Goal: Communication & Community: Answer question/provide support

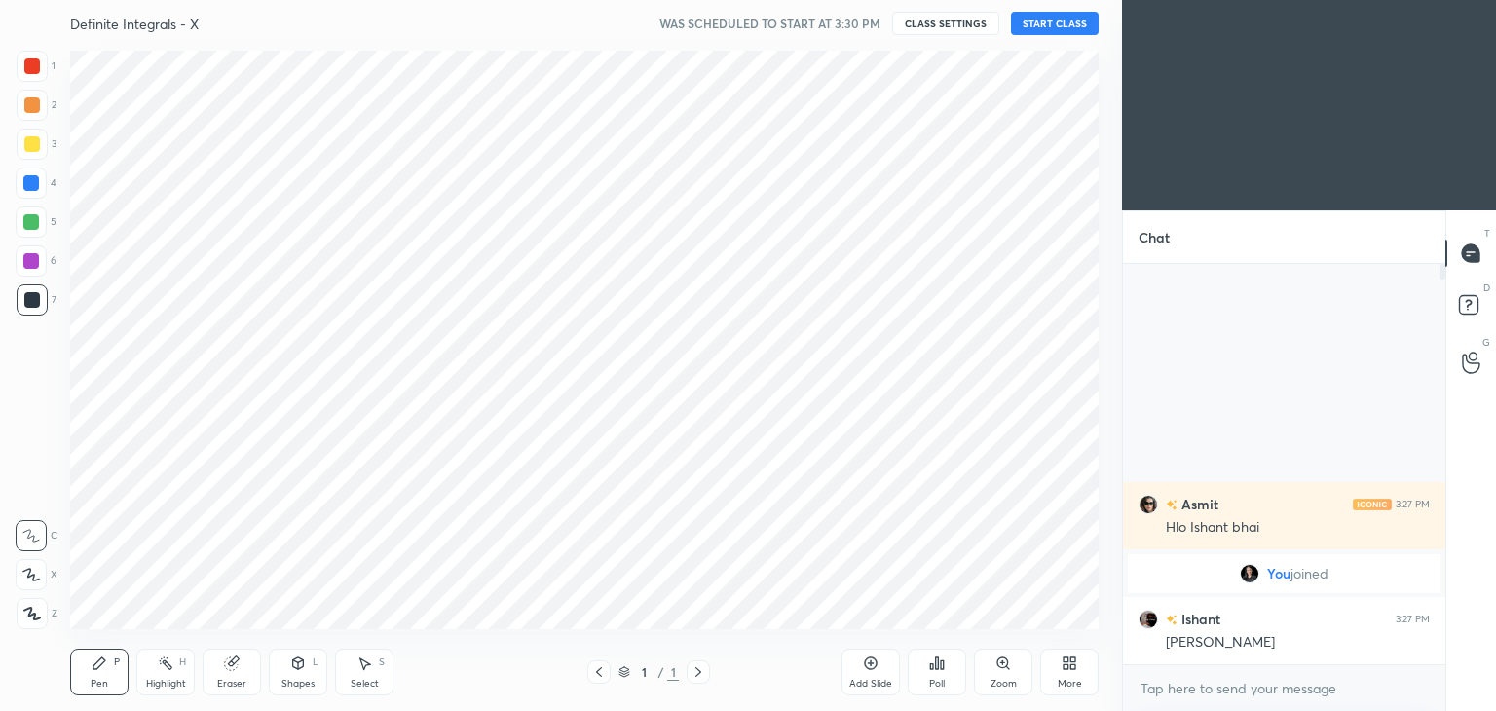
scroll to position [96809, 96353]
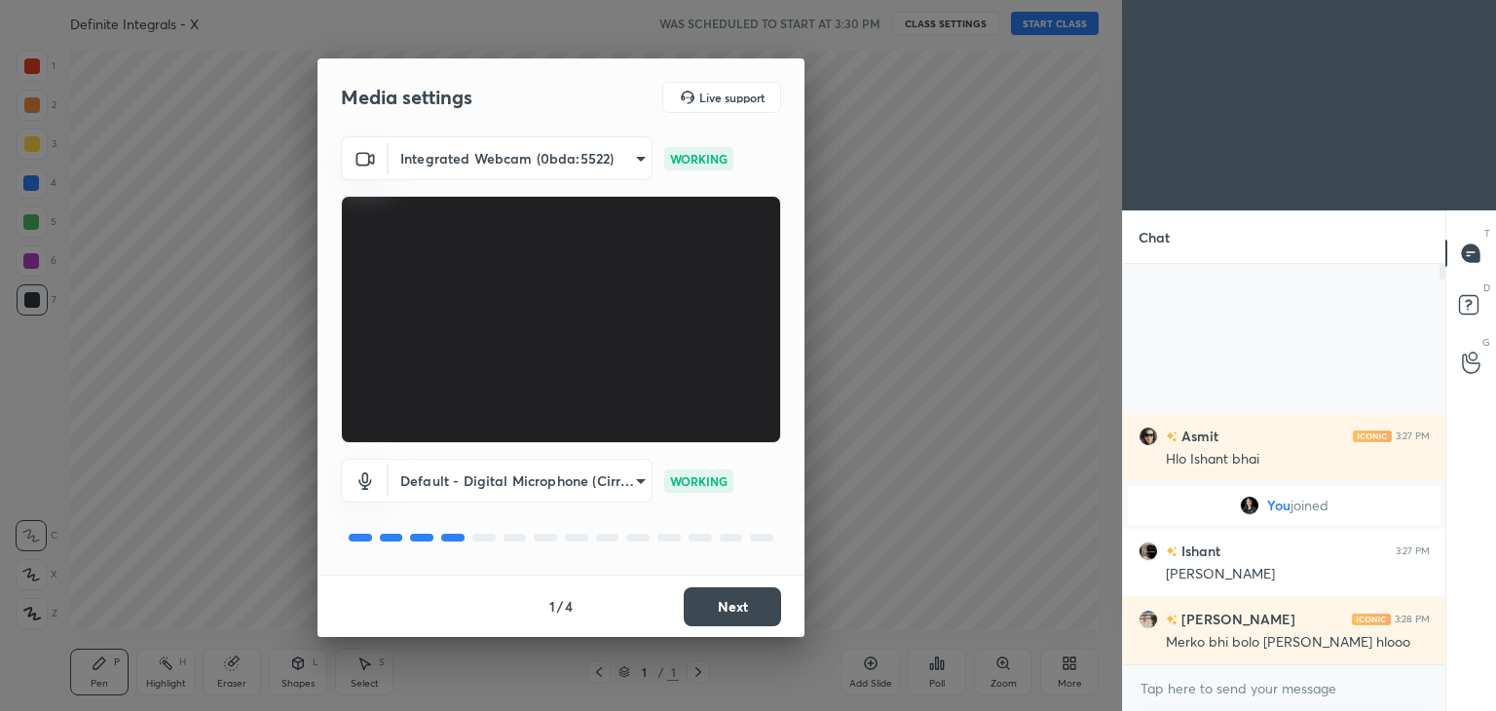
click at [736, 605] on button "Next" at bounding box center [732, 606] width 97 height 39
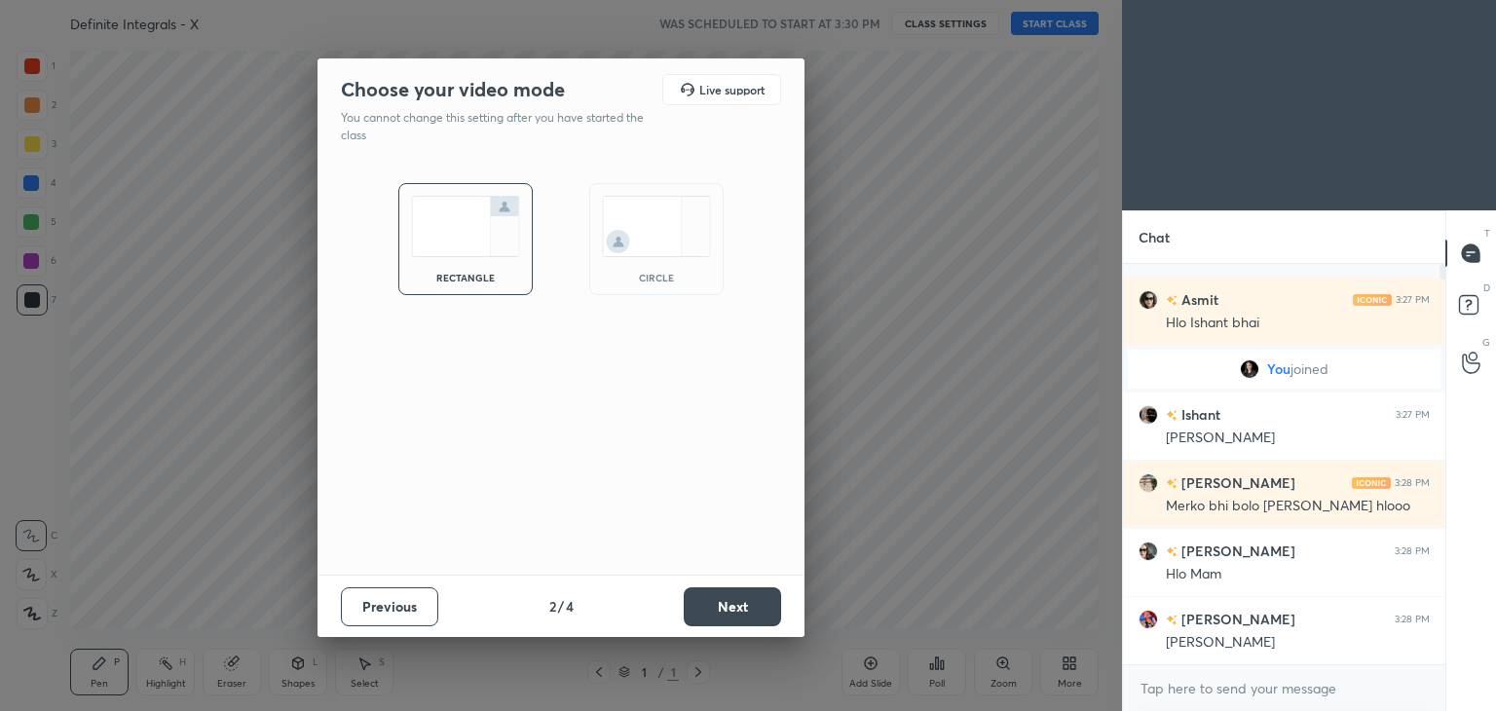
click at [744, 605] on button "Next" at bounding box center [732, 606] width 97 height 39
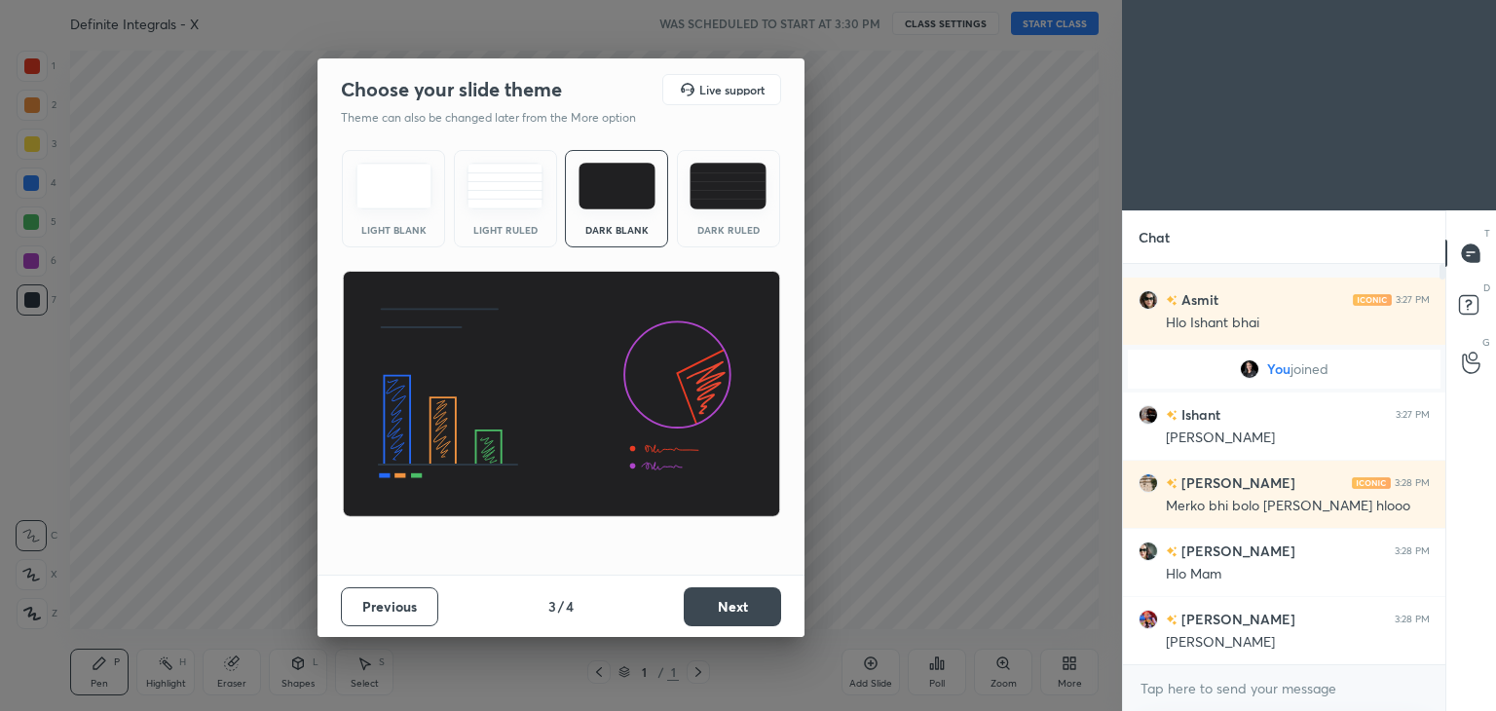
click at [744, 605] on button "Next" at bounding box center [732, 606] width 97 height 39
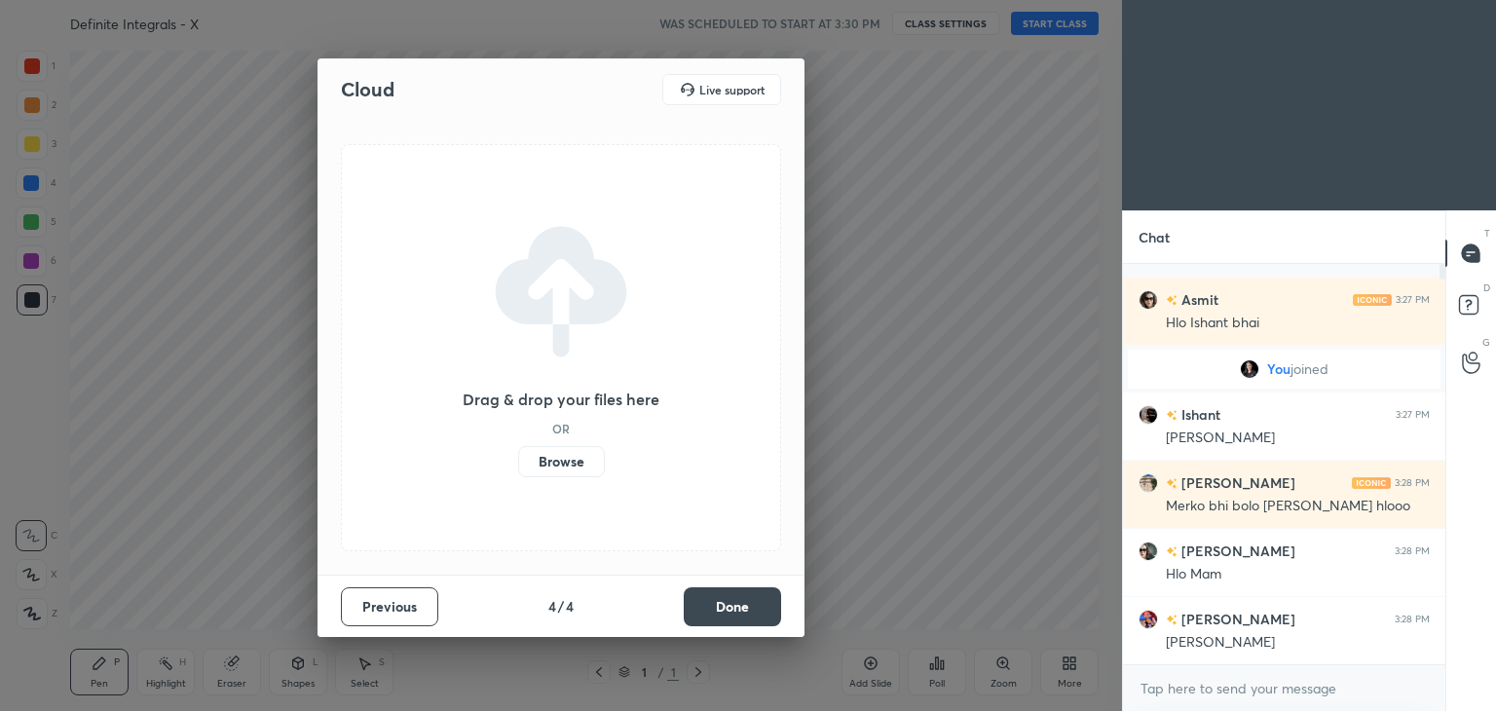
click at [744, 605] on button "Done" at bounding box center [732, 606] width 97 height 39
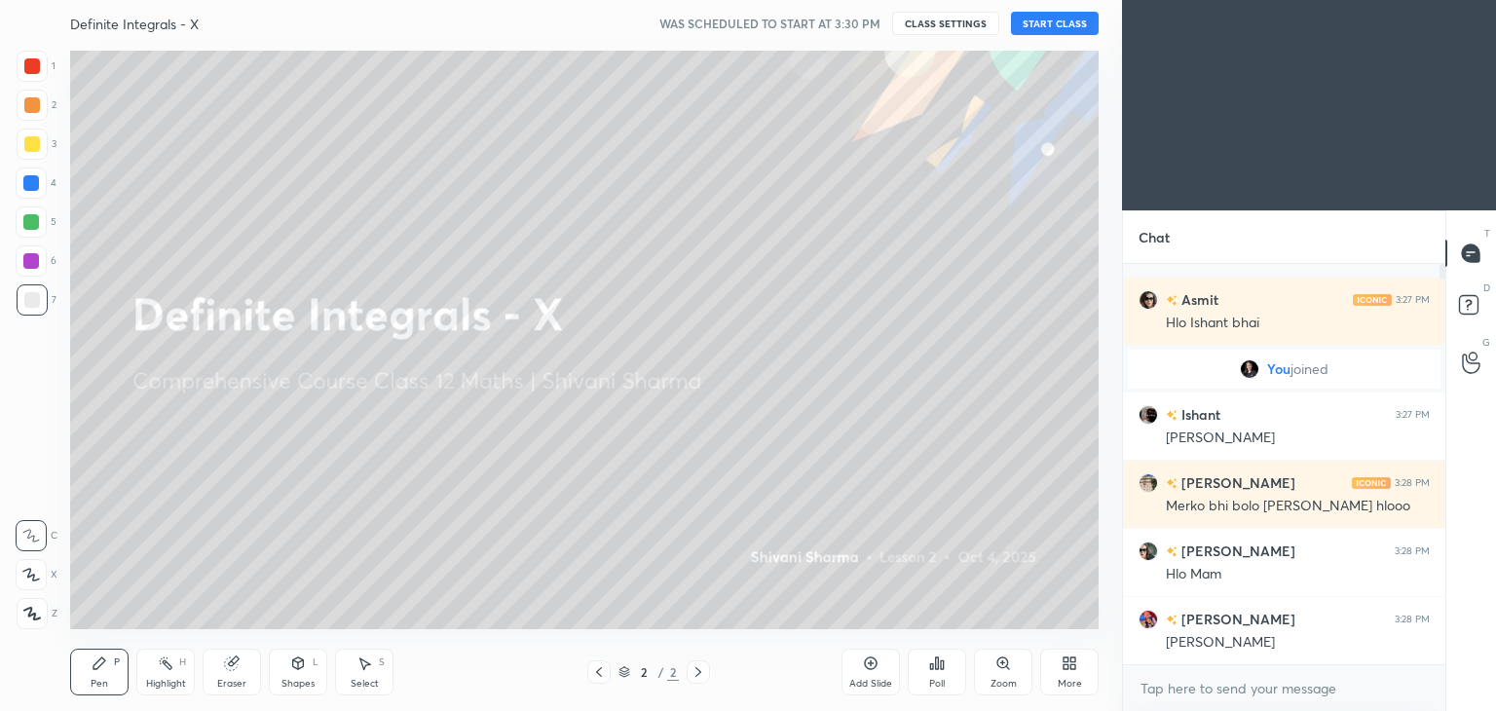
click at [1064, 673] on div "More" at bounding box center [1069, 672] width 58 height 47
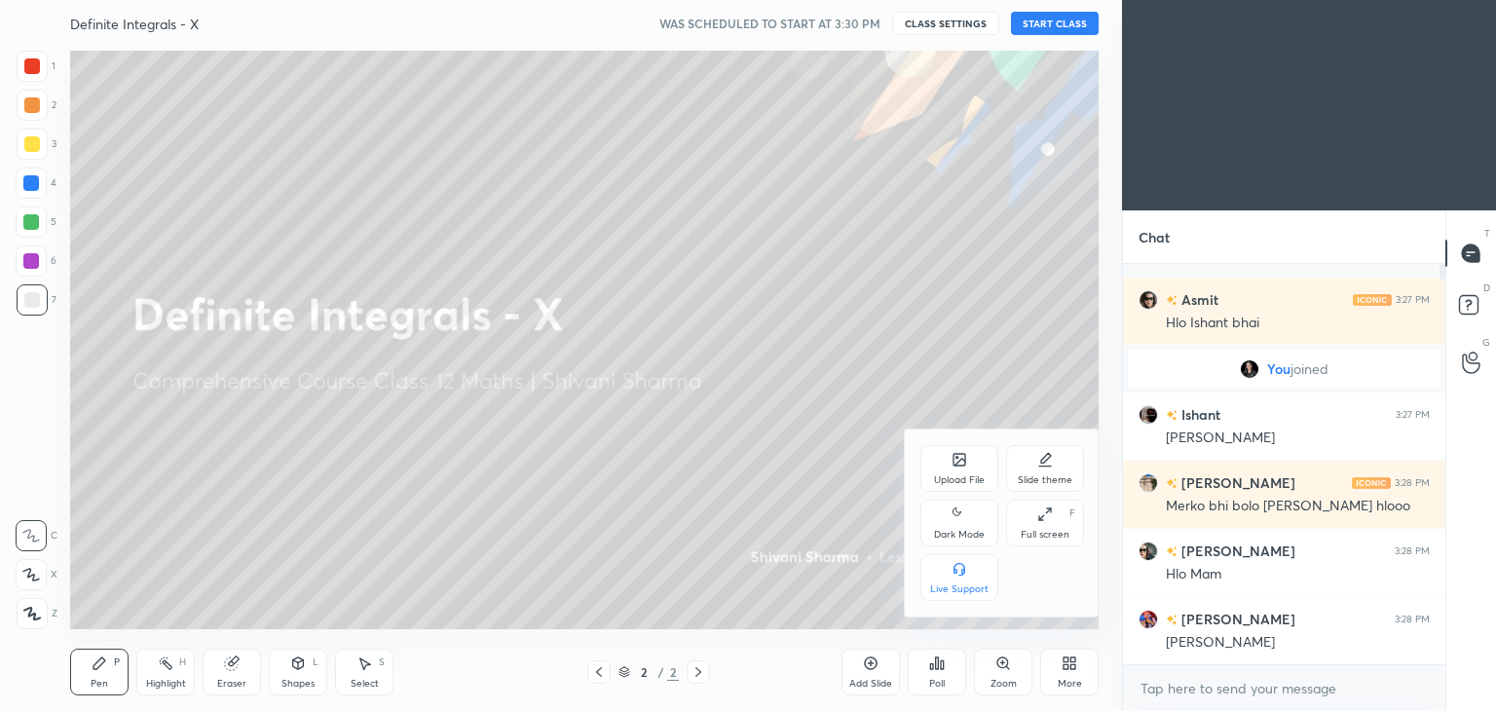
click at [931, 531] on div "Dark Mode" at bounding box center [959, 523] width 78 height 47
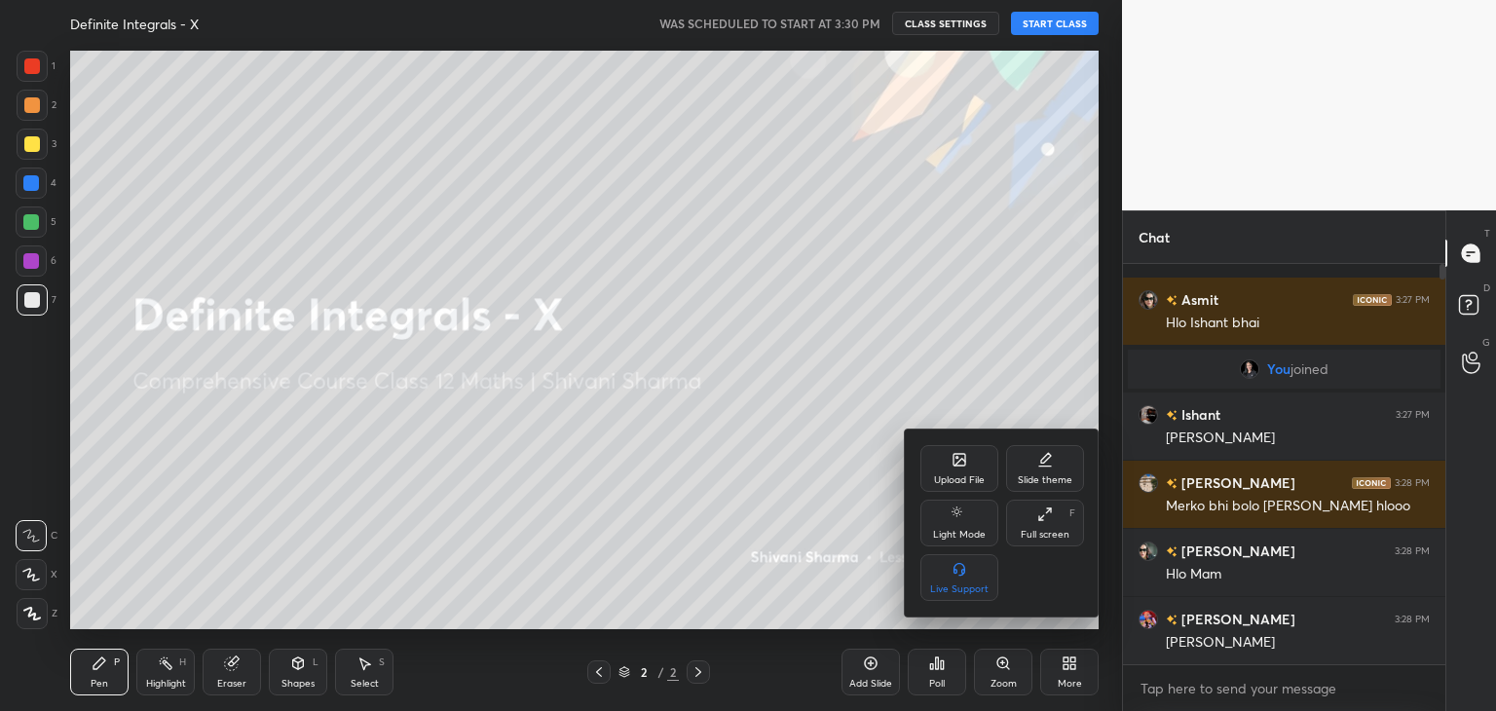
click at [566, 571] on div at bounding box center [748, 355] width 1496 height 711
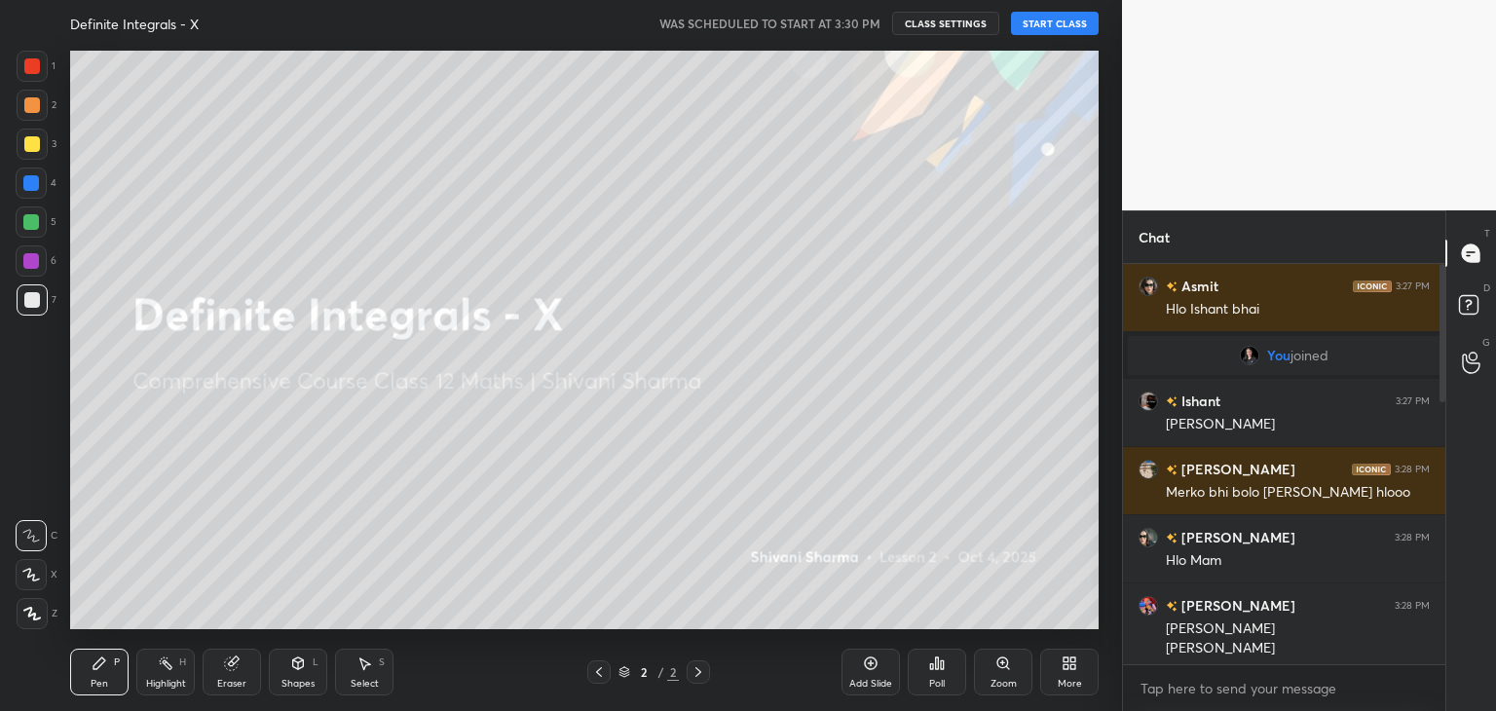
click at [1024, 22] on button "START CLASS" at bounding box center [1055, 23] width 88 height 23
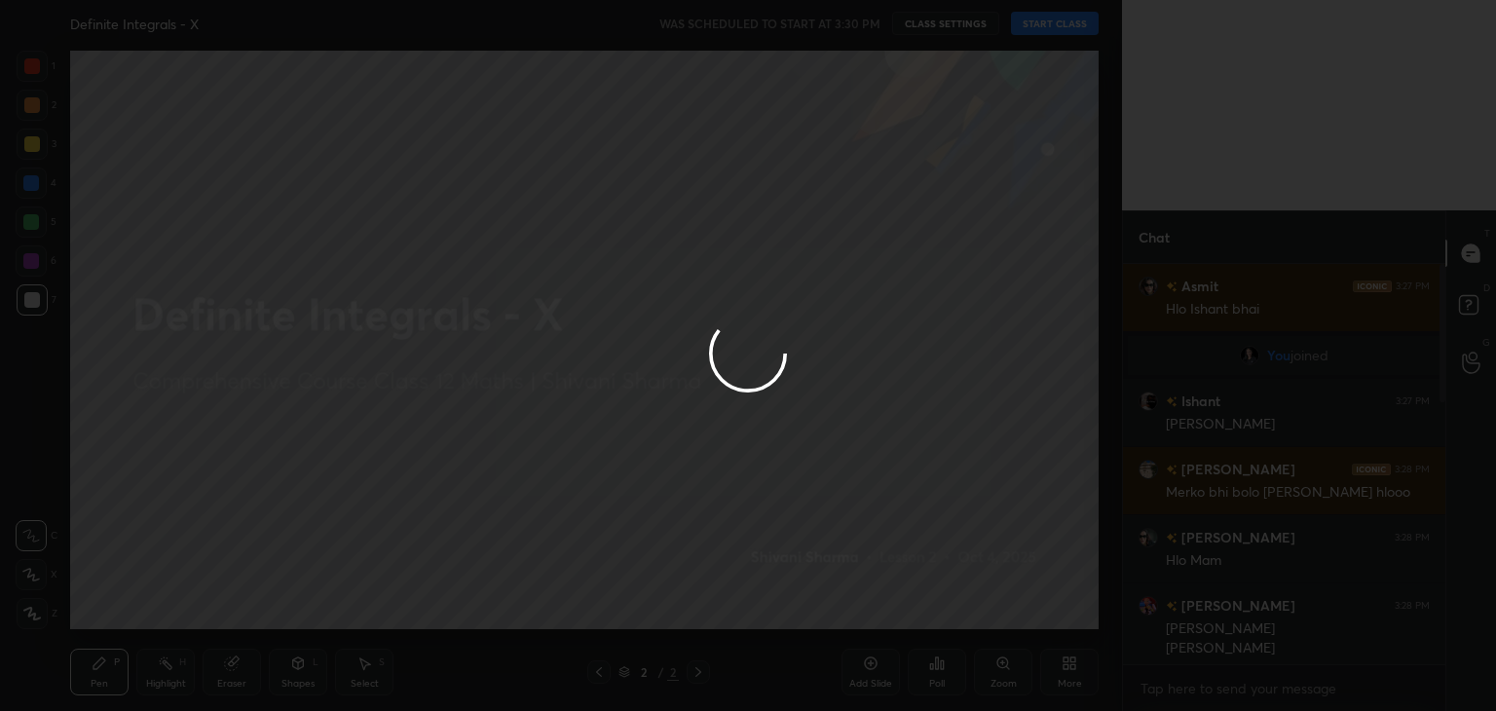
type textarea "x"
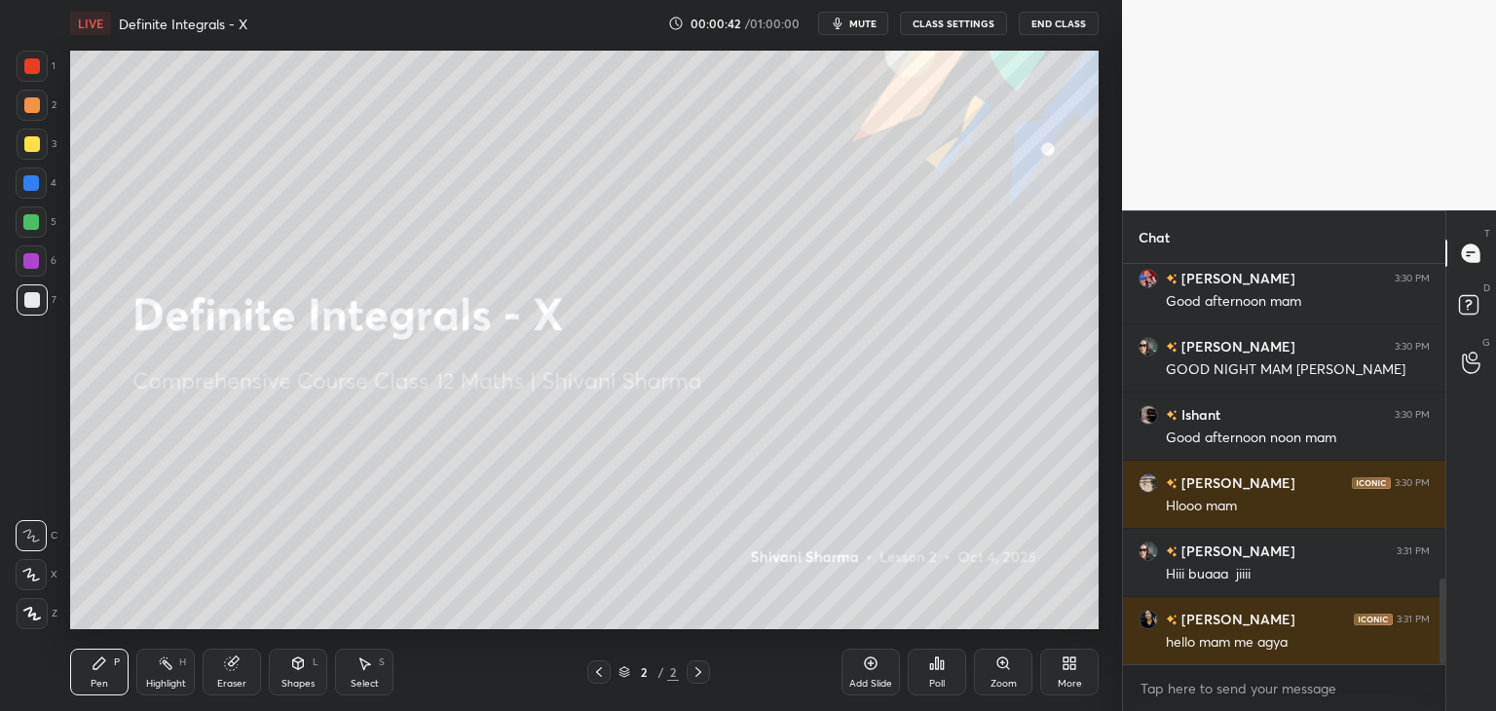
scroll to position [1549, 0]
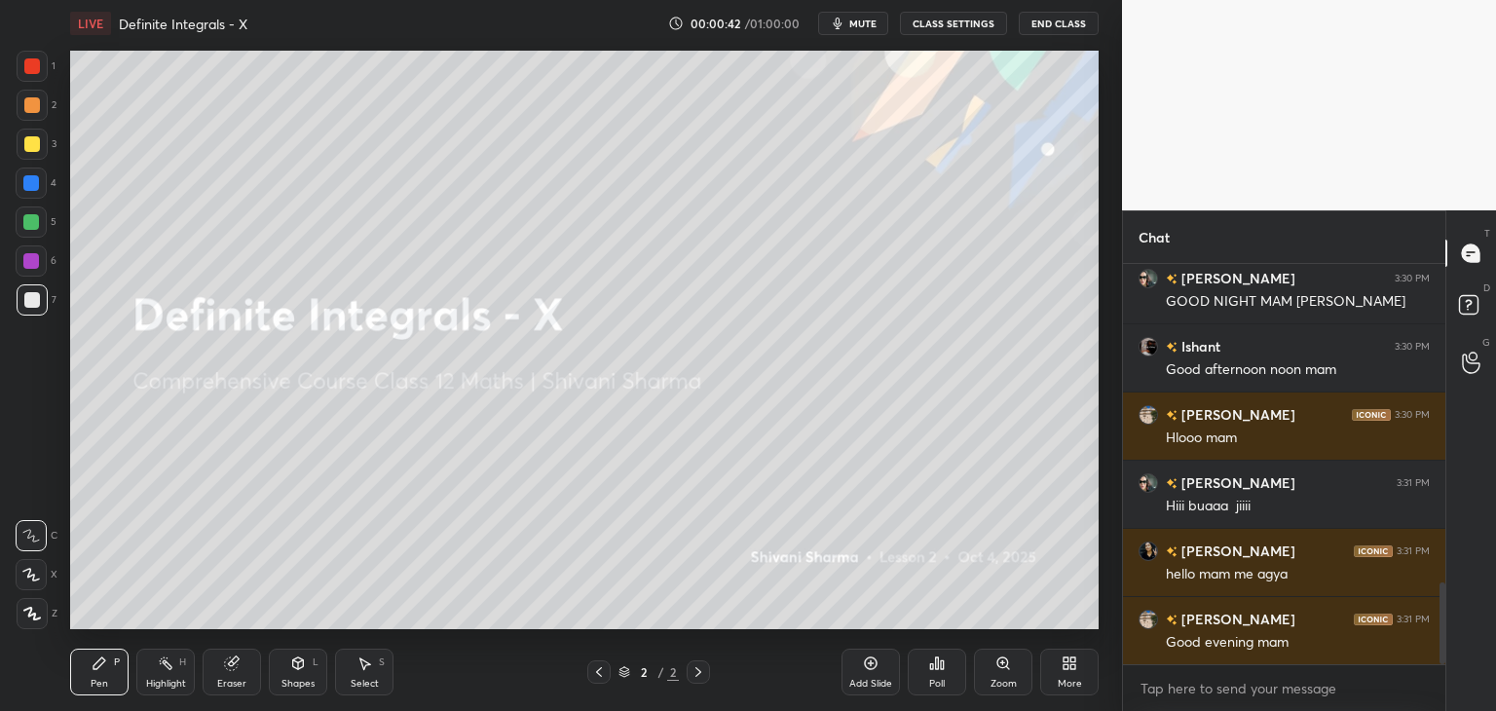
drag, startPoint x: 1440, startPoint y: 318, endPoint x: 1444, endPoint y: 562, distance: 244.5
click at [1444, 562] on div at bounding box center [1440, 464] width 12 height 400
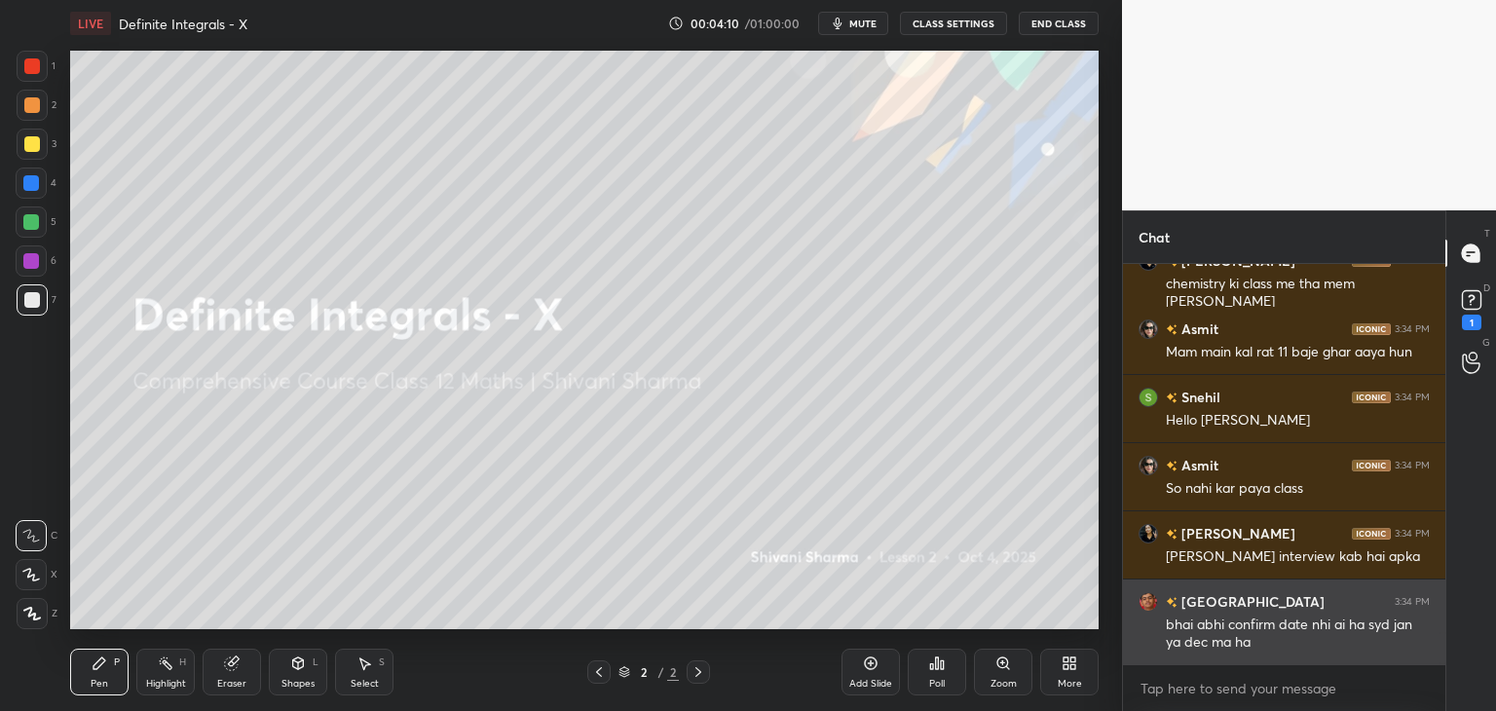
scroll to position [4652, 0]
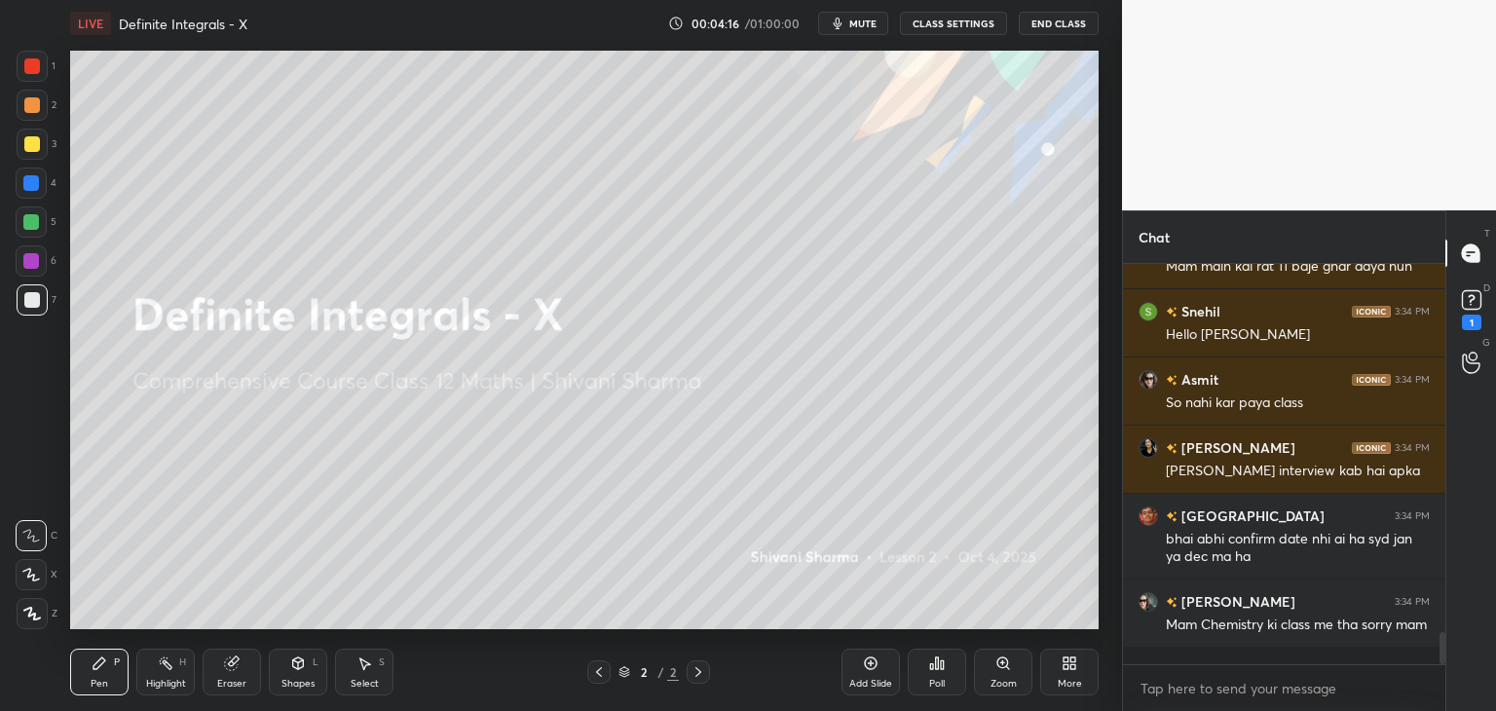
click at [1067, 683] on div "More" at bounding box center [1070, 684] width 24 height 10
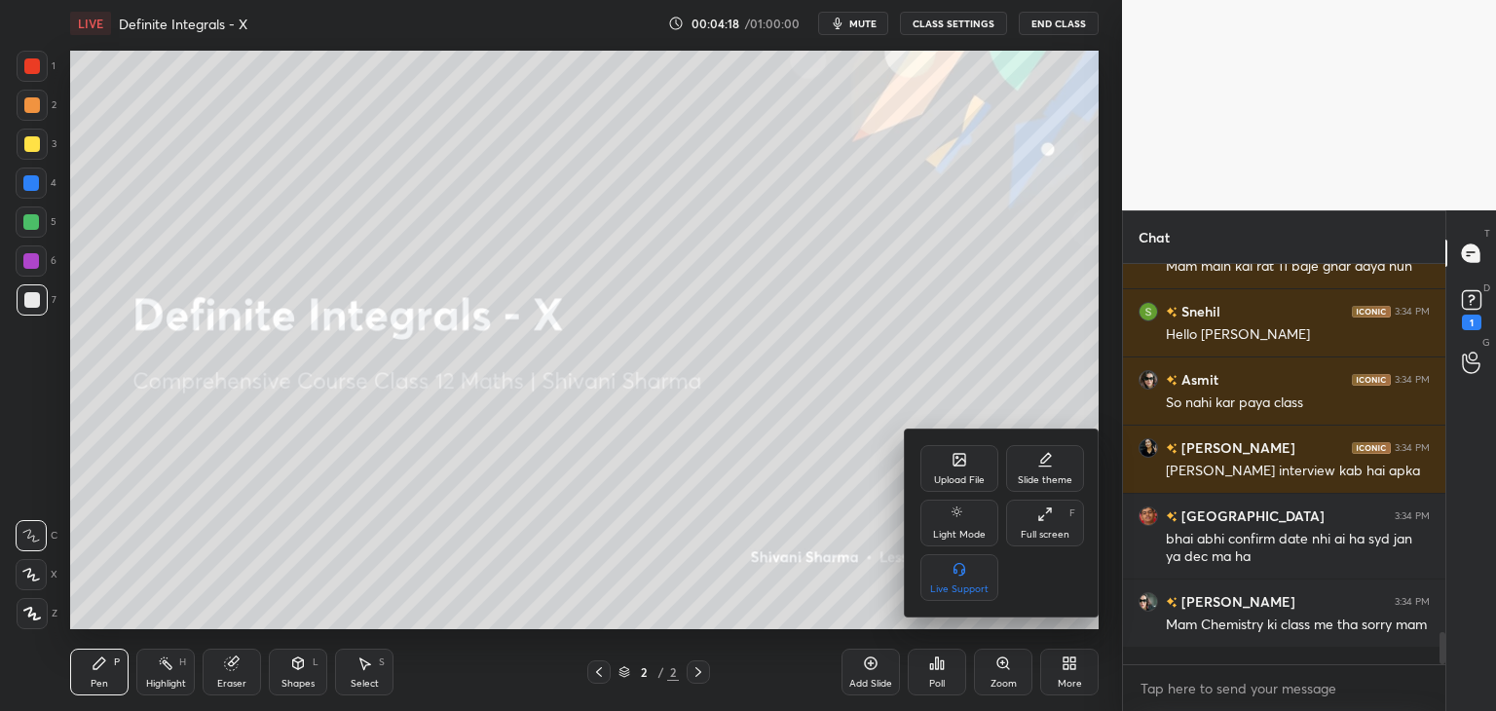
click at [973, 453] on div "Upload File" at bounding box center [959, 468] width 78 height 47
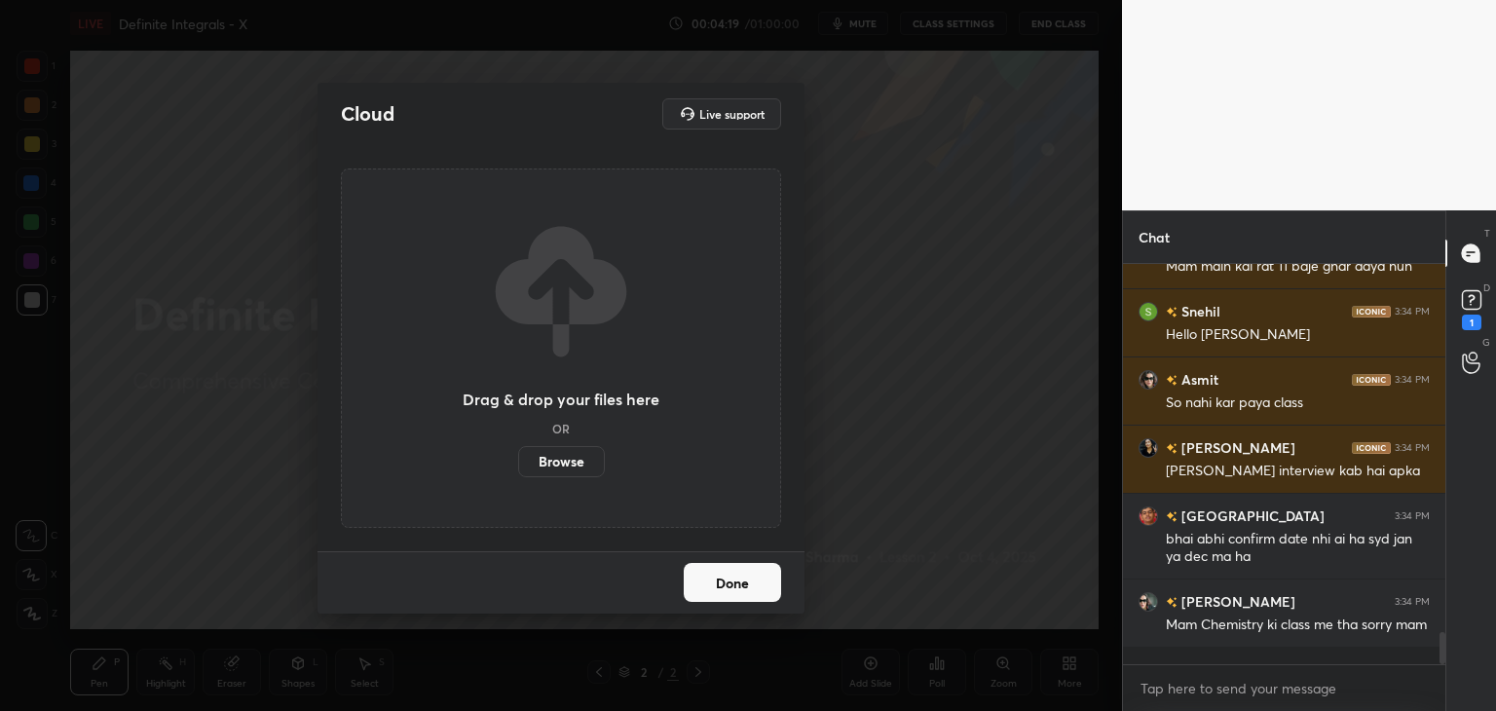
scroll to position [4720, 0]
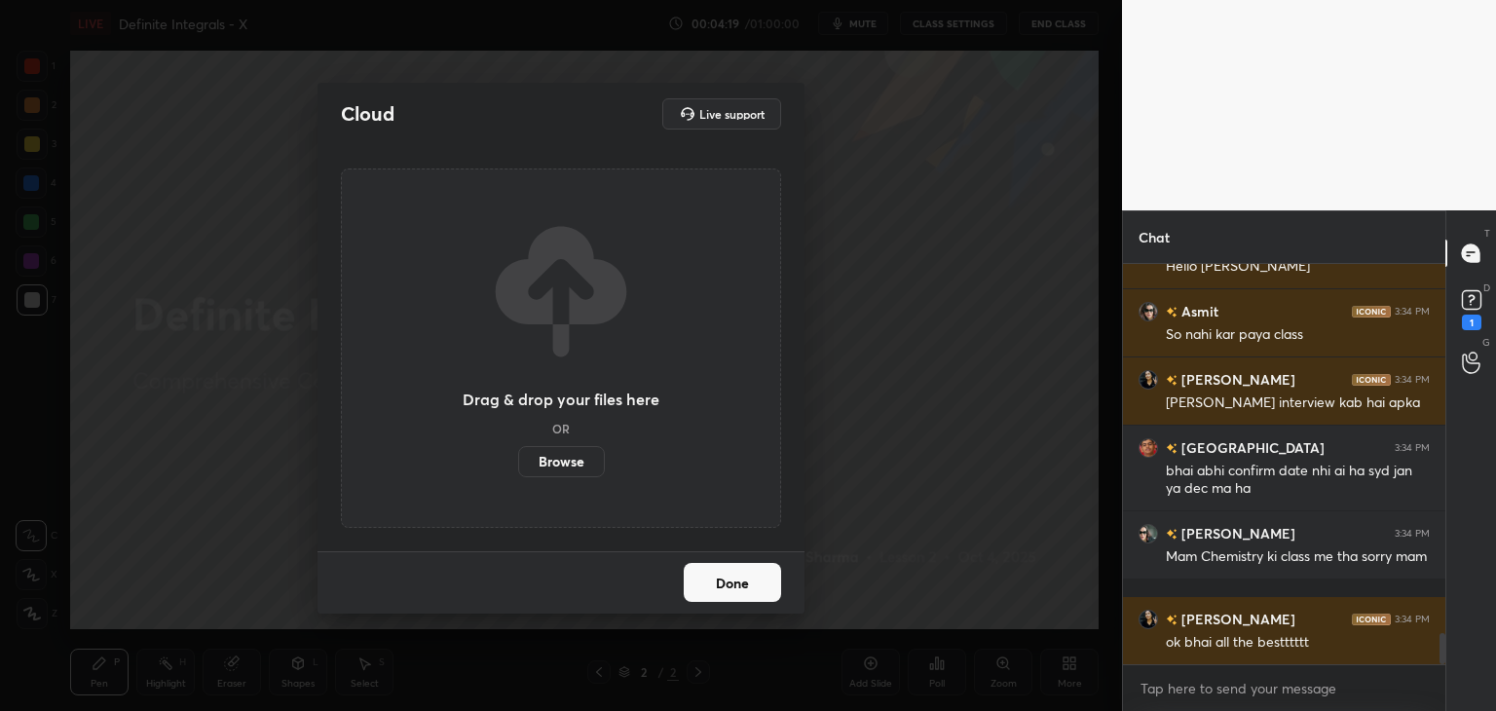
click at [542, 461] on label "Browse" at bounding box center [561, 461] width 87 height 31
click at [518, 461] on input "Browse" at bounding box center [518, 461] width 0 height 31
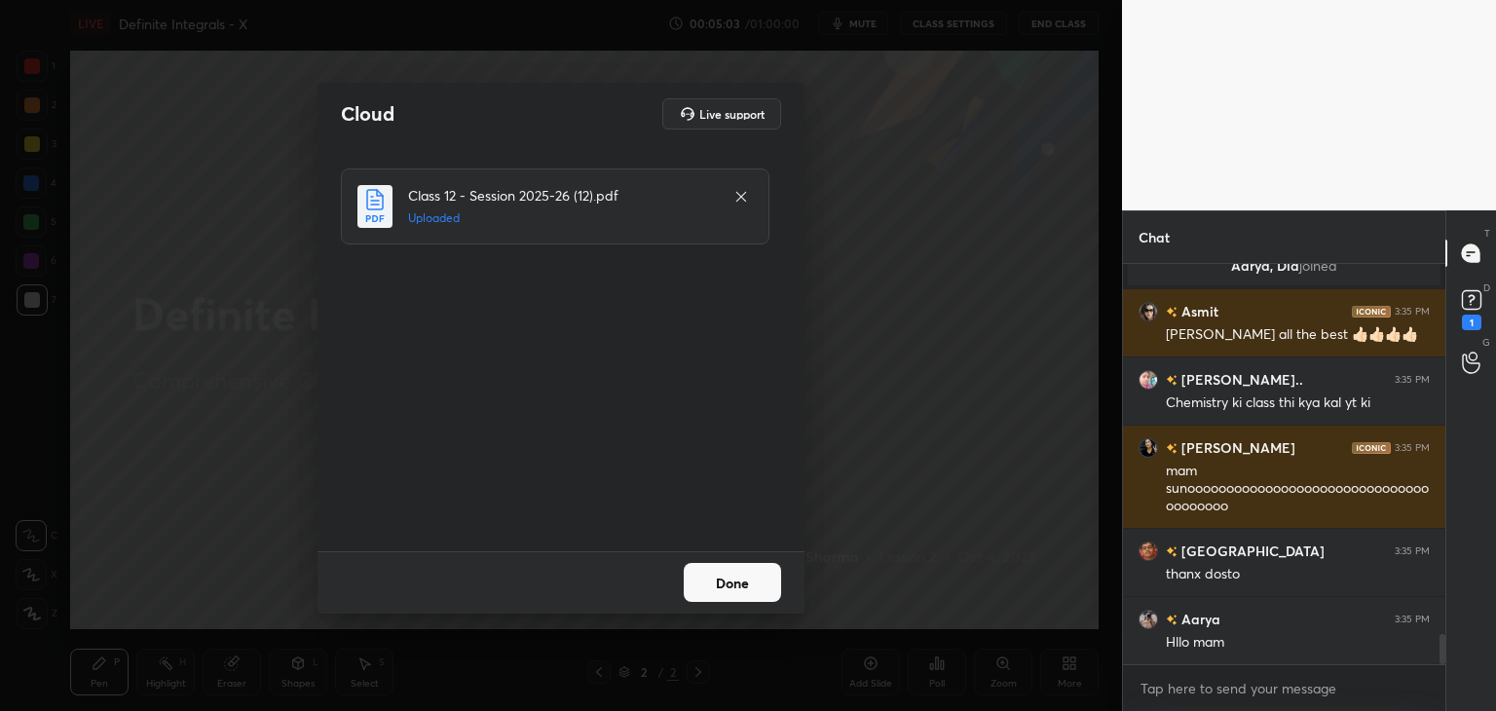
scroll to position [4987, 0]
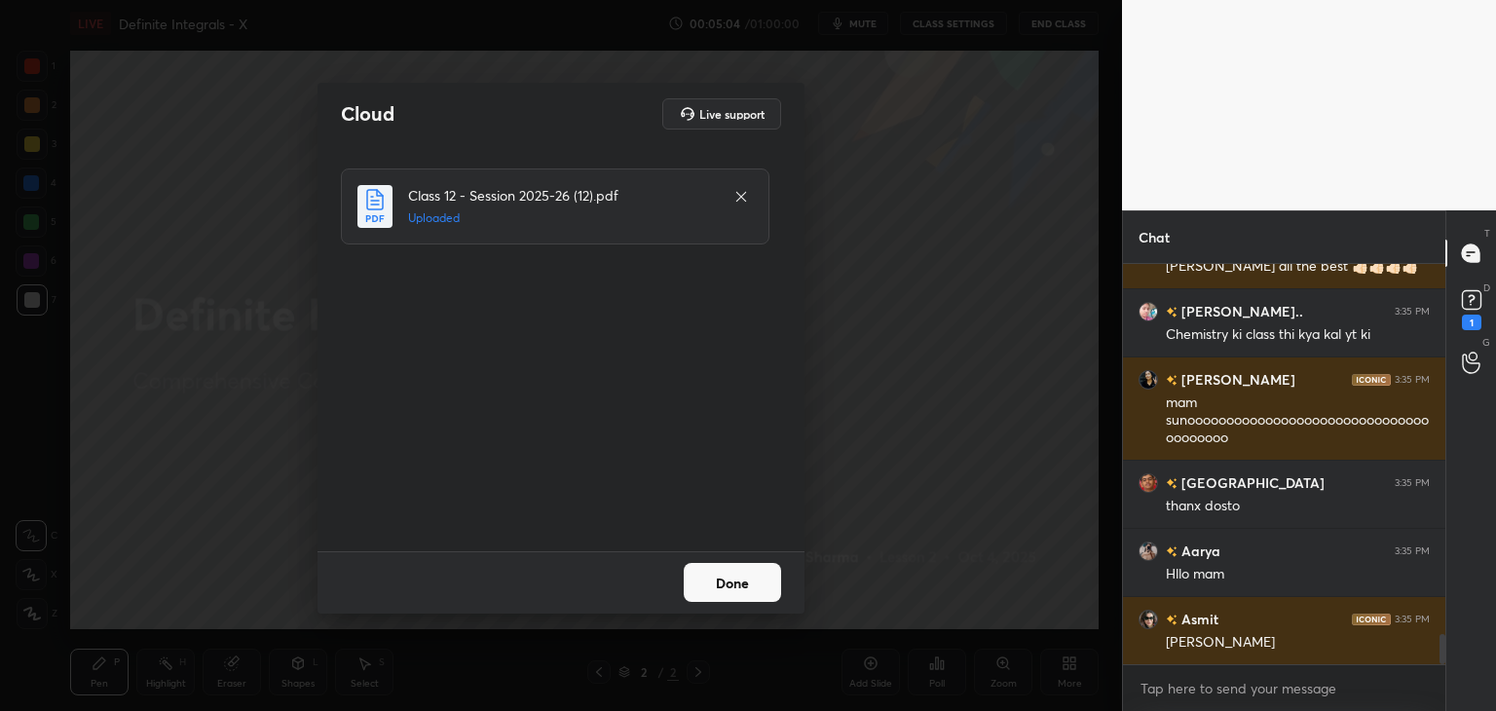
click at [711, 582] on button "Done" at bounding box center [732, 582] width 97 height 39
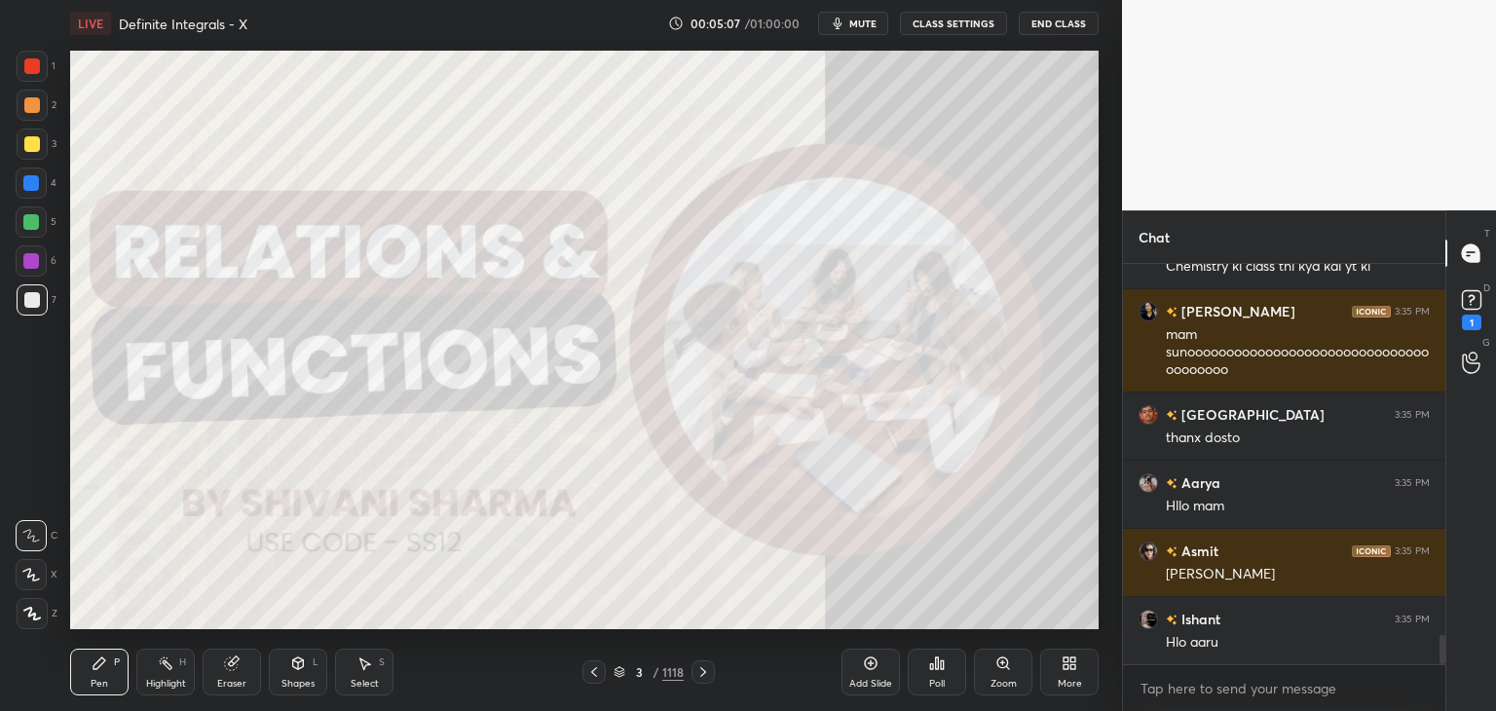
scroll to position [5158, 0]
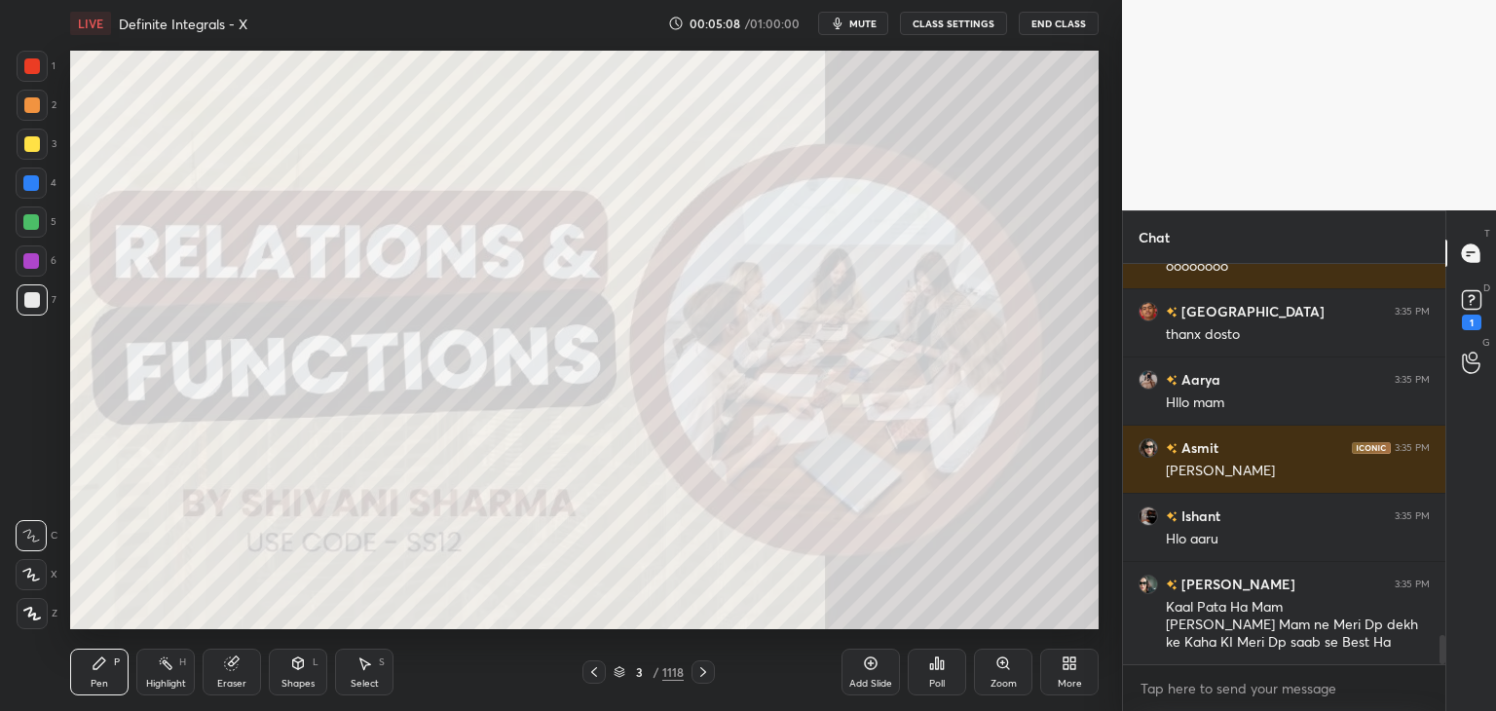
click at [658, 664] on div "3 / 1118" at bounding box center [649, 672] width 70 height 18
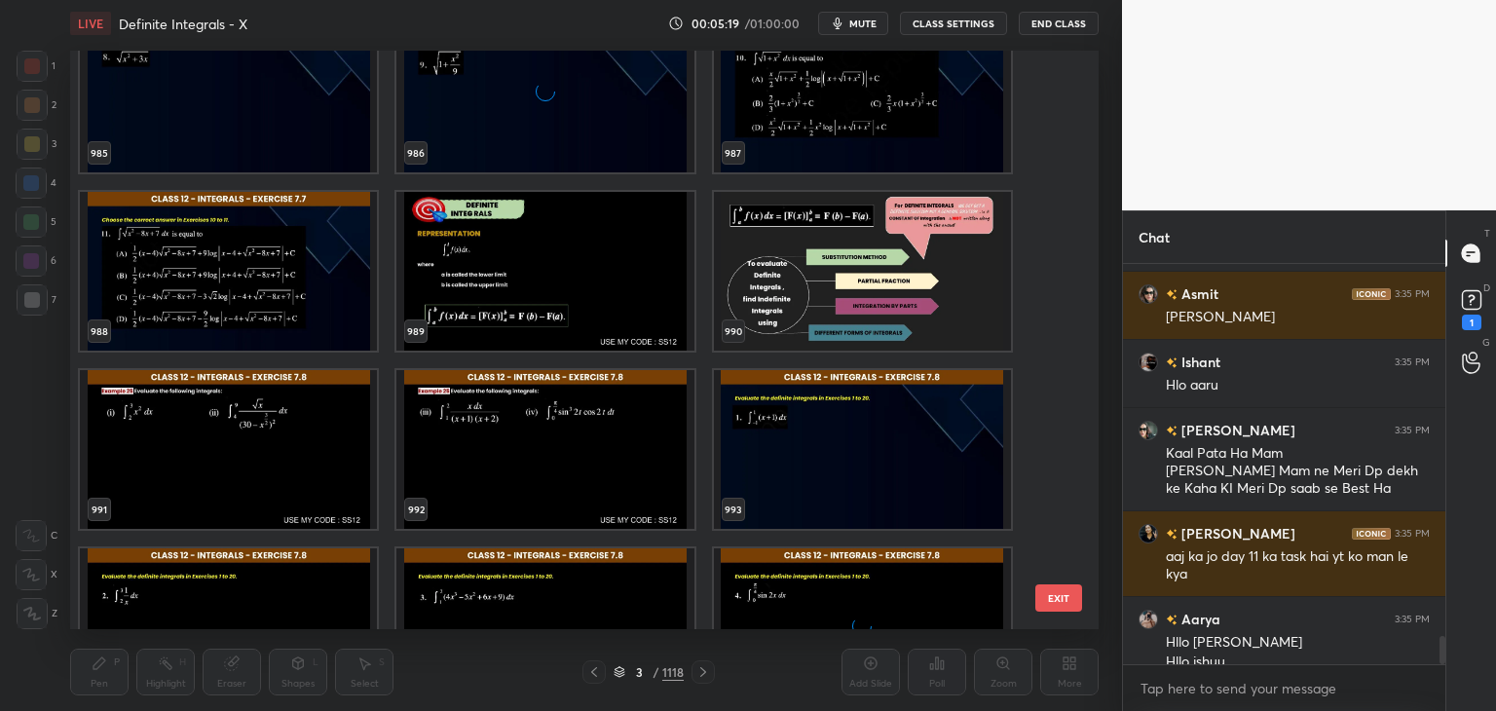
scroll to position [5331, 0]
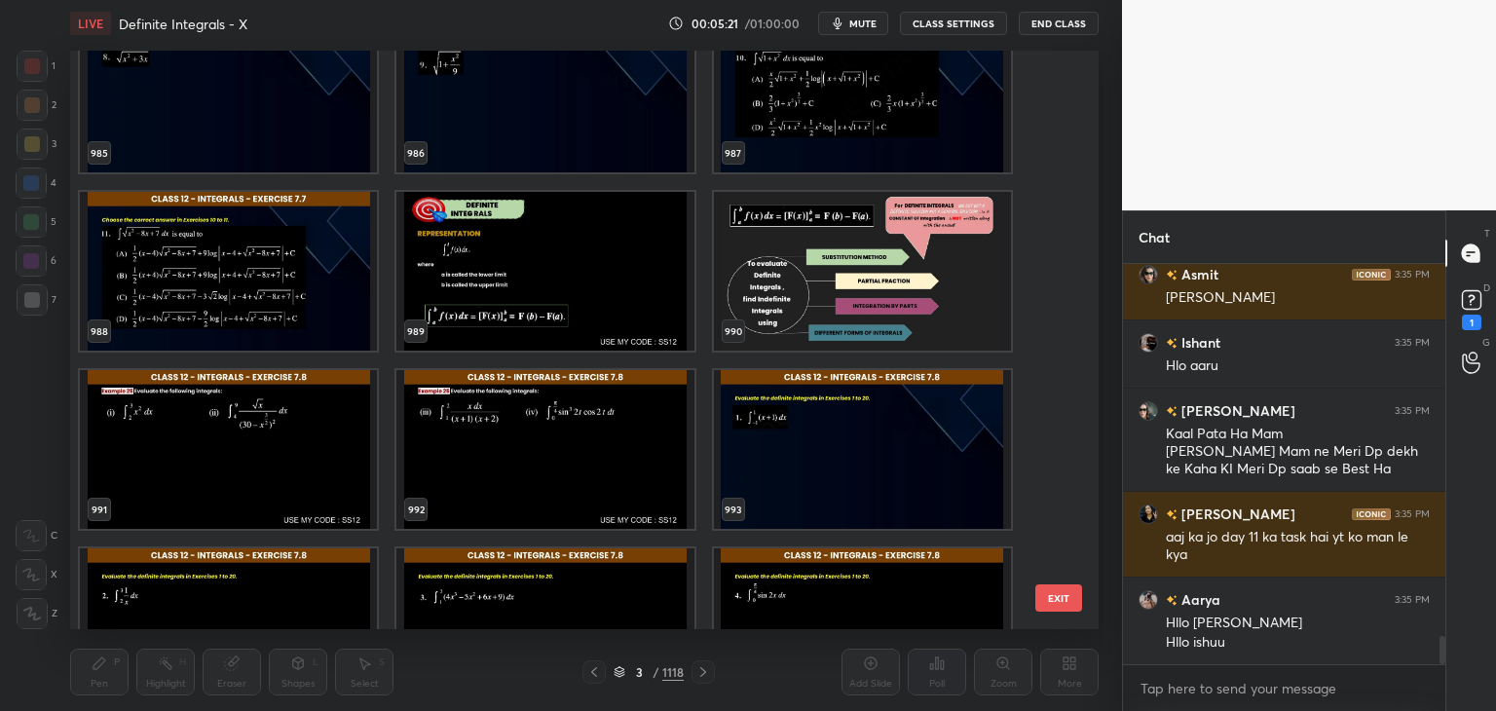
drag, startPoint x: 1068, startPoint y: 498, endPoint x: 1070, endPoint y: 527, distance: 29.3
click at [1070, 527] on div "985 986 987 988 989 990 991 992 993 994 995 996 997 998 999 EXIT" at bounding box center [584, 340] width 1029 height 579
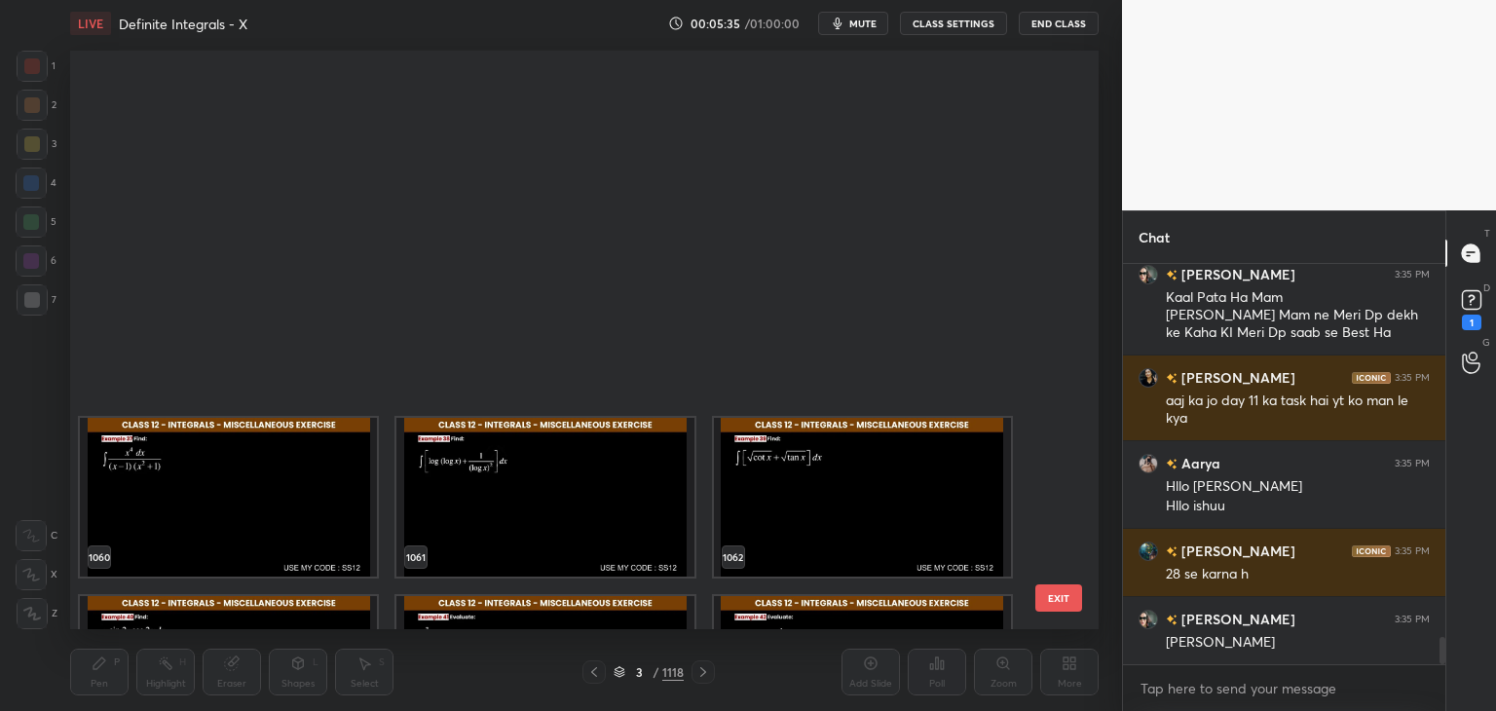
scroll to position [63066, 0]
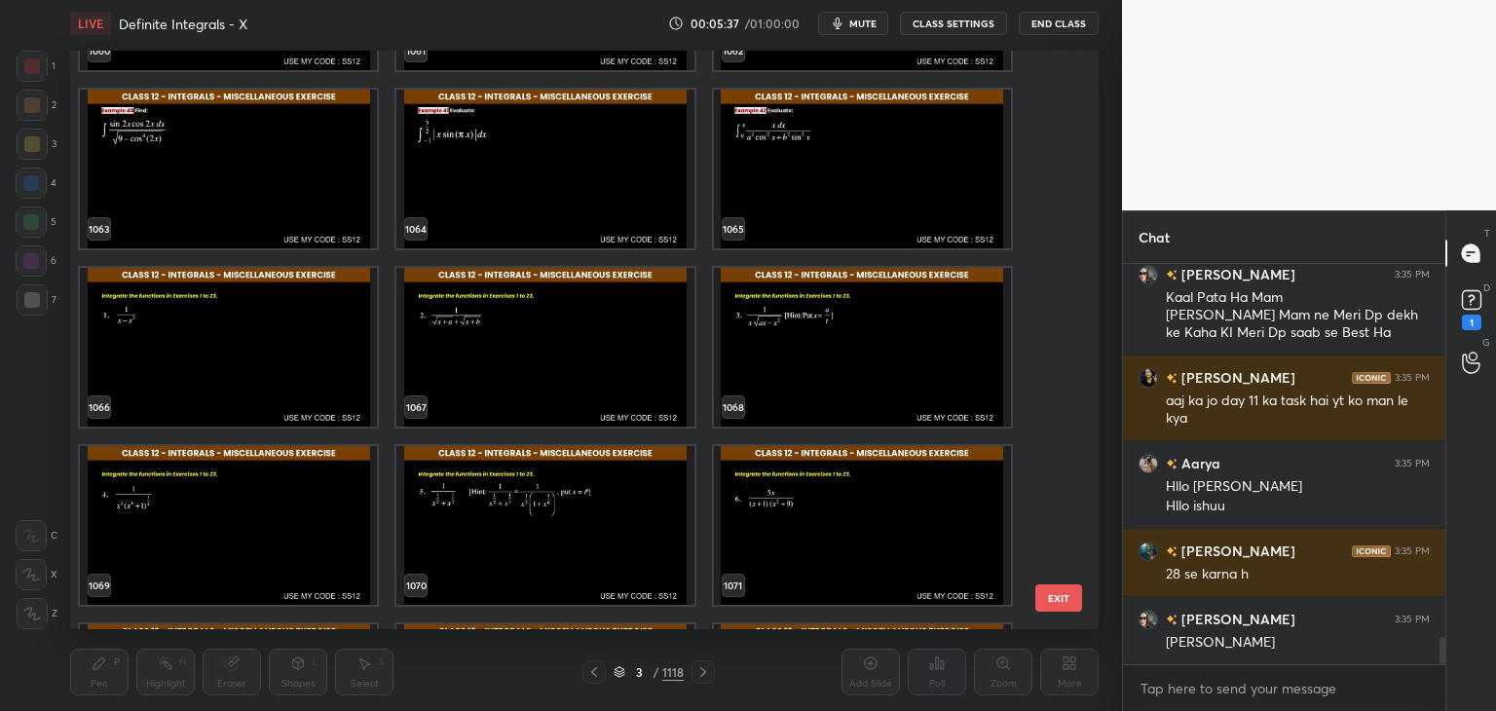
click at [834, 529] on img "grid" at bounding box center [862, 525] width 297 height 159
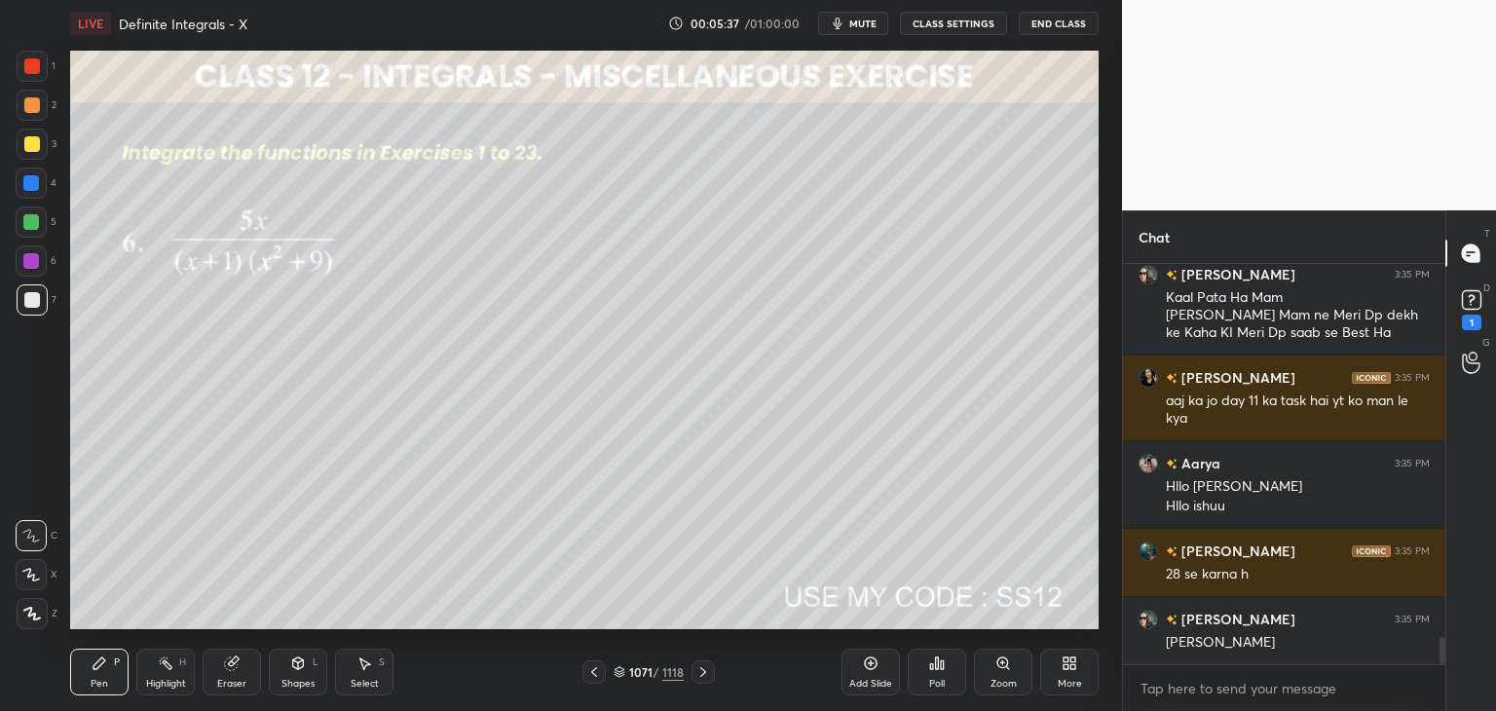
click at [834, 529] on img "grid" at bounding box center [862, 525] width 297 height 159
click at [649, 673] on div "1071" at bounding box center [638, 672] width 19 height 12
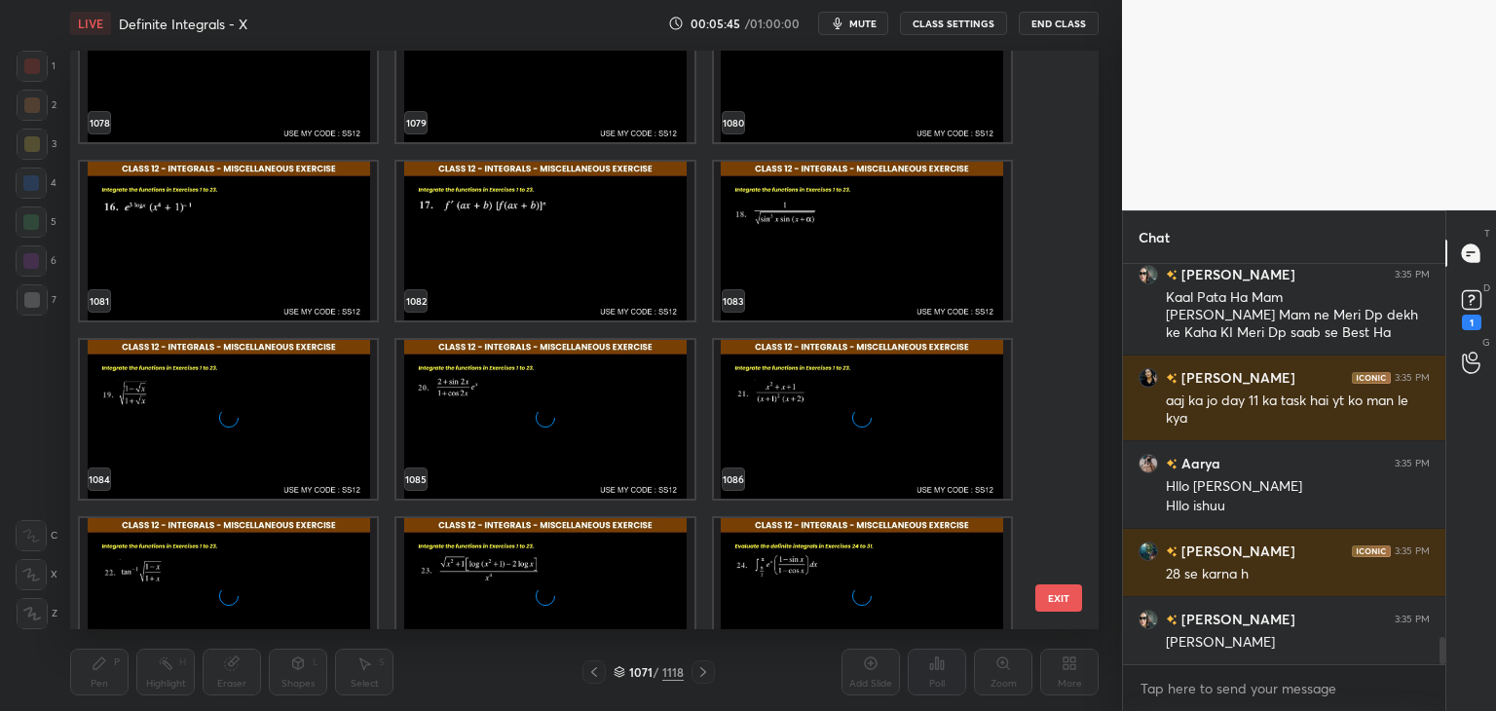
scroll to position [5536, 0]
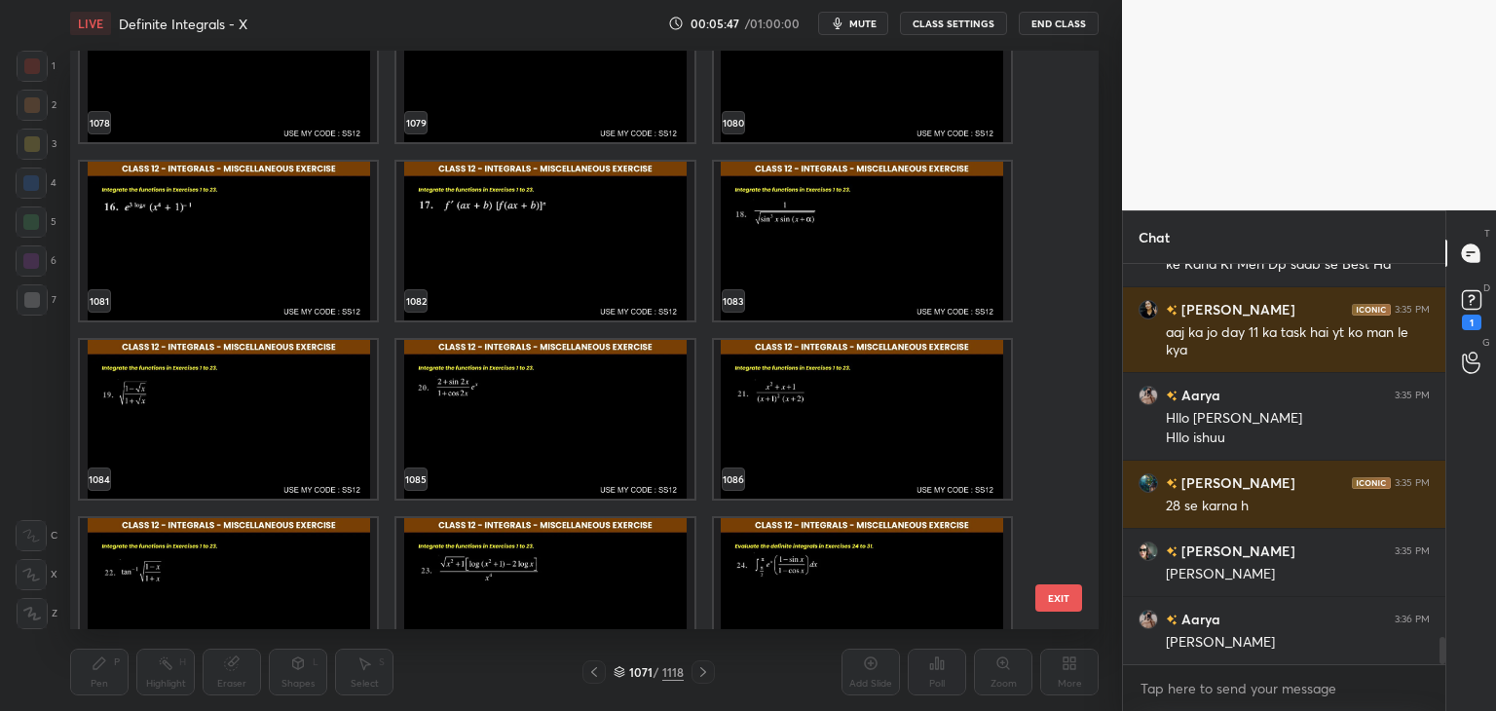
click at [877, 565] on img "grid" at bounding box center [862, 597] width 297 height 159
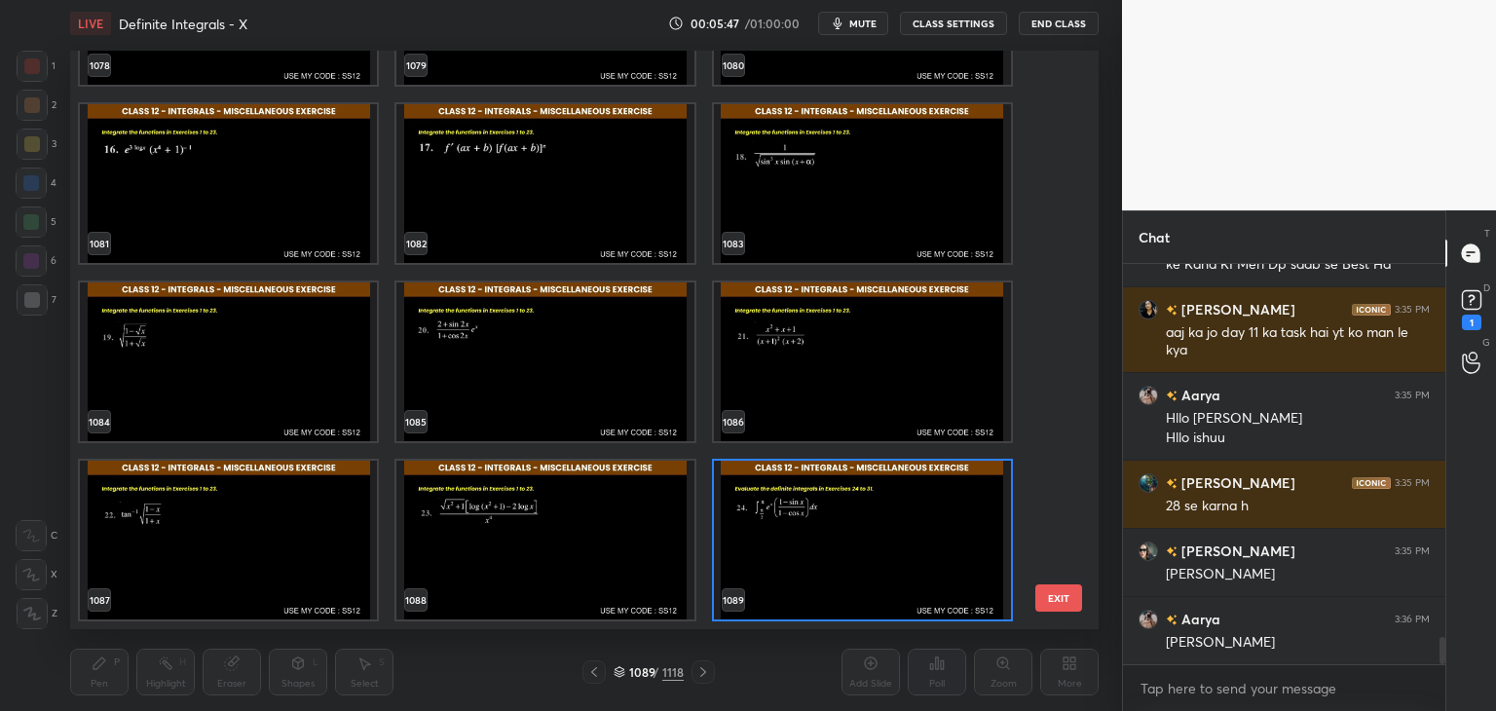
click at [877, 565] on div "1078 1079 1080 1081 1082 1083 1084 1085 1086 1087 1088 1089 1090 1091 1092 1093…" at bounding box center [567, 340] width 994 height 579
click at [877, 565] on img "grid" at bounding box center [862, 540] width 297 height 159
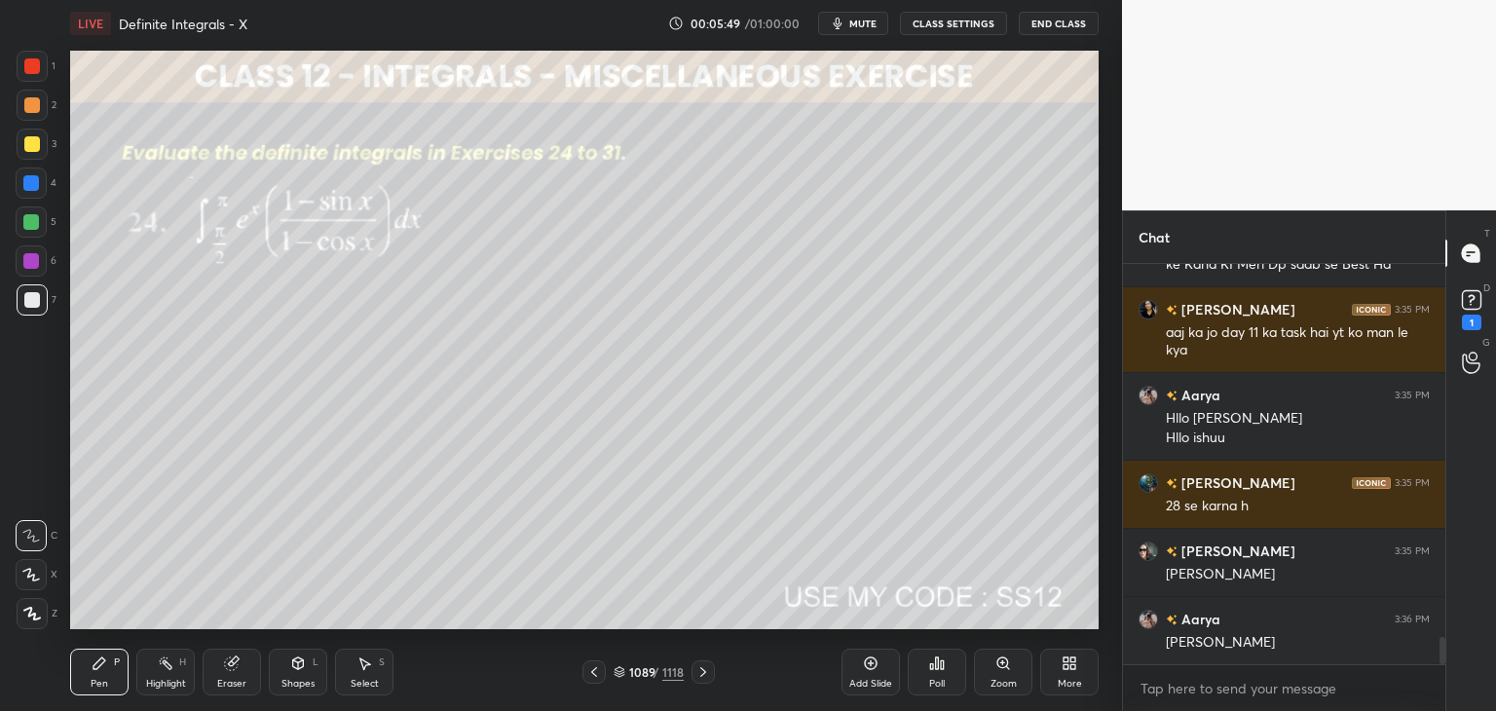
click at [877, 565] on img "grid" at bounding box center [862, 540] width 297 height 159
click at [939, 675] on div "Poll" at bounding box center [937, 672] width 58 height 47
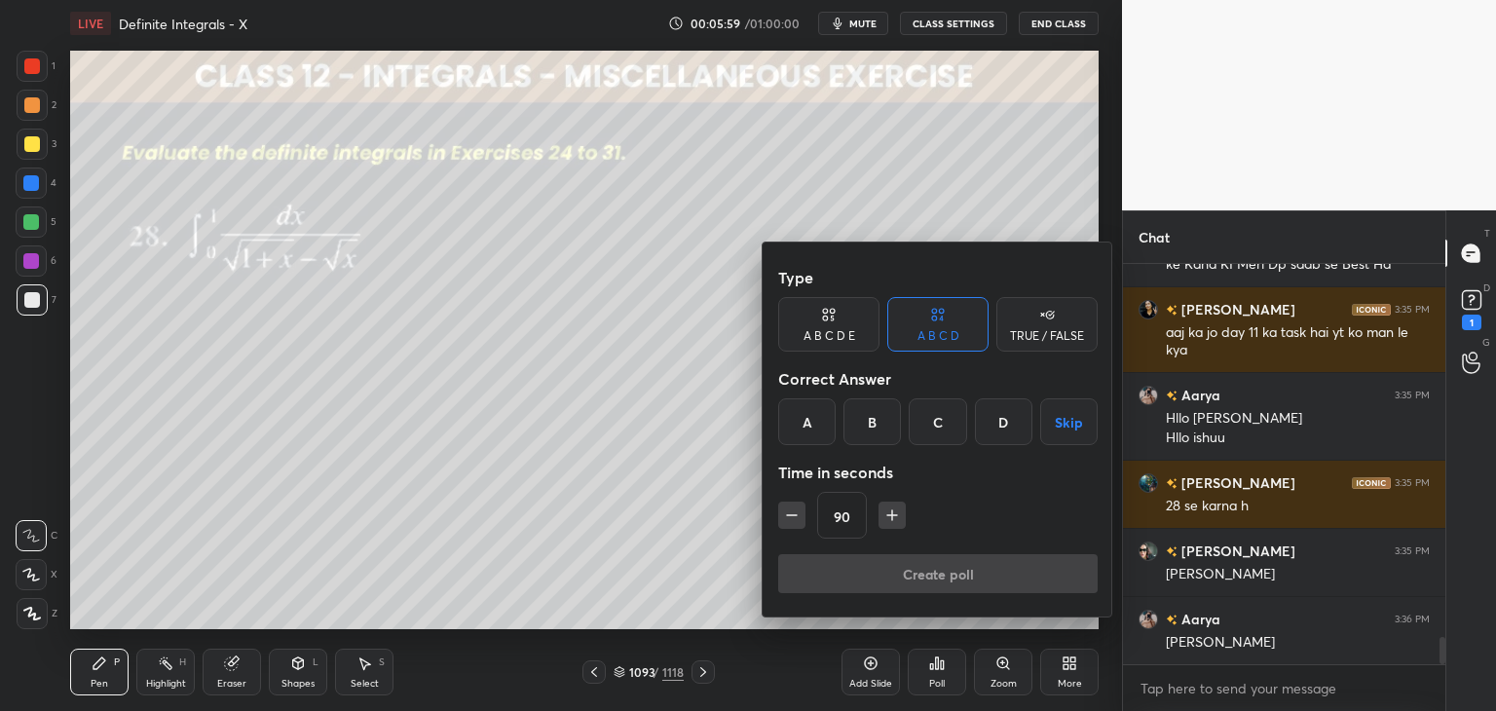
click at [888, 516] on icon "button" at bounding box center [891, 514] width 19 height 19
click at [888, 516] on button "button" at bounding box center [892, 515] width 27 height 27
type input "120"
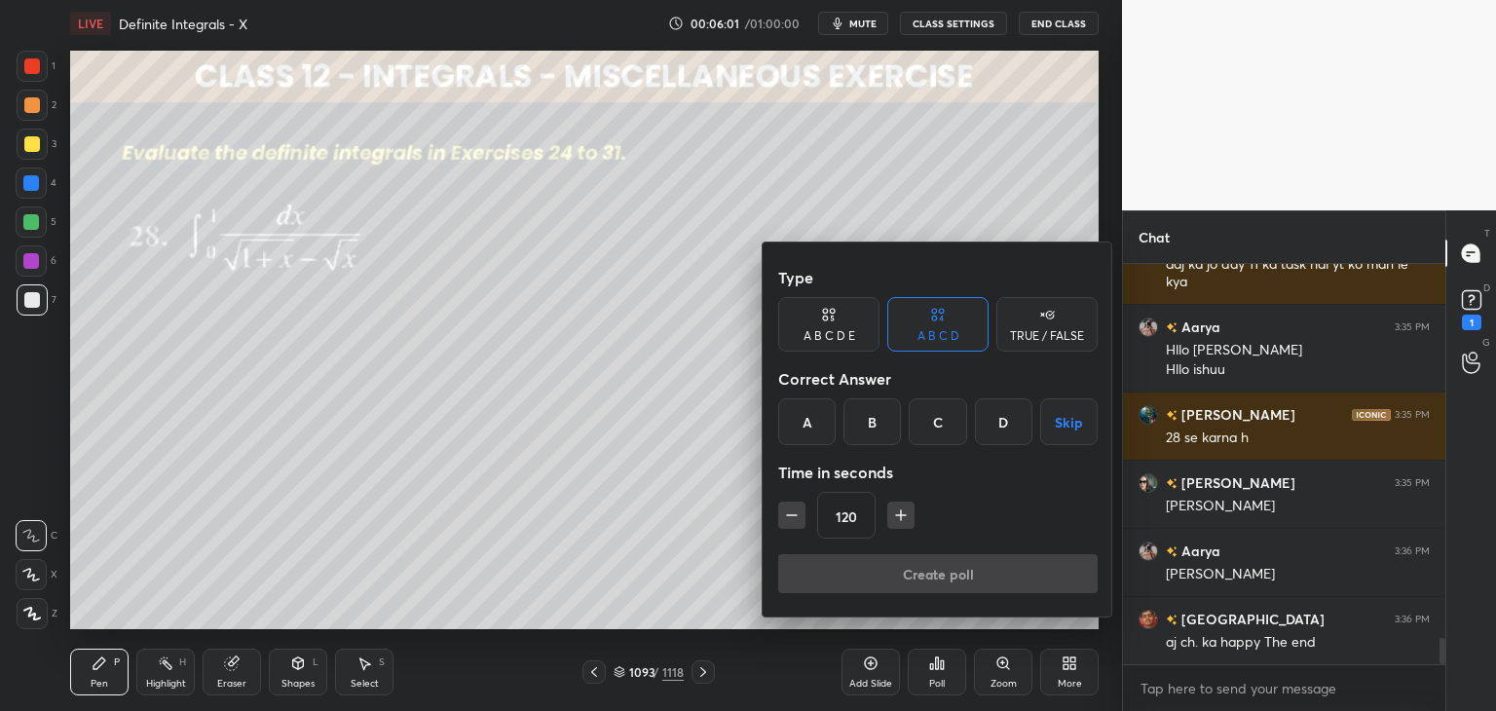
click at [1072, 426] on button "Skip" at bounding box center [1068, 421] width 57 height 47
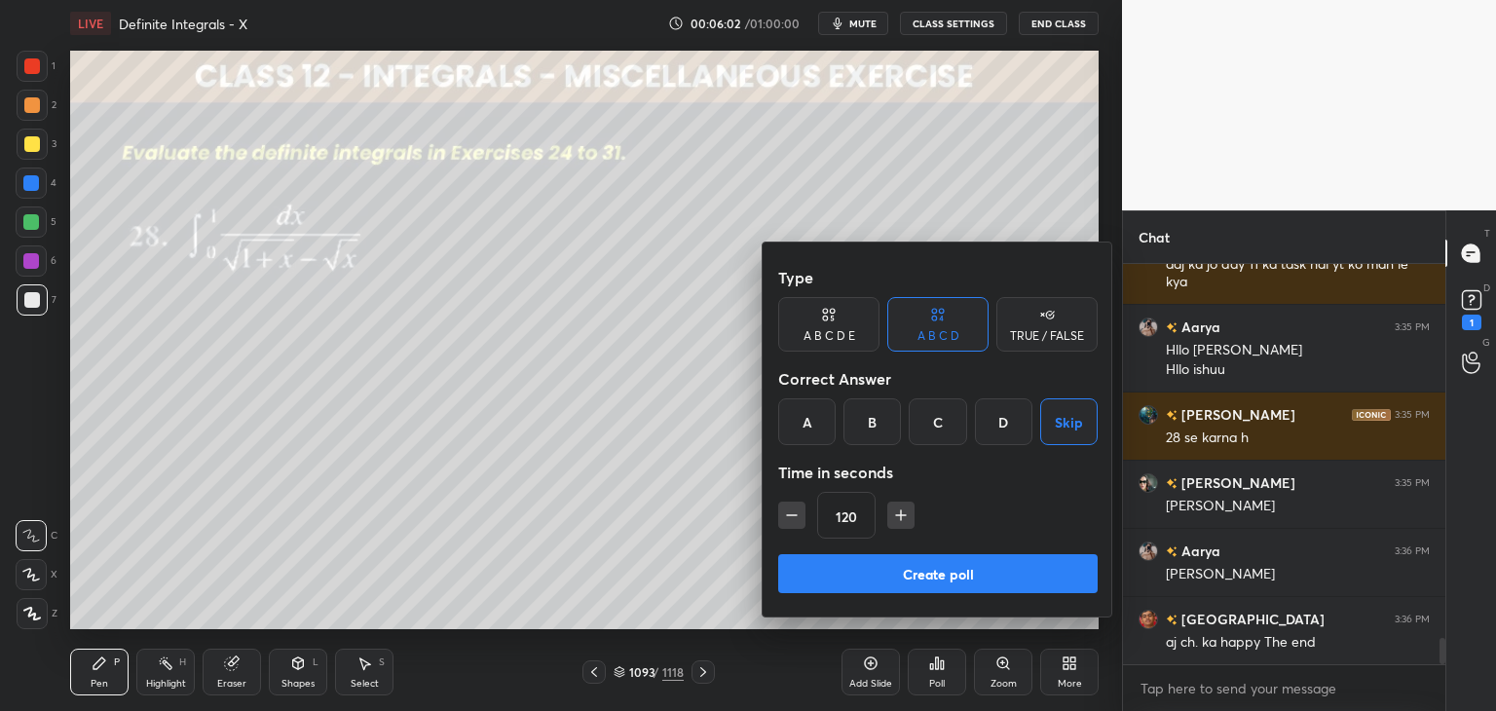
scroll to position [5672, 0]
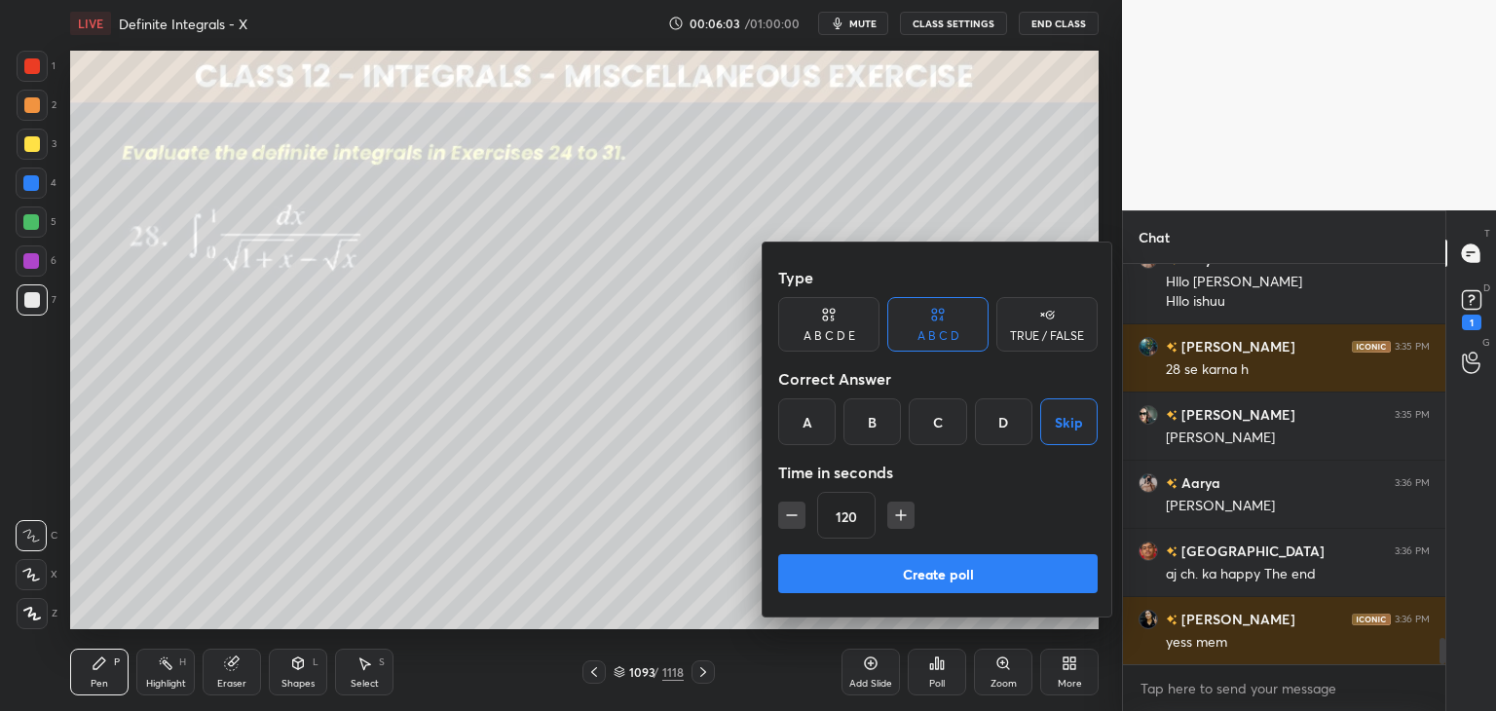
click at [974, 572] on button "Create poll" at bounding box center [937, 573] width 319 height 39
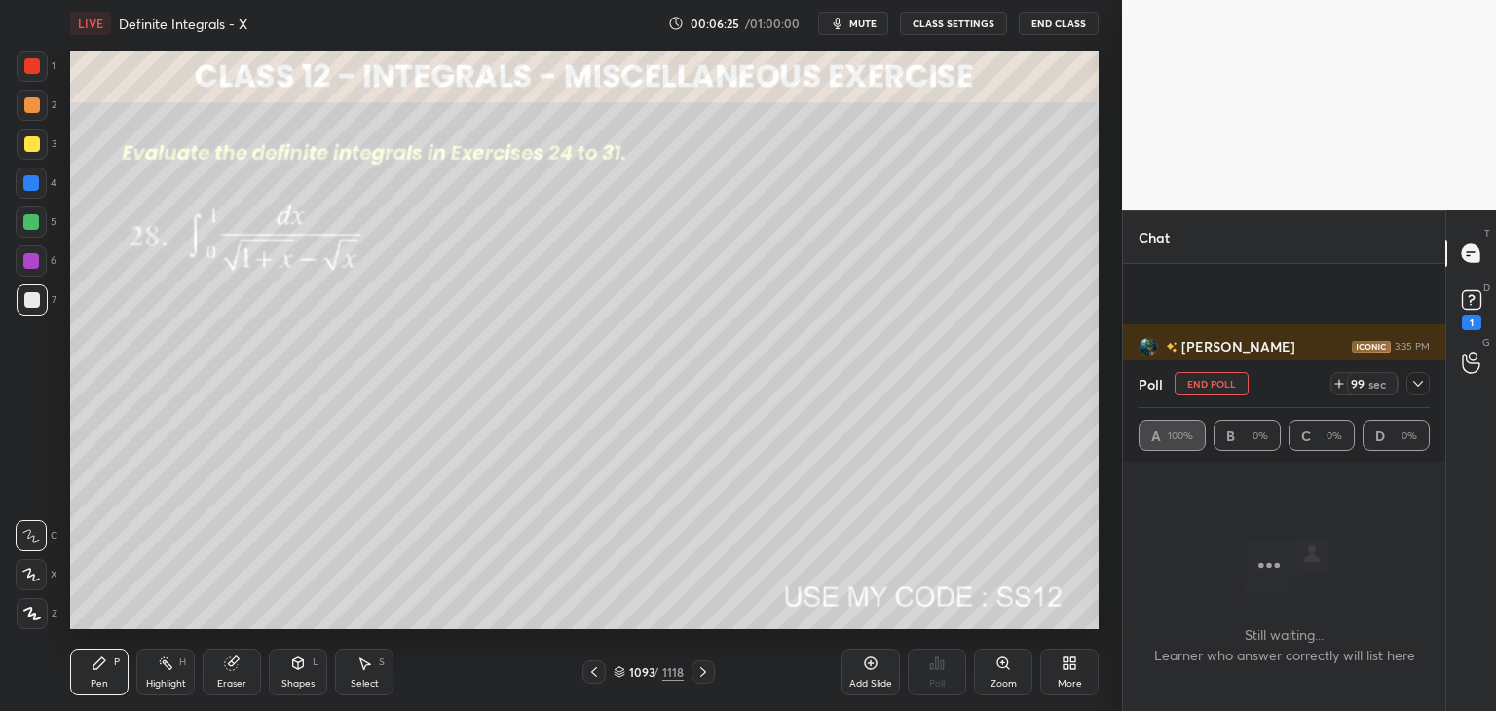
scroll to position [5842, 0]
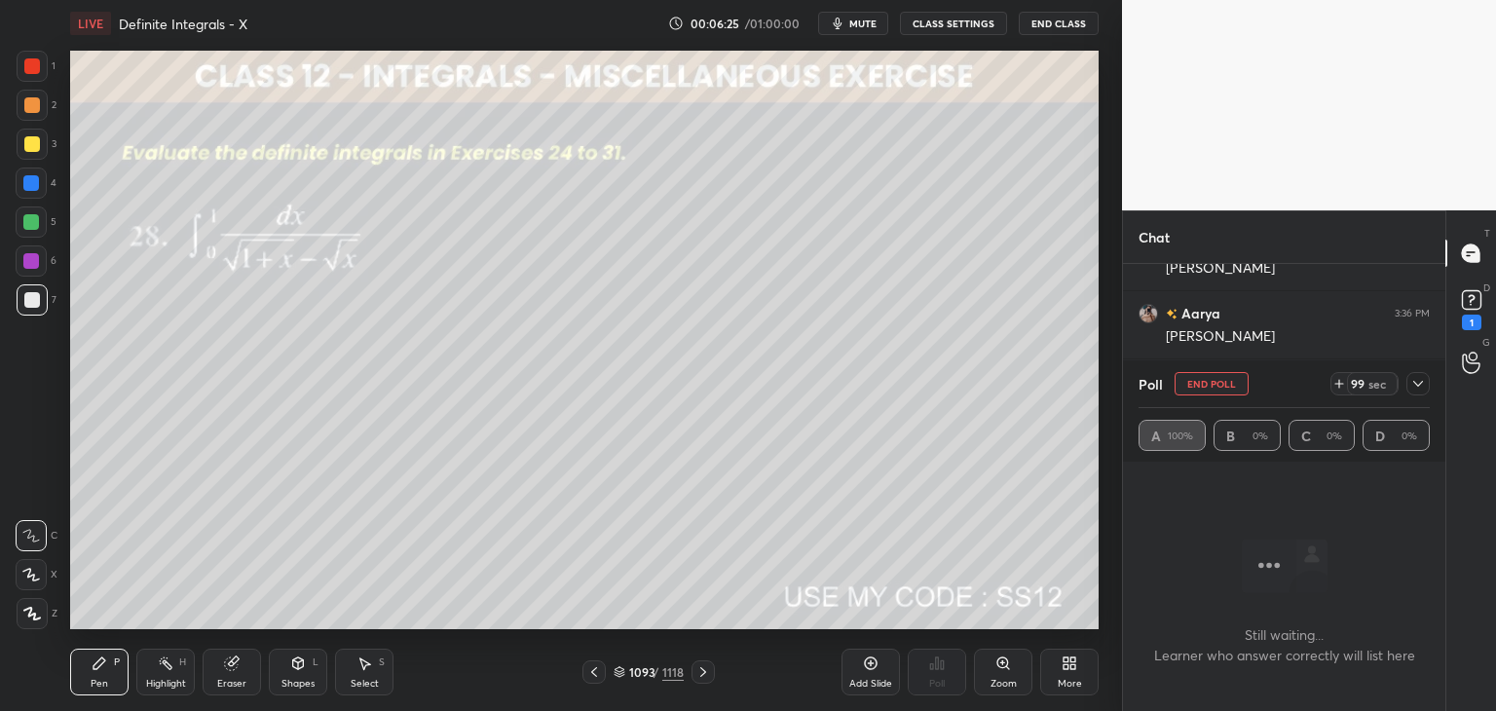
click at [1419, 382] on icon at bounding box center [1418, 384] width 16 height 16
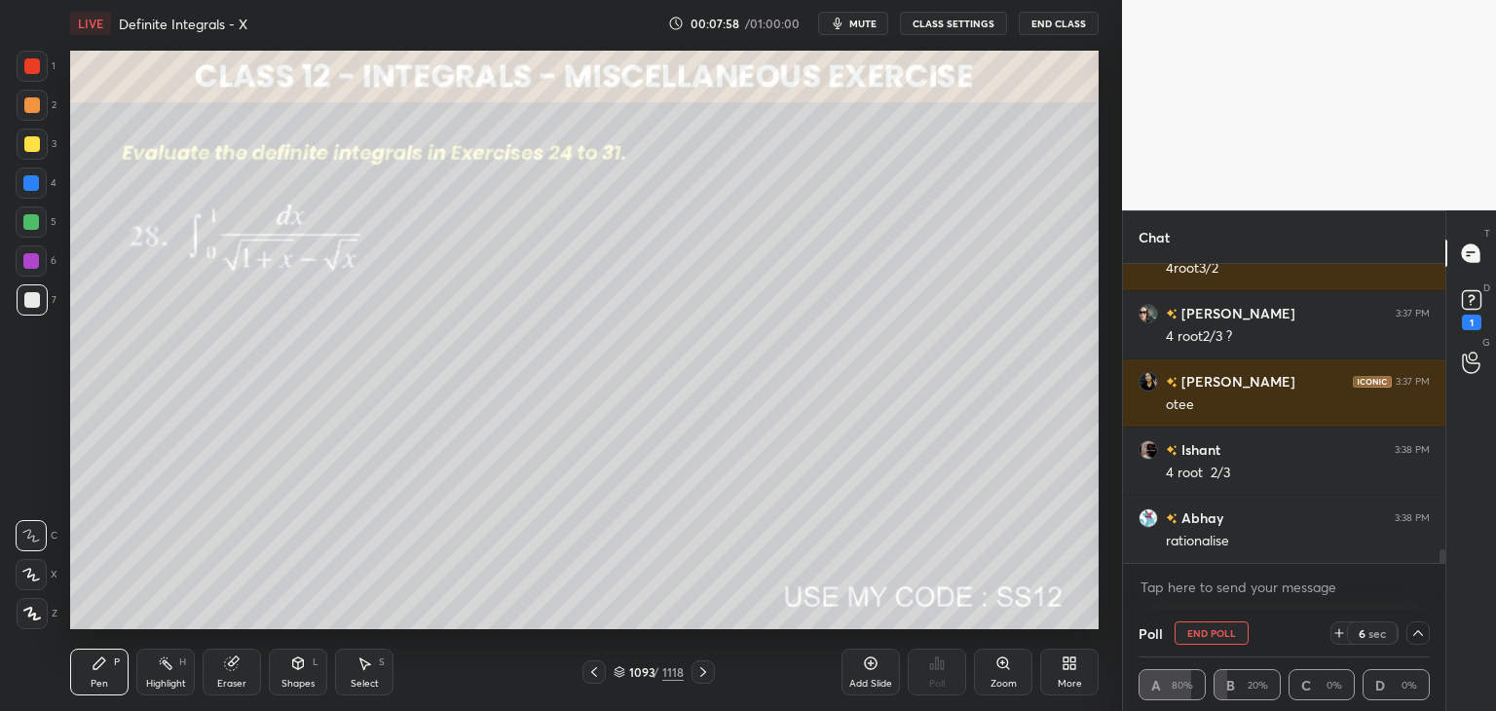
scroll to position [6374, 0]
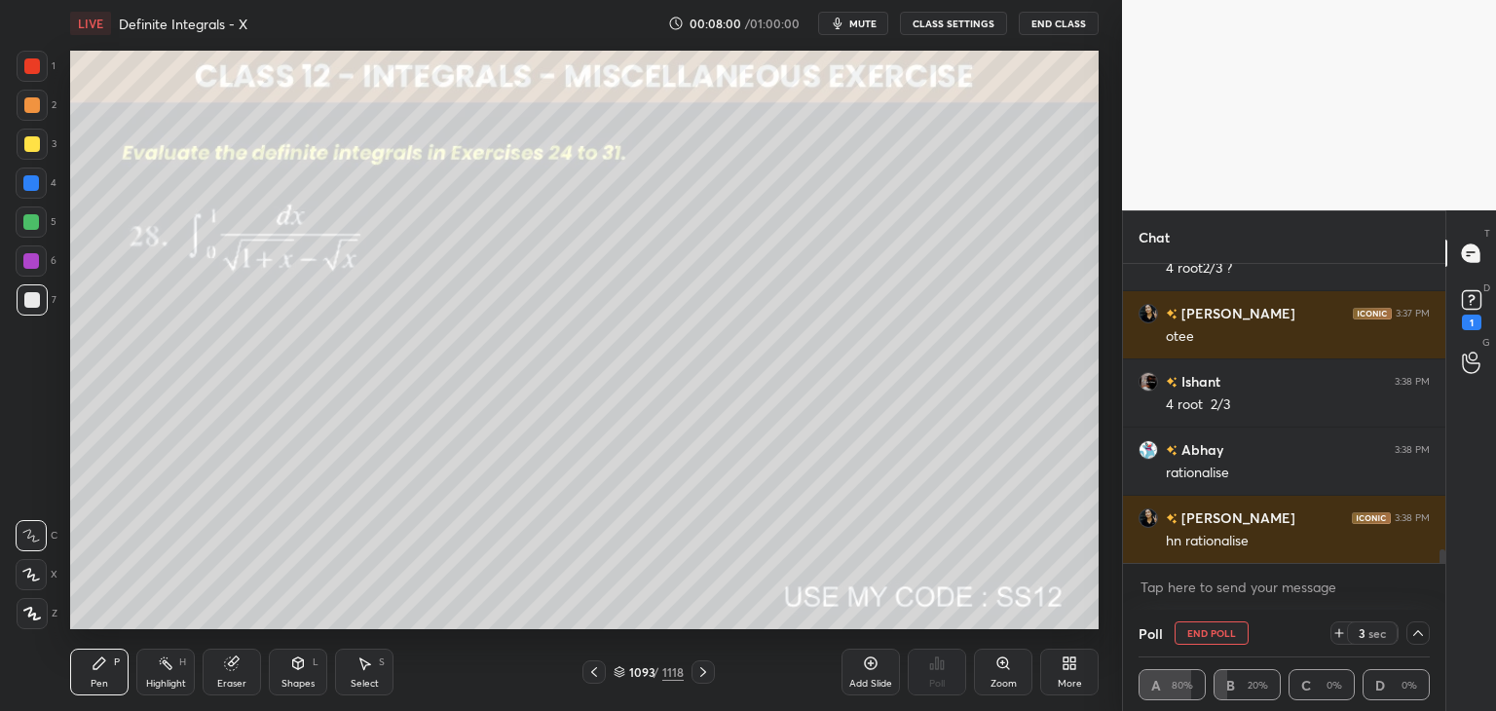
drag, startPoint x: 39, startPoint y: 616, endPoint x: 46, endPoint y: 598, distance: 18.8
click at [38, 616] on icon at bounding box center [32, 614] width 18 height 14
click at [33, 144] on div at bounding box center [32, 144] width 16 height 16
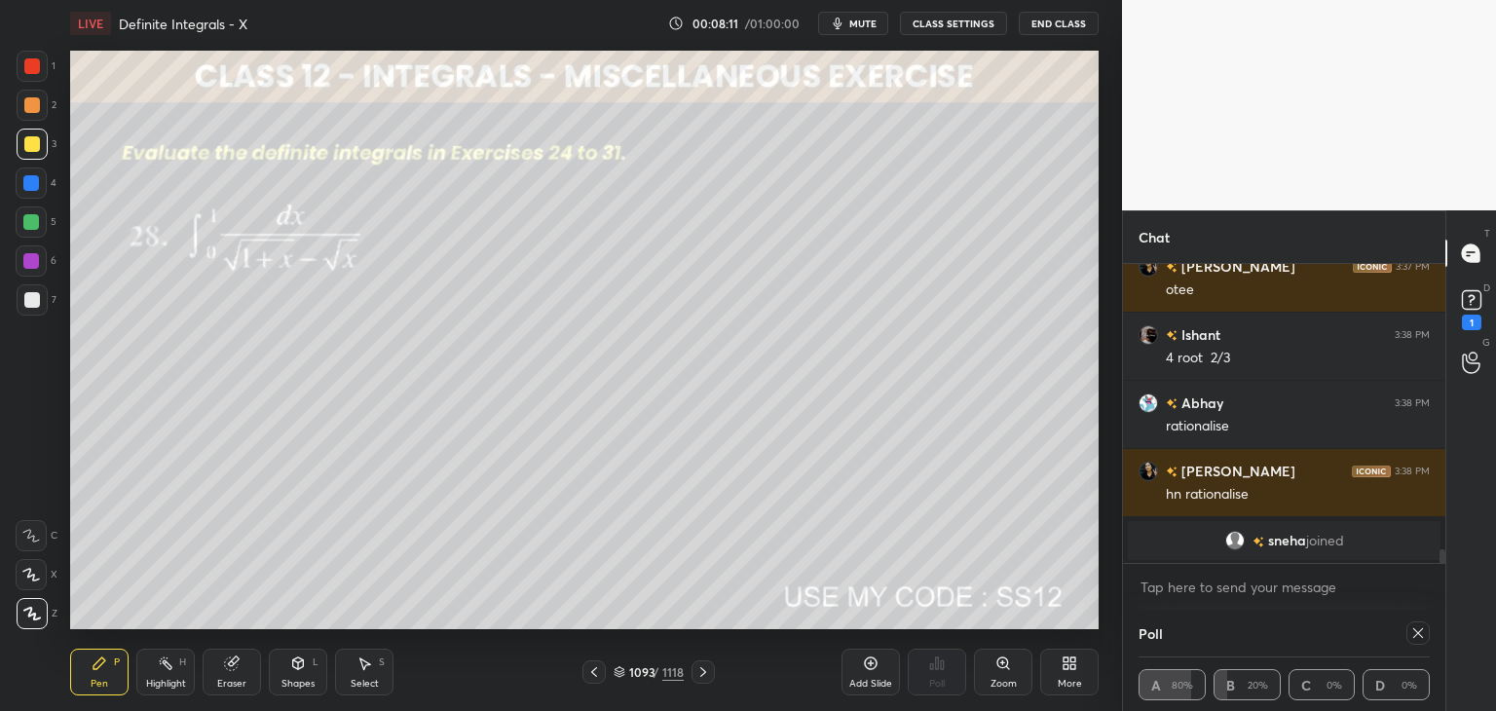
drag, startPoint x: 293, startPoint y: 682, endPoint x: 296, endPoint y: 655, distance: 26.5
click at [293, 681] on div "Shapes" at bounding box center [297, 684] width 33 height 10
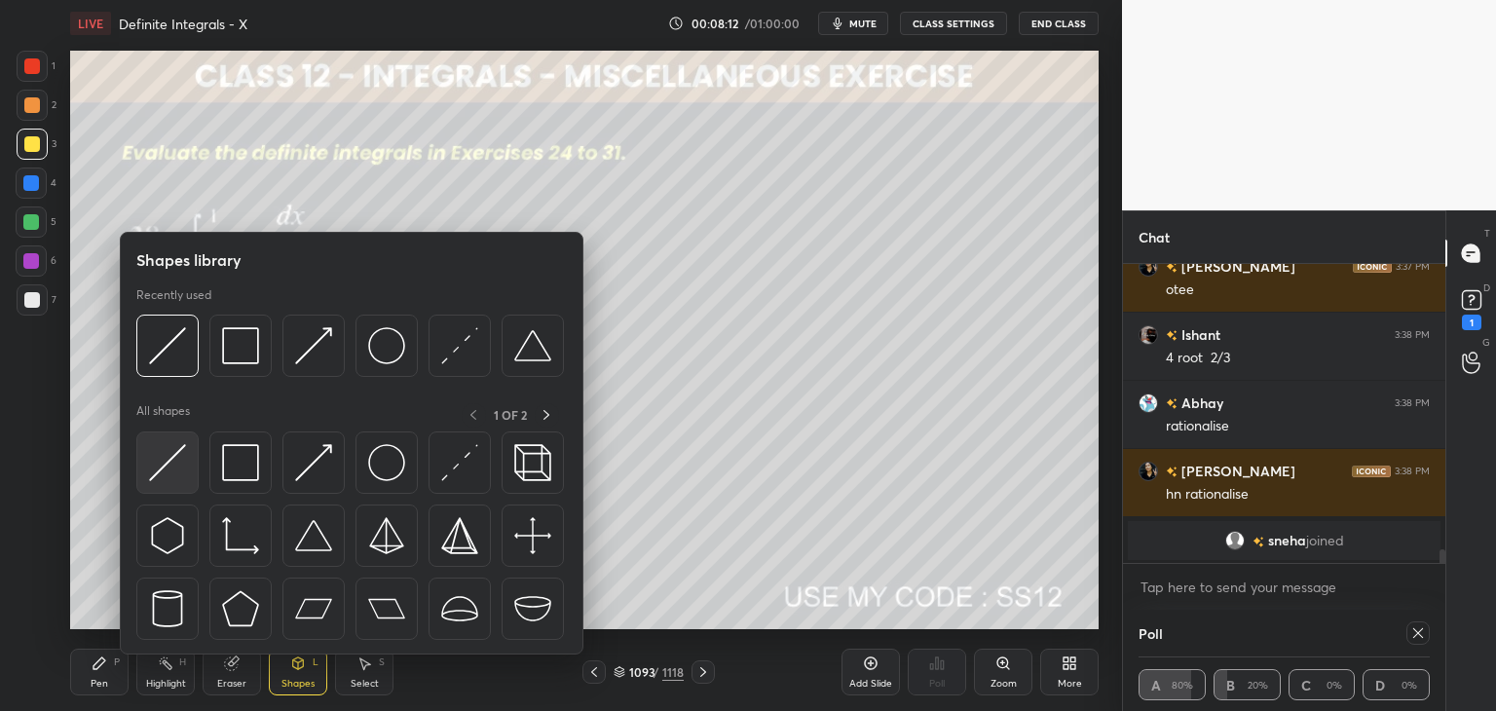
click at [183, 468] on img at bounding box center [167, 462] width 37 height 37
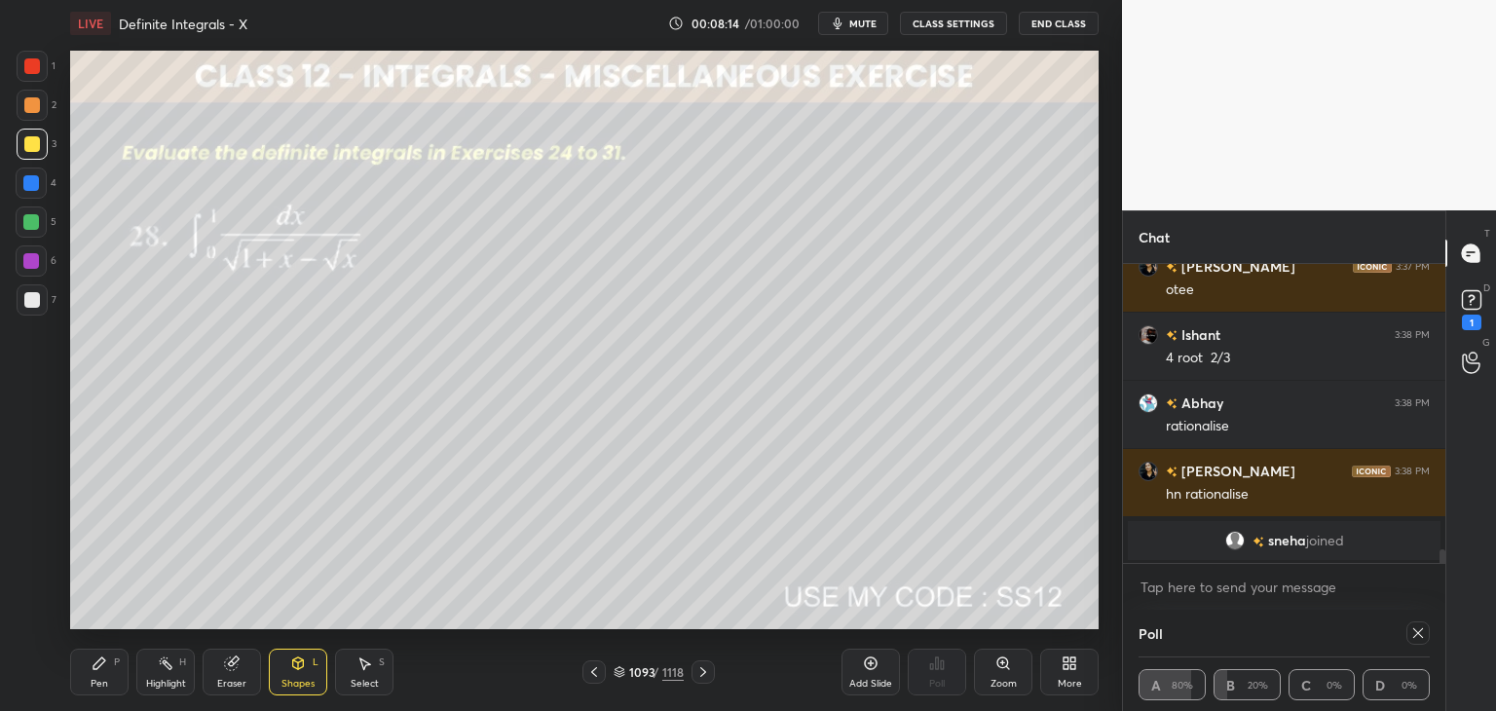
click at [95, 681] on div "Pen" at bounding box center [100, 684] width 18 height 10
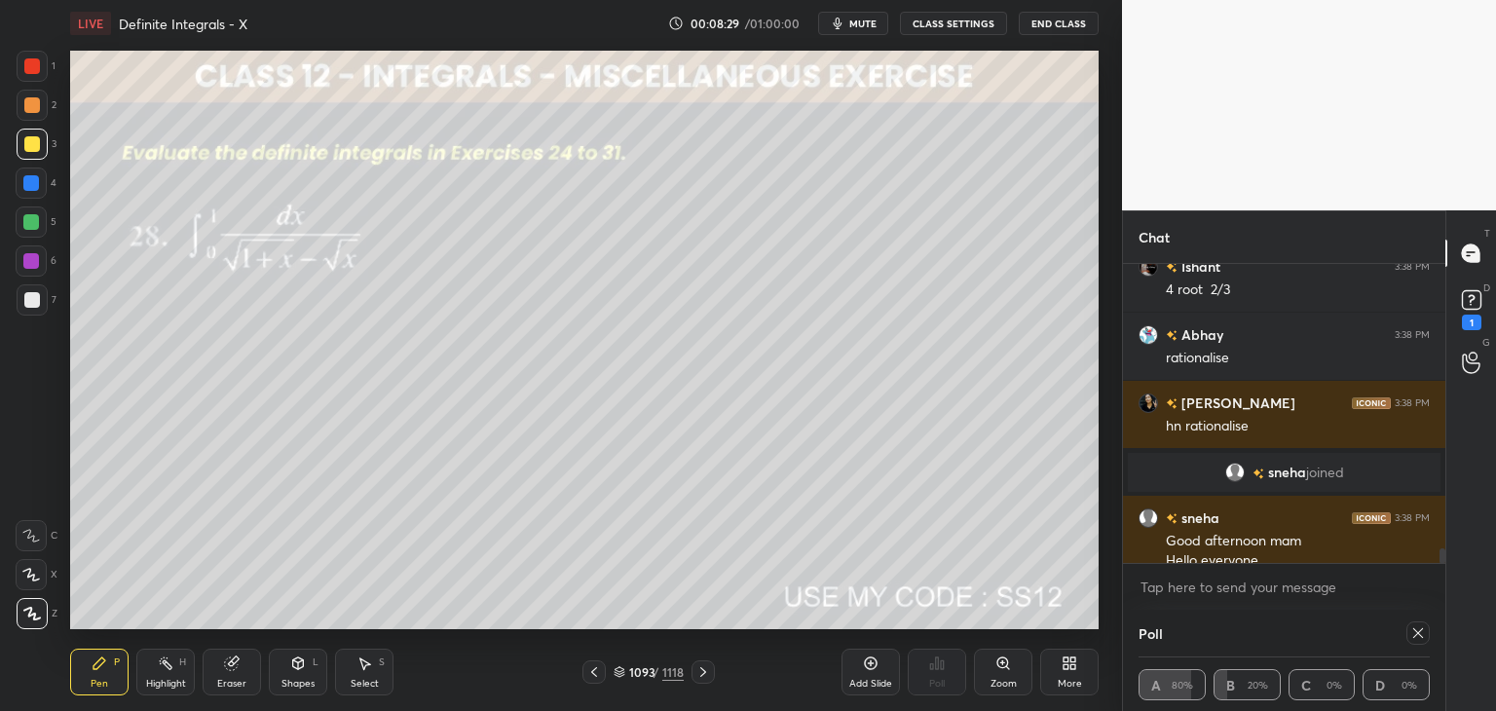
scroll to position [5990, 0]
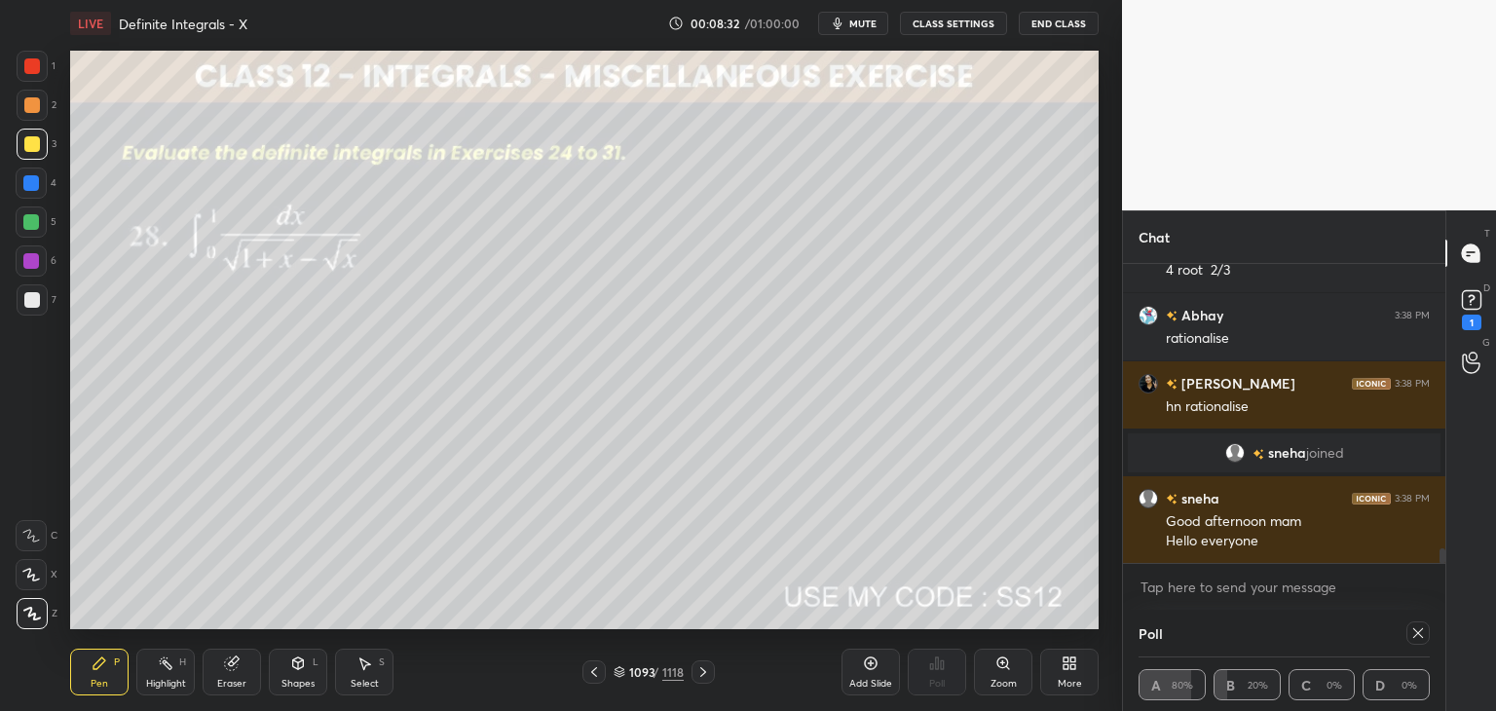
drag, startPoint x: 293, startPoint y: 680, endPoint x: 287, endPoint y: 660, distance: 20.3
click at [292, 680] on div "Shapes" at bounding box center [297, 684] width 33 height 10
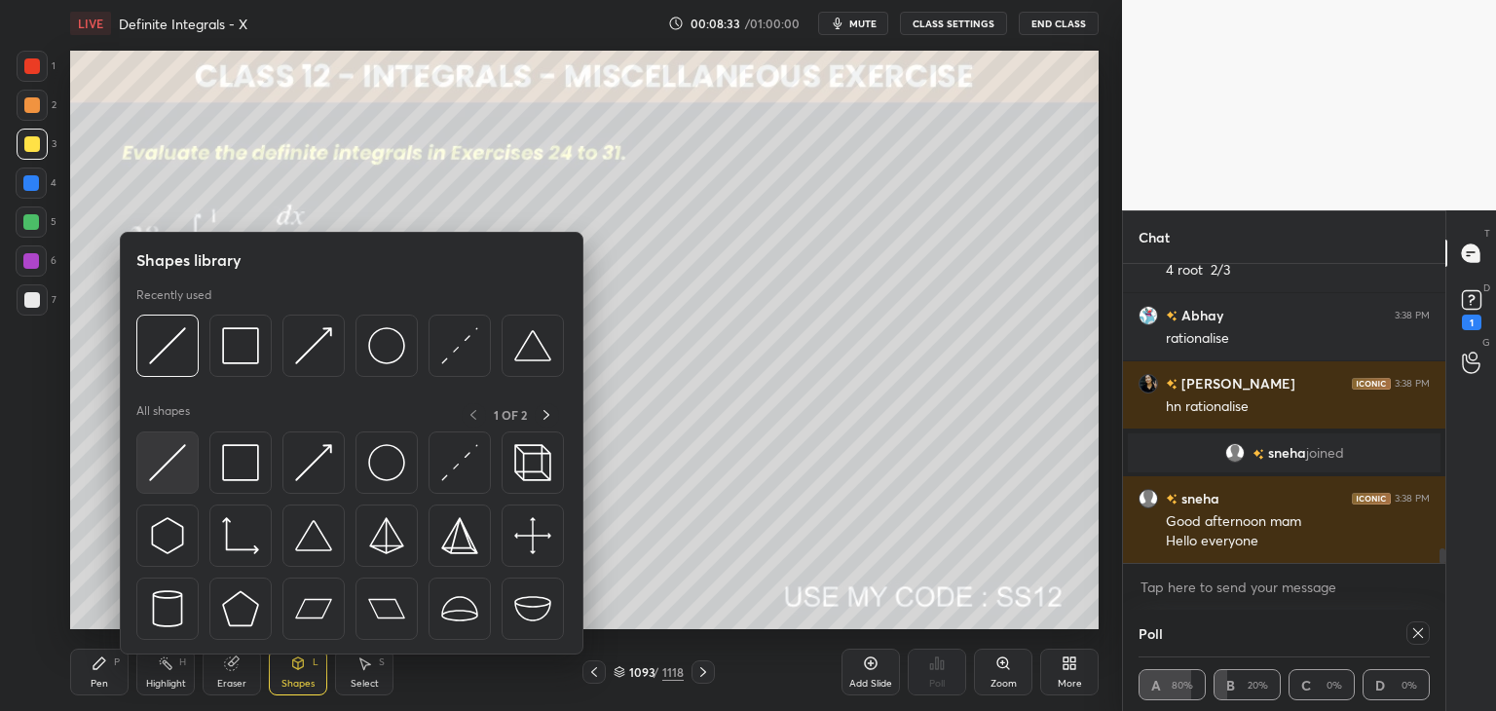
click at [164, 468] on img at bounding box center [167, 462] width 37 height 37
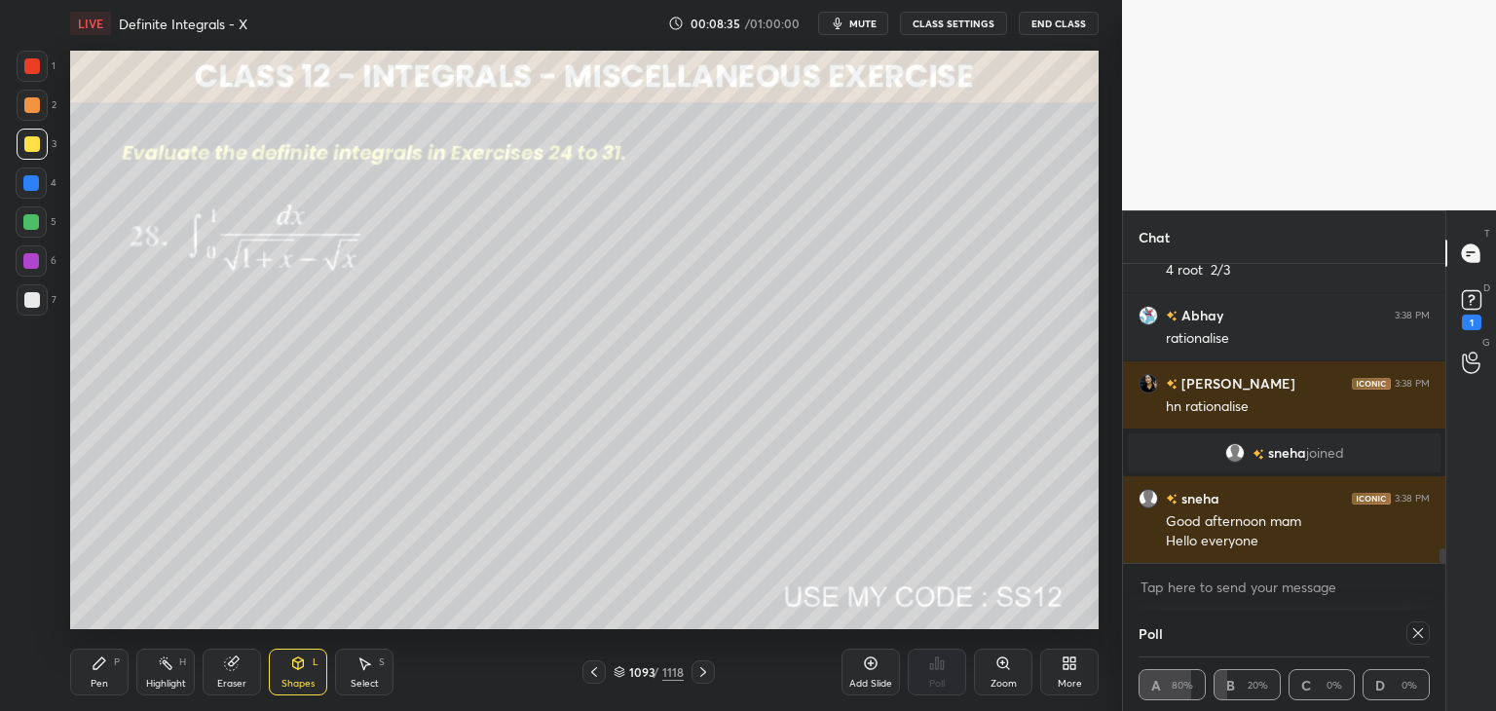
click at [106, 685] on div "Pen" at bounding box center [100, 684] width 18 height 10
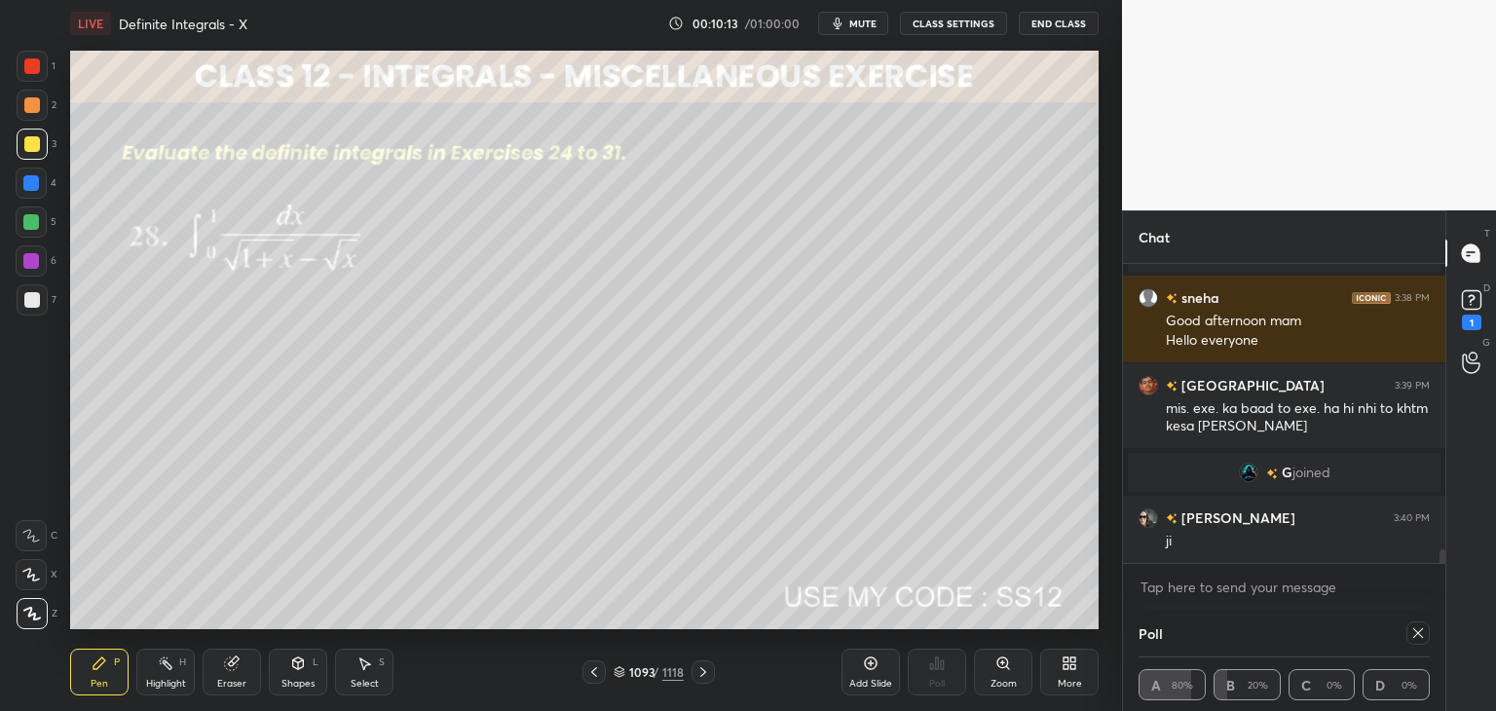
scroll to position [6080, 0]
click at [1437, 623] on div "Poll A 80% B 20% C 0% D 0%" at bounding box center [1284, 660] width 322 height 101
click at [1422, 631] on icon at bounding box center [1418, 633] width 16 height 16
type textarea "x"
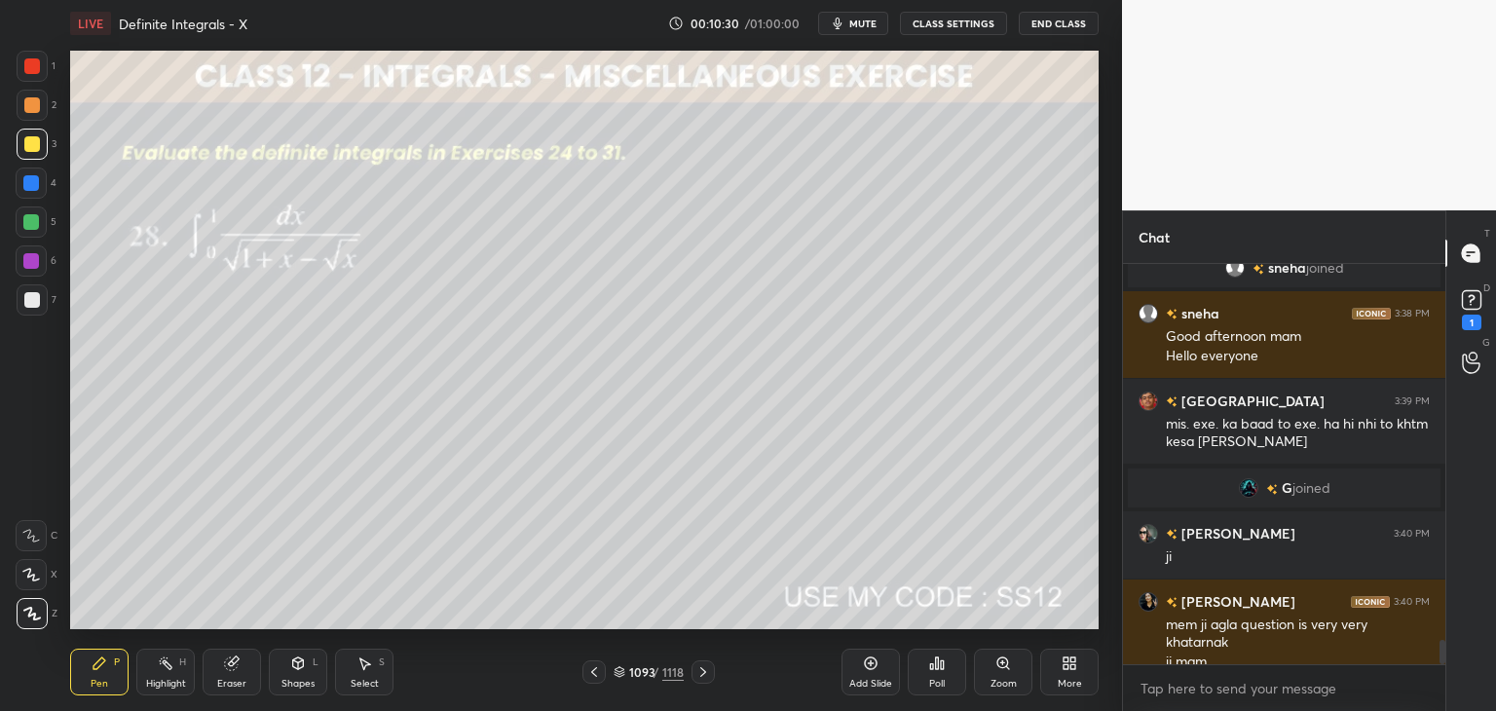
scroll to position [6083, 0]
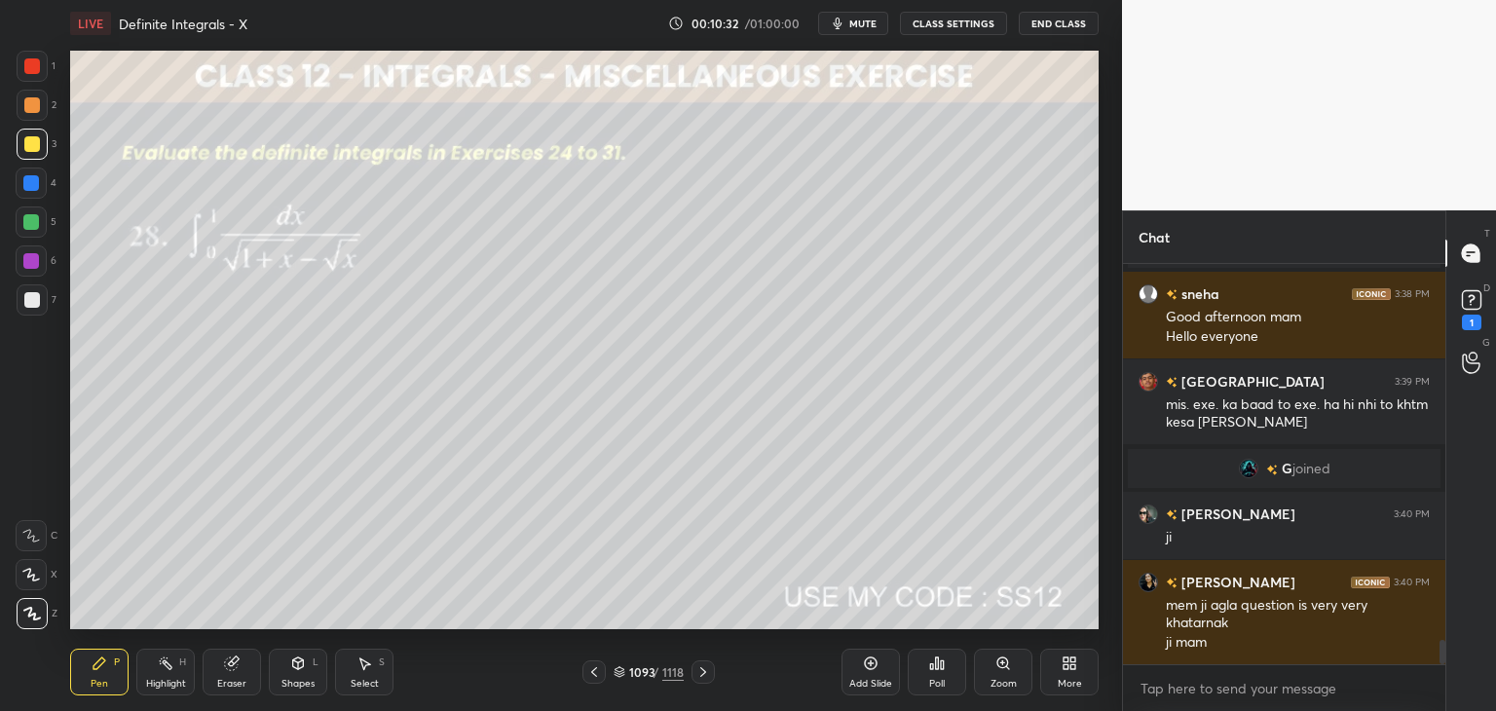
click at [704, 668] on icon at bounding box center [703, 672] width 16 height 16
click at [940, 676] on div "Poll" at bounding box center [937, 672] width 58 height 47
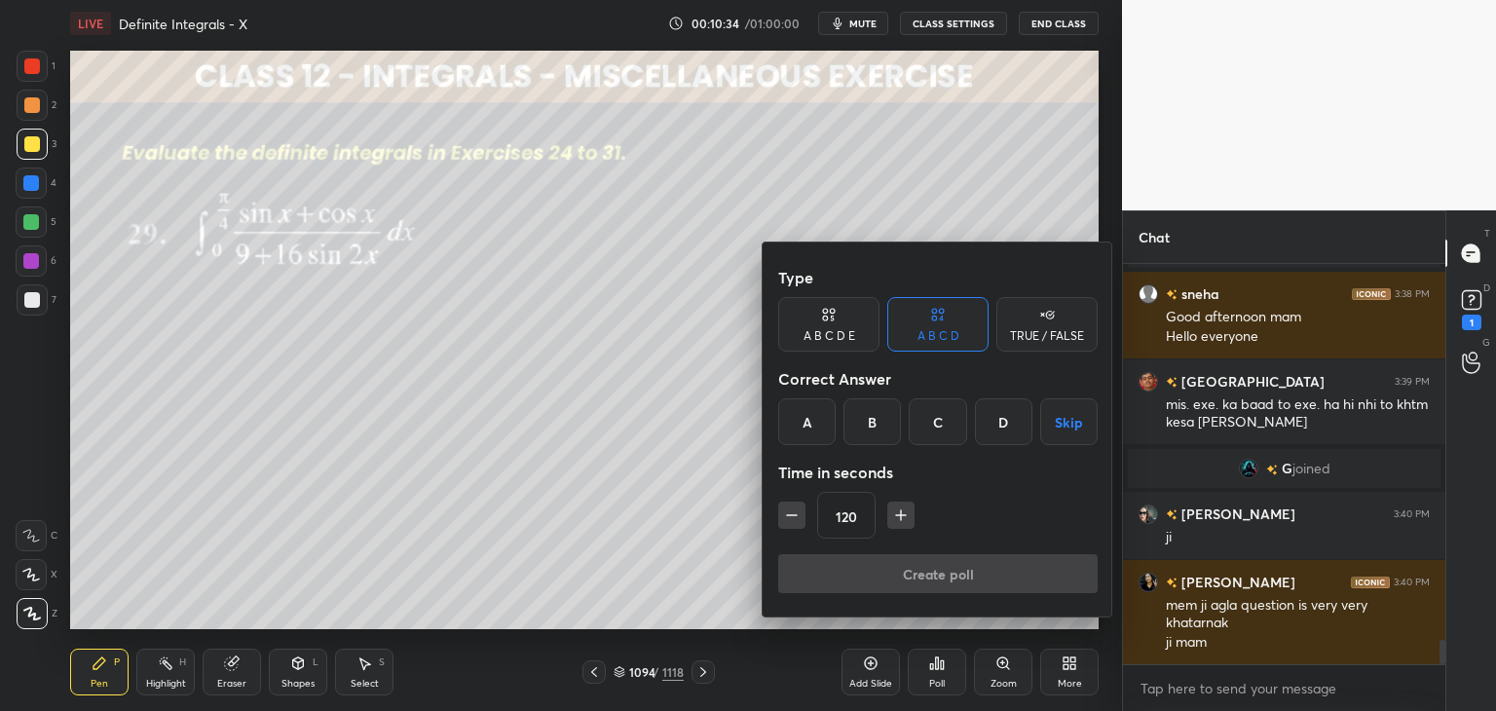
click at [898, 508] on icon "button" at bounding box center [900, 514] width 19 height 19
click at [900, 508] on icon "button" at bounding box center [900, 514] width 19 height 19
click at [904, 507] on icon "button" at bounding box center [900, 514] width 19 height 19
click at [904, 512] on icon "button" at bounding box center [900, 514] width 19 height 19
type input "180"
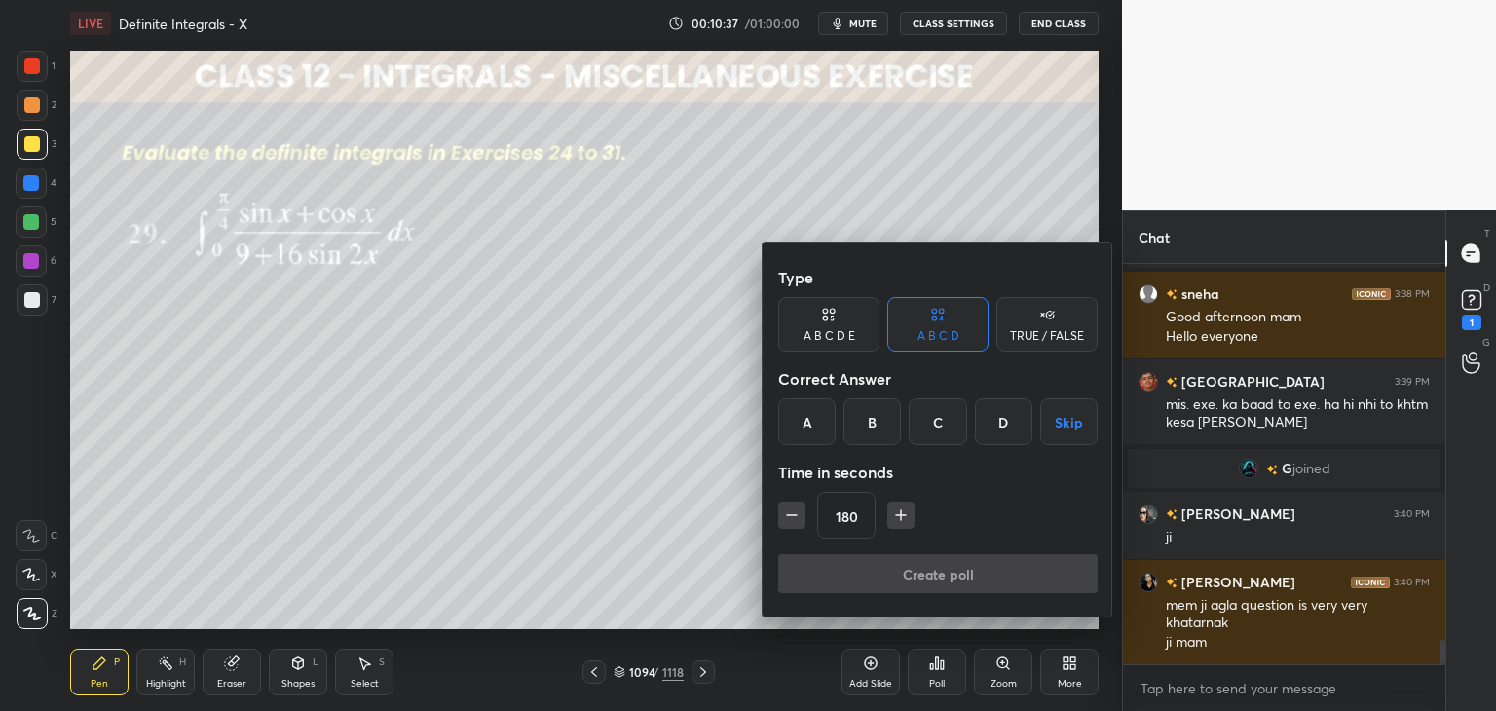
click at [1075, 426] on button "Skip" at bounding box center [1068, 421] width 57 height 47
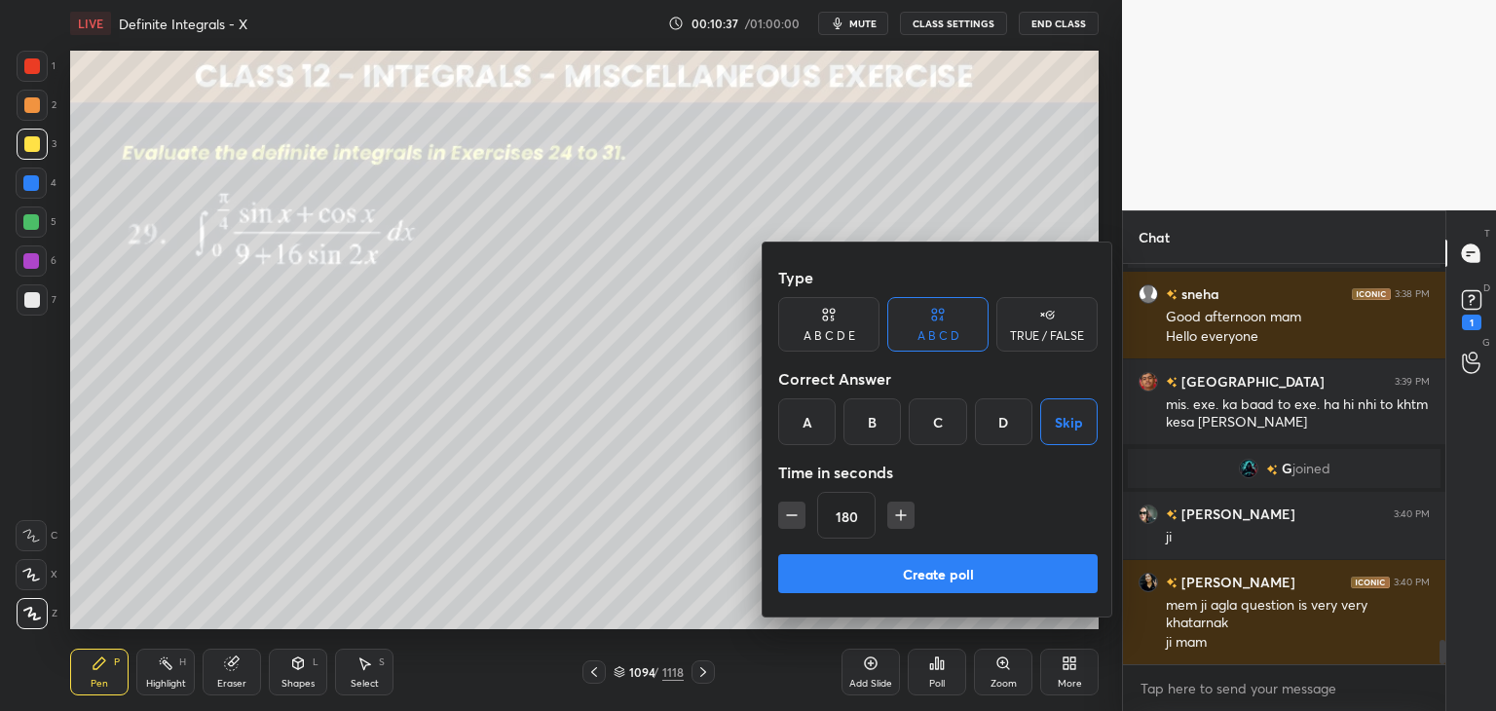
click at [985, 566] on button "Create poll" at bounding box center [937, 573] width 319 height 39
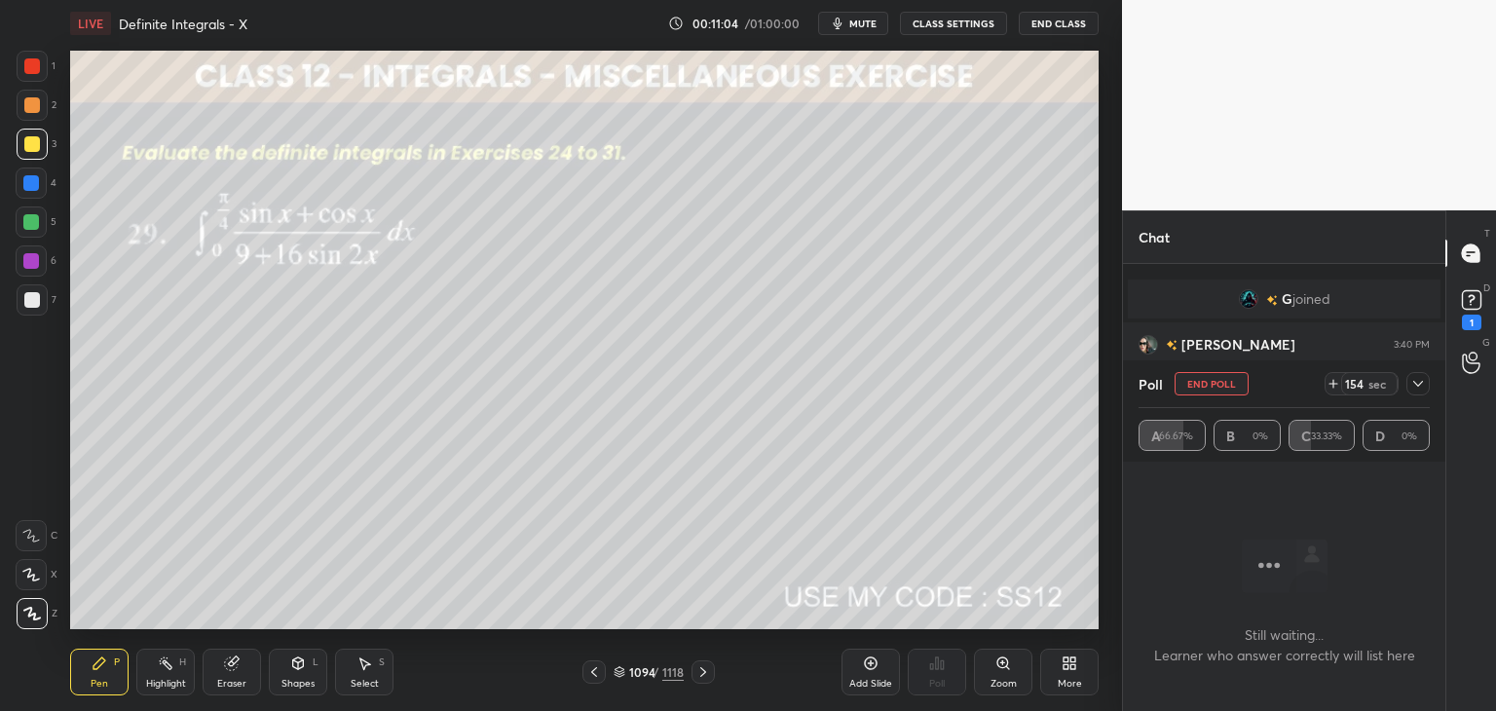
scroll to position [6321, 0]
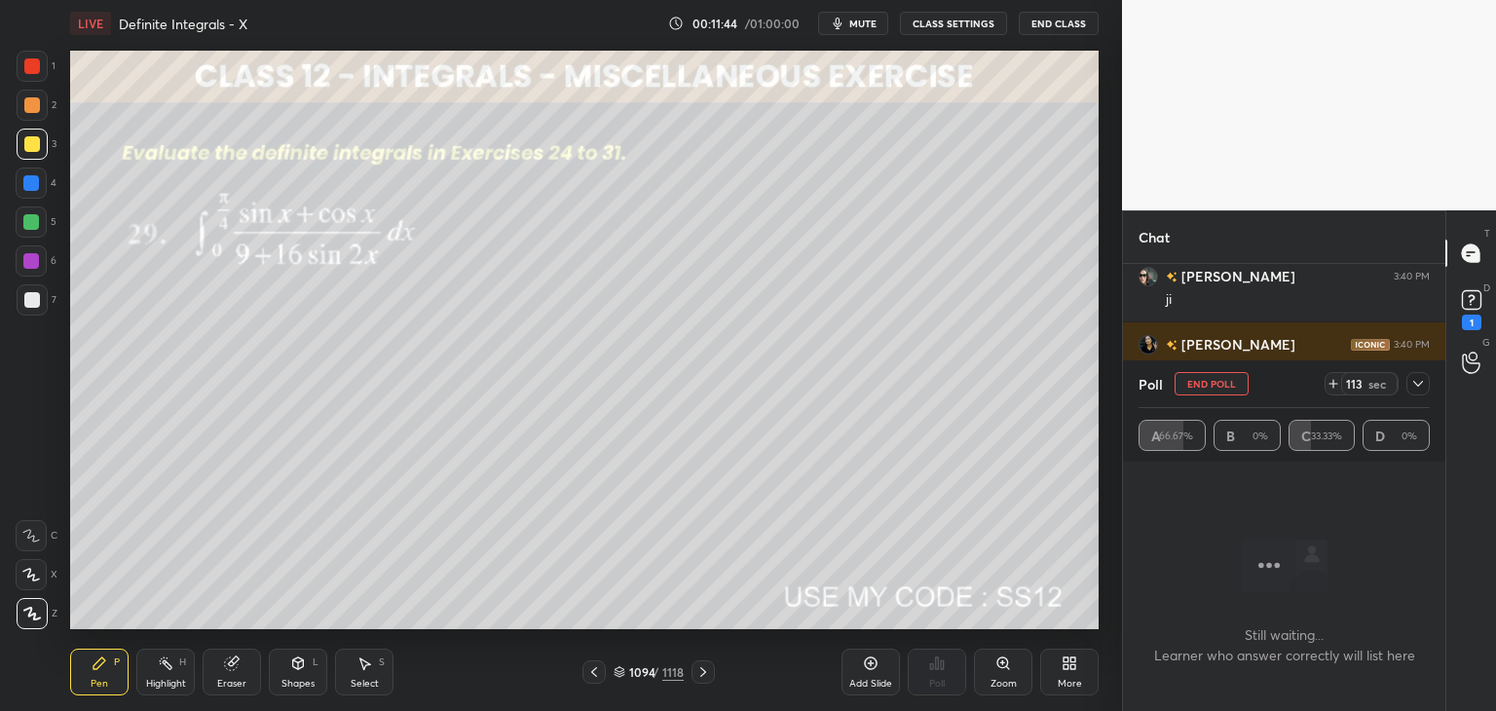
click at [1430, 373] on div "Poll End Poll 113 sec A 66.67% B 0% C 33.33% D 0%" at bounding box center [1284, 410] width 322 height 101
click at [1423, 378] on icon at bounding box center [1418, 384] width 16 height 16
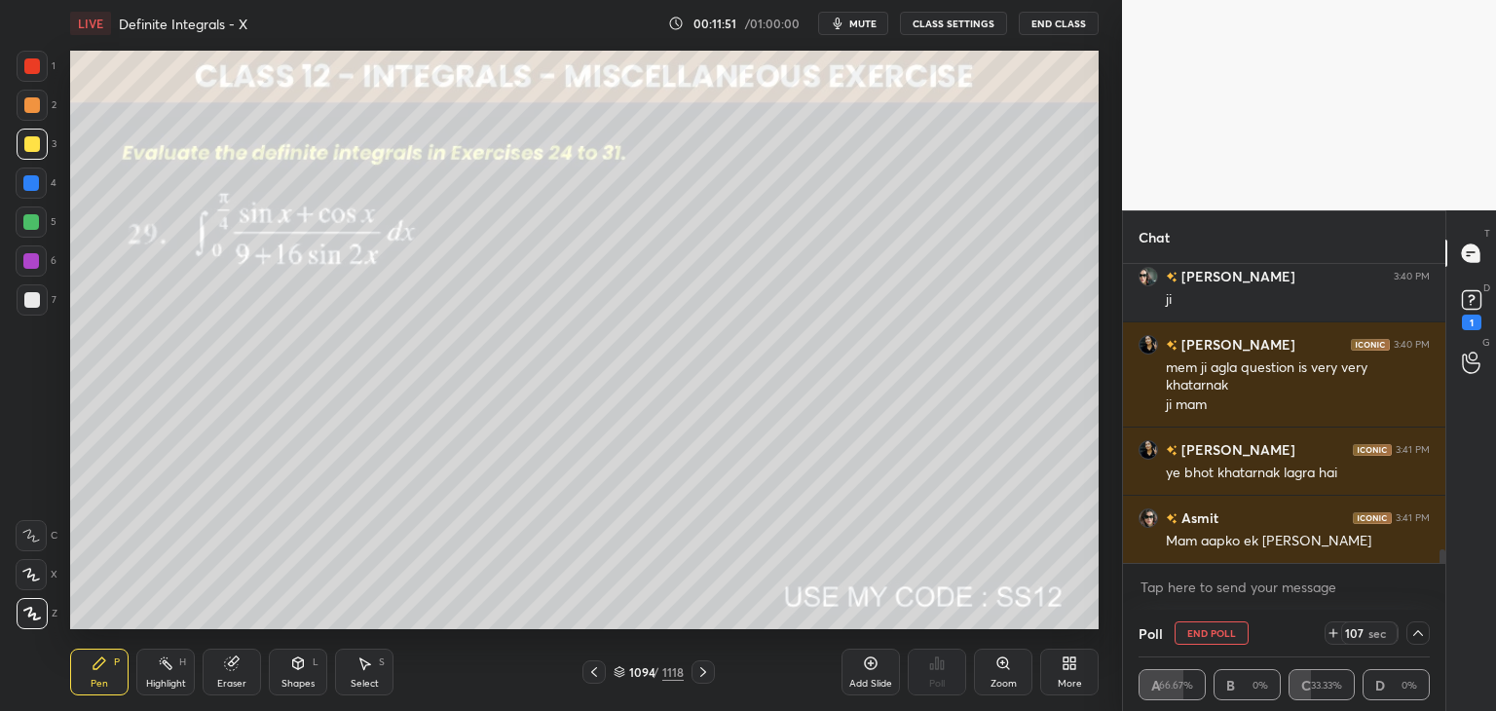
scroll to position [6368, 0]
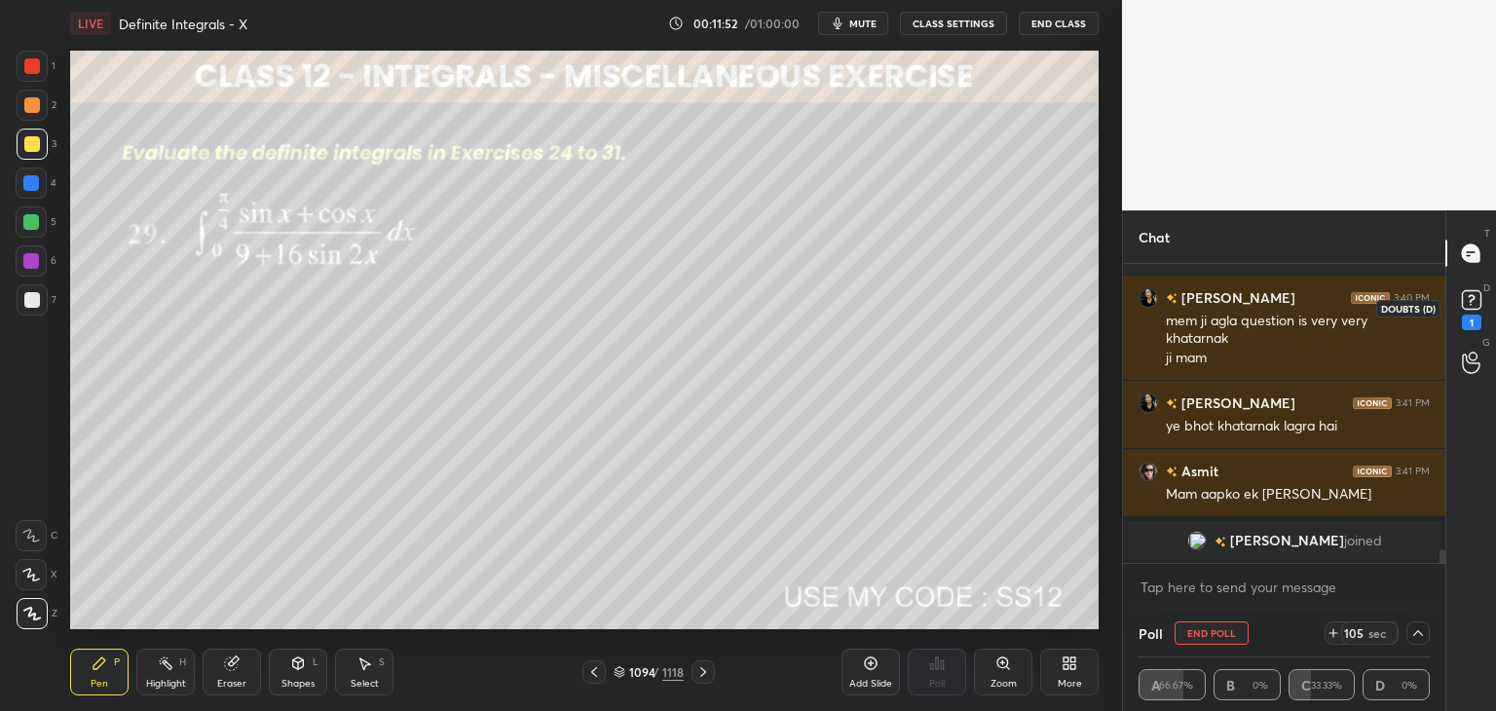
click at [1474, 319] on div "1" at bounding box center [1471, 323] width 19 height 16
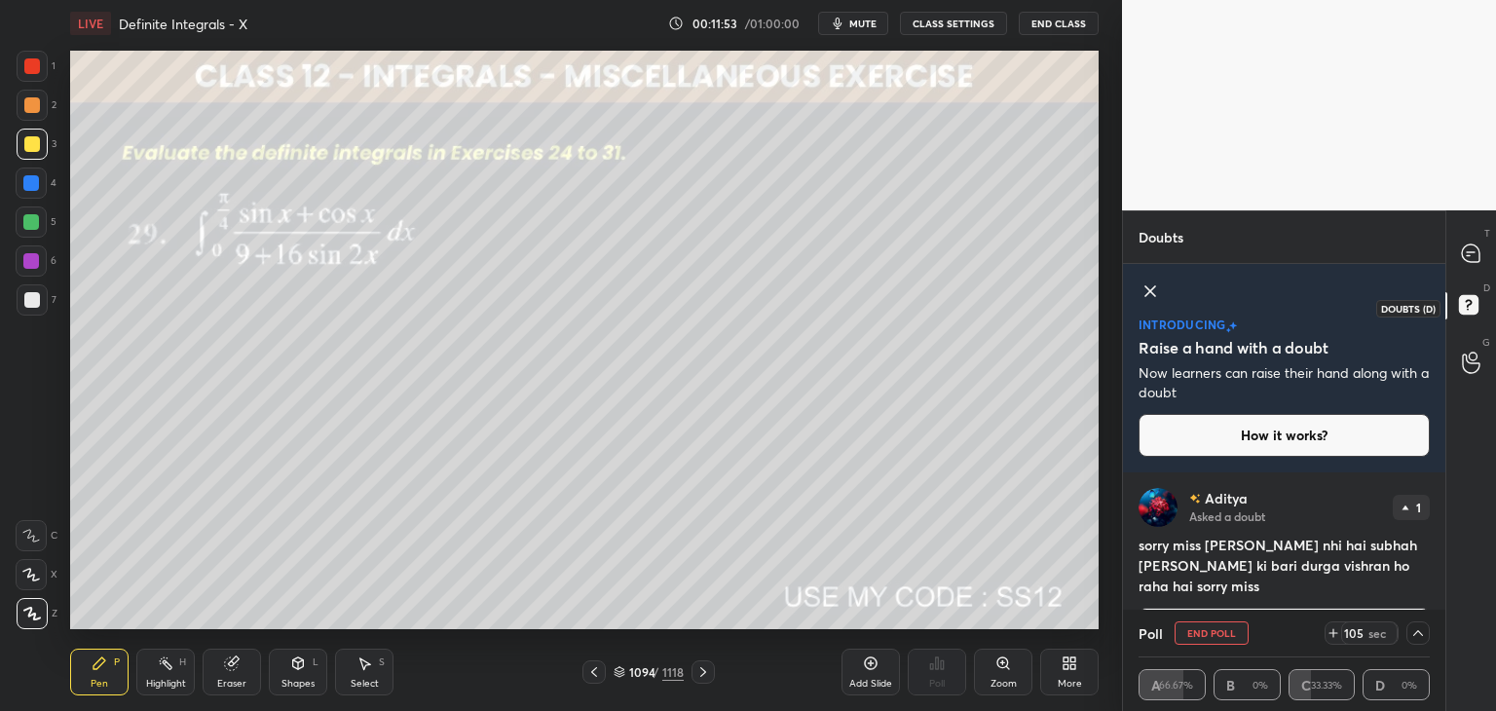
scroll to position [37, 0]
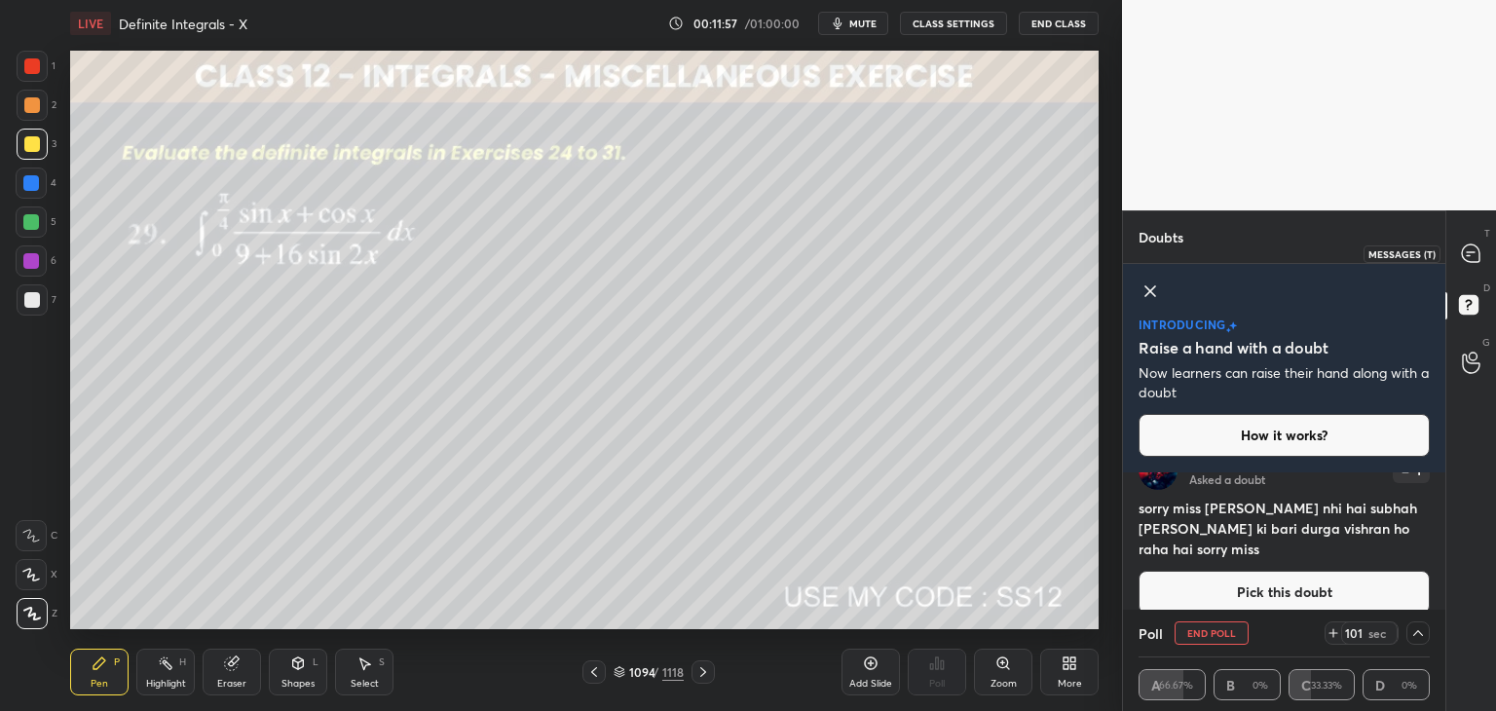
click at [1469, 262] on icon at bounding box center [1471, 253] width 18 height 18
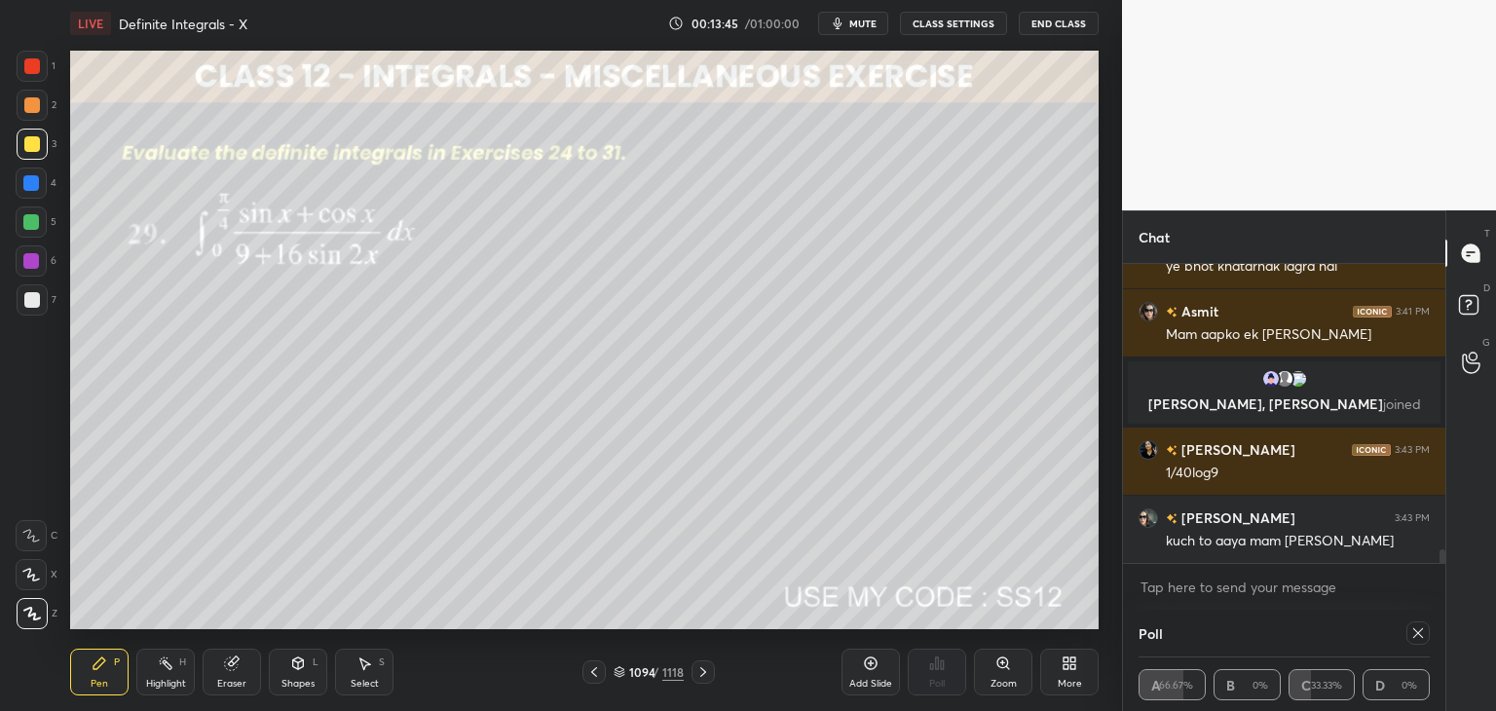
scroll to position [6479, 0]
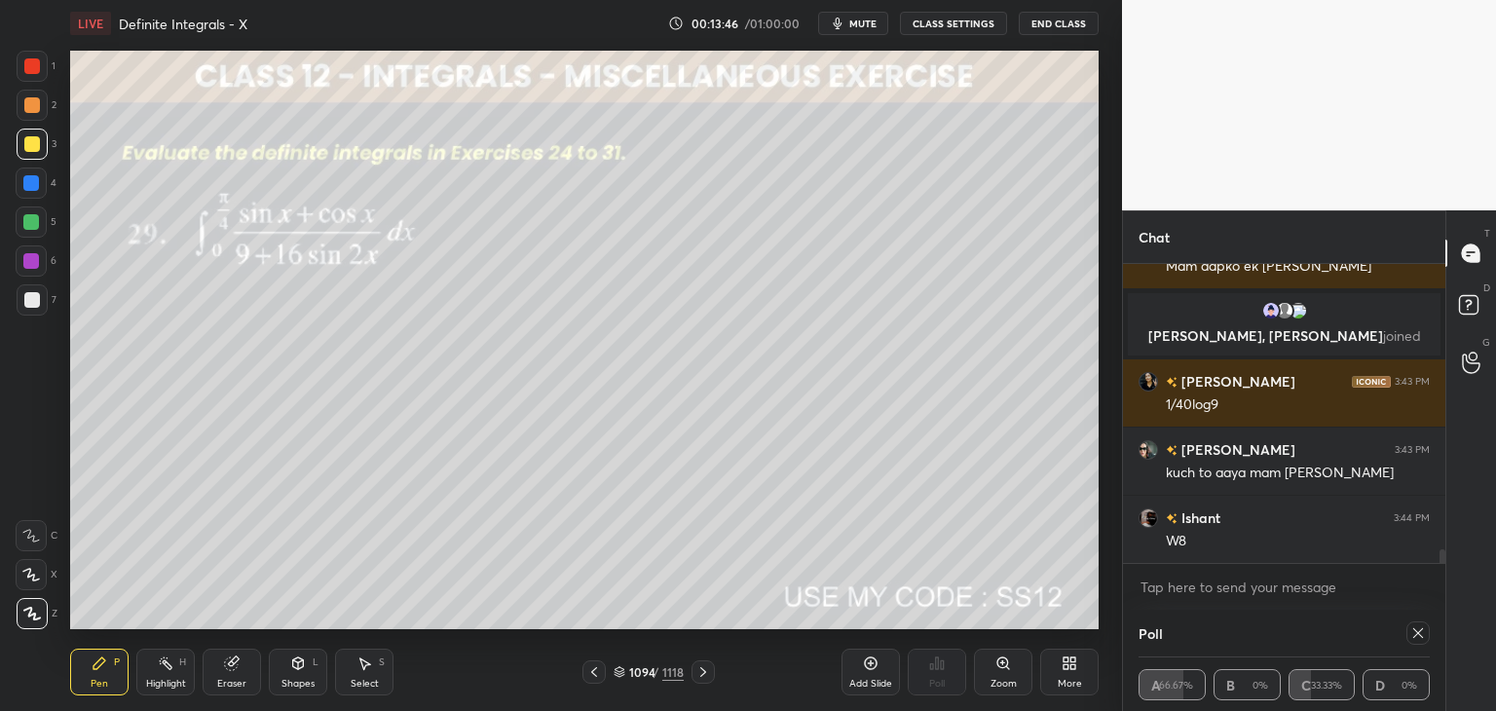
click at [1417, 634] on icon at bounding box center [1418, 633] width 10 height 10
type textarea "x"
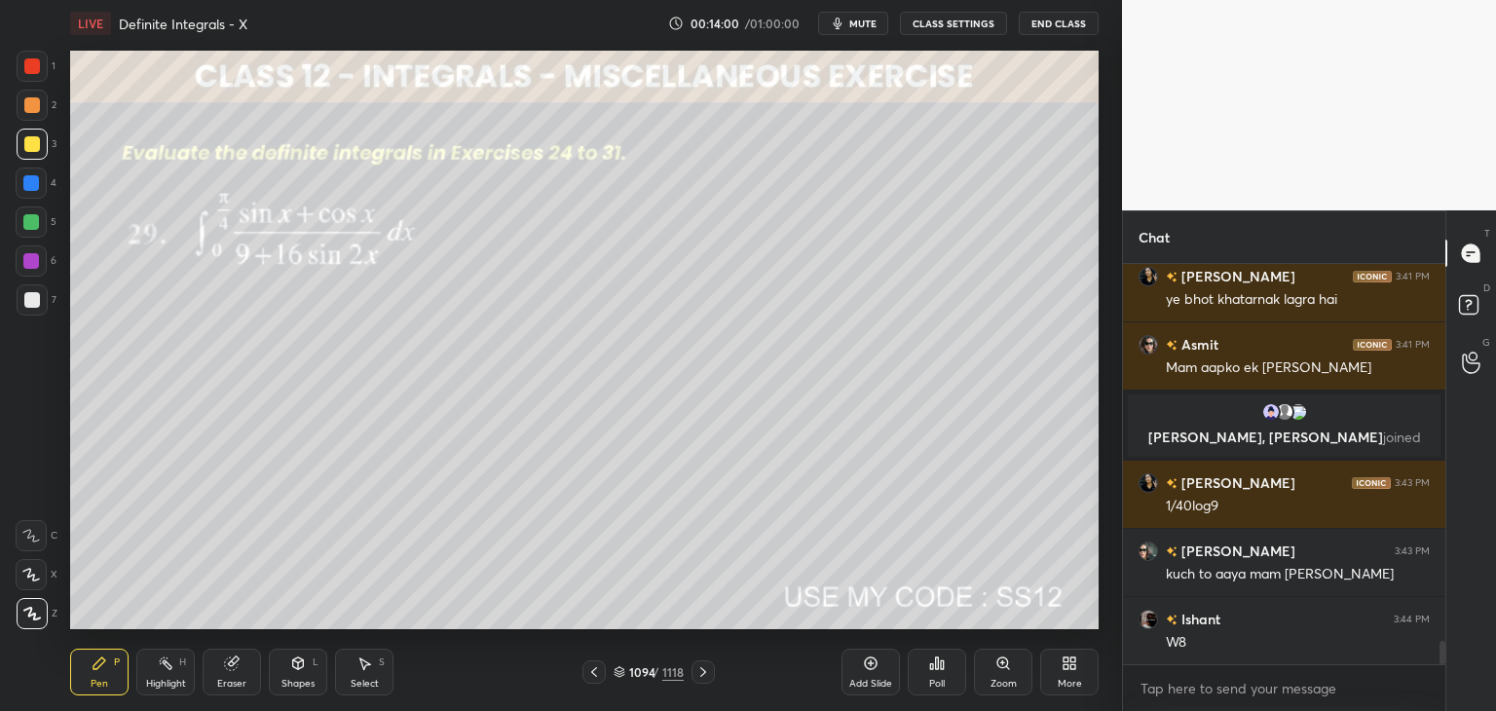
scroll to position [6446, 0]
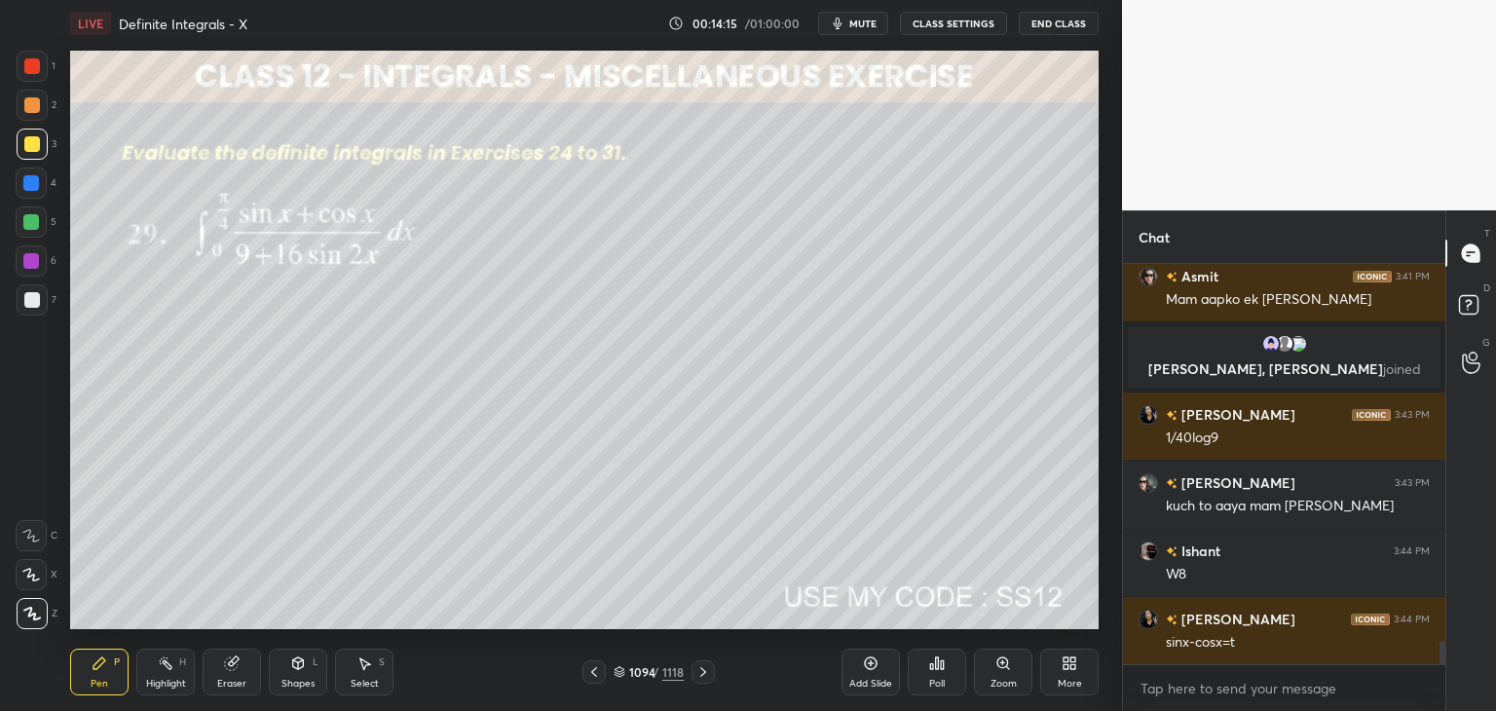
click at [596, 673] on icon at bounding box center [594, 672] width 16 height 16
click at [596, 672] on icon at bounding box center [594, 672] width 16 height 16
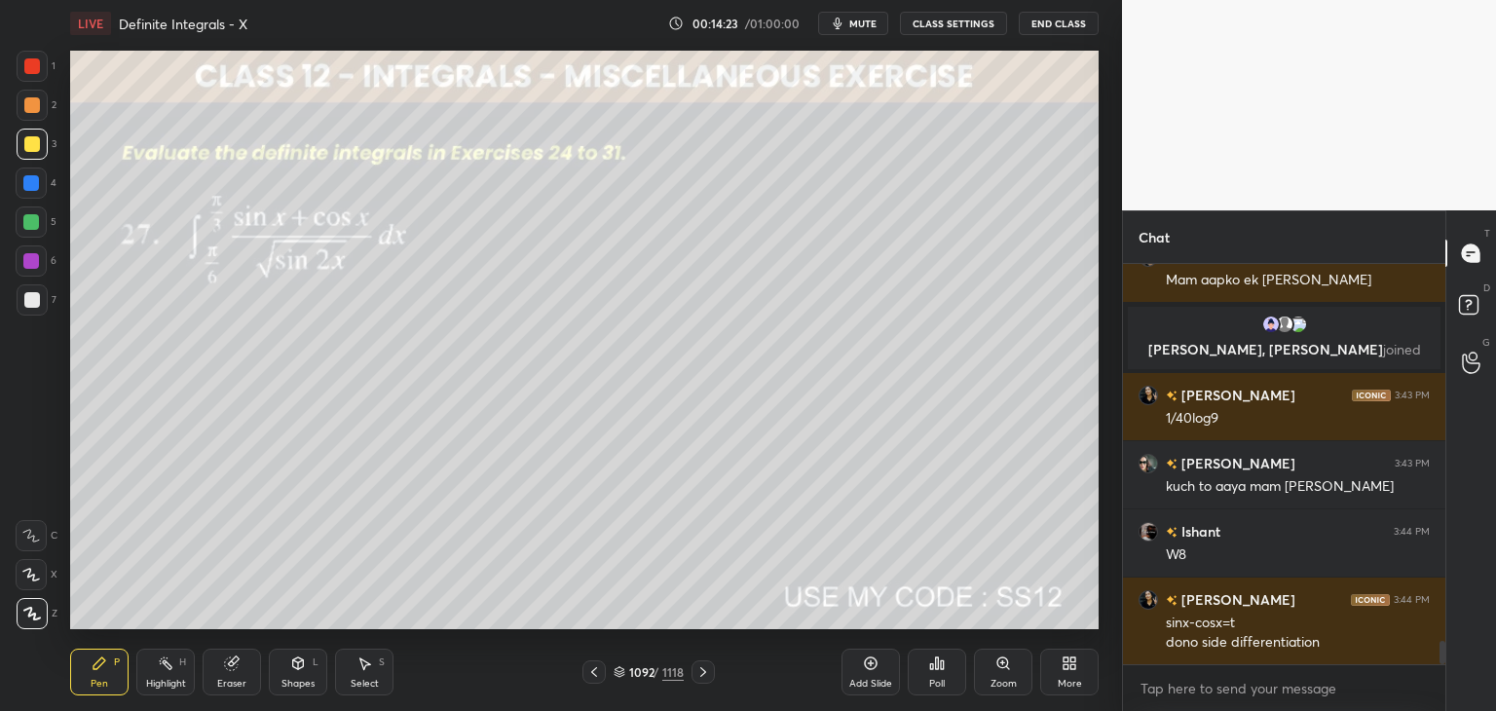
click at [701, 676] on icon at bounding box center [703, 672] width 16 height 16
click at [703, 678] on icon at bounding box center [703, 672] width 16 height 16
click at [36, 303] on div at bounding box center [32, 300] width 16 height 16
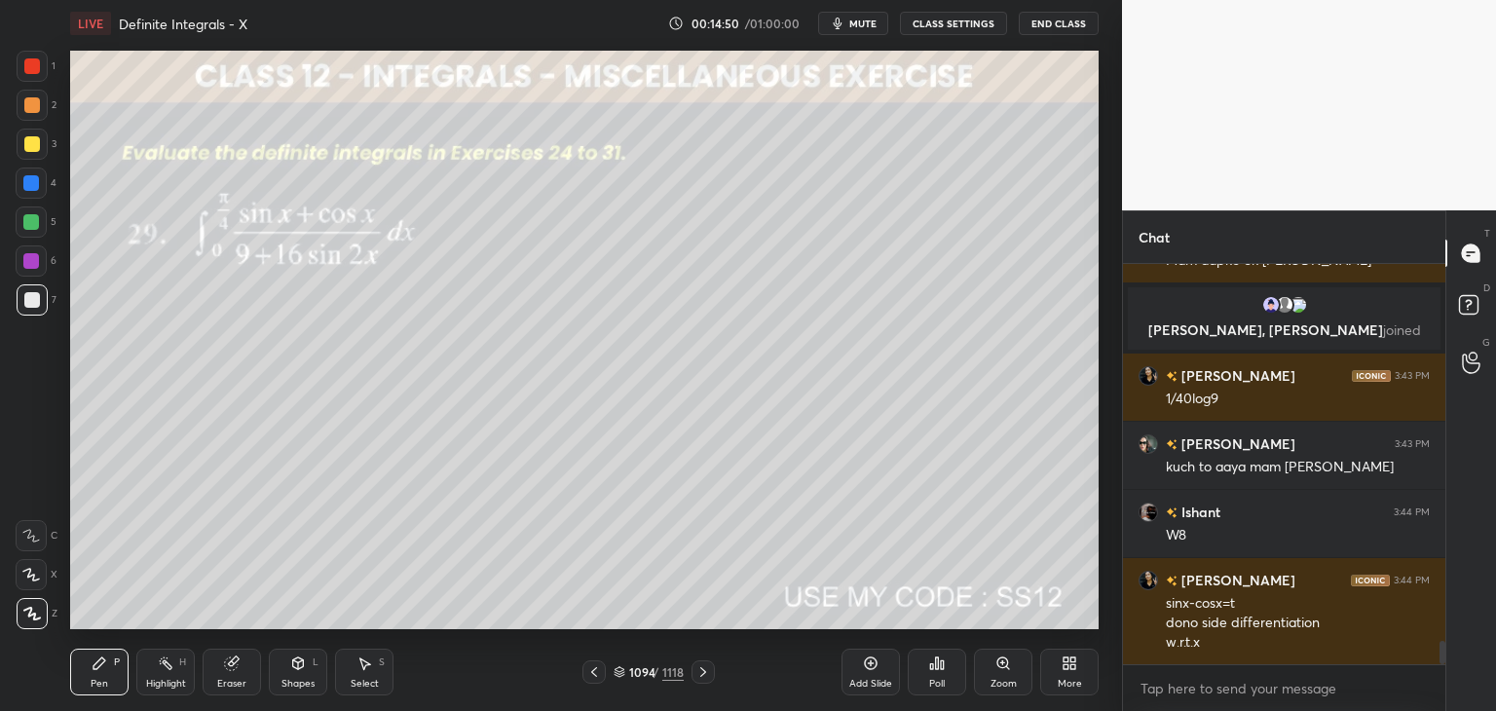
scroll to position [6553, 0]
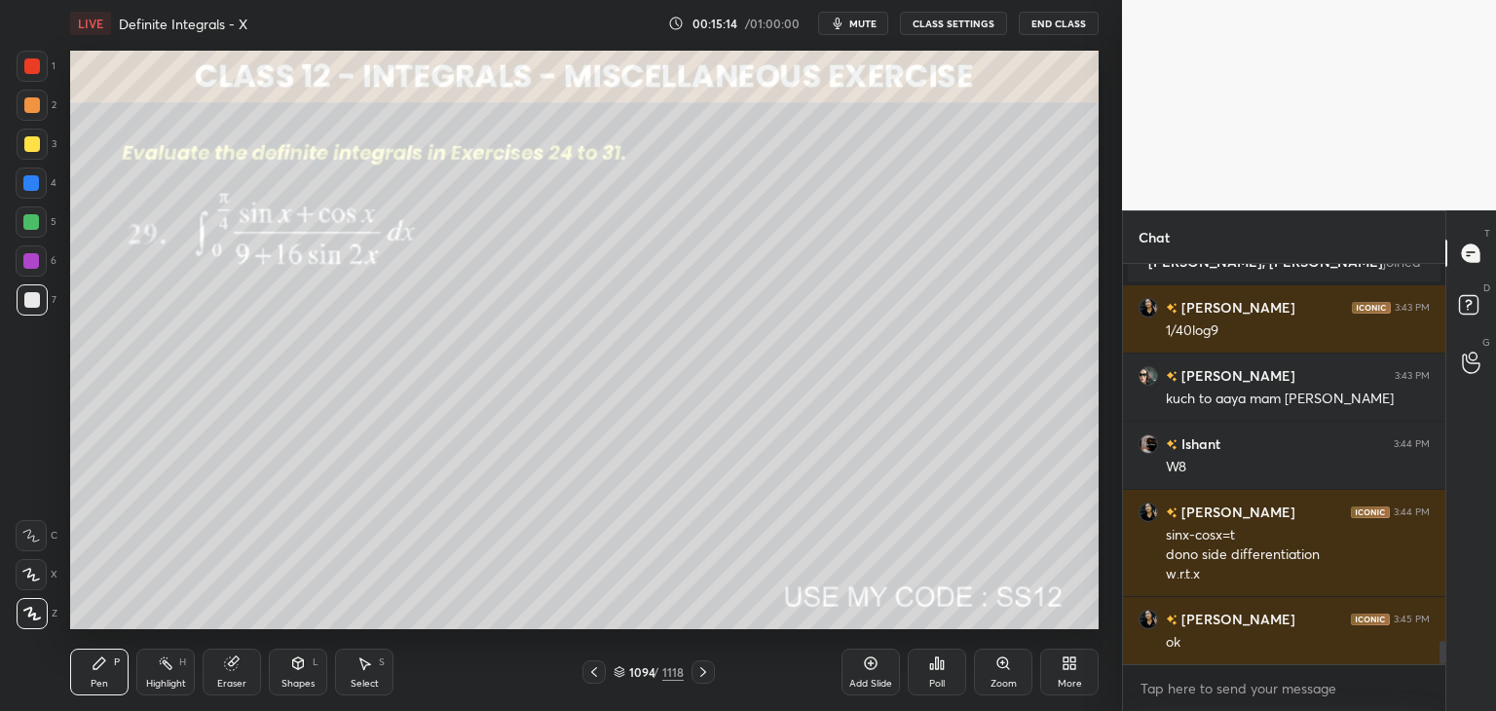
click at [602, 675] on div at bounding box center [593, 671] width 23 height 23
click at [602, 673] on div at bounding box center [593, 671] width 23 height 23
click at [699, 675] on icon at bounding box center [703, 672] width 16 height 16
click at [702, 673] on icon at bounding box center [703, 672] width 16 height 16
drag, startPoint x: 297, startPoint y: 687, endPoint x: 298, endPoint y: 660, distance: 26.3
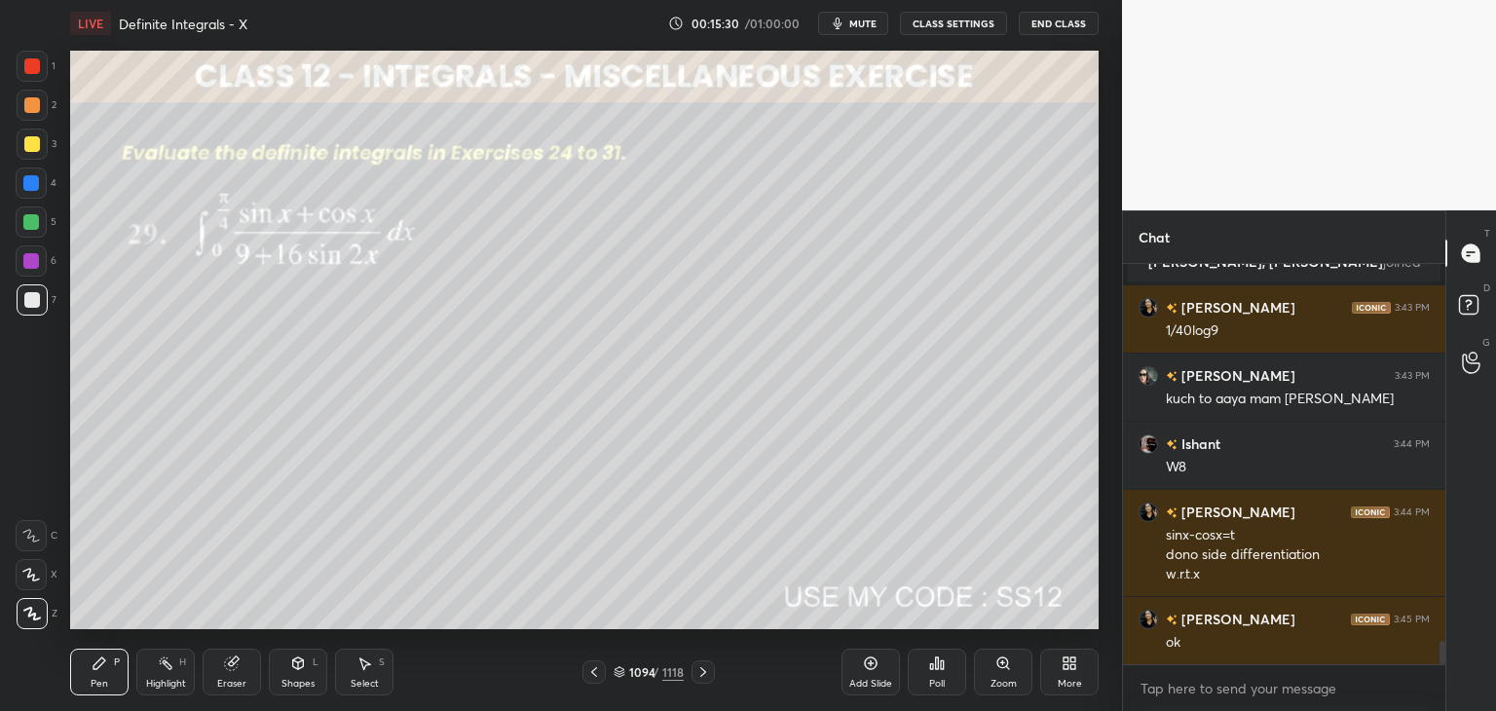
click at [297, 687] on div "Shapes" at bounding box center [297, 684] width 33 height 10
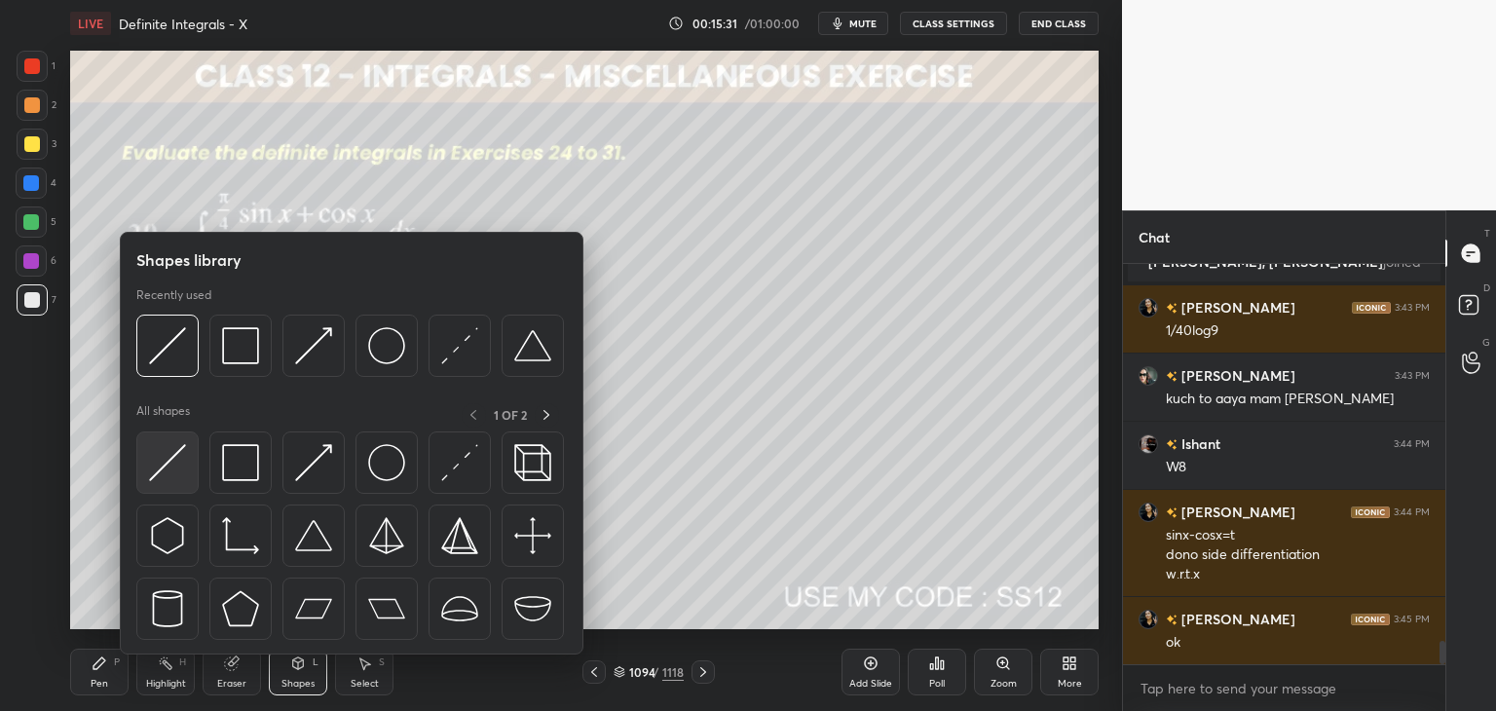
click at [160, 458] on img at bounding box center [167, 462] width 37 height 37
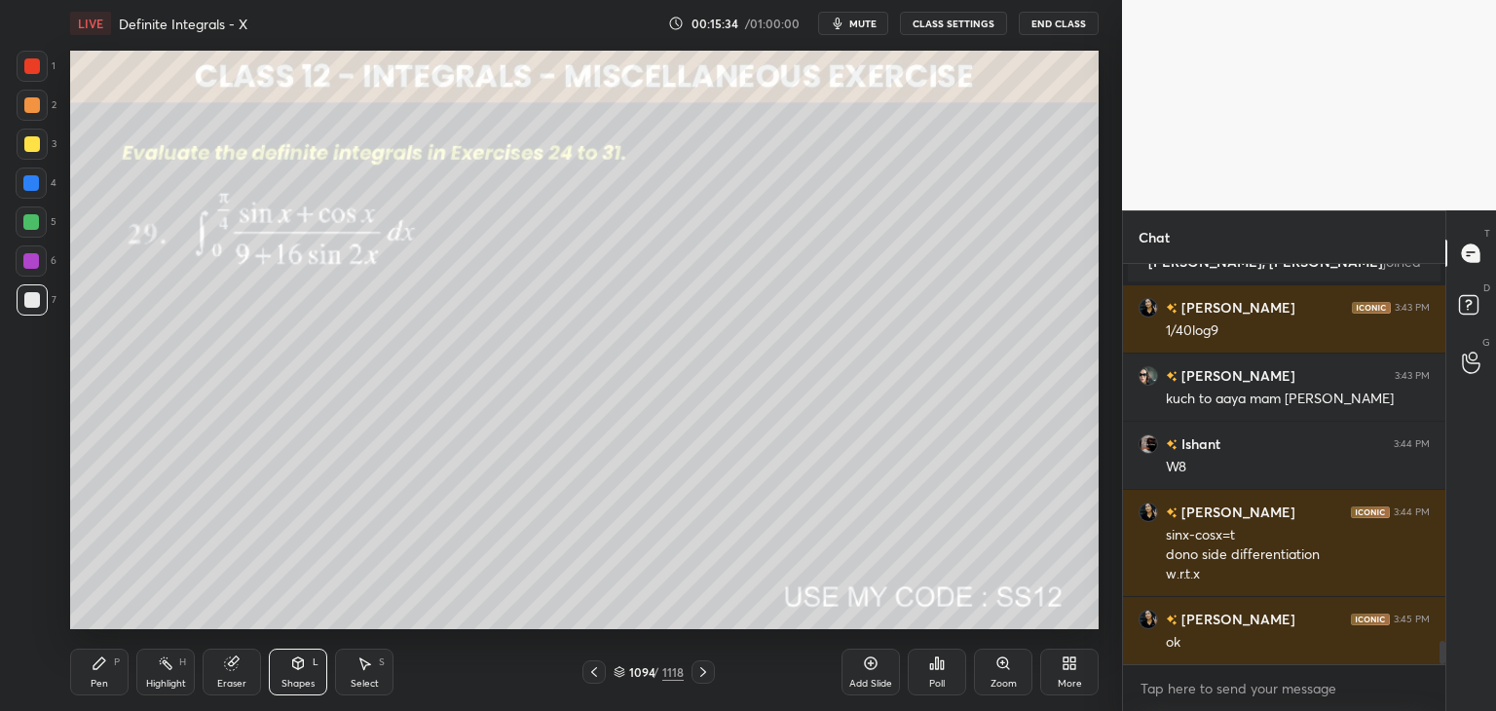
click at [113, 679] on div "Pen P" at bounding box center [99, 672] width 58 height 47
click at [234, 679] on div "Eraser" at bounding box center [231, 684] width 29 height 10
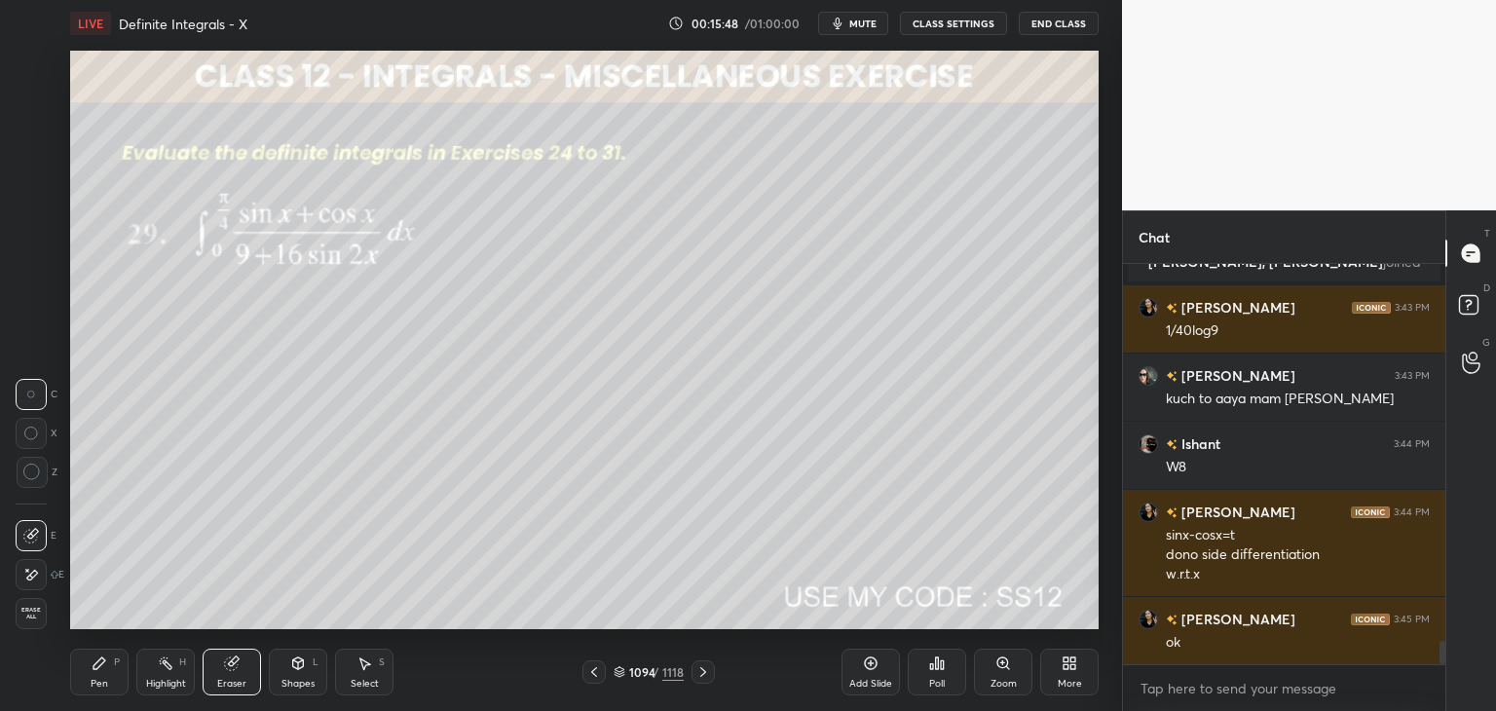
drag, startPoint x: 91, startPoint y: 674, endPoint x: 94, endPoint y: 663, distance: 11.1
click at [92, 673] on div "Pen P" at bounding box center [99, 672] width 58 height 47
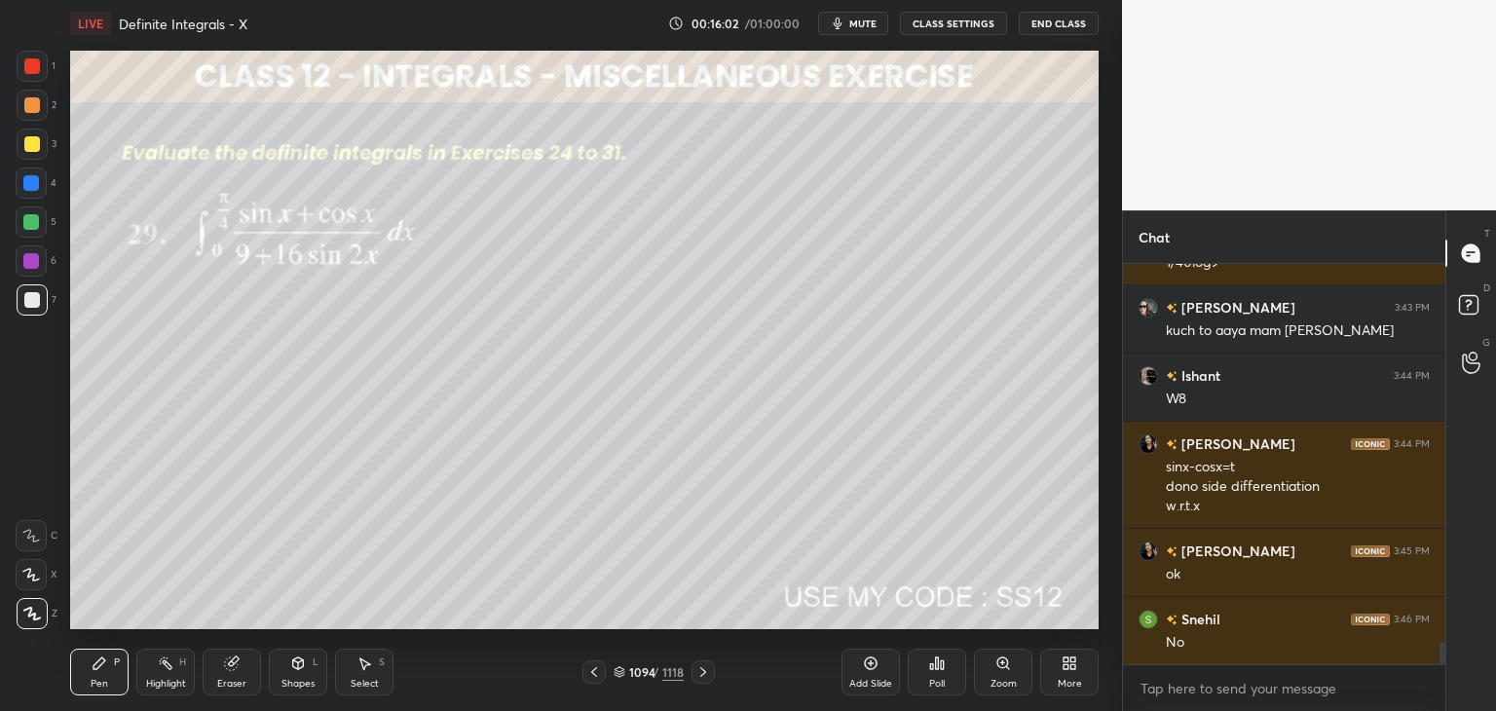
scroll to position [6689, 0]
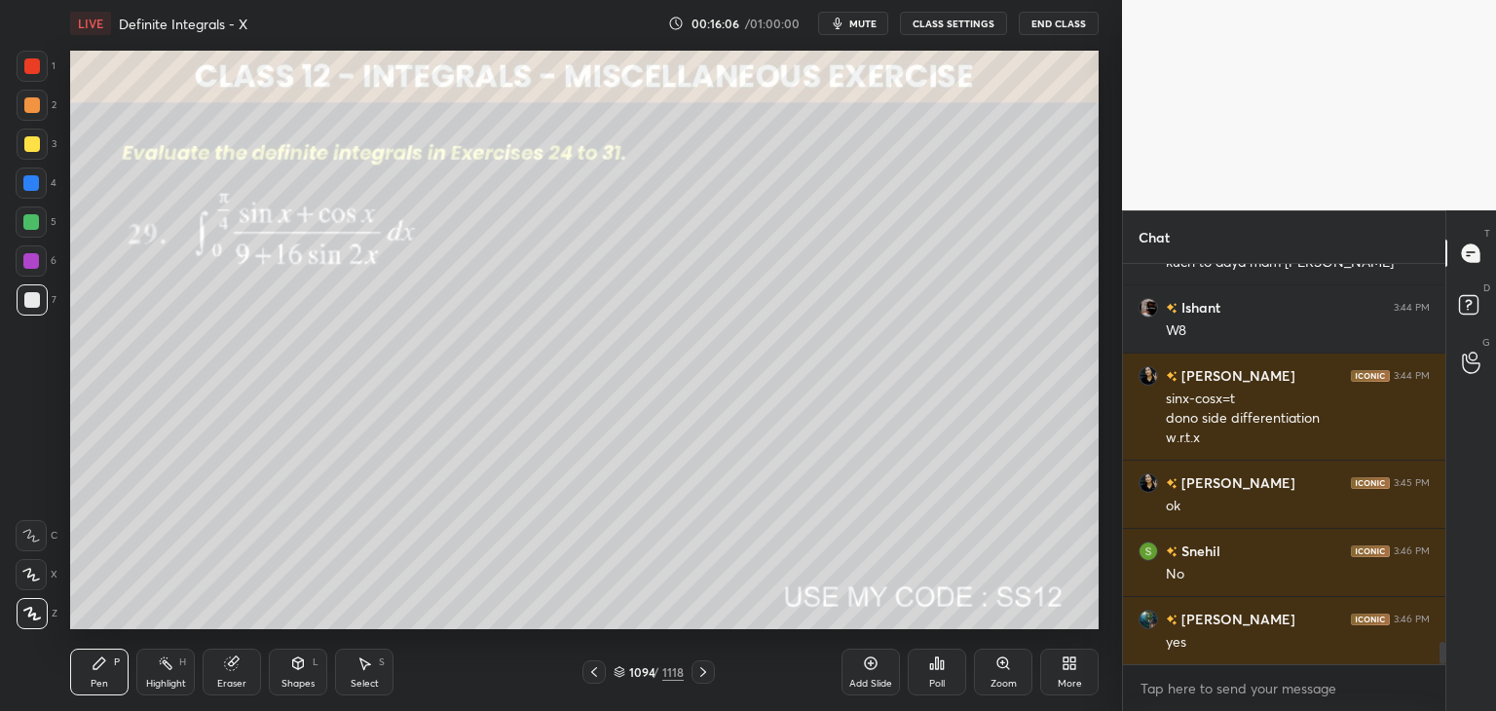
click at [363, 681] on div "Select" at bounding box center [365, 684] width 28 height 10
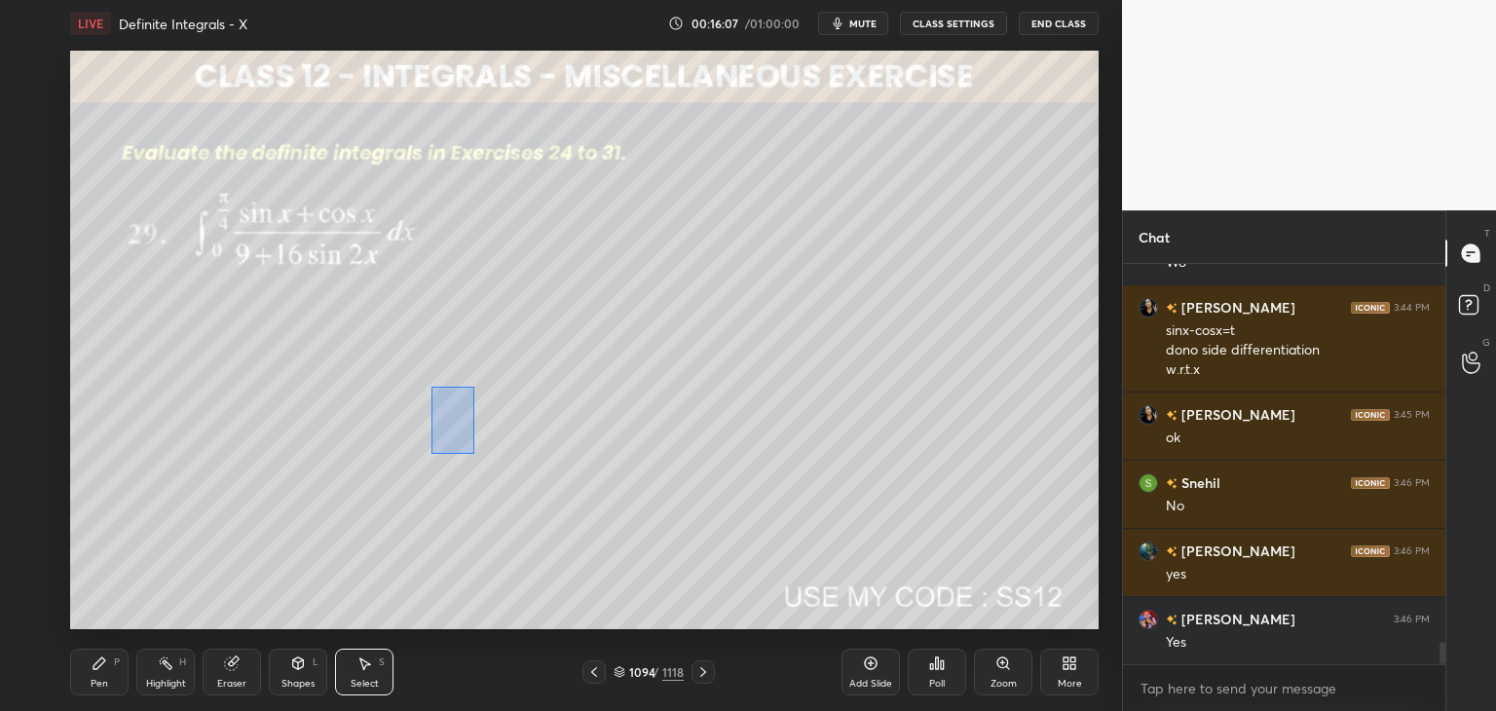
drag, startPoint x: 431, startPoint y: 387, endPoint x: 492, endPoint y: 470, distance: 103.3
click at [497, 473] on div "0 ° Undo Copy Duplicate Duplicate to new slide Delete" at bounding box center [584, 340] width 1029 height 579
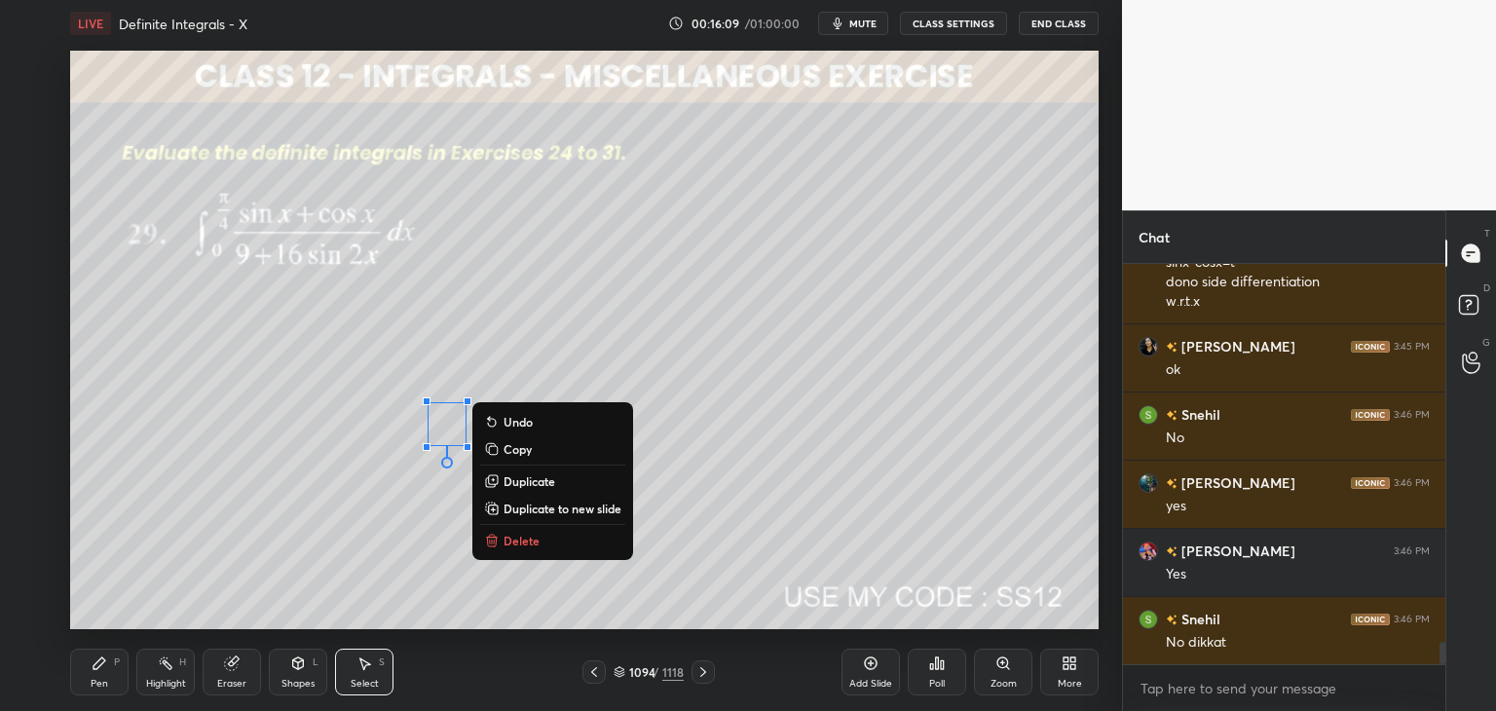
drag, startPoint x: 595, startPoint y: 389, endPoint x: 569, endPoint y: 410, distance: 33.9
click at [594, 389] on div "0 ° Undo Copy Duplicate Duplicate to new slide Delete" at bounding box center [584, 340] width 1029 height 579
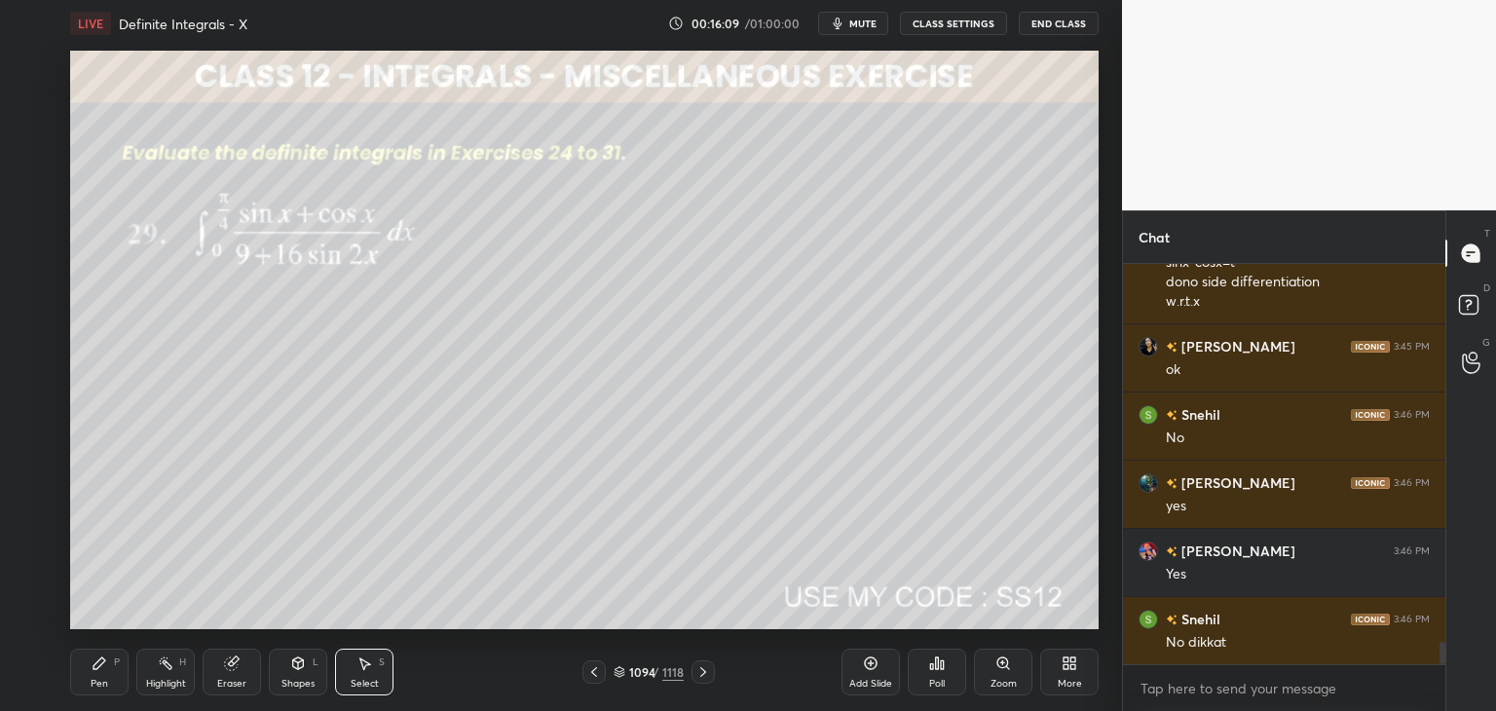
scroll to position [6894, 0]
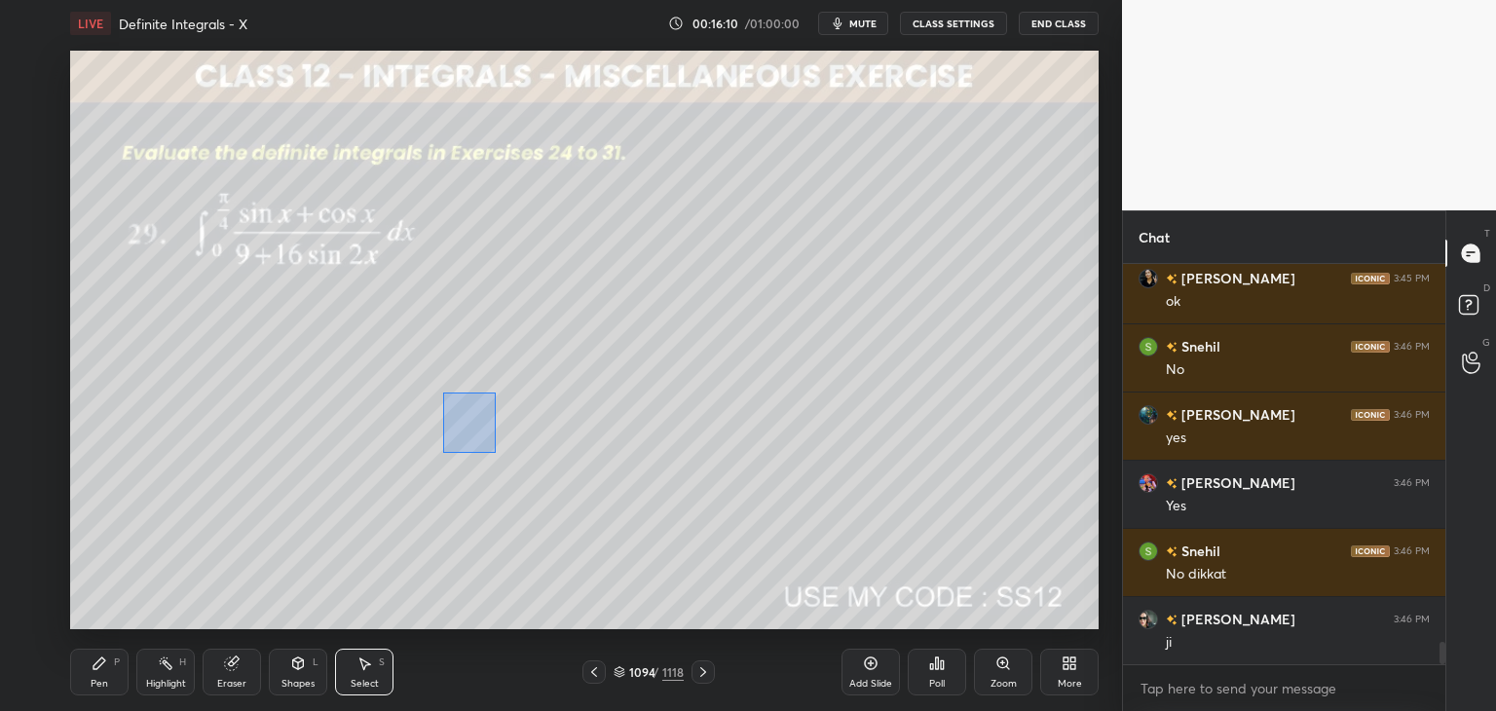
drag, startPoint x: 443, startPoint y: 393, endPoint x: 494, endPoint y: 449, distance: 75.9
click at [496, 454] on div "0 ° Undo Copy Duplicate Duplicate to new slide Delete" at bounding box center [584, 340] width 1029 height 579
drag, startPoint x: 464, startPoint y: 426, endPoint x: 551, endPoint y: 425, distance: 87.7
click at [553, 424] on div "0 ° Undo Copy Duplicate Duplicate to new slide Delete" at bounding box center [584, 340] width 1029 height 579
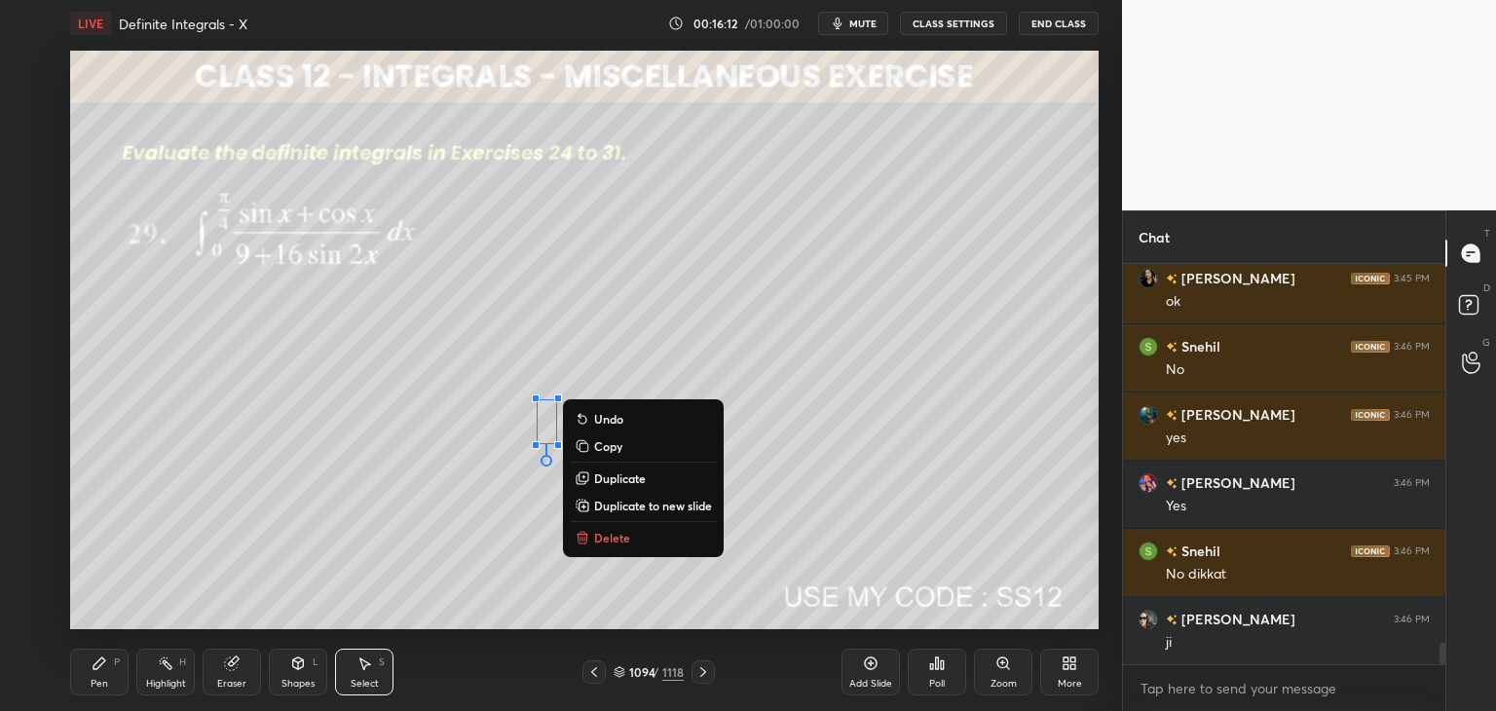
scroll to position [6962, 0]
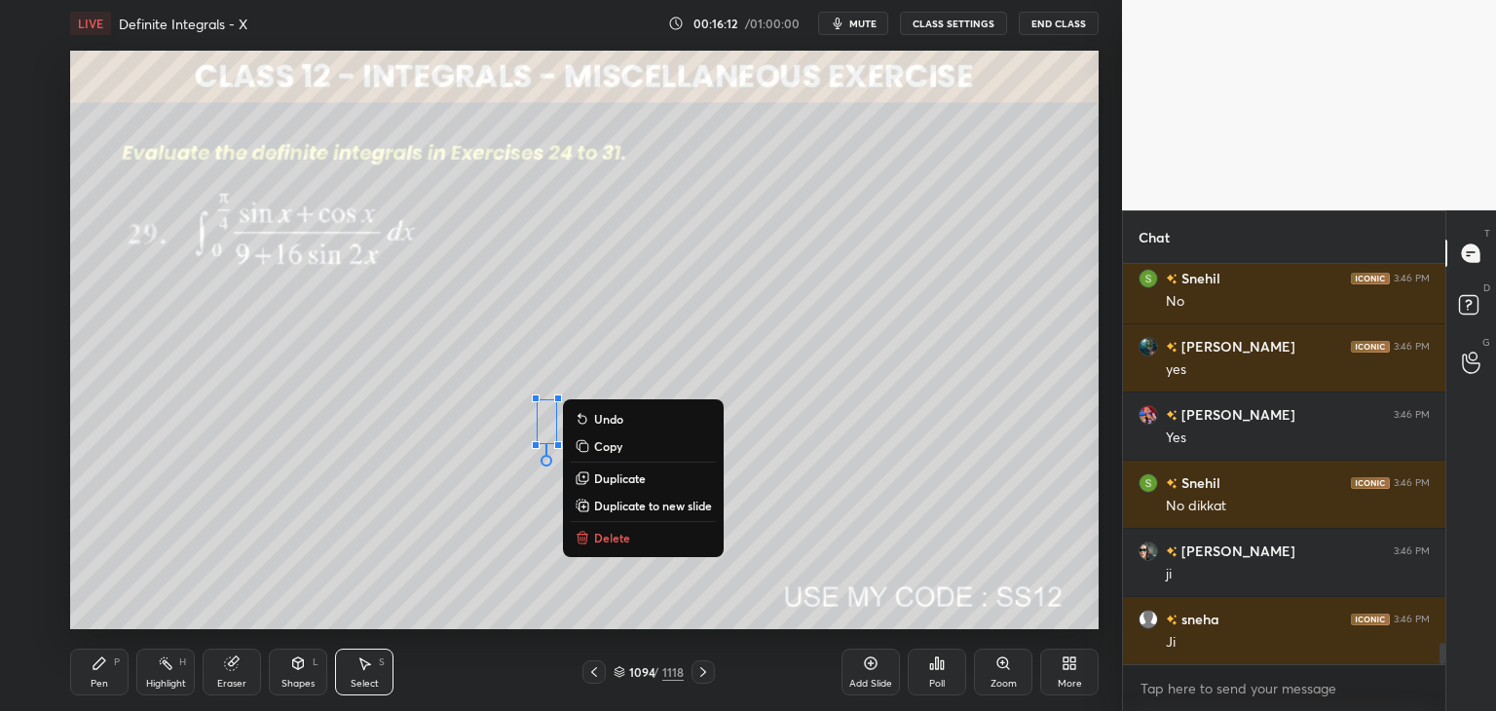
drag, startPoint x: 440, startPoint y: 536, endPoint x: 433, endPoint y: 548, distance: 14.4
click at [440, 537] on div "0 ° Undo Copy Duplicate Duplicate to new slide Delete" at bounding box center [584, 340] width 1029 height 579
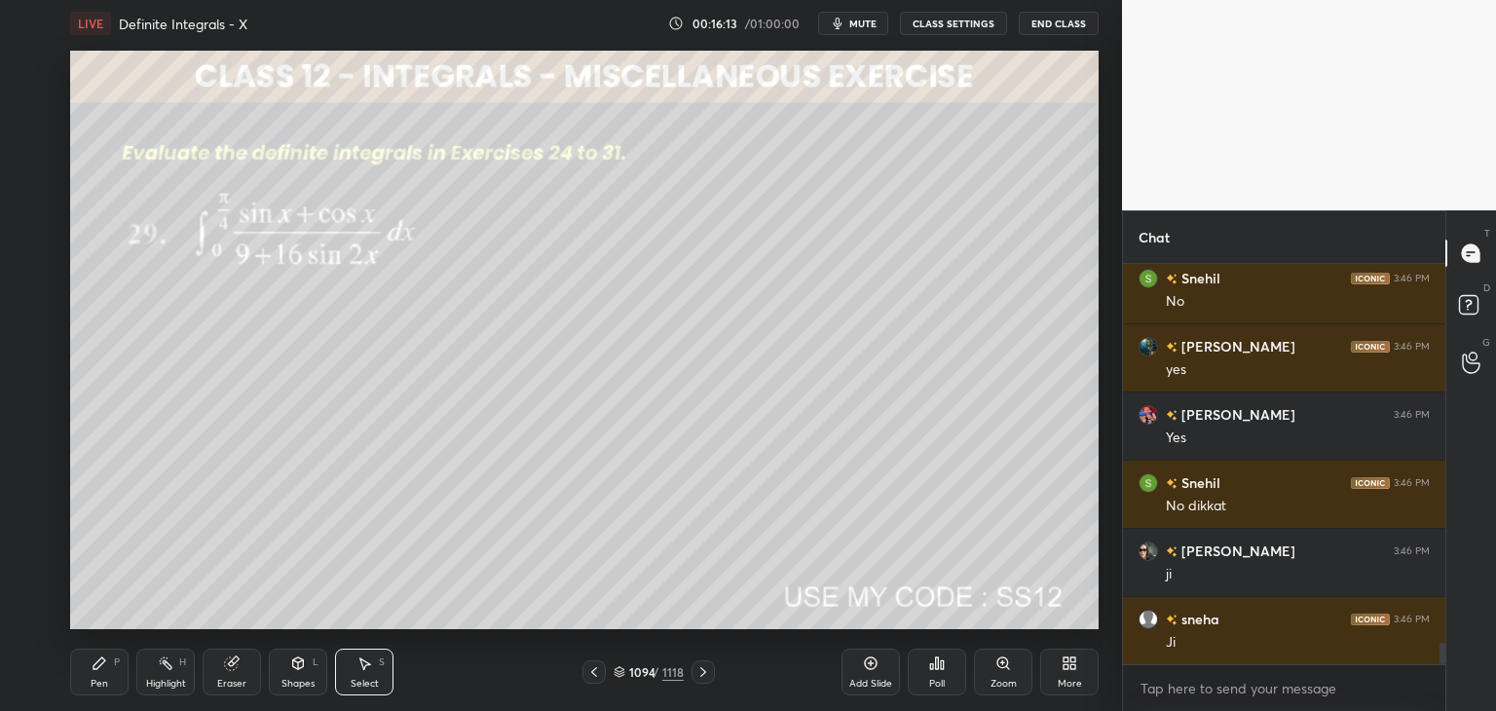
click at [96, 681] on div "Pen" at bounding box center [100, 684] width 18 height 10
click at [281, 682] on div "Shapes" at bounding box center [297, 684] width 33 height 10
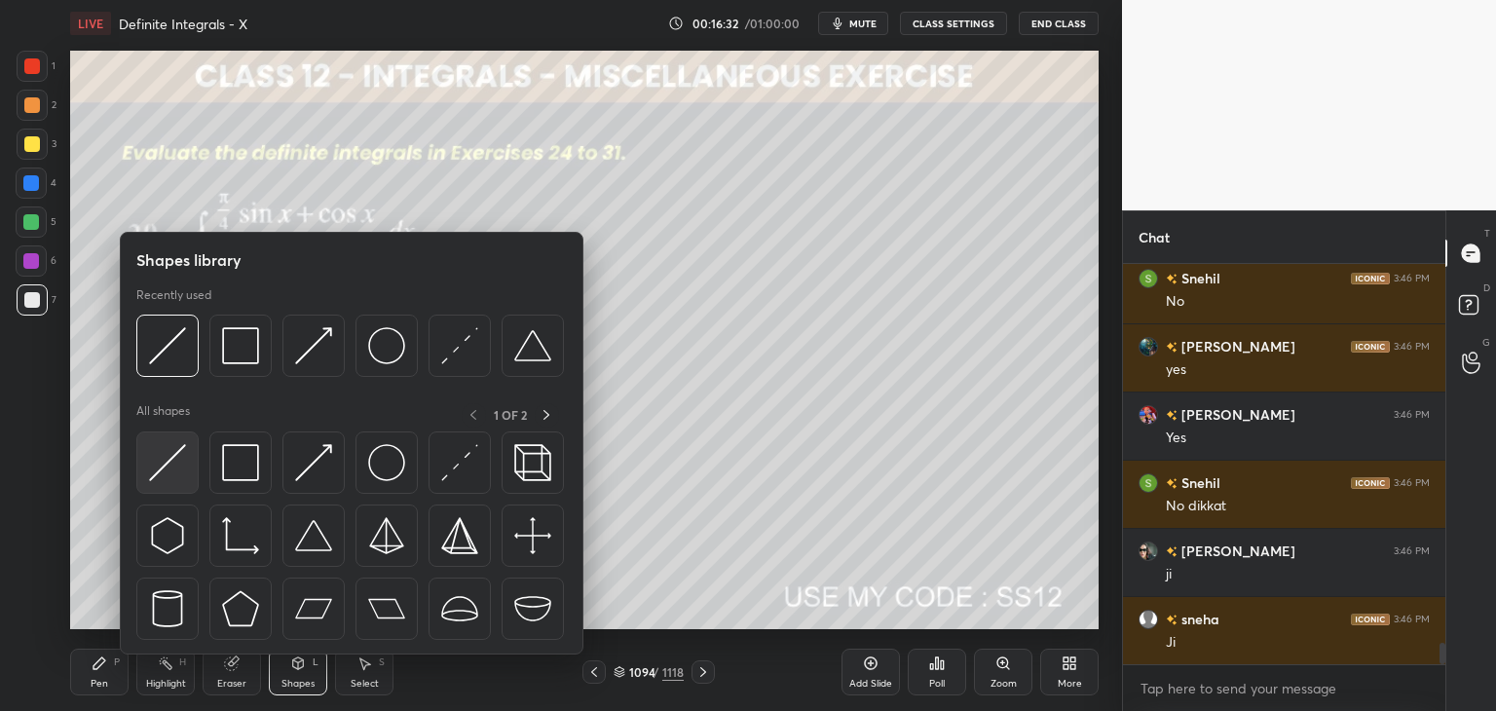
click at [158, 460] on img at bounding box center [167, 462] width 37 height 37
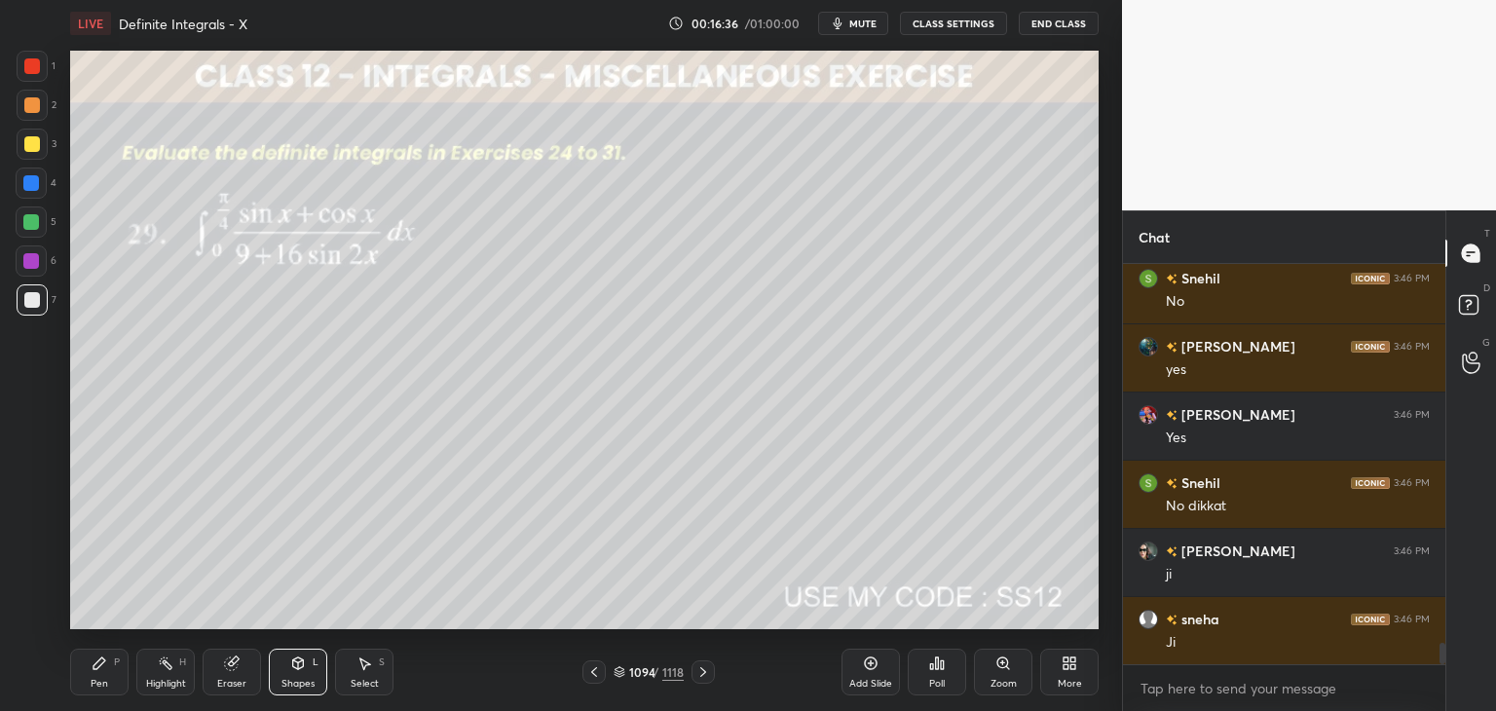
click at [104, 680] on div "Pen" at bounding box center [100, 684] width 18 height 10
click at [298, 675] on div "Shapes L" at bounding box center [298, 672] width 58 height 47
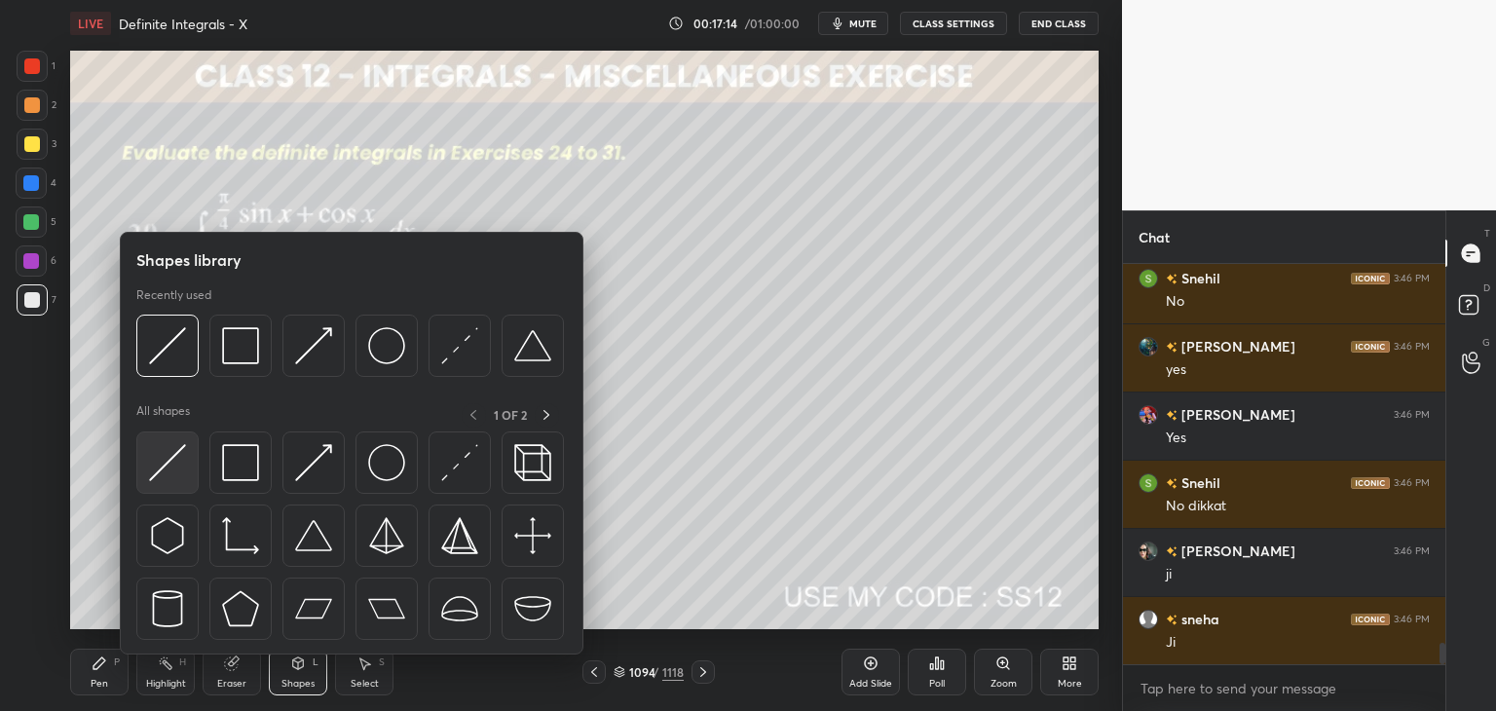
click at [175, 471] on img at bounding box center [167, 462] width 37 height 37
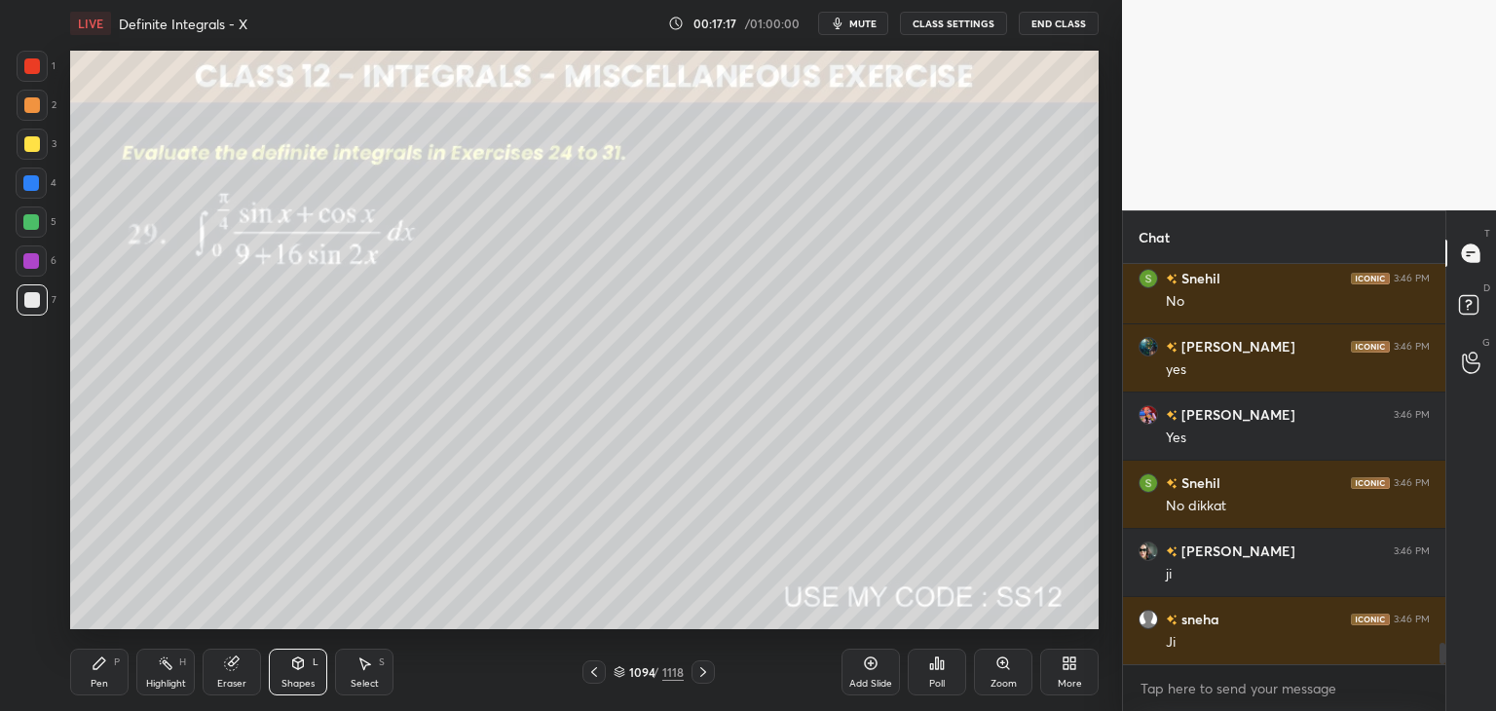
click at [94, 684] on div "Pen" at bounding box center [100, 684] width 18 height 10
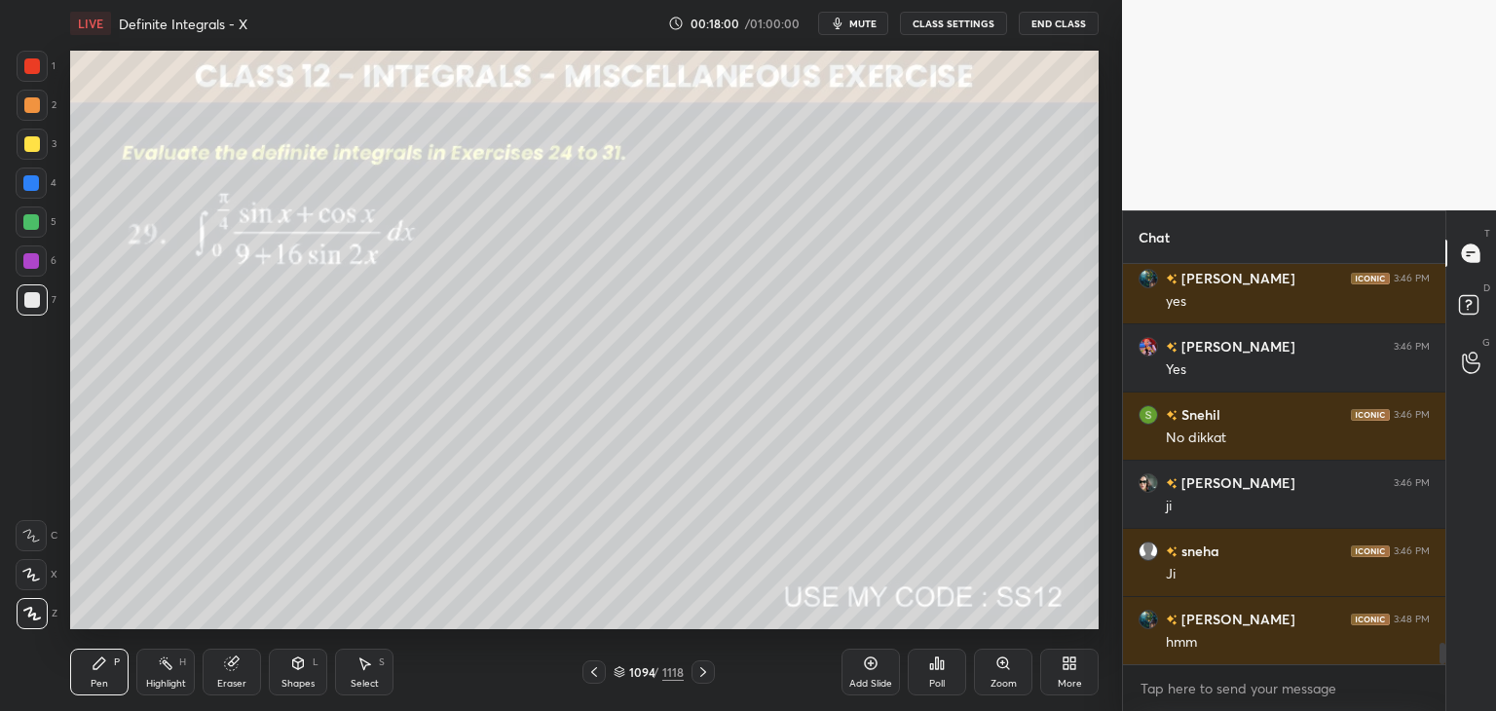
click at [376, 668] on div "Select S" at bounding box center [364, 672] width 58 height 47
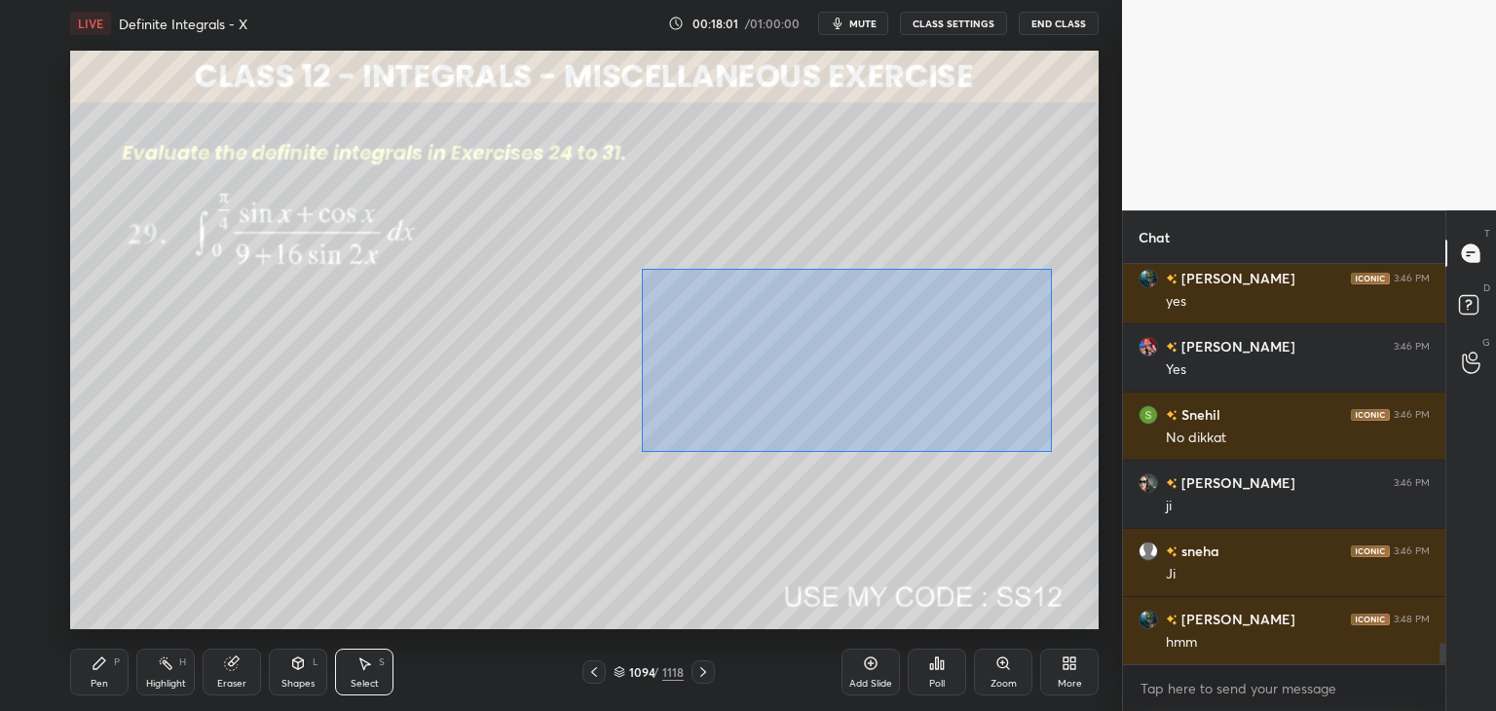
drag, startPoint x: 658, startPoint y: 286, endPoint x: 1052, endPoint y: 452, distance: 426.9
click at [1053, 452] on div "0 ° Undo Copy Duplicate Duplicate to new slide Delete" at bounding box center [584, 340] width 1029 height 579
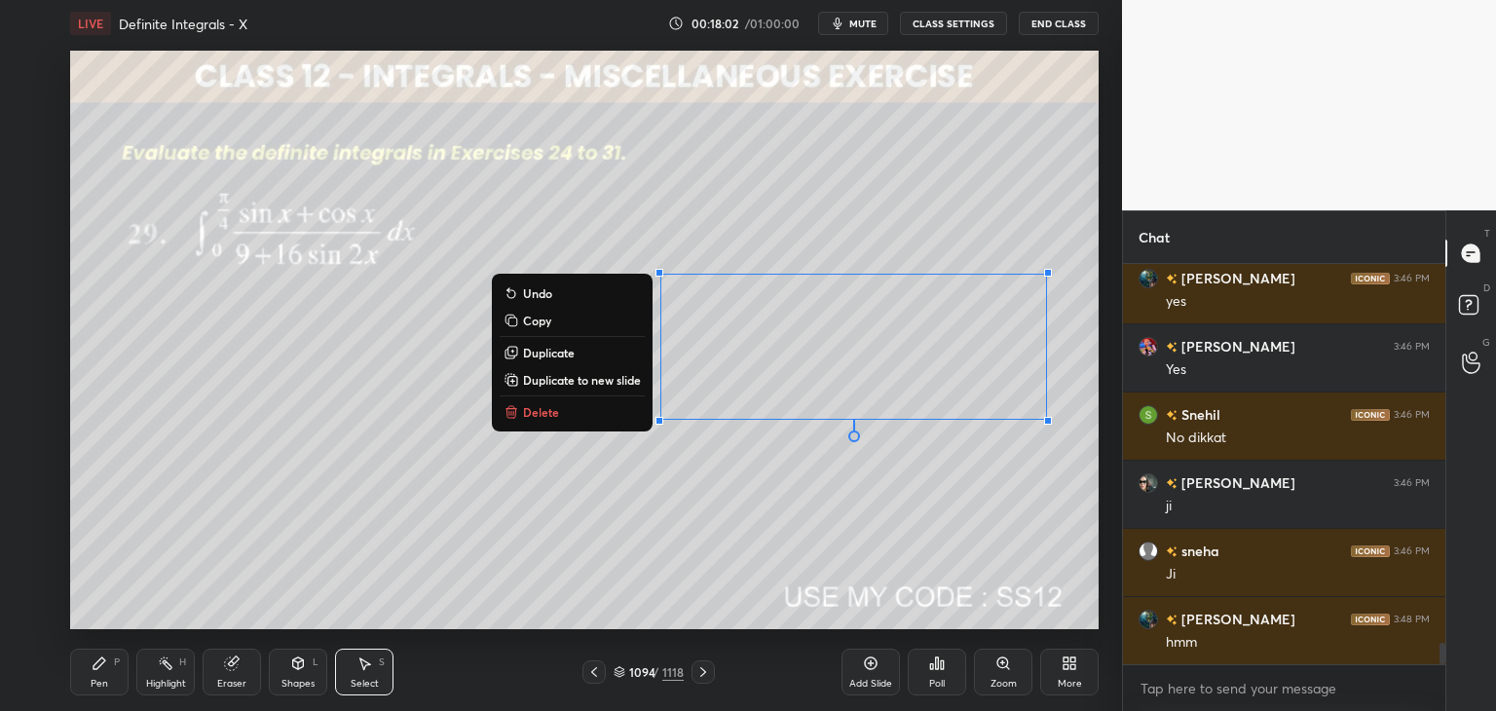
click at [545, 322] on p "Copy" at bounding box center [537, 321] width 28 height 16
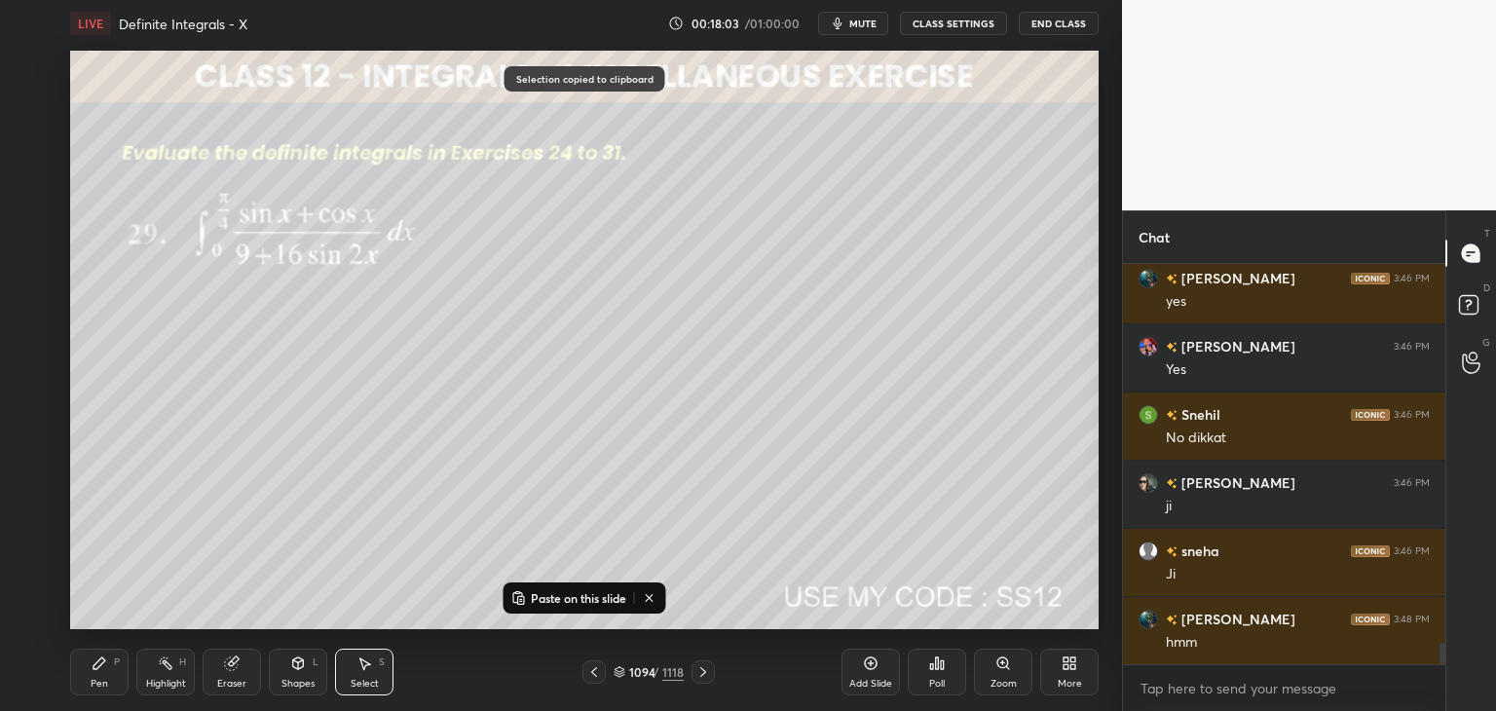
click at [873, 675] on div "Add Slide" at bounding box center [871, 672] width 58 height 47
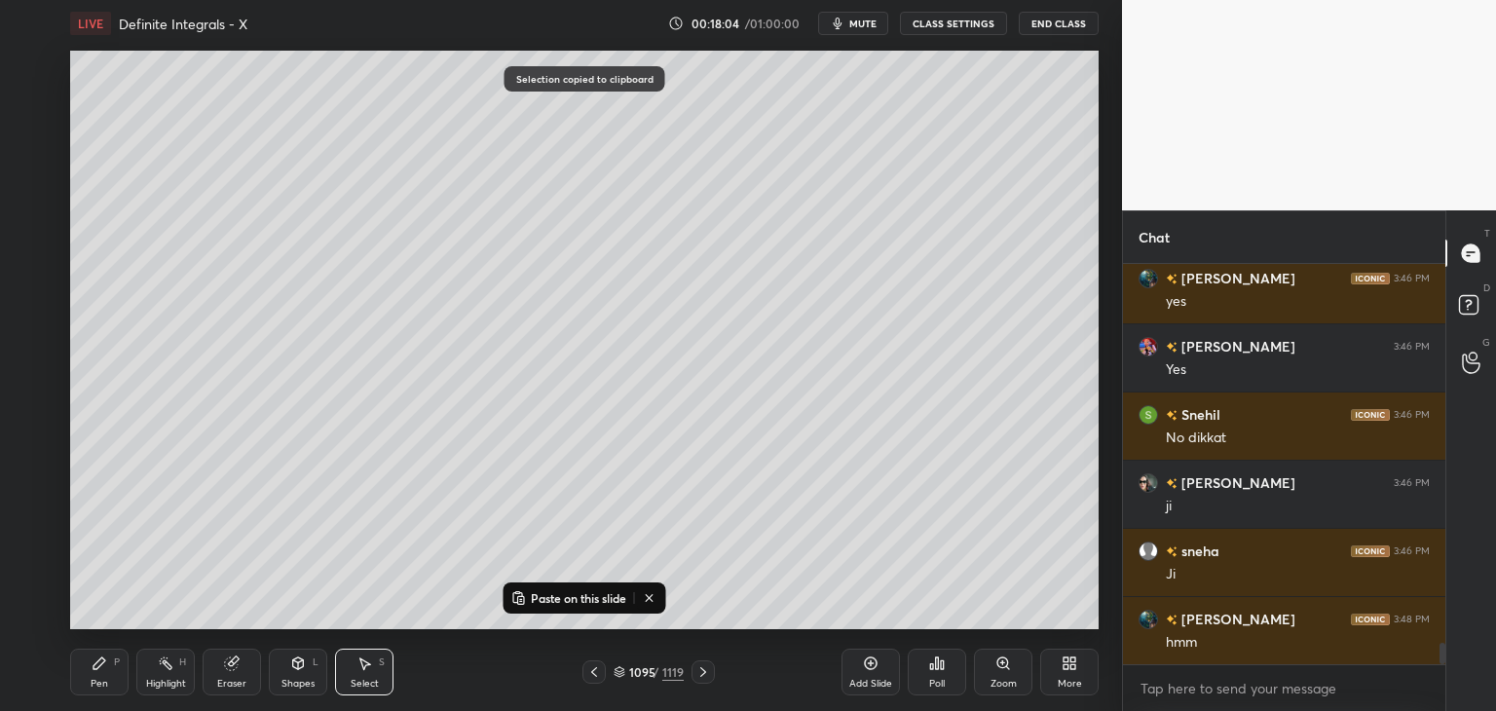
click at [522, 601] on rect at bounding box center [521, 600] width 6 height 8
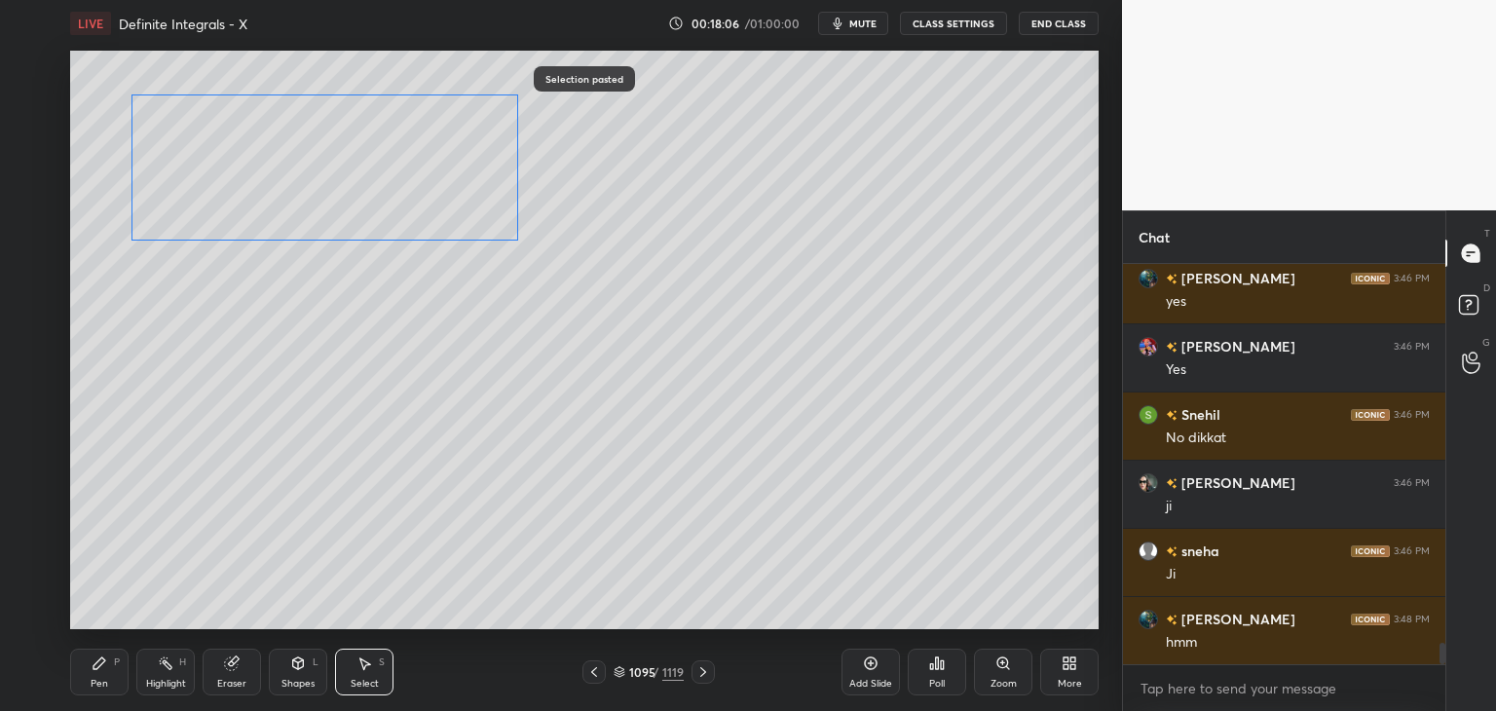
drag, startPoint x: 760, startPoint y: 384, endPoint x: 234, endPoint y: 200, distance: 557.2
click at [235, 192] on div "0 ° Undo Copy Paste here Duplicate Duplicate to new slide Delete" at bounding box center [584, 340] width 1029 height 579
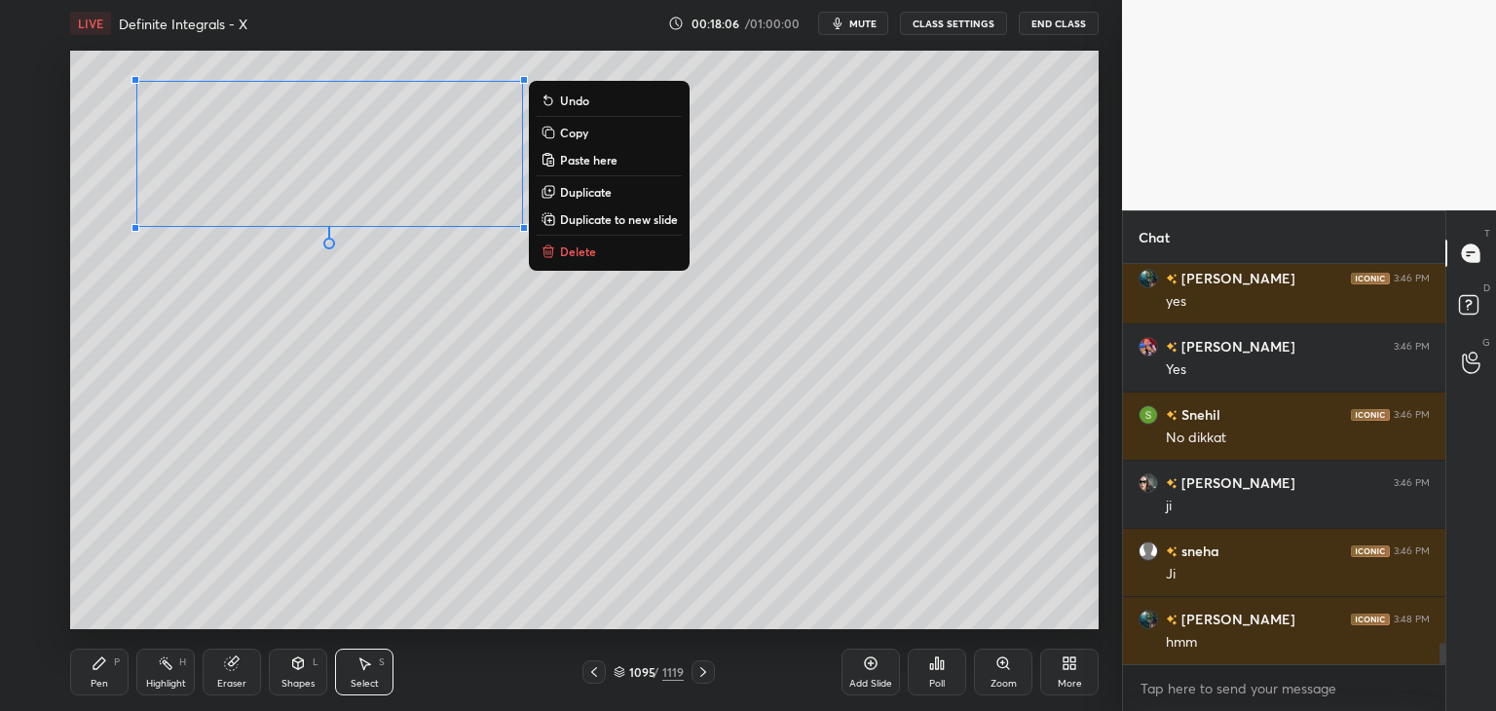
click at [236, 393] on div "0 ° Undo Copy Paste here Duplicate Duplicate to new slide Delete" at bounding box center [584, 340] width 1029 height 579
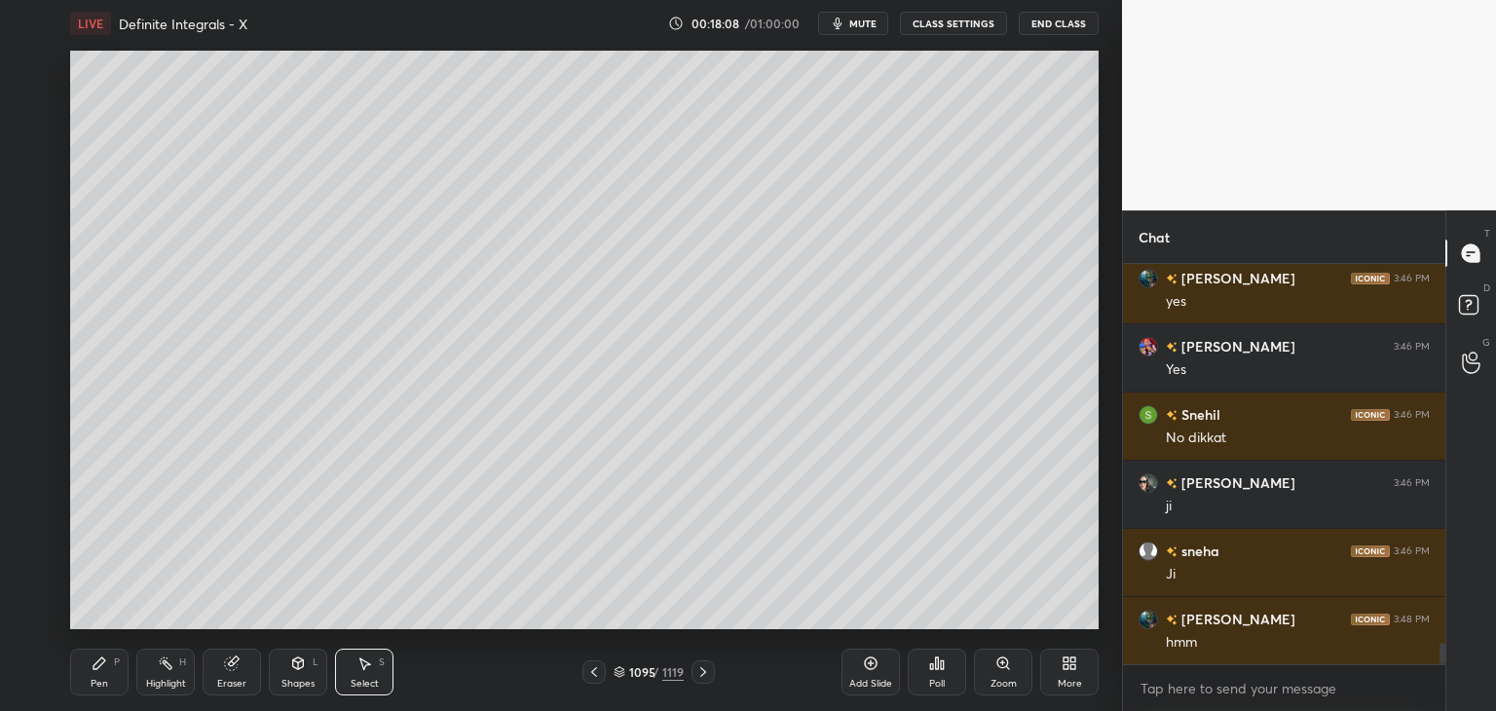
click at [584, 673] on div at bounding box center [593, 671] width 23 height 23
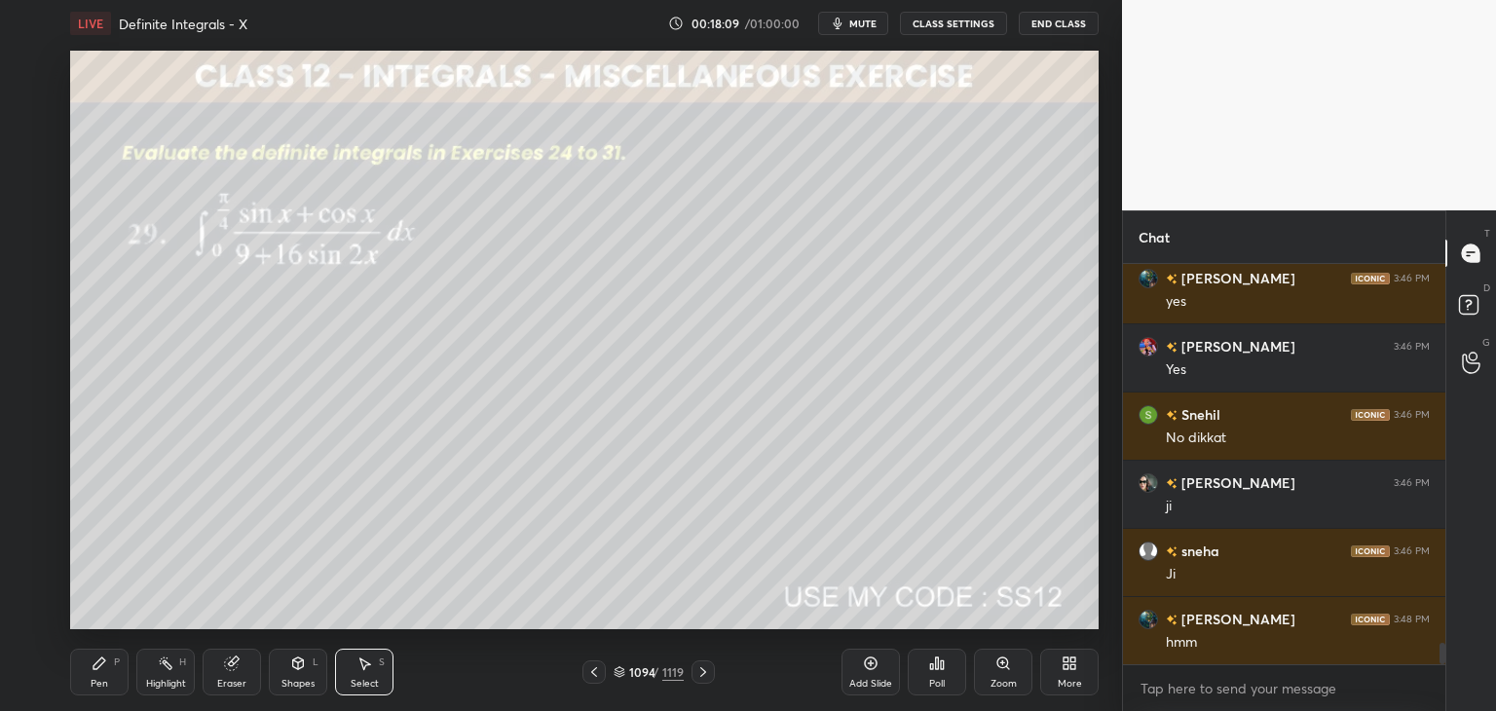
drag, startPoint x: 373, startPoint y: 684, endPoint x: 387, endPoint y: 653, distance: 34.0
click at [370, 683] on div "Select" at bounding box center [365, 684] width 28 height 10
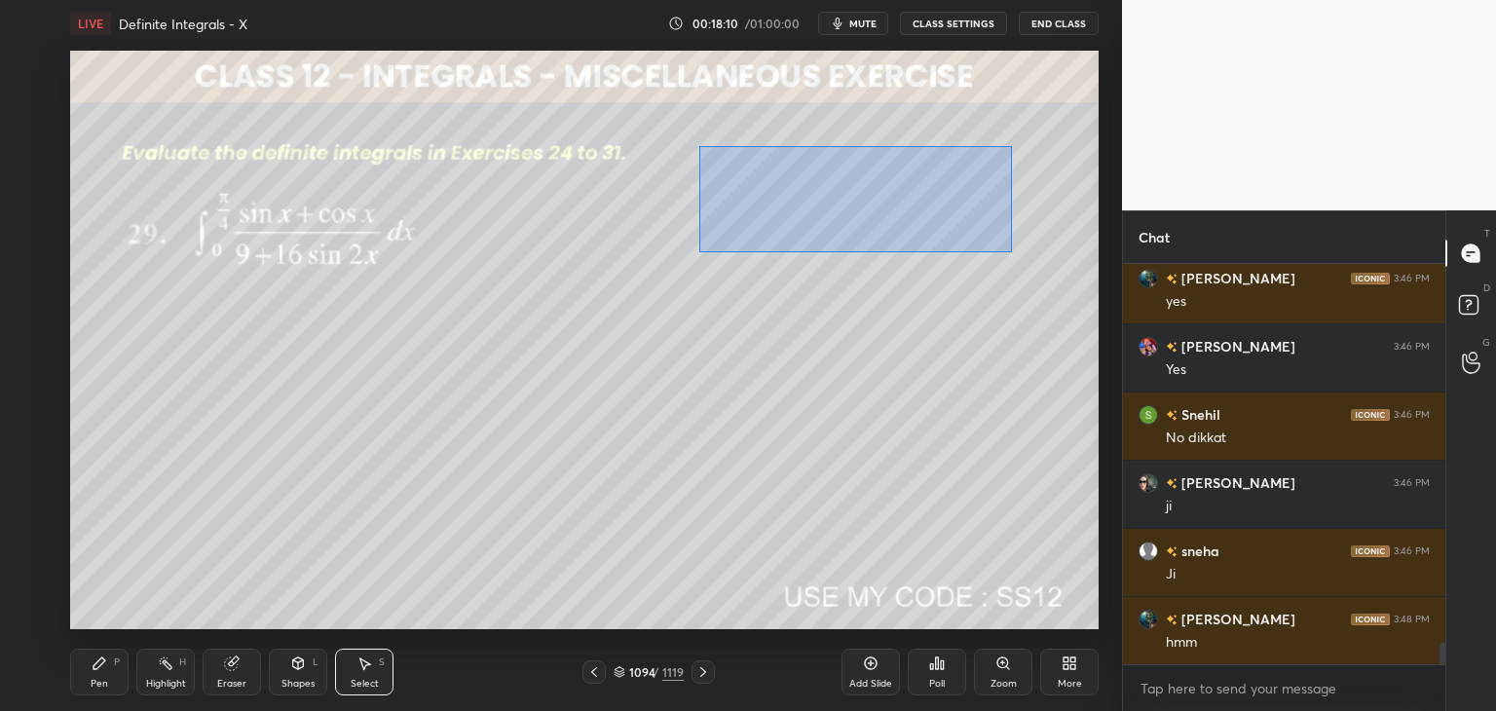
drag, startPoint x: 698, startPoint y: 145, endPoint x: 1012, endPoint y: 248, distance: 330.2
click at [1012, 248] on div "0 ° Undo Copy Paste here Duplicate Duplicate to new slide Delete" at bounding box center [584, 340] width 1029 height 579
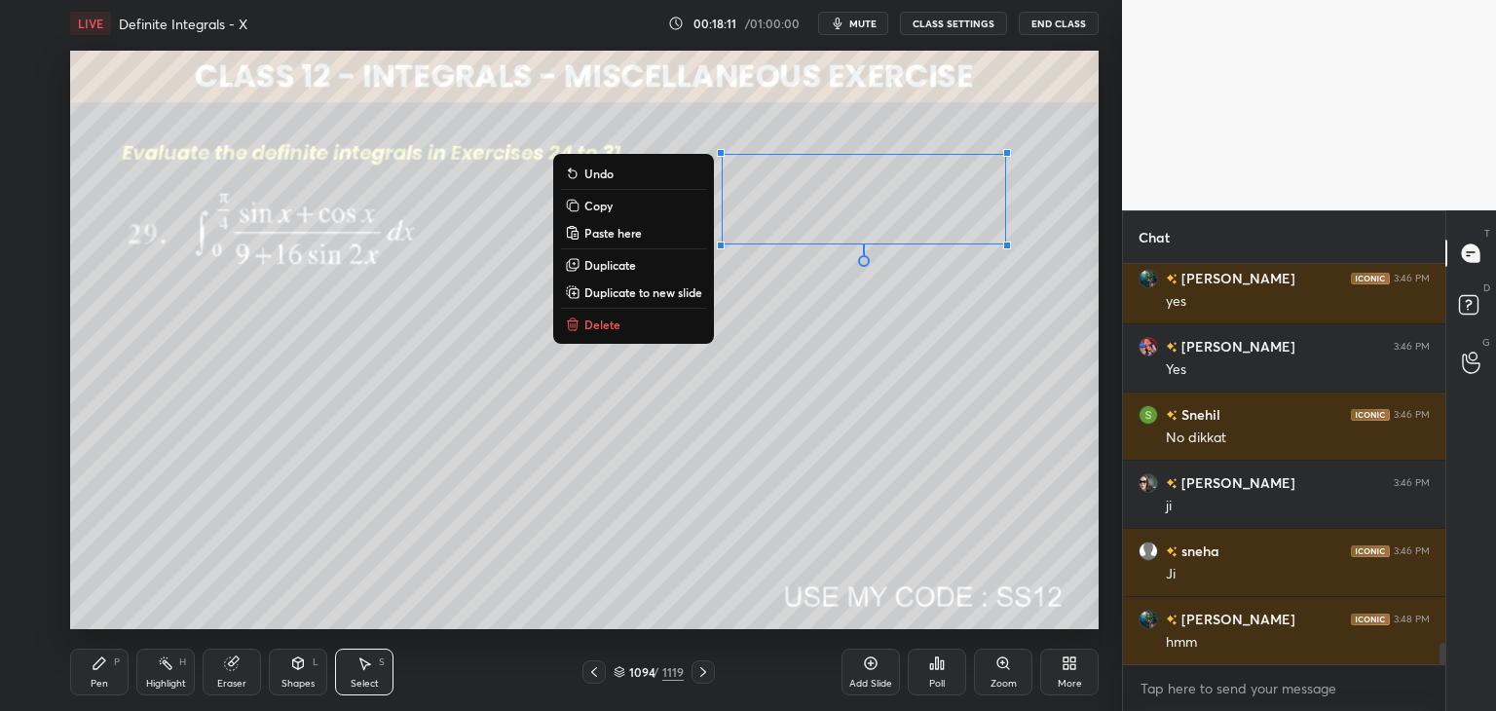
click at [612, 207] on button "Copy" at bounding box center [633, 205] width 145 height 23
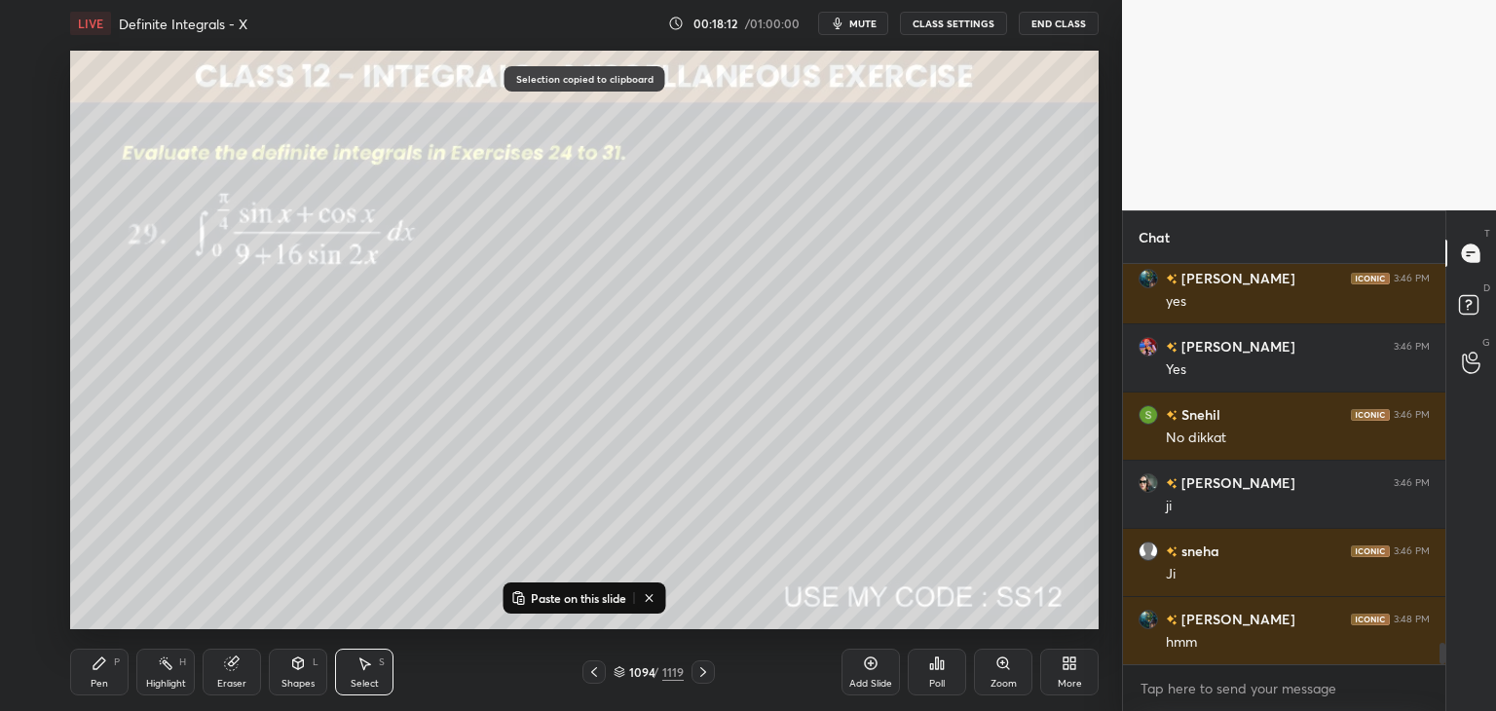
click at [697, 681] on div at bounding box center [703, 671] width 23 height 23
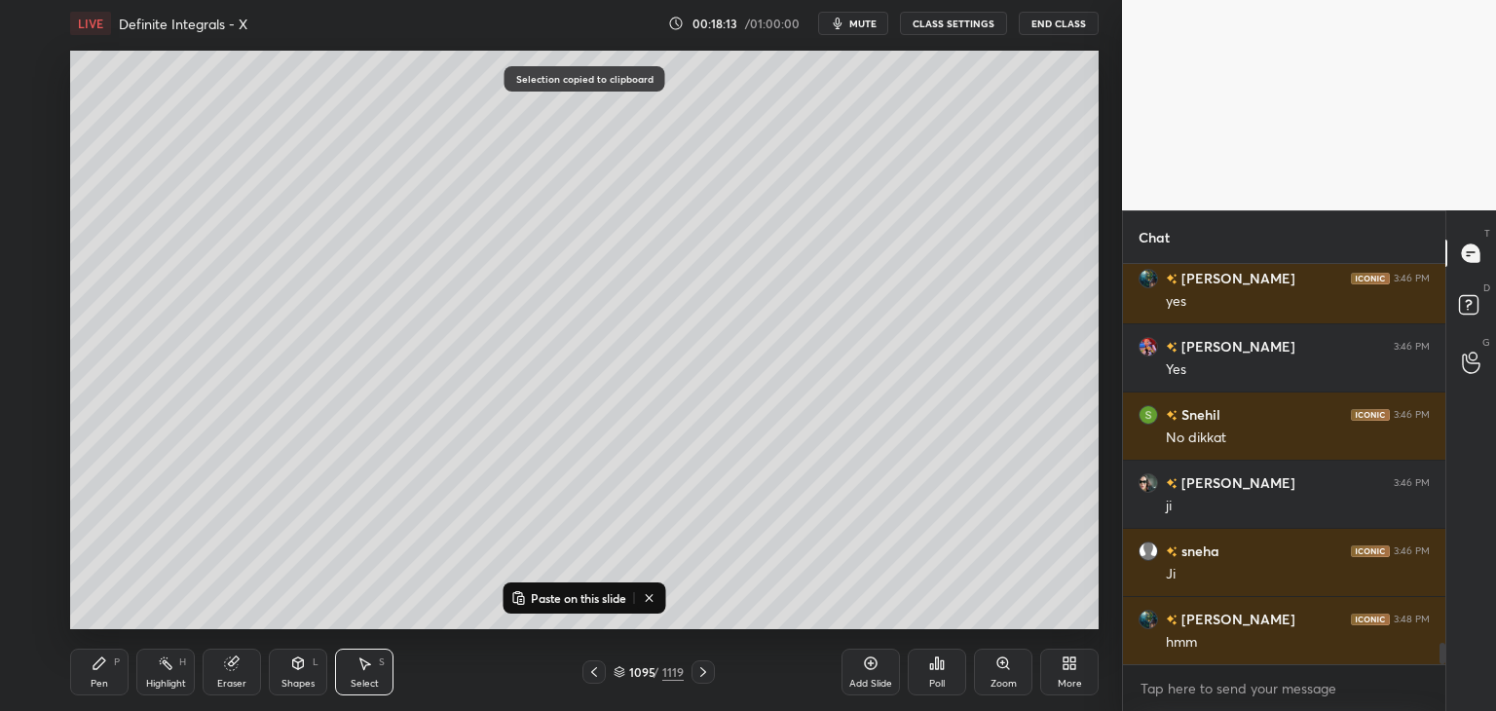
drag, startPoint x: 528, startPoint y: 597, endPoint x: 522, endPoint y: 567, distance: 30.8
click at [527, 597] on button "Paste on this slide" at bounding box center [568, 597] width 123 height 23
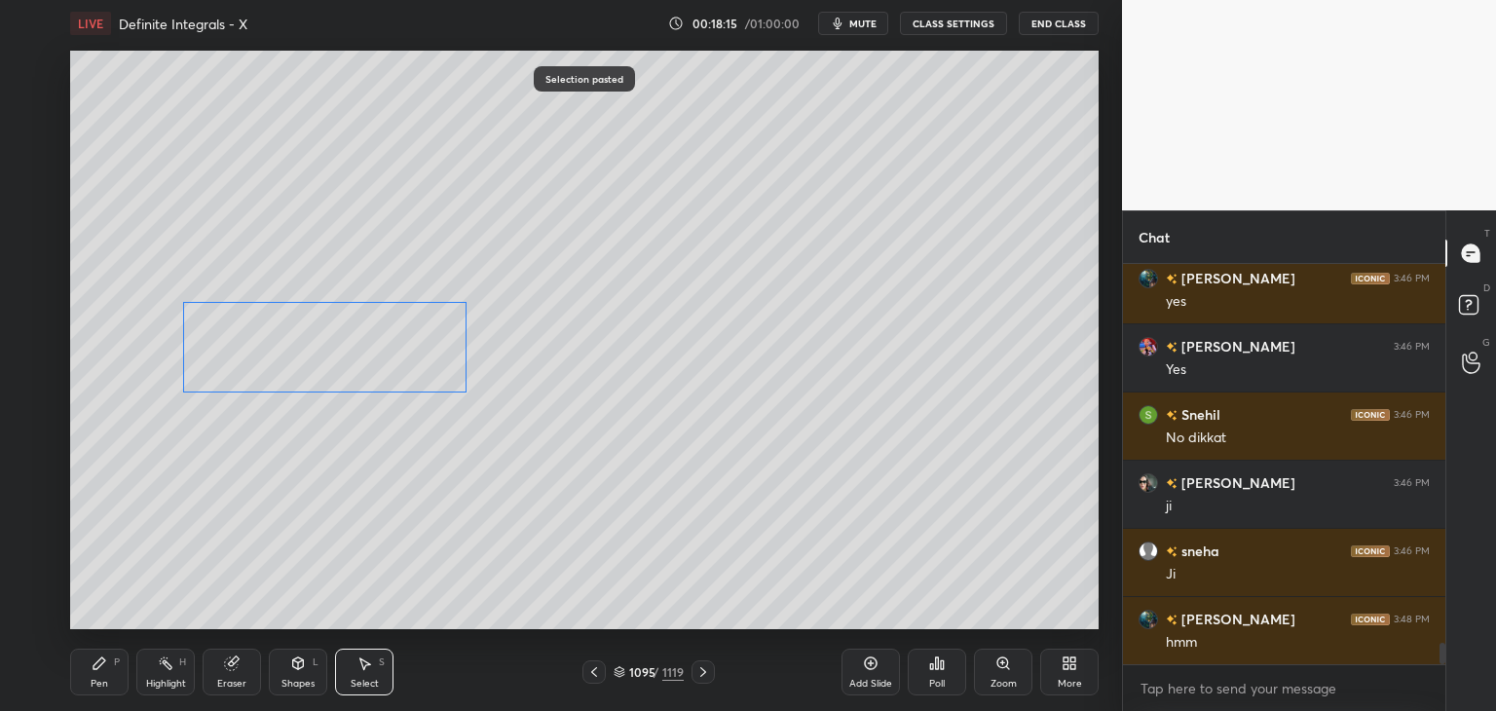
drag, startPoint x: 831, startPoint y: 195, endPoint x: 293, endPoint y: 345, distance: 558.2
click at [288, 337] on div "0 ° Undo Copy Paste here Duplicate Duplicate to new slide Delete" at bounding box center [584, 340] width 1029 height 579
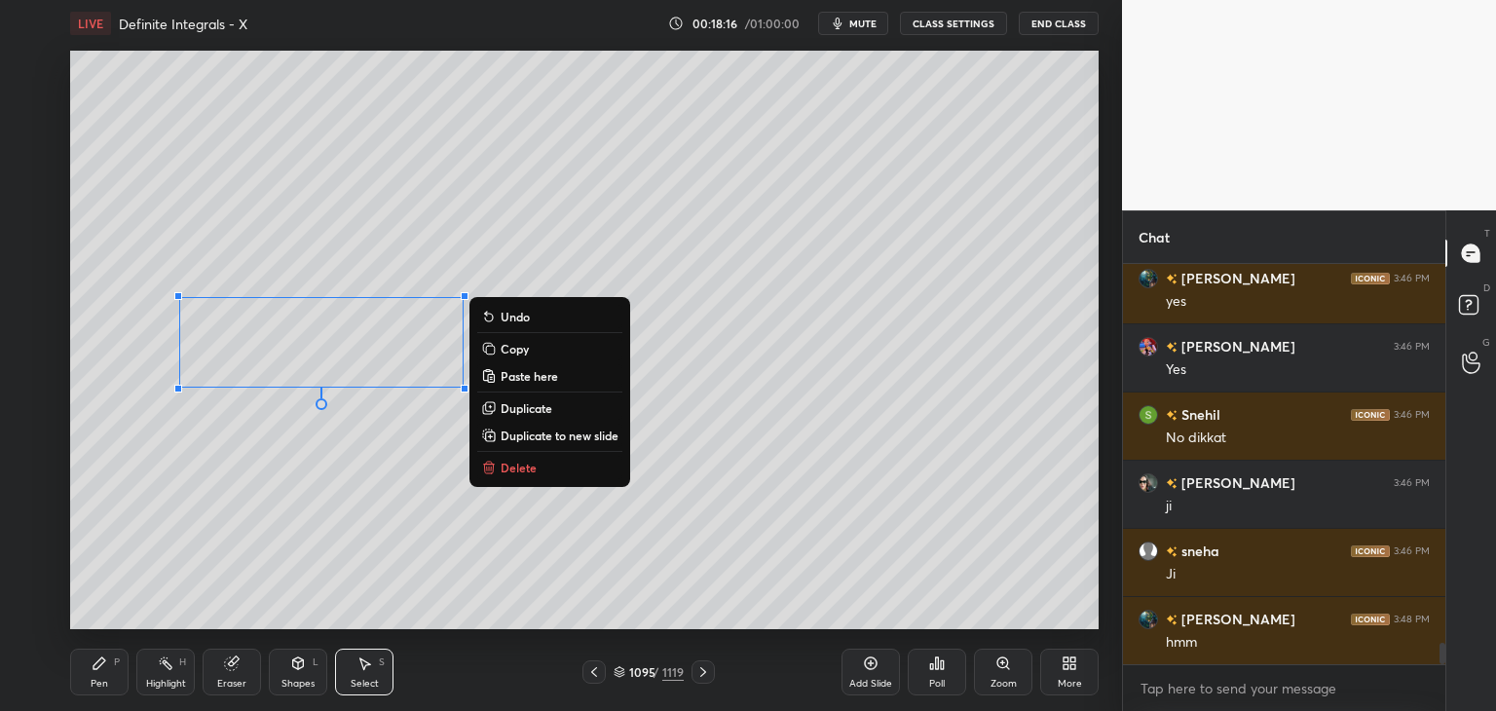
drag, startPoint x: 592, startPoint y: 675, endPoint x: 587, endPoint y: 665, distance: 10.9
click at [592, 674] on icon at bounding box center [594, 672] width 16 height 16
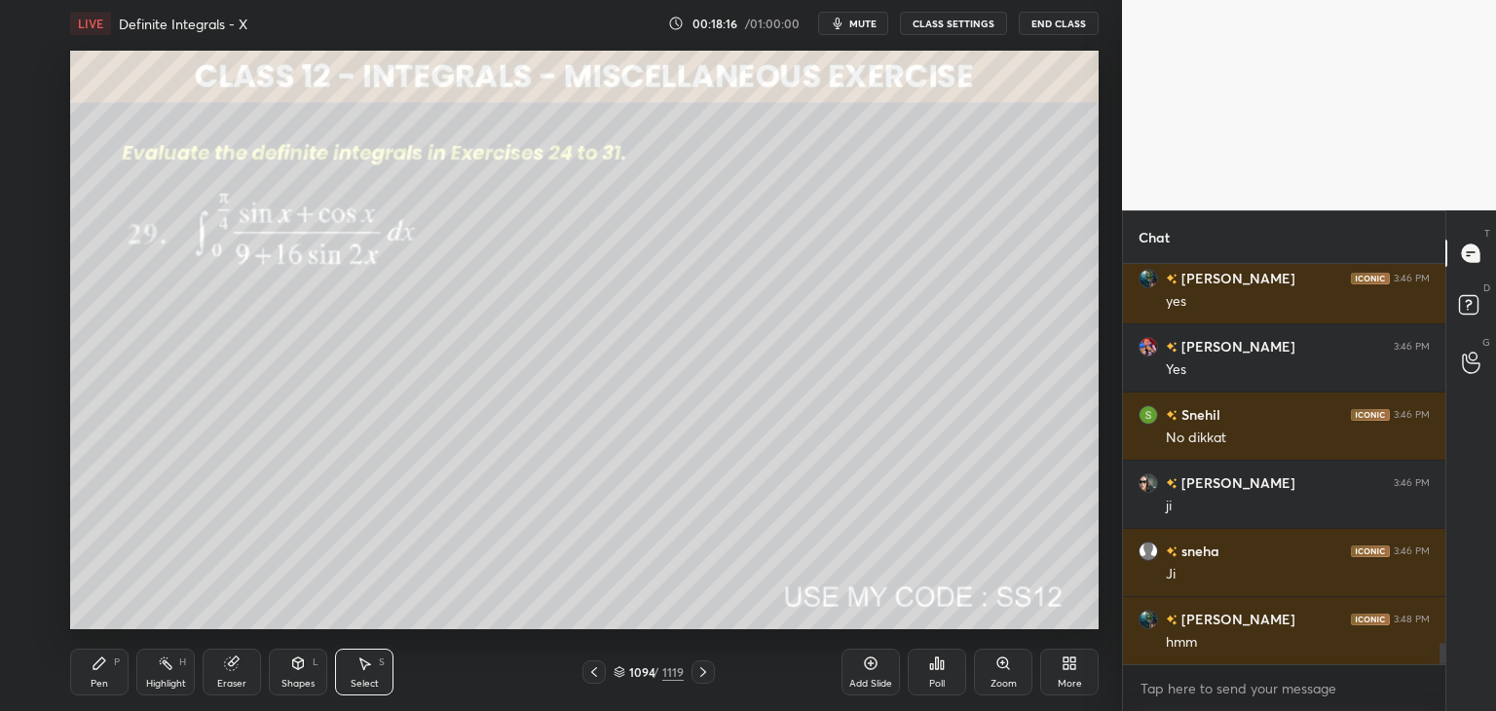
click at [340, 682] on div "Select S" at bounding box center [364, 672] width 58 height 47
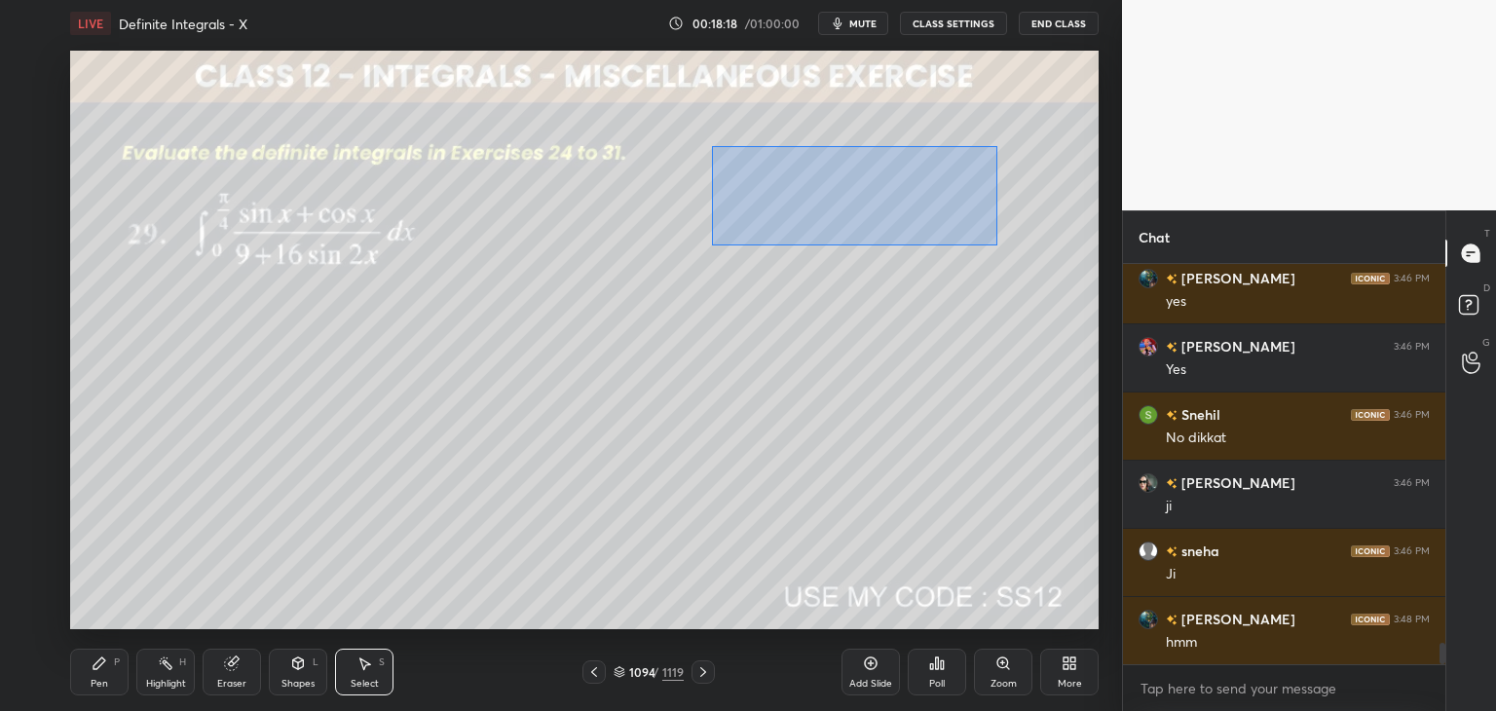
drag, startPoint x: 717, startPoint y: 153, endPoint x: 996, endPoint y: 244, distance: 294.1
click at [997, 243] on div "0 ° Undo Copy Paste here Duplicate Duplicate to new slide Delete" at bounding box center [584, 340] width 1029 height 579
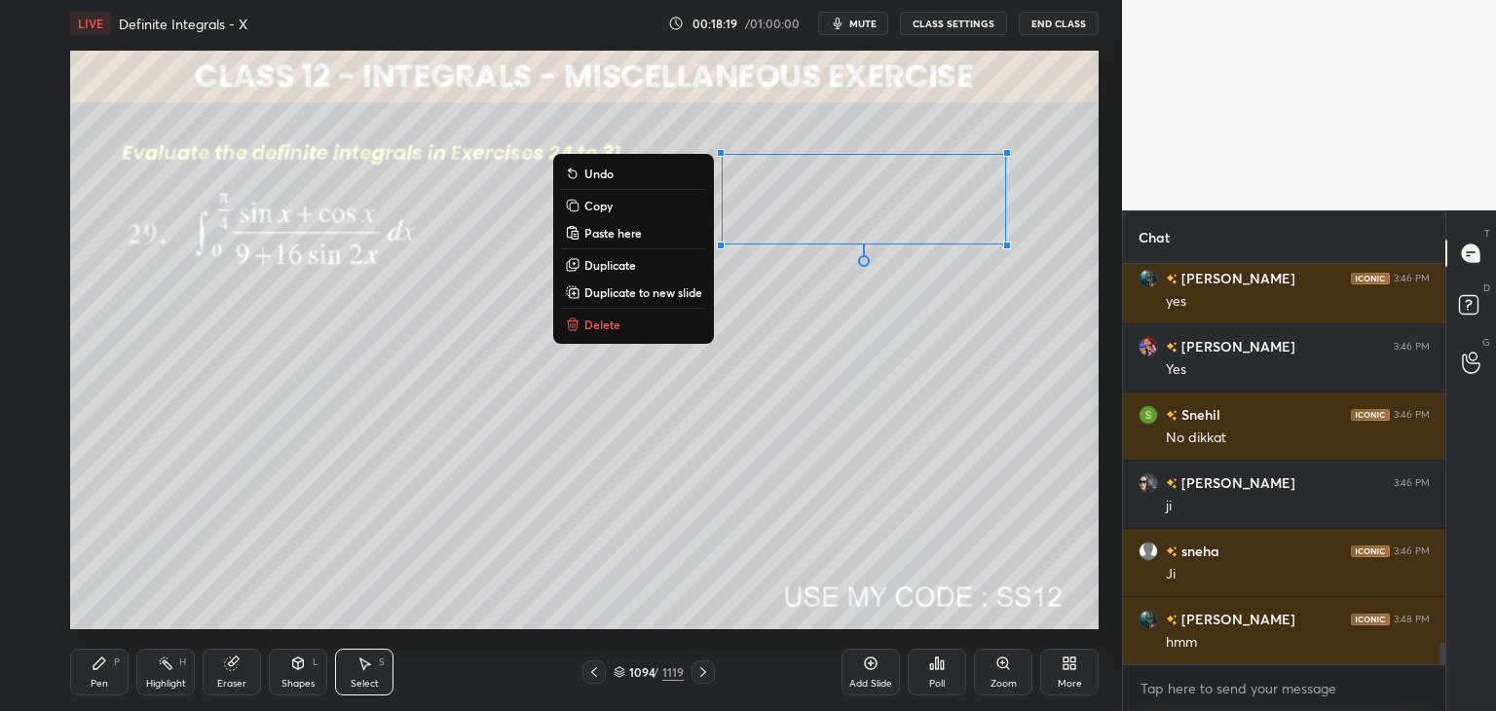
click at [625, 321] on button "Delete" at bounding box center [633, 324] width 145 height 23
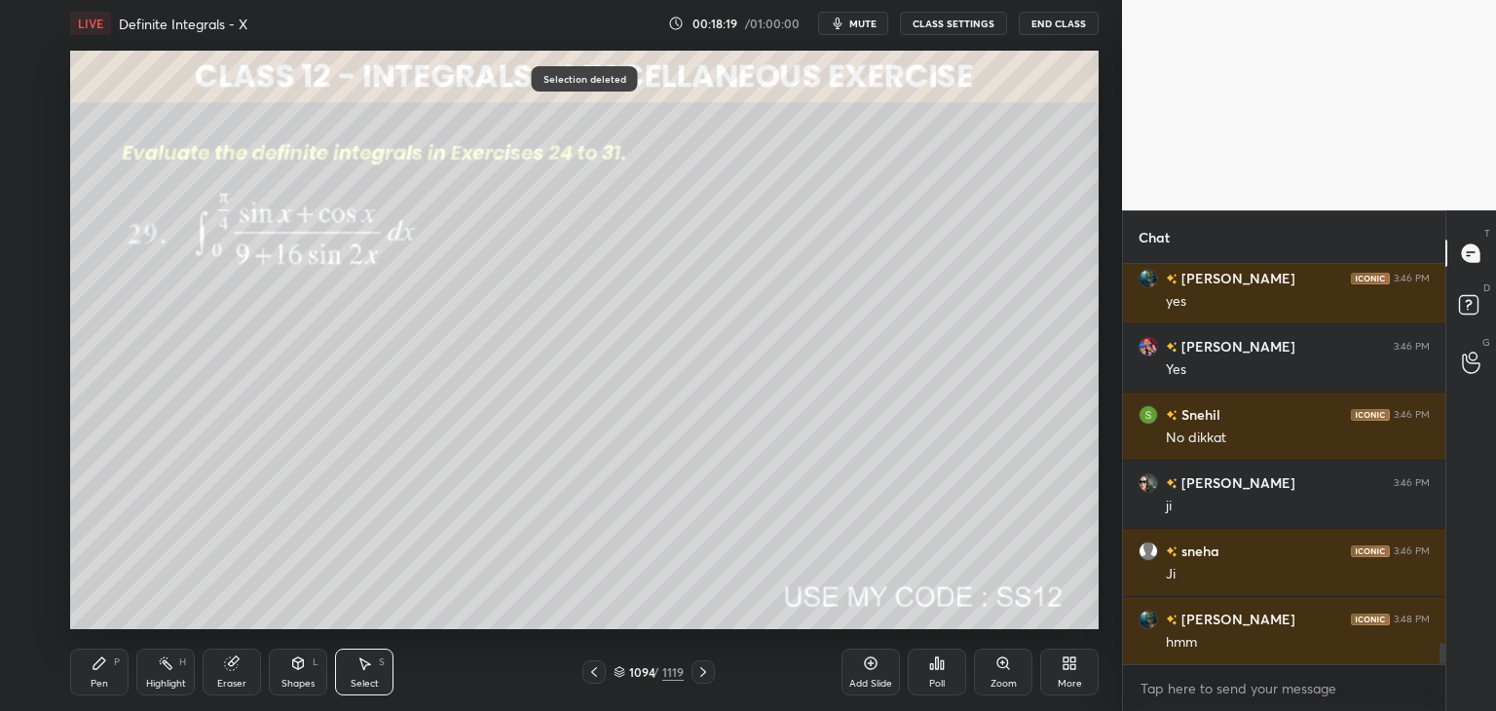
click at [704, 677] on icon at bounding box center [703, 672] width 16 height 16
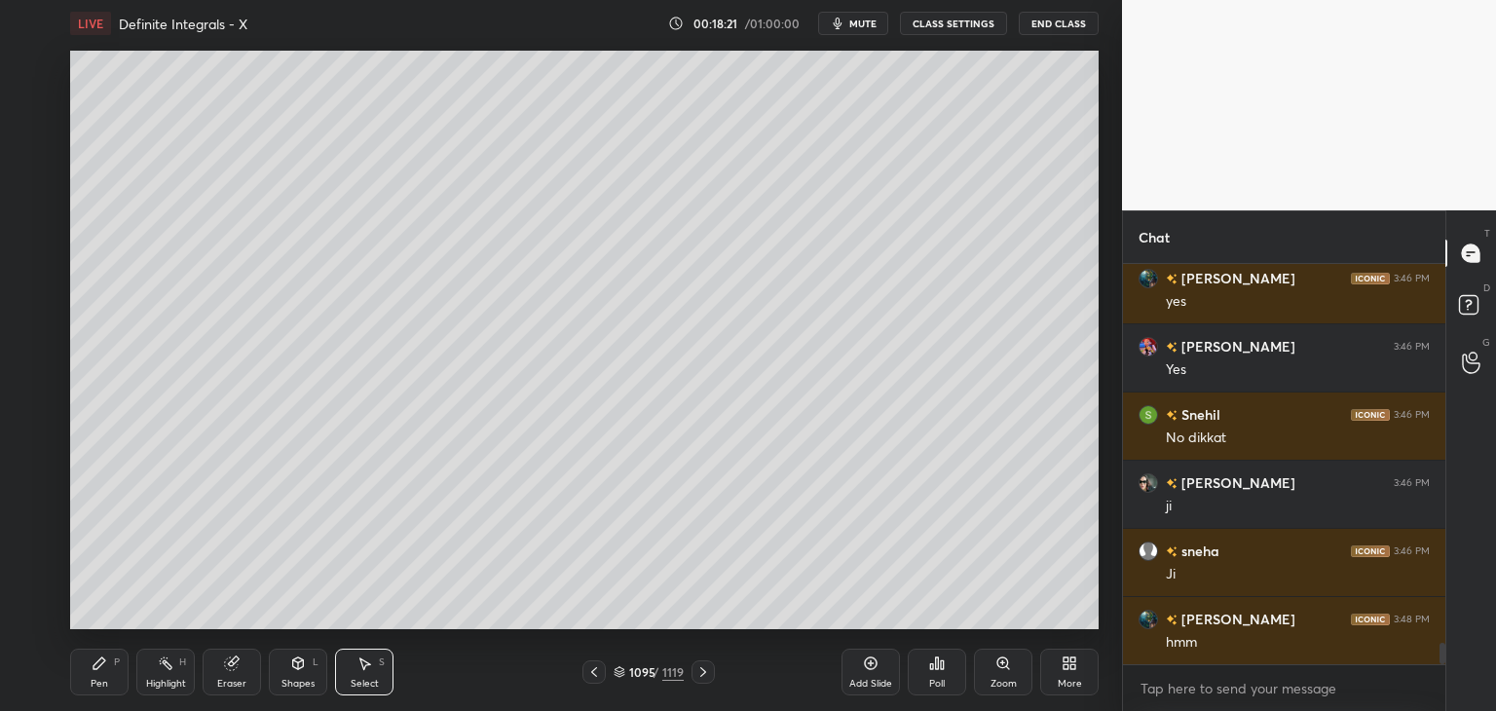
click at [97, 682] on div "Pen" at bounding box center [100, 684] width 18 height 10
drag, startPoint x: 33, startPoint y: 300, endPoint x: 59, endPoint y: 306, distance: 26.9
click at [33, 301] on div at bounding box center [32, 300] width 16 height 16
click at [366, 673] on div "Select S" at bounding box center [364, 672] width 58 height 47
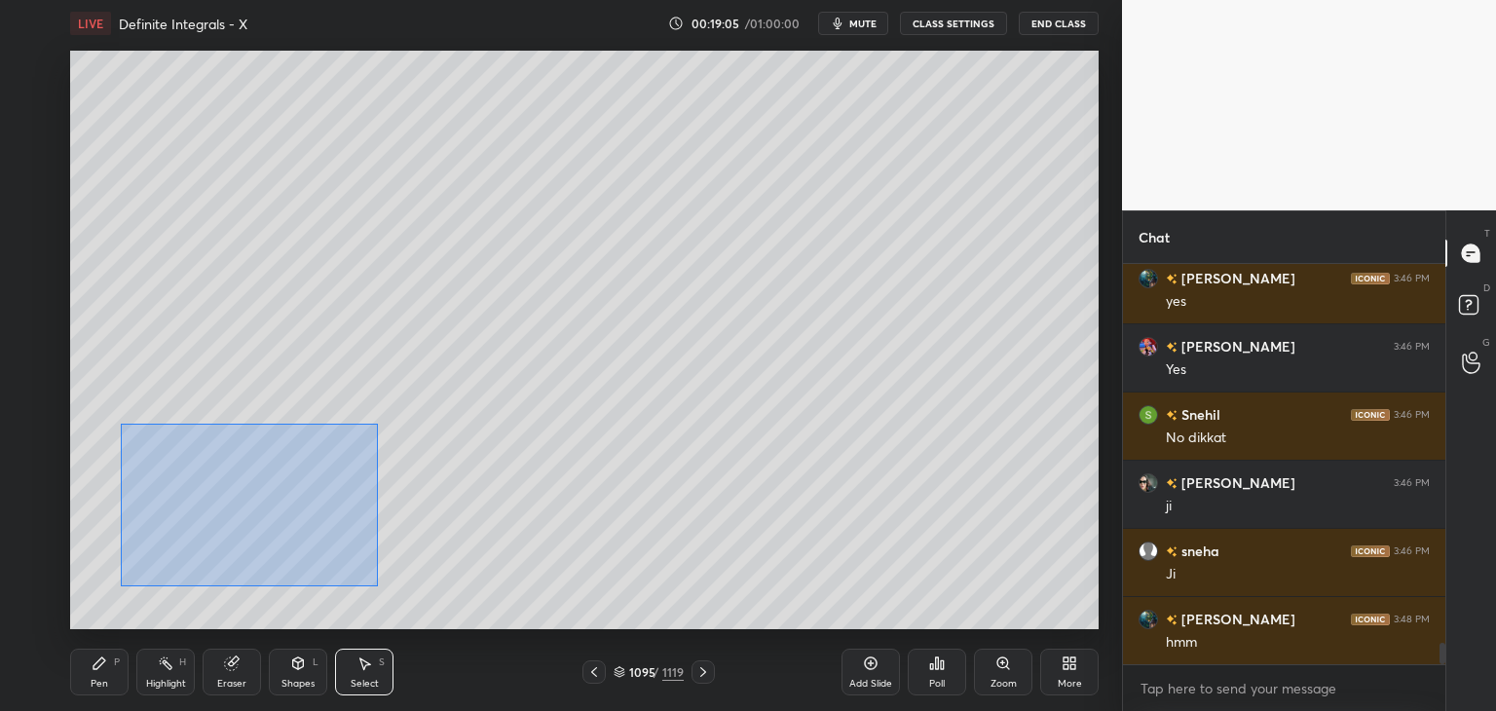
drag, startPoint x: 132, startPoint y: 445, endPoint x: 382, endPoint y: 566, distance: 277.0
click at [376, 583] on div "0 ° Undo Copy Paste here Duplicate Duplicate to new slide Delete" at bounding box center [584, 340] width 1029 height 579
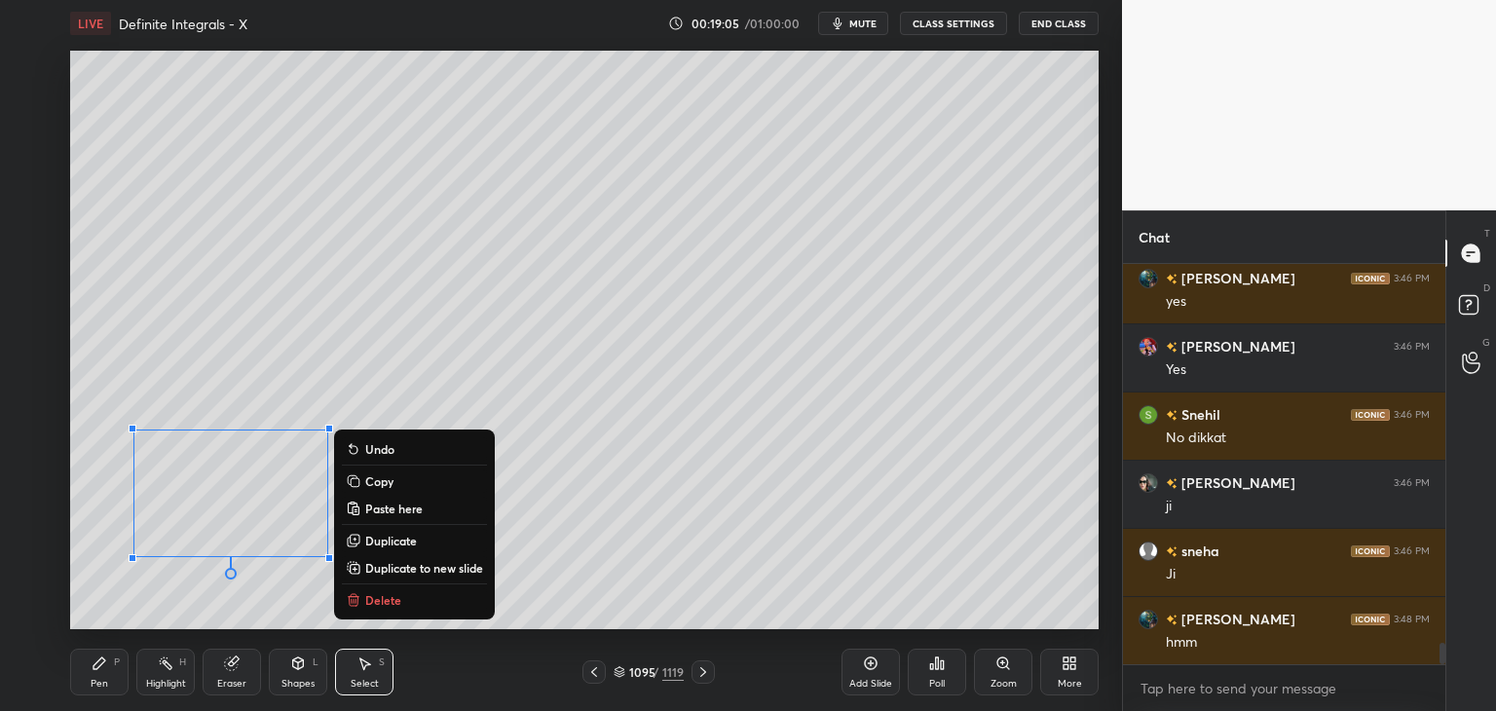
click at [383, 480] on p "Copy" at bounding box center [379, 481] width 28 height 16
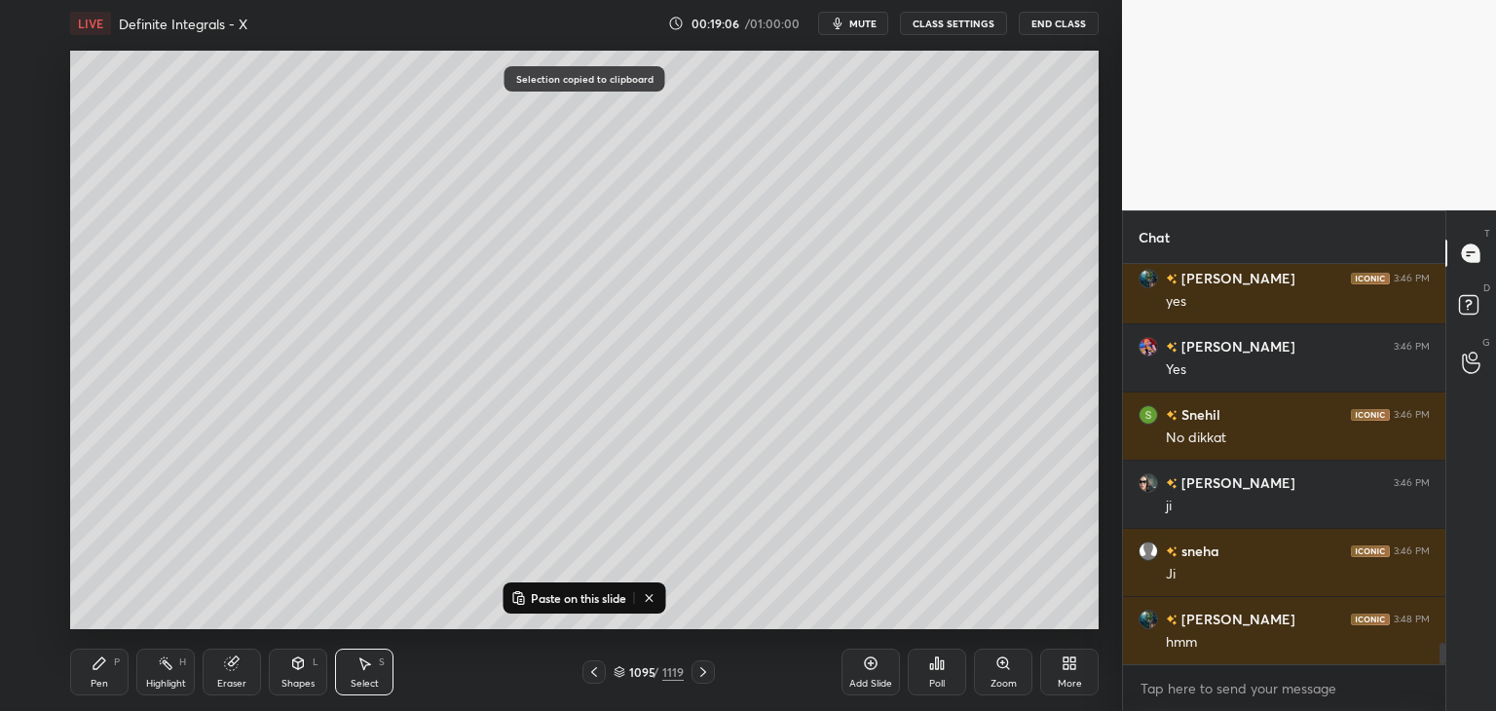
drag, startPoint x: 883, startPoint y: 678, endPoint x: 850, endPoint y: 667, distance: 34.8
click at [881, 680] on div "Add Slide" at bounding box center [870, 684] width 43 height 10
click at [534, 599] on p "Paste on this slide" at bounding box center [578, 598] width 95 height 16
drag, startPoint x: 265, startPoint y: 436, endPoint x: 292, endPoint y: 211, distance: 226.6
click at [302, 168] on div "0 ° Undo Copy Paste here Duplicate Duplicate to new slide Delete" at bounding box center [584, 340] width 1029 height 579
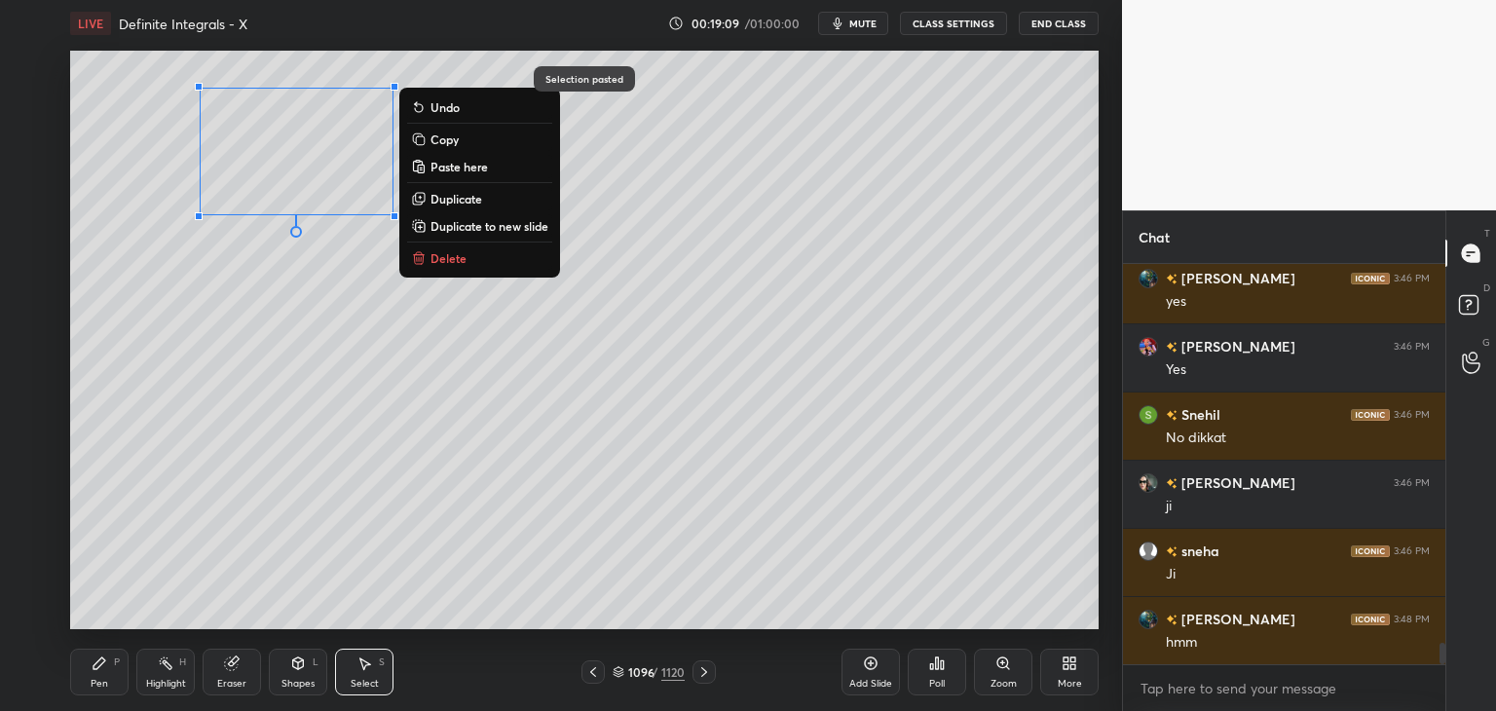
drag, startPoint x: 230, startPoint y: 377, endPoint x: 234, endPoint y: 397, distance: 20.8
click at [229, 376] on div "0 ° Undo Copy Paste here Duplicate Duplicate to new slide Delete" at bounding box center [584, 340] width 1029 height 579
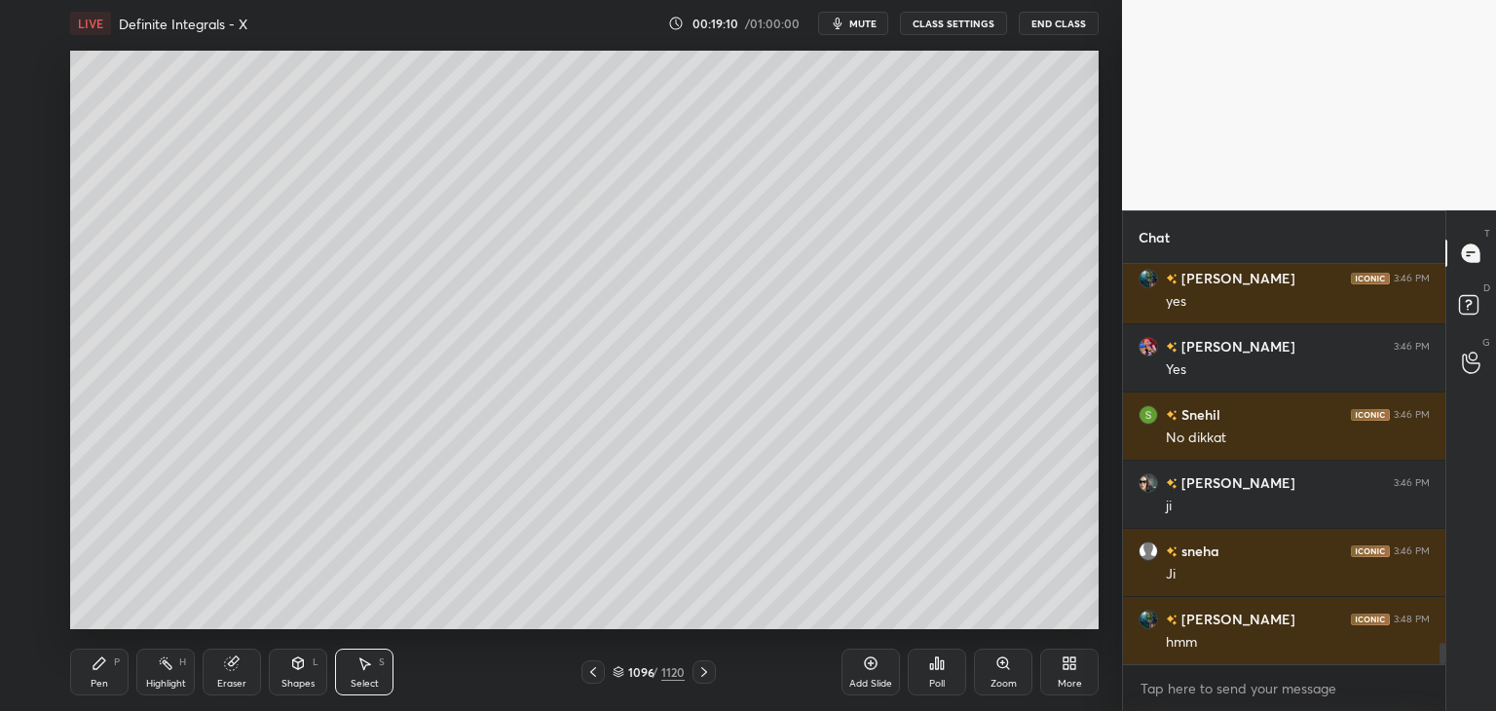
click at [111, 682] on div "Pen P" at bounding box center [99, 672] width 58 height 47
click at [239, 682] on div "Eraser" at bounding box center [231, 684] width 29 height 10
click at [86, 682] on div "Pen P" at bounding box center [99, 672] width 58 height 47
click at [46, 305] on div at bounding box center [32, 299] width 31 height 31
click at [378, 679] on div "Select S" at bounding box center [364, 672] width 58 height 47
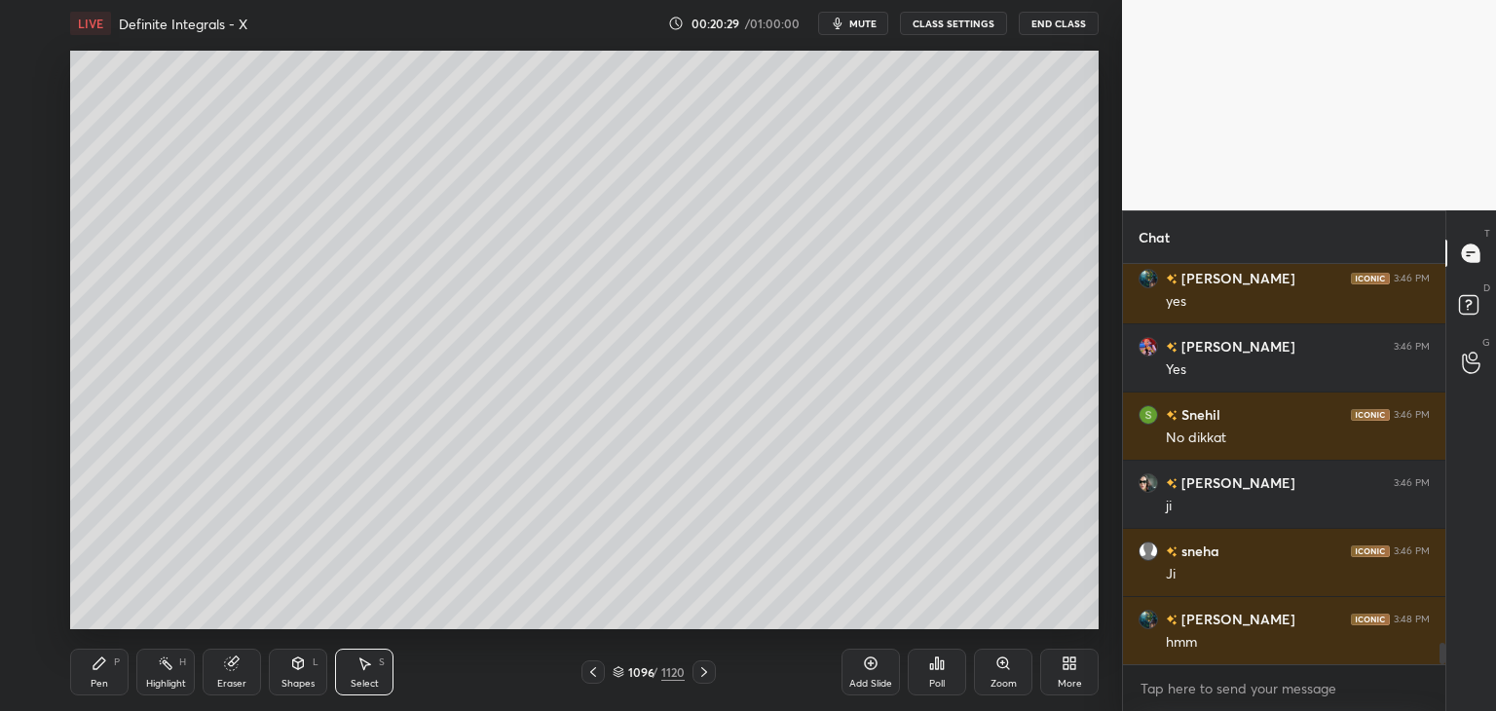
scroll to position [7077, 0]
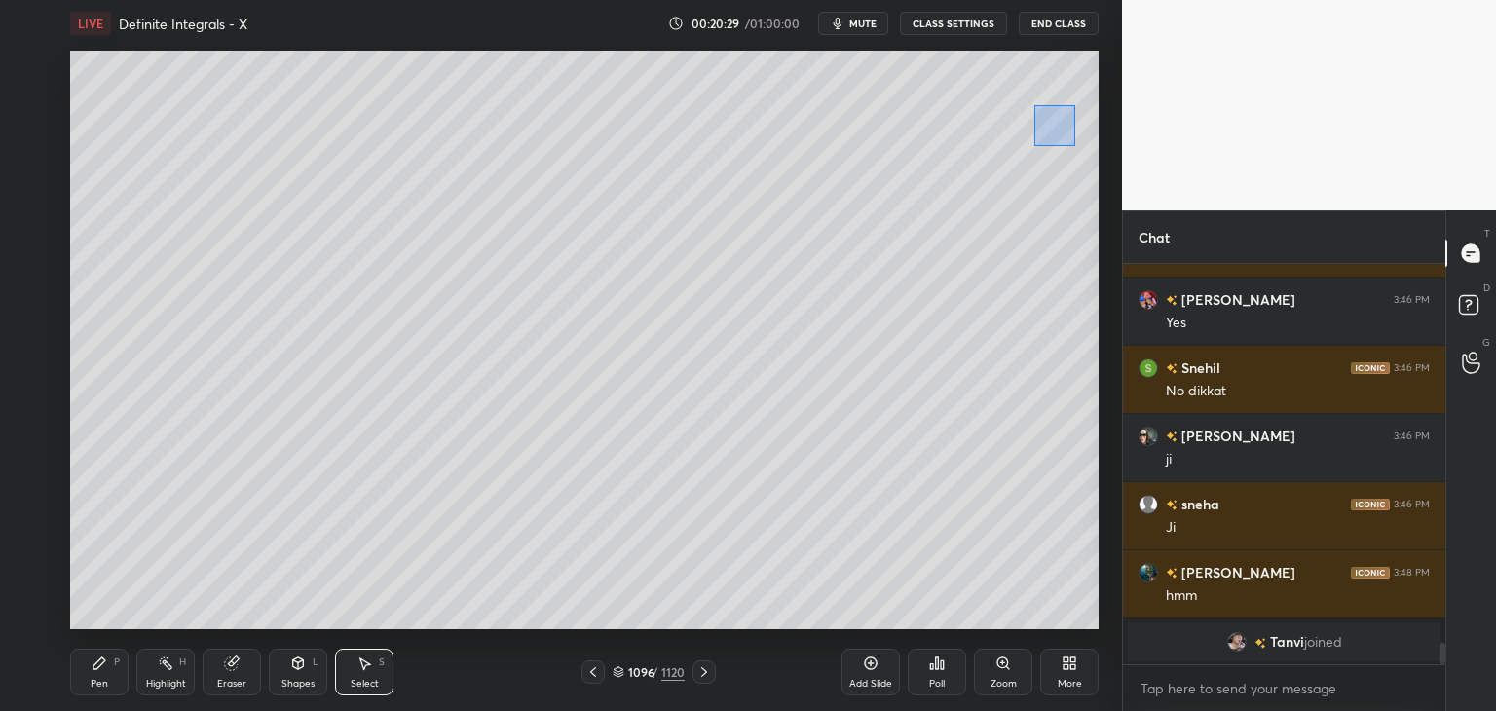
drag, startPoint x: 1034, startPoint y: 105, endPoint x: 1083, endPoint y: 149, distance: 65.5
click at [1083, 149] on div "0 ° Undo Copy Paste here Duplicate Duplicate to new slide Delete" at bounding box center [584, 340] width 1029 height 579
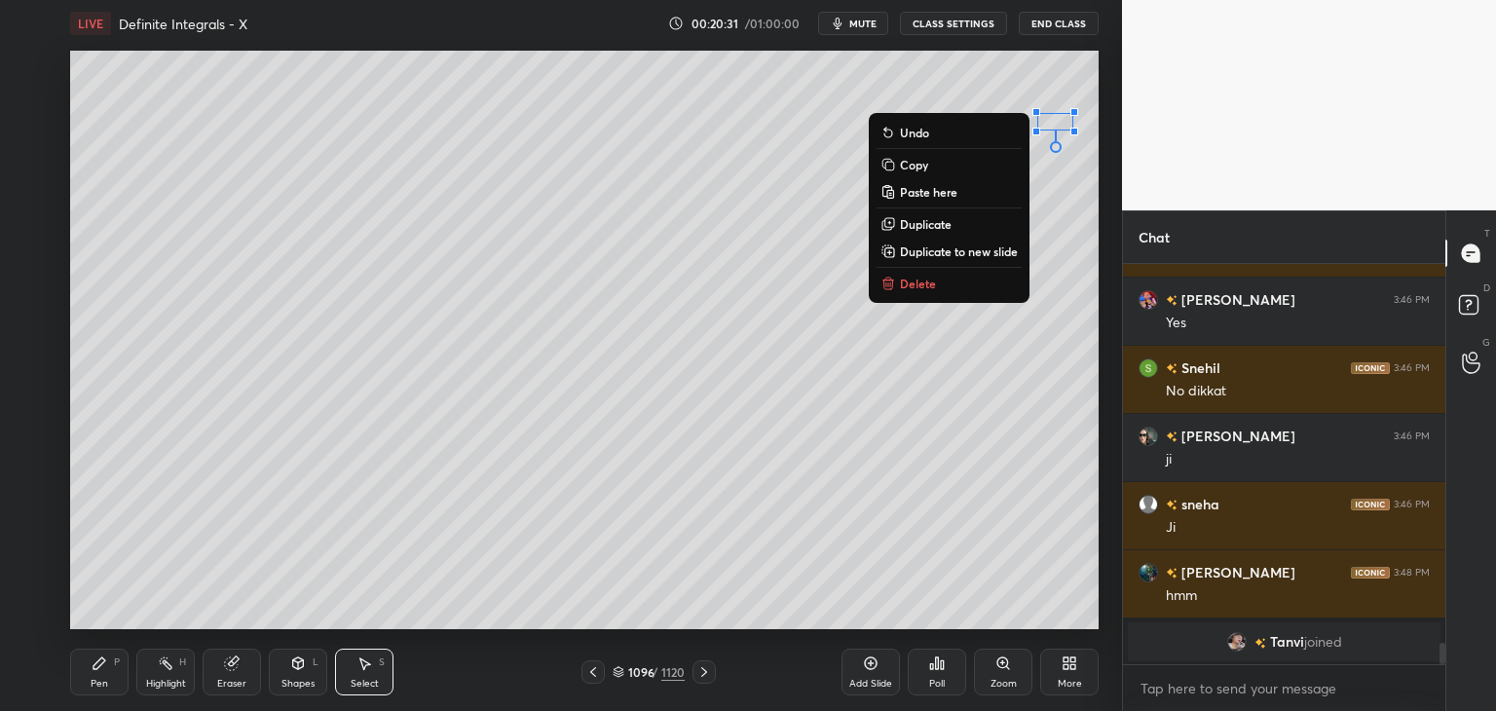
click at [892, 287] on icon at bounding box center [888, 284] width 16 height 16
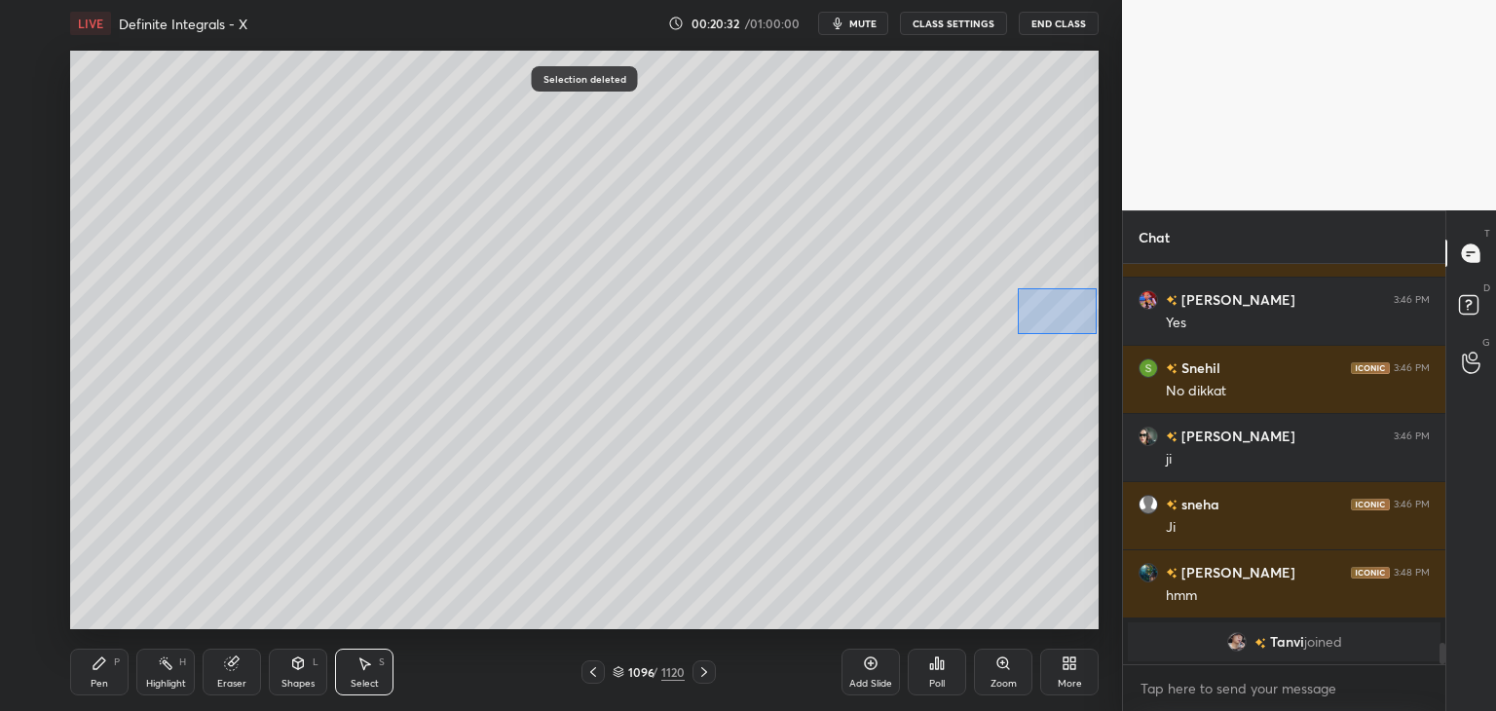
drag, startPoint x: 1028, startPoint y: 296, endPoint x: 1083, endPoint y: 364, distance: 87.9
click at [1098, 334] on div "0 ° Undo Copy Paste here Duplicate Duplicate to new slide Delete" at bounding box center [584, 340] width 1029 height 579
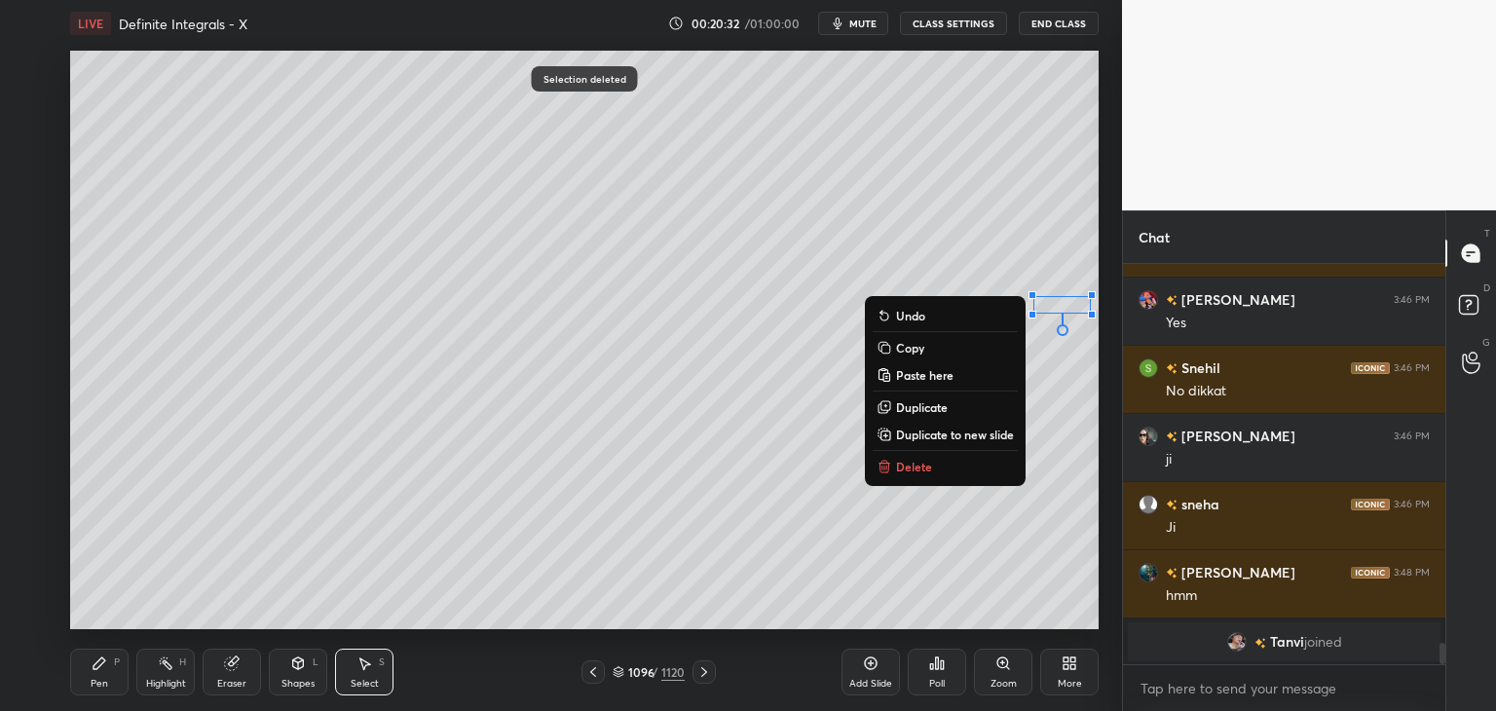
click at [928, 470] on p "Delete" at bounding box center [914, 467] width 36 height 16
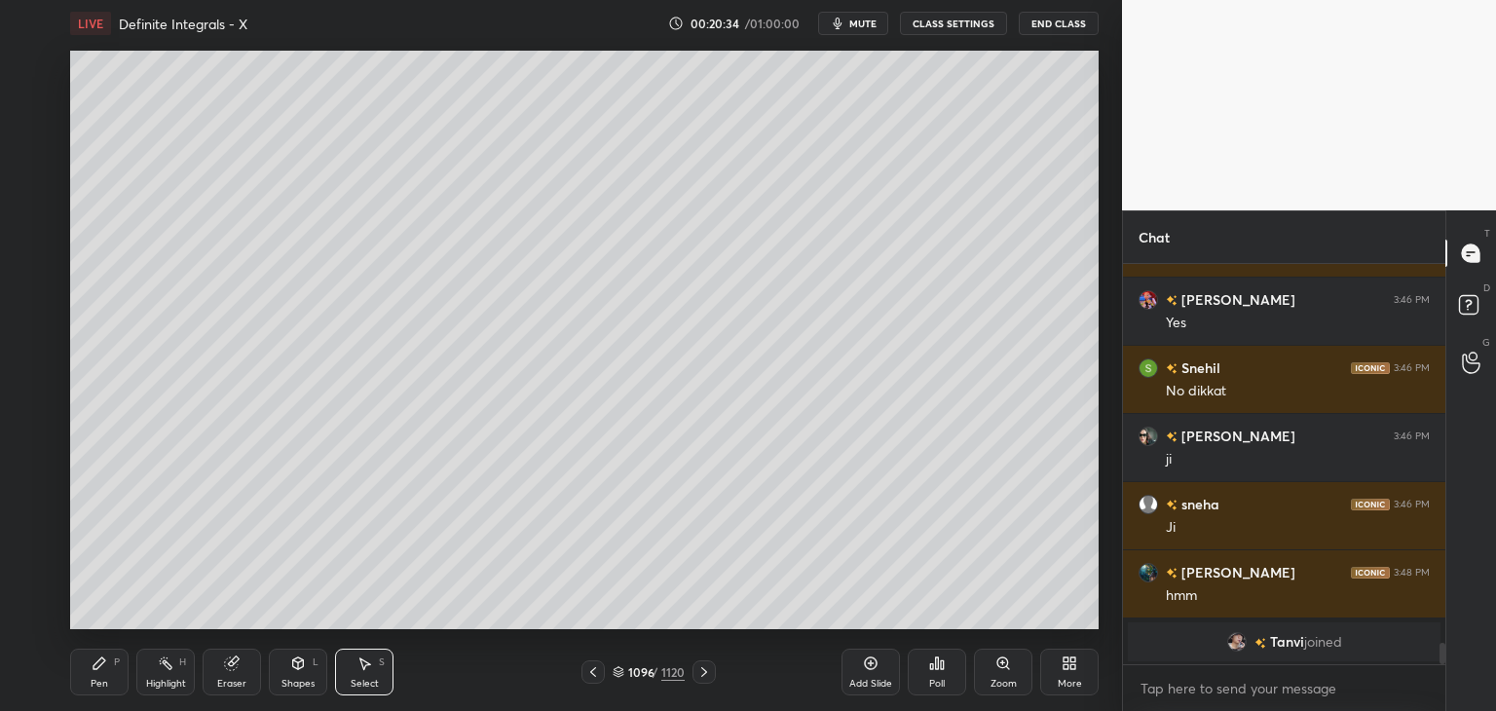
click at [95, 689] on div "Pen" at bounding box center [100, 684] width 18 height 10
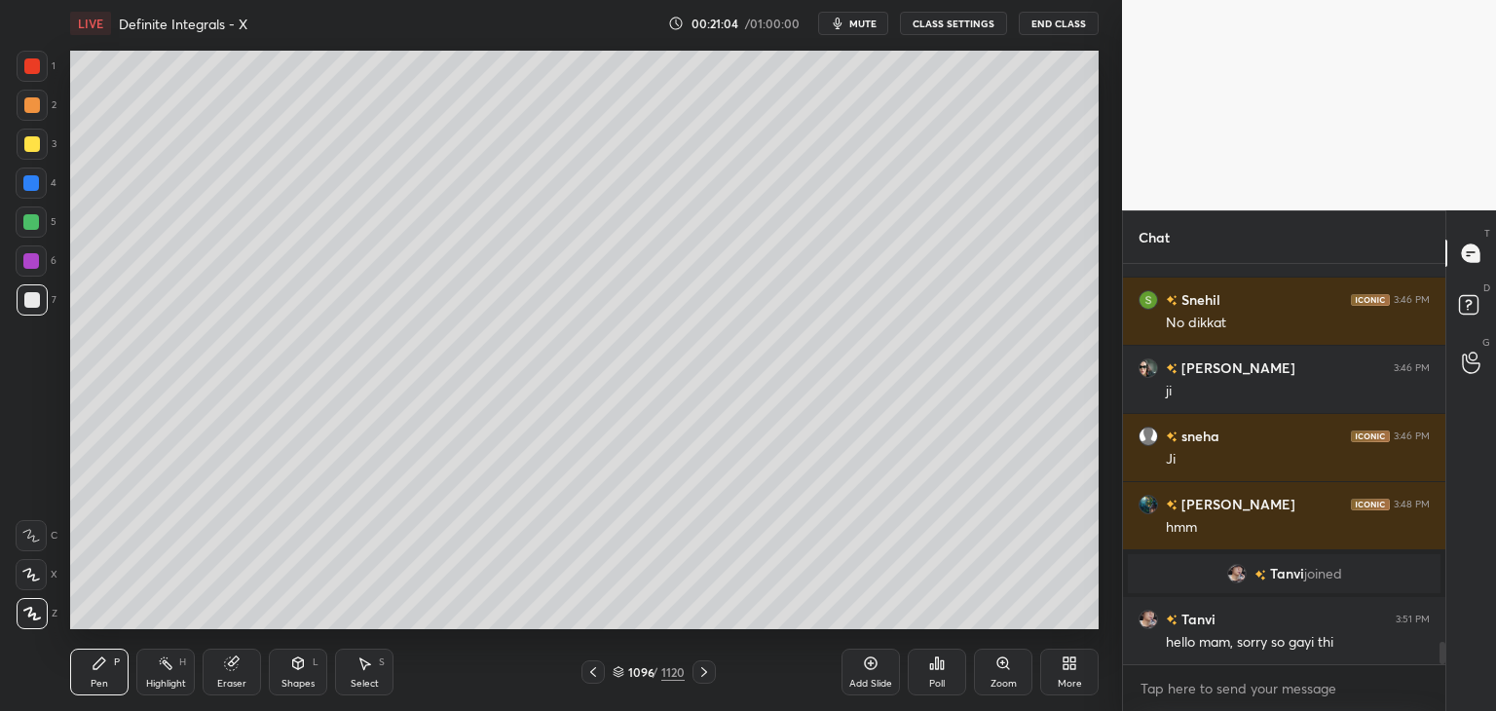
click at [885, 687] on div "Add Slide" at bounding box center [870, 684] width 43 height 10
click at [602, 669] on div at bounding box center [594, 671] width 23 height 23
click at [701, 674] on icon at bounding box center [703, 672] width 16 height 16
click at [589, 674] on icon at bounding box center [595, 672] width 16 height 16
click at [701, 666] on icon at bounding box center [703, 672] width 16 height 16
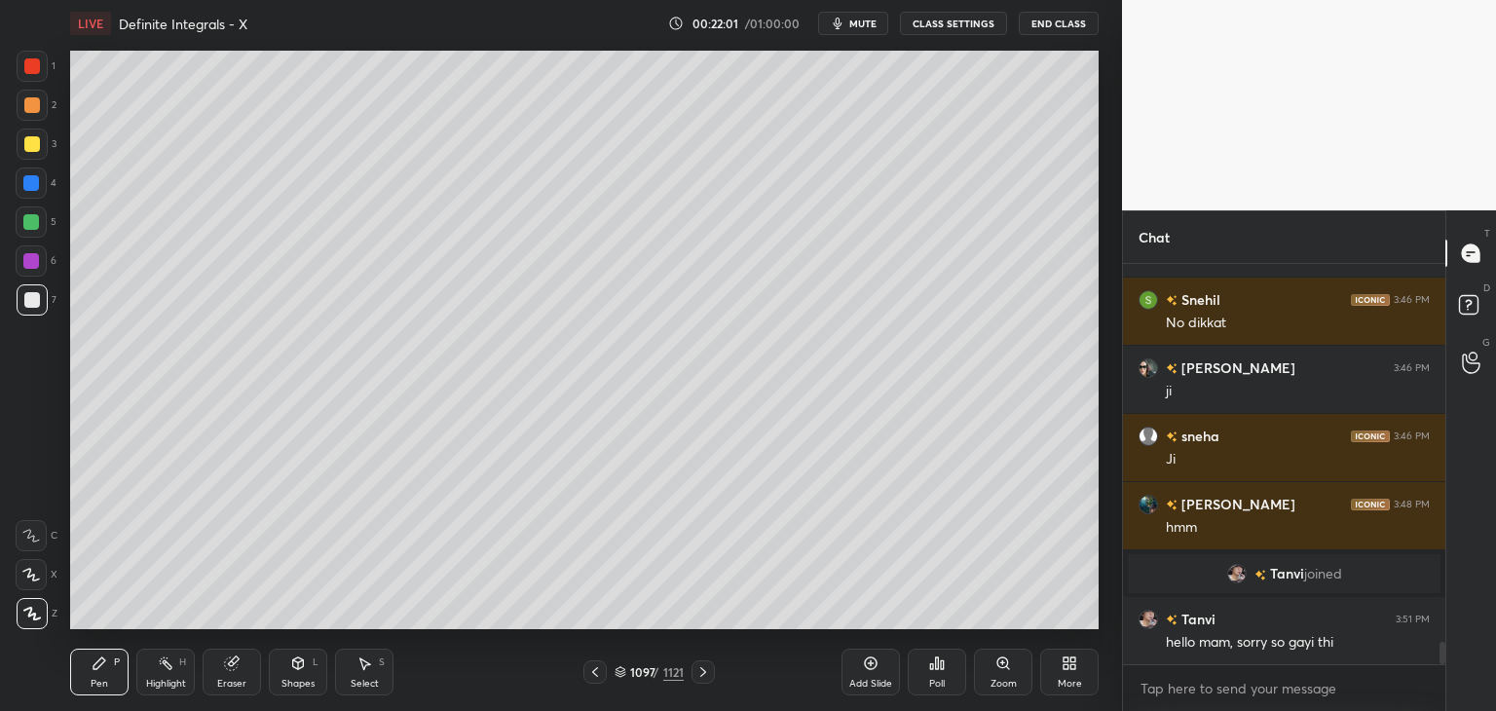
click at [588, 670] on icon at bounding box center [595, 672] width 16 height 16
click at [588, 669] on icon at bounding box center [595, 672] width 16 height 16
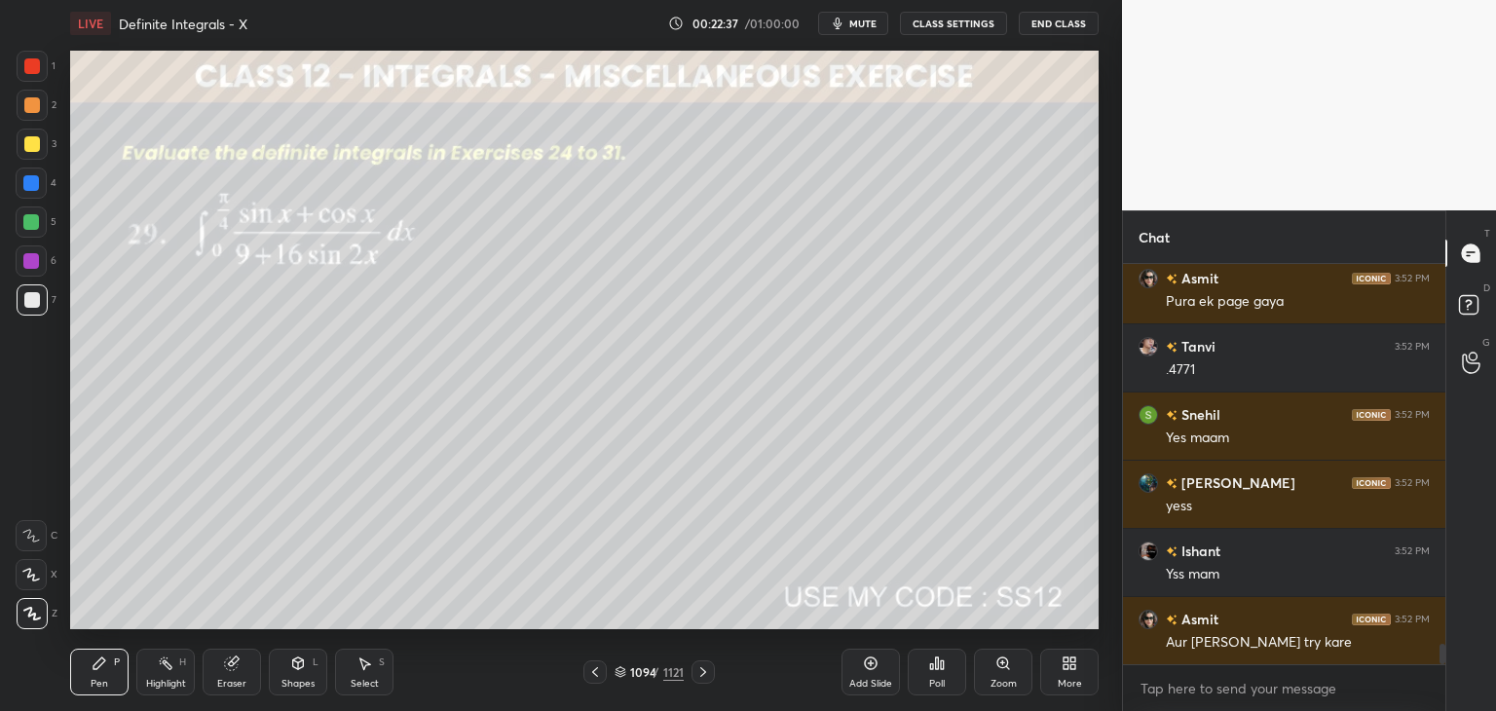
scroll to position [7355, 0]
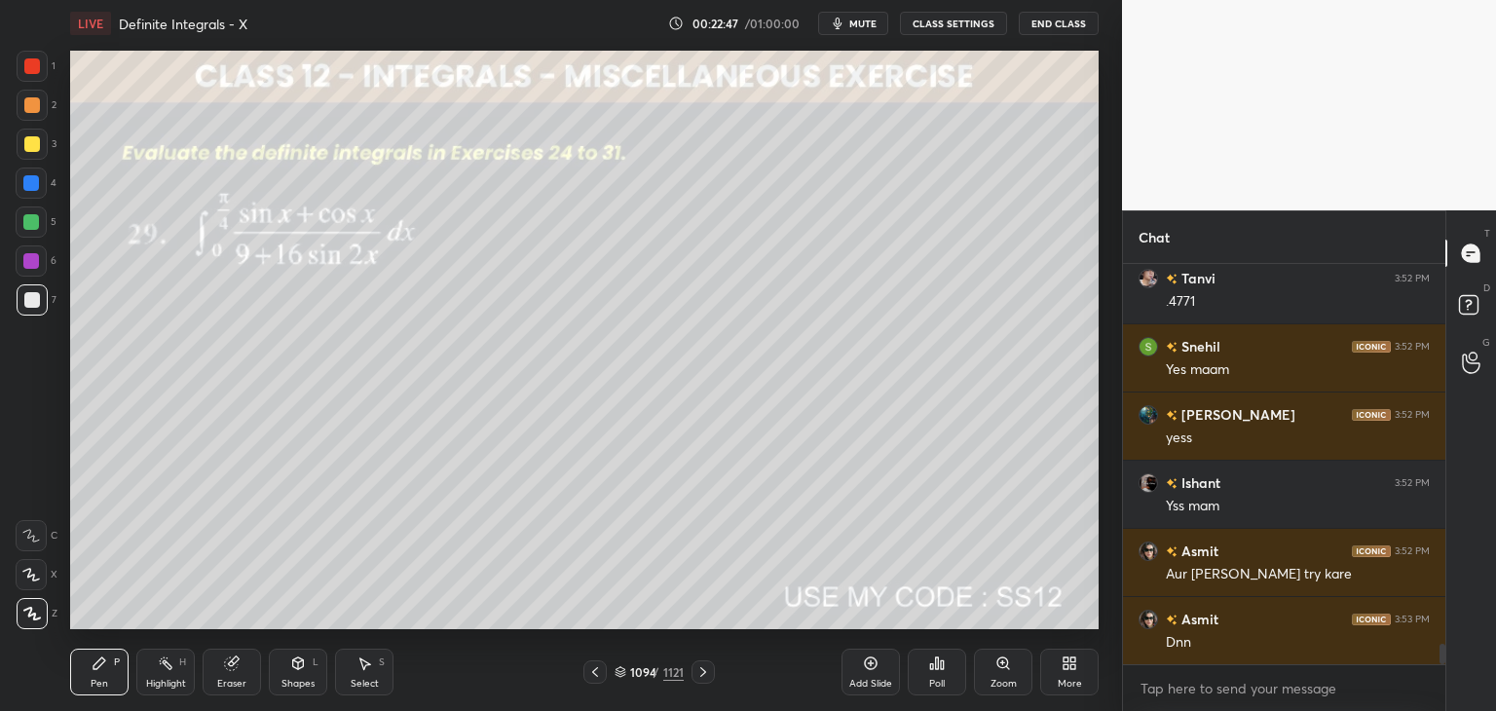
click at [701, 676] on icon at bounding box center [703, 672] width 16 height 16
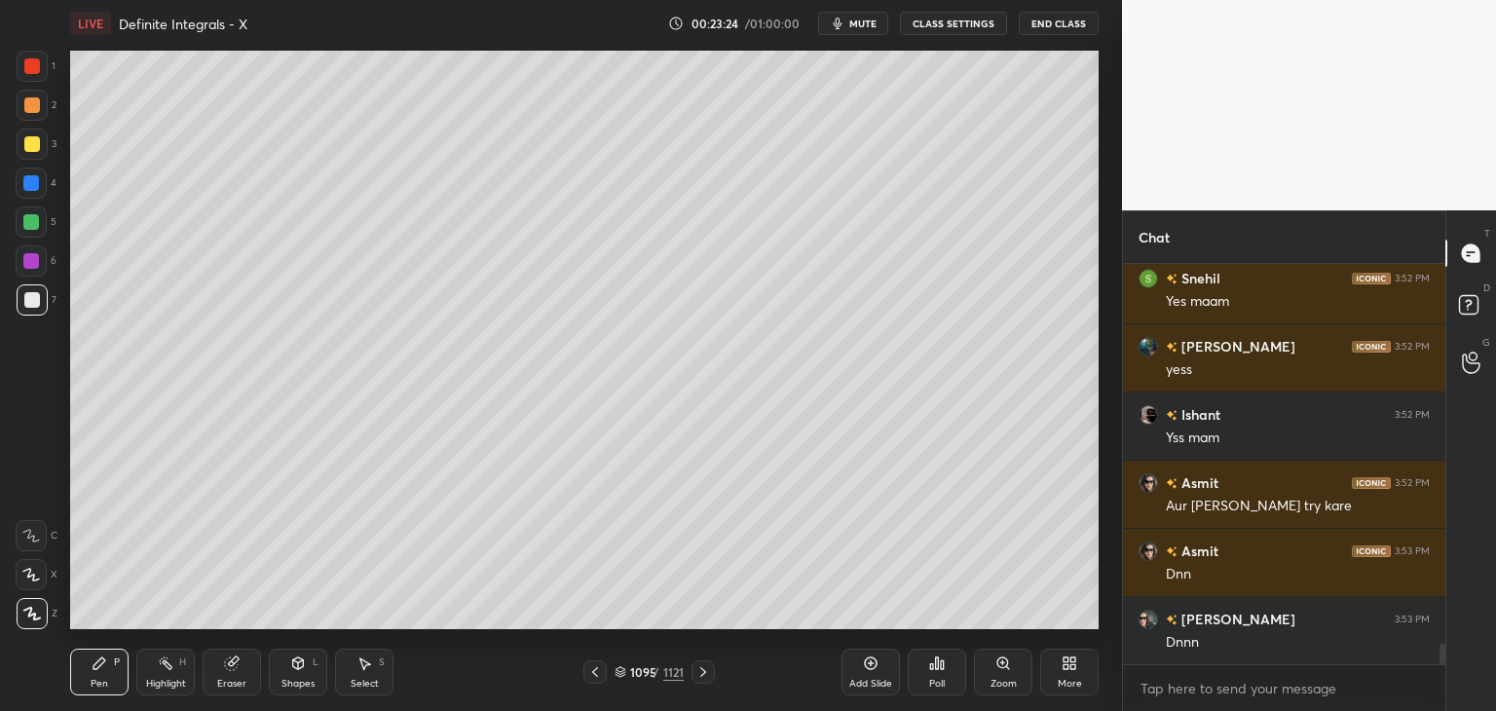
scroll to position [7492, 0]
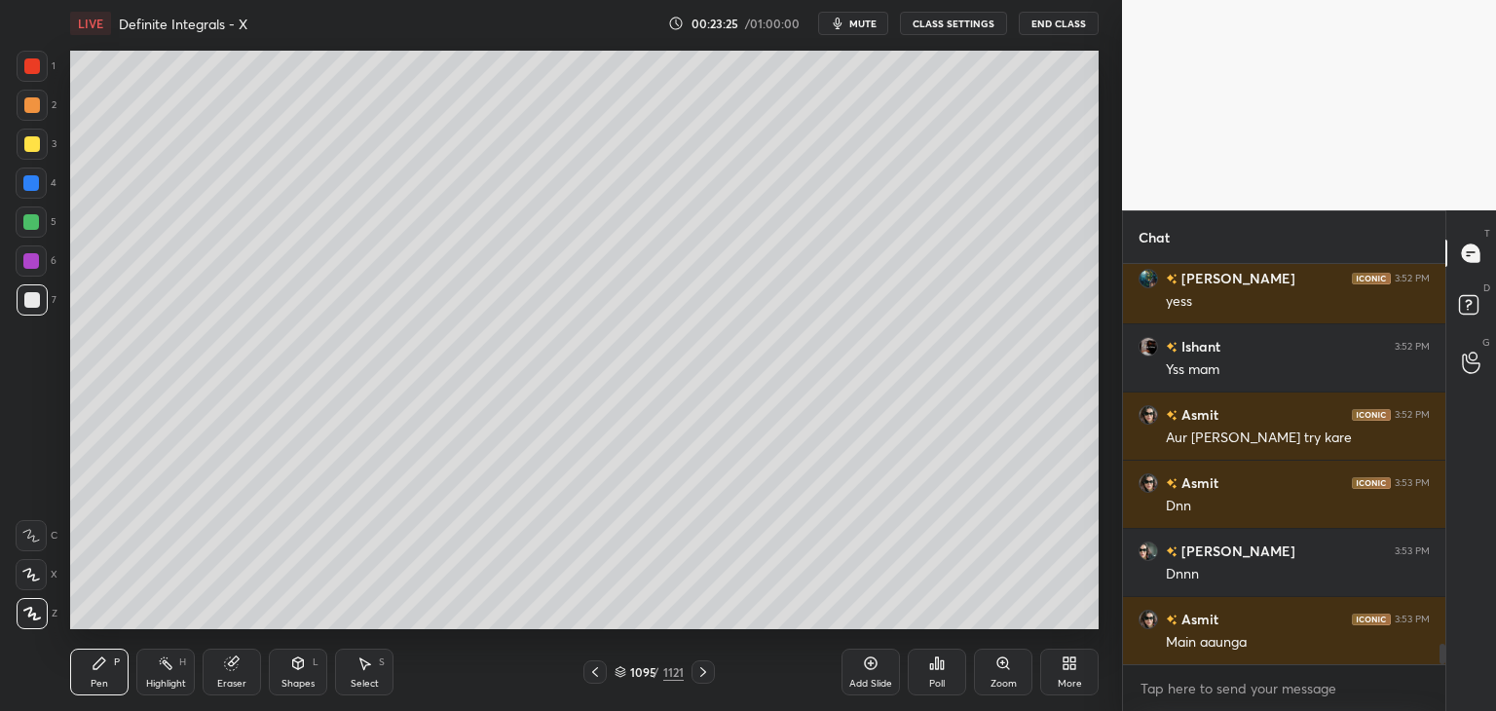
click at [701, 676] on icon at bounding box center [703, 672] width 16 height 16
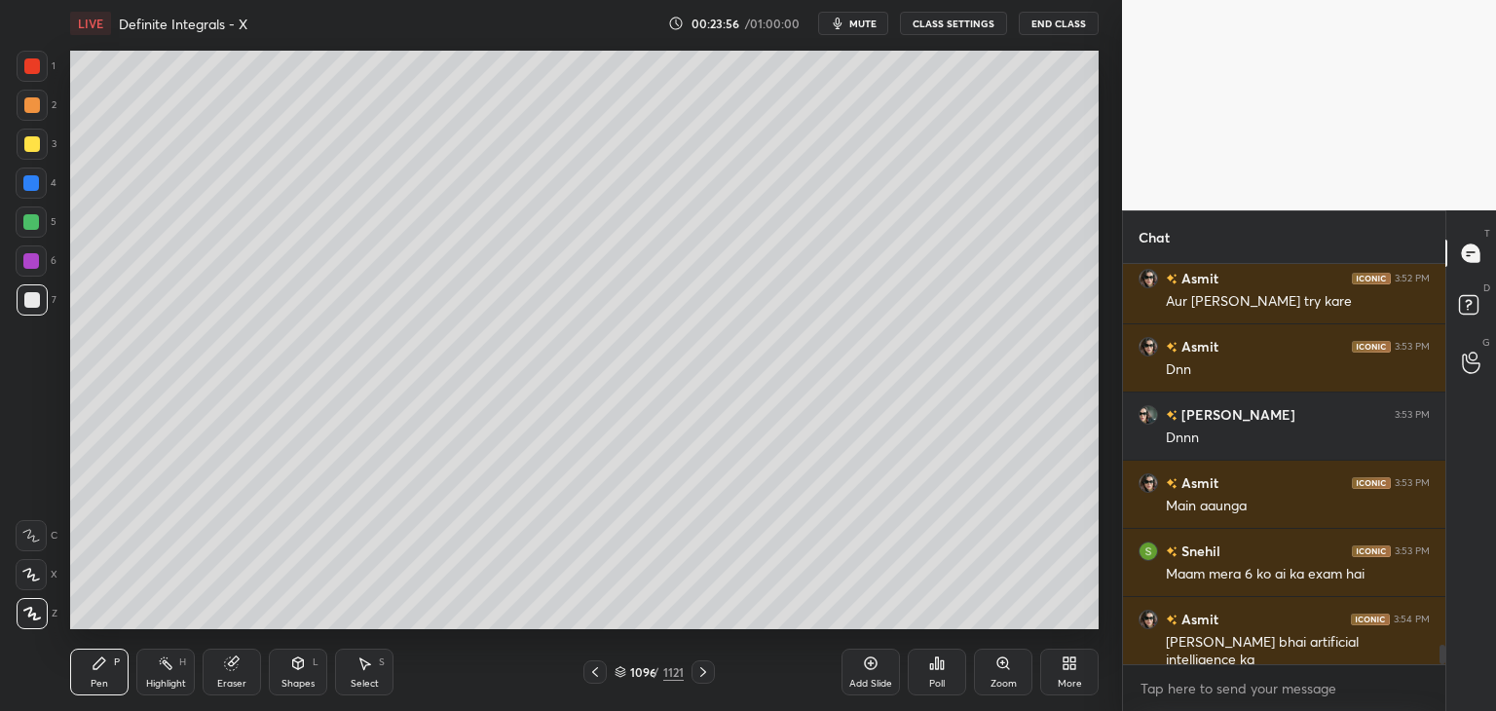
scroll to position [7696, 0]
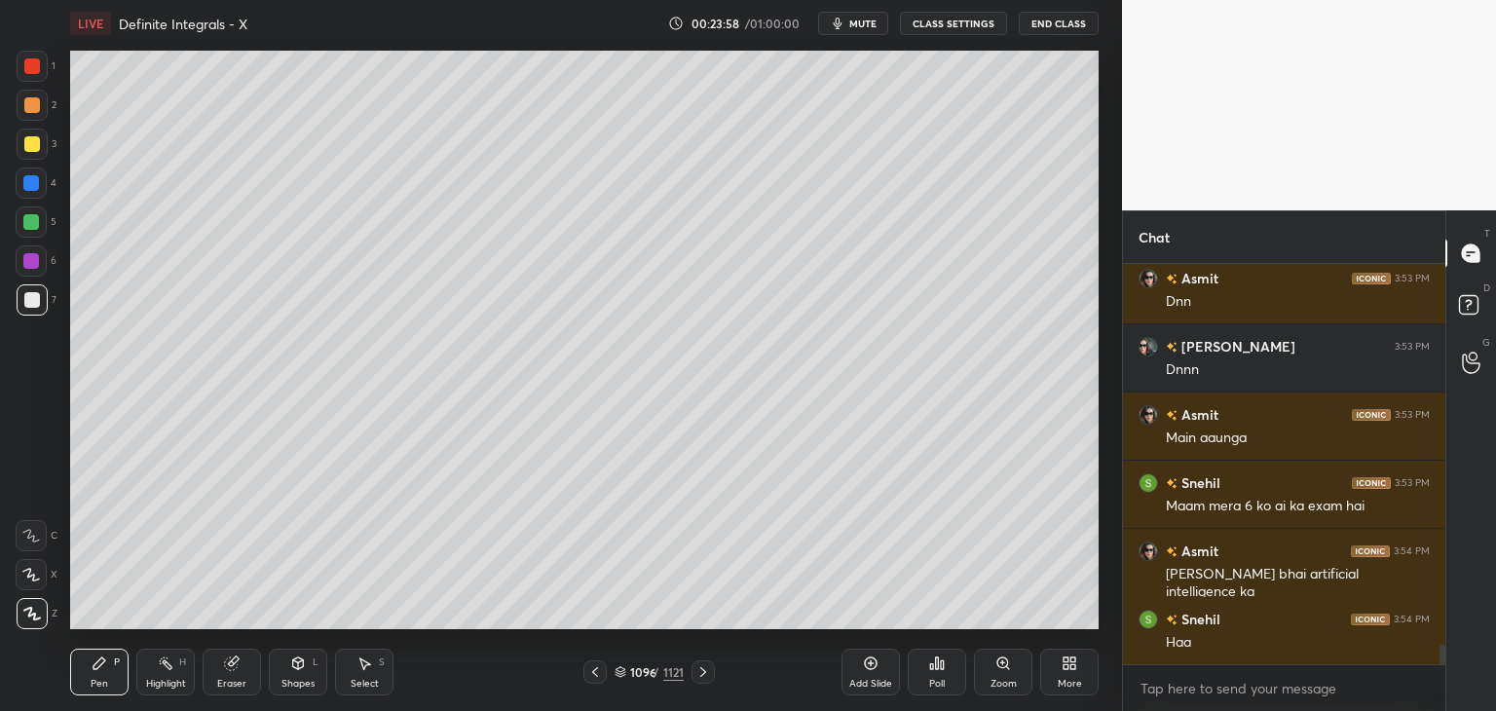
click at [701, 676] on icon at bounding box center [703, 672] width 16 height 16
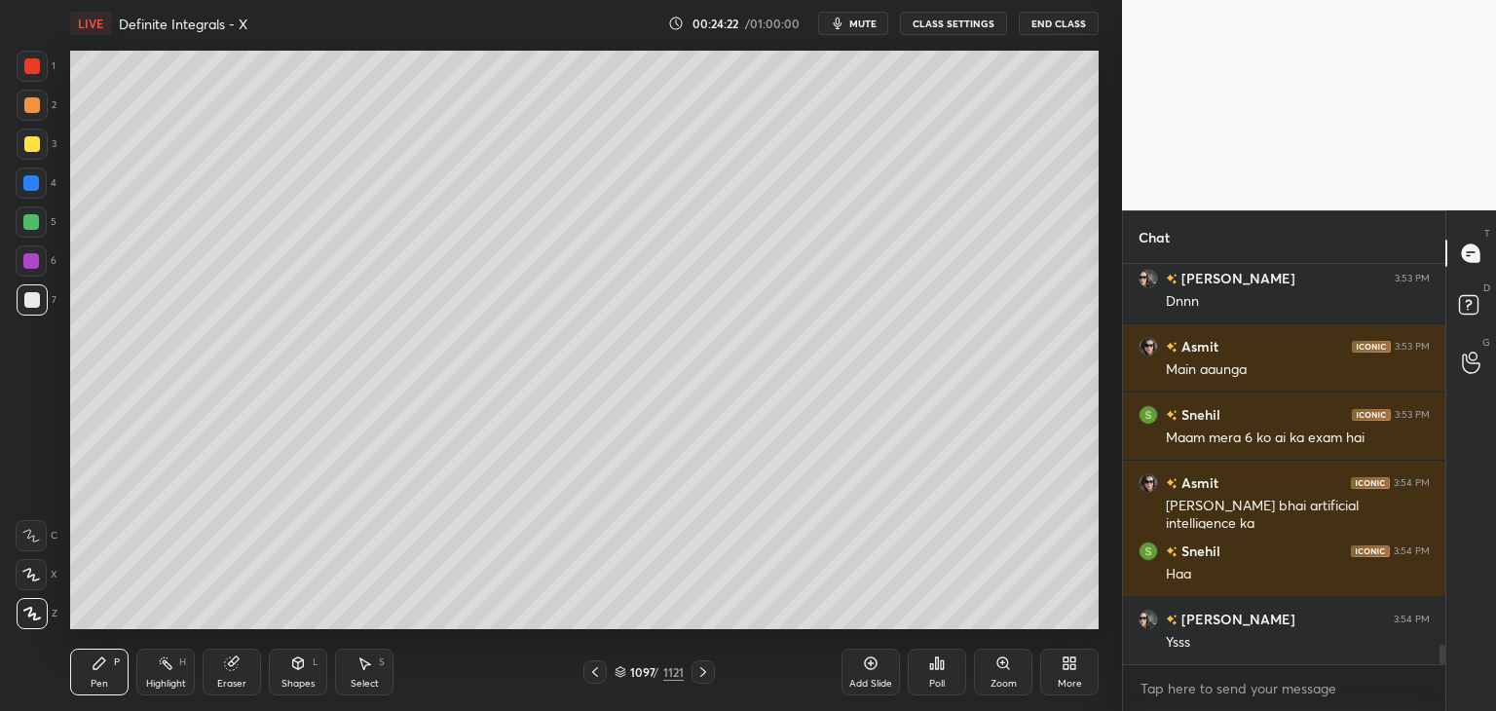
scroll to position [7833, 0]
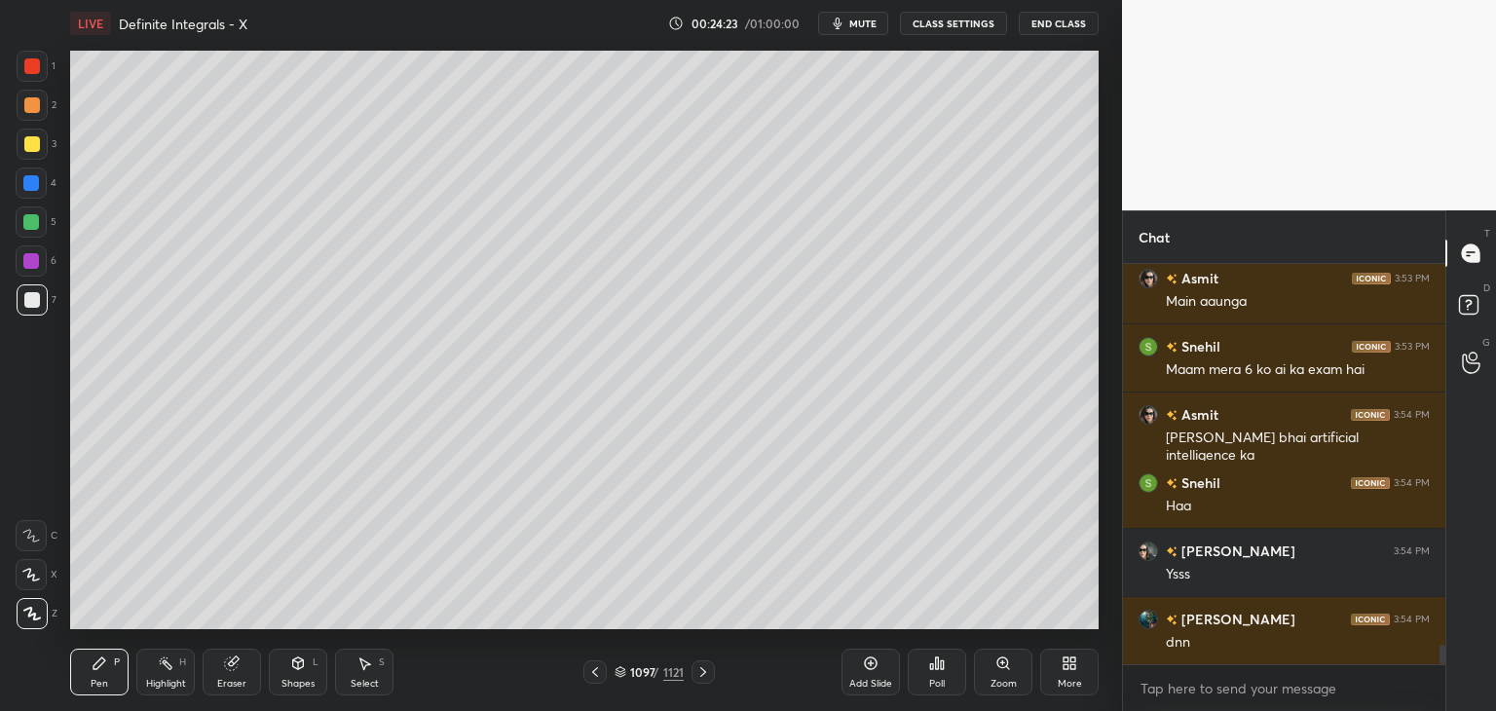
click at [701, 676] on icon at bounding box center [703, 672] width 16 height 16
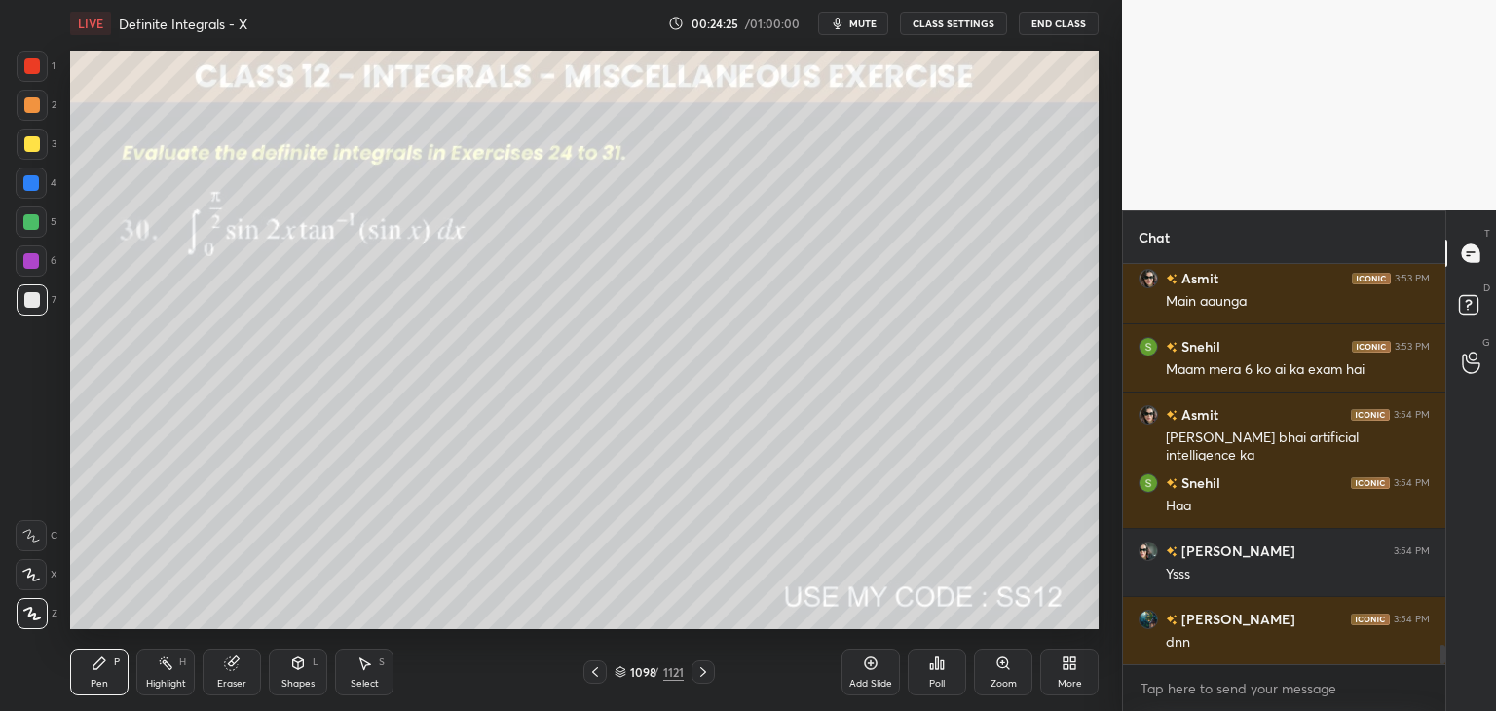
click at [593, 671] on icon at bounding box center [595, 672] width 16 height 16
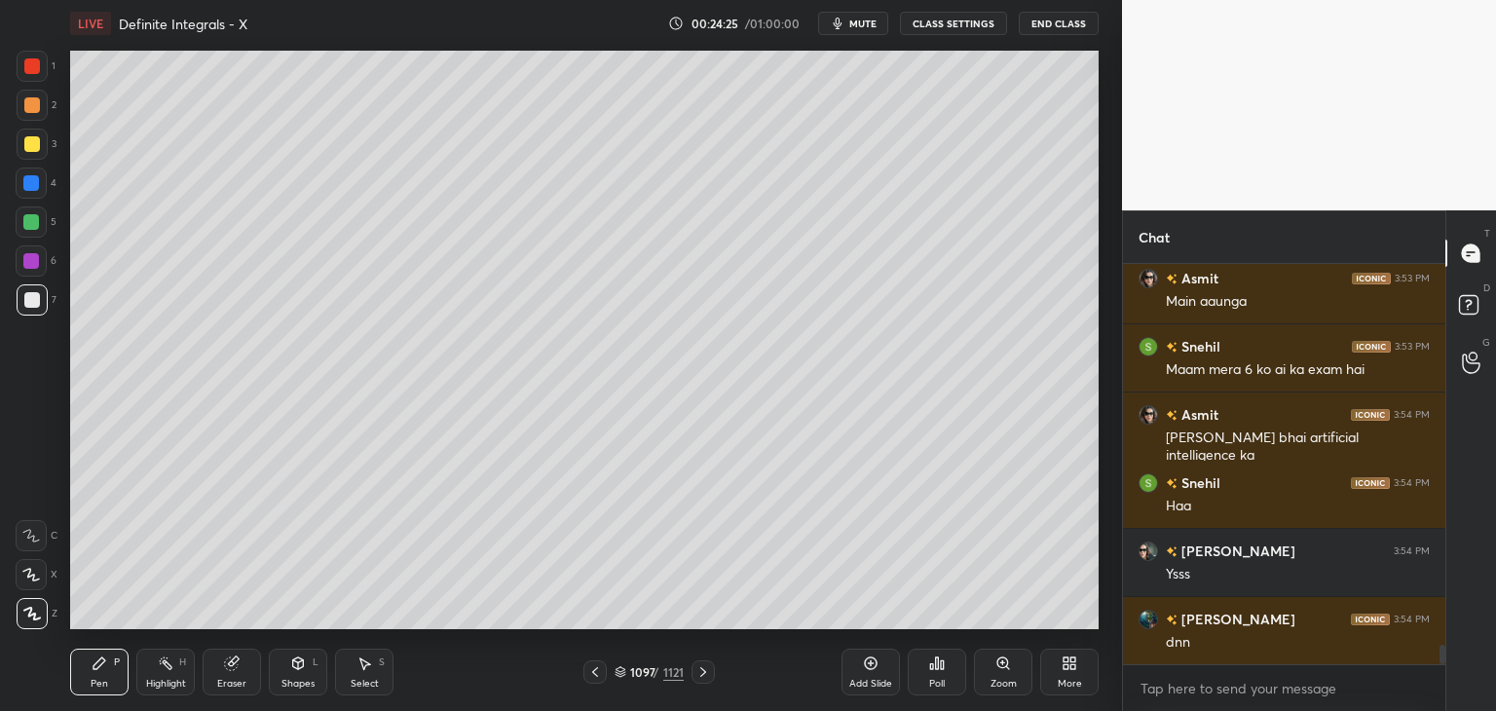
click at [593, 671] on icon at bounding box center [595, 672] width 16 height 16
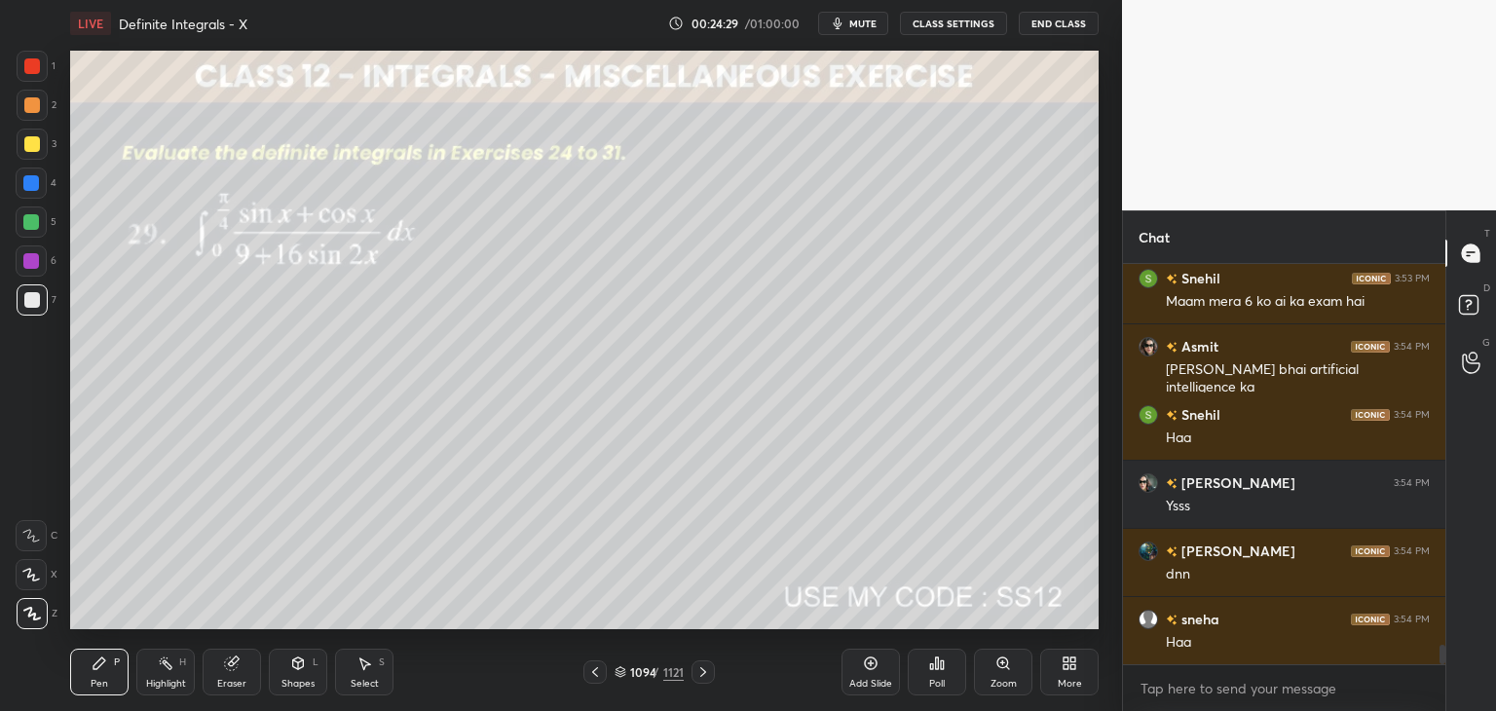
click at [371, 669] on icon at bounding box center [364, 663] width 16 height 16
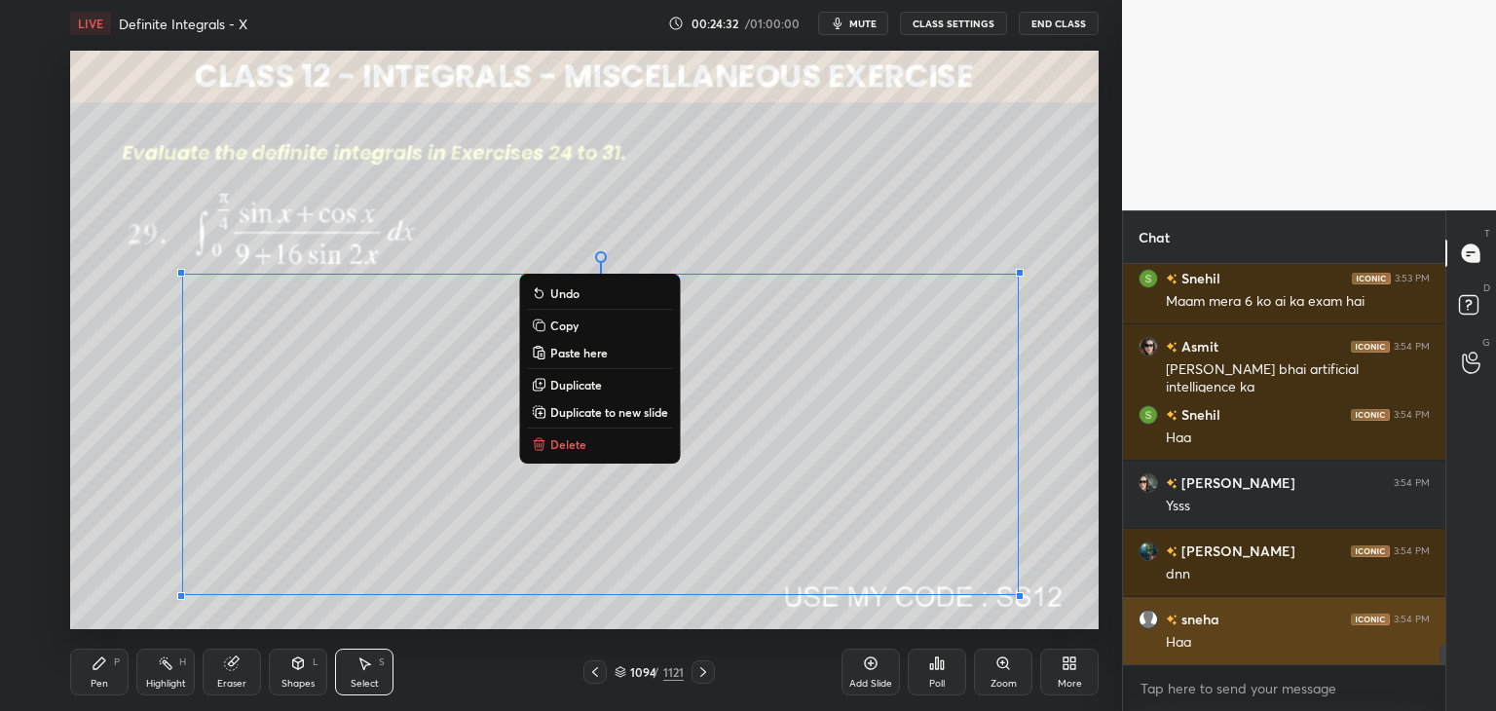
drag, startPoint x: 127, startPoint y: 281, endPoint x: 1280, endPoint y: 600, distance: 1196.6
click at [1280, 600] on div "1 2 3 4 5 6 7 C X Z C X Z E E Erase all H H LIVE Definite Integrals - X 00:24:3…" at bounding box center [748, 355] width 1496 height 711
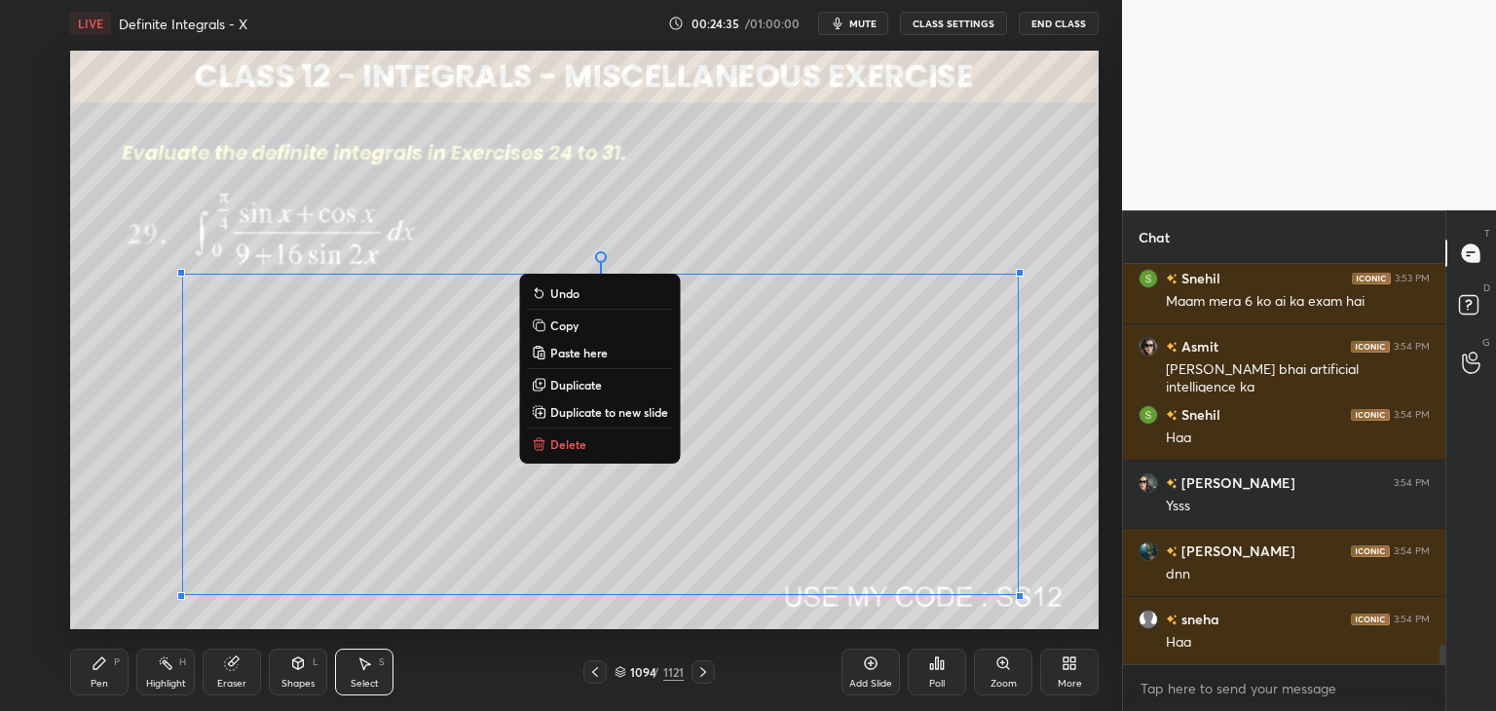
click at [569, 325] on p "Copy" at bounding box center [564, 326] width 28 height 16
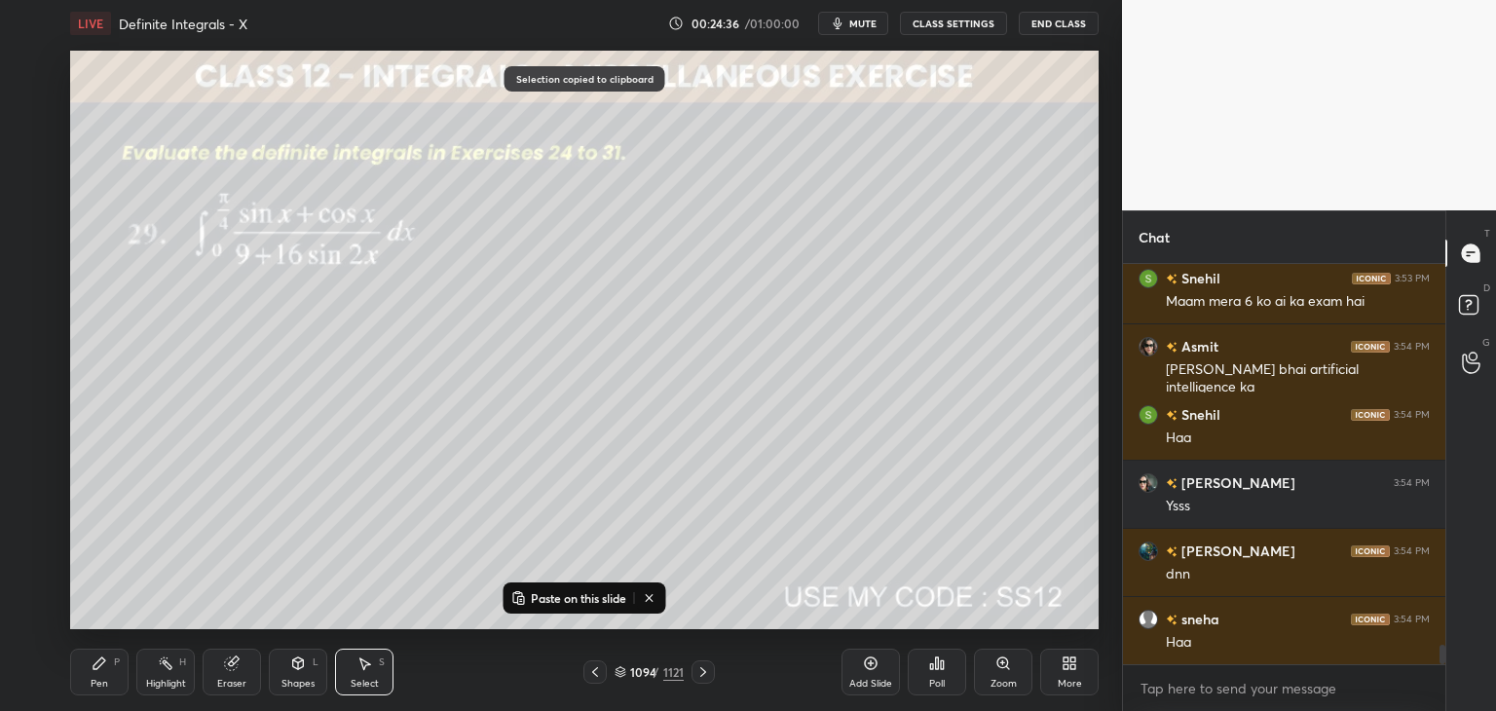
click at [861, 683] on div "Add Slide" at bounding box center [870, 684] width 43 height 10
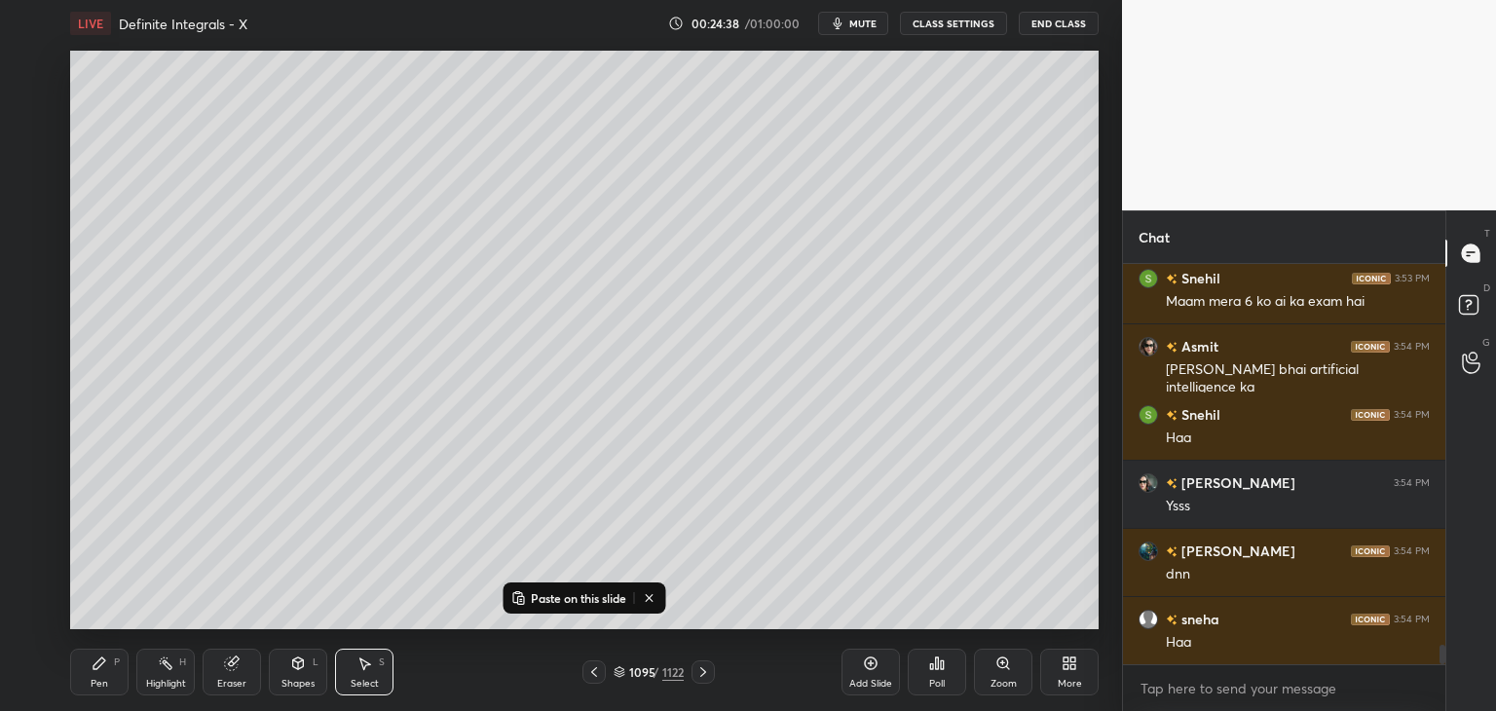
click at [545, 594] on p "Paste on this slide" at bounding box center [578, 598] width 95 height 16
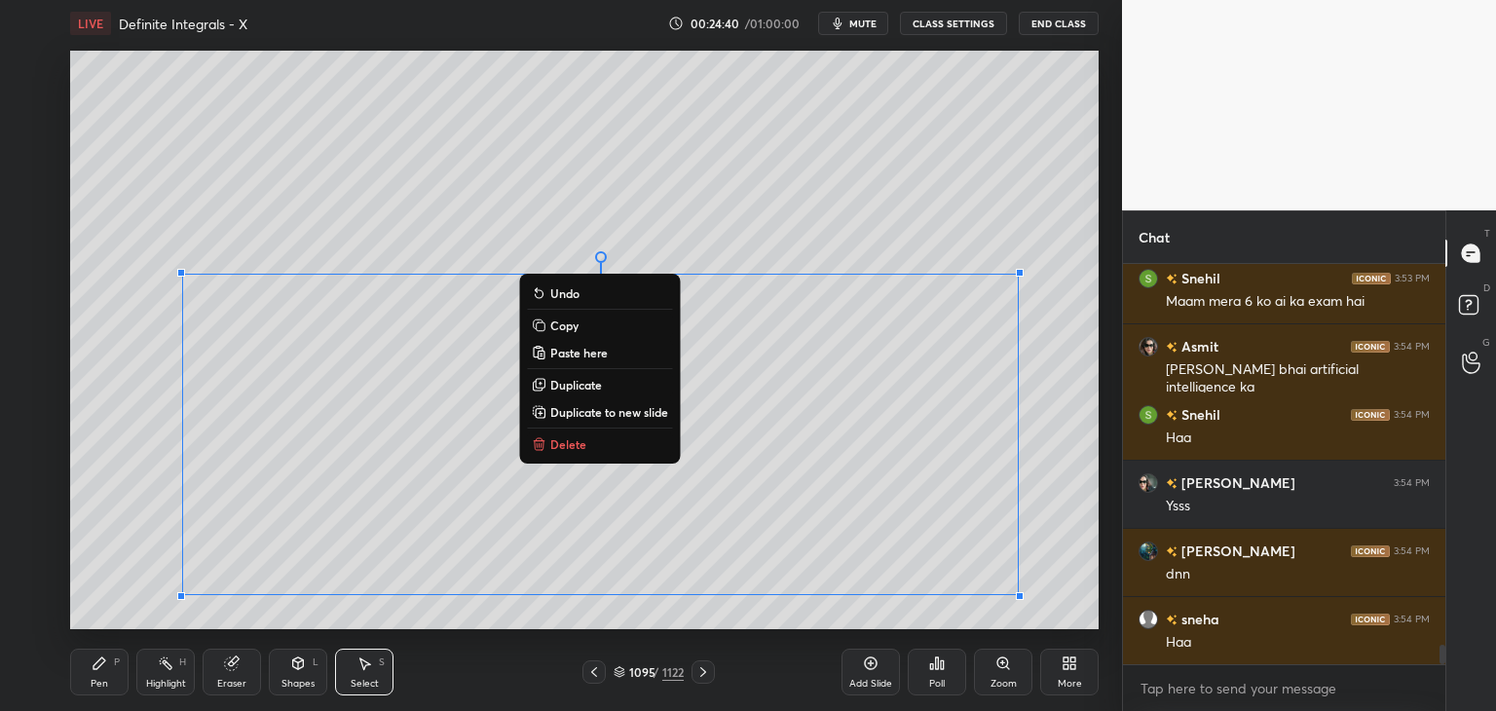
click at [1044, 419] on div "0 ° Undo Copy Paste here Duplicate Duplicate to new slide Delete" at bounding box center [584, 340] width 1029 height 579
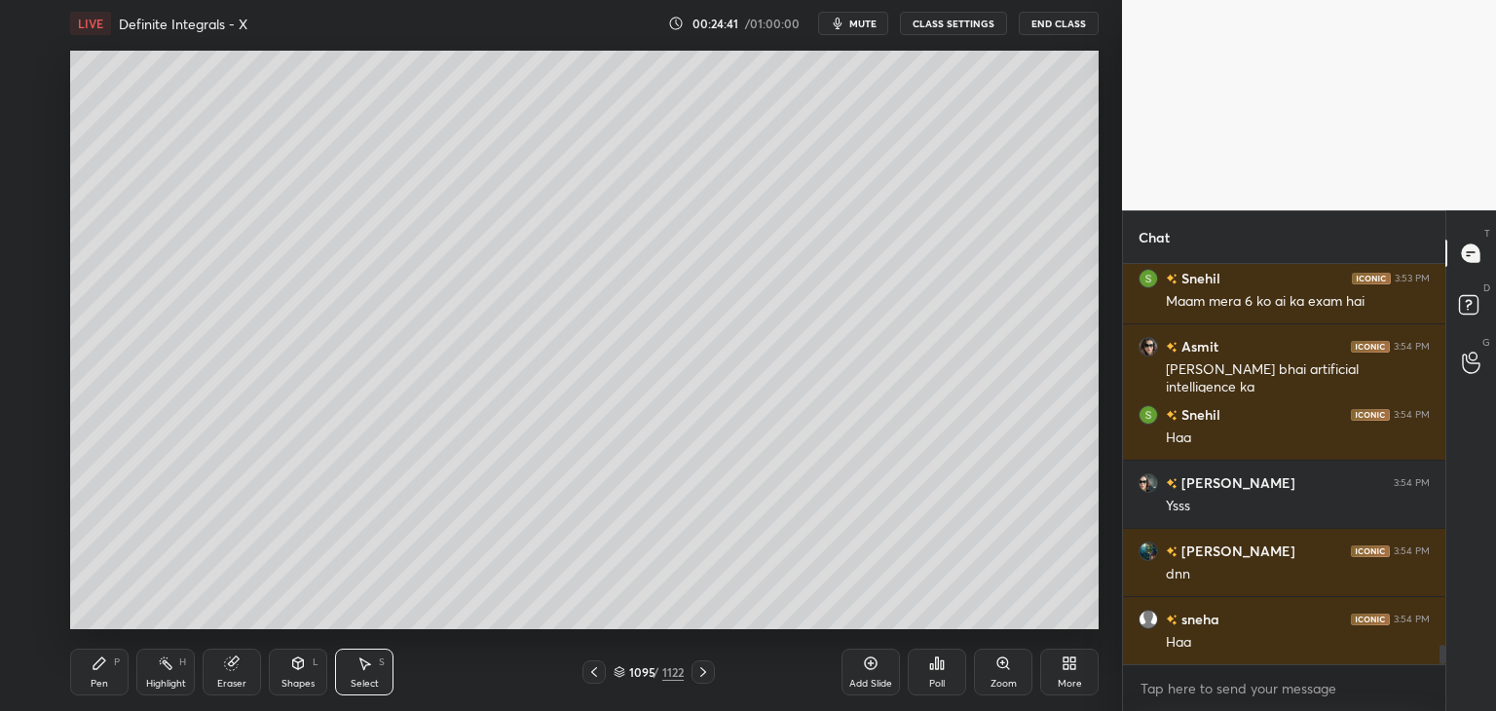
click at [111, 674] on div "Pen P" at bounding box center [99, 672] width 58 height 47
click at [592, 677] on icon at bounding box center [594, 672] width 16 height 16
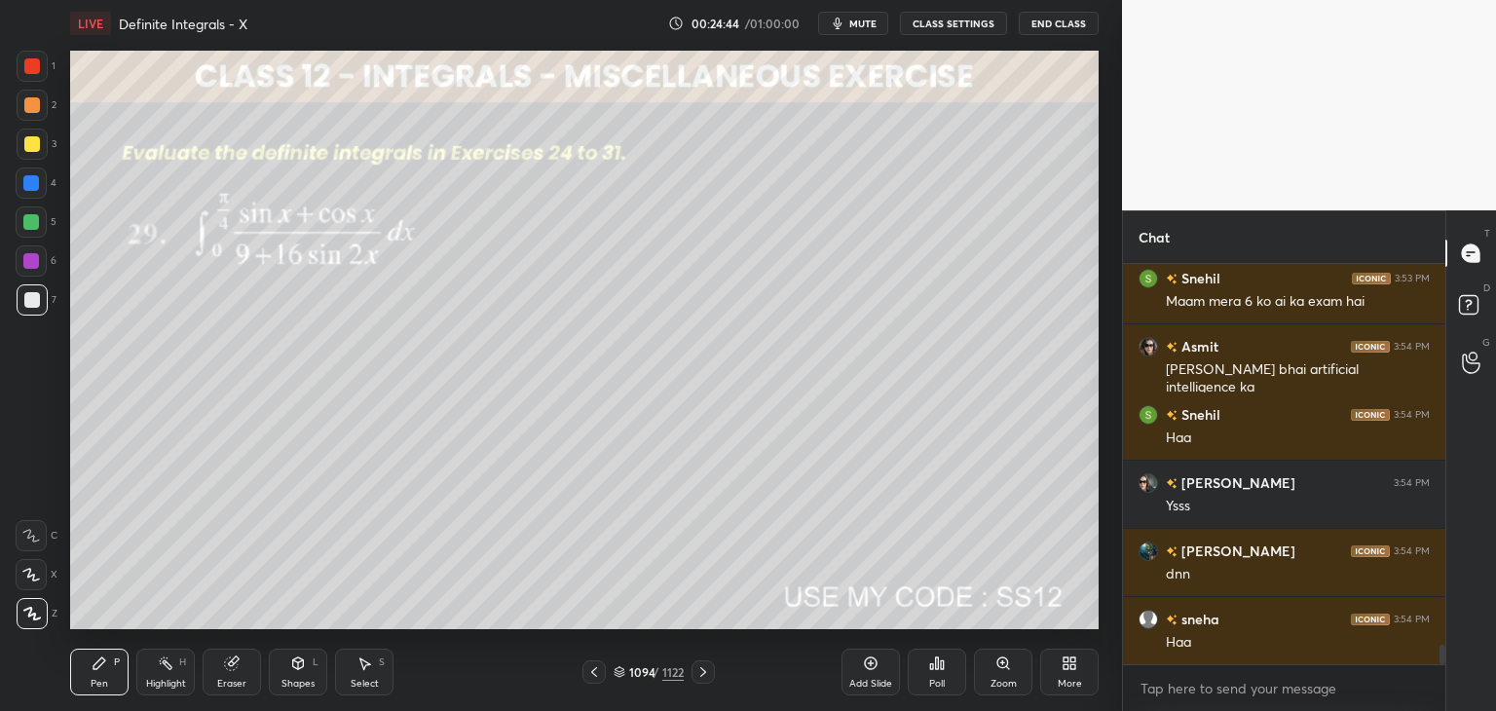
click at [230, 676] on div "Eraser" at bounding box center [232, 672] width 58 height 47
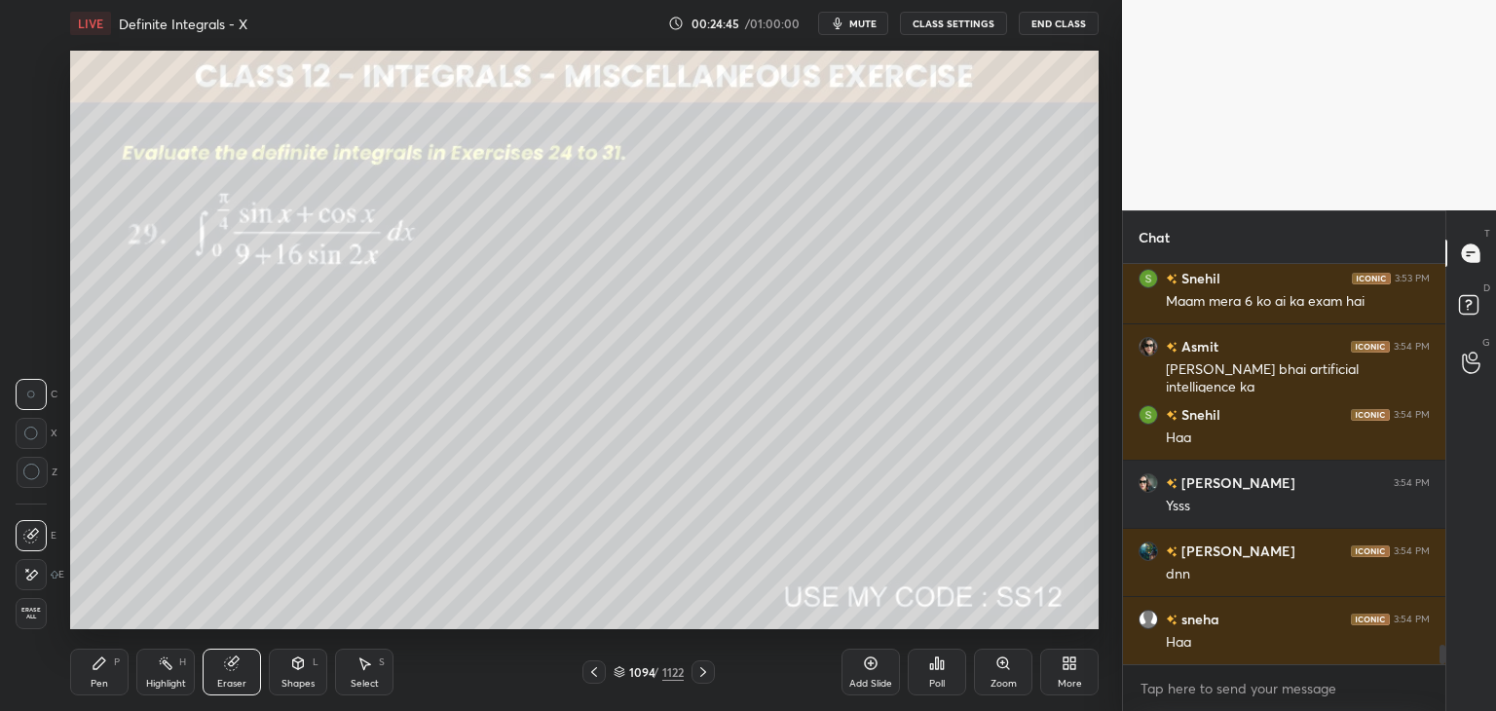
drag, startPoint x: 21, startPoint y: 611, endPoint x: 64, endPoint y: 600, distance: 44.2
click at [21, 610] on span "Erase all" at bounding box center [31, 614] width 29 height 14
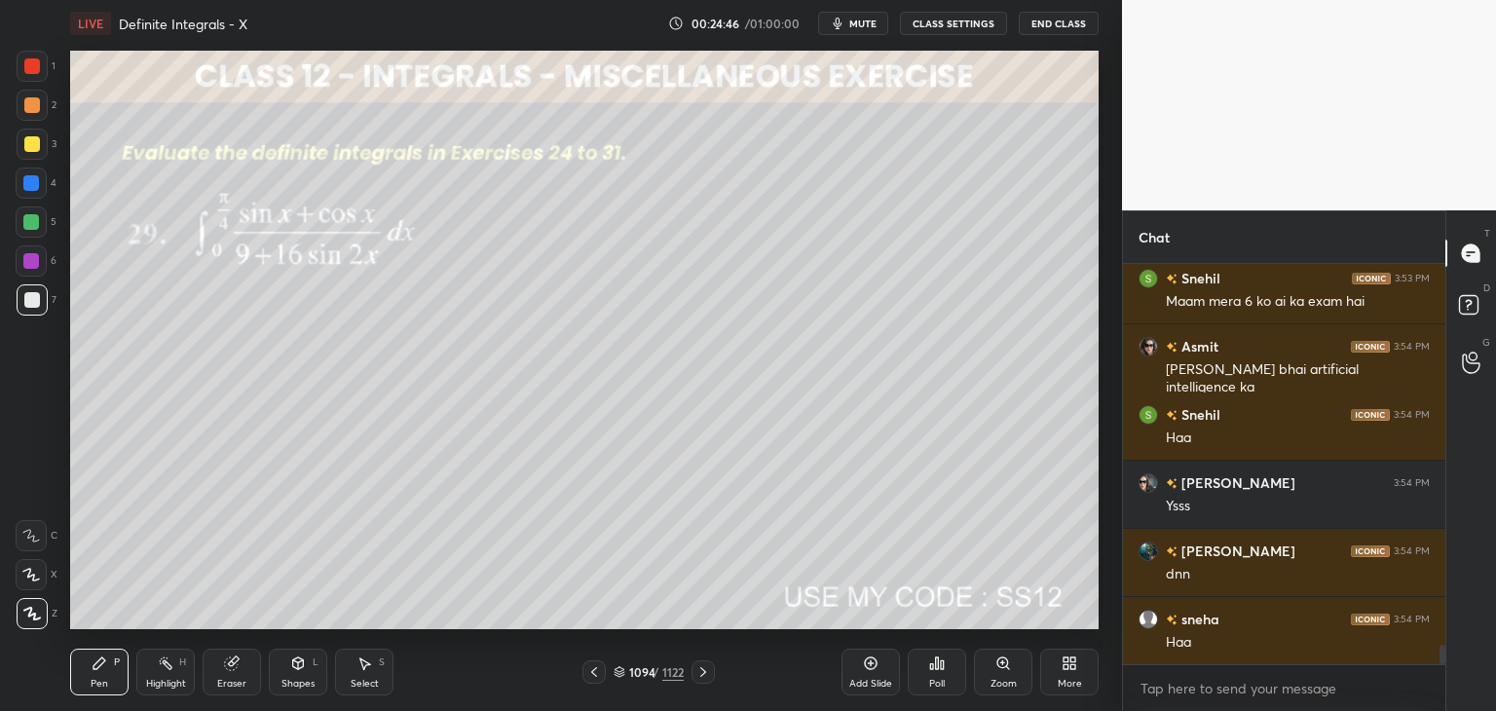
click at [937, 681] on div "Poll" at bounding box center [937, 684] width 16 height 10
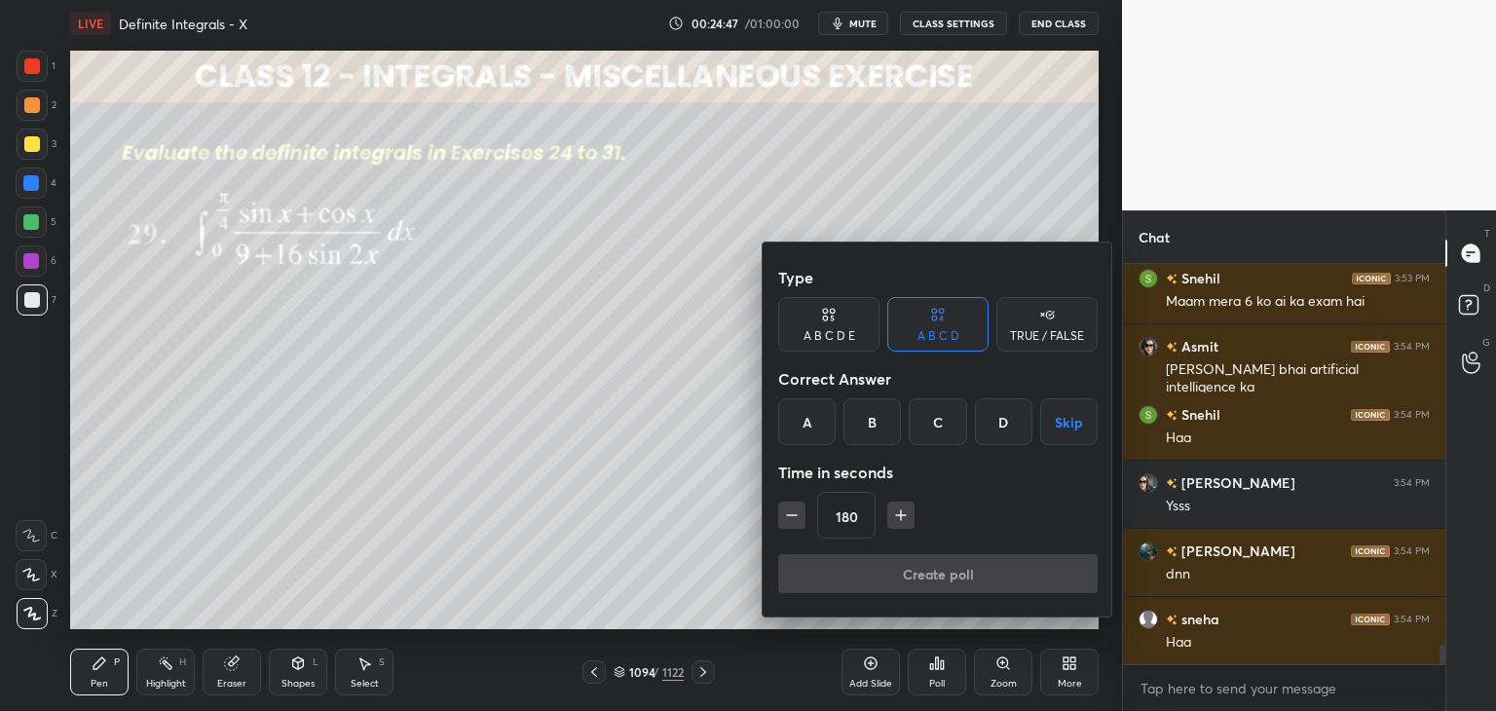
click at [799, 518] on icon "button" at bounding box center [791, 514] width 19 height 19
click at [795, 519] on icon "button" at bounding box center [791, 514] width 19 height 19
click at [795, 521] on icon "button" at bounding box center [791, 514] width 19 height 19
click at [795, 523] on icon "button" at bounding box center [791, 514] width 19 height 19
click at [794, 523] on icon "button" at bounding box center [791, 514] width 19 height 19
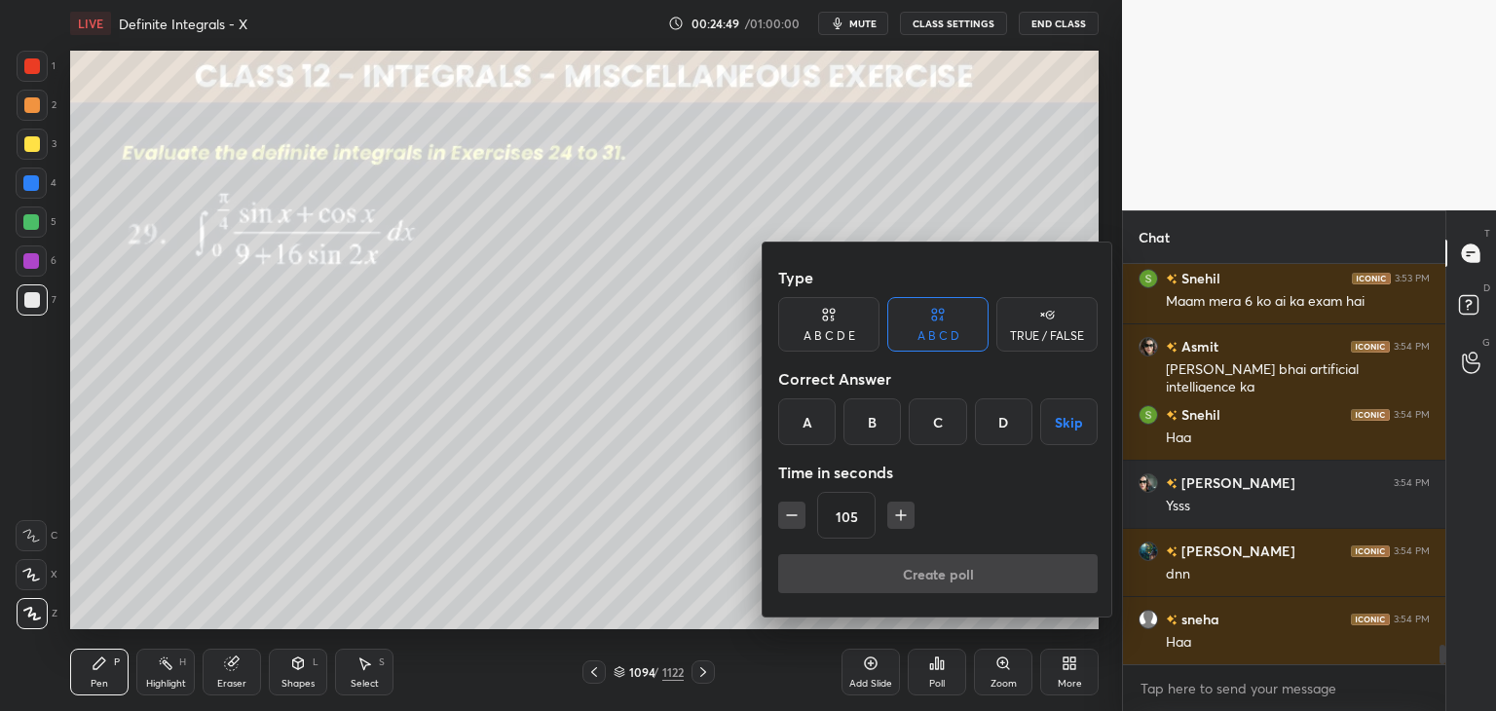
click at [896, 518] on icon "button" at bounding box center [900, 514] width 19 height 19
type input "120"
drag, startPoint x: 1068, startPoint y: 417, endPoint x: 1058, endPoint y: 438, distance: 24.0
click at [1067, 418] on button "Skip" at bounding box center [1068, 421] width 57 height 47
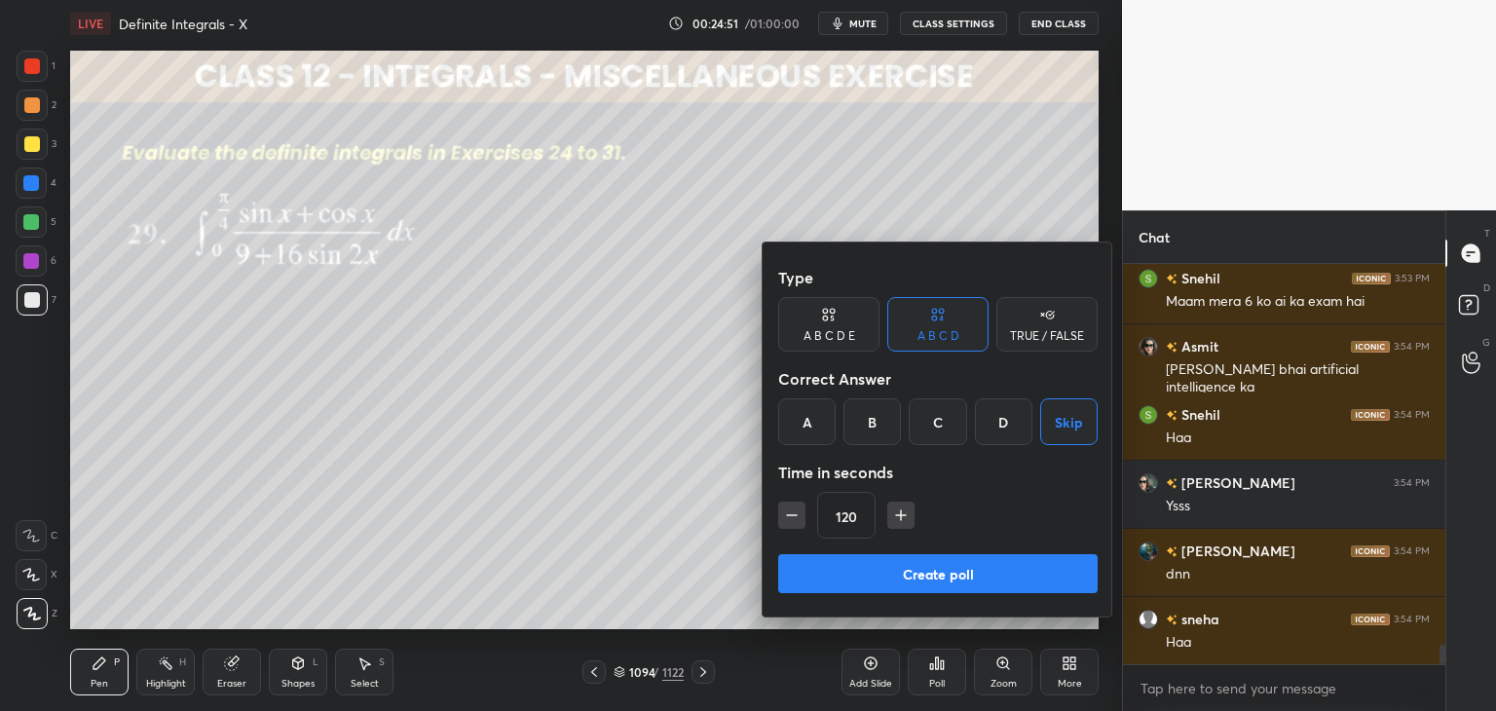
click at [990, 568] on button "Create poll" at bounding box center [937, 573] width 319 height 39
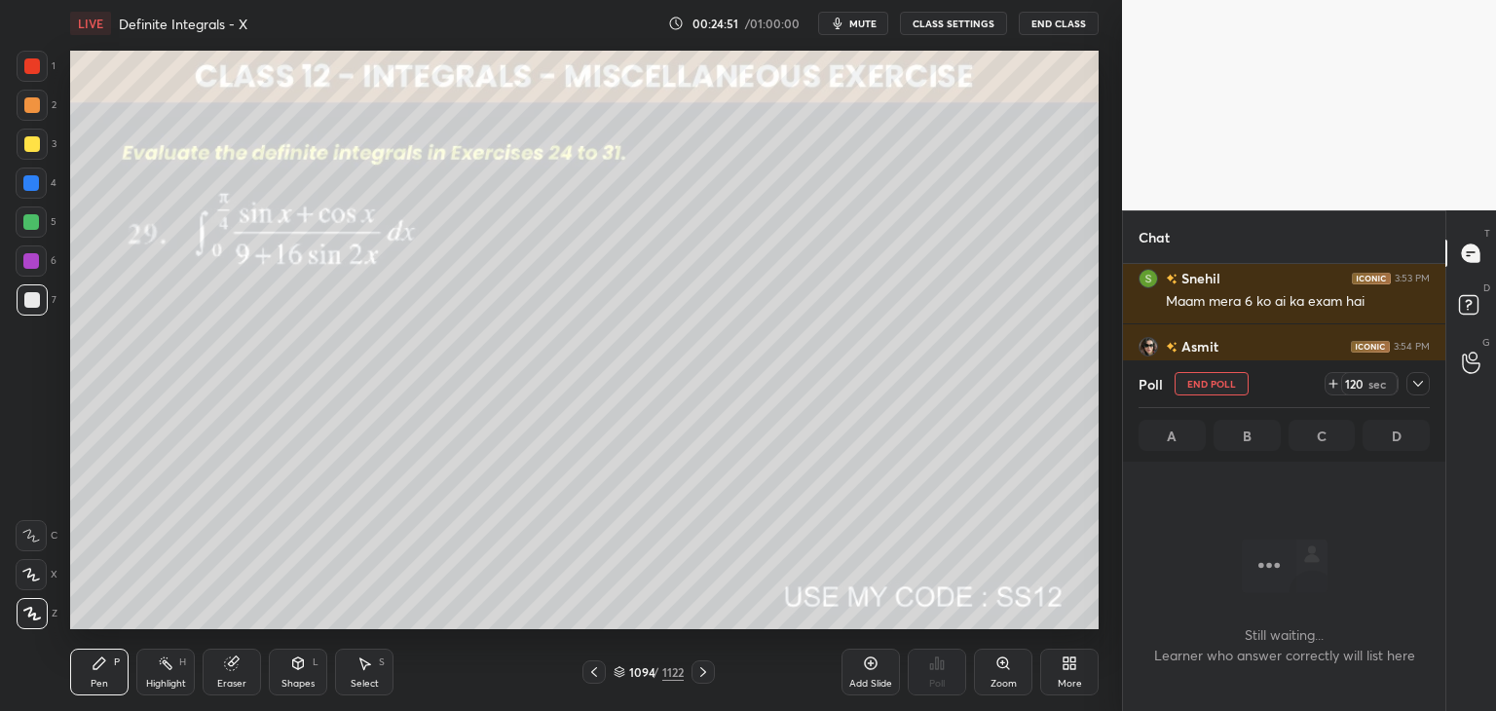
scroll to position [293, 317]
click at [1410, 394] on div at bounding box center [1417, 383] width 23 height 23
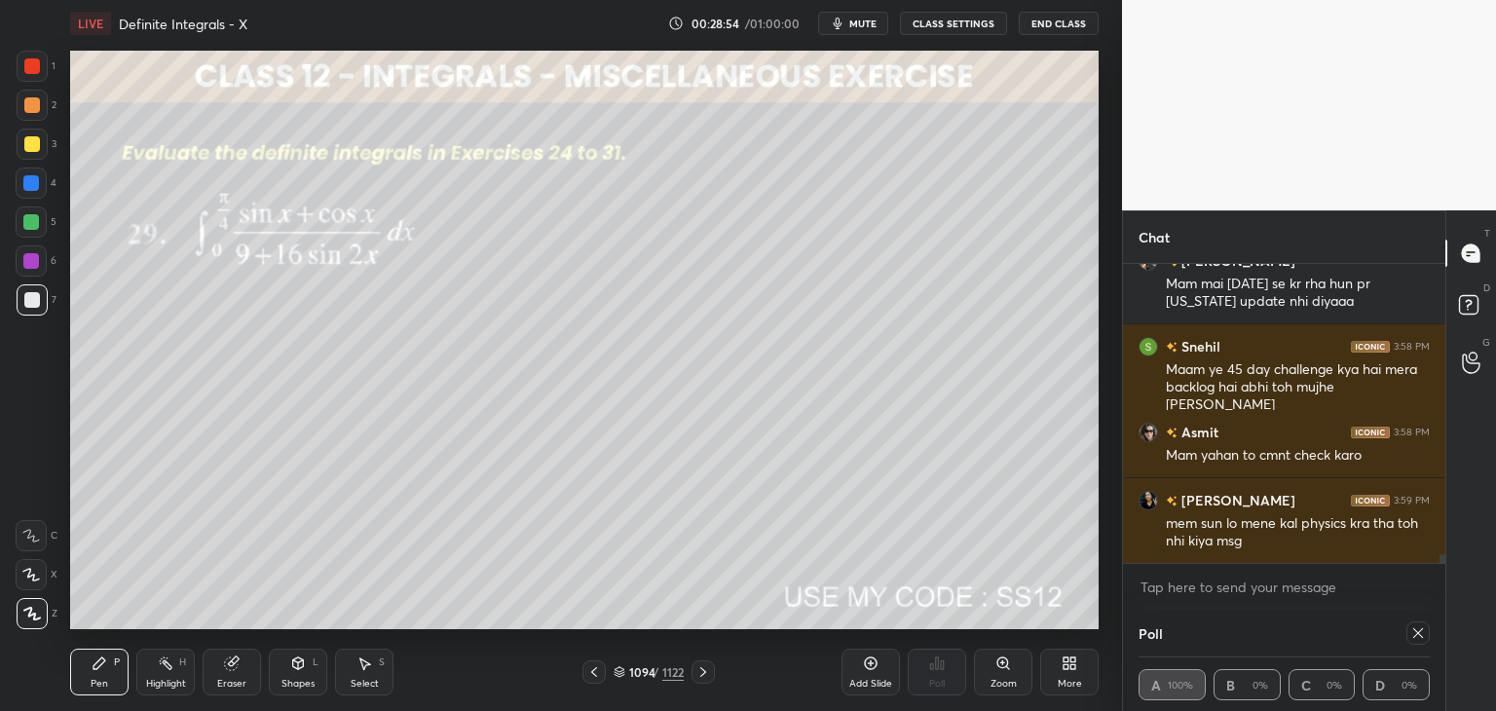
scroll to position [9522, 0]
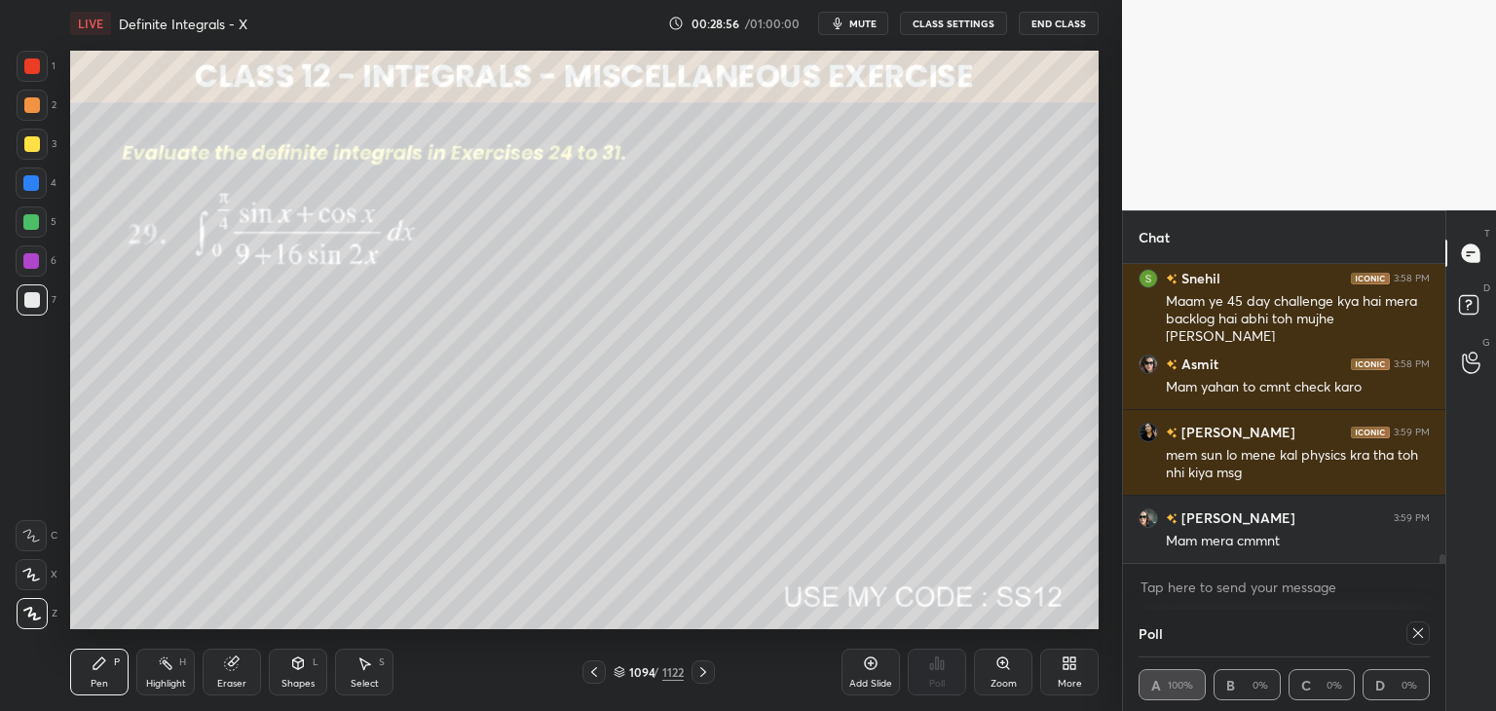
click at [1417, 634] on icon at bounding box center [1418, 633] width 10 height 10
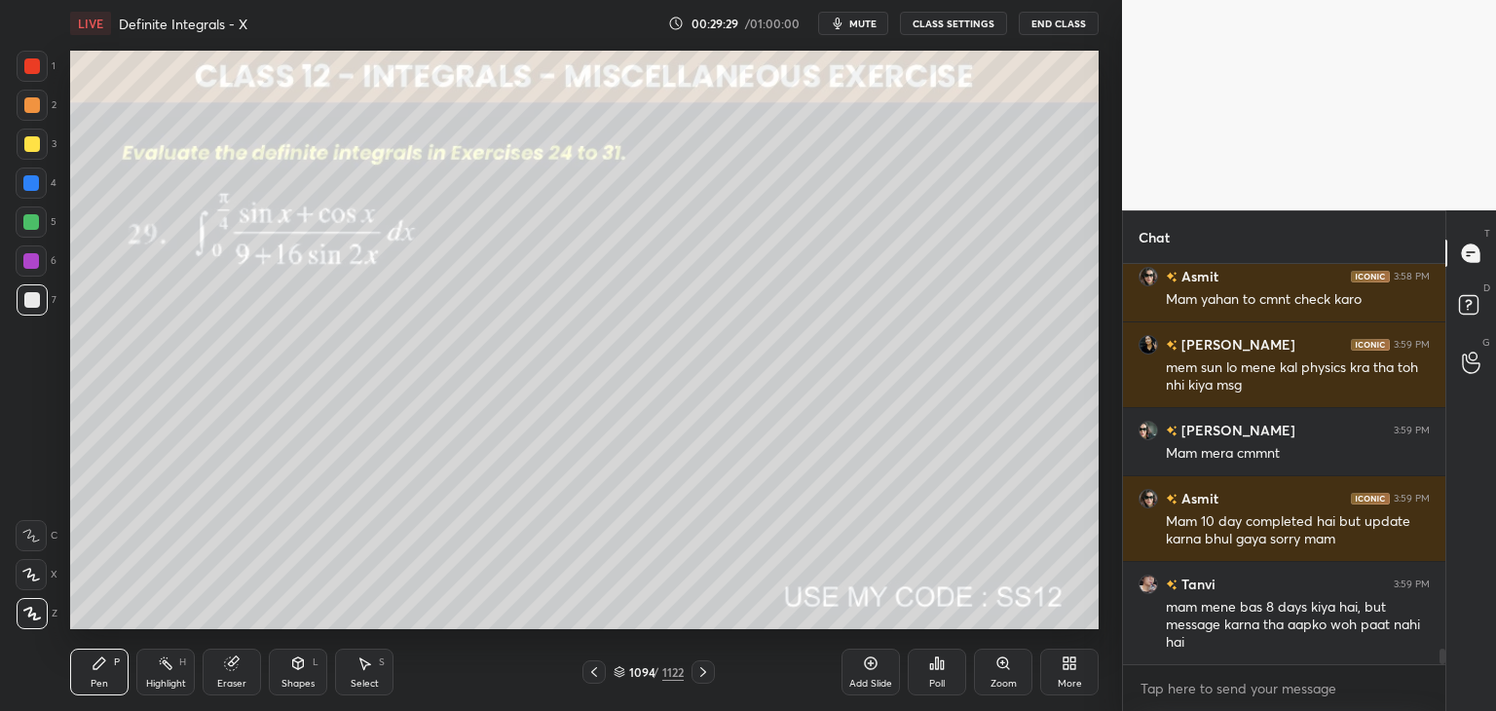
scroll to position [9677, 0]
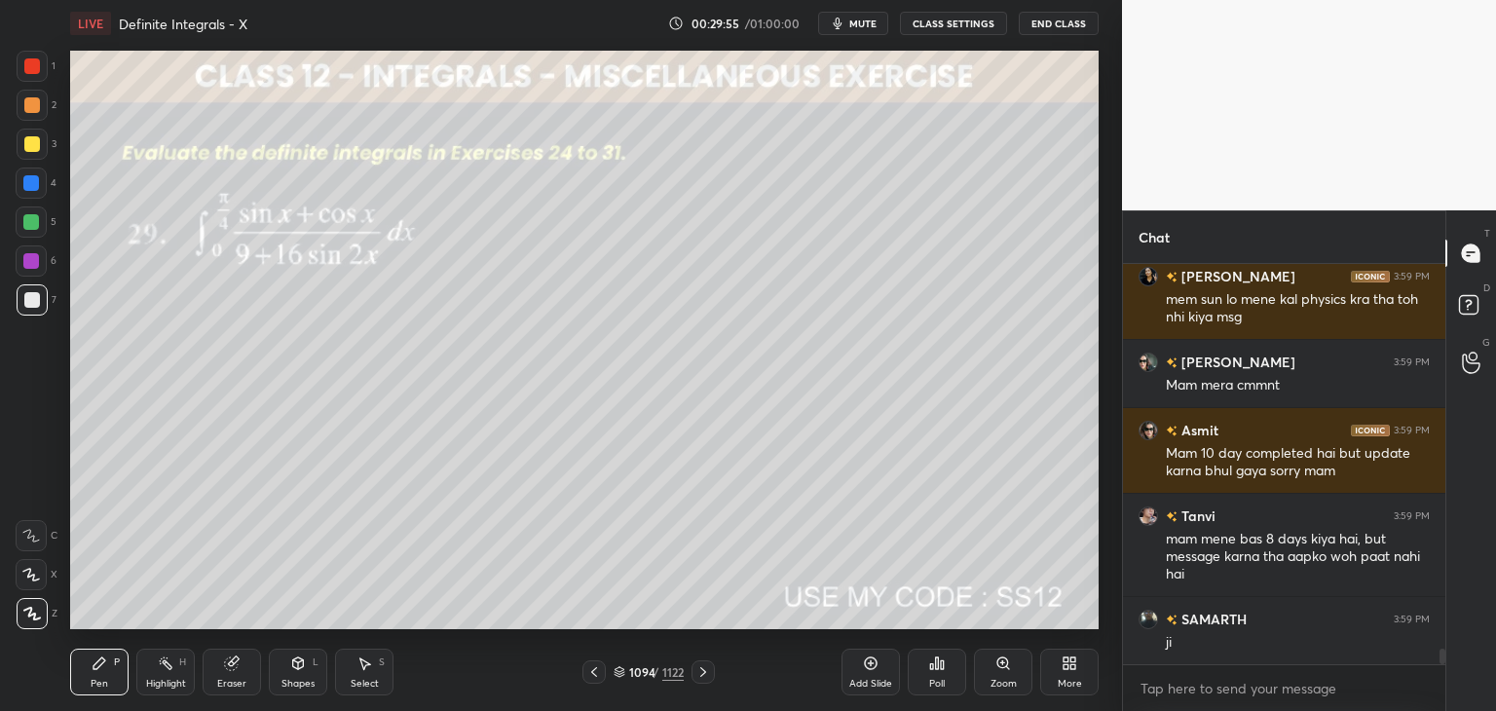
click at [703, 672] on icon at bounding box center [703, 672] width 16 height 16
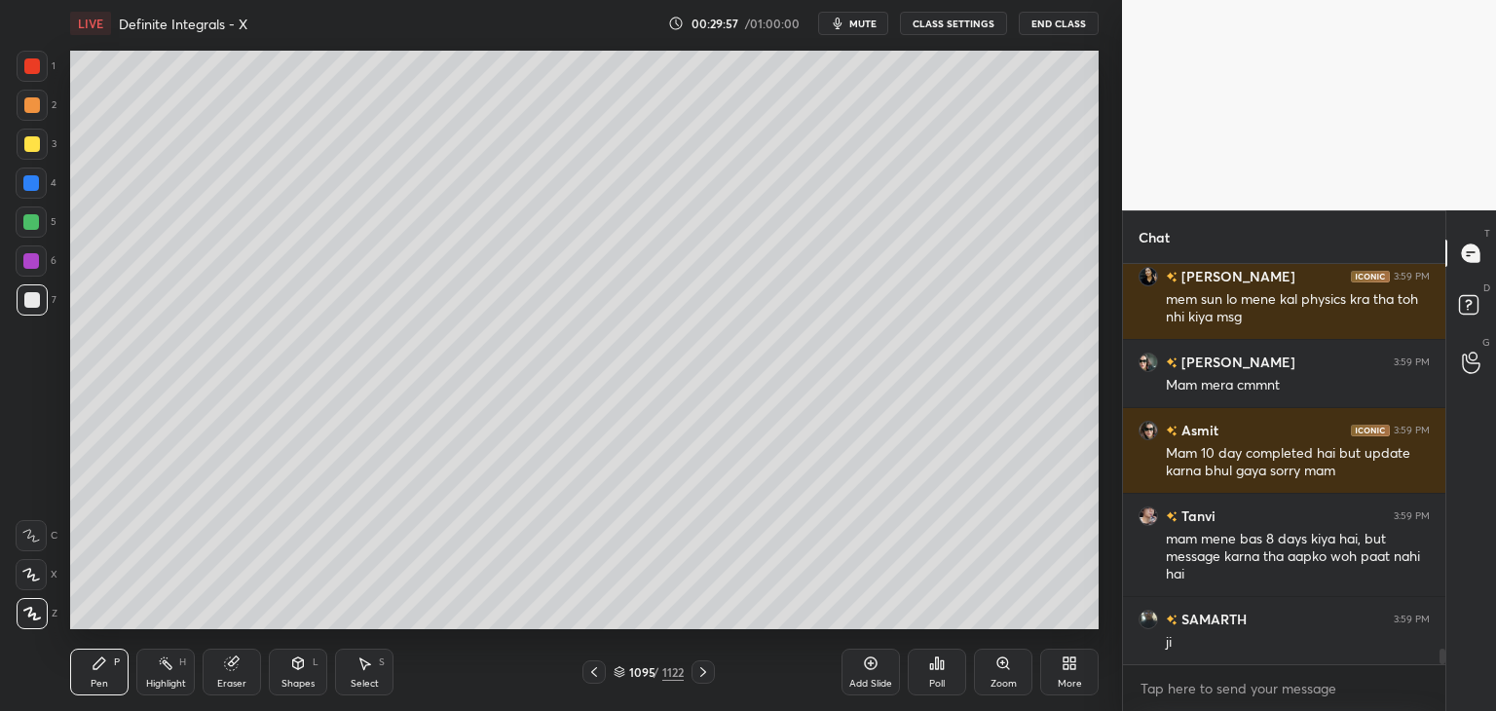
click at [708, 670] on icon at bounding box center [703, 672] width 16 height 16
click at [707, 662] on div at bounding box center [703, 671] width 23 height 23
click at [713, 658] on div "Pen P Highlight H Eraser Shapes L Select S 1097 / 1122 Add Slide Poll Zoom More" at bounding box center [584, 672] width 1029 height 78
click at [703, 675] on icon at bounding box center [703, 672] width 16 height 16
click at [710, 672] on icon at bounding box center [703, 672] width 16 height 16
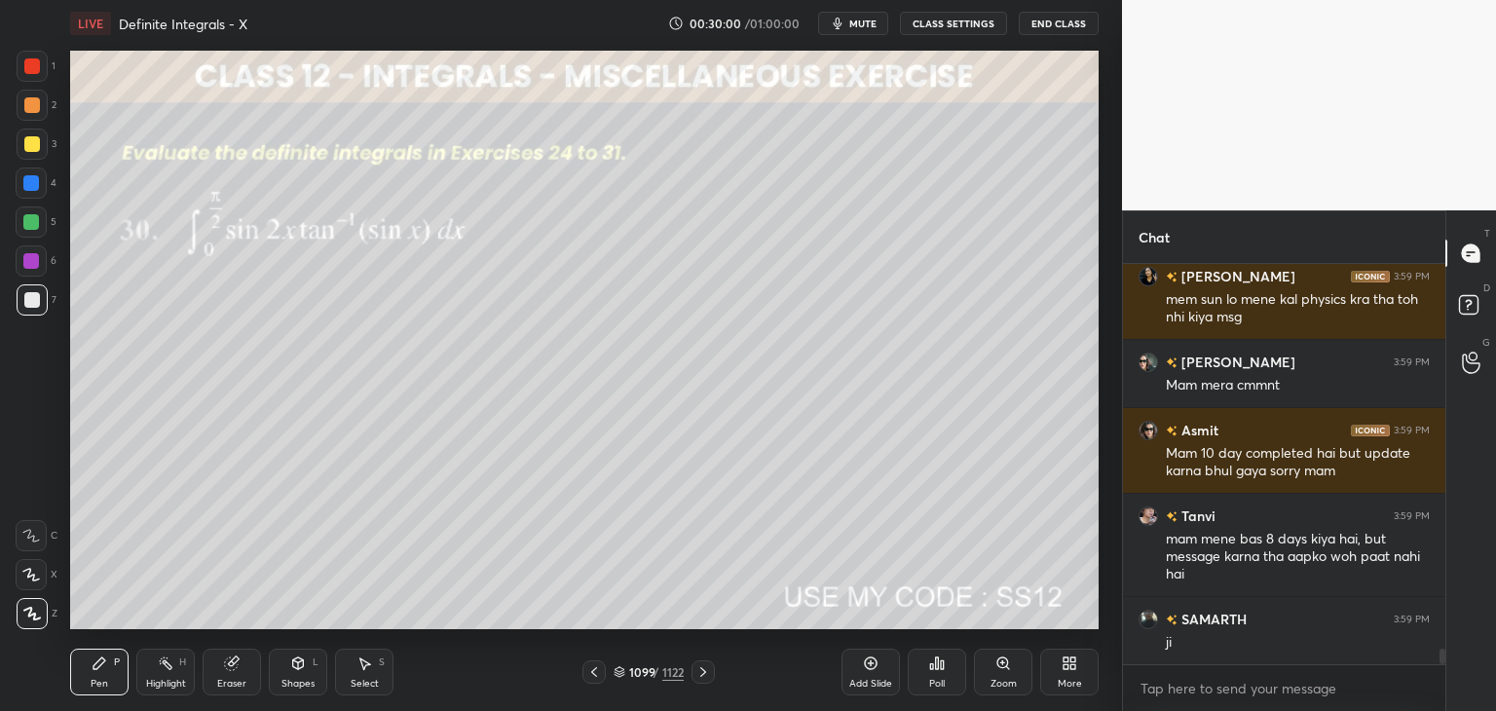
click at [935, 681] on div "Poll" at bounding box center [937, 684] width 16 height 10
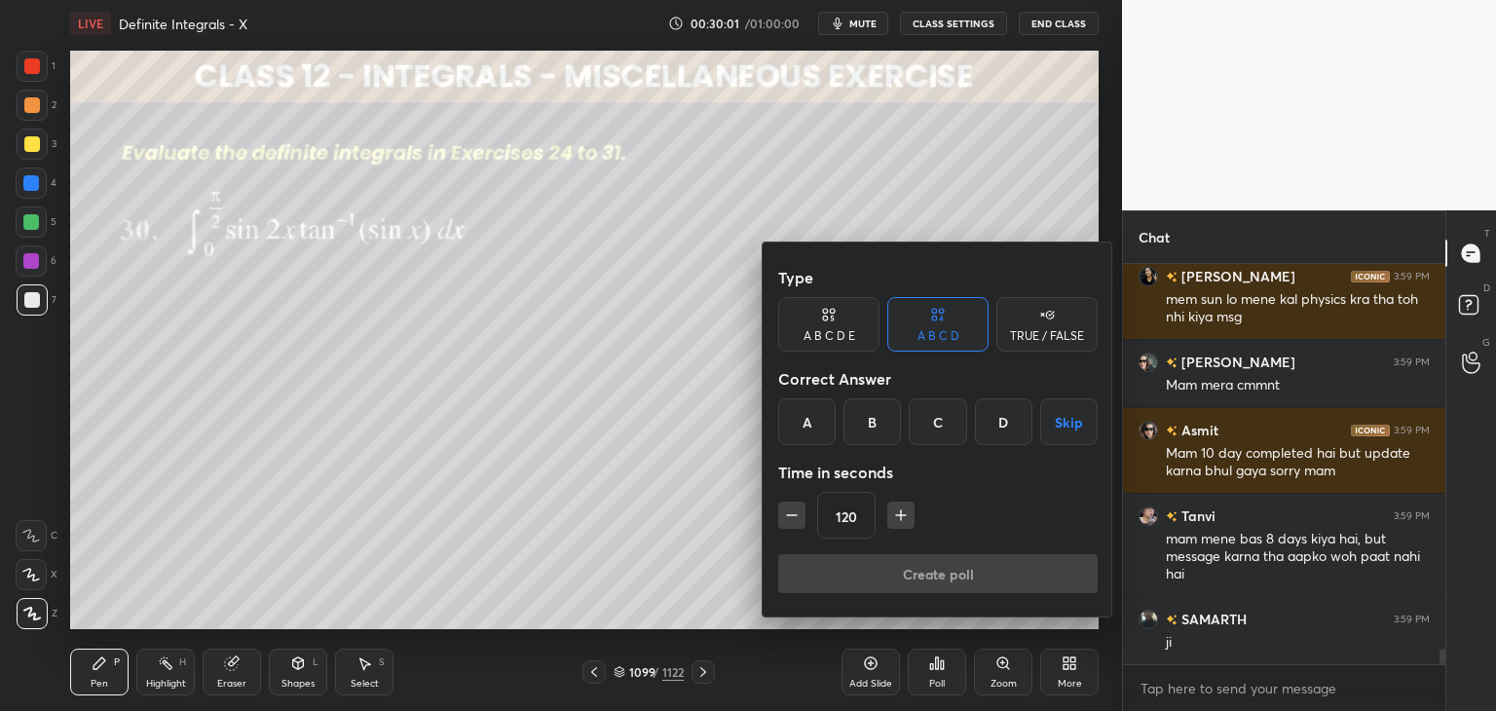
drag, startPoint x: 1060, startPoint y: 419, endPoint x: 1052, endPoint y: 427, distance: 11.0
click at [1060, 418] on button "Skip" at bounding box center [1068, 421] width 57 height 47
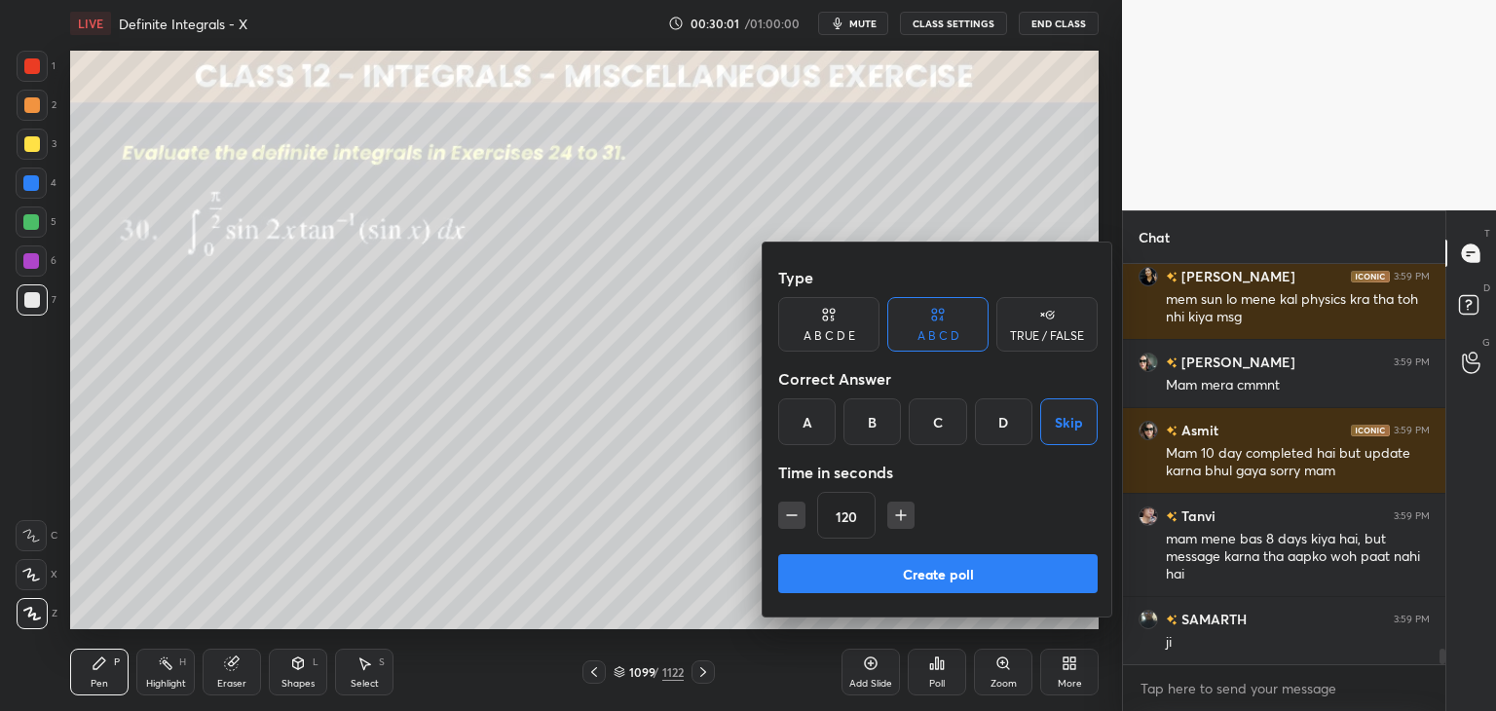
click at [963, 554] on button "Create poll" at bounding box center [937, 573] width 319 height 39
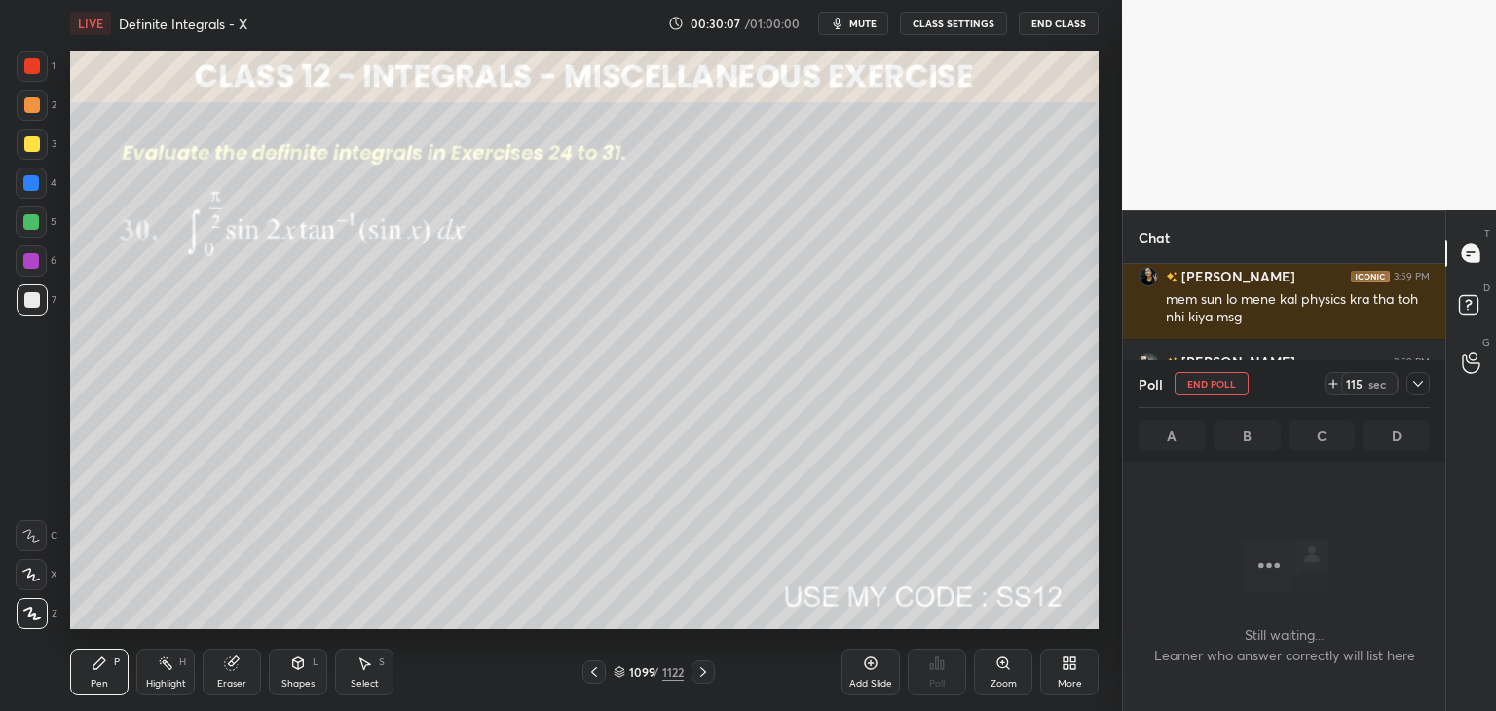
scroll to position [9864, 0]
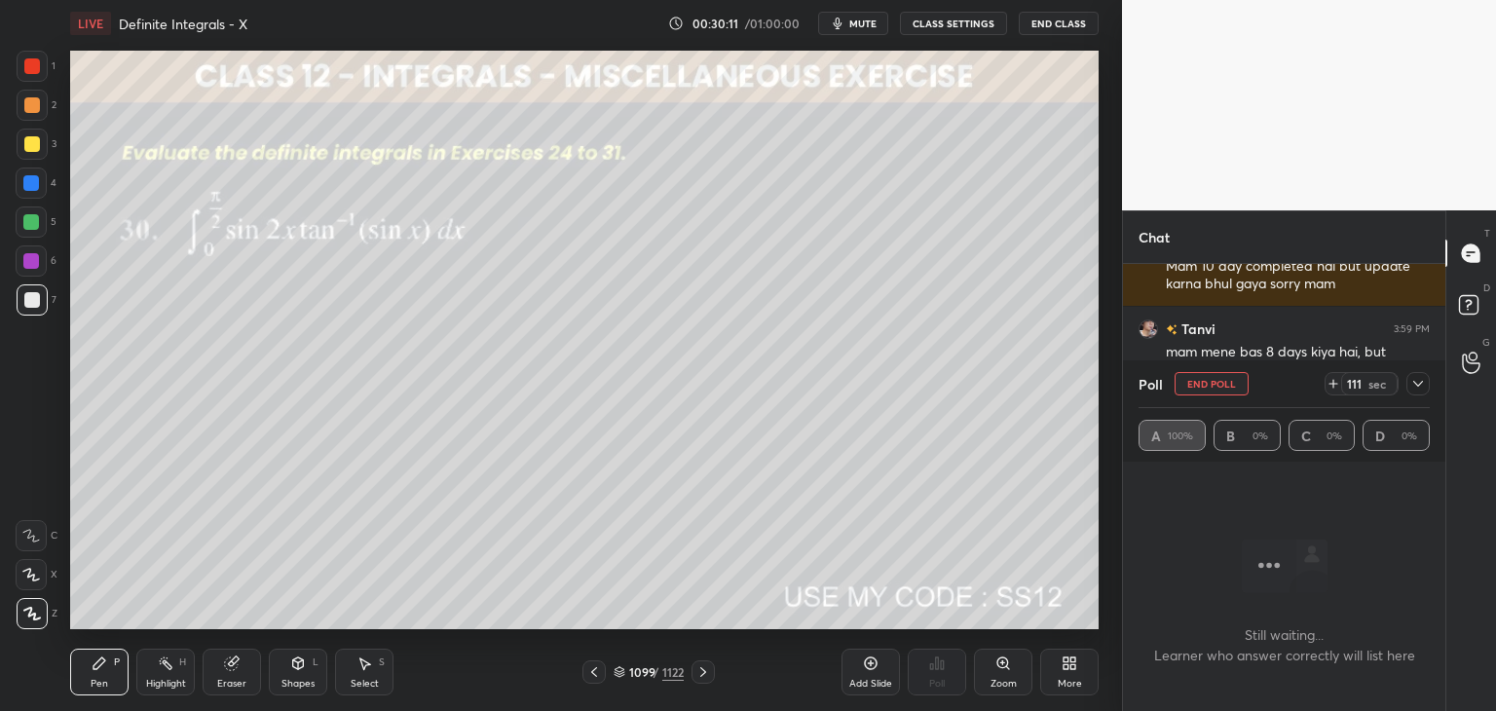
click at [1413, 386] on icon at bounding box center [1418, 384] width 16 height 16
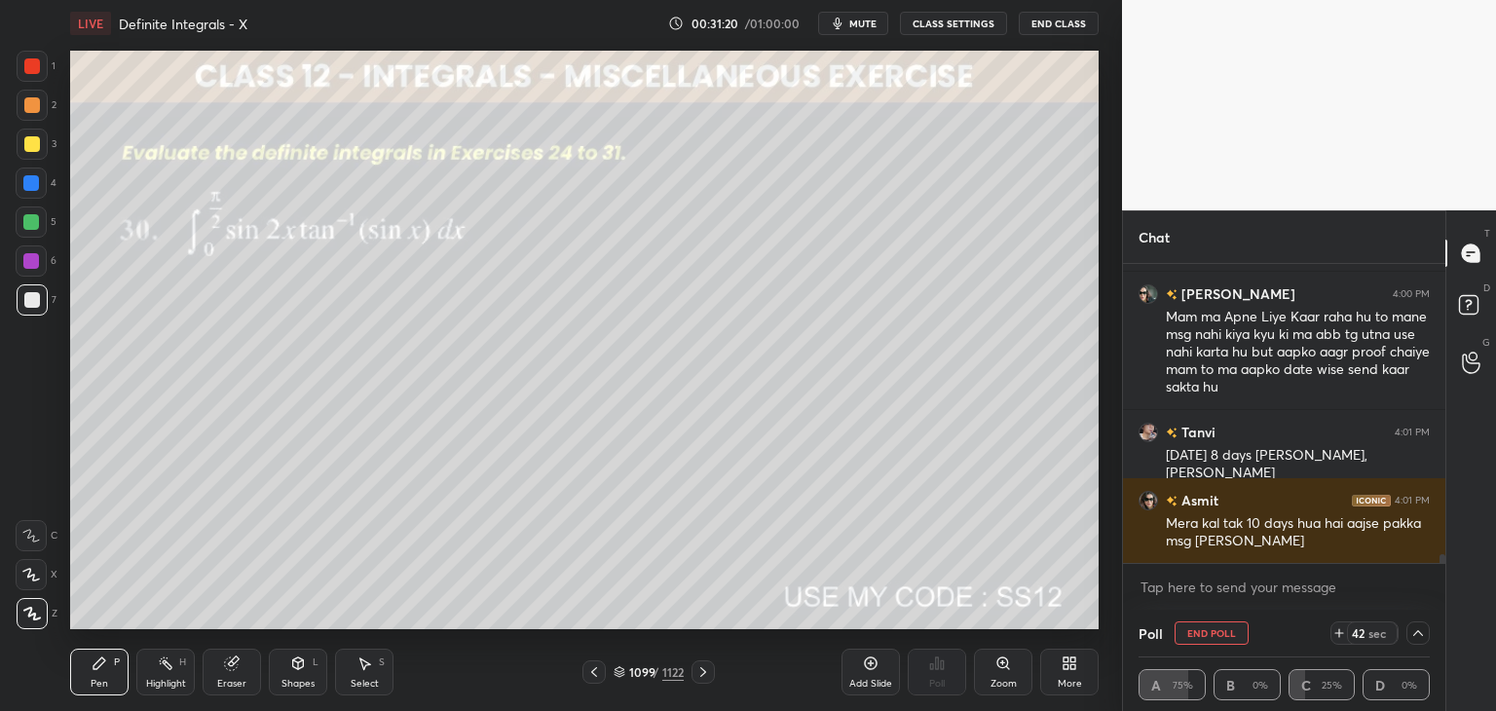
scroll to position [10396, 0]
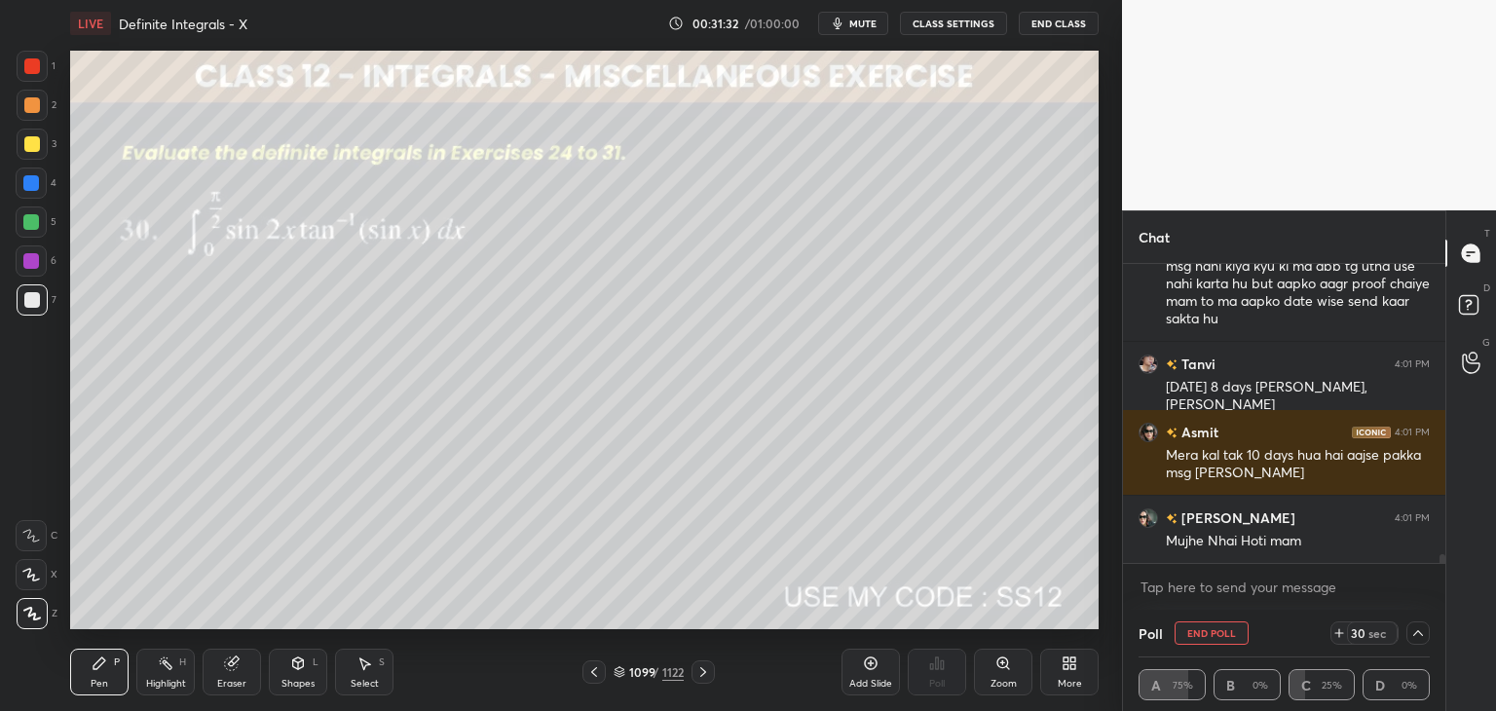
click at [29, 297] on div at bounding box center [32, 300] width 16 height 16
drag, startPoint x: 29, startPoint y: 138, endPoint x: 43, endPoint y: 153, distance: 20.0
click at [30, 139] on div at bounding box center [32, 144] width 16 height 16
click at [372, 688] on div "Select" at bounding box center [365, 684] width 28 height 10
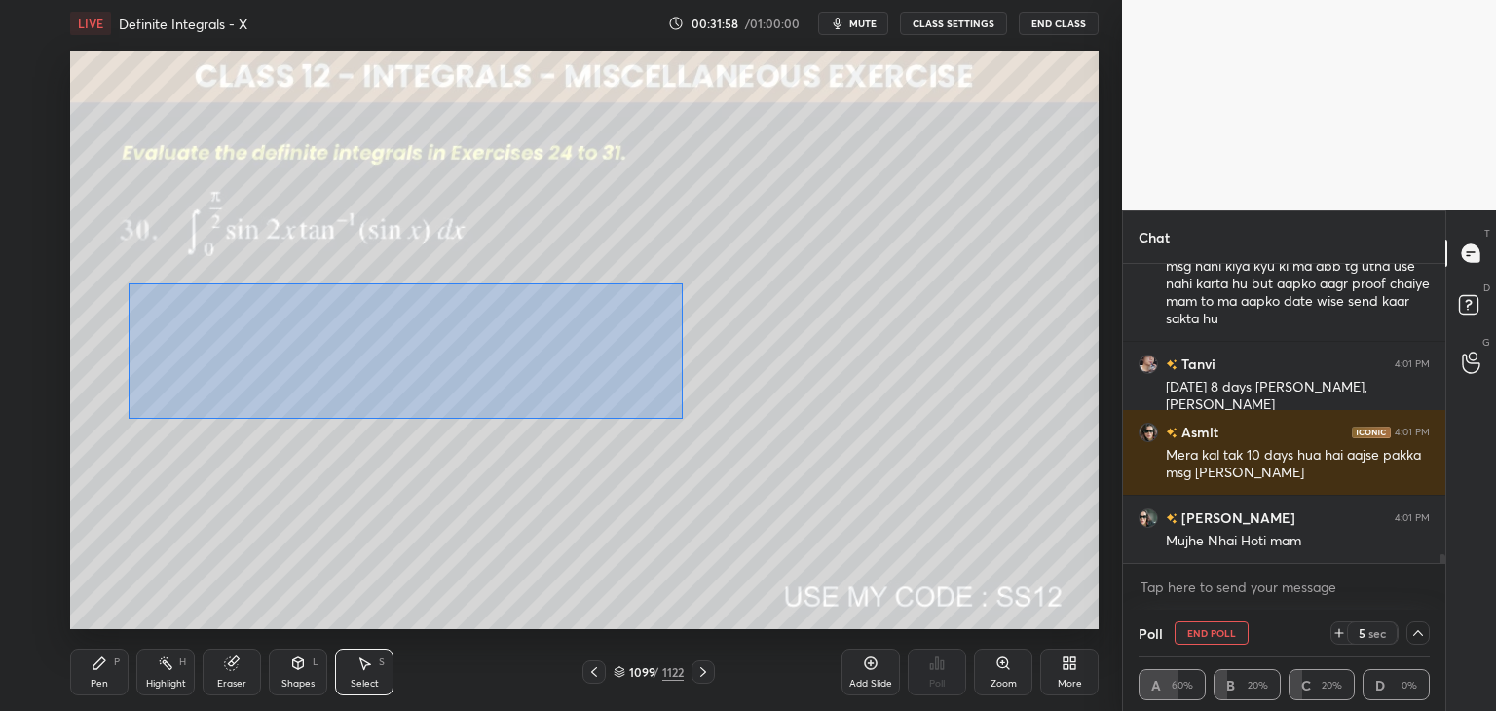
drag, startPoint x: 144, startPoint y: 305, endPoint x: 666, endPoint y: 420, distance: 534.5
click at [676, 425] on div "0 ° Undo Copy Paste here Duplicate Duplicate to new slide Delete" at bounding box center [584, 340] width 1029 height 579
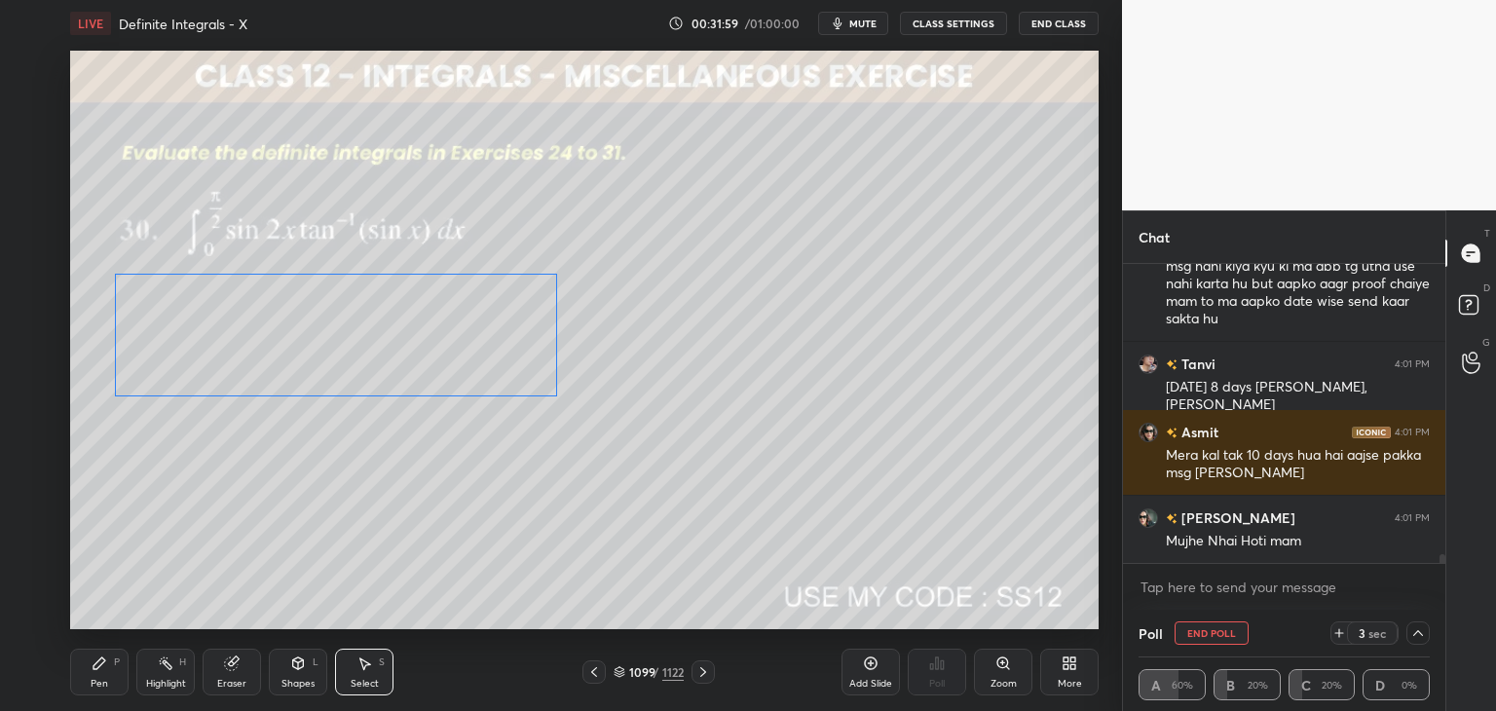
drag, startPoint x: 364, startPoint y: 359, endPoint x: 315, endPoint y: 346, distance: 51.5
click at [315, 346] on div "0 ° Undo Copy Paste here Duplicate Duplicate to new slide Delete" at bounding box center [584, 340] width 1029 height 579
click at [325, 487] on div "0 ° Undo Copy Paste here Duplicate Duplicate to new slide Delete" at bounding box center [584, 340] width 1029 height 579
click at [111, 678] on div "Pen P" at bounding box center [99, 672] width 58 height 47
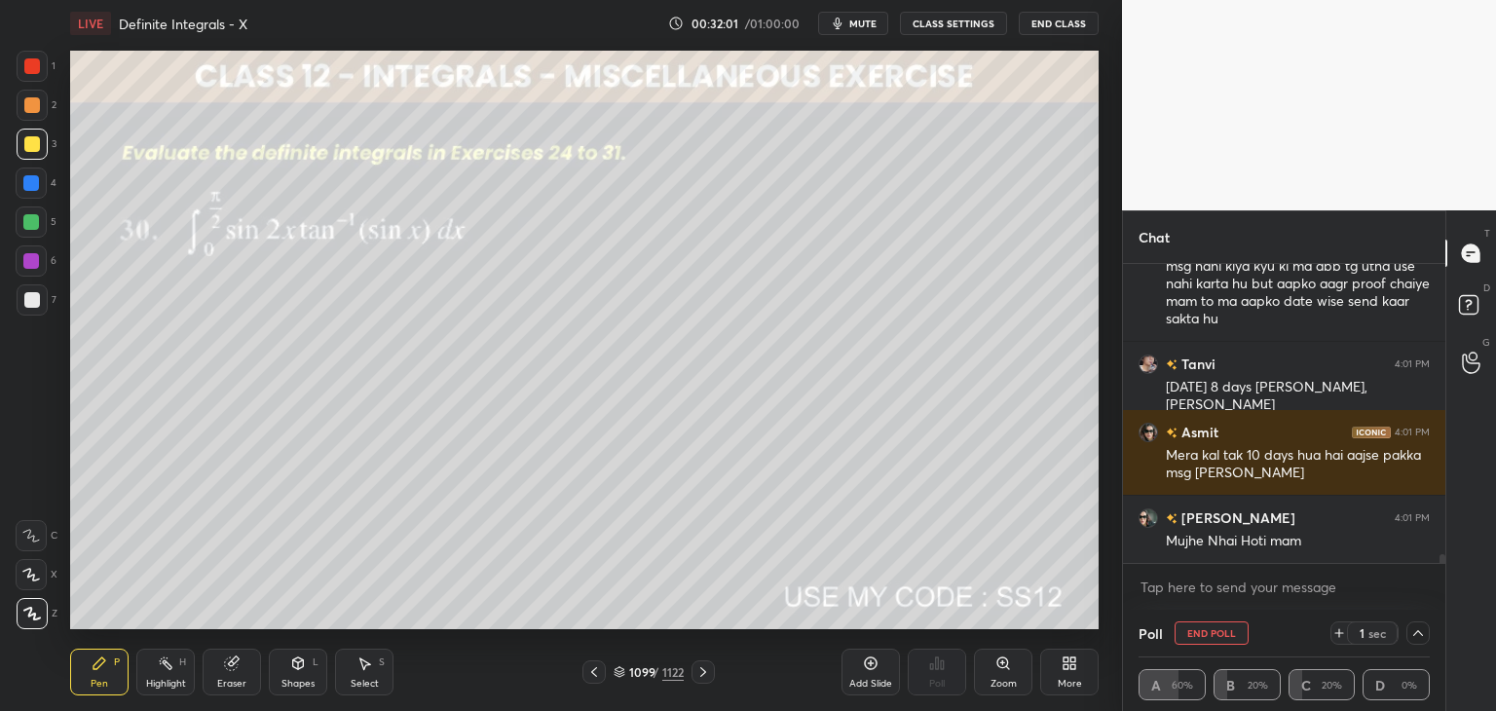
drag, startPoint x: 39, startPoint y: 300, endPoint x: 67, endPoint y: 317, distance: 32.7
click at [38, 300] on div at bounding box center [32, 300] width 16 height 16
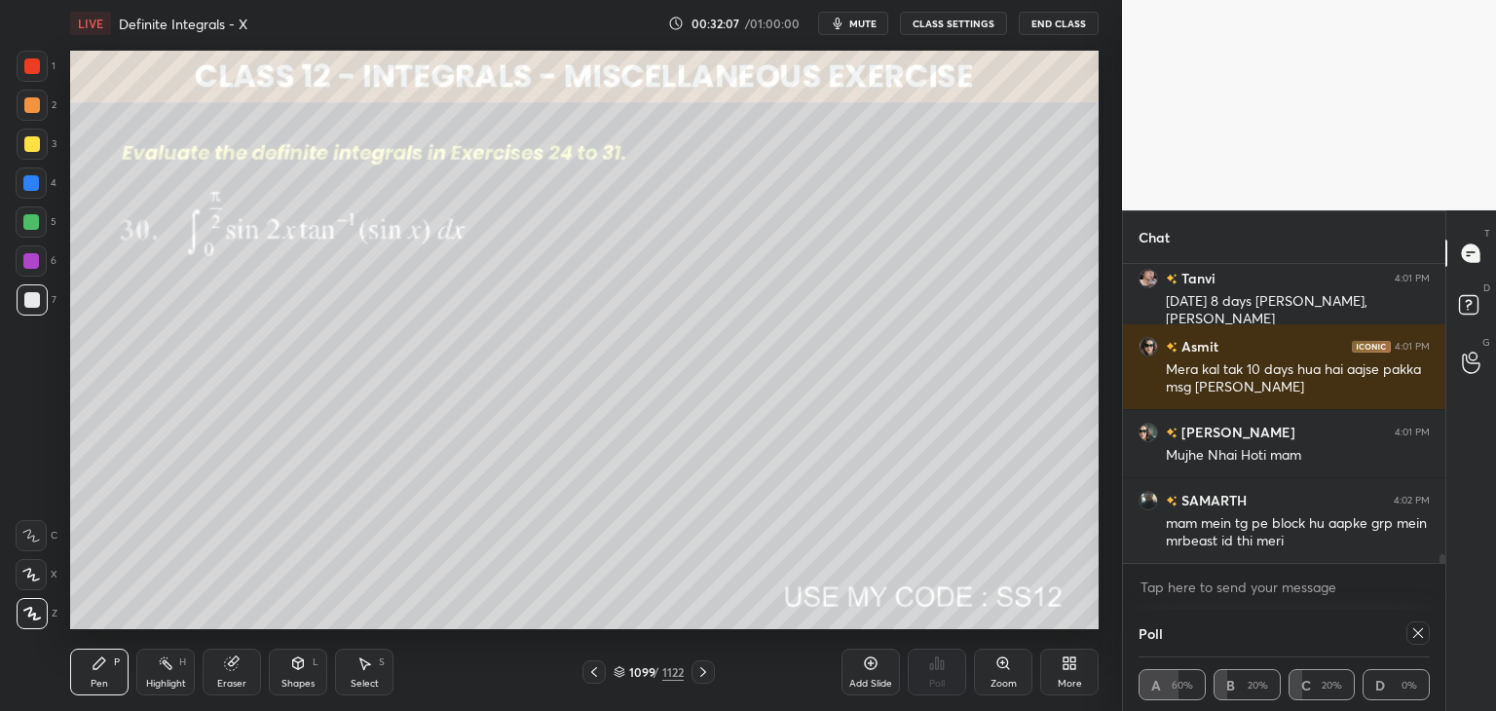
click at [1418, 633] on icon at bounding box center [1418, 633] width 10 height 10
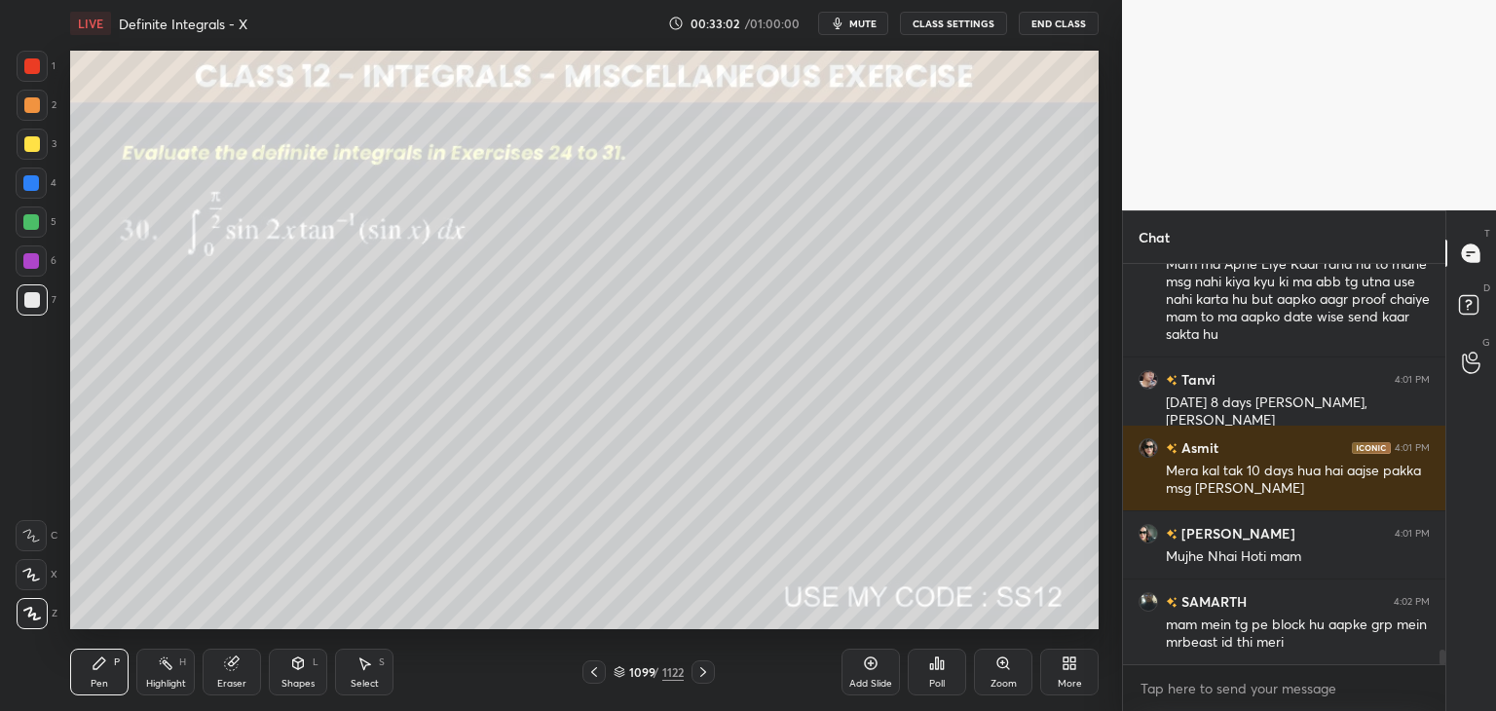
scroll to position [10449, 0]
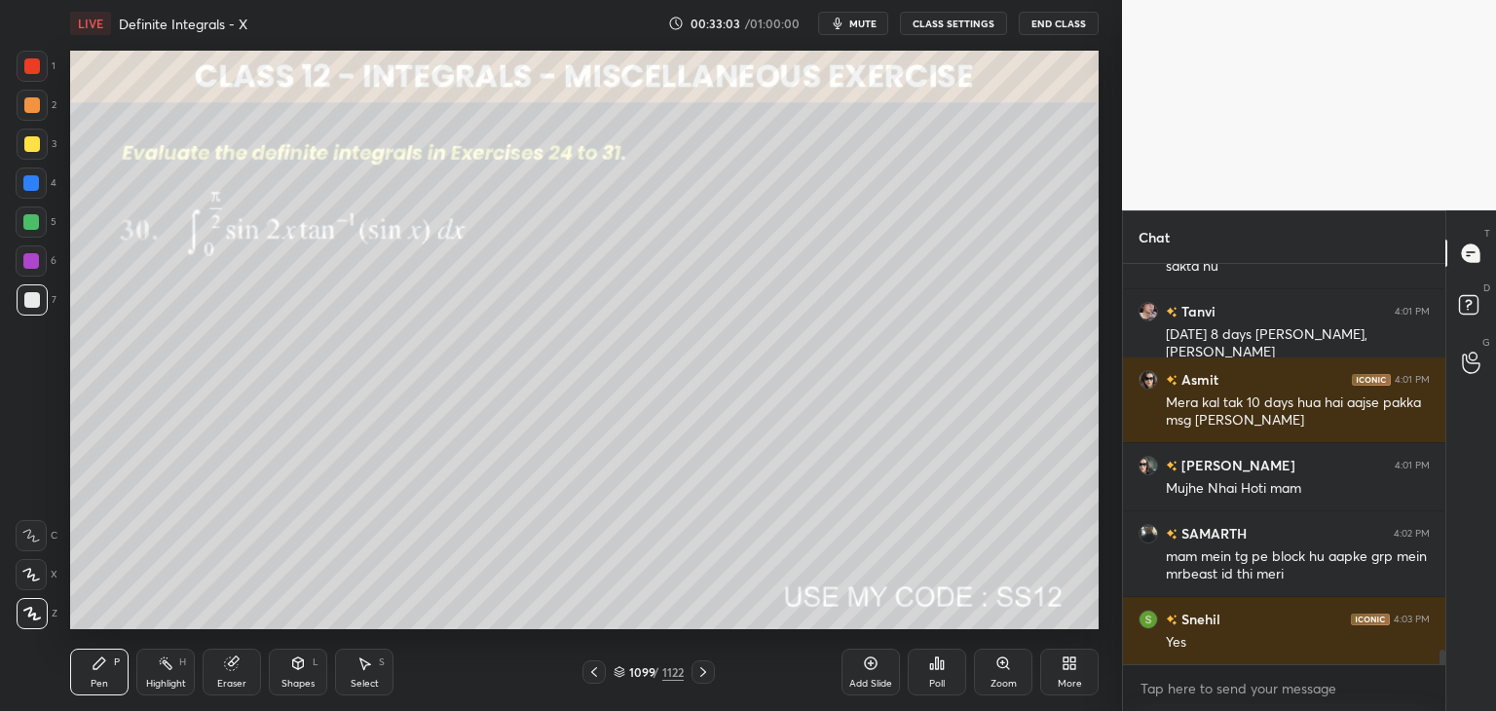
click at [354, 687] on div "Select" at bounding box center [365, 684] width 28 height 10
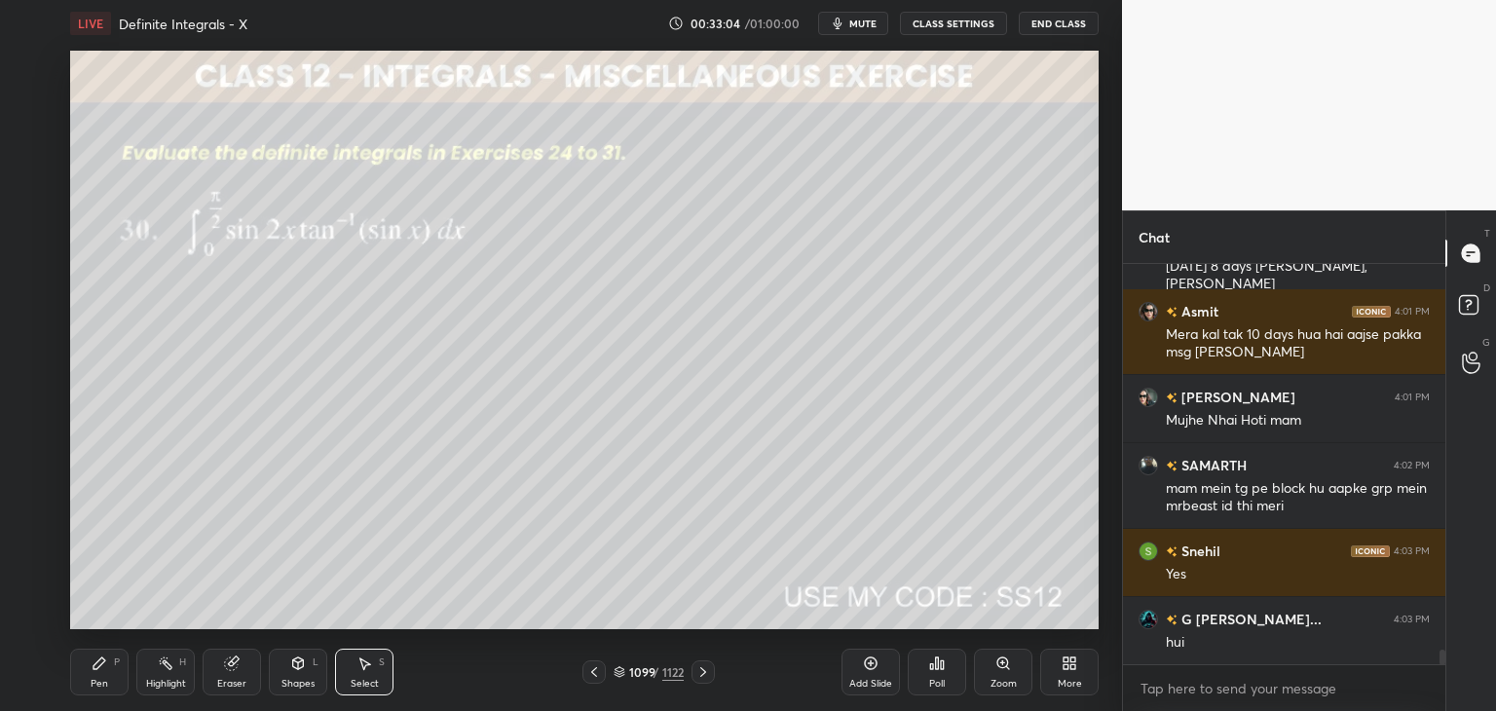
scroll to position [10585, 0]
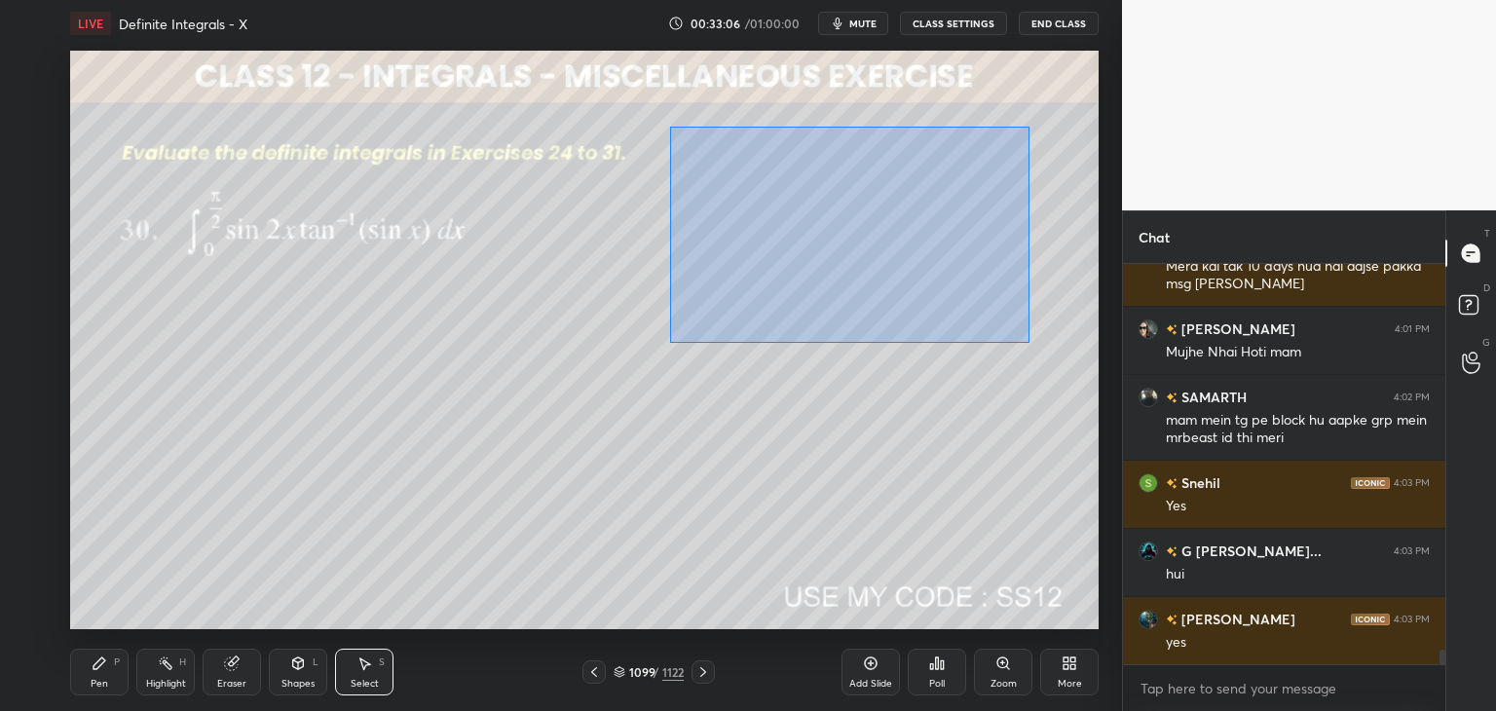
drag, startPoint x: 670, startPoint y: 127, endPoint x: 1029, endPoint y: 337, distance: 416.4
click at [1030, 339] on div "0 ° Undo Copy Paste here Duplicate Duplicate to new slide Delete" at bounding box center [584, 340] width 1029 height 579
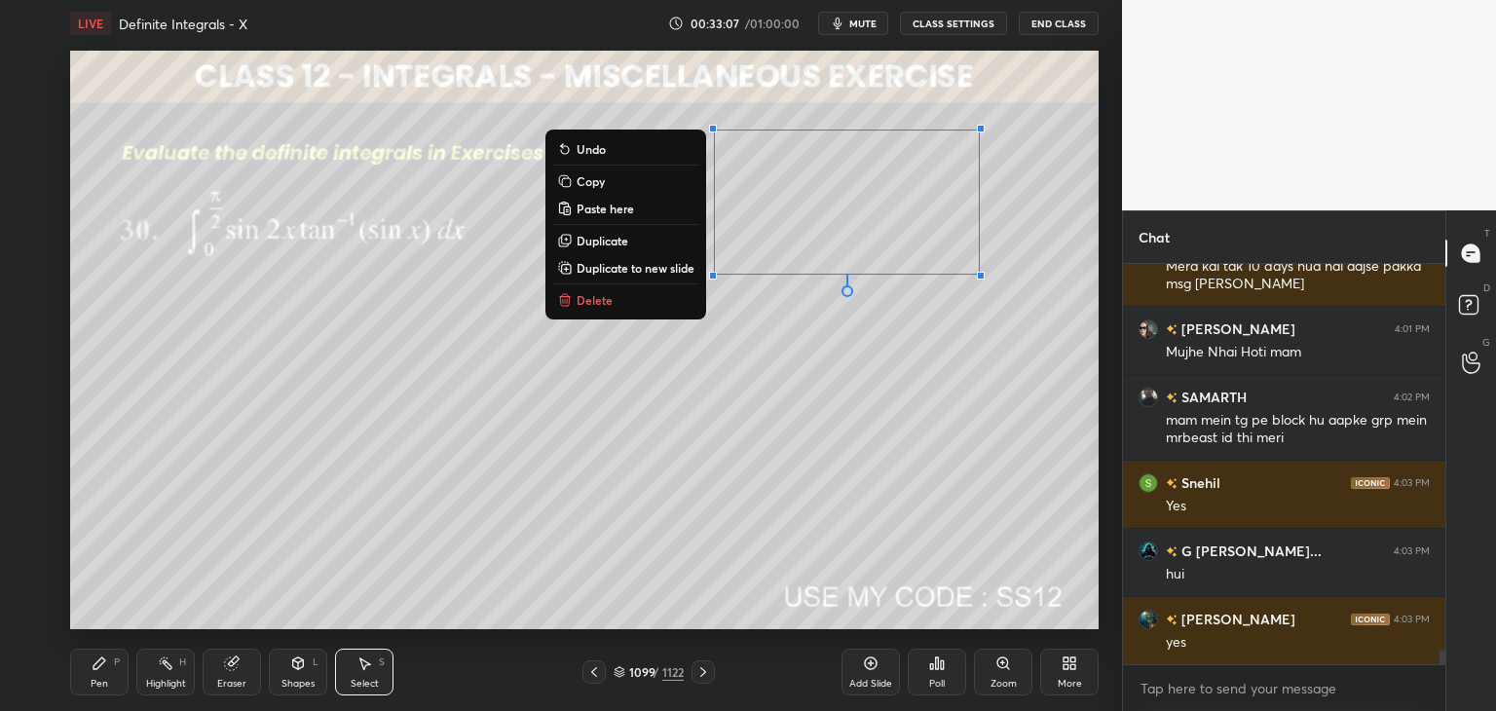
scroll to position [10653, 0]
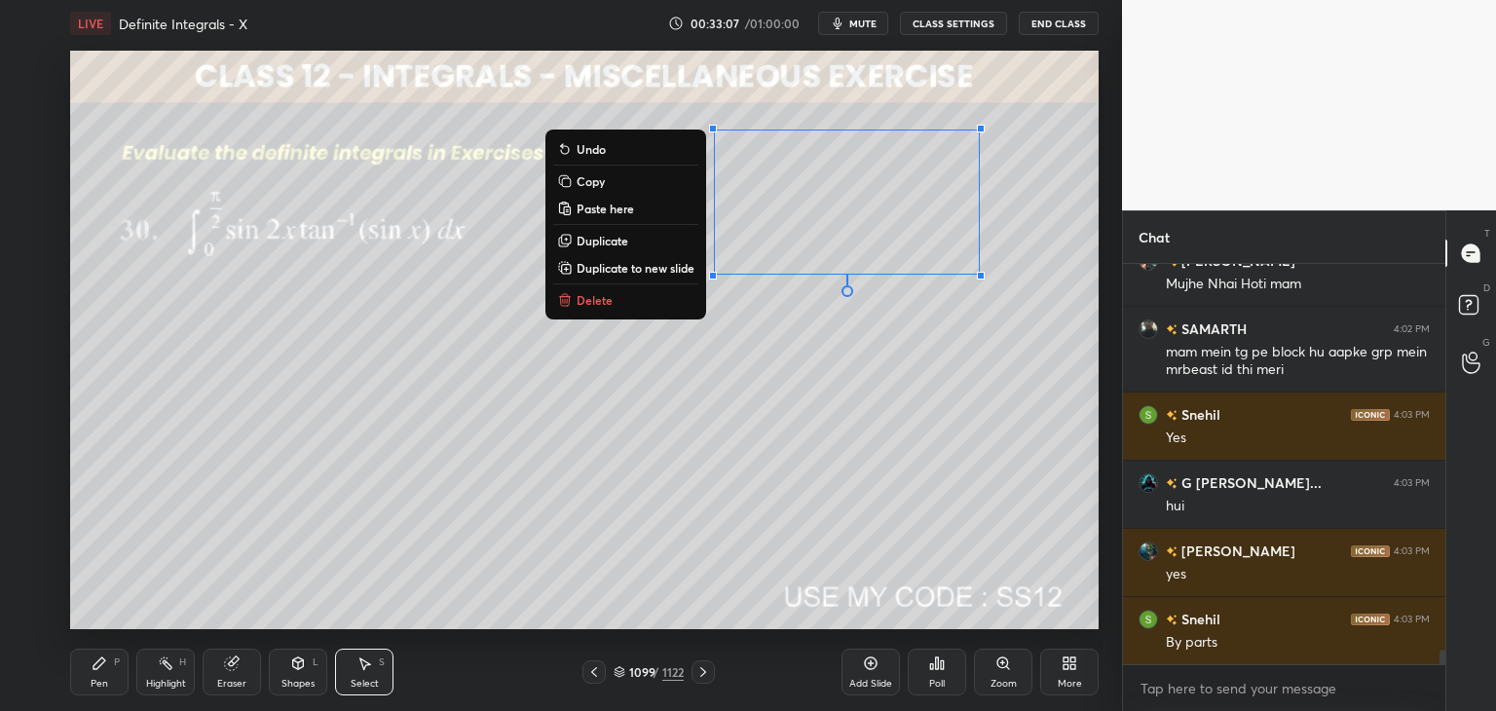
click at [577, 182] on p "Copy" at bounding box center [591, 181] width 28 height 16
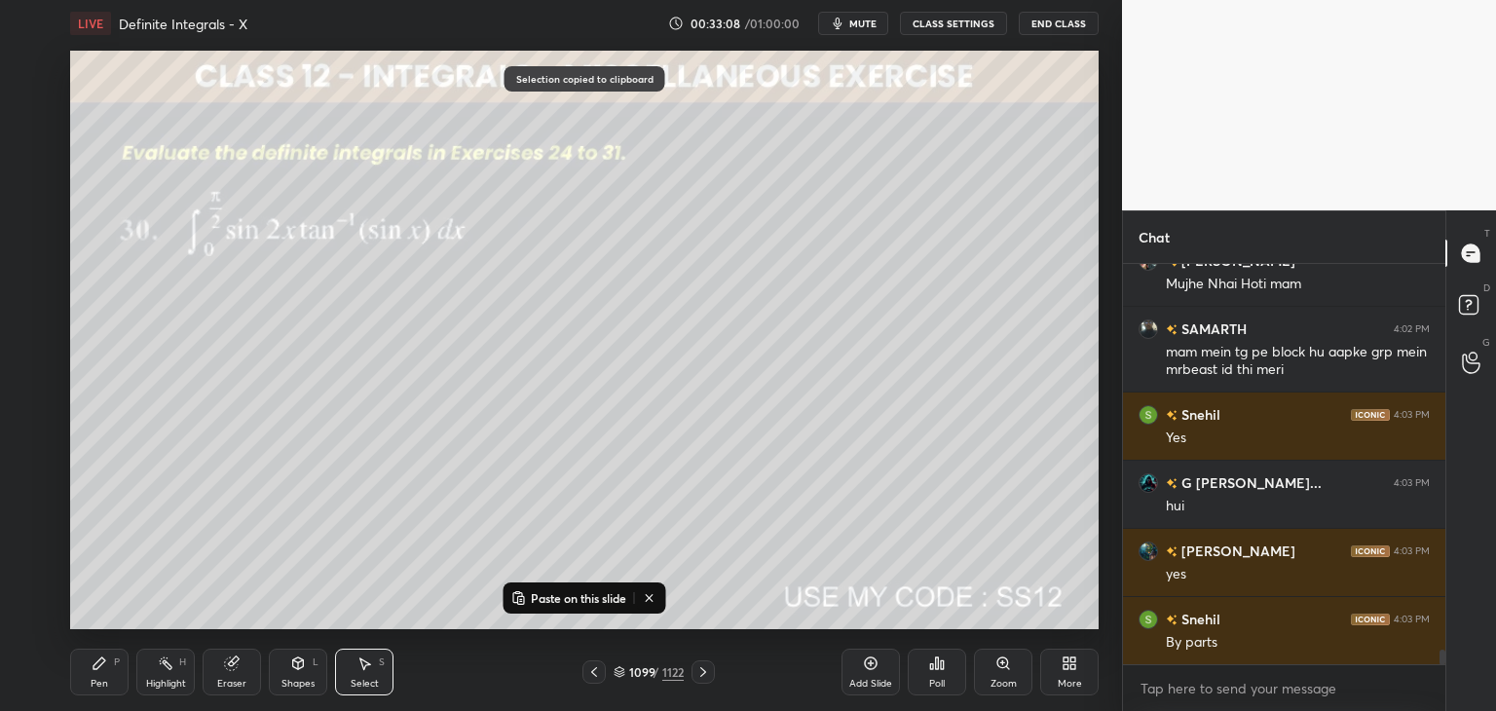
click at [878, 679] on div "Add Slide" at bounding box center [870, 684] width 43 height 10
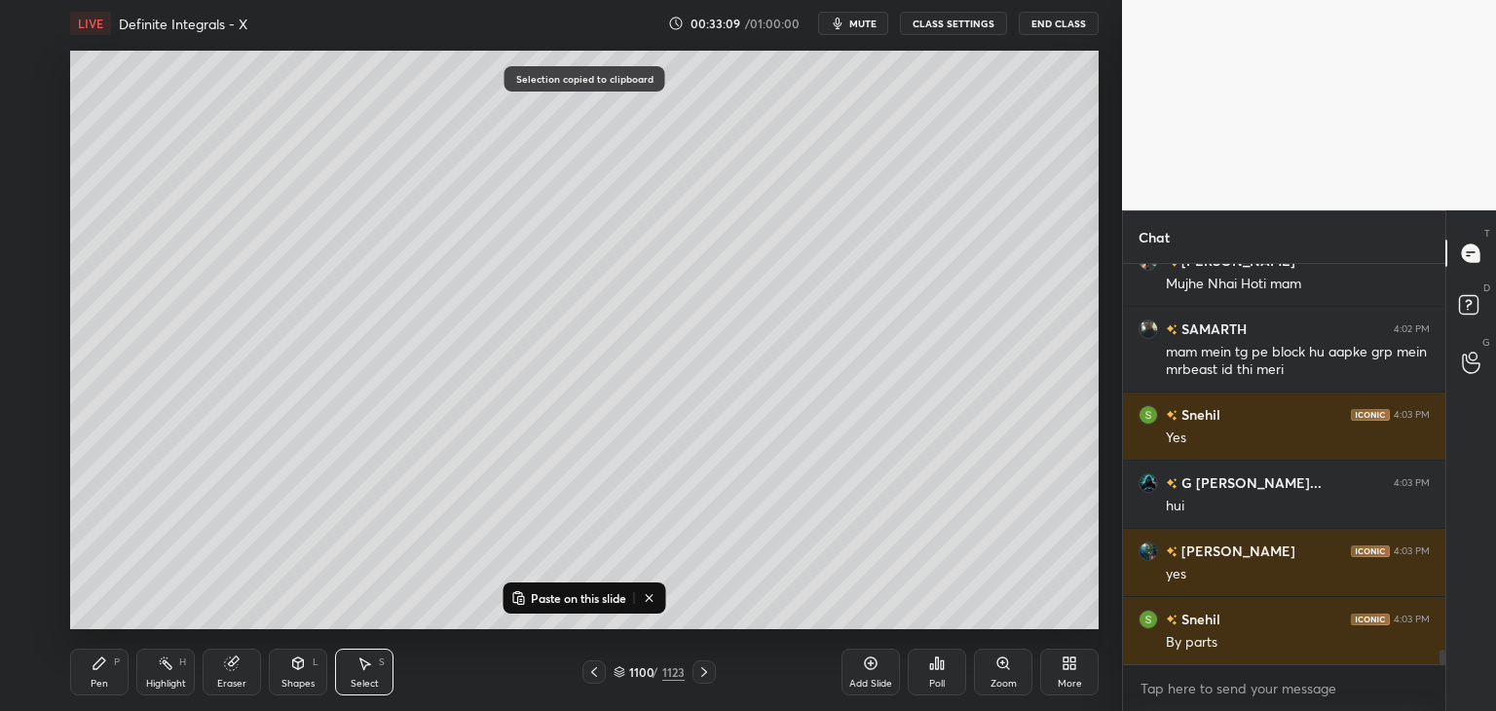
click at [531, 599] on p "Paste on this slide" at bounding box center [578, 598] width 95 height 16
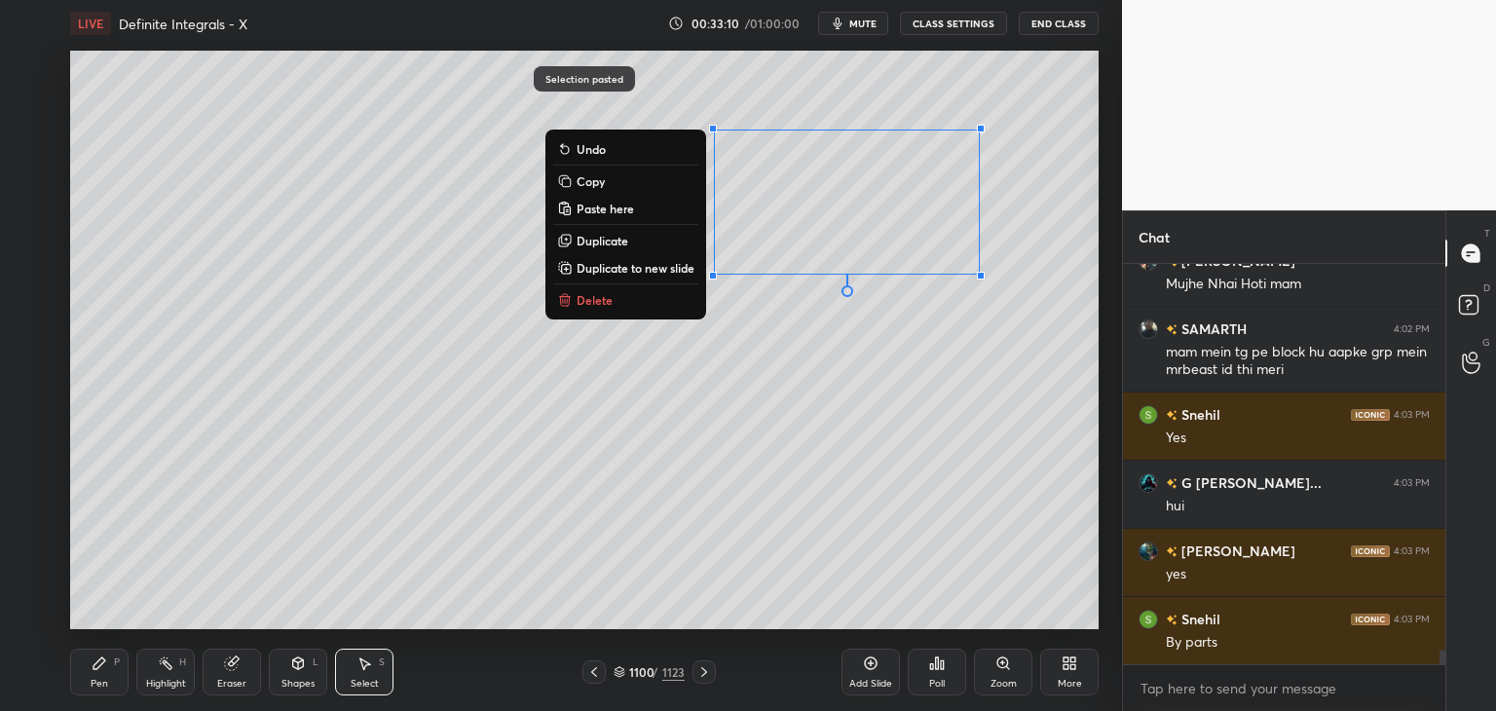
scroll to position [10721, 0]
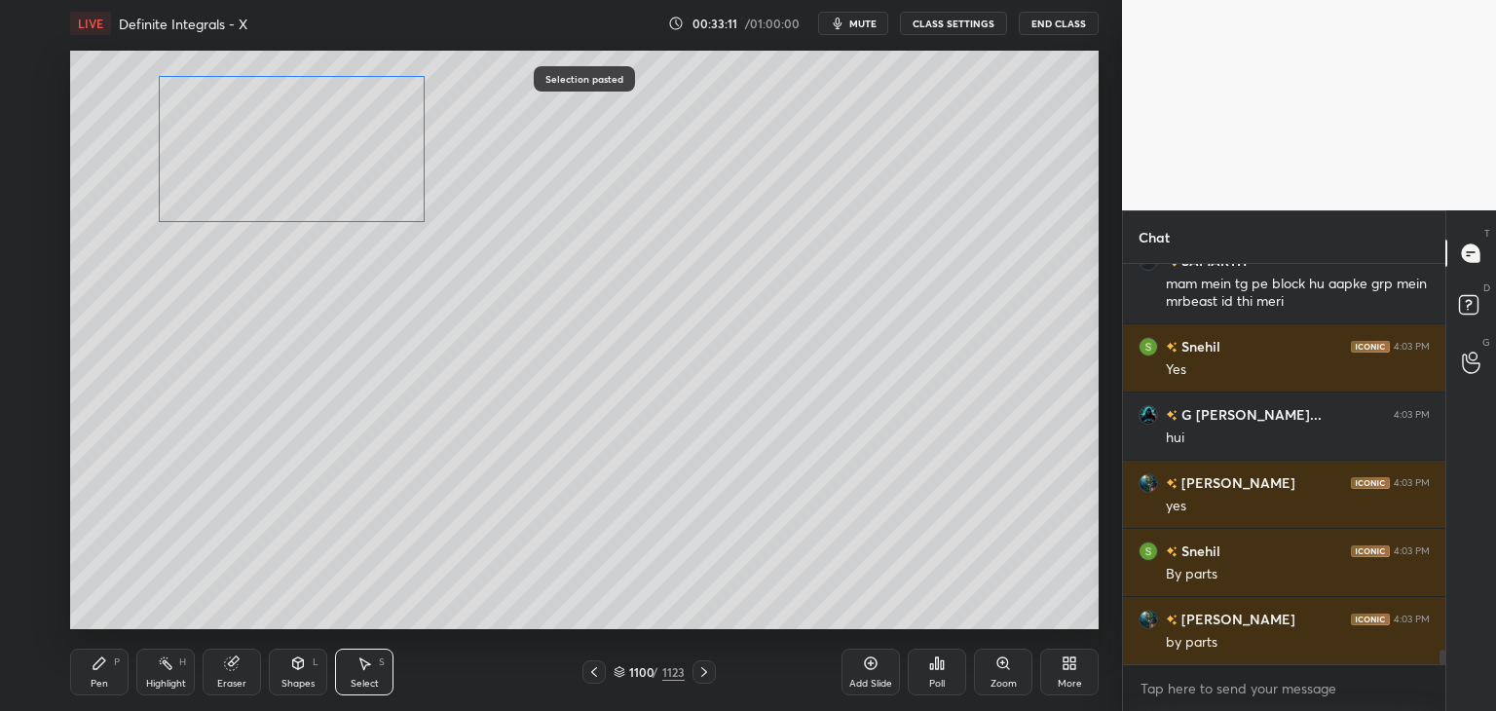
drag, startPoint x: 796, startPoint y: 250, endPoint x: 260, endPoint y: 202, distance: 537.9
click at [257, 200] on div "0 ° Undo Copy Paste here Duplicate Duplicate to new slide Delete" at bounding box center [584, 340] width 1029 height 579
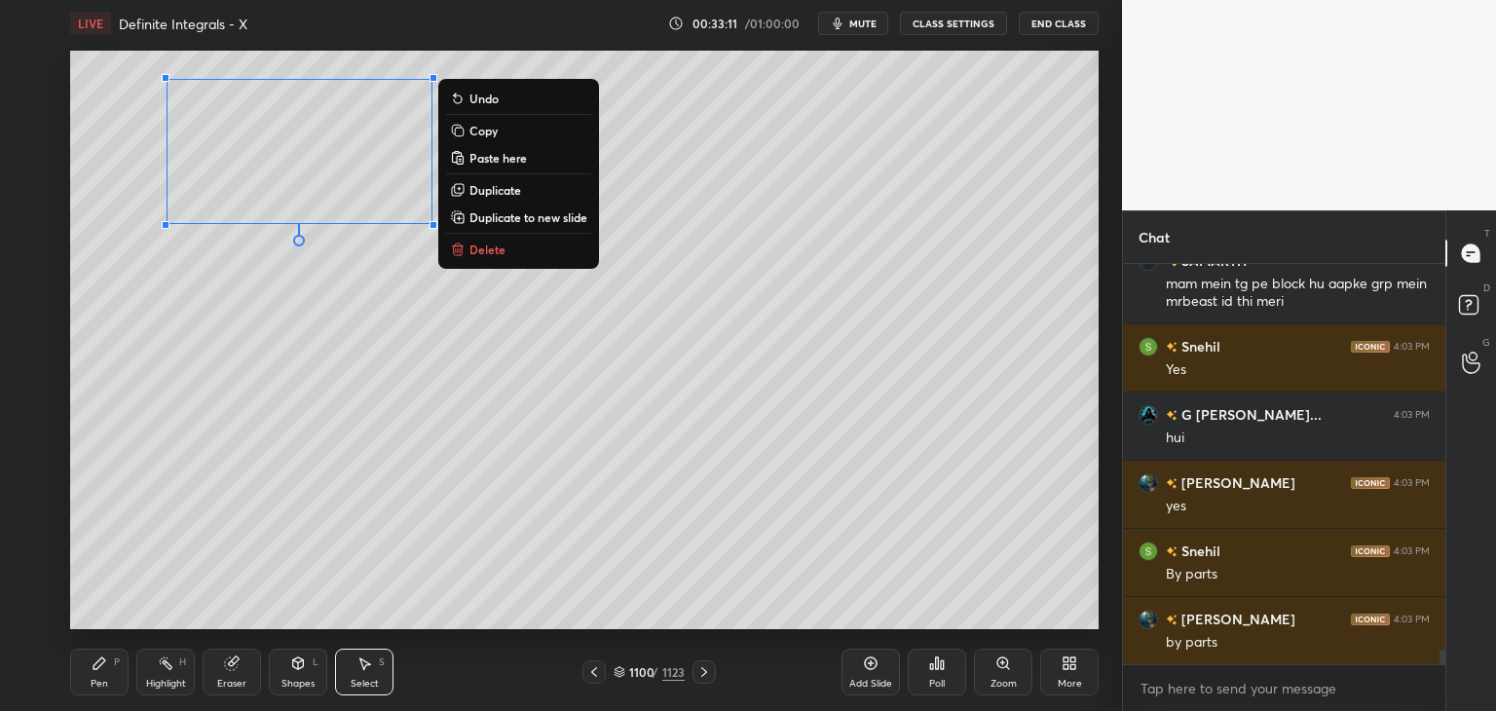
click at [264, 419] on div "0 ° Undo Copy Paste here Duplicate Duplicate to new slide Delete" at bounding box center [584, 340] width 1029 height 579
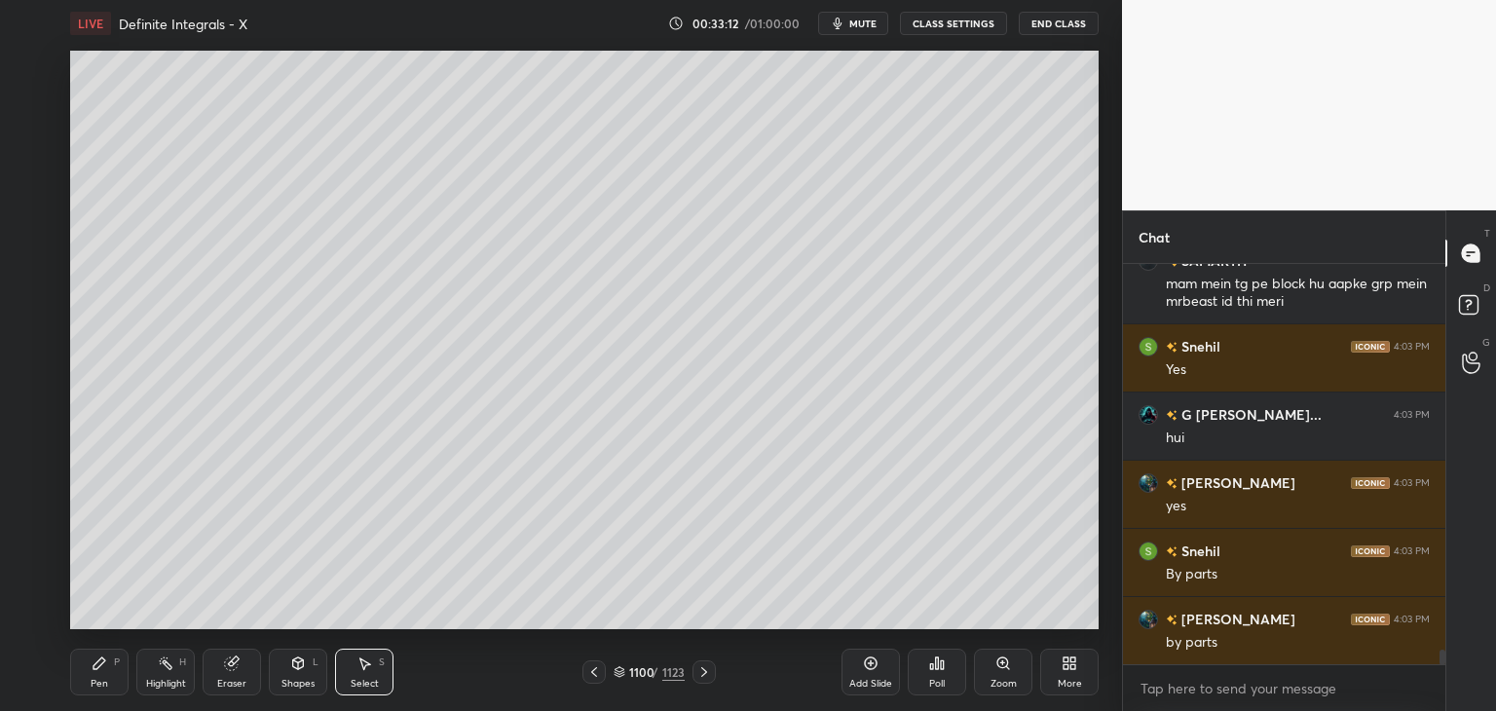
click at [105, 683] on div "Pen" at bounding box center [100, 684] width 18 height 10
drag, startPoint x: 31, startPoint y: 150, endPoint x: 47, endPoint y: 157, distance: 17.0
click at [31, 150] on div at bounding box center [32, 144] width 16 height 16
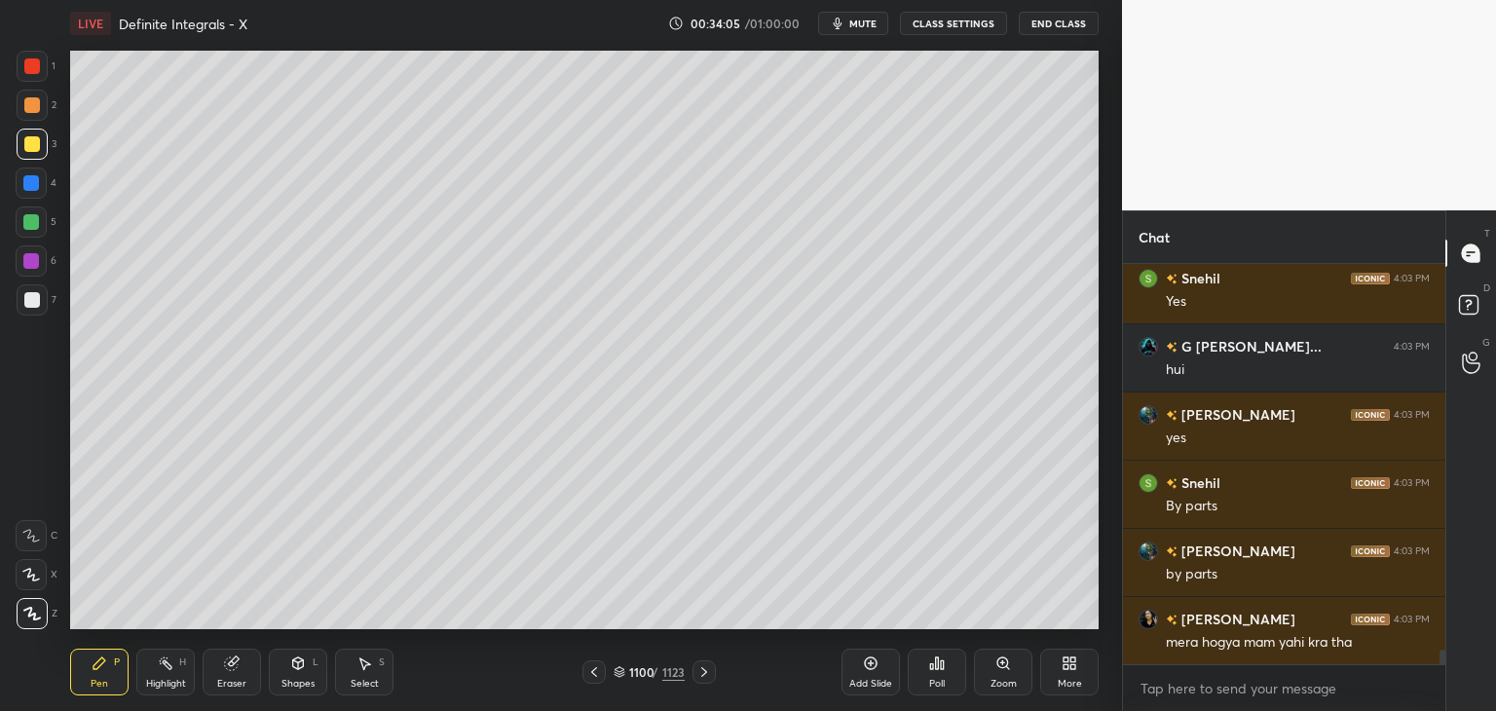
scroll to position [10858, 0]
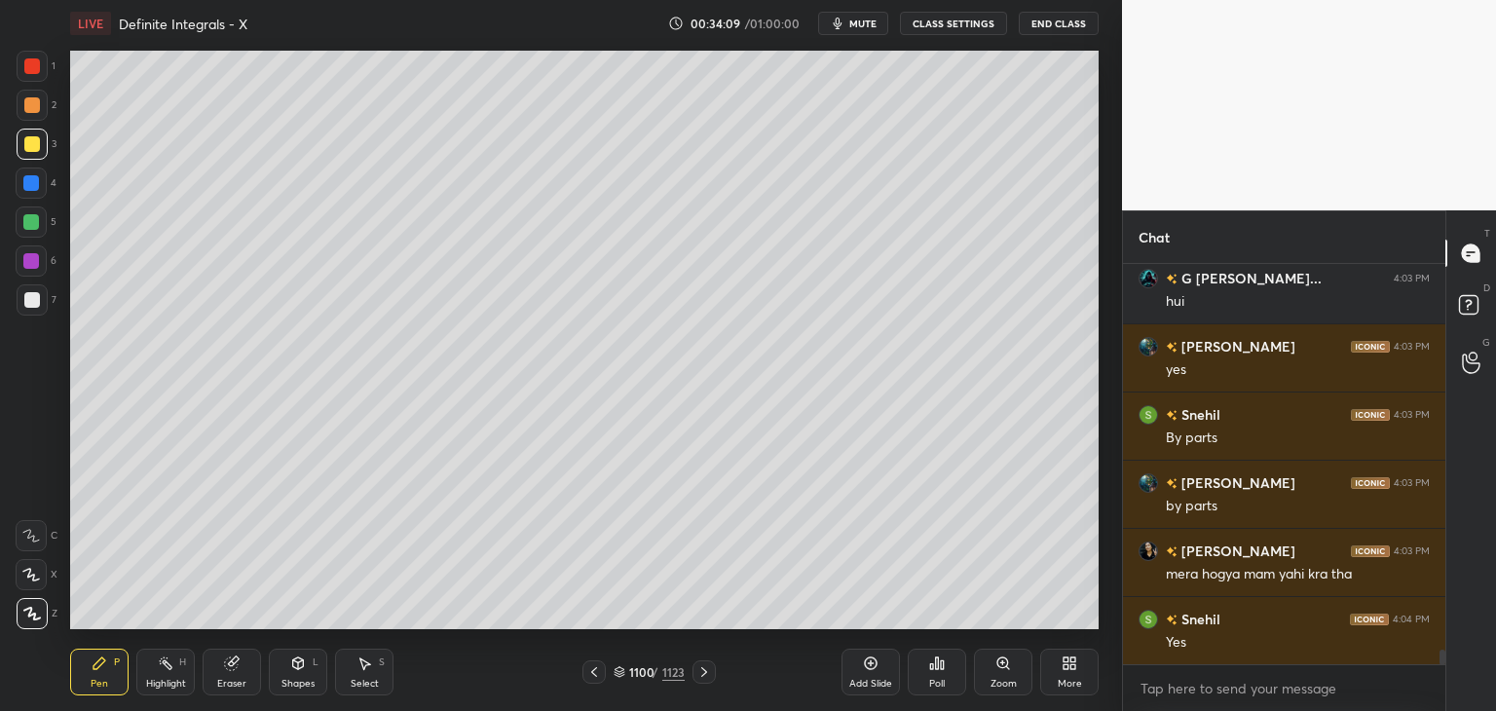
click at [232, 679] on div "Eraser" at bounding box center [231, 684] width 29 height 10
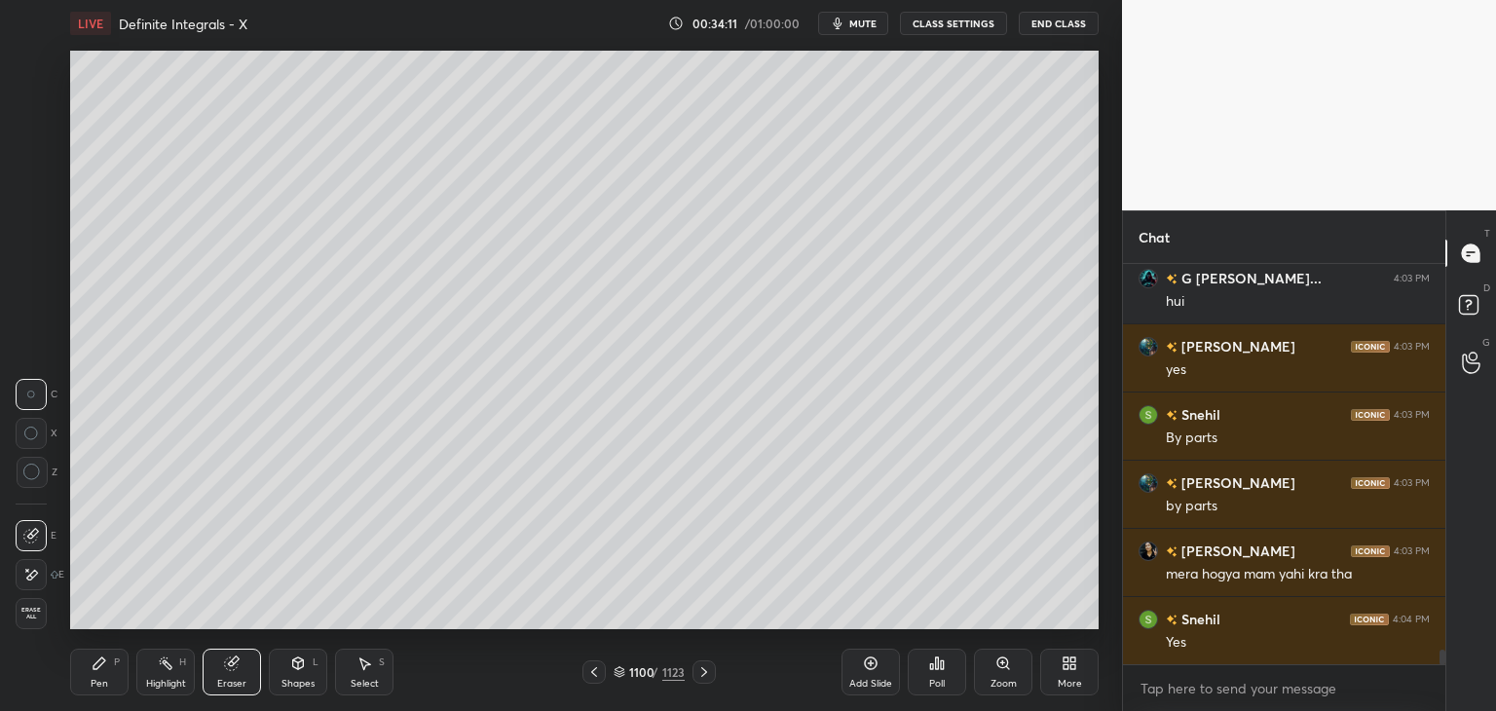
click at [92, 669] on icon at bounding box center [100, 663] width 16 height 16
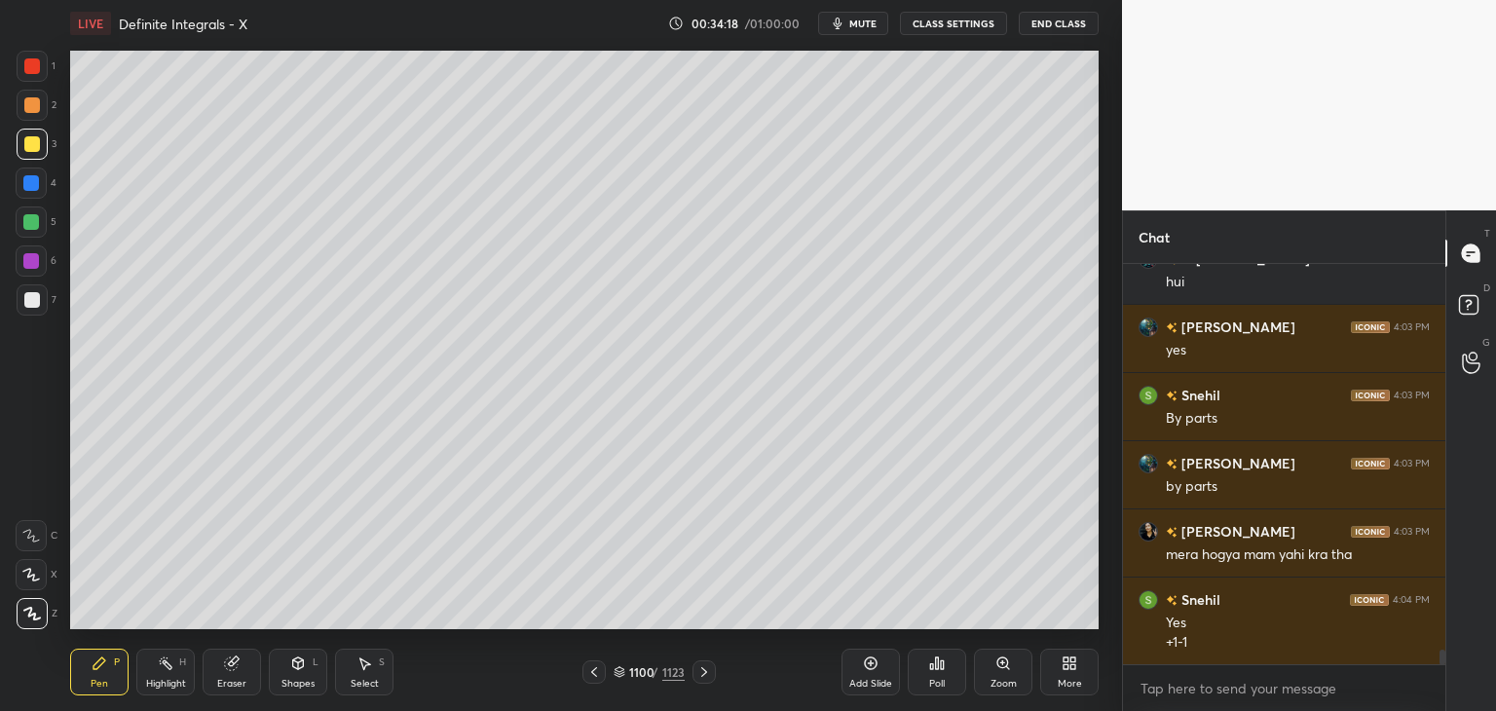
scroll to position [10924, 0]
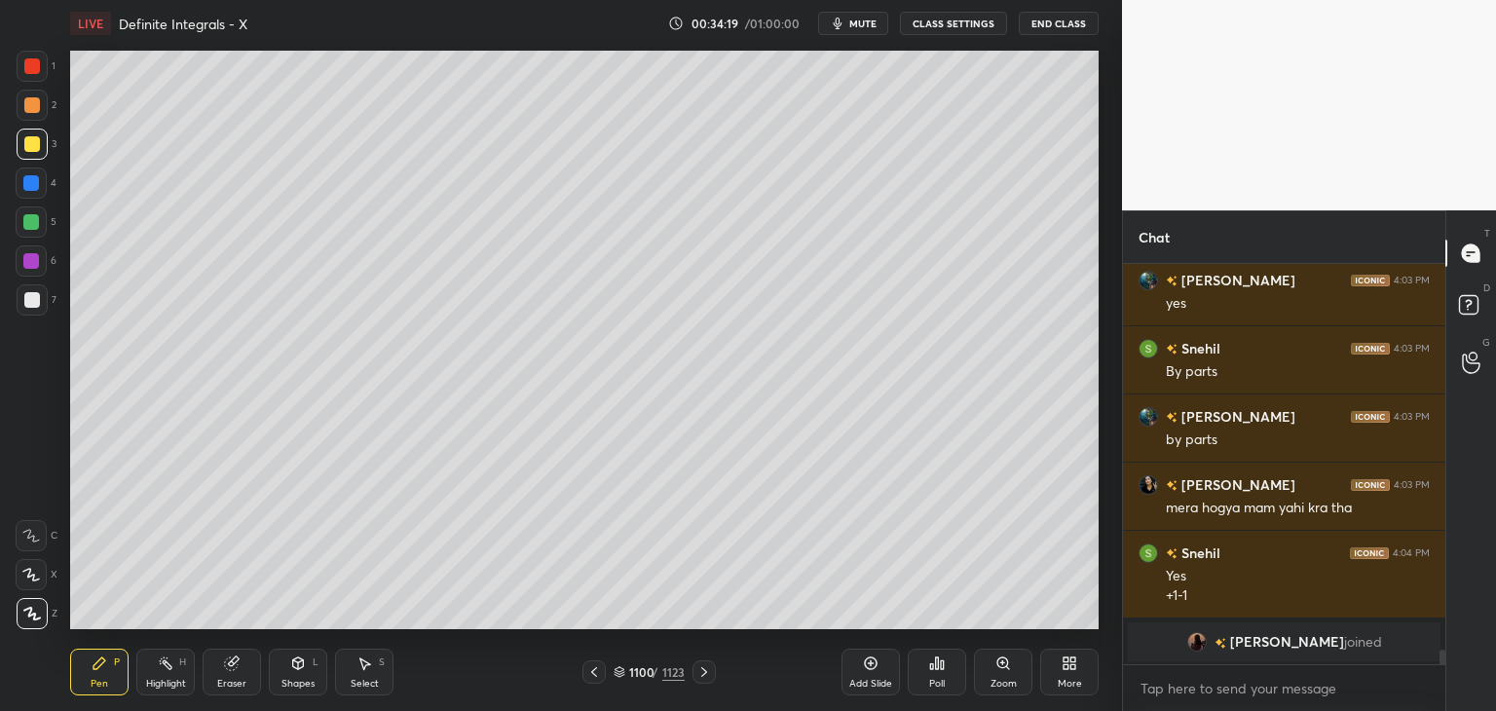
click at [361, 685] on div "Select" at bounding box center [365, 684] width 28 height 10
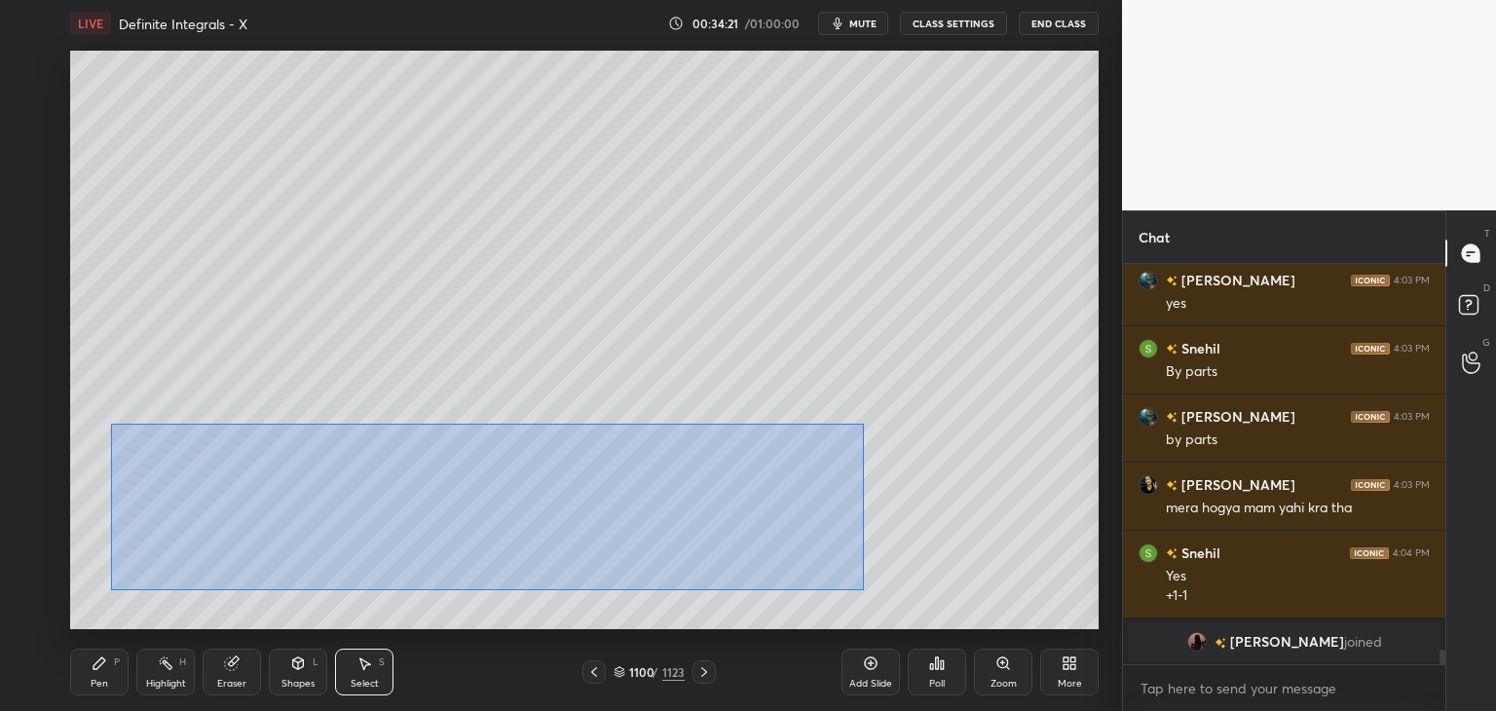
drag, startPoint x: 110, startPoint y: 424, endPoint x: 858, endPoint y: 581, distance: 764.5
click at [859, 589] on div "0 ° Undo Copy Paste here Duplicate Duplicate to new slide Delete" at bounding box center [584, 340] width 1029 height 579
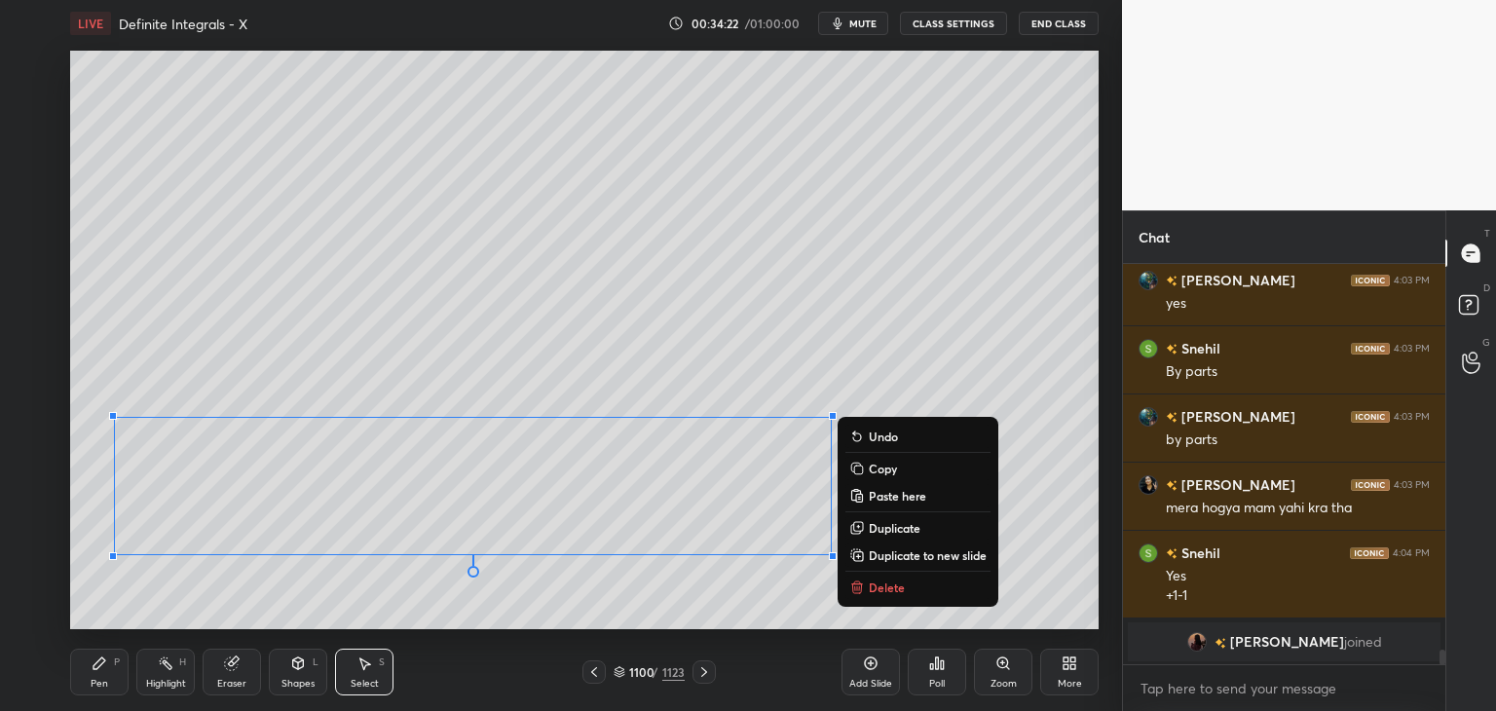
click at [868, 465] on button "Copy" at bounding box center [917, 468] width 145 height 23
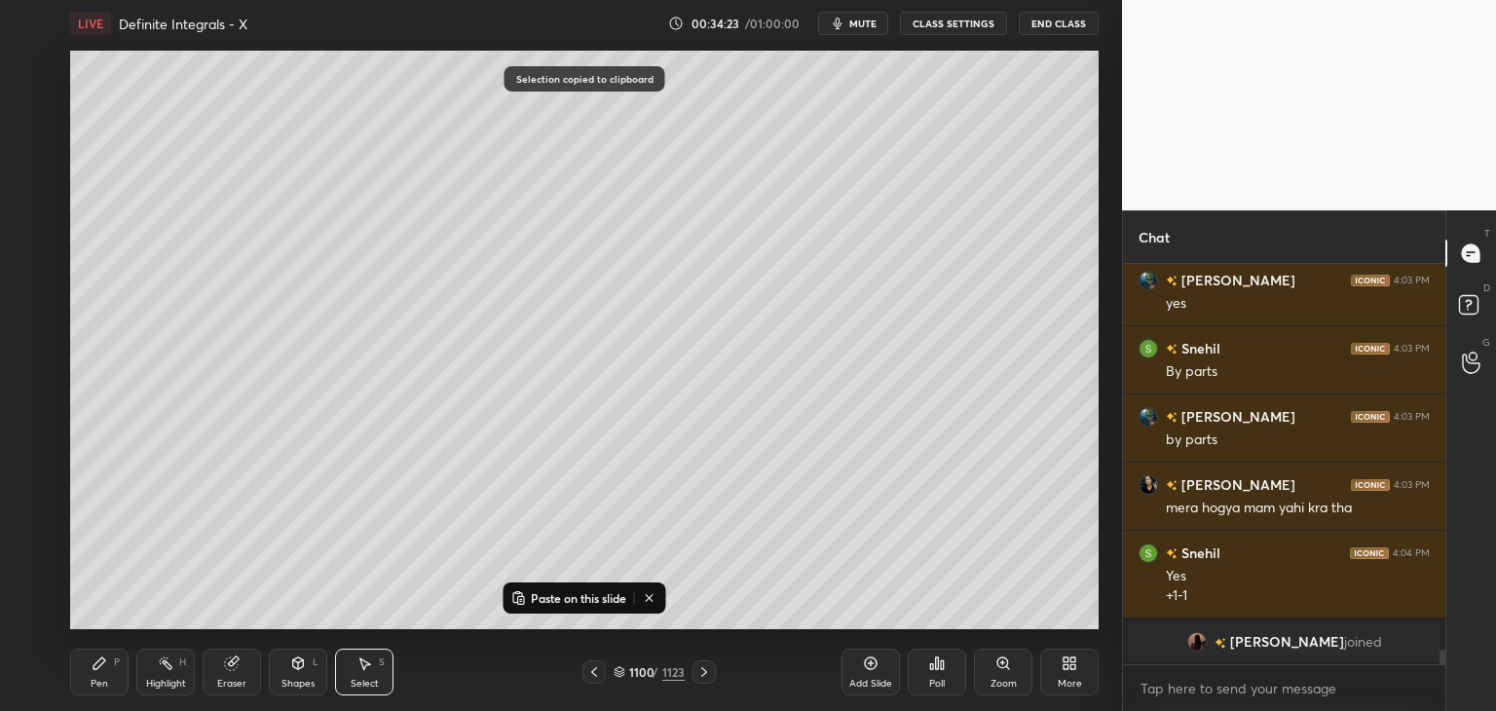
click at [874, 679] on div "Add Slide" at bounding box center [870, 684] width 43 height 10
click at [533, 597] on p "Paste on this slide" at bounding box center [578, 598] width 95 height 16
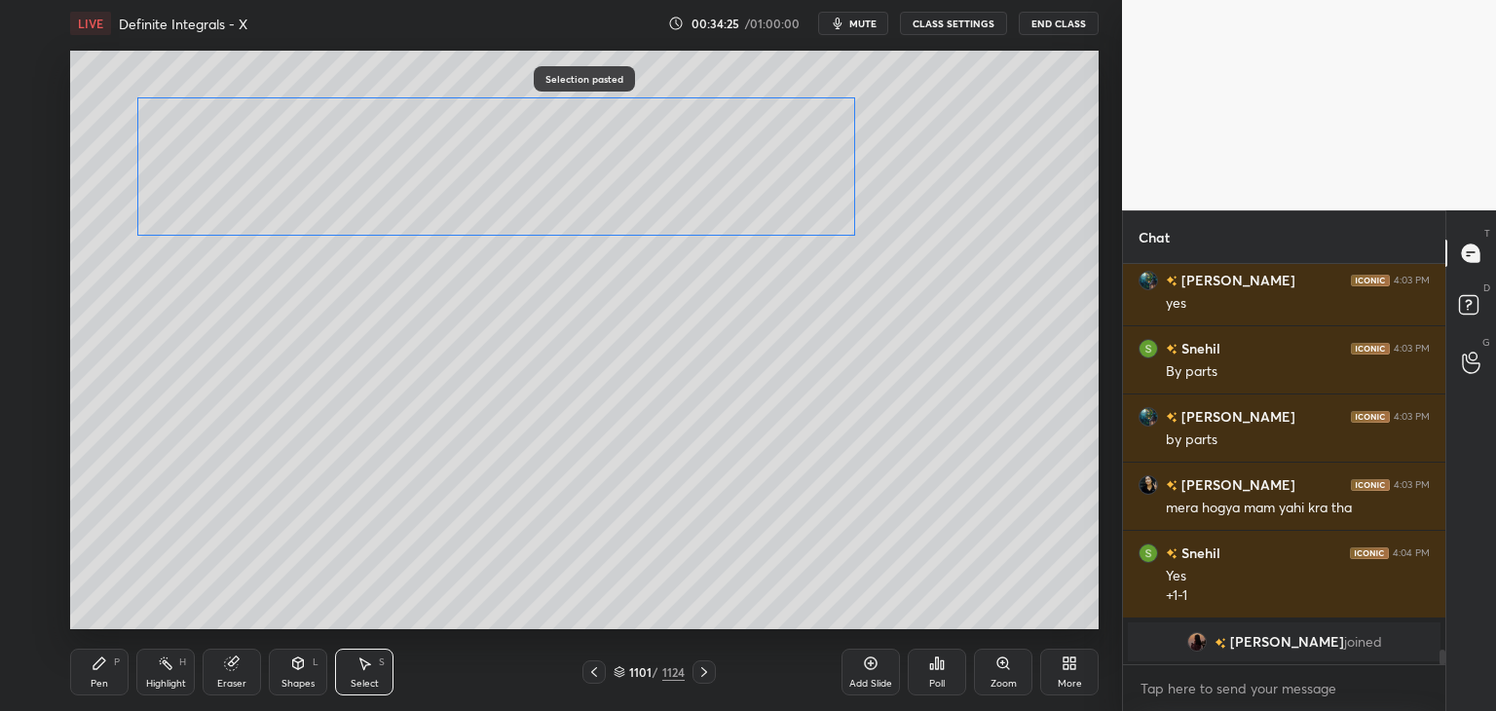
drag, startPoint x: 570, startPoint y: 483, endPoint x: 595, endPoint y: 173, distance: 310.8
click at [593, 165] on div "0 ° Undo Copy Paste here Duplicate Duplicate to new slide Delete" at bounding box center [584, 340] width 1029 height 579
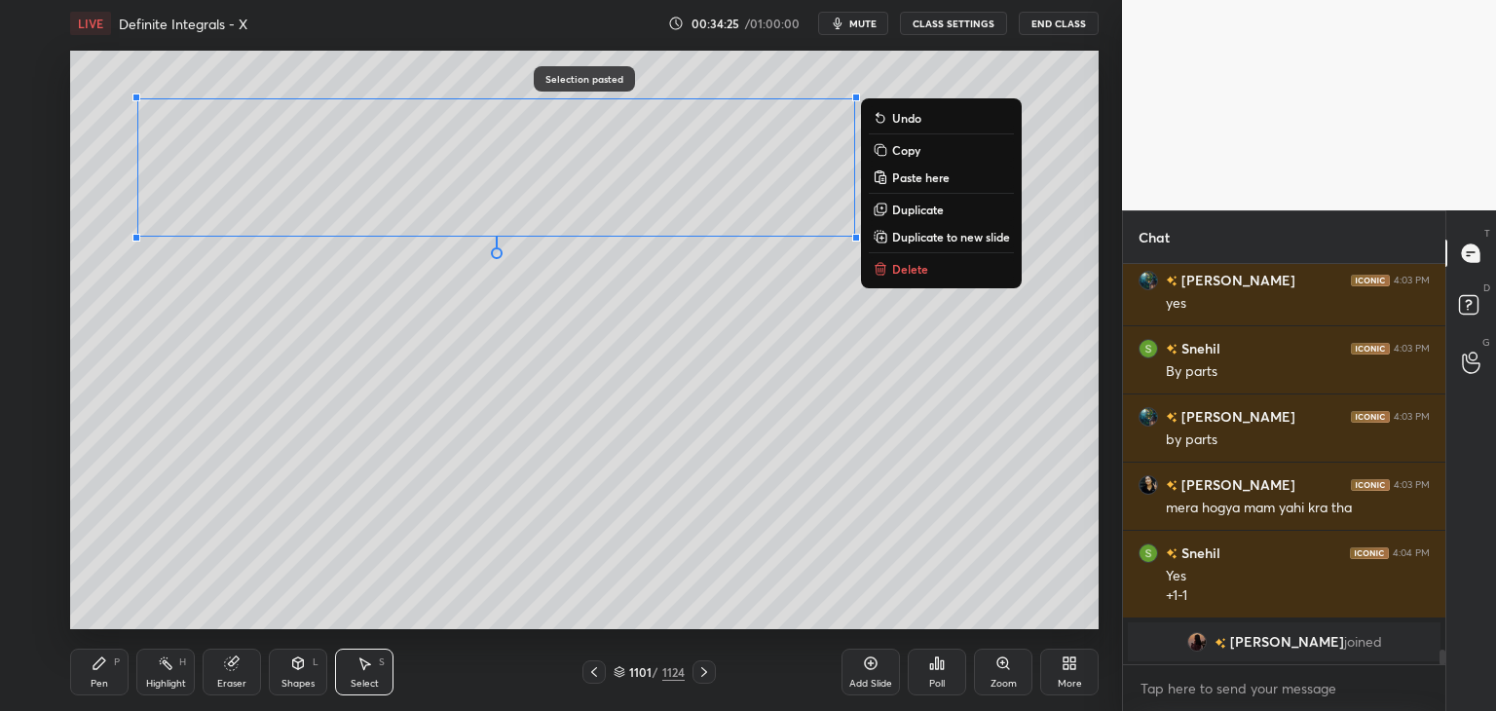
click at [479, 363] on div "0 ° Undo Copy Paste here Duplicate Duplicate to new slide Delete" at bounding box center [584, 340] width 1029 height 579
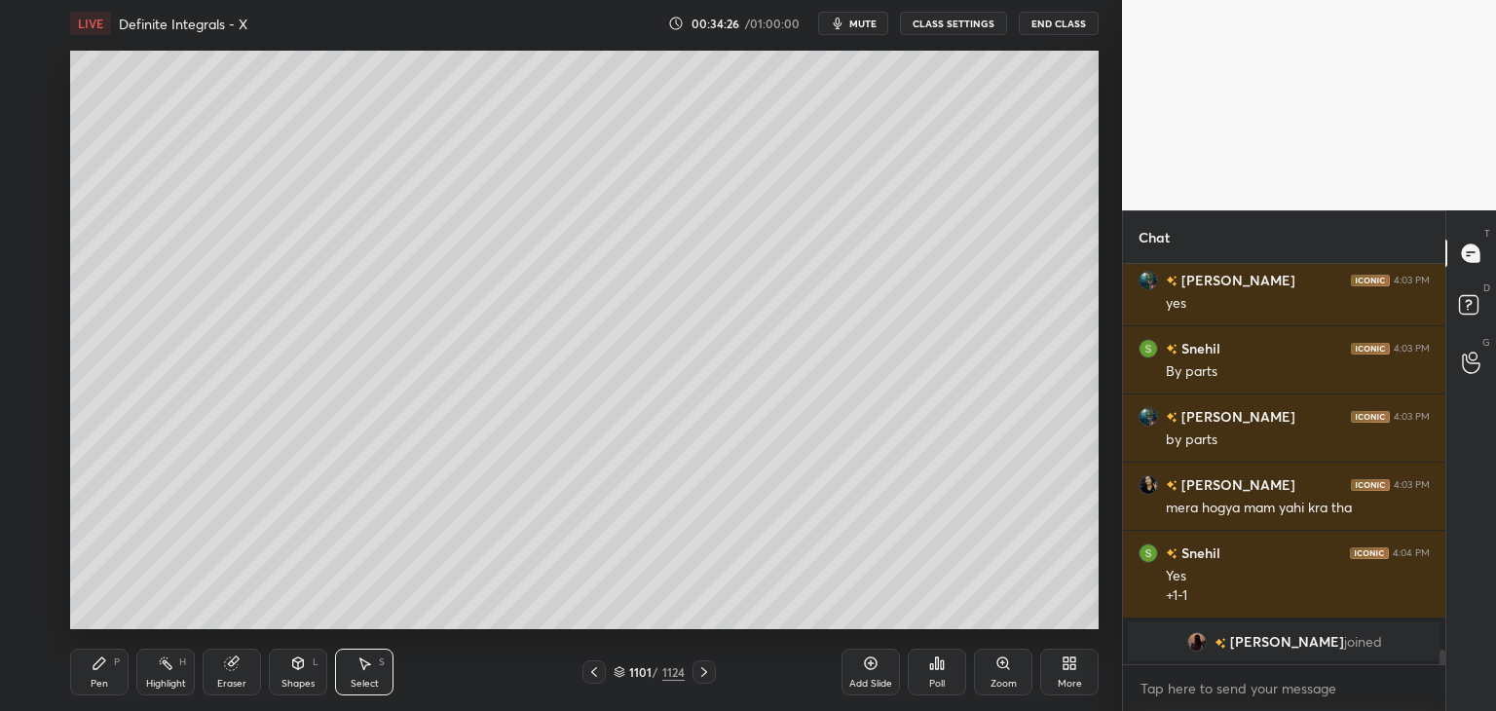
click at [103, 675] on div "Pen P" at bounding box center [99, 672] width 58 height 47
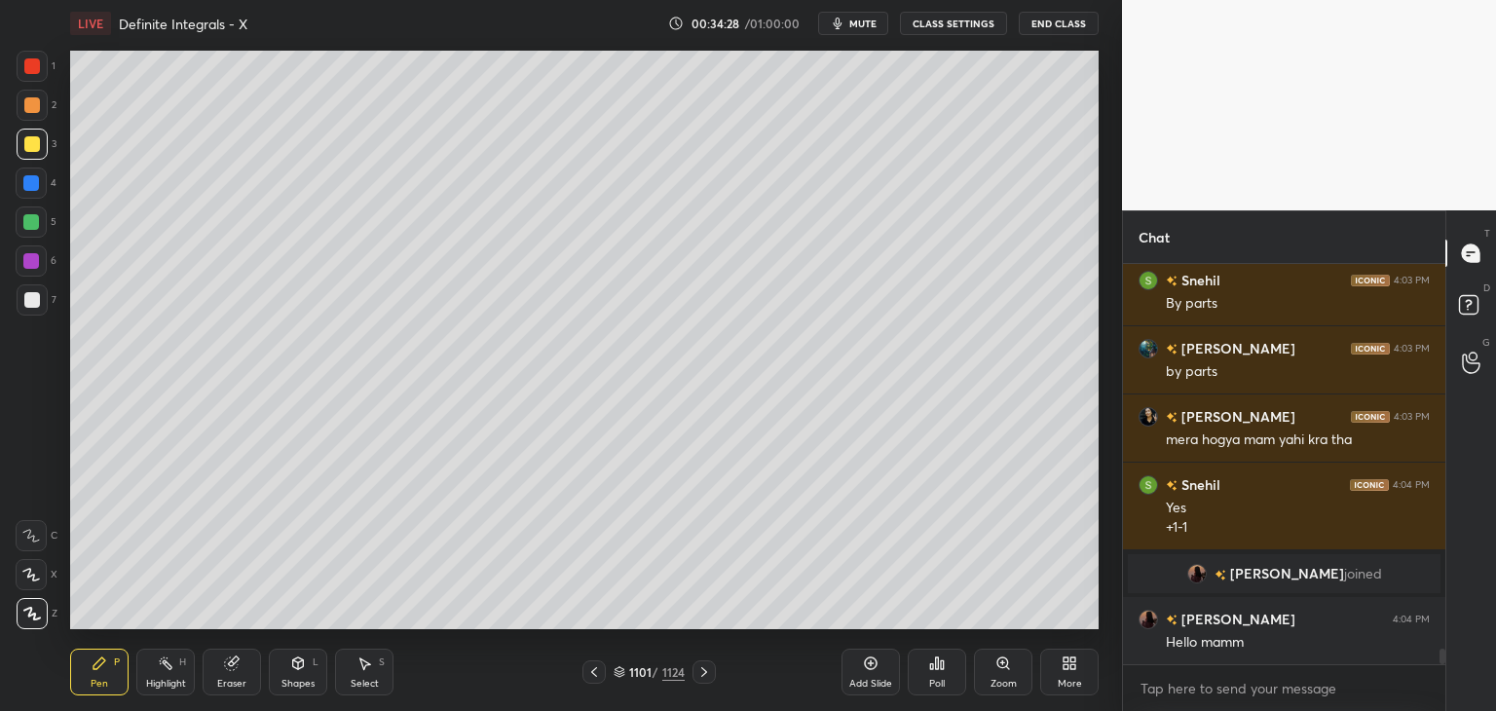
scroll to position [9818, 0]
click at [236, 683] on div "Eraser" at bounding box center [231, 684] width 29 height 10
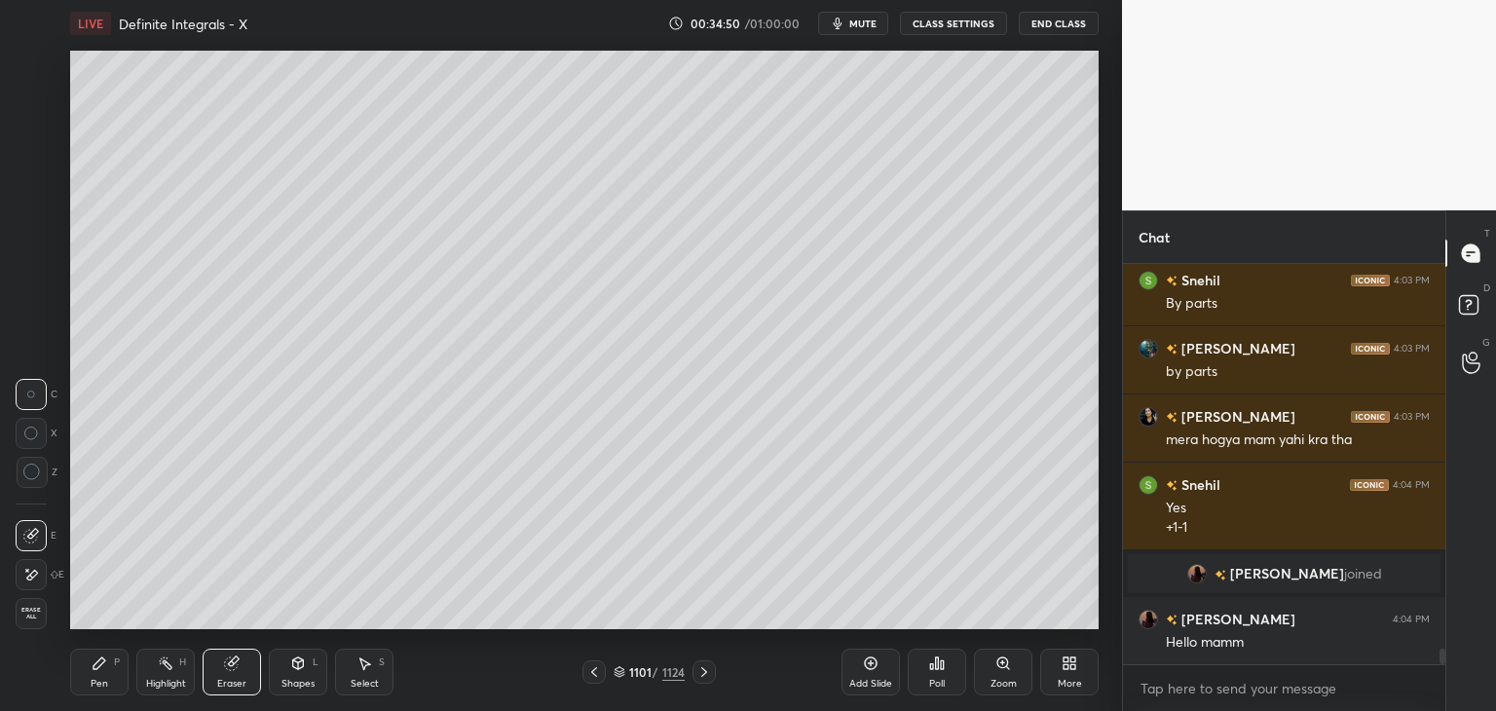
click at [105, 679] on div "Pen" at bounding box center [100, 684] width 18 height 10
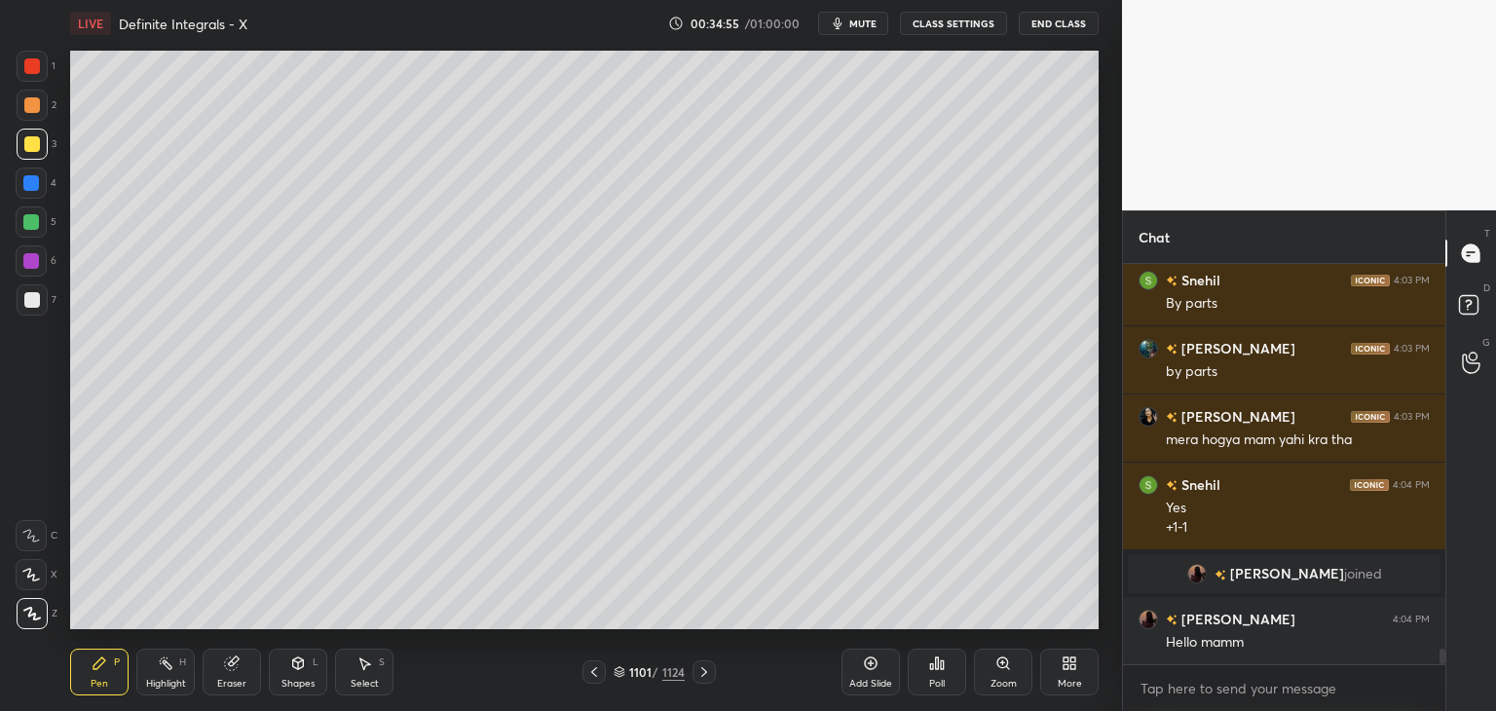
click at [230, 683] on div "Eraser" at bounding box center [231, 684] width 29 height 10
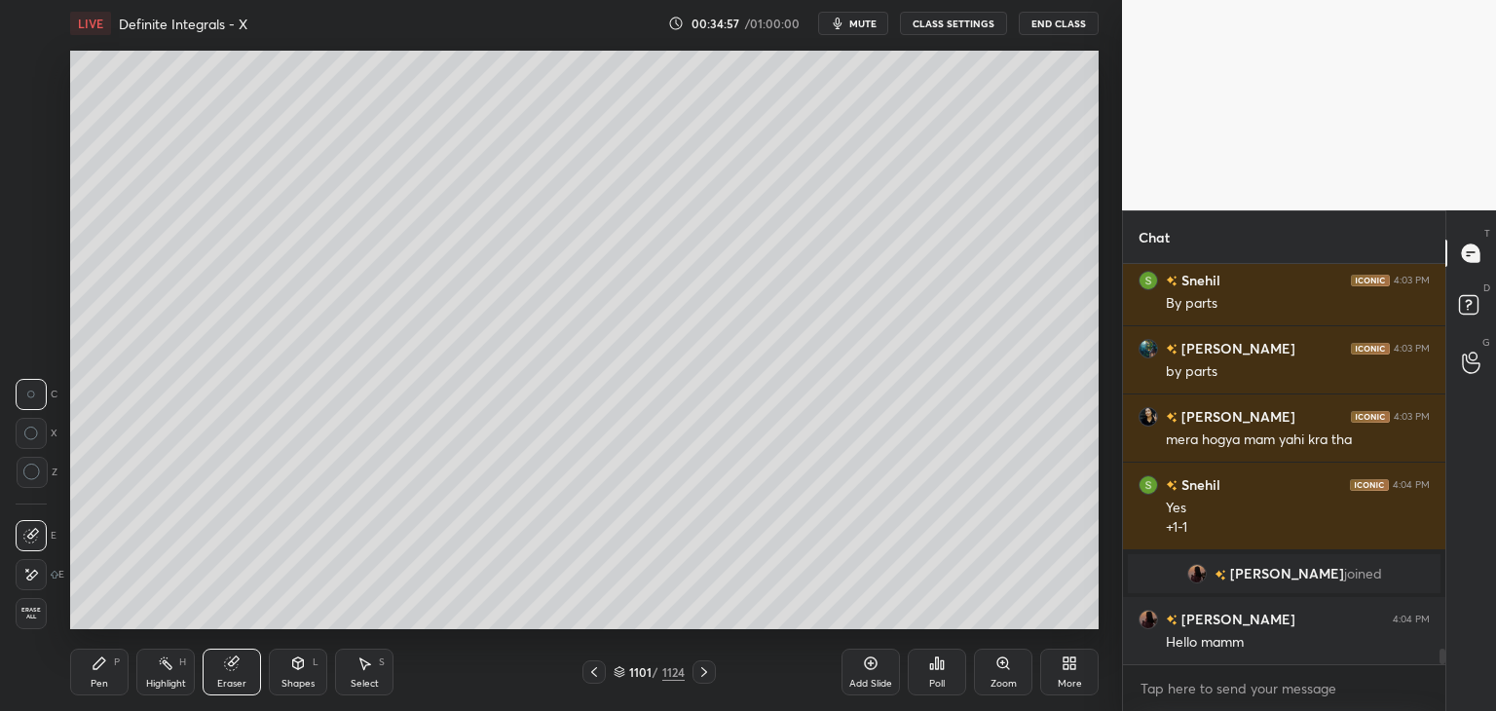
click at [588, 675] on icon at bounding box center [594, 672] width 16 height 16
click at [596, 675] on icon at bounding box center [594, 672] width 16 height 16
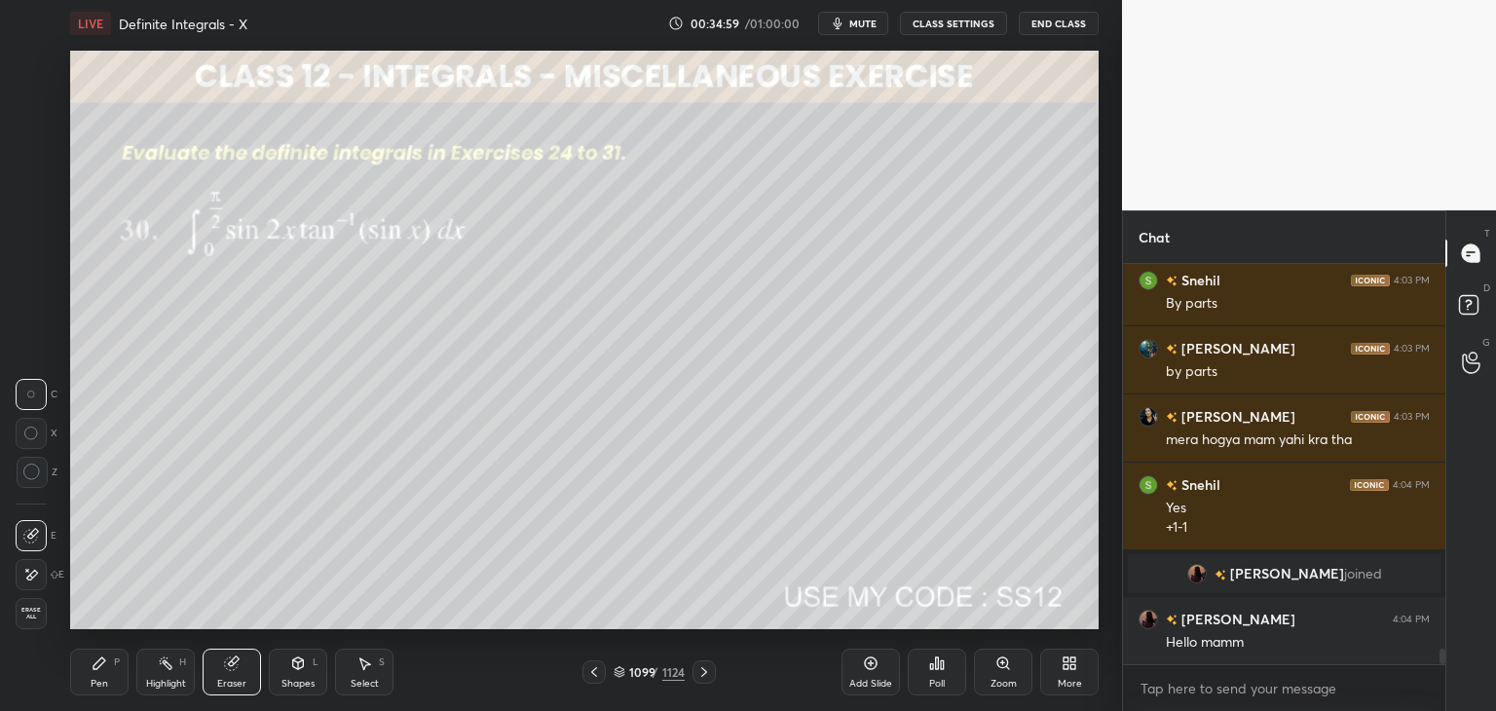
drag, startPoint x: 699, startPoint y: 676, endPoint x: 709, endPoint y: 674, distance: 9.9
click at [698, 676] on icon at bounding box center [704, 672] width 16 height 16
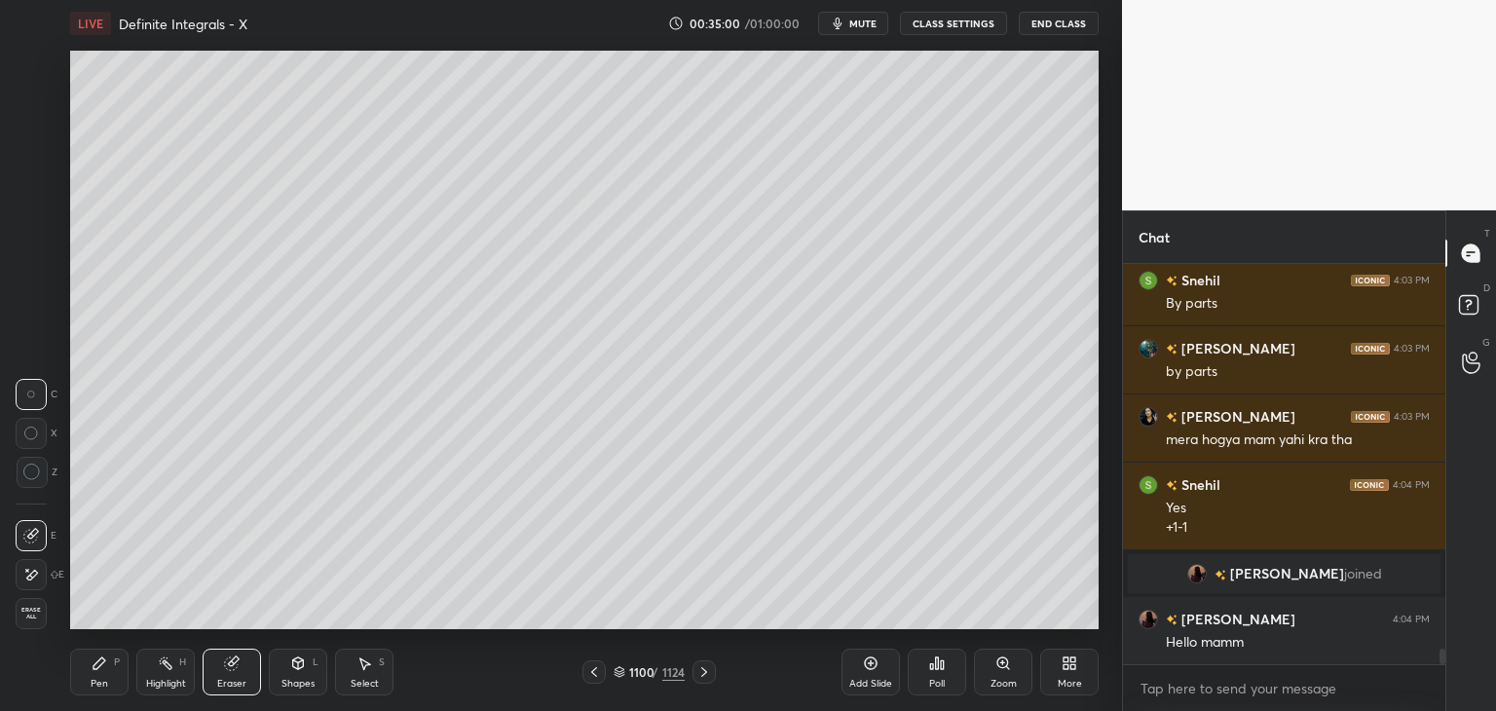
click at [705, 673] on icon at bounding box center [704, 672] width 16 height 16
drag, startPoint x: 96, startPoint y: 679, endPoint x: 123, endPoint y: 634, distance: 51.9
click at [96, 680] on div "Pen" at bounding box center [100, 684] width 18 height 10
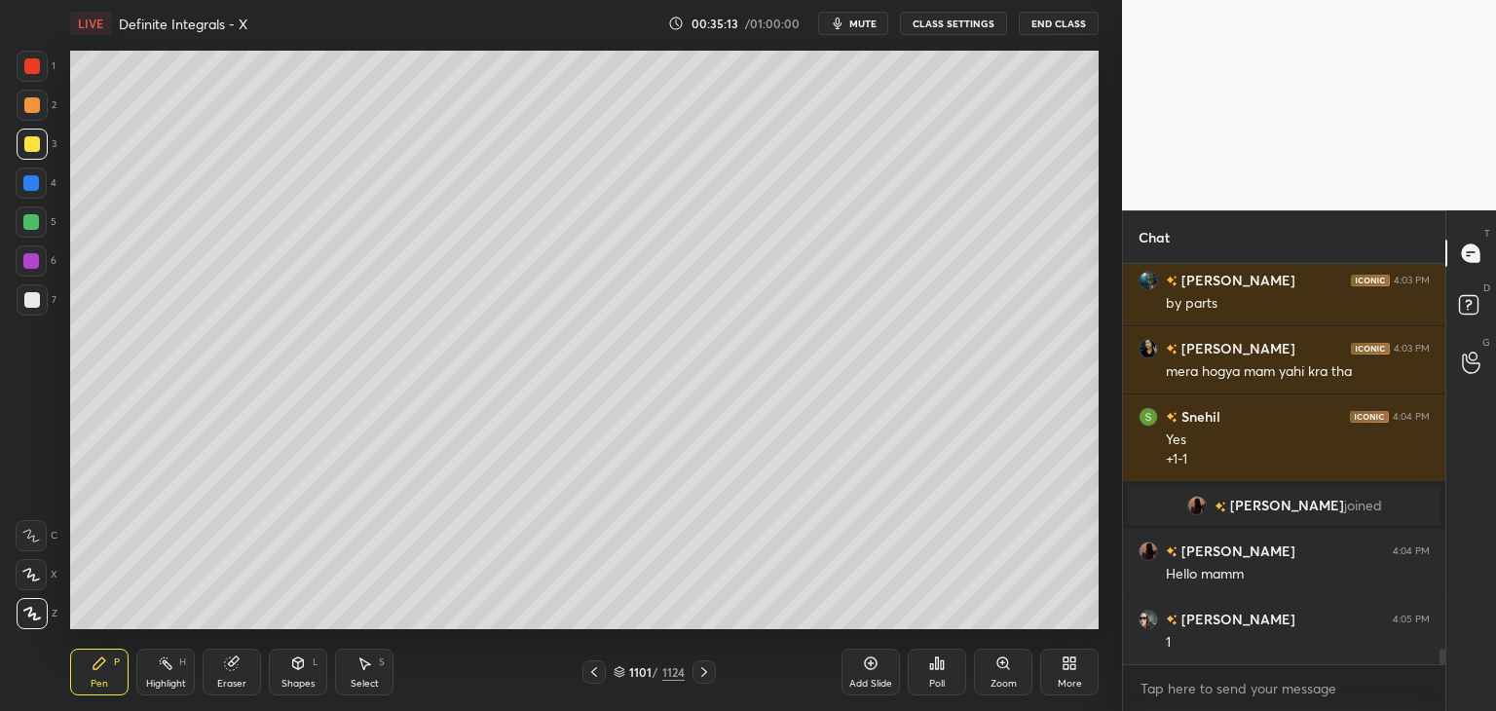
scroll to position [9905, 0]
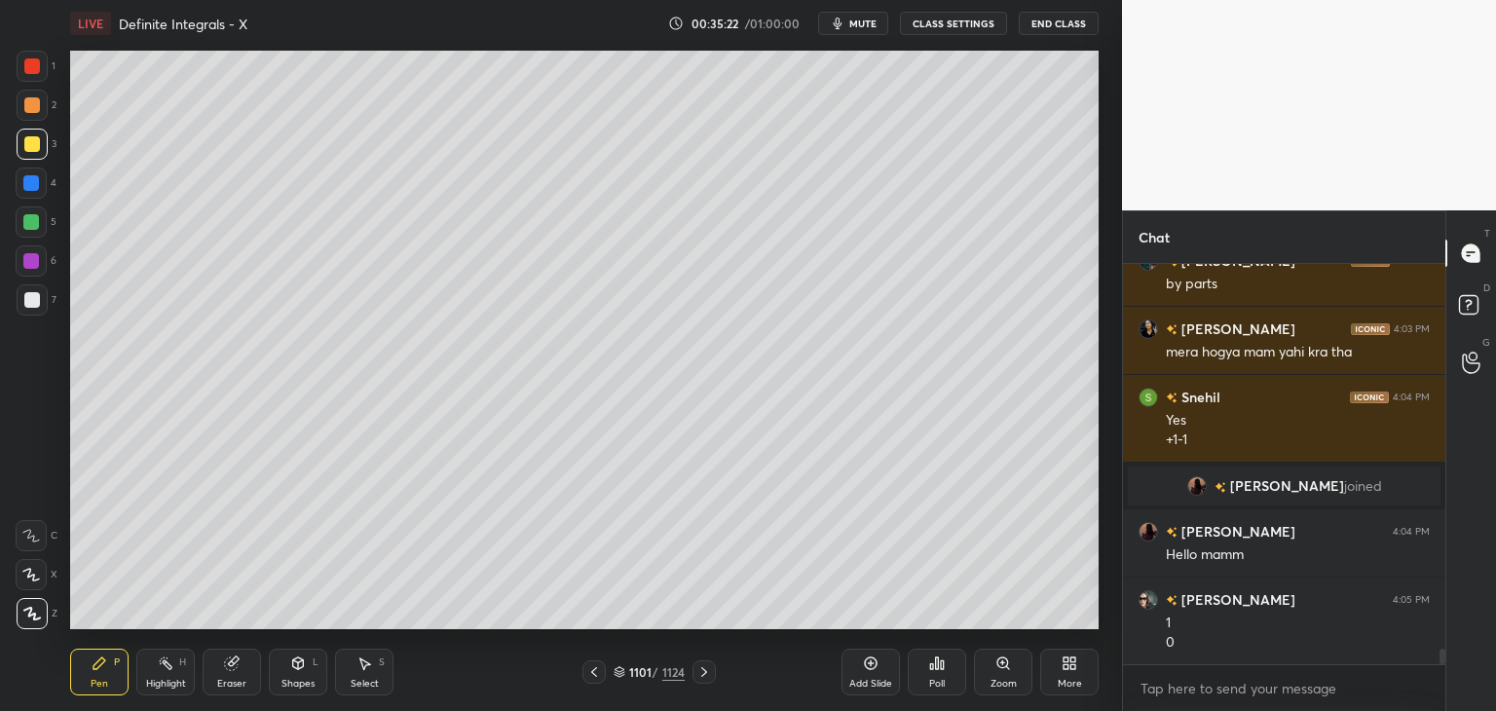
drag, startPoint x: 358, startPoint y: 677, endPoint x: 364, endPoint y: 668, distance: 10.5
click at [359, 679] on div "Select" at bounding box center [365, 684] width 28 height 10
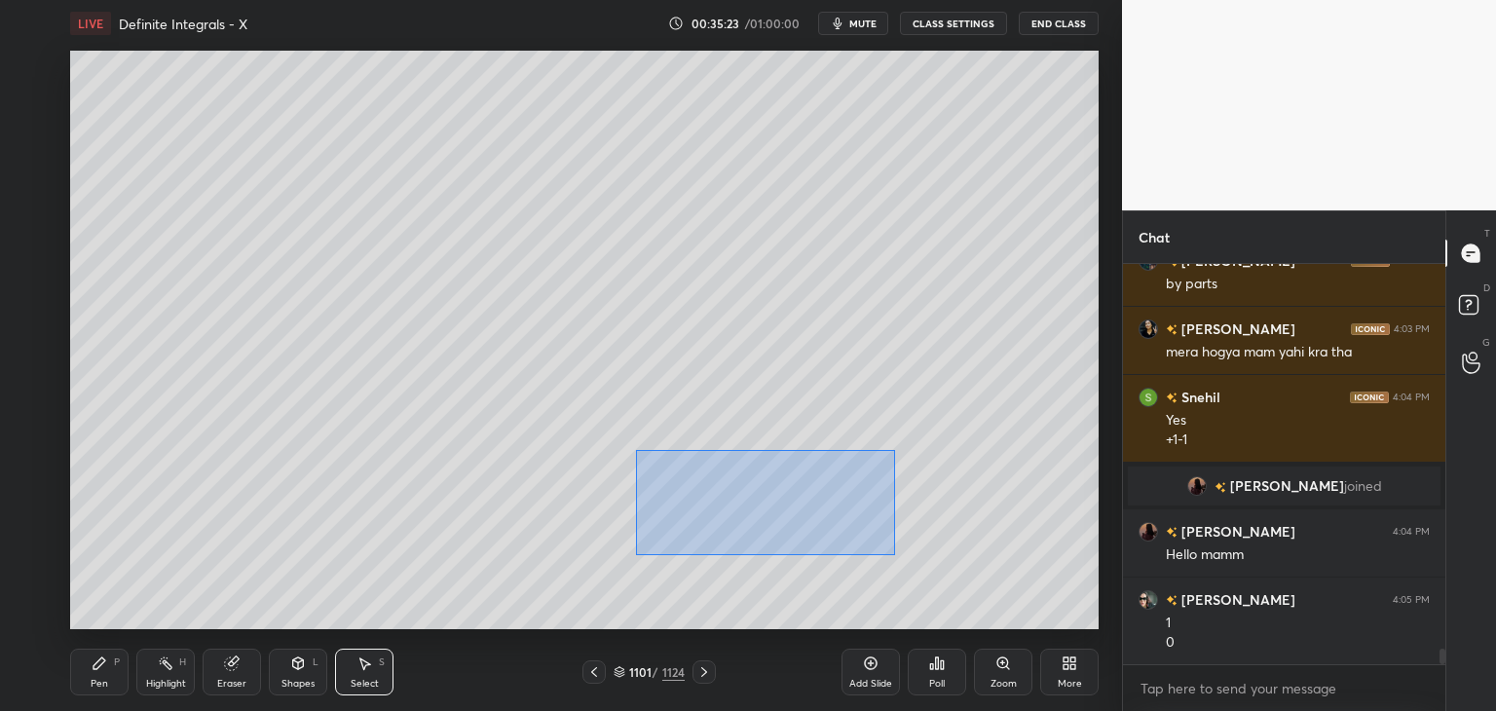
drag, startPoint x: 635, startPoint y: 449, endPoint x: 973, endPoint y: 556, distance: 354.5
click at [991, 568] on div "0 ° Undo Copy Paste here Duplicate Duplicate to new slide Delete" at bounding box center [584, 340] width 1029 height 579
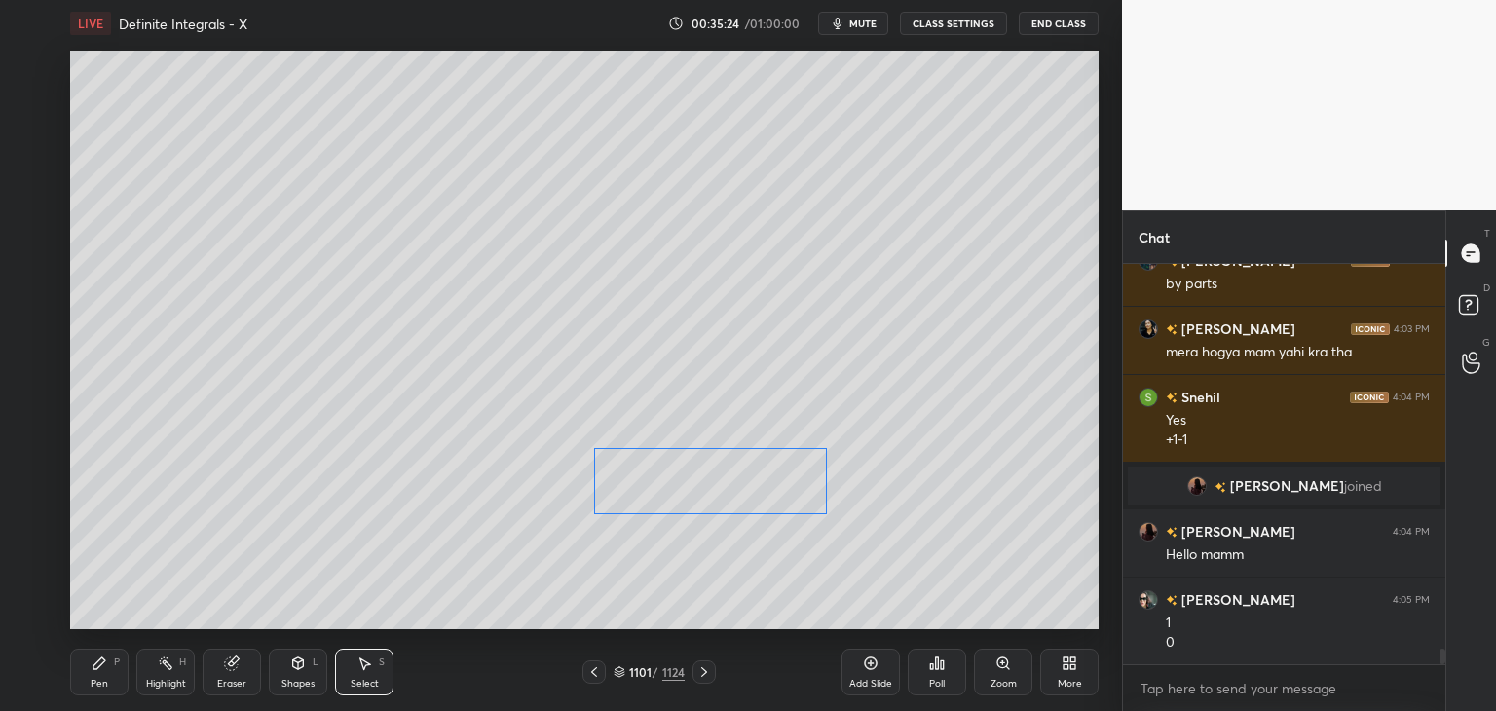
drag, startPoint x: 827, startPoint y: 511, endPoint x: 761, endPoint y: 519, distance: 66.7
click at [766, 500] on div "0 ° Undo Copy Paste here Duplicate Duplicate to new slide Delete" at bounding box center [584, 340] width 1029 height 579
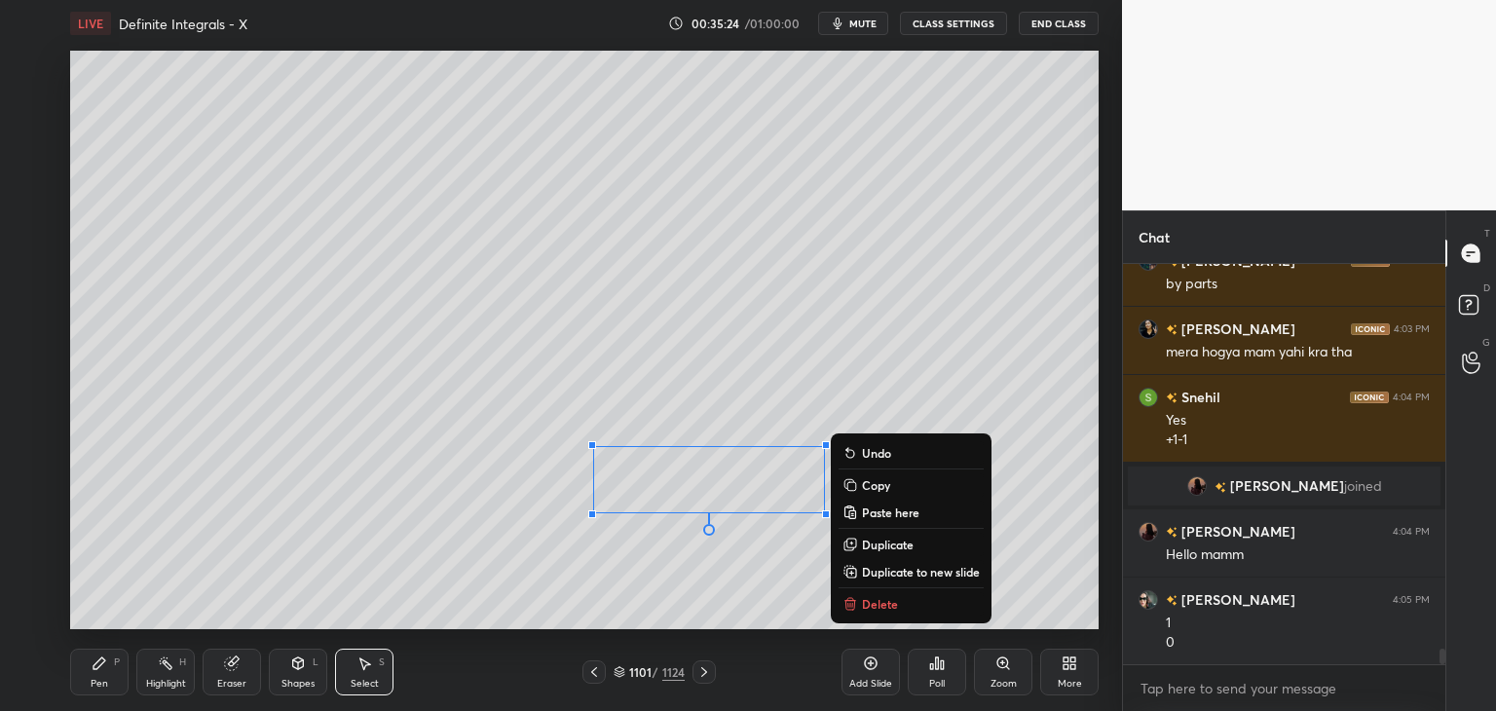
click at [690, 597] on div "0 ° Undo Copy Paste here Duplicate Duplicate to new slide Delete" at bounding box center [584, 340] width 1029 height 579
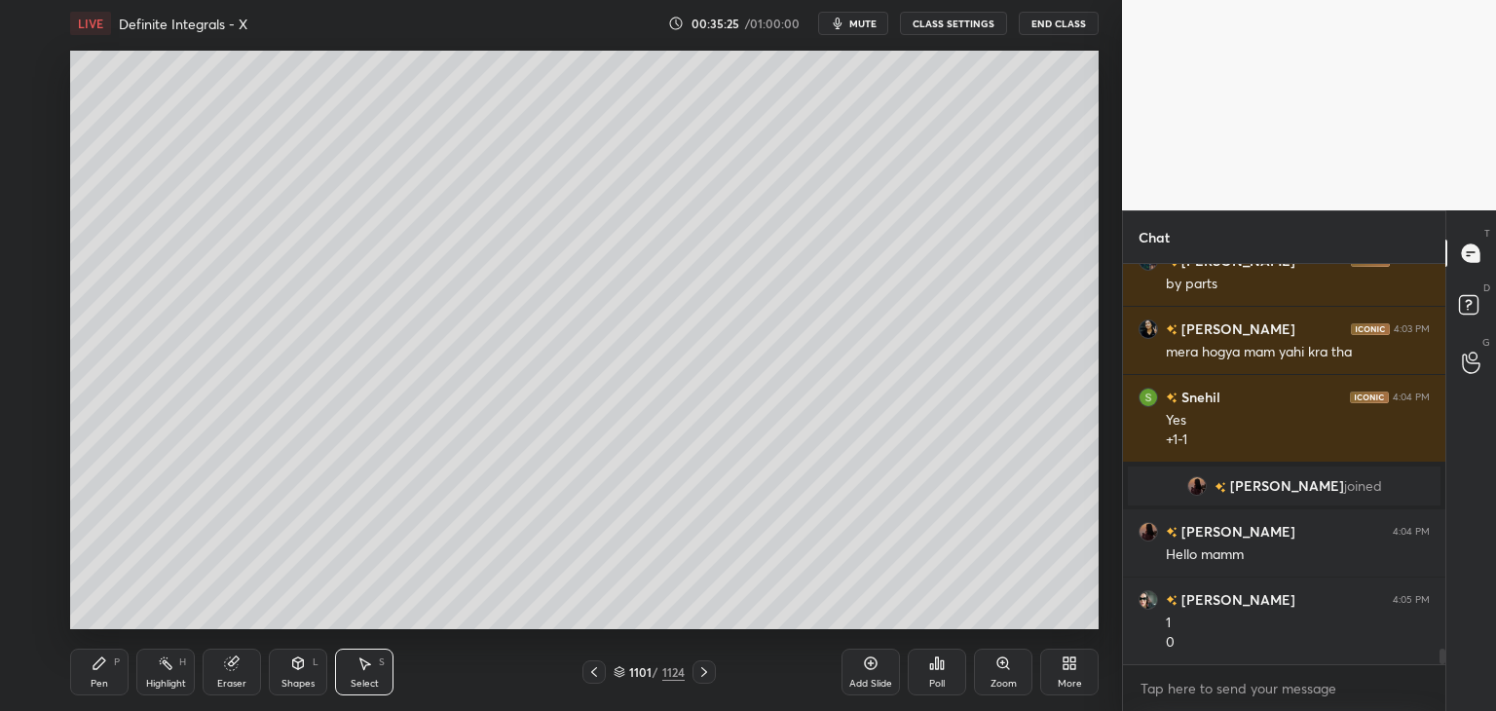
scroll to position [9973, 0]
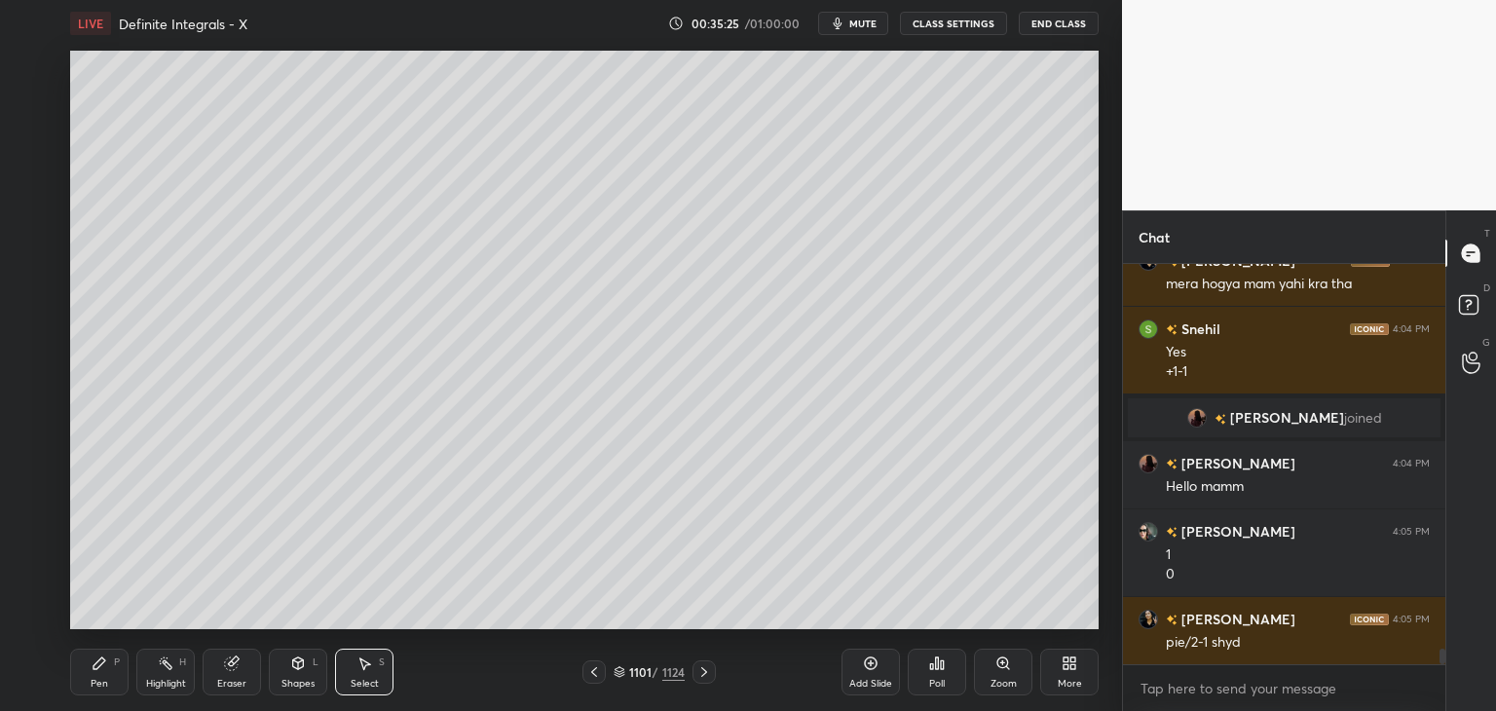
click at [105, 673] on div "Pen P" at bounding box center [99, 672] width 58 height 47
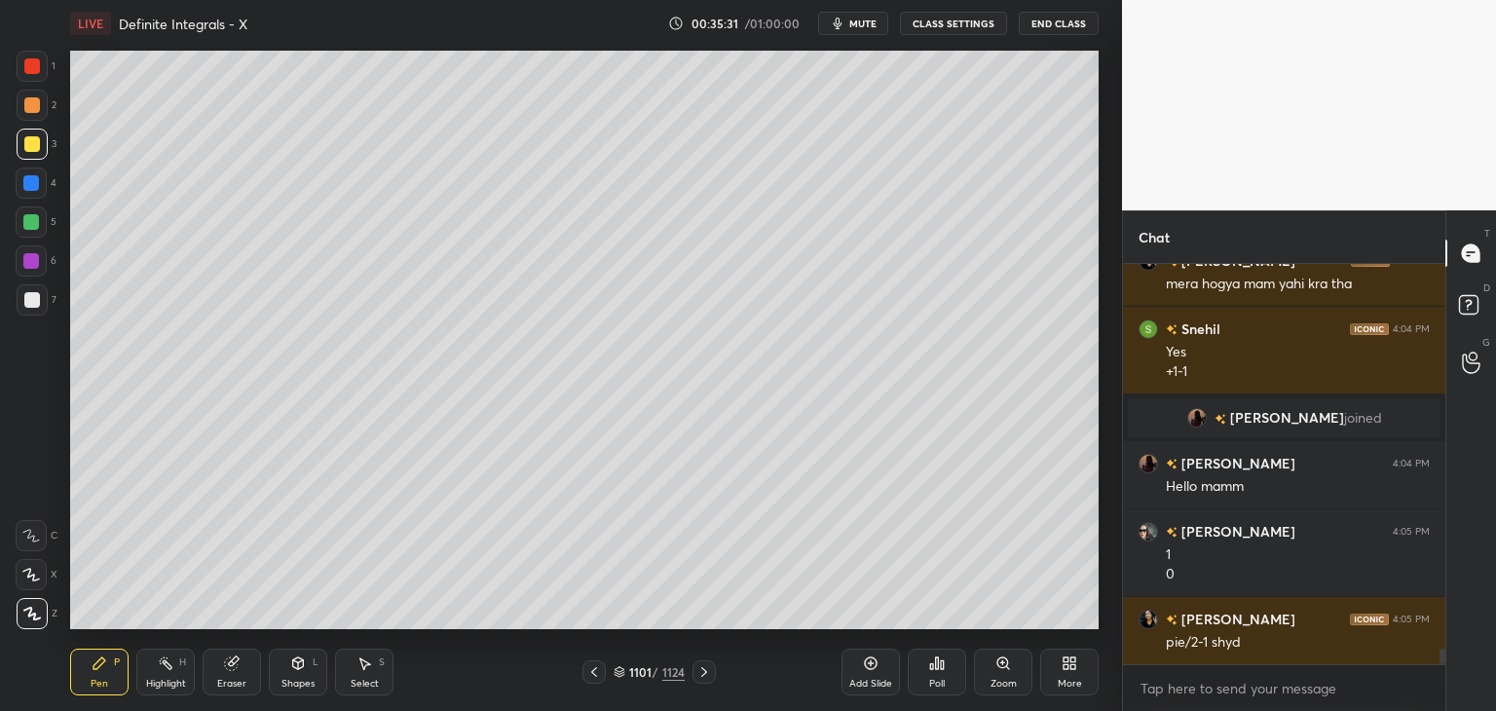
click at [588, 669] on icon at bounding box center [594, 672] width 16 height 16
click at [584, 670] on div at bounding box center [593, 671] width 23 height 23
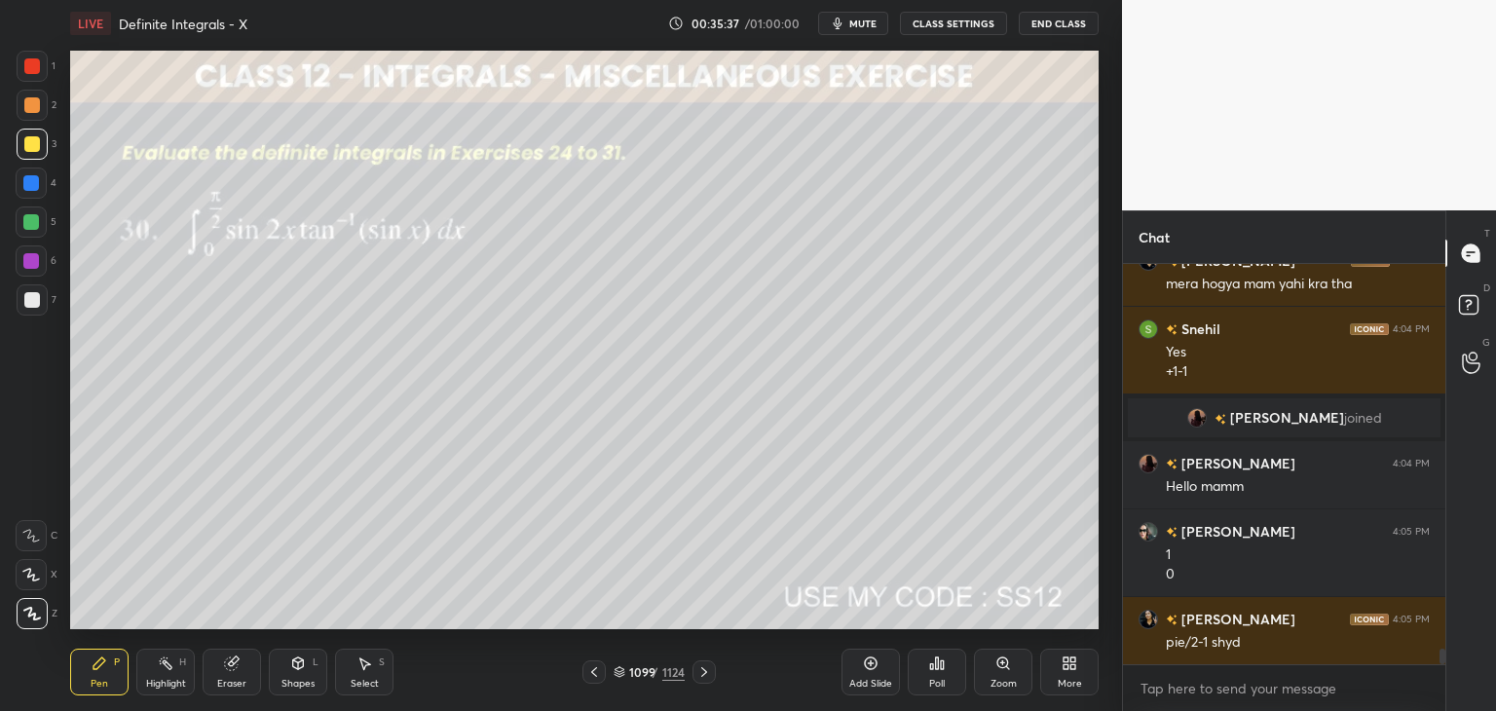
click at [701, 671] on icon at bounding box center [704, 672] width 16 height 16
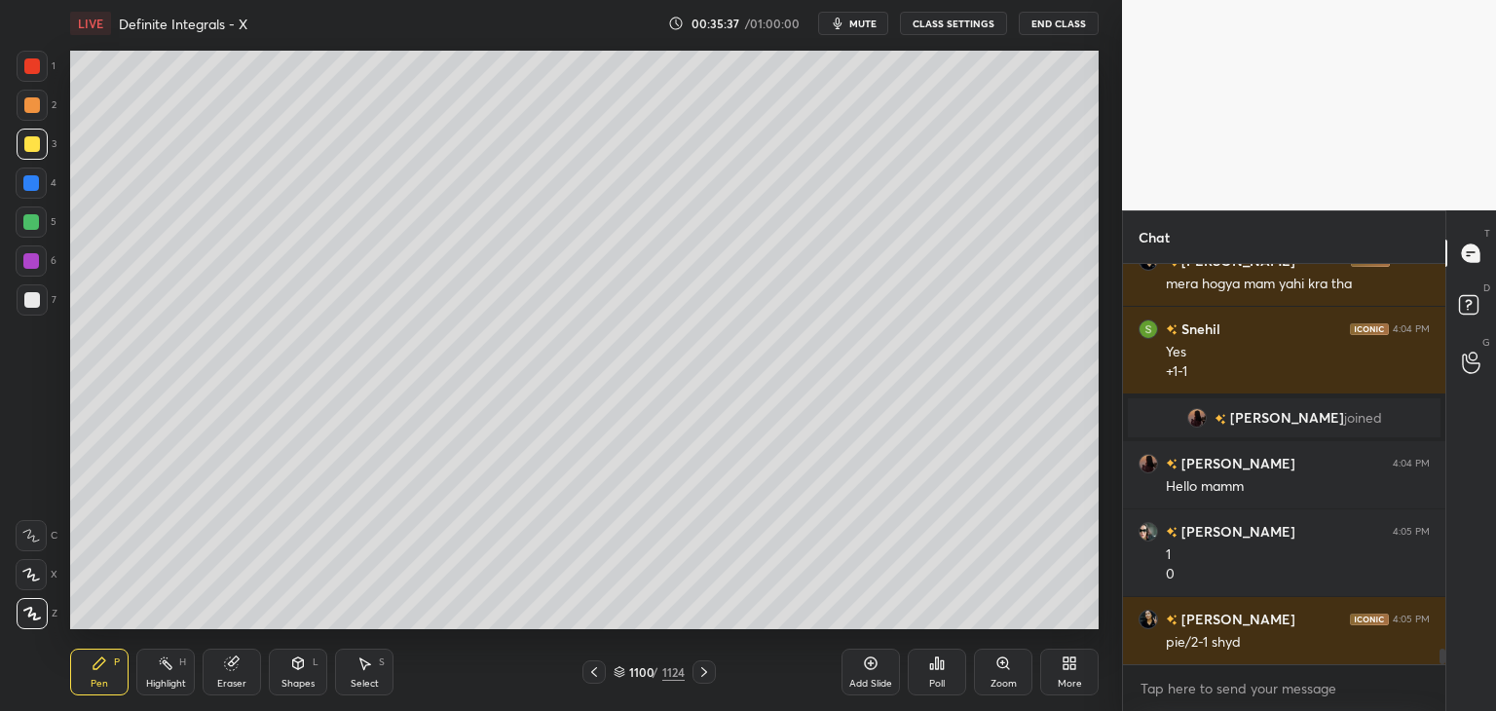
click at [705, 673] on icon at bounding box center [704, 672] width 16 height 16
click at [701, 677] on icon at bounding box center [704, 672] width 16 height 16
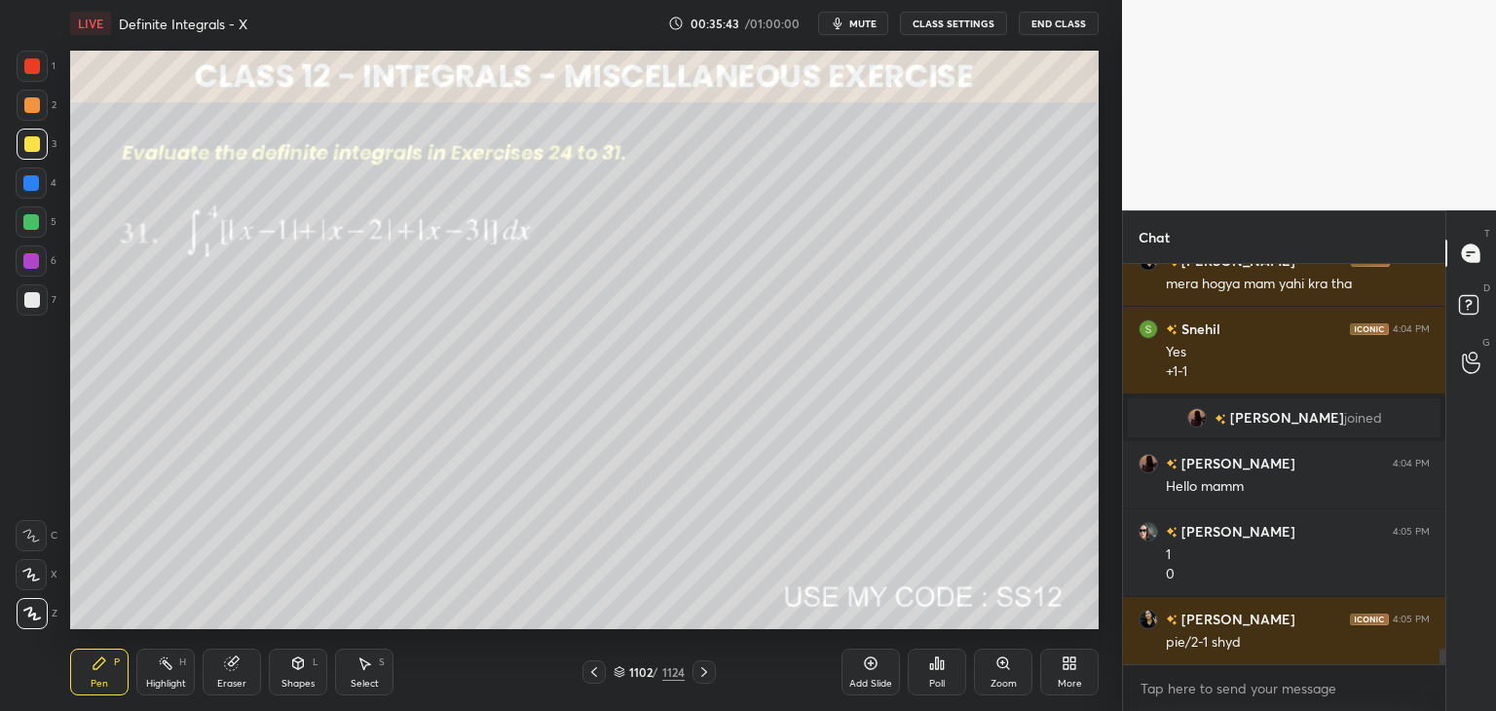
click at [604, 664] on div at bounding box center [593, 671] width 23 height 23
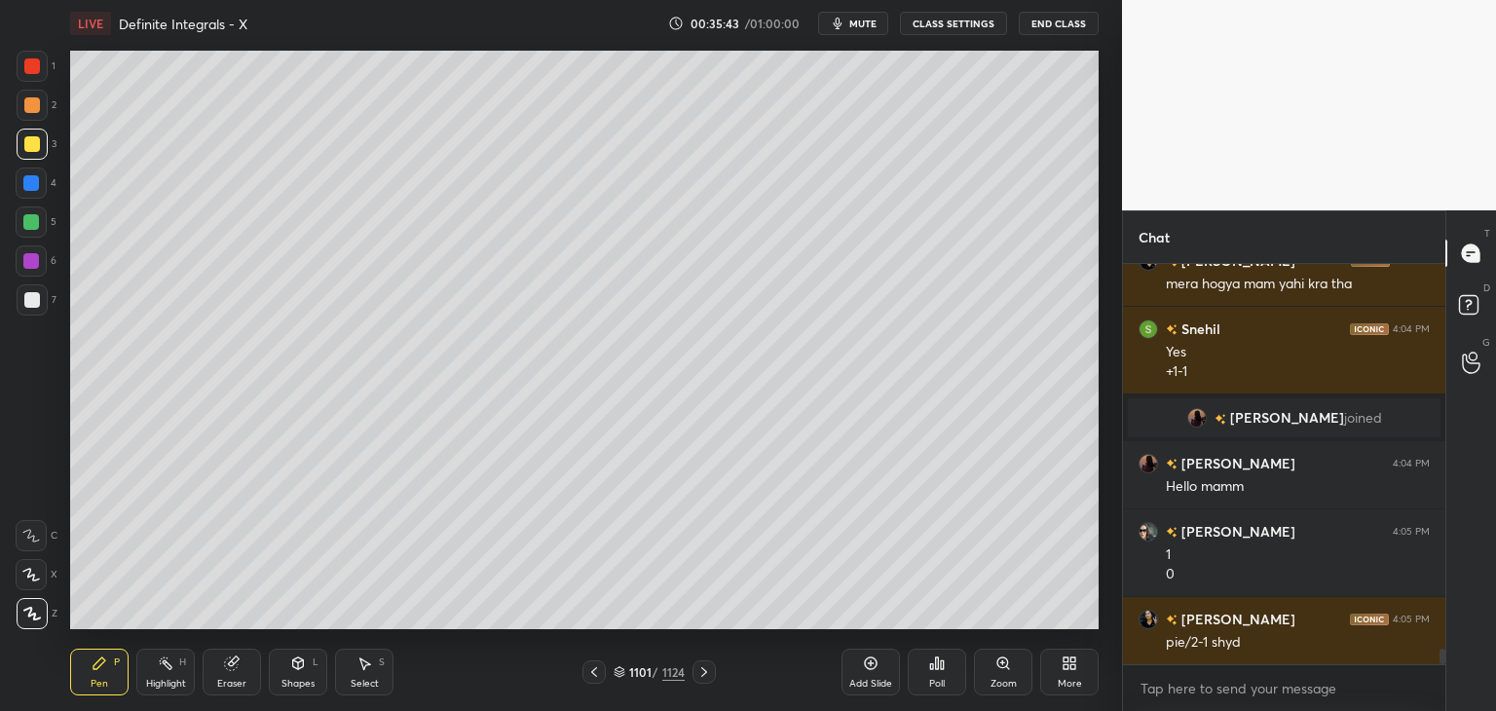
click at [600, 670] on icon at bounding box center [594, 672] width 16 height 16
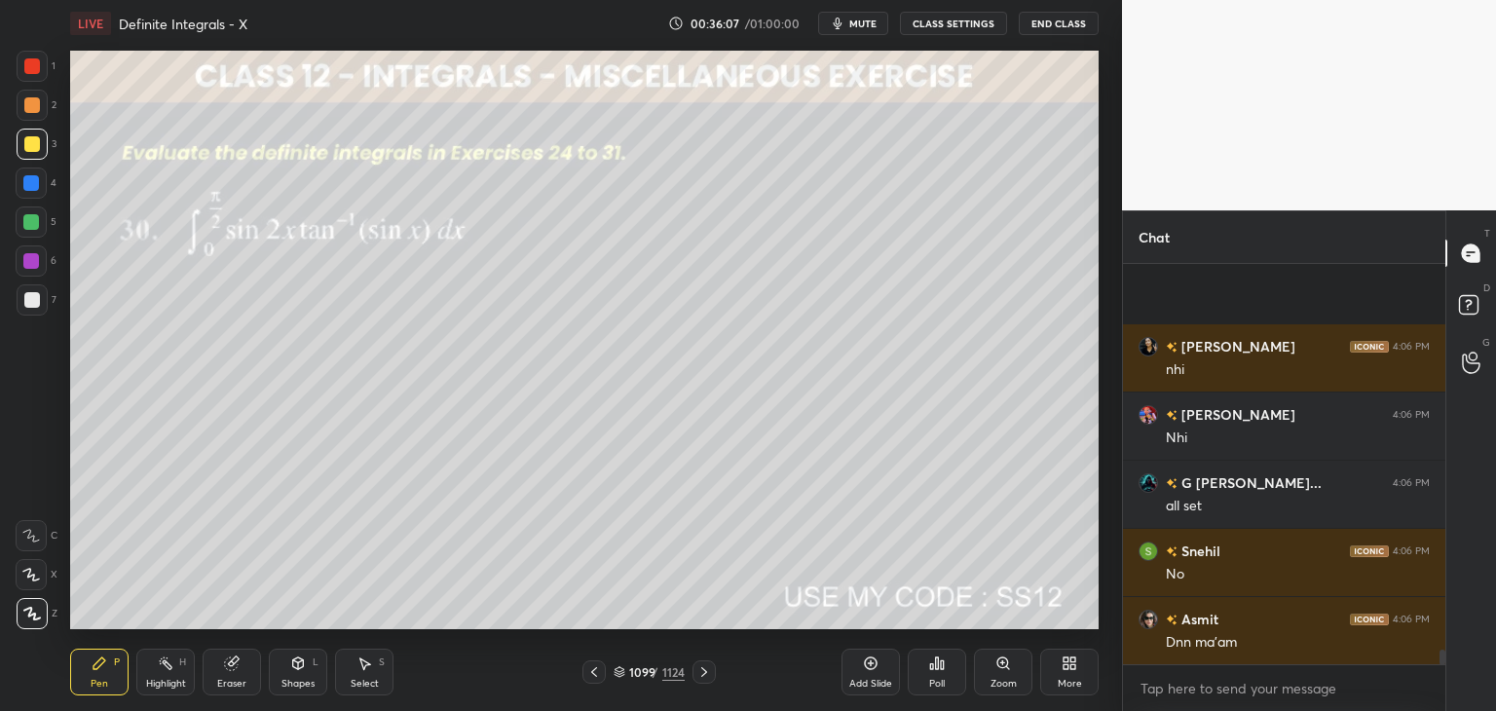
scroll to position [10519, 0]
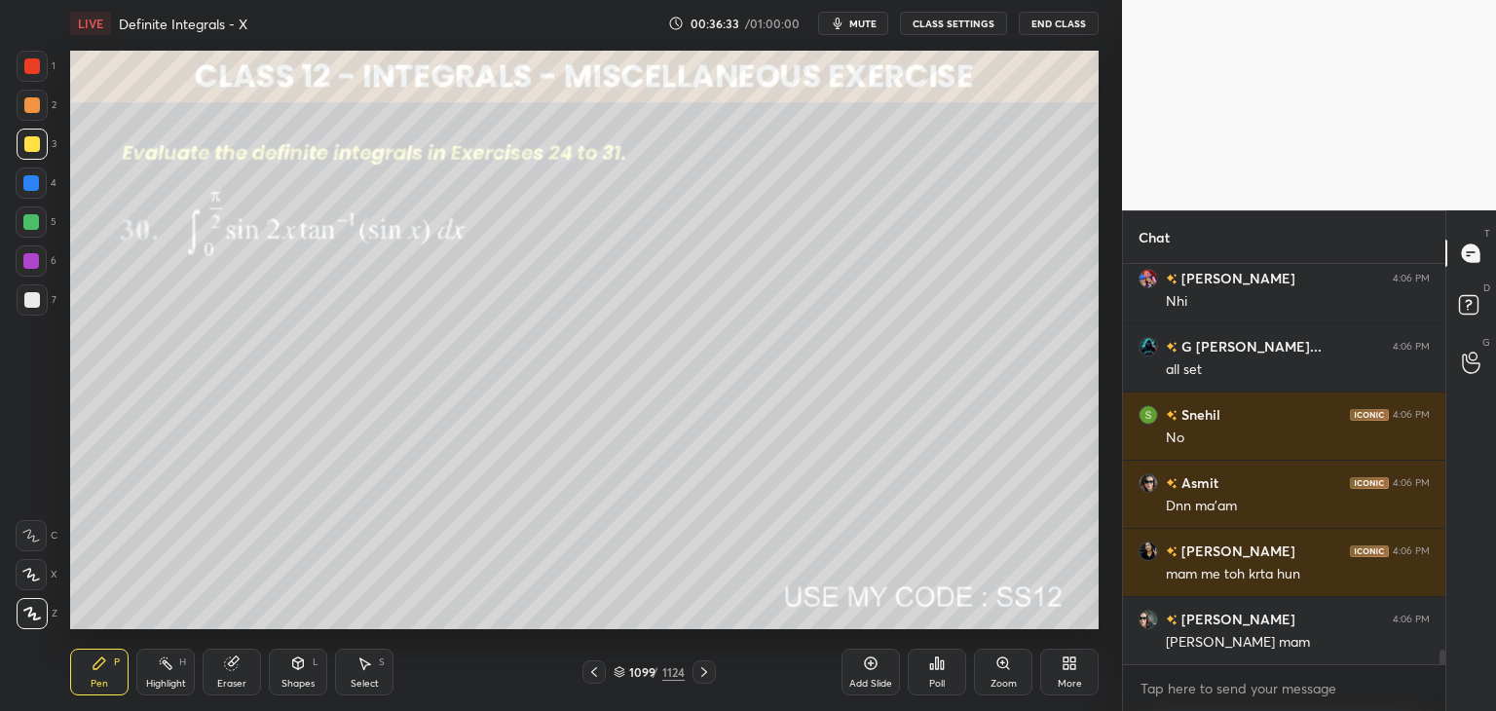
click at [706, 673] on icon at bounding box center [704, 672] width 16 height 16
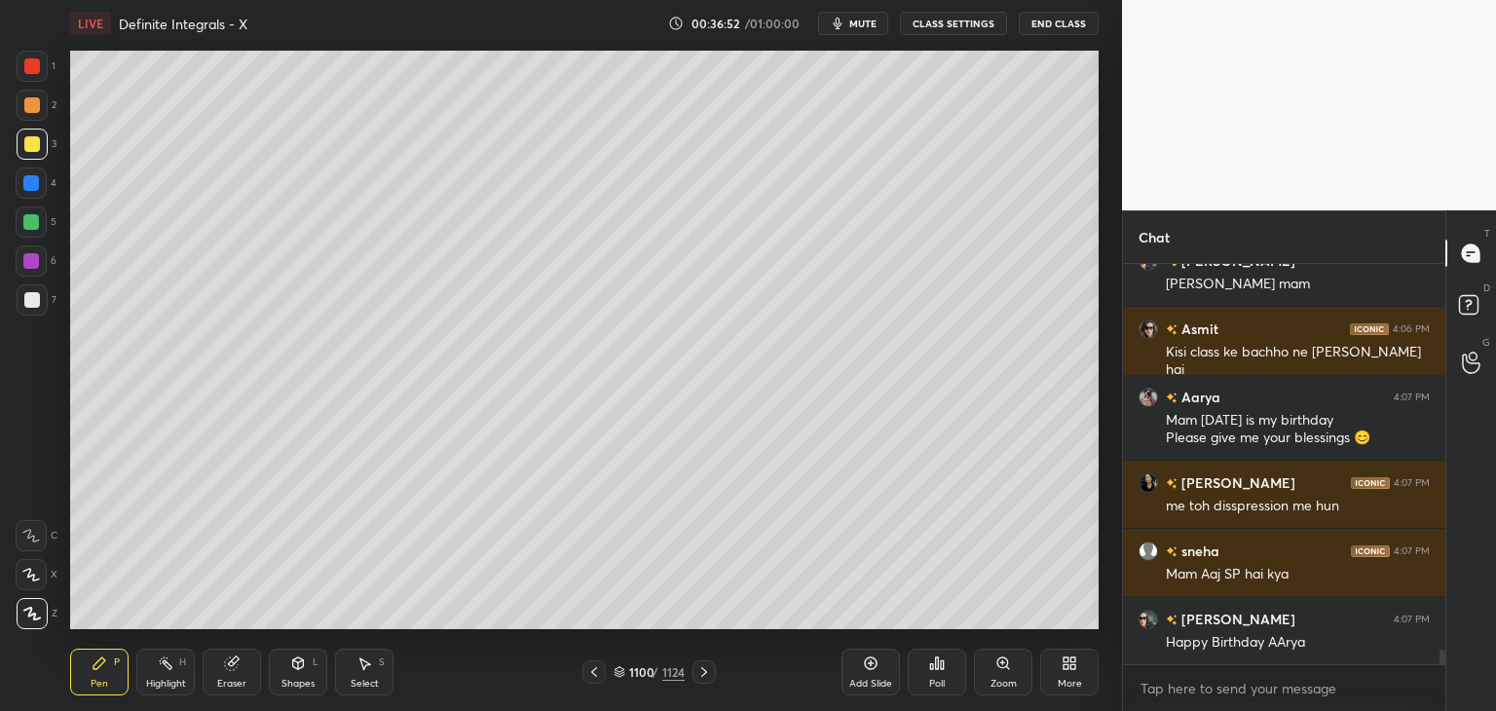
scroll to position [10945, 0]
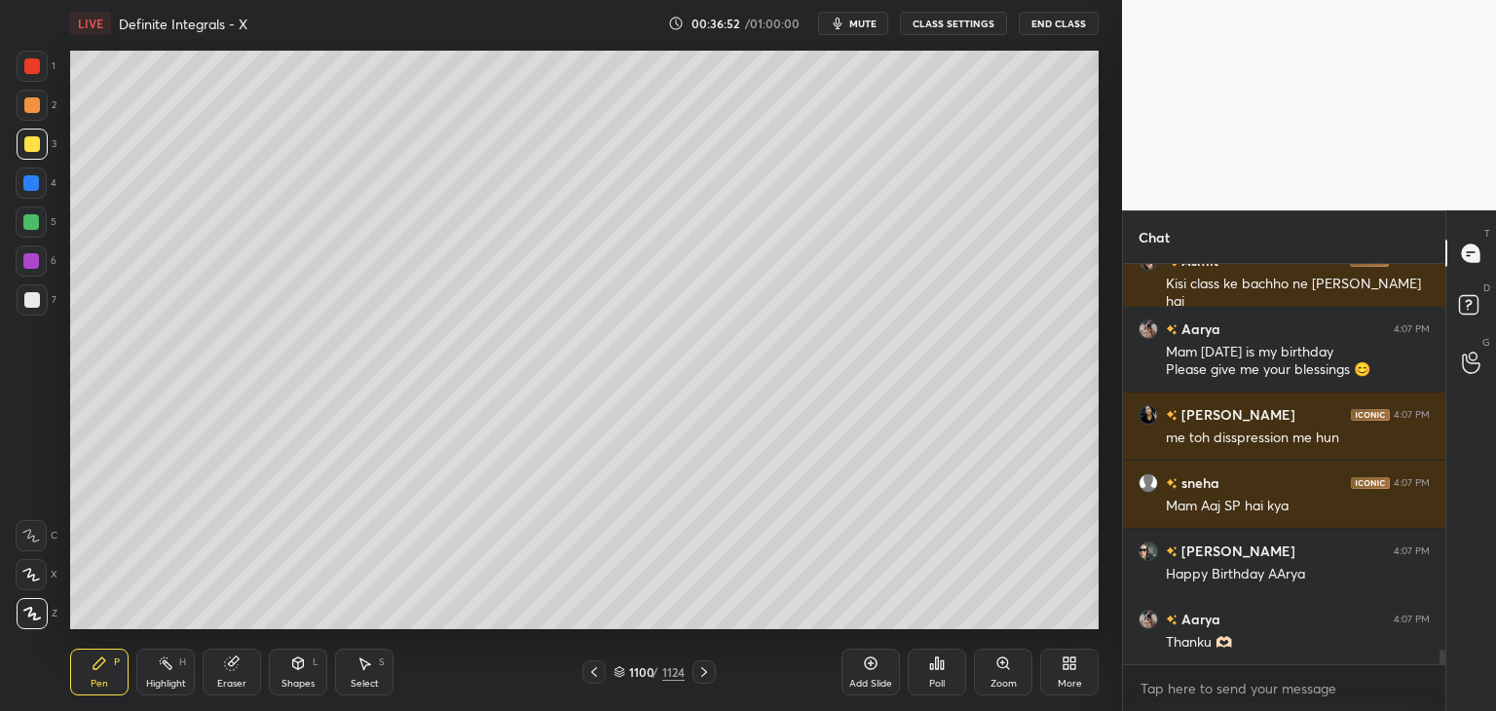
click at [708, 671] on icon at bounding box center [704, 672] width 16 height 16
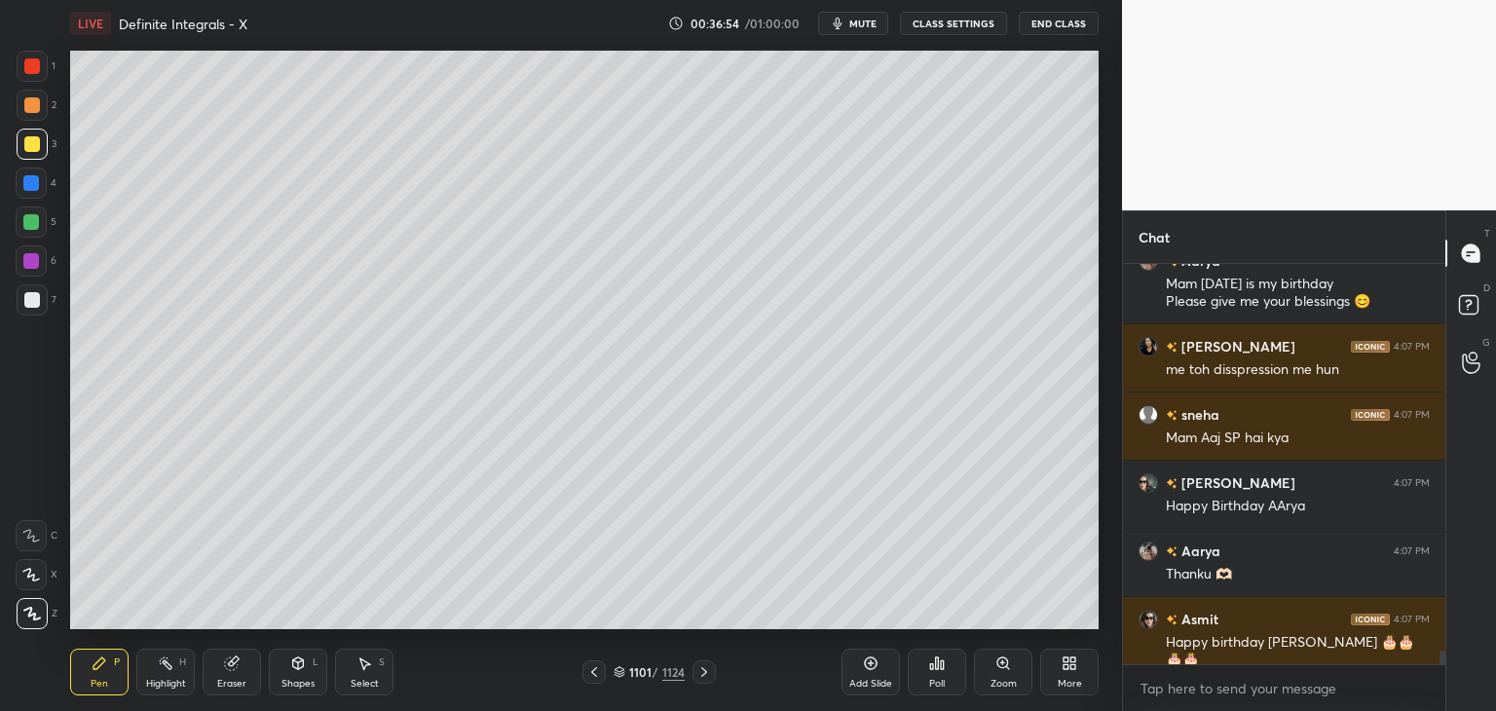
click at [702, 672] on icon at bounding box center [704, 672] width 16 height 16
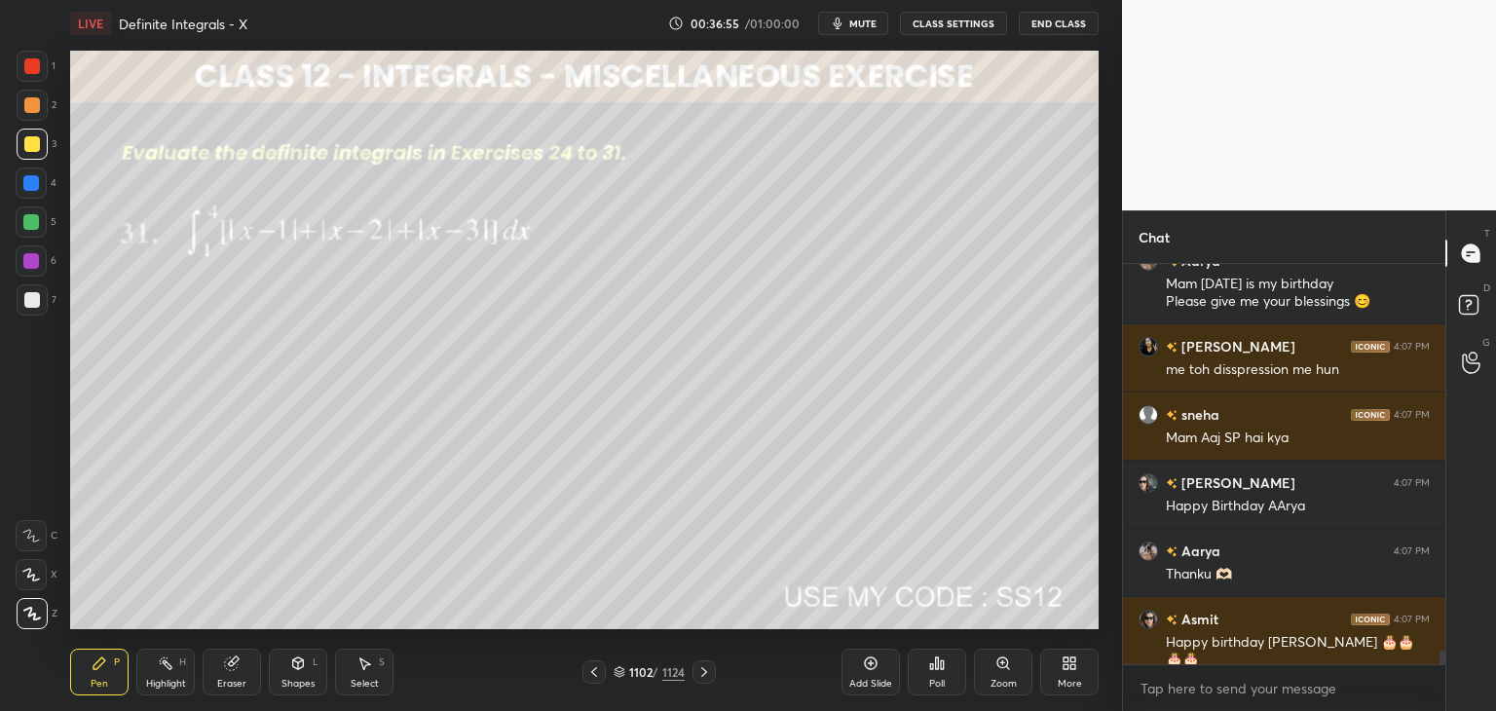
click at [590, 683] on div at bounding box center [593, 671] width 23 height 23
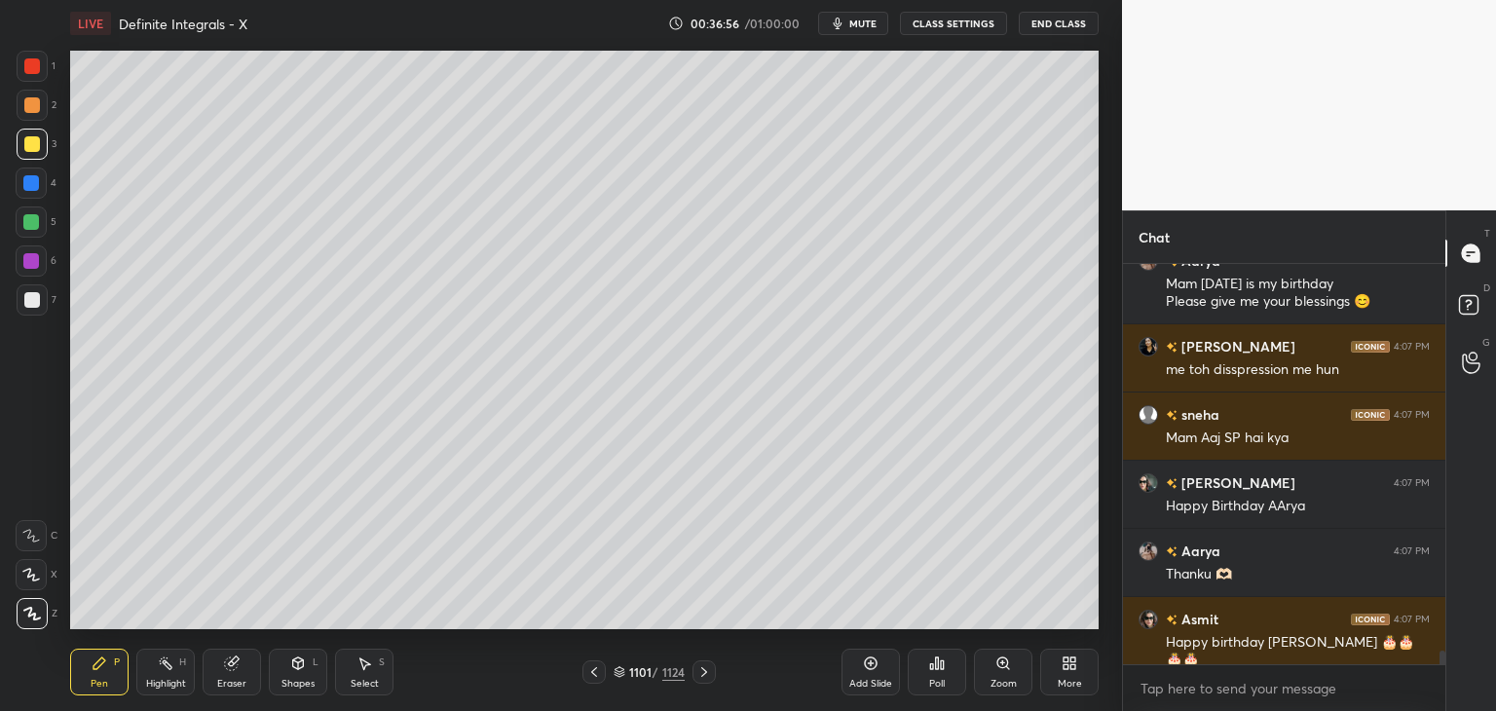
click at [588, 683] on div at bounding box center [593, 671] width 23 height 23
click at [590, 683] on div at bounding box center [593, 671] width 23 height 23
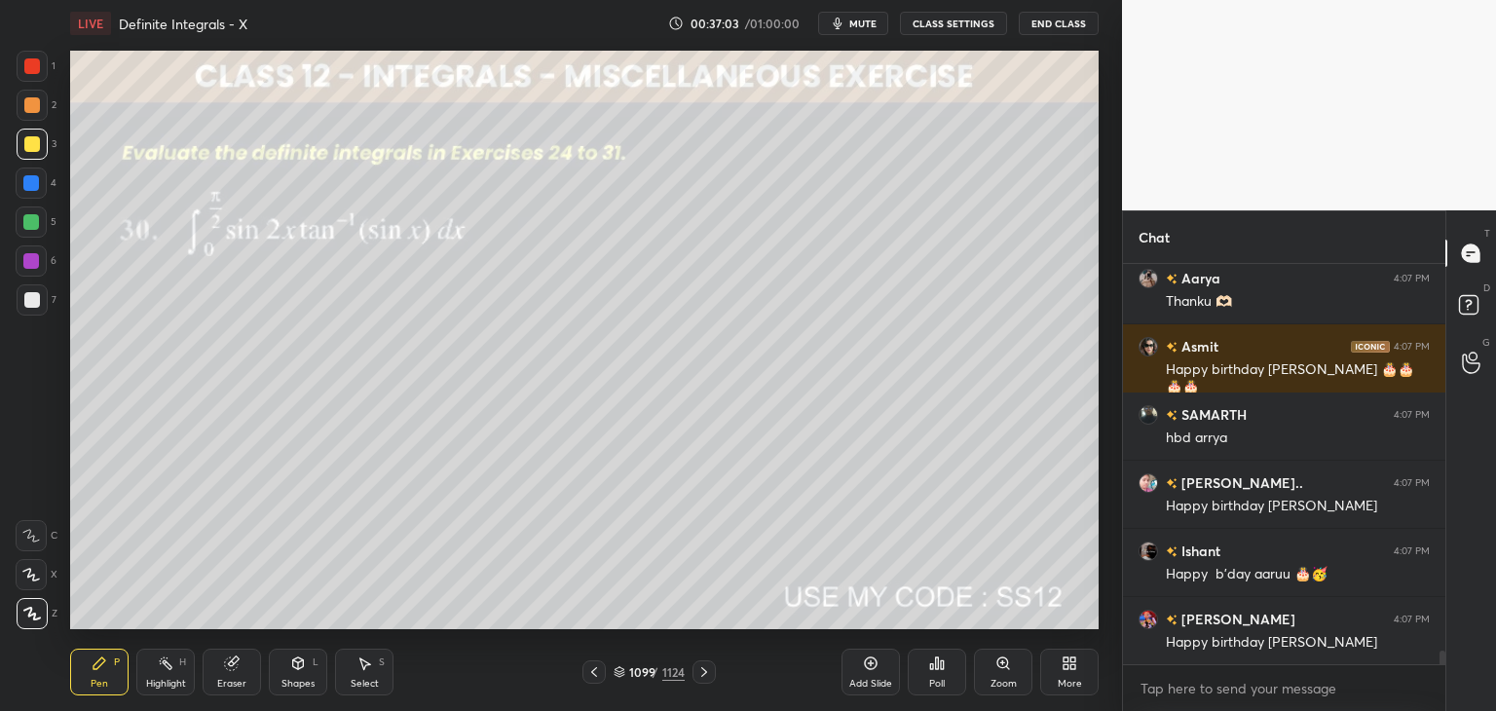
scroll to position [11355, 0]
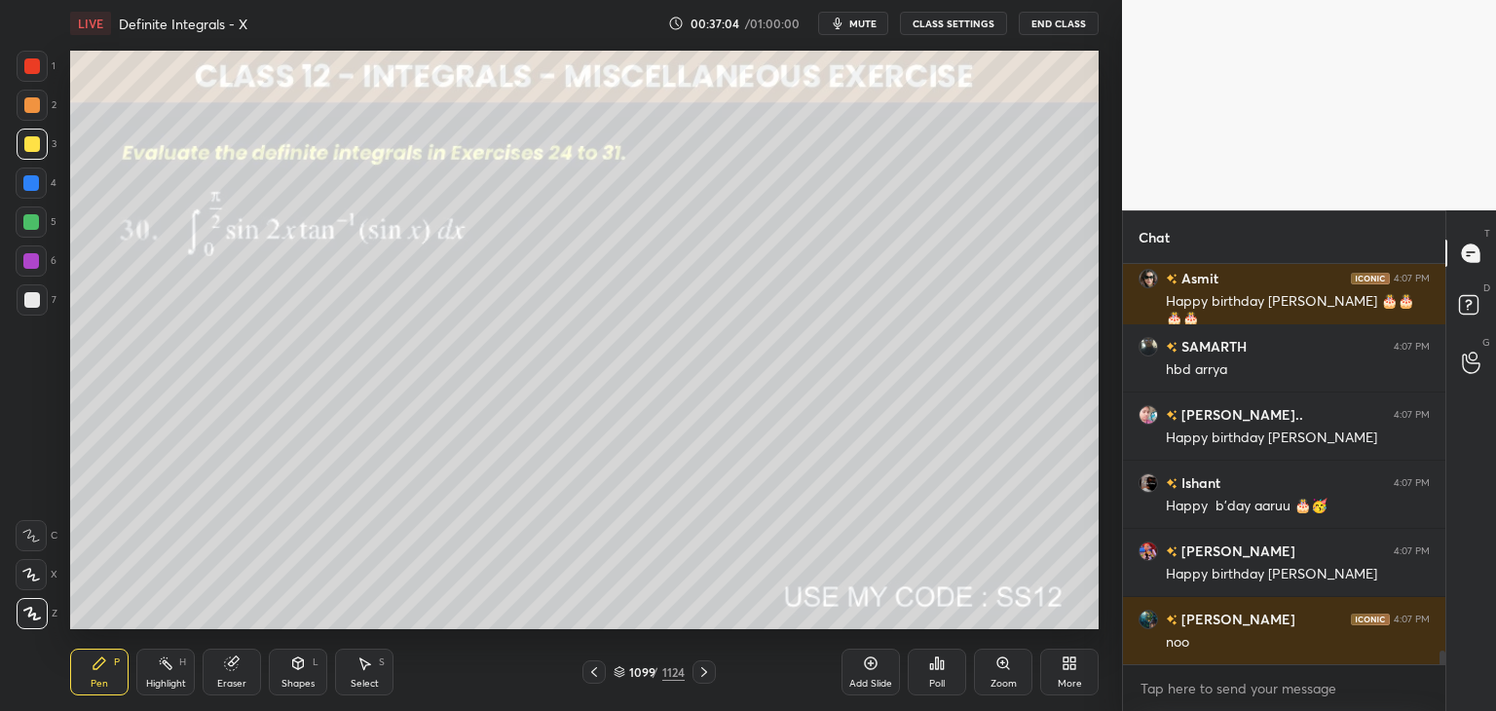
click at [698, 673] on icon at bounding box center [704, 672] width 16 height 16
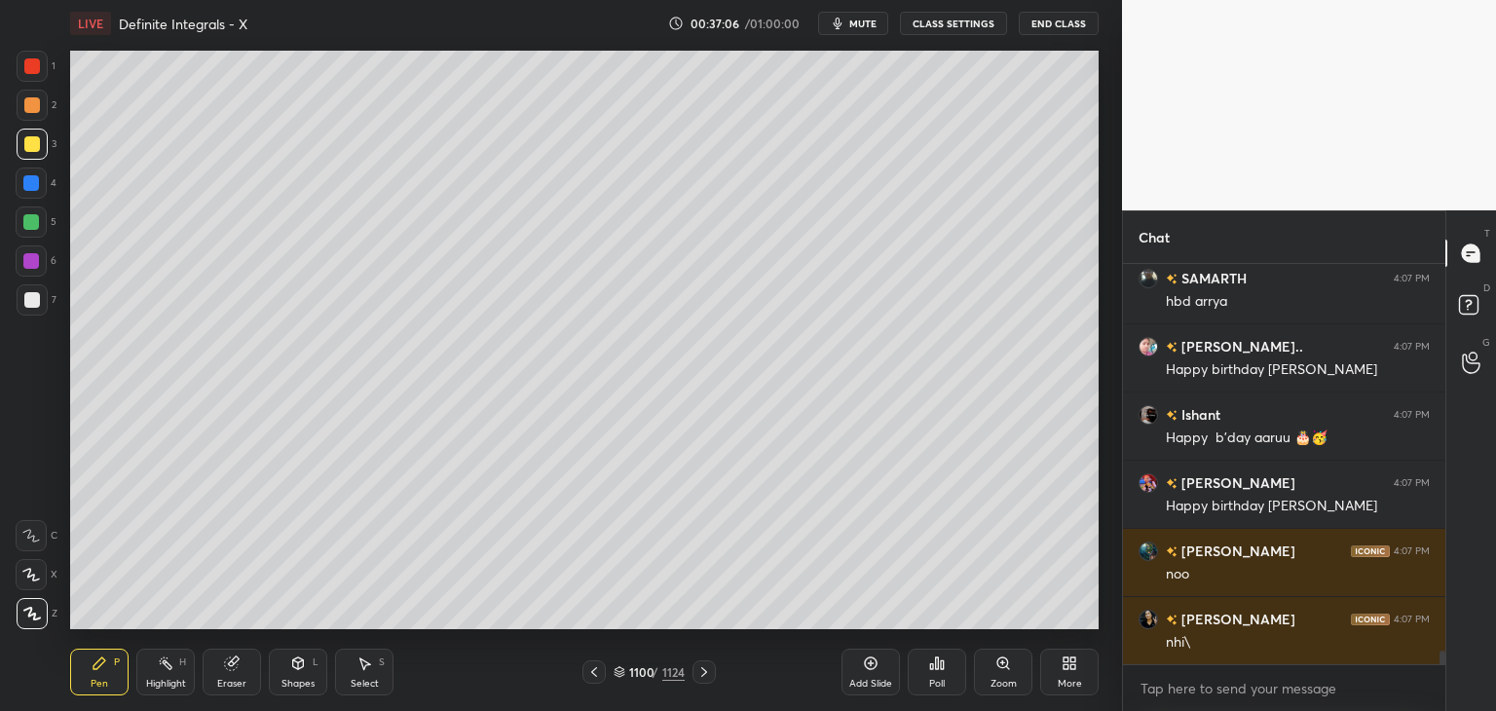
scroll to position [11491, 0]
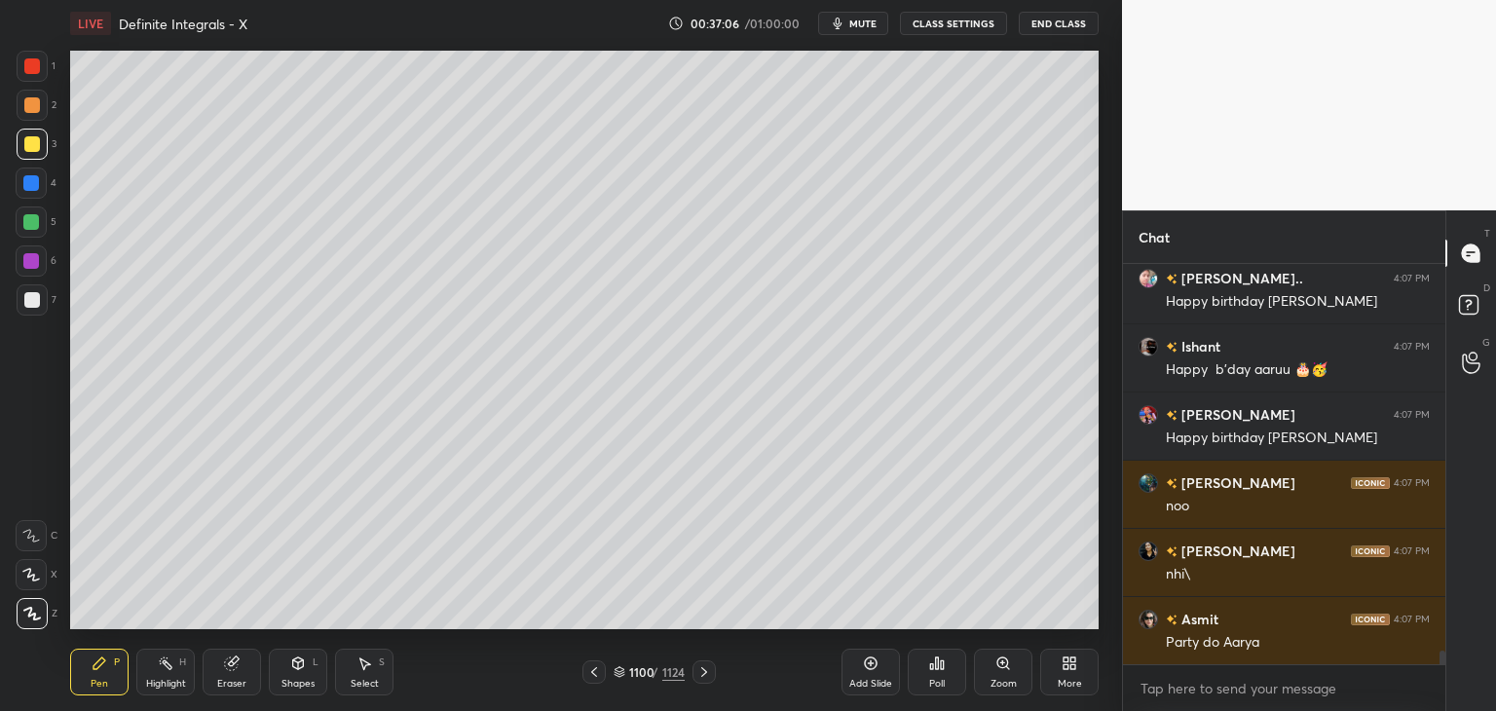
click at [693, 678] on div at bounding box center [703, 671] width 23 height 23
click at [700, 672] on icon at bounding box center [704, 672] width 16 height 16
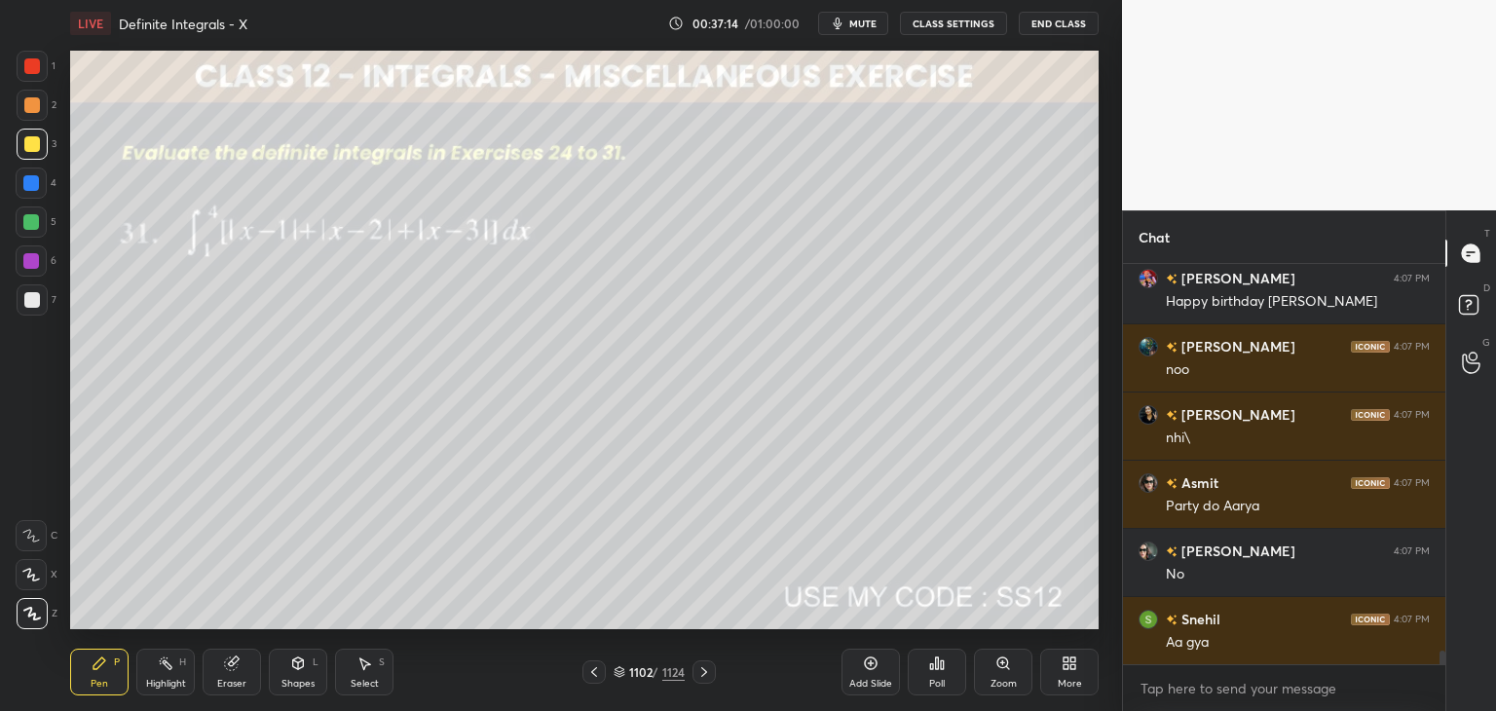
scroll to position [11695, 0]
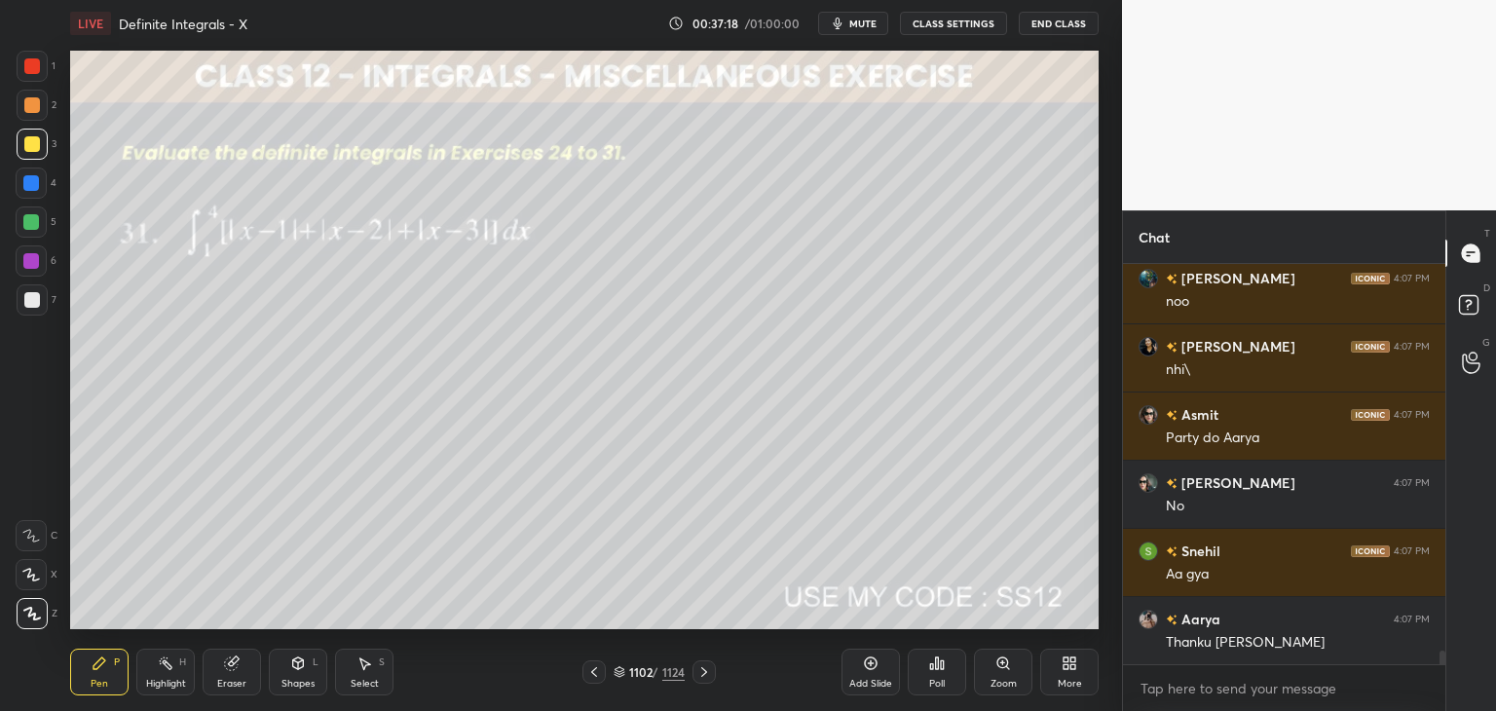
click at [940, 672] on div "Poll" at bounding box center [937, 672] width 58 height 47
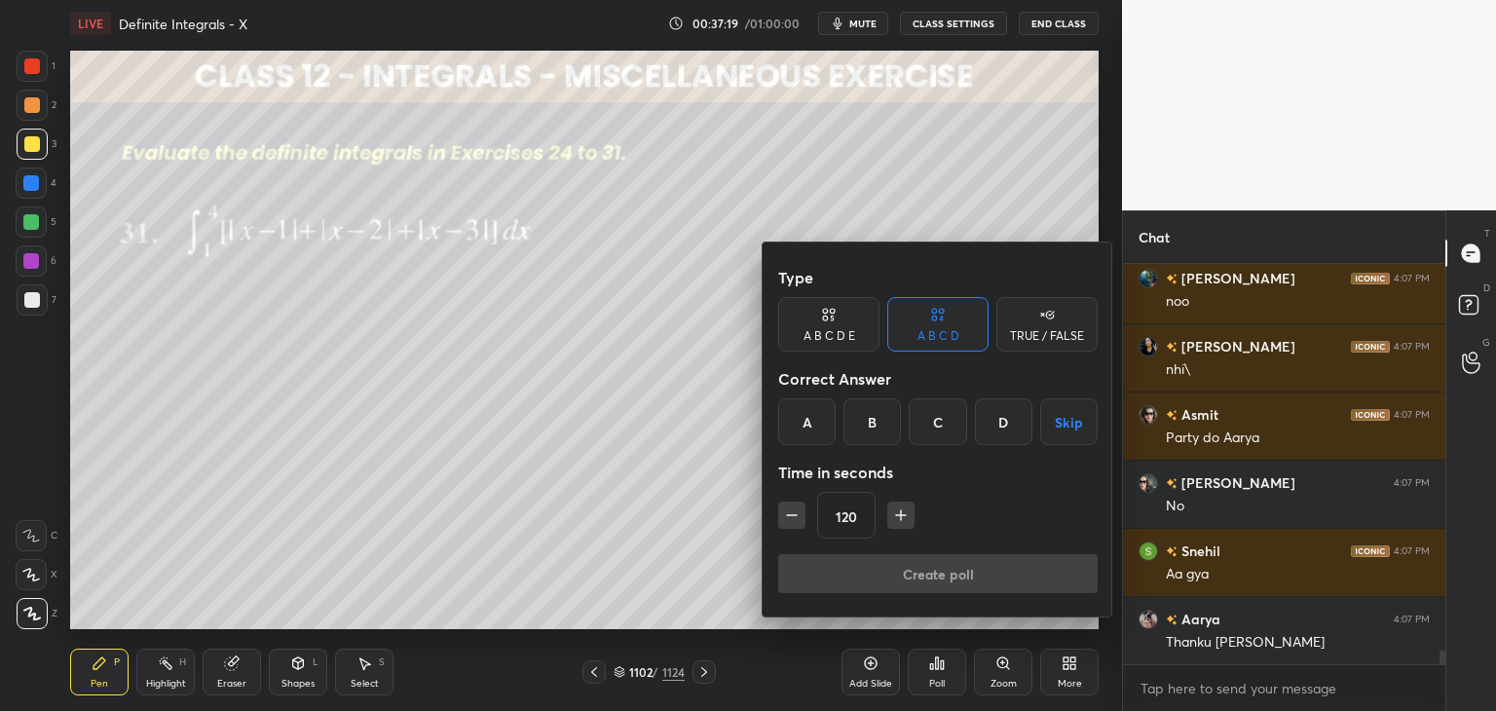
click at [1067, 426] on button "Skip" at bounding box center [1068, 421] width 57 height 47
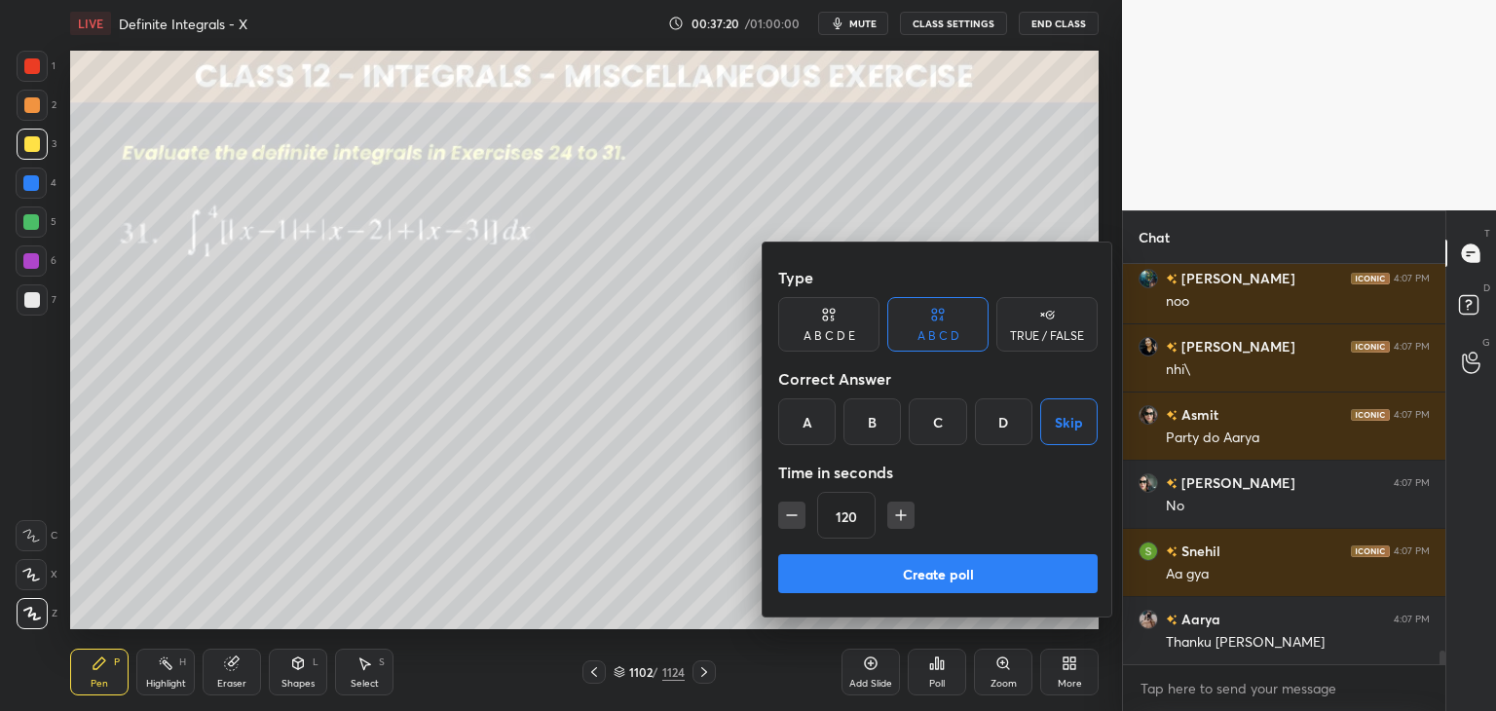
scroll to position [11764, 0]
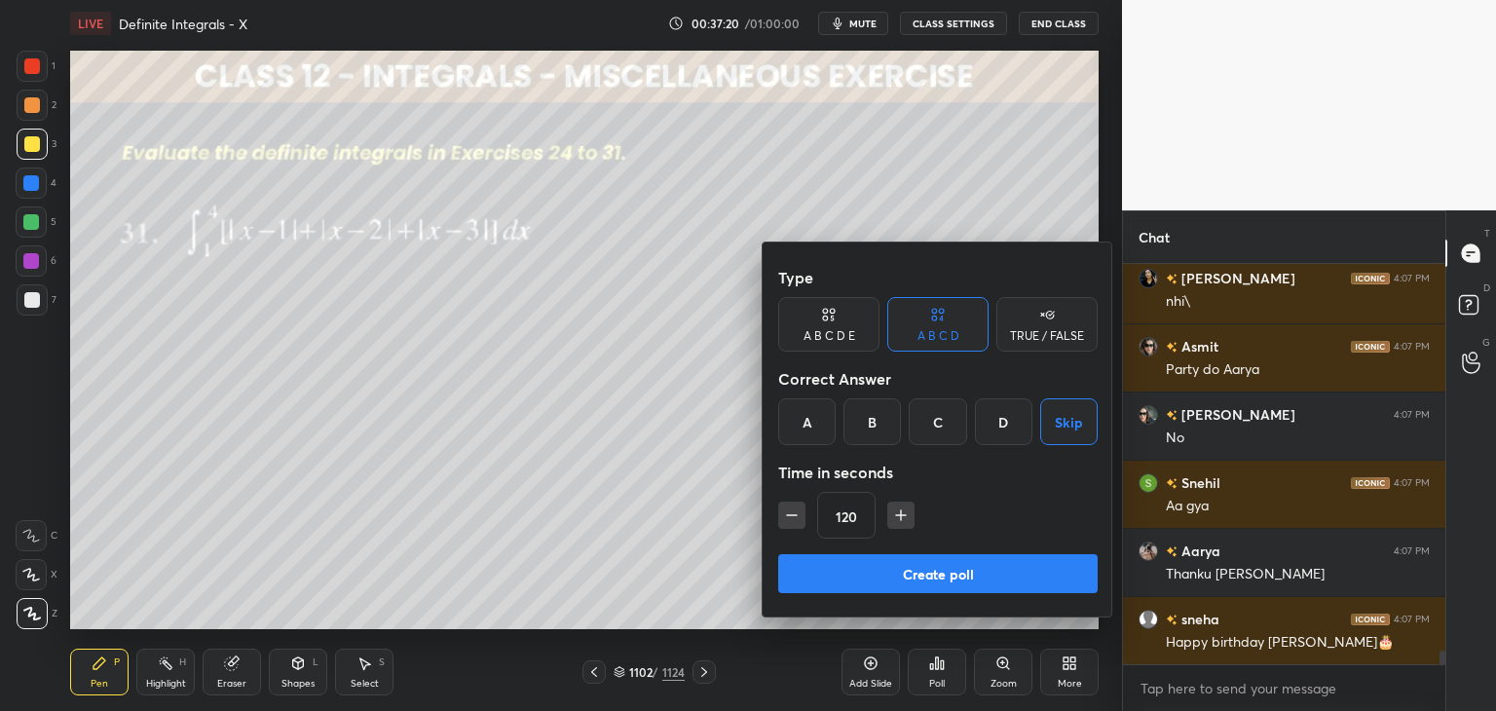
click at [887, 579] on button "Create poll" at bounding box center [937, 573] width 319 height 39
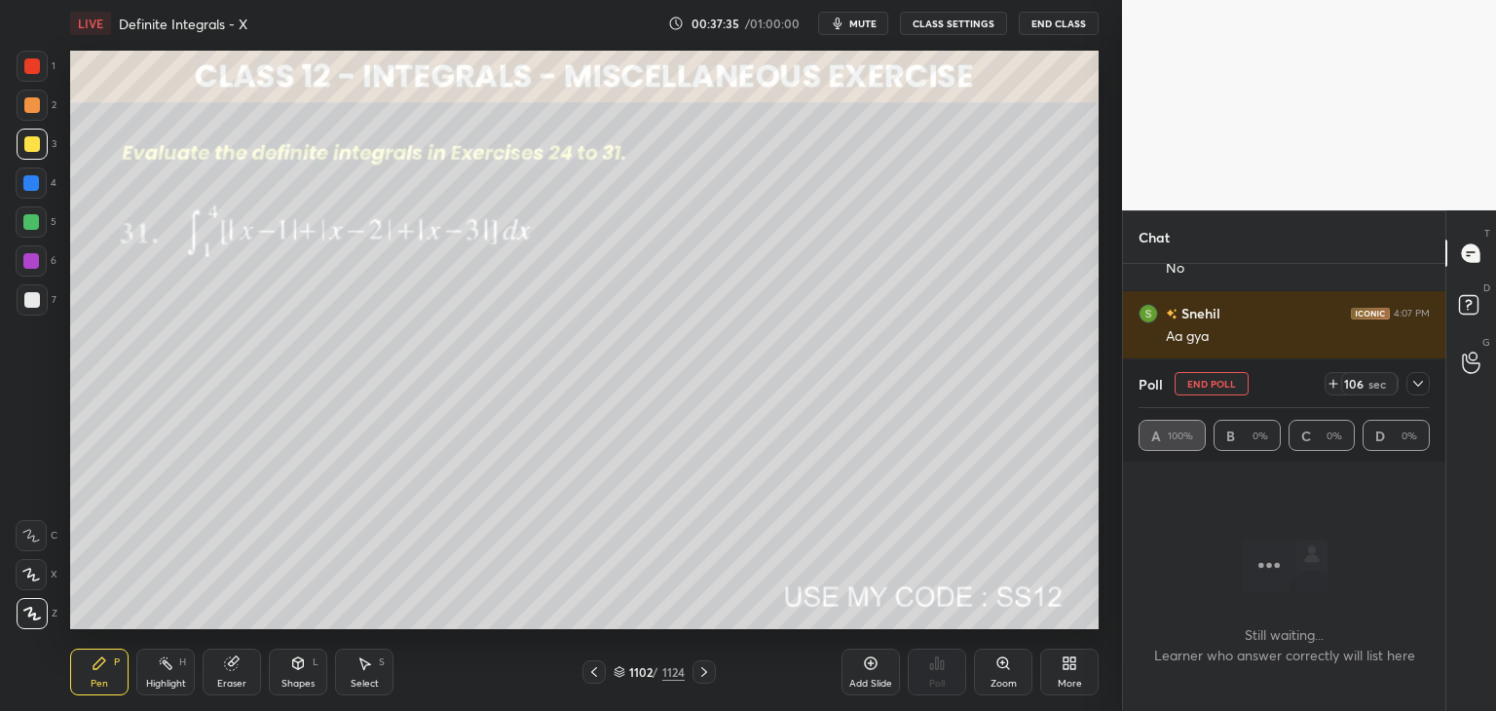
scroll to position [12001, 0]
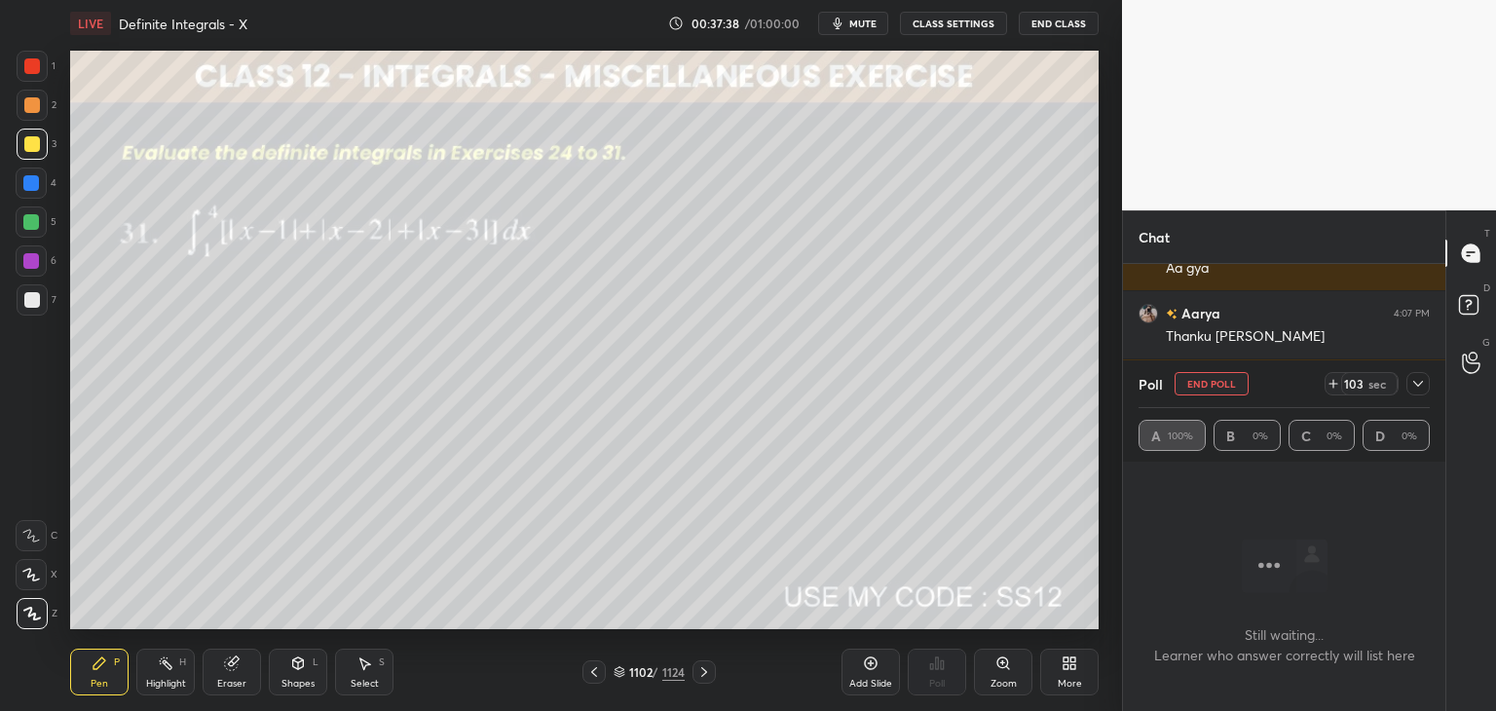
click at [1422, 387] on icon at bounding box center [1418, 384] width 16 height 16
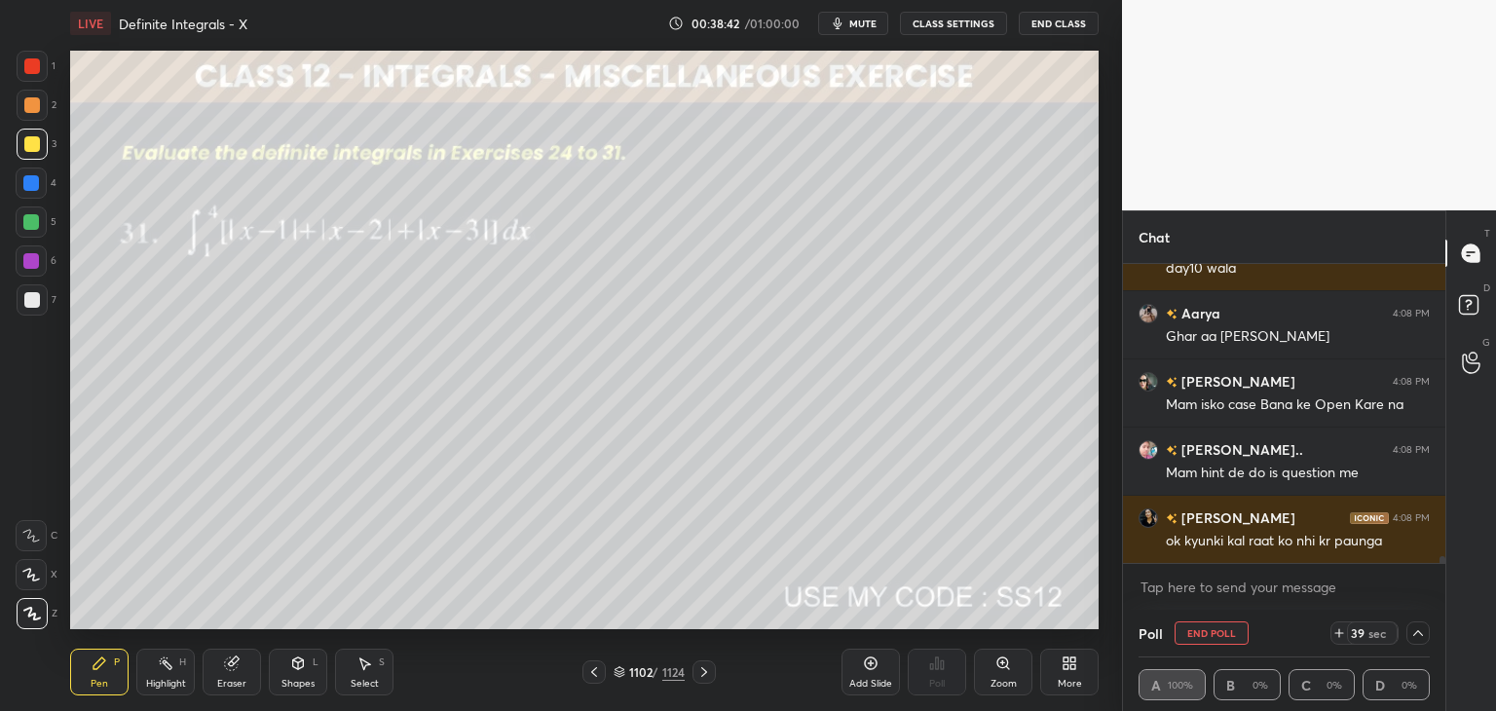
scroll to position [12496, 0]
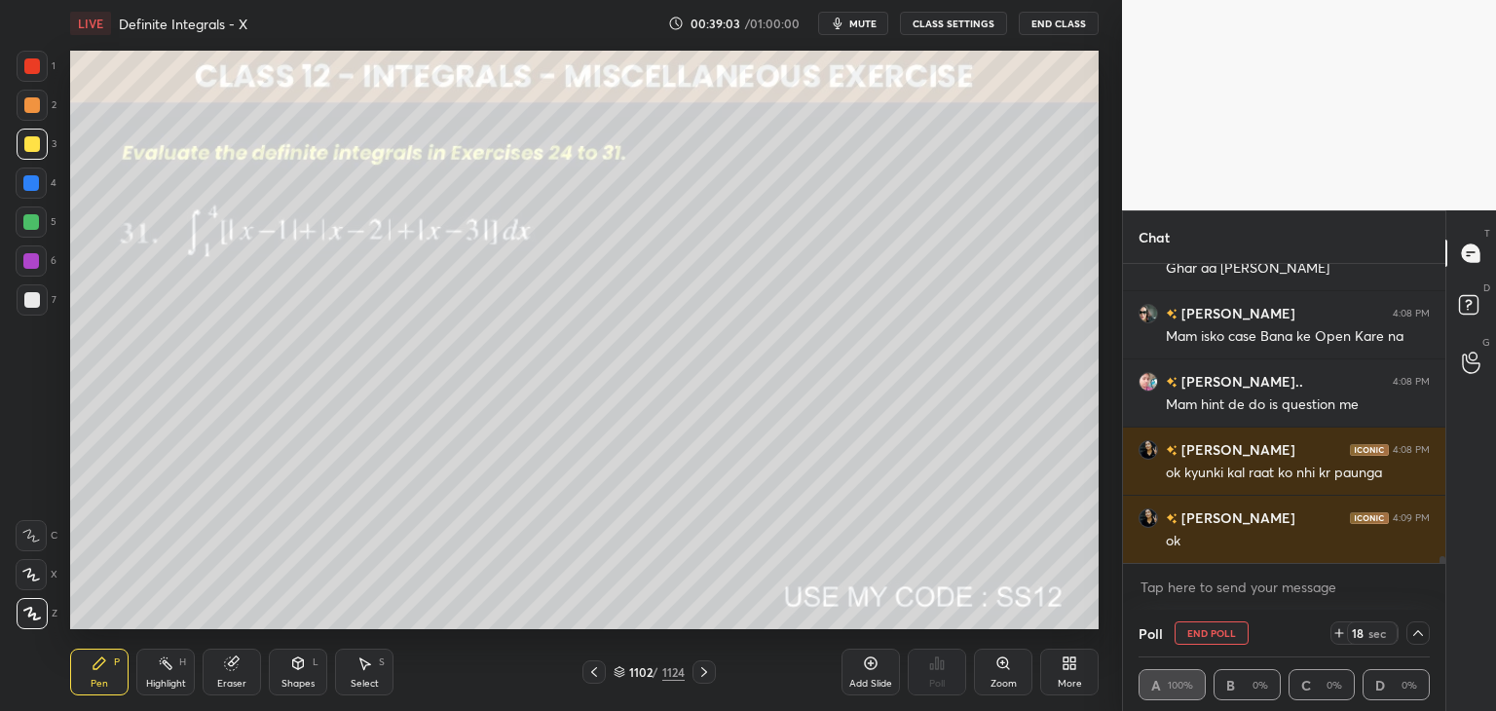
click at [28, 299] on div at bounding box center [32, 300] width 16 height 16
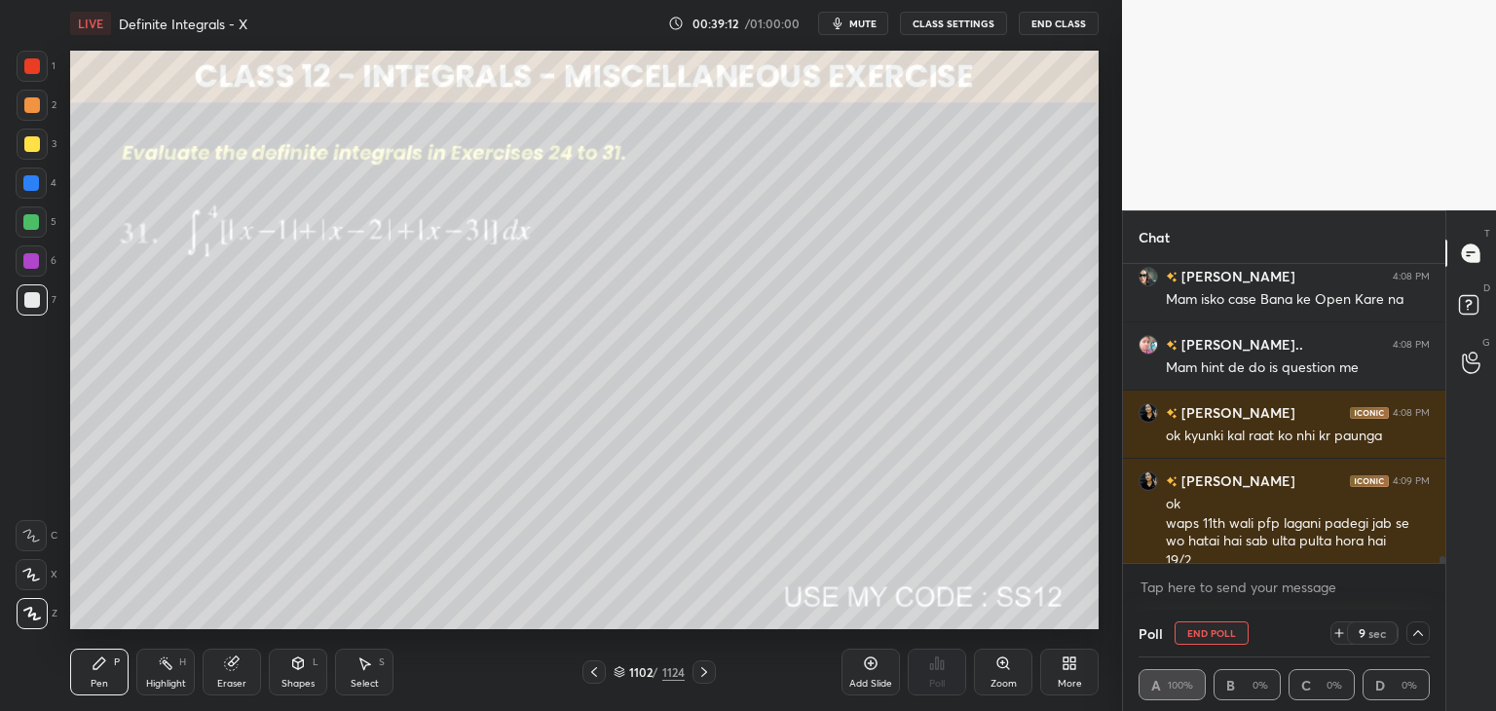
scroll to position [12552, 0]
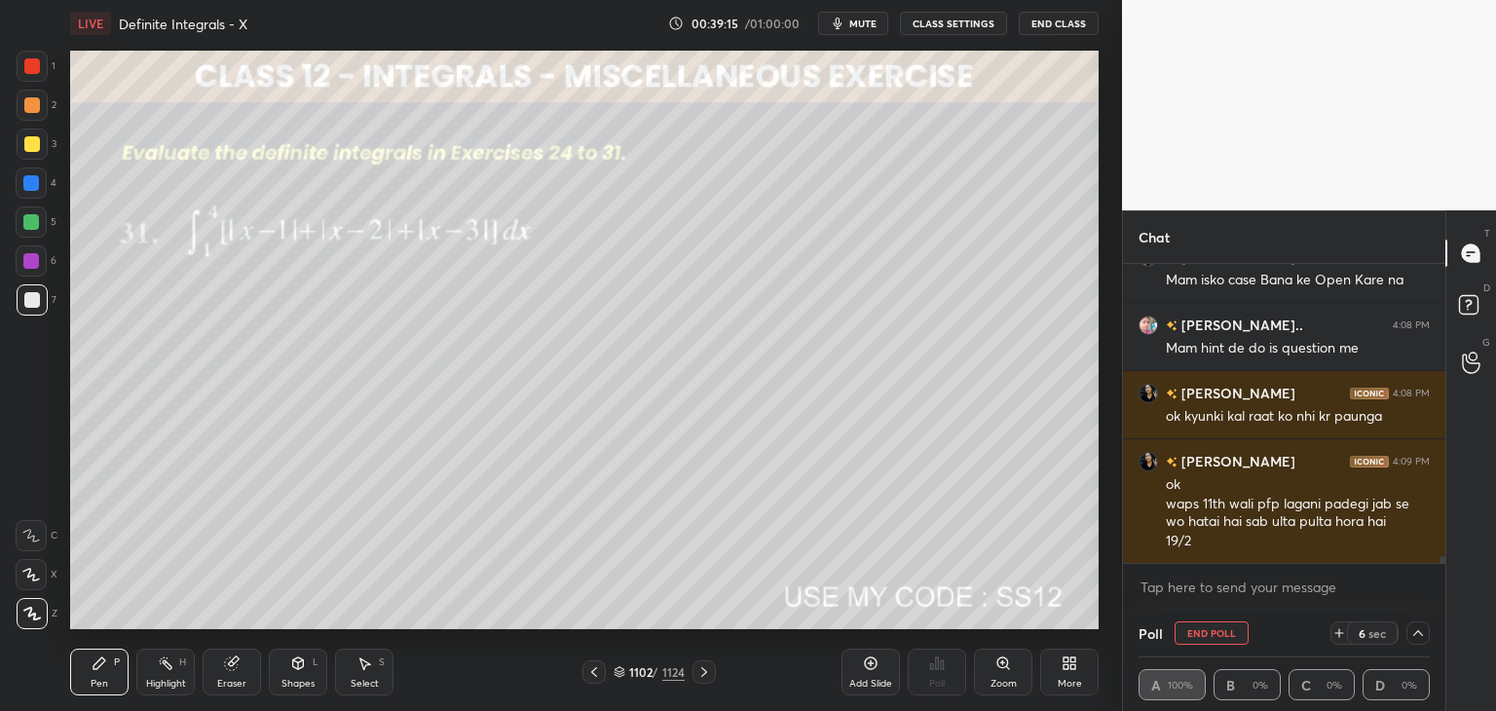
click at [1204, 639] on button "End Poll" at bounding box center [1212, 632] width 74 height 23
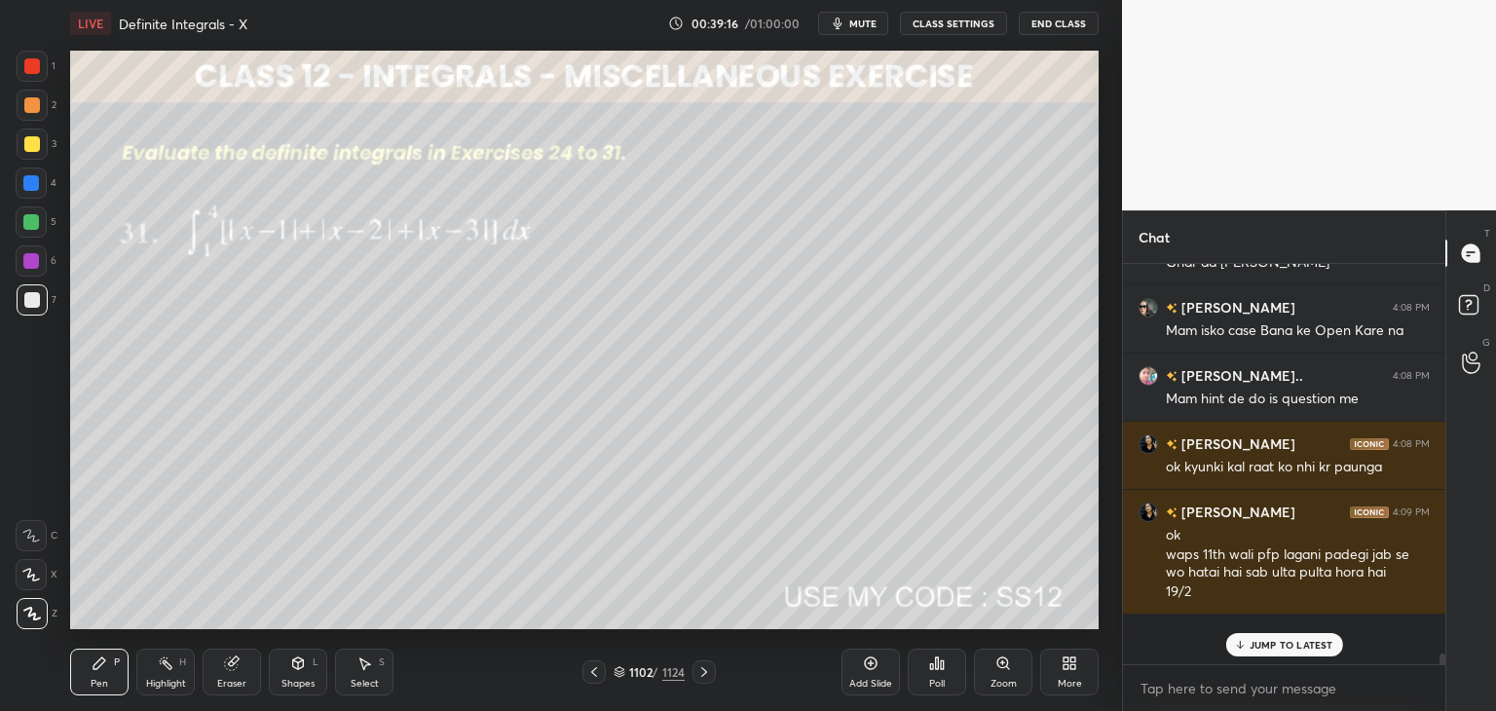
scroll to position [7, 6]
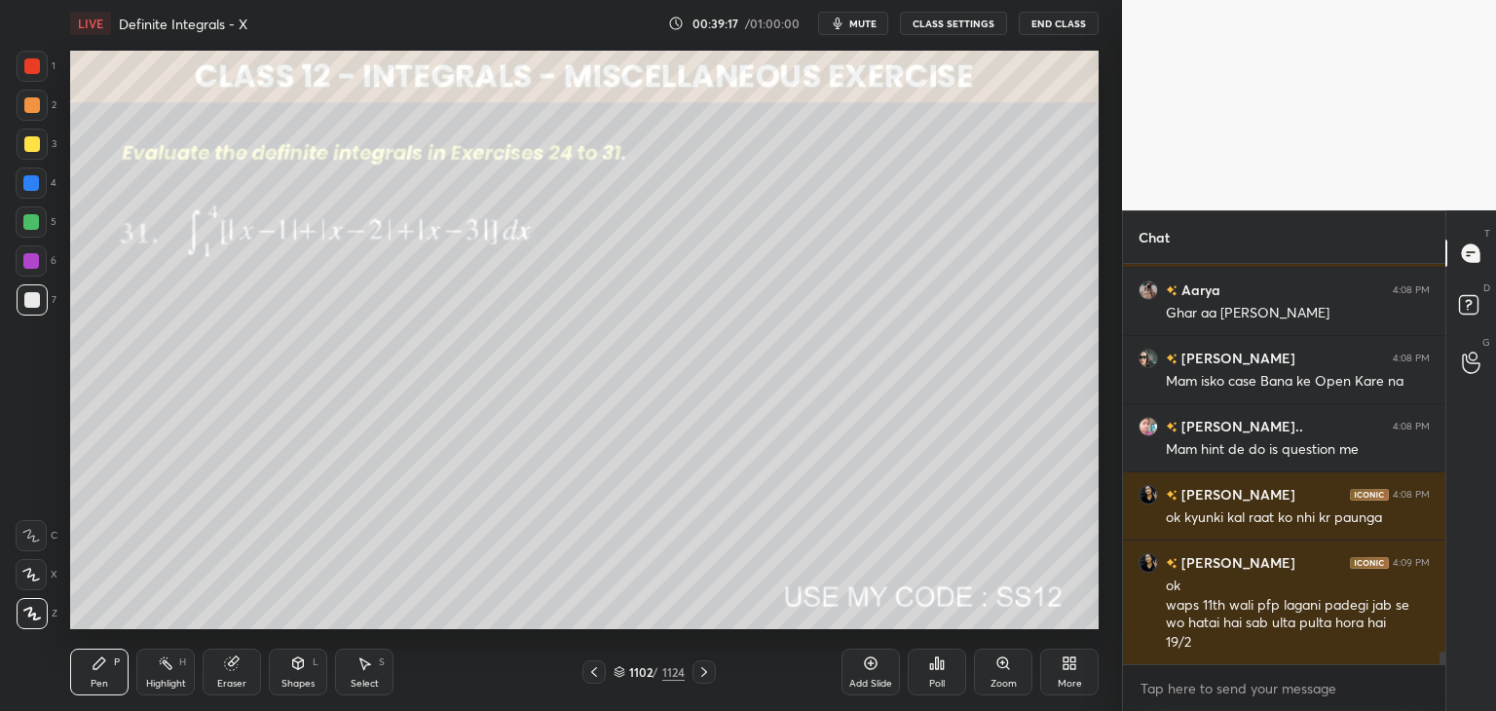
click at [31, 223] on div at bounding box center [31, 222] width 16 height 16
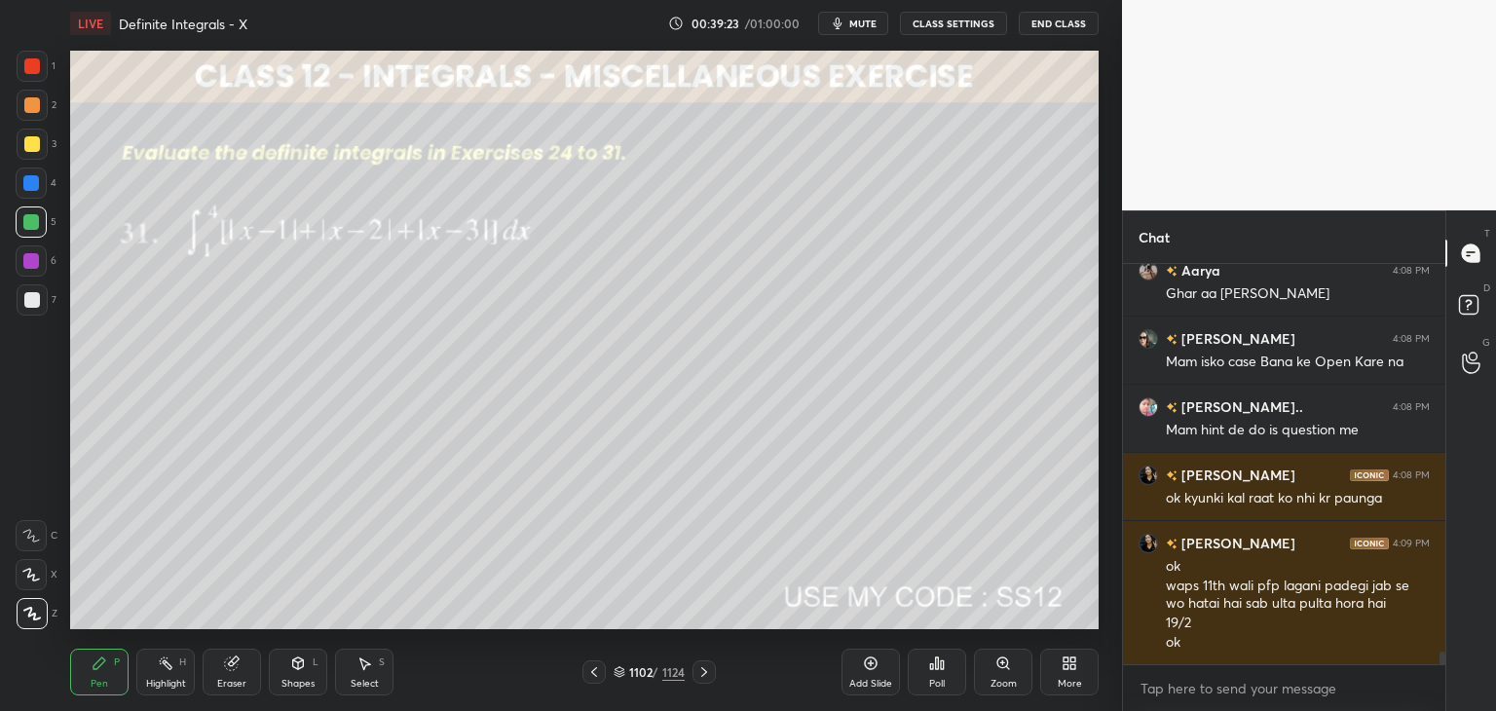
scroll to position [12539, 0]
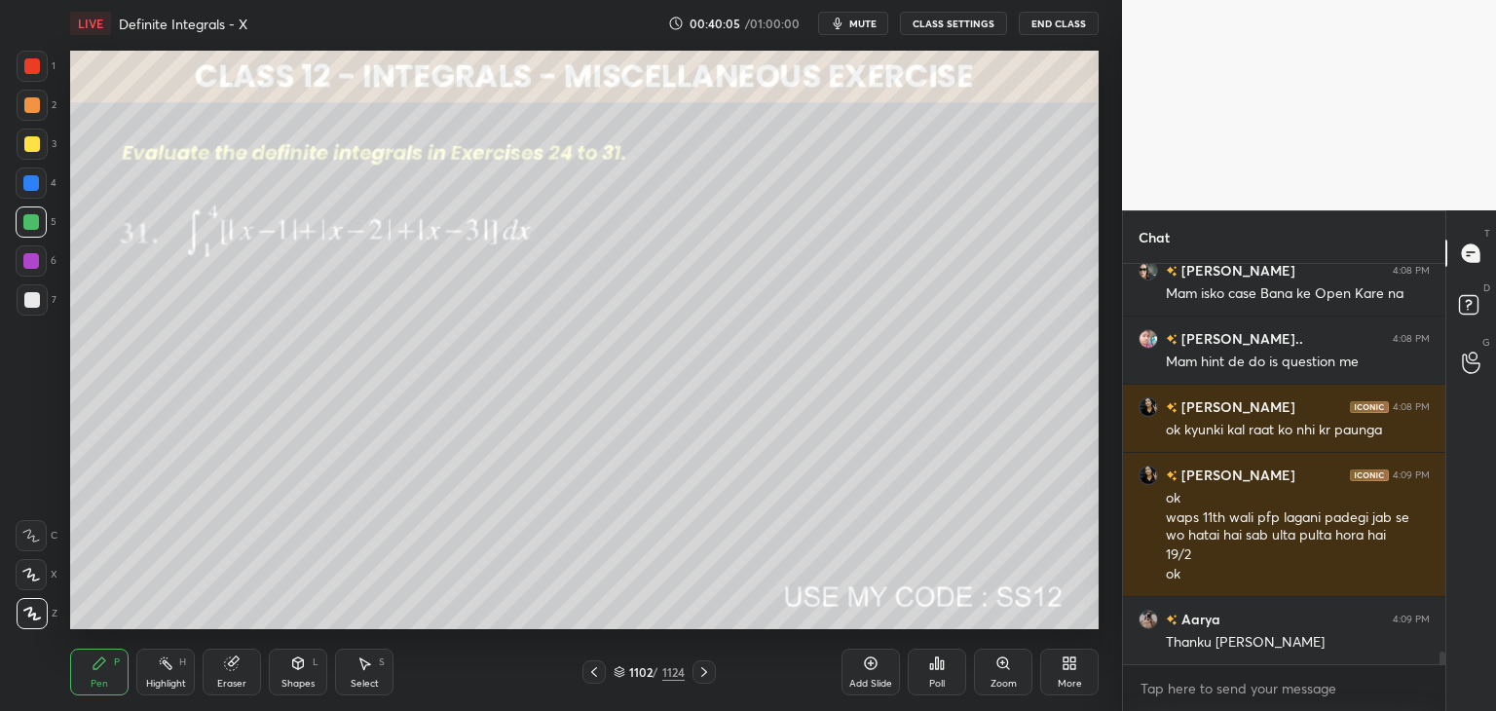
drag, startPoint x: 386, startPoint y: 676, endPoint x: 378, endPoint y: 647, distance: 30.2
click at [388, 674] on div "Select S" at bounding box center [364, 672] width 58 height 47
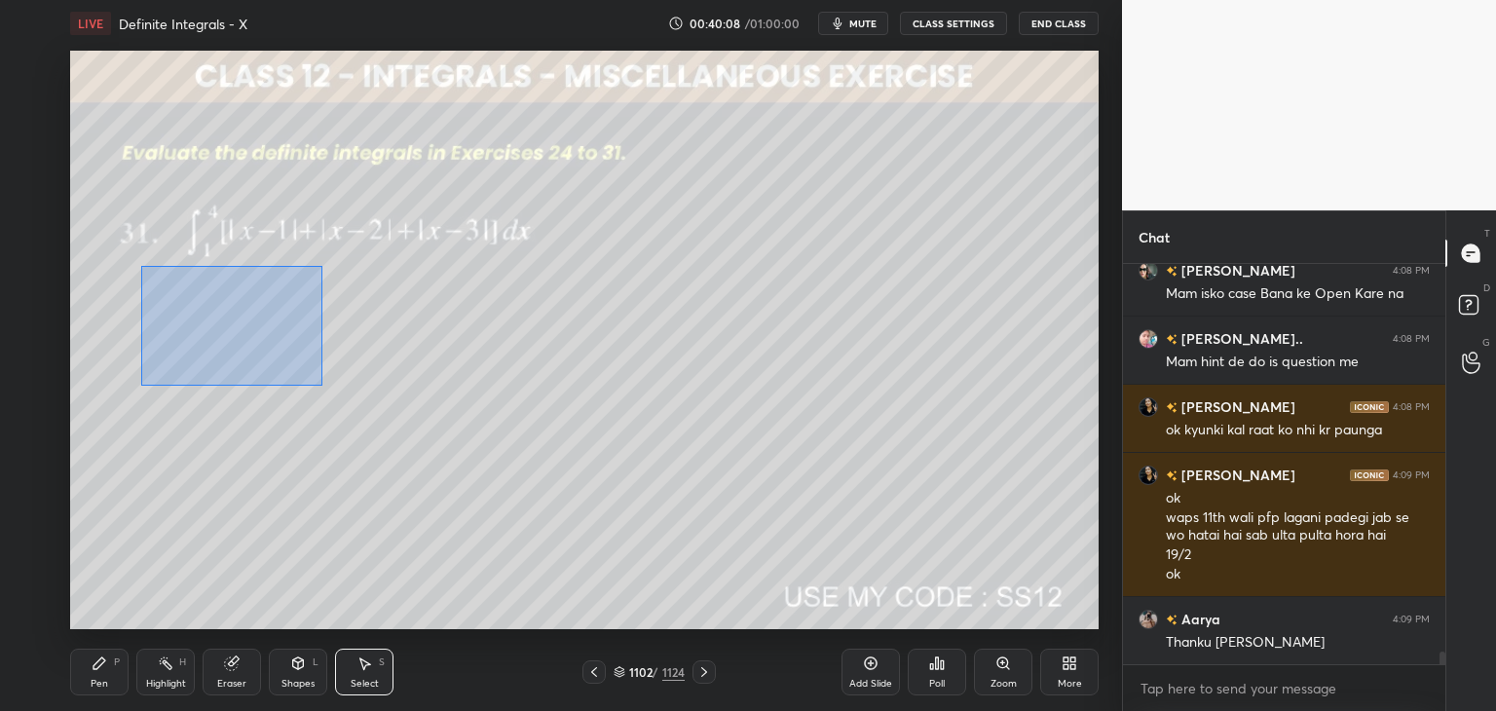
drag, startPoint x: 140, startPoint y: 266, endPoint x: 319, endPoint y: 385, distance: 215.0
click at [321, 387] on div "0 ° Undo Copy Paste here Duplicate Duplicate to new slide Delete" at bounding box center [584, 340] width 1029 height 579
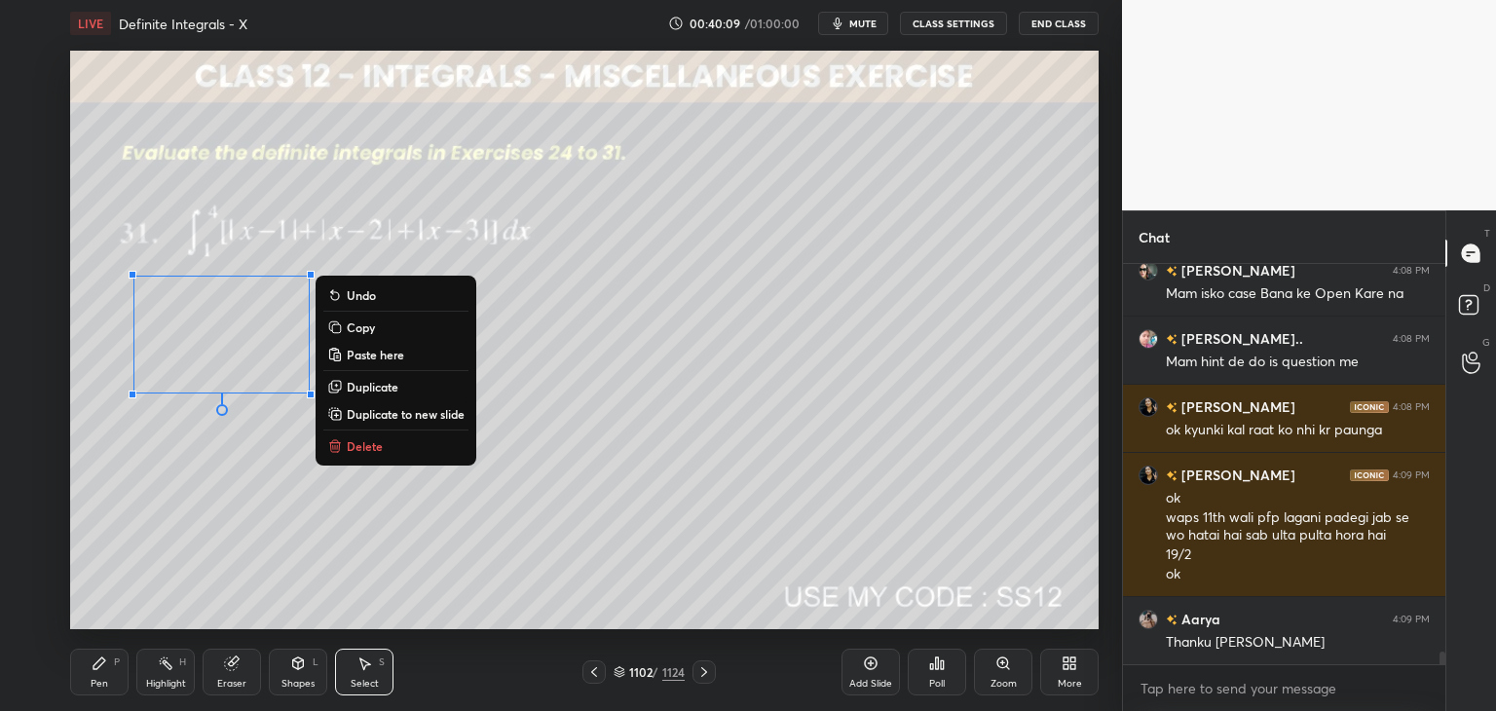
drag, startPoint x: 353, startPoint y: 331, endPoint x: 317, endPoint y: 344, distance: 38.2
click at [352, 332] on p "Copy" at bounding box center [361, 327] width 28 height 16
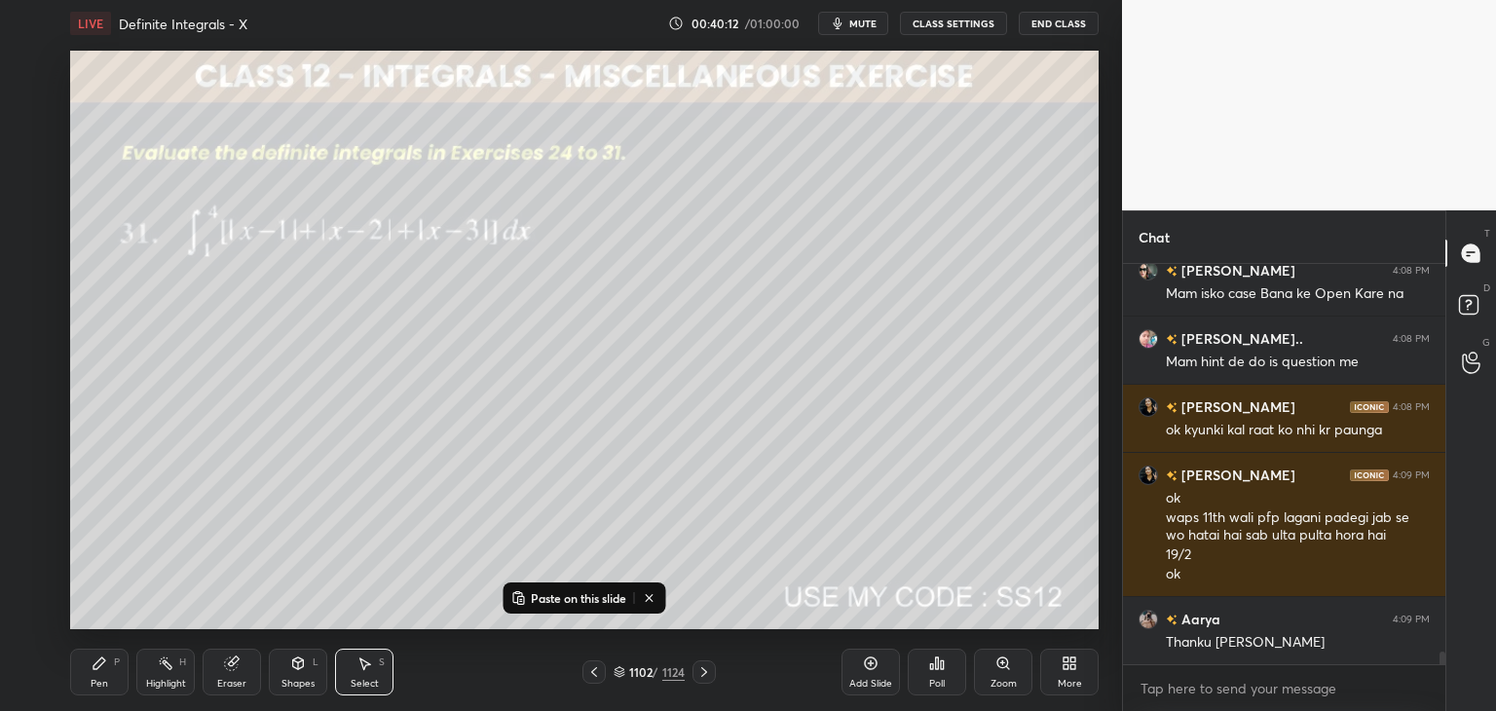
click at [879, 680] on div "Add Slide" at bounding box center [870, 684] width 43 height 10
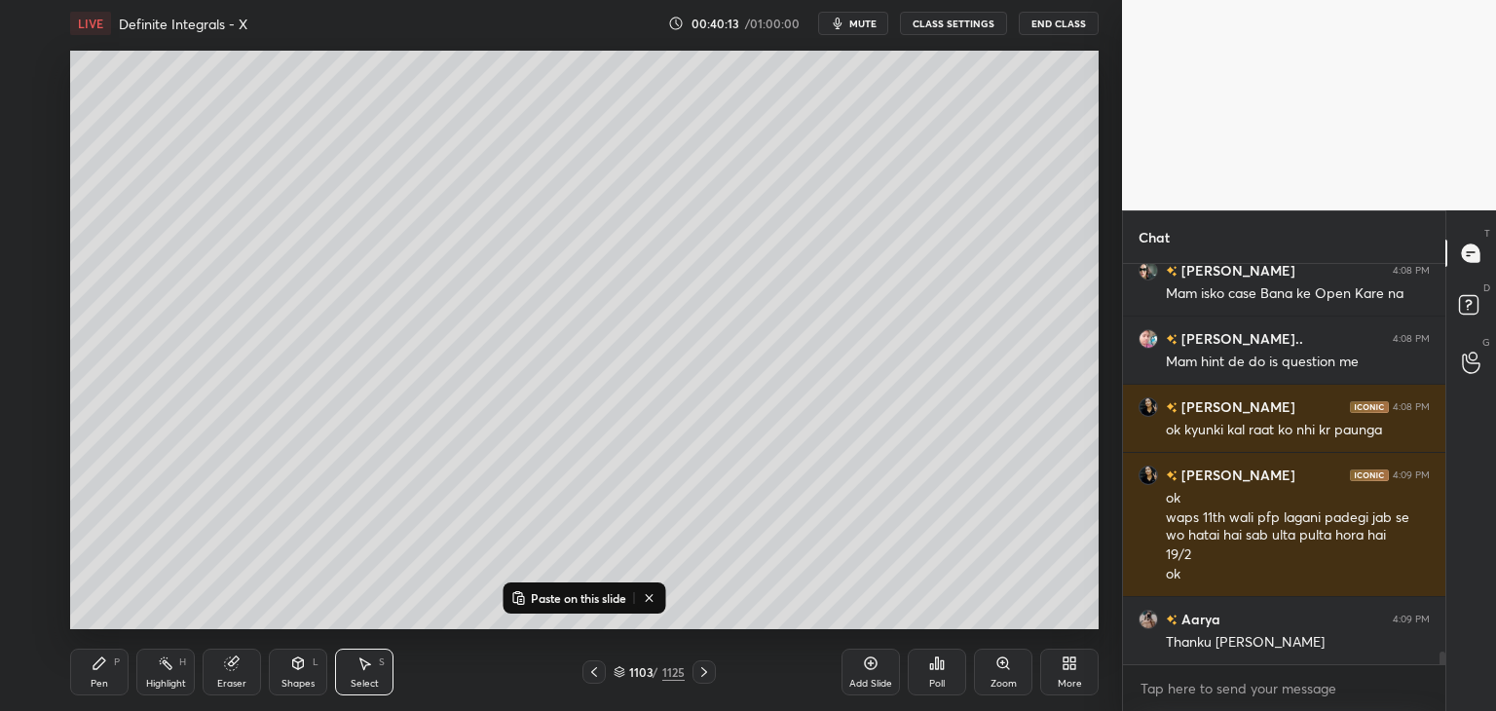
click at [520, 598] on rect at bounding box center [521, 600] width 6 height 8
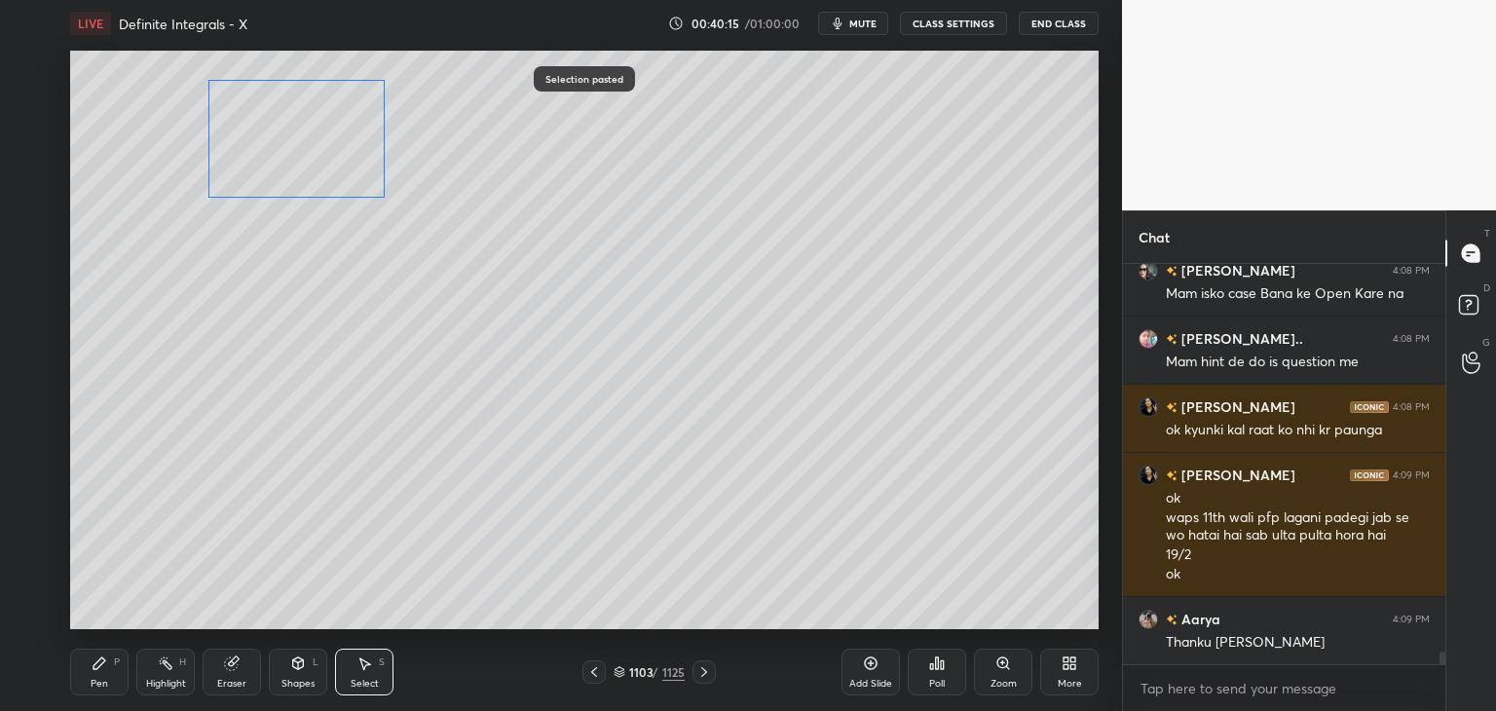
drag, startPoint x: 288, startPoint y: 333, endPoint x: 333, endPoint y: 229, distance: 113.4
click at [349, 184] on div "0 ° Undo Copy Paste here Duplicate Duplicate to new slide Delete" at bounding box center [584, 340] width 1029 height 579
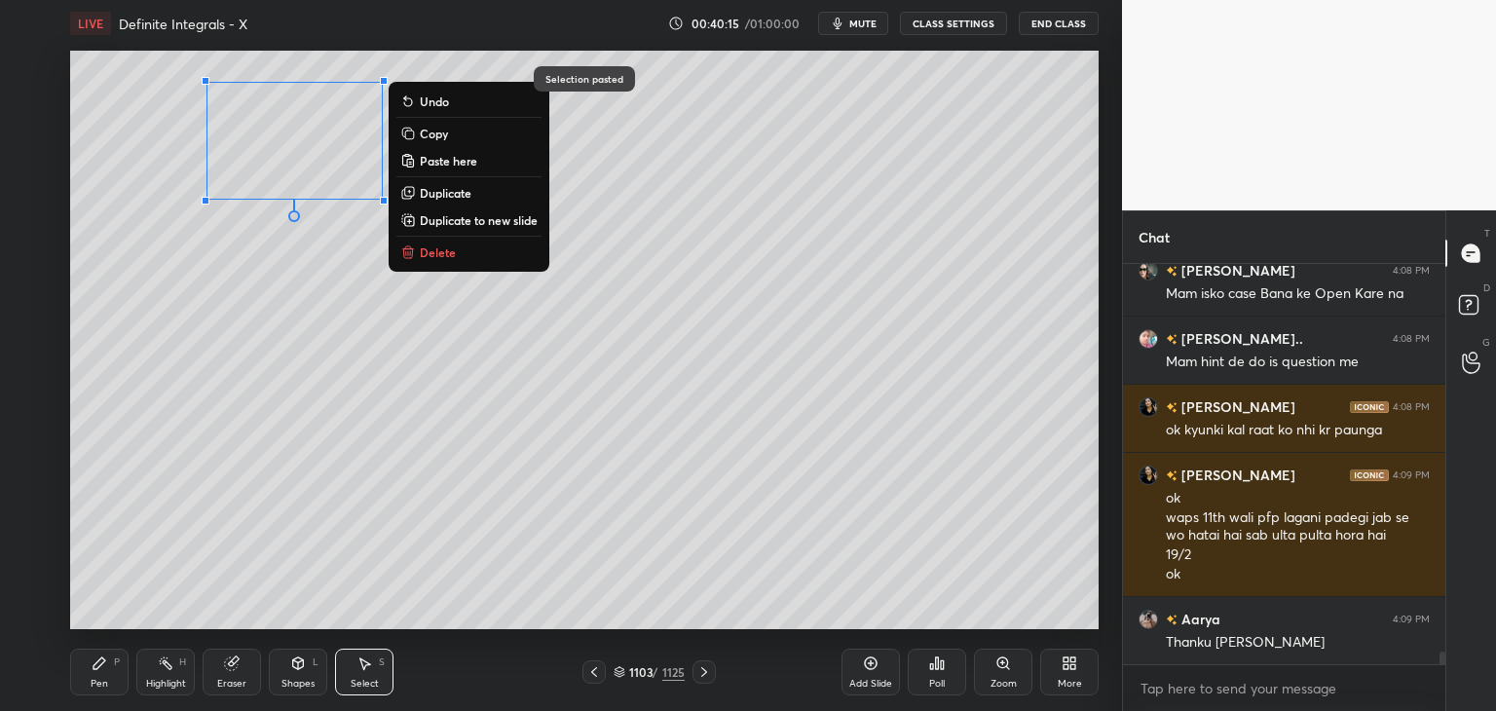
click at [236, 406] on div "0 ° Undo Copy Paste here Duplicate Duplicate to new slide Delete" at bounding box center [584, 340] width 1029 height 579
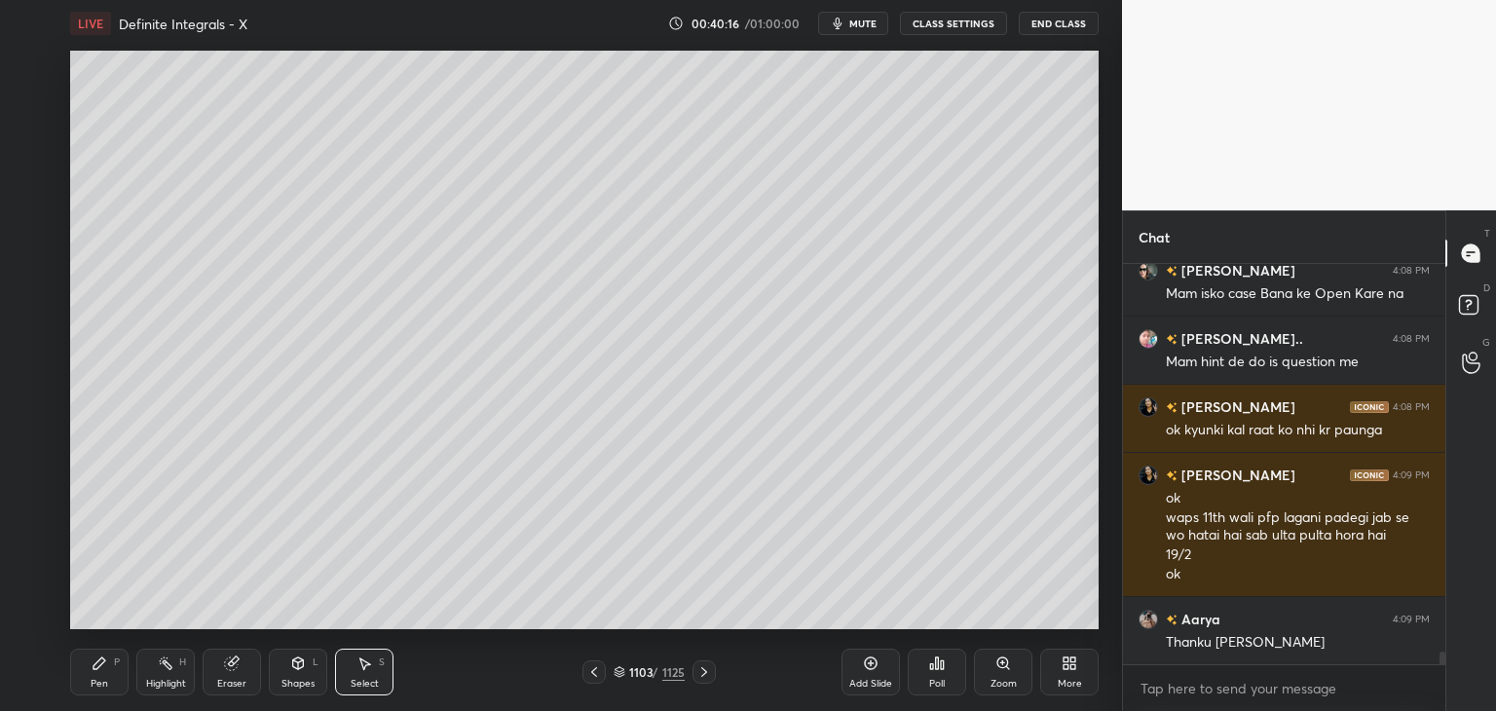
click at [235, 687] on div "Eraser" at bounding box center [231, 684] width 29 height 10
drag, startPoint x: 592, startPoint y: 675, endPoint x: 607, endPoint y: 678, distance: 14.9
click at [594, 675] on icon at bounding box center [594, 672] width 16 height 16
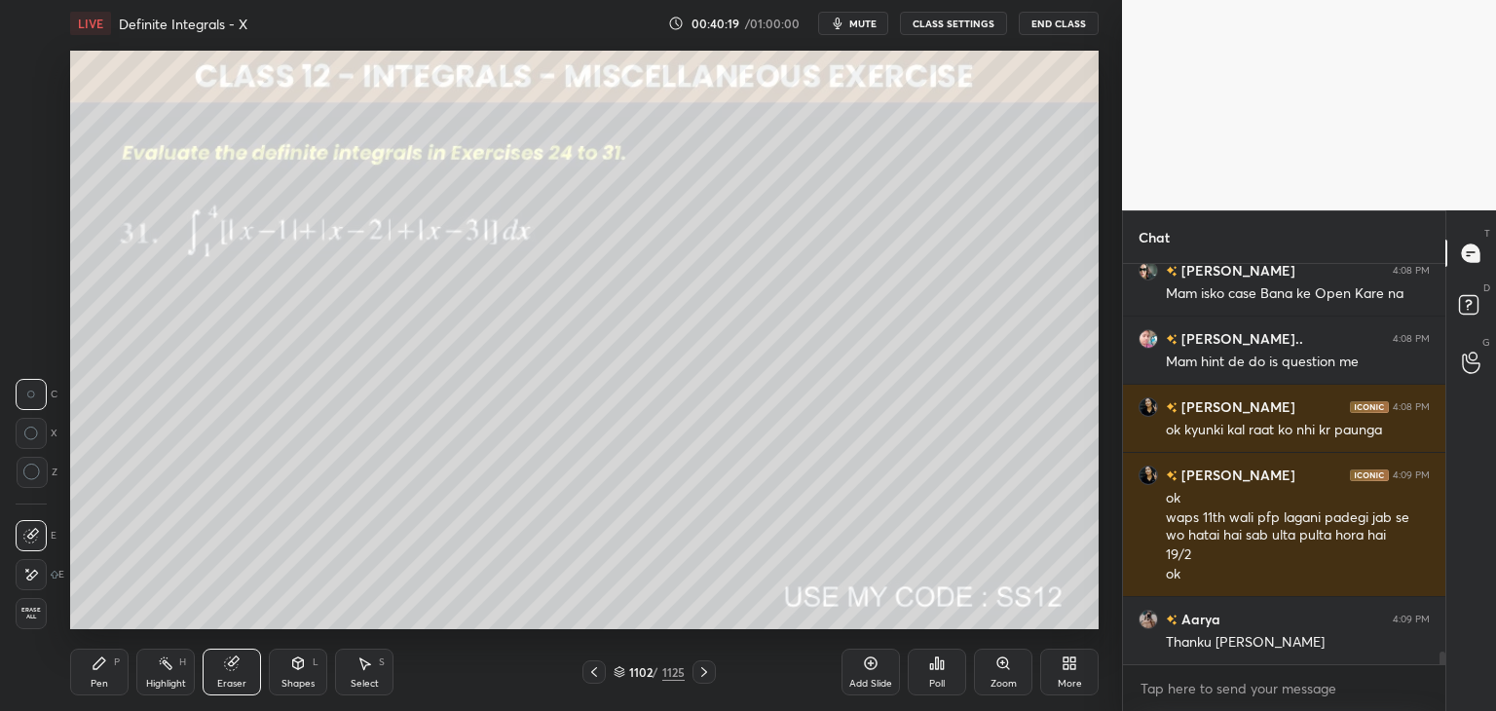
click at [704, 673] on icon at bounding box center [704, 672] width 6 height 10
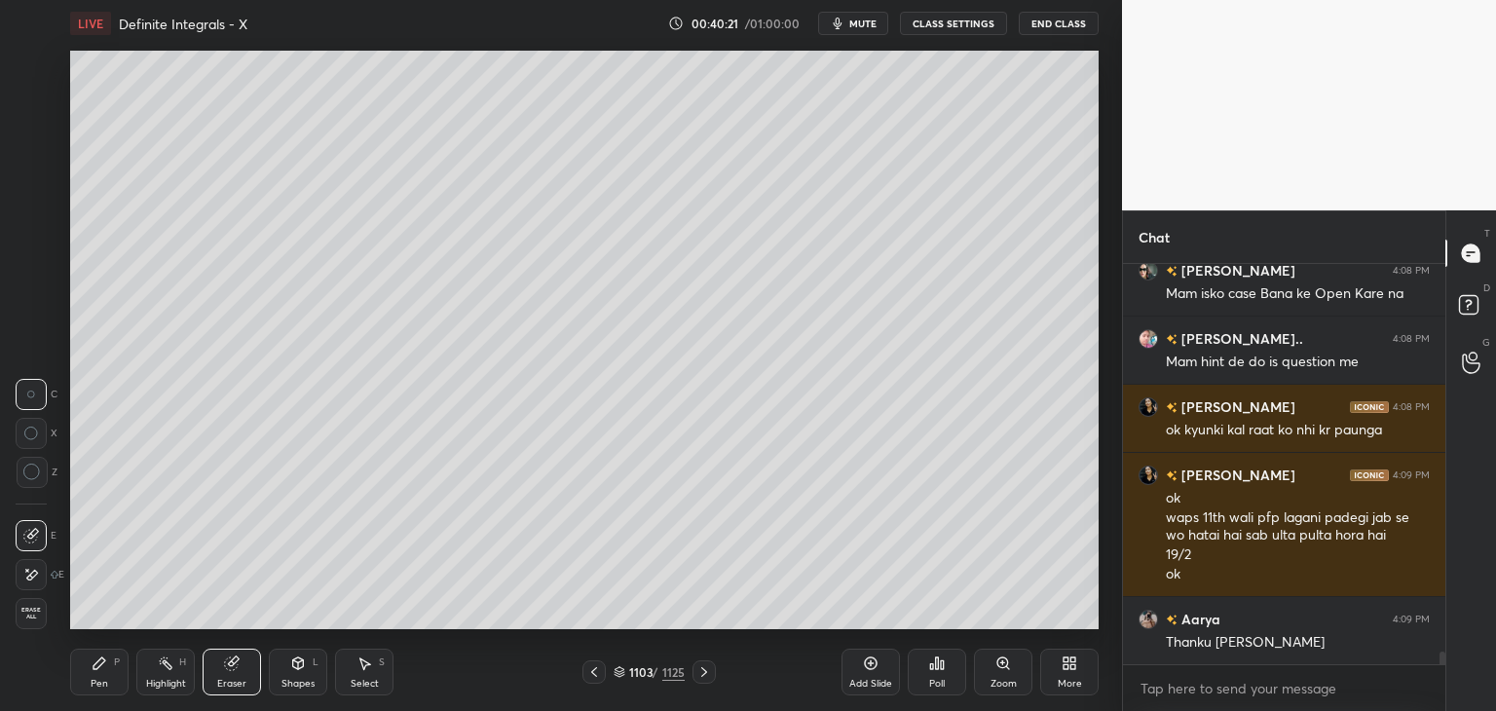
click at [236, 675] on div "Eraser" at bounding box center [232, 672] width 58 height 47
click at [101, 673] on div "Pen P" at bounding box center [99, 672] width 58 height 47
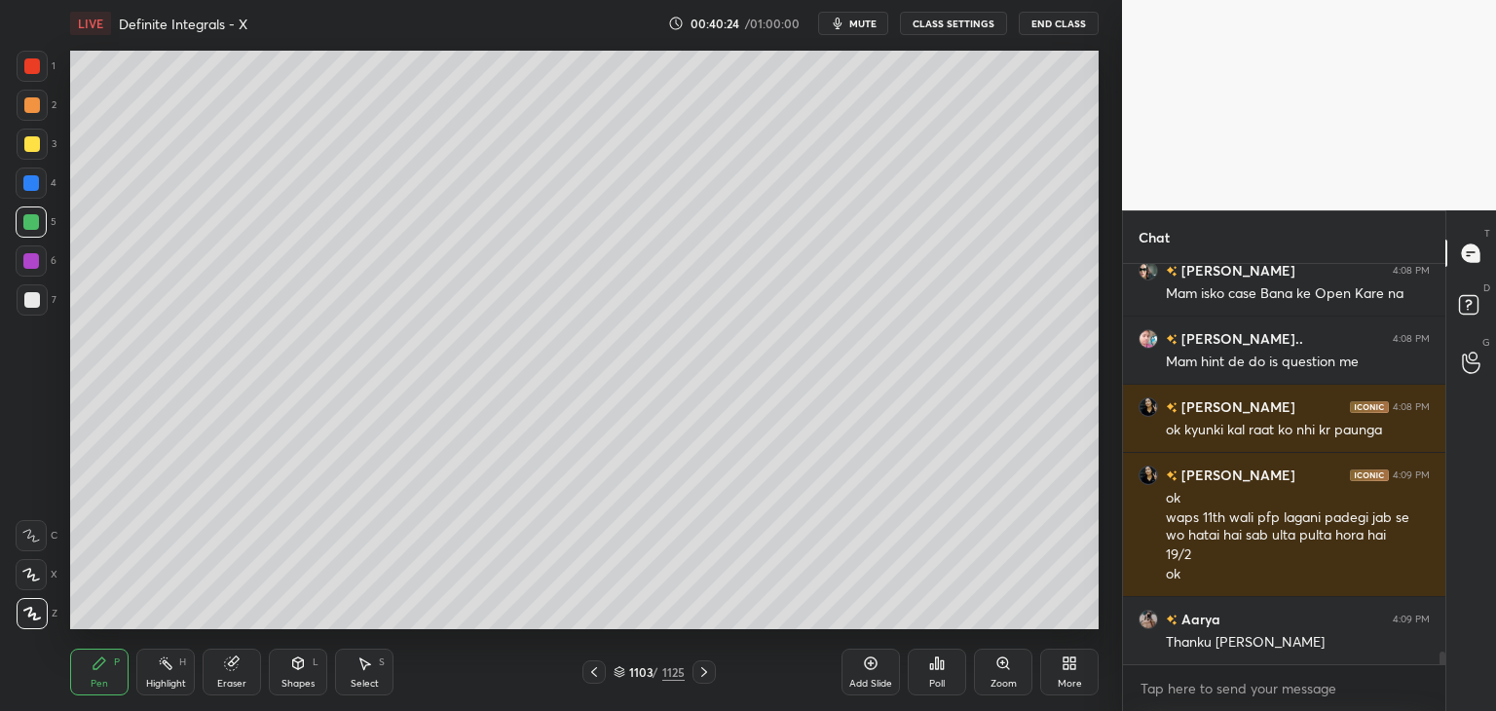
click at [34, 300] on div at bounding box center [32, 300] width 16 height 16
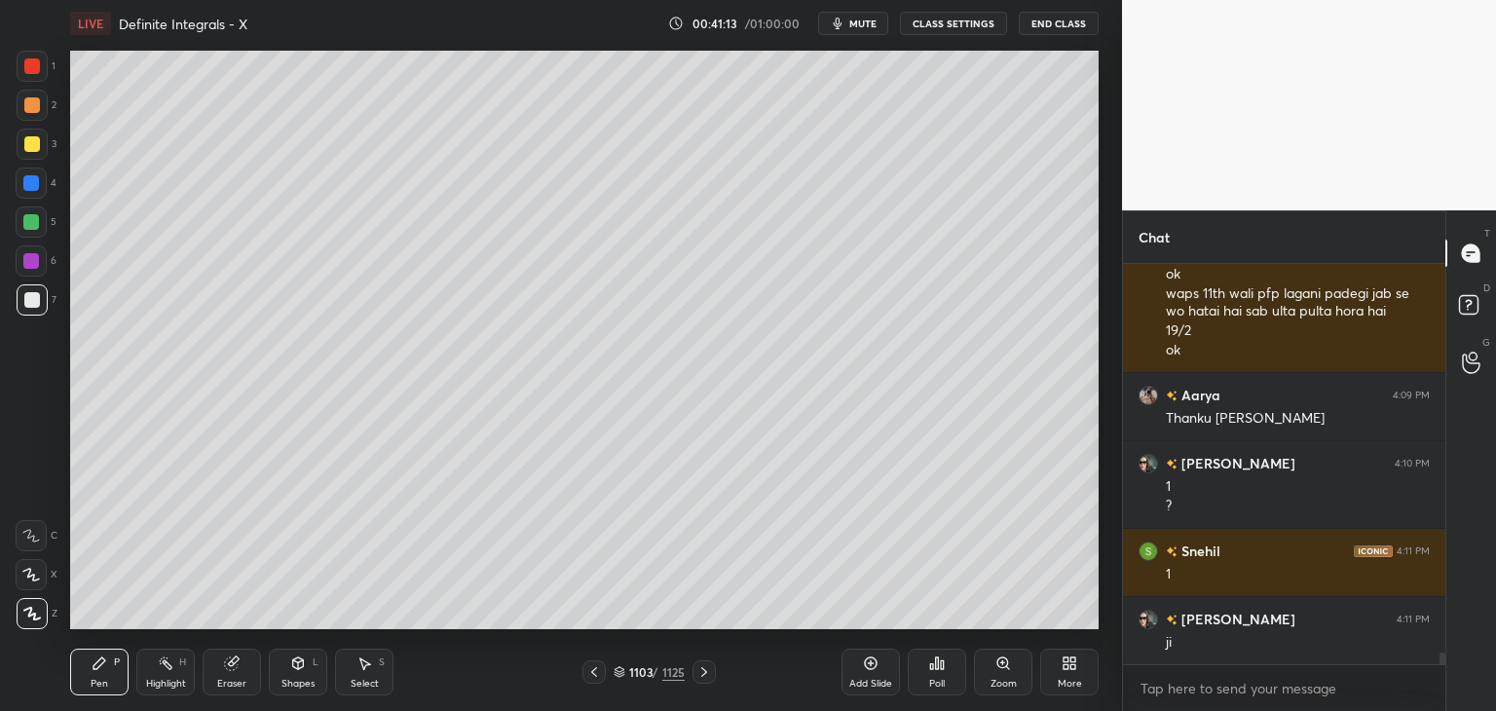
scroll to position [12810, 0]
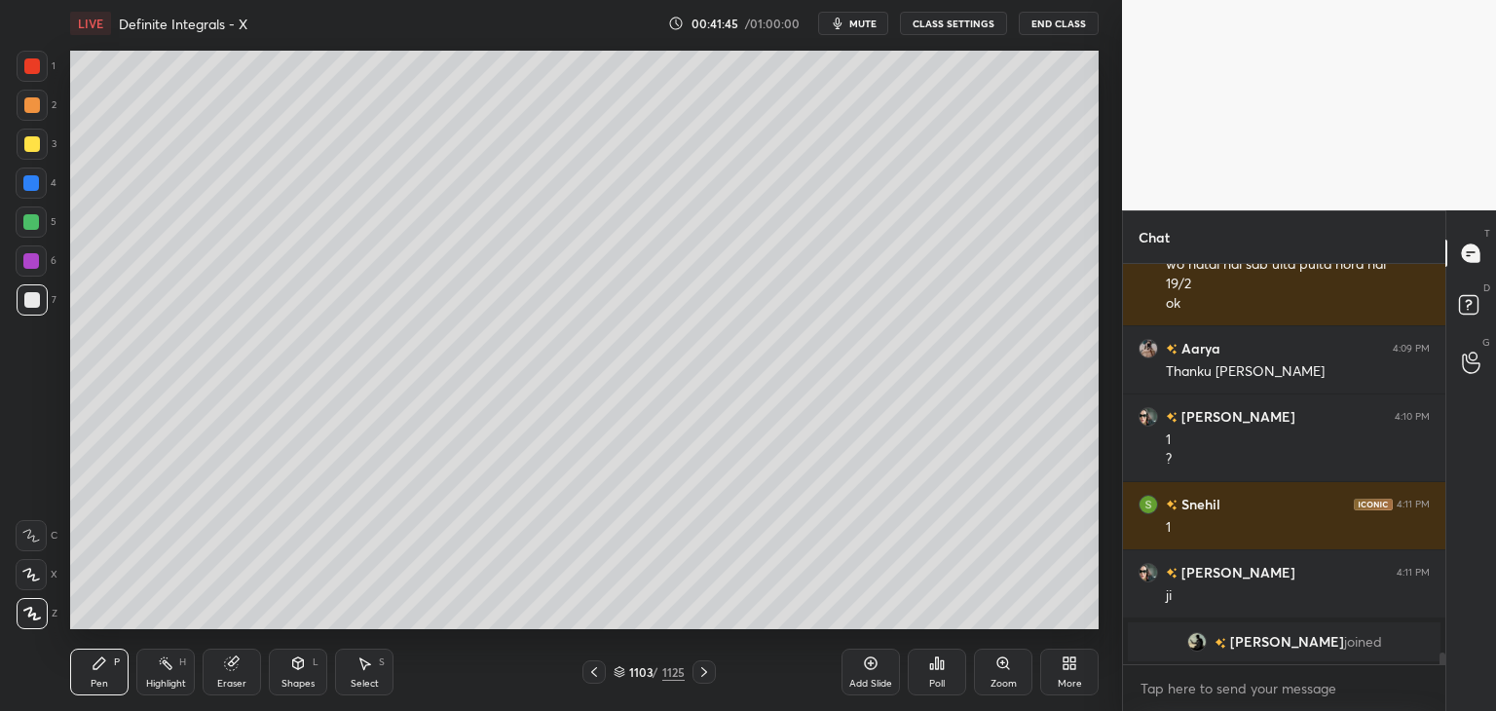
click at [600, 679] on div at bounding box center [593, 671] width 23 height 23
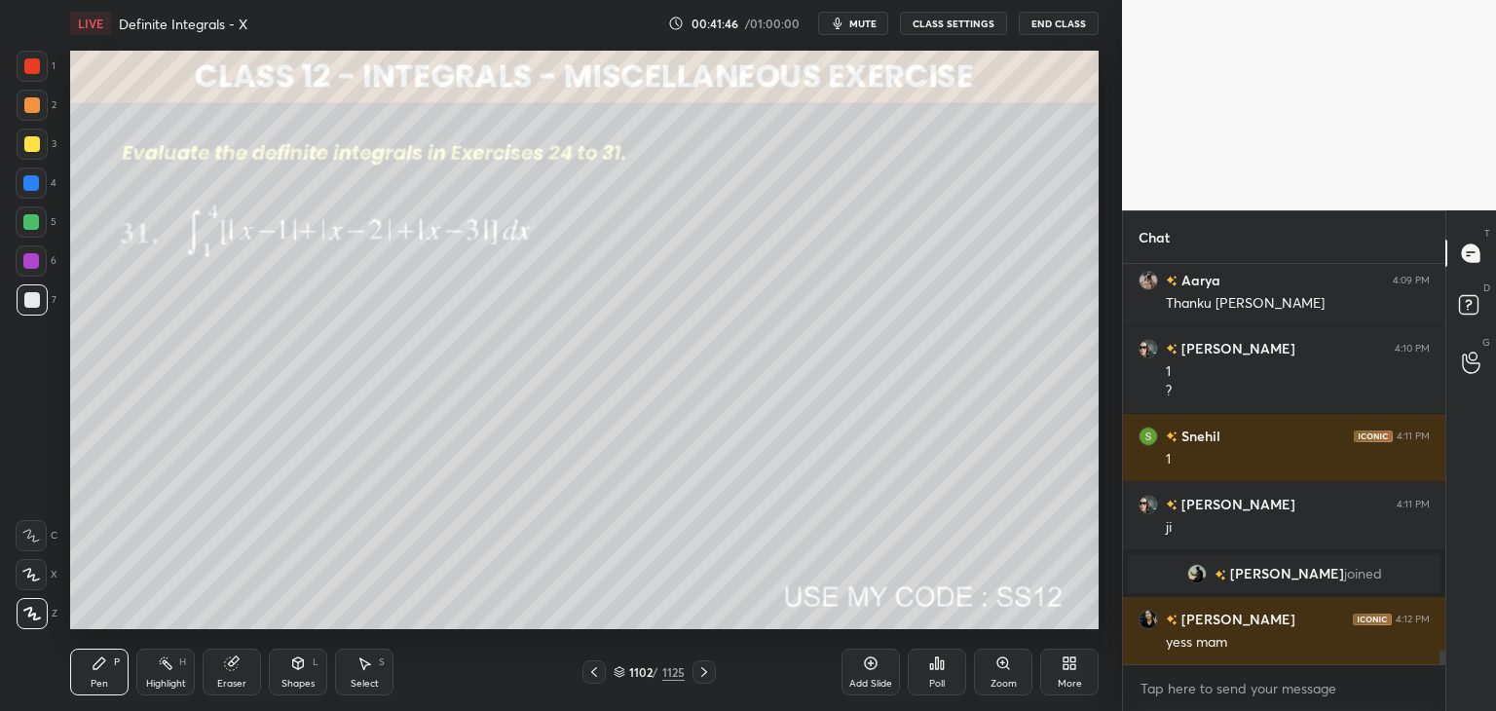
scroll to position [11680, 0]
drag, startPoint x: 363, startPoint y: 681, endPoint x: 375, endPoint y: 656, distance: 27.0
click at [364, 681] on div "Select" at bounding box center [365, 684] width 28 height 10
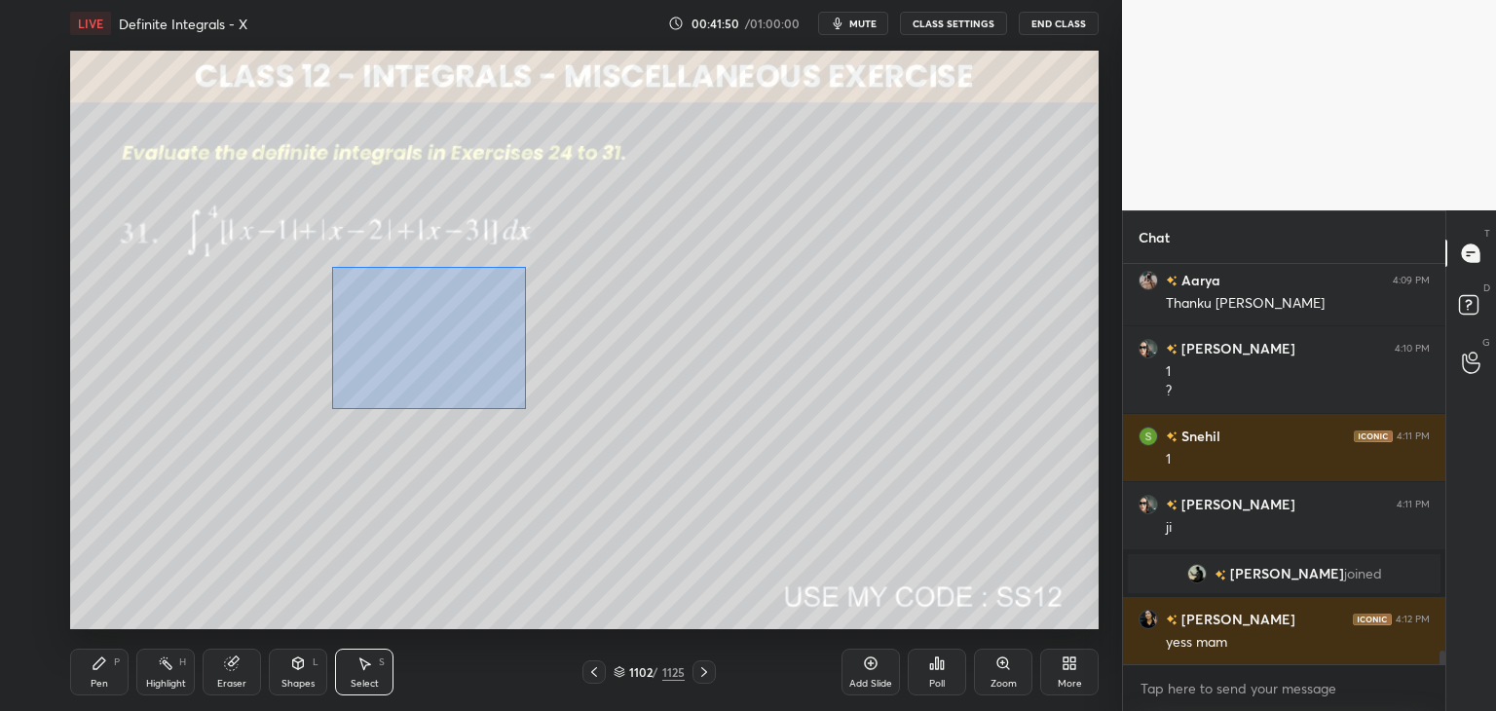
drag, startPoint x: 336, startPoint y: 270, endPoint x: 526, endPoint y: 409, distance: 235.5
click at [526, 409] on div "0 ° Undo Copy Paste here Duplicate Duplicate to new slide Delete" at bounding box center [584, 340] width 1029 height 579
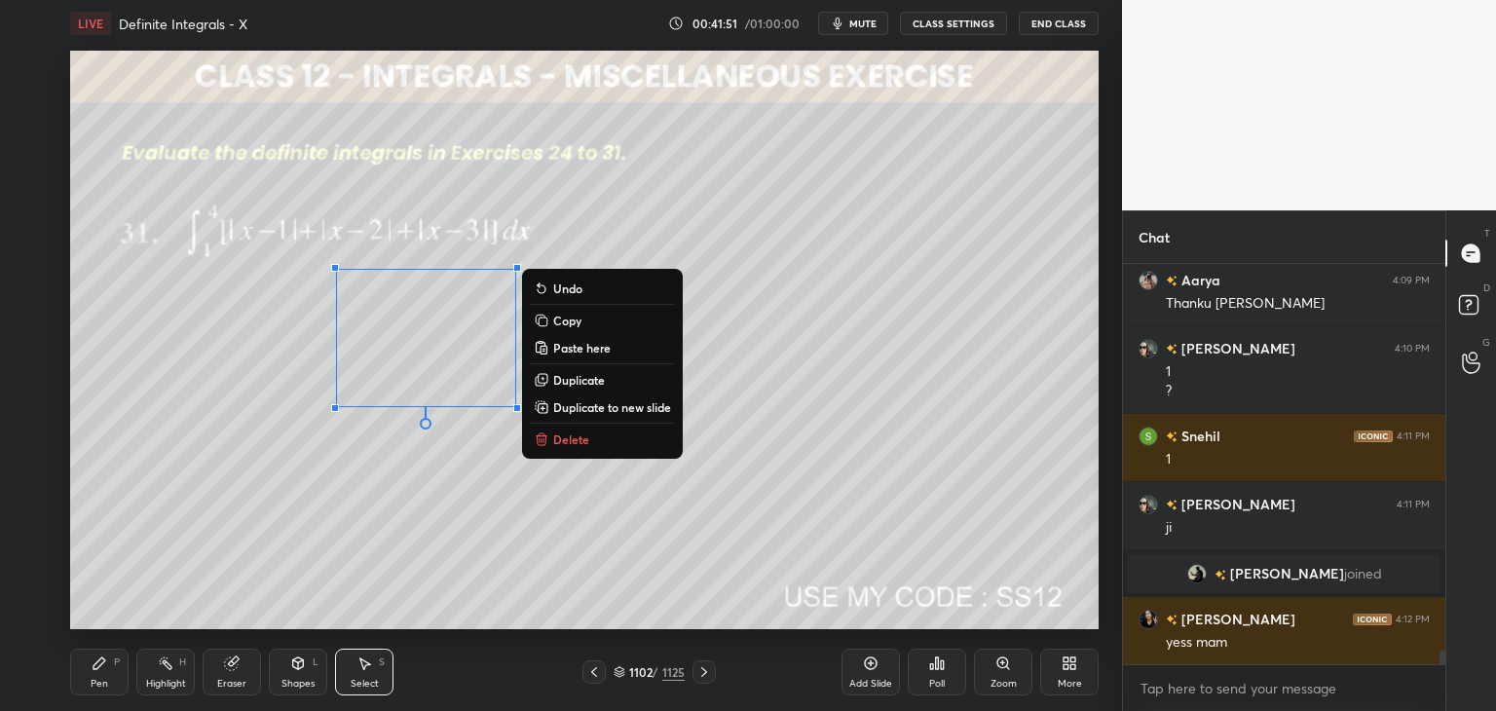
click at [553, 320] on p "Copy" at bounding box center [567, 321] width 28 height 16
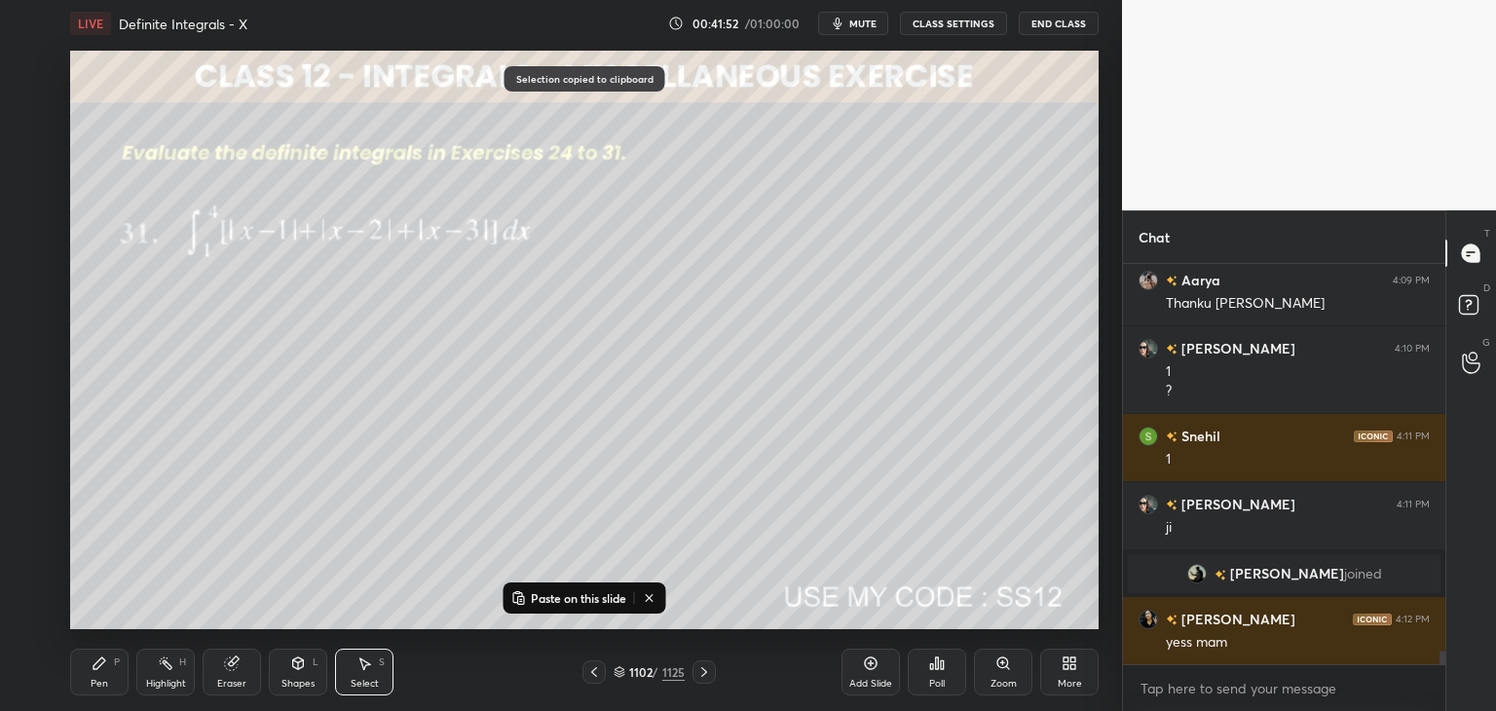
click at [697, 669] on icon at bounding box center [704, 672] width 16 height 16
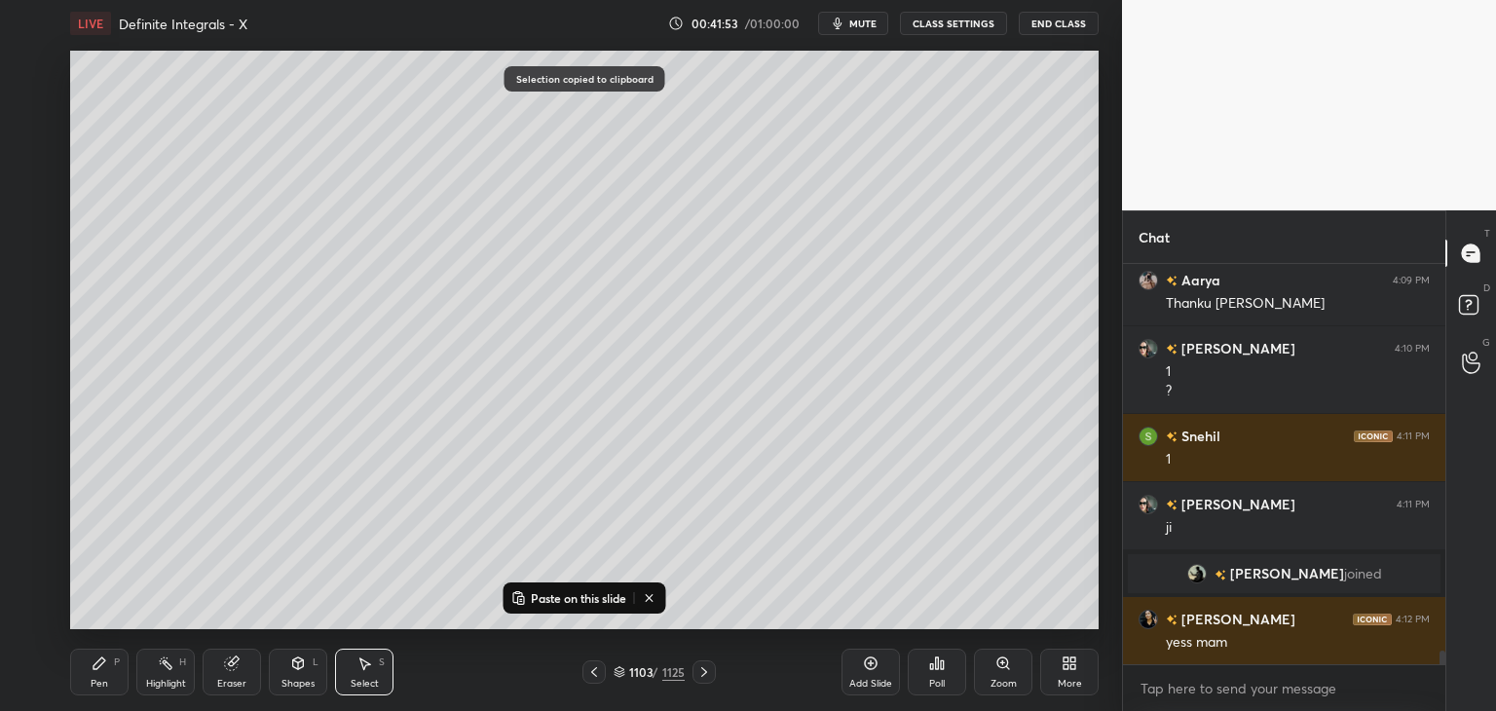
click at [881, 687] on div "Add Slide" at bounding box center [870, 684] width 43 height 10
click at [522, 597] on rect at bounding box center [521, 600] width 6 height 8
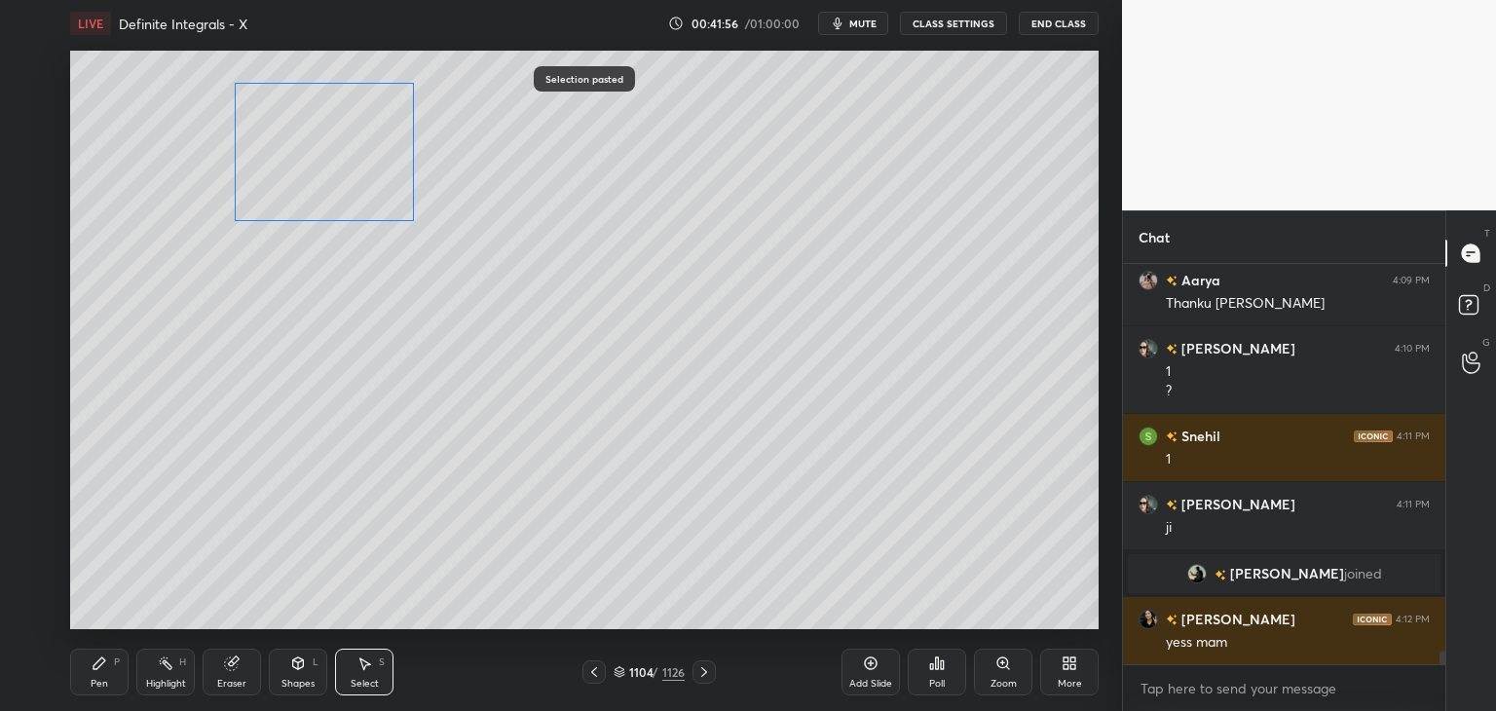
drag, startPoint x: 443, startPoint y: 381, endPoint x: 325, endPoint y: 192, distance: 222.7
click at [323, 183] on div "0 ° Undo Copy Paste here Duplicate Duplicate to new slide Delete" at bounding box center [584, 340] width 1029 height 579
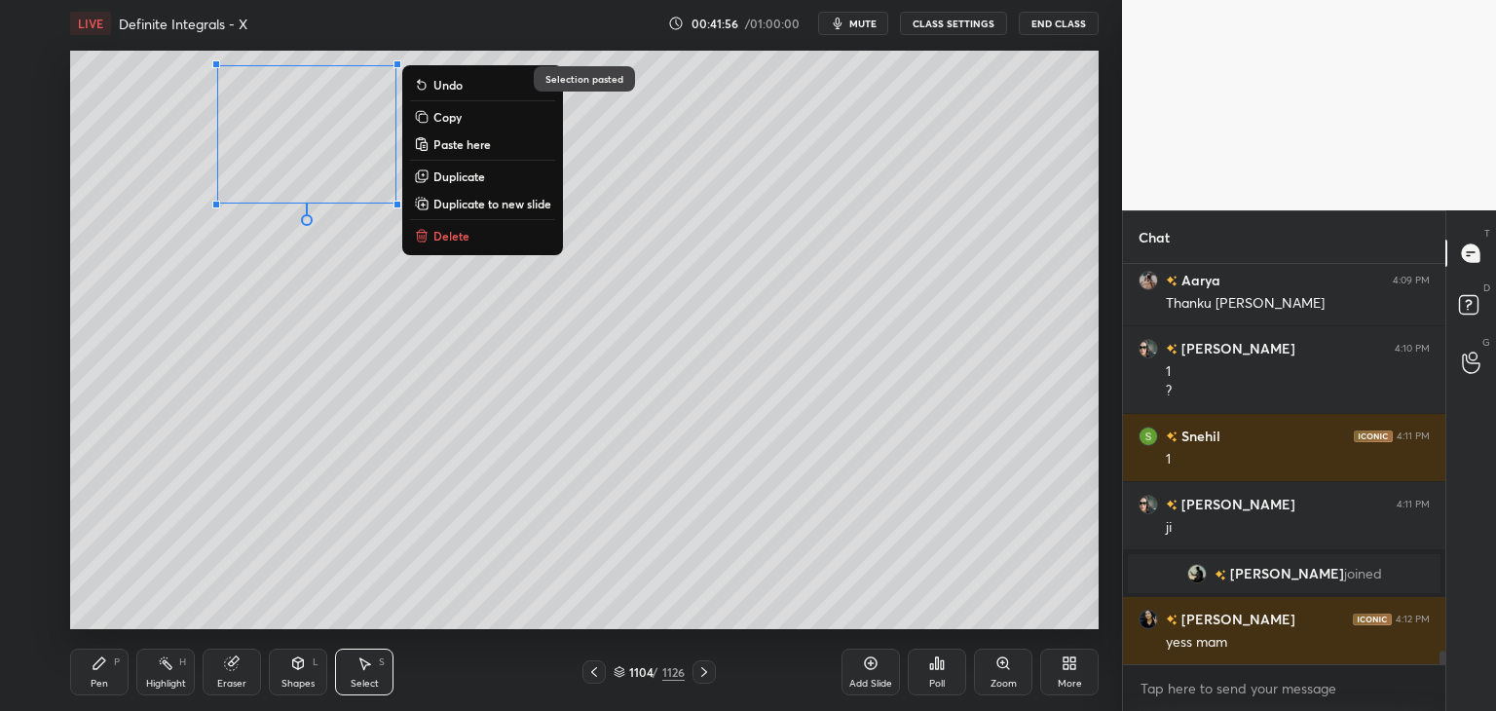
drag, startPoint x: 333, startPoint y: 344, endPoint x: 339, endPoint y: 383, distance: 39.4
click at [333, 343] on div "0 ° Undo Copy Paste here Duplicate Duplicate to new slide Delete" at bounding box center [584, 340] width 1029 height 579
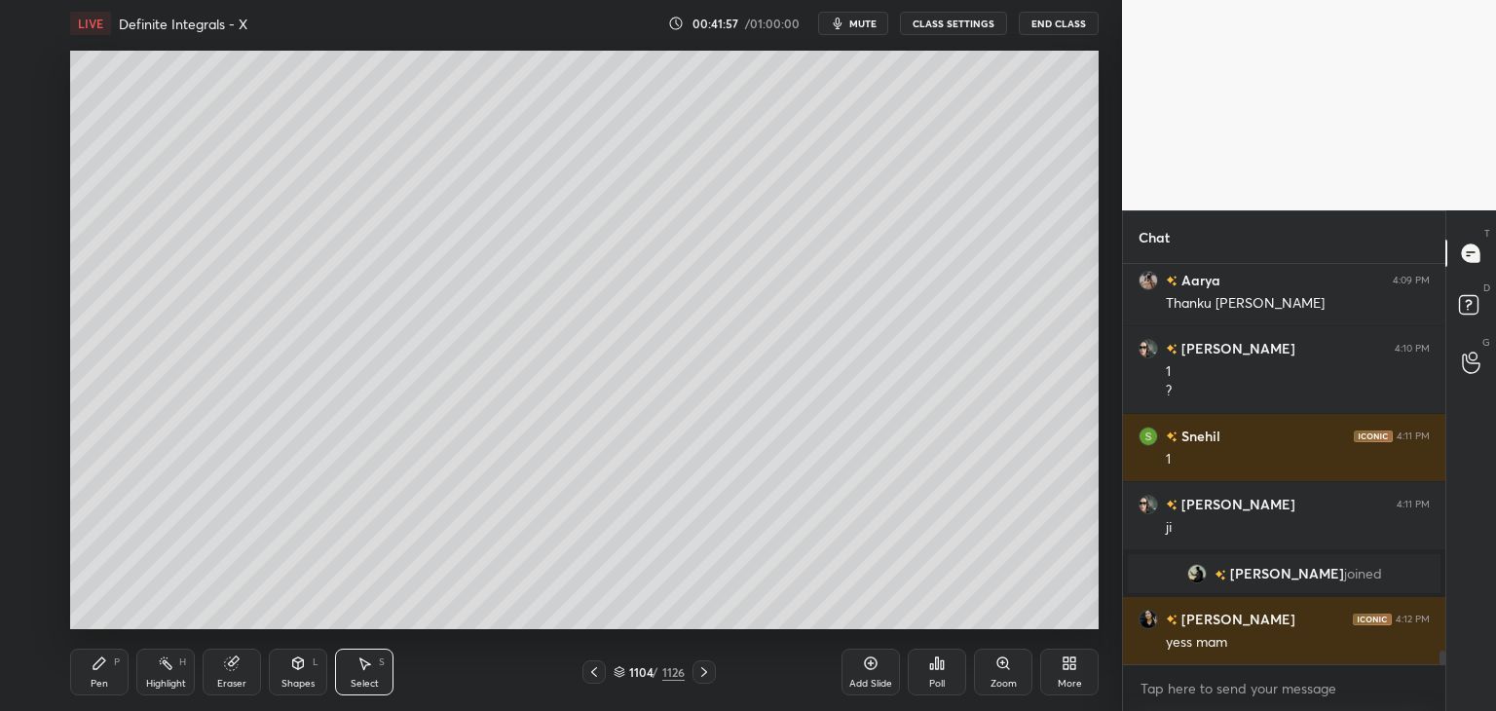
click at [235, 675] on div "Eraser" at bounding box center [232, 672] width 58 height 47
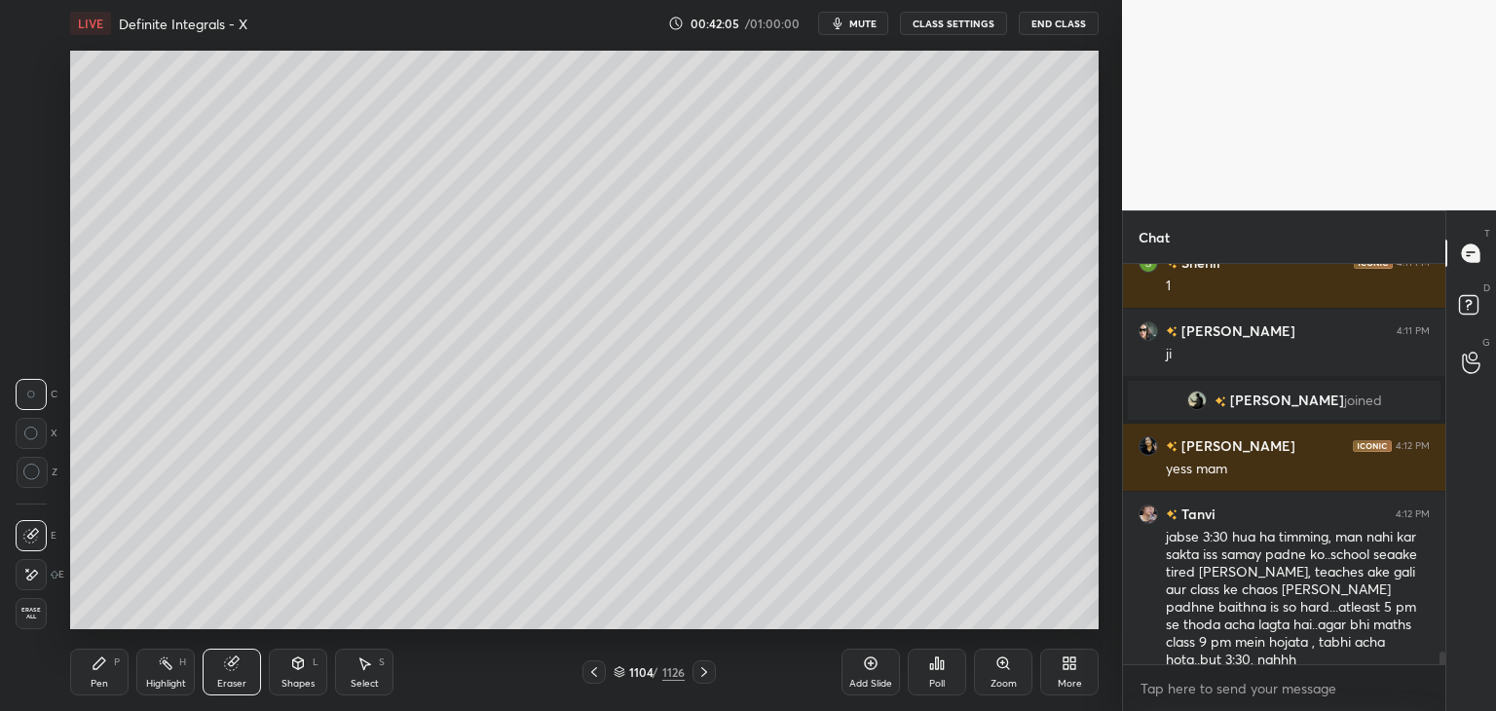
click at [107, 685] on div "Pen" at bounding box center [100, 684] width 18 height 10
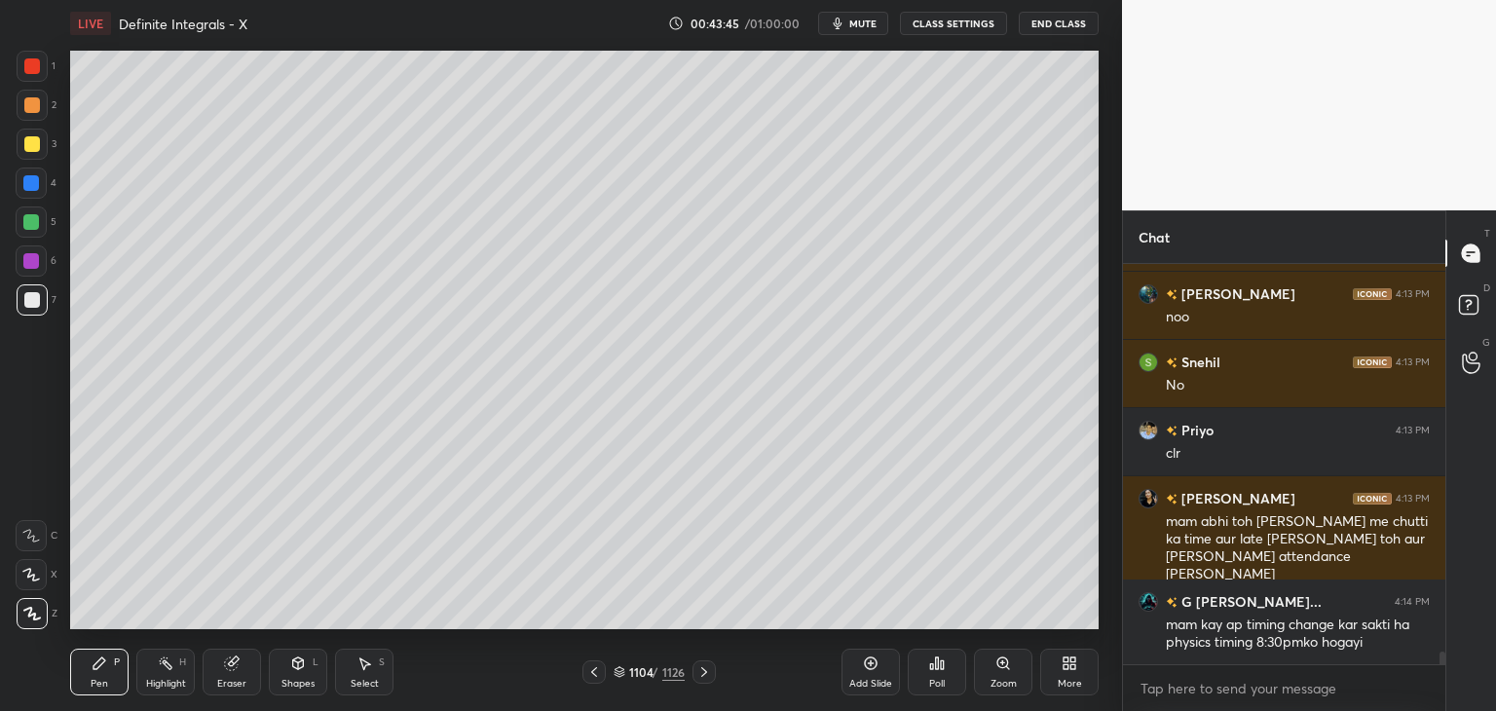
scroll to position [12605, 0]
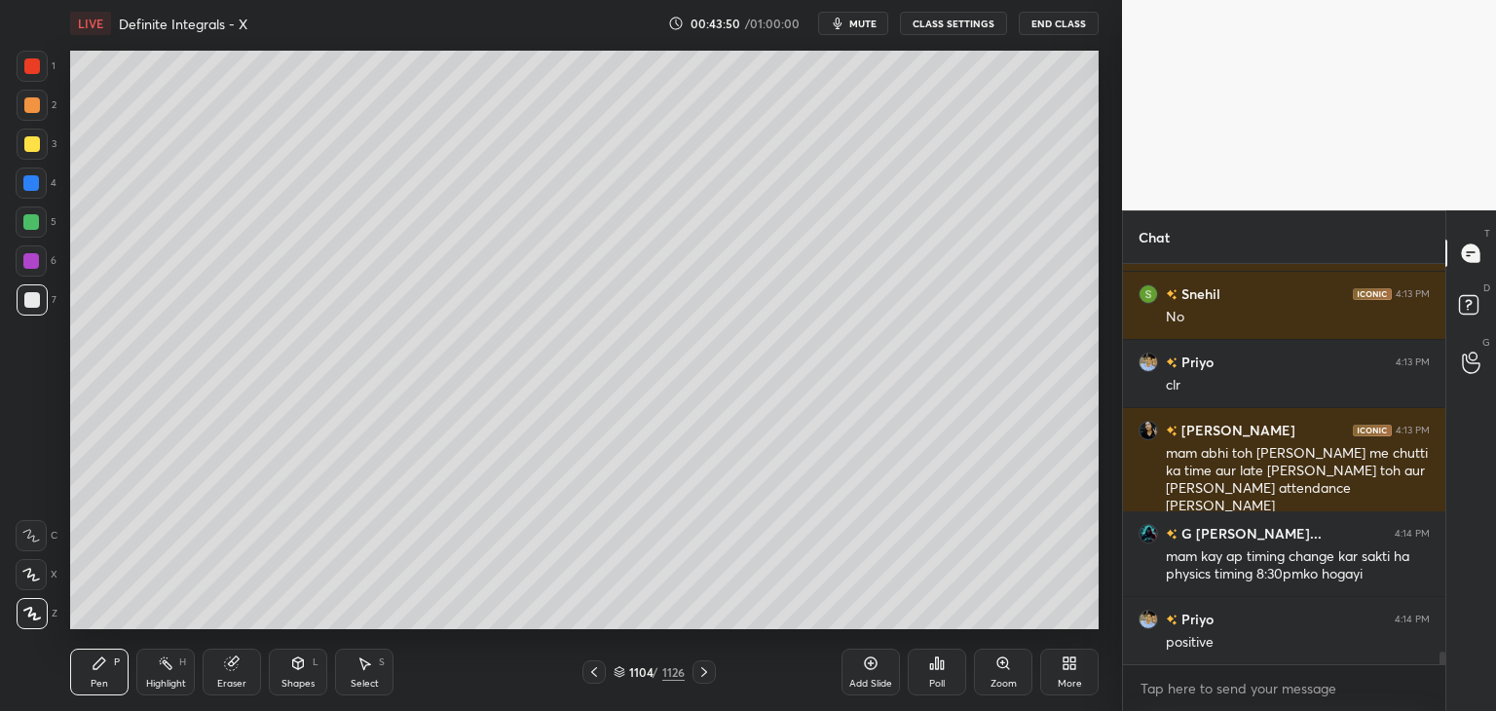
click at [374, 676] on div "Select S" at bounding box center [364, 672] width 58 height 47
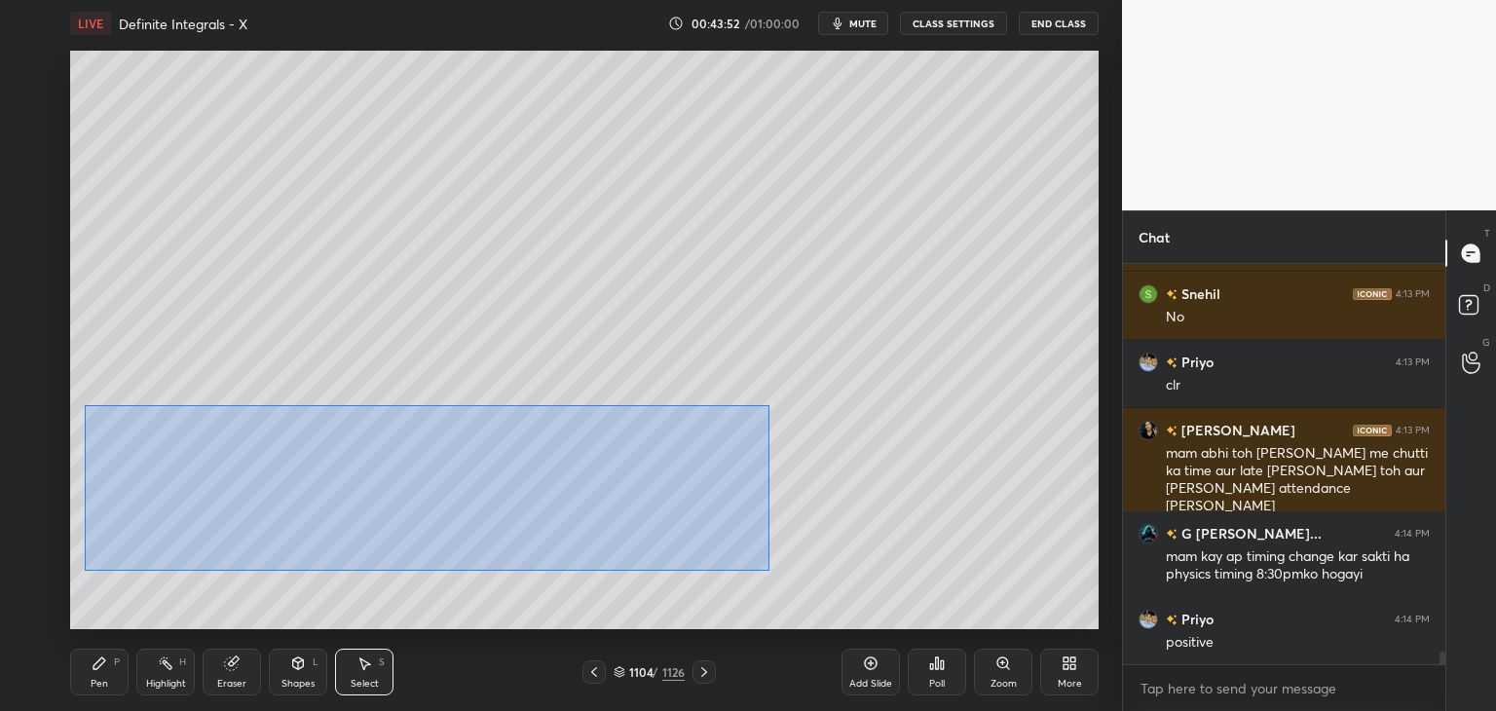
drag, startPoint x: 94, startPoint y: 410, endPoint x: 764, endPoint y: 572, distance: 689.3
click at [767, 574] on div "0 ° Undo Copy Paste here Duplicate Duplicate to new slide Delete" at bounding box center [584, 340] width 1029 height 579
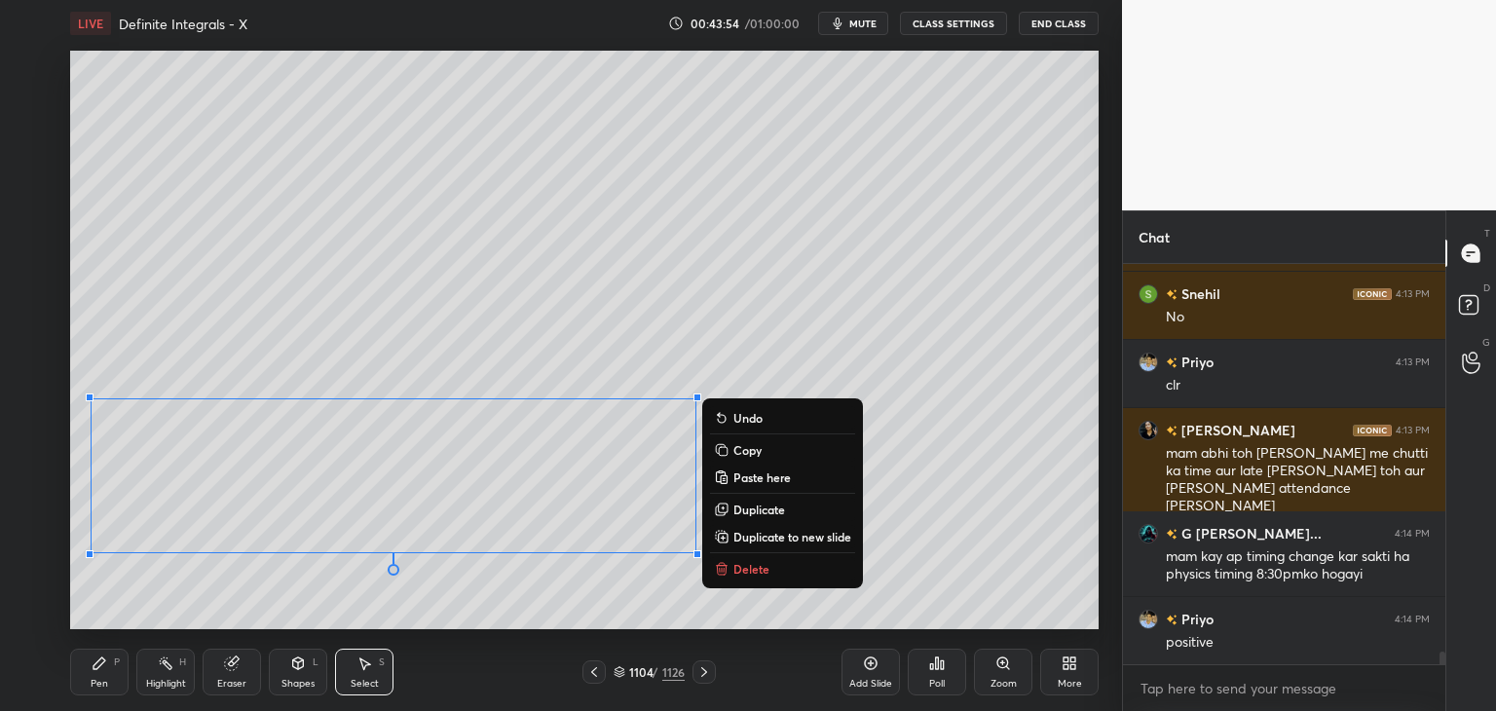
drag, startPoint x: 767, startPoint y: 446, endPoint x: 769, endPoint y: 472, distance: 26.4
click at [767, 450] on button "Copy" at bounding box center [782, 449] width 145 height 23
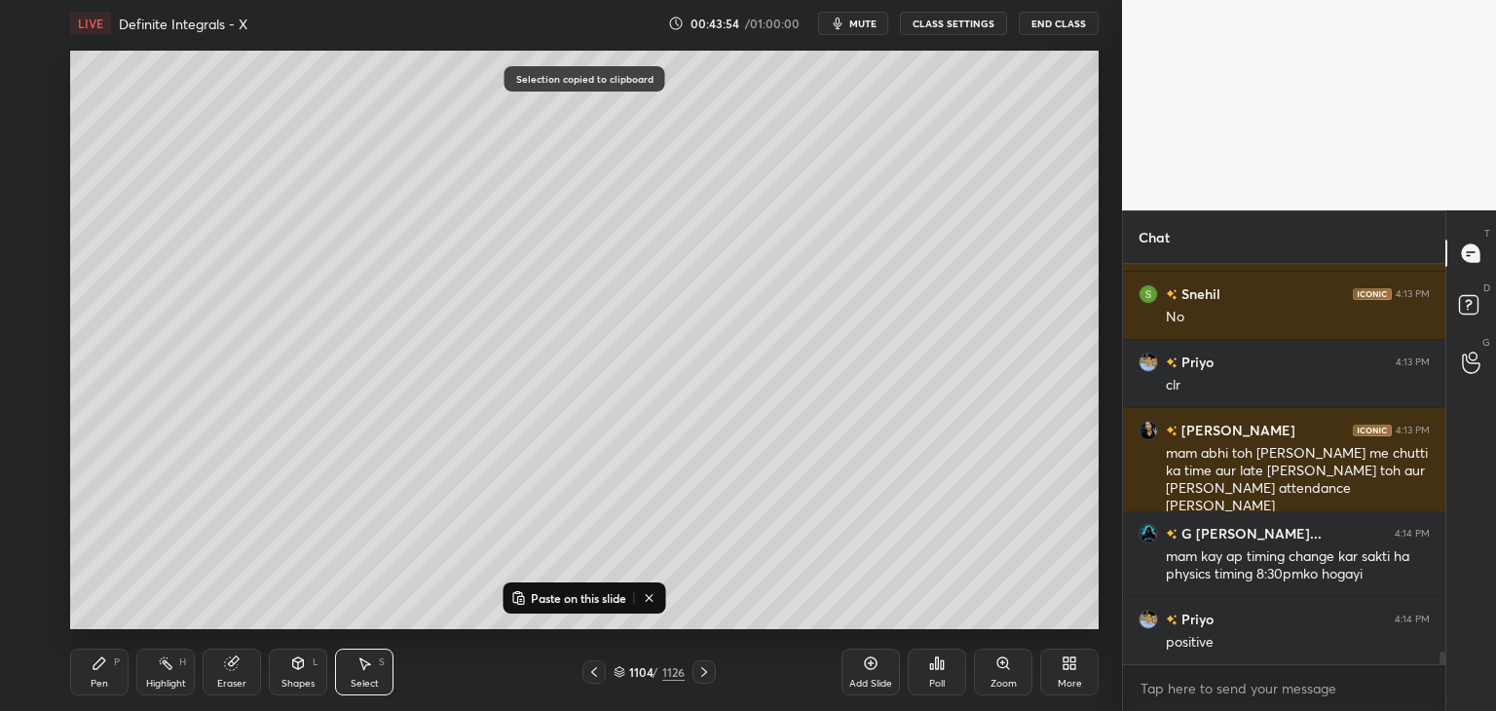
click at [873, 679] on div "Add Slide" at bounding box center [870, 684] width 43 height 10
click at [519, 593] on icon at bounding box center [517, 598] width 9 height 10
drag, startPoint x: 401, startPoint y: 473, endPoint x: 429, endPoint y: 179, distance: 295.4
click at [417, 162] on div "0 ° Undo Copy Paste here Duplicate Duplicate to new slide Delete" at bounding box center [584, 340] width 1029 height 579
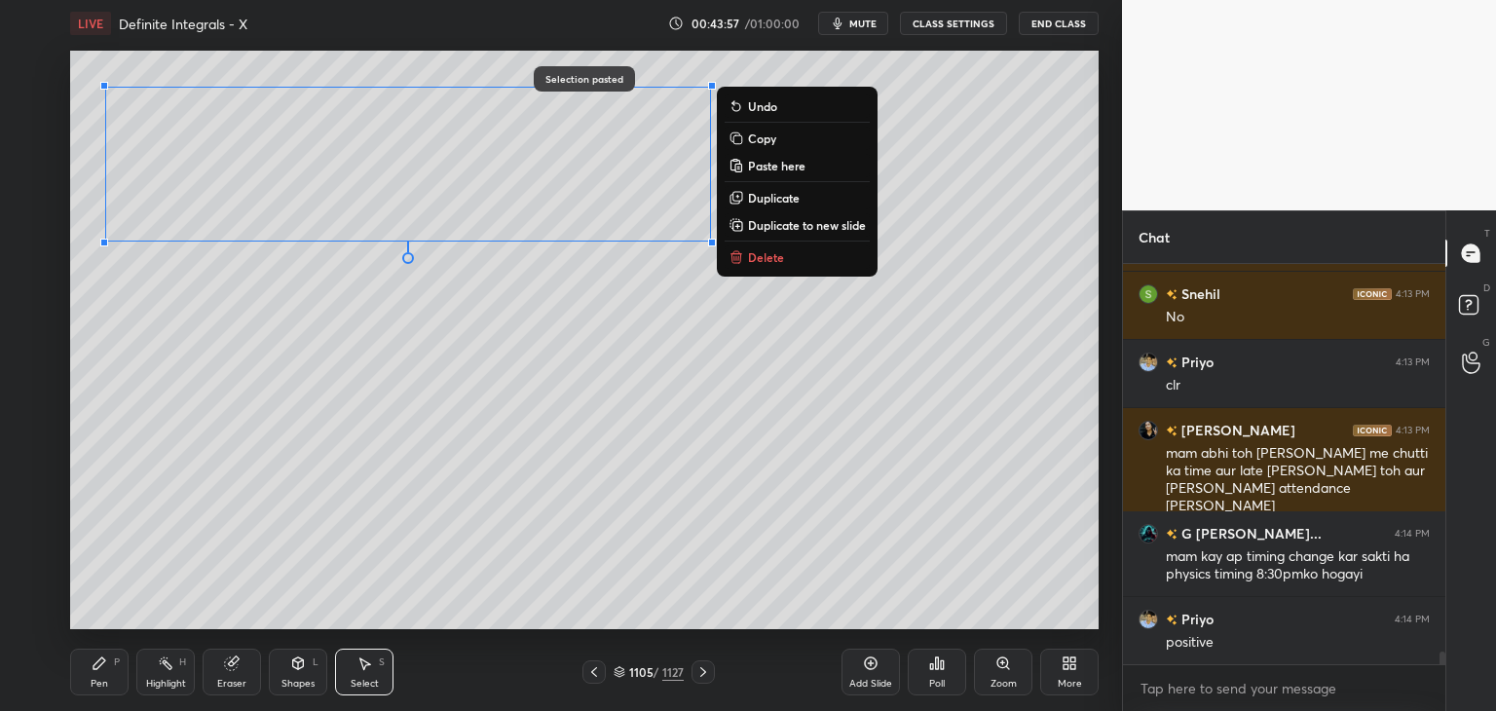
click at [379, 411] on div "0 ° Undo Copy Paste here Duplicate Duplicate to new slide Delete" at bounding box center [584, 340] width 1029 height 579
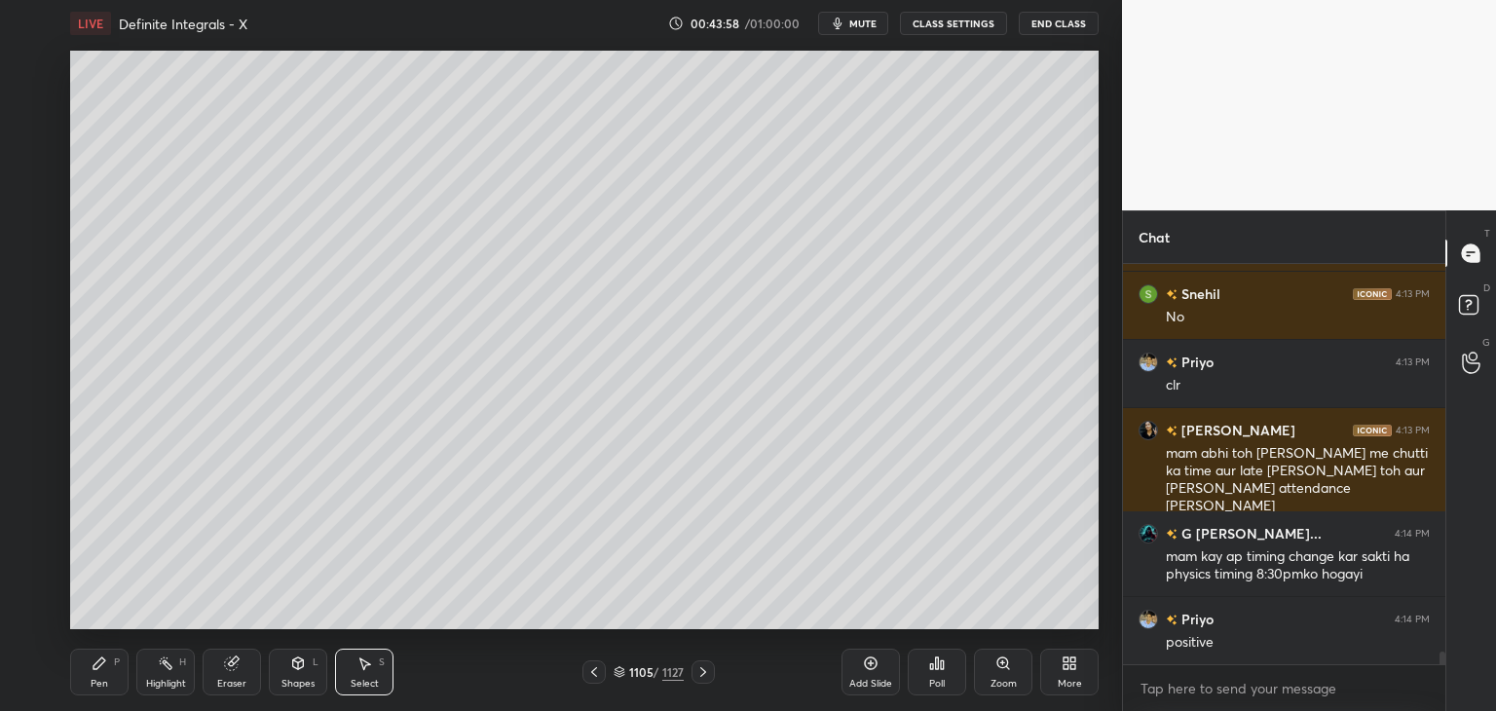
click at [592, 681] on div at bounding box center [593, 671] width 23 height 23
click at [710, 670] on icon at bounding box center [703, 672] width 16 height 16
drag, startPoint x: 213, startPoint y: 94, endPoint x: 222, endPoint y: 102, distance: 12.4
click at [222, 102] on div "0 ° Undo Copy Paste here Duplicate Duplicate to new slide Delete" at bounding box center [584, 340] width 1029 height 579
click at [88, 675] on div "Pen P" at bounding box center [99, 672] width 58 height 47
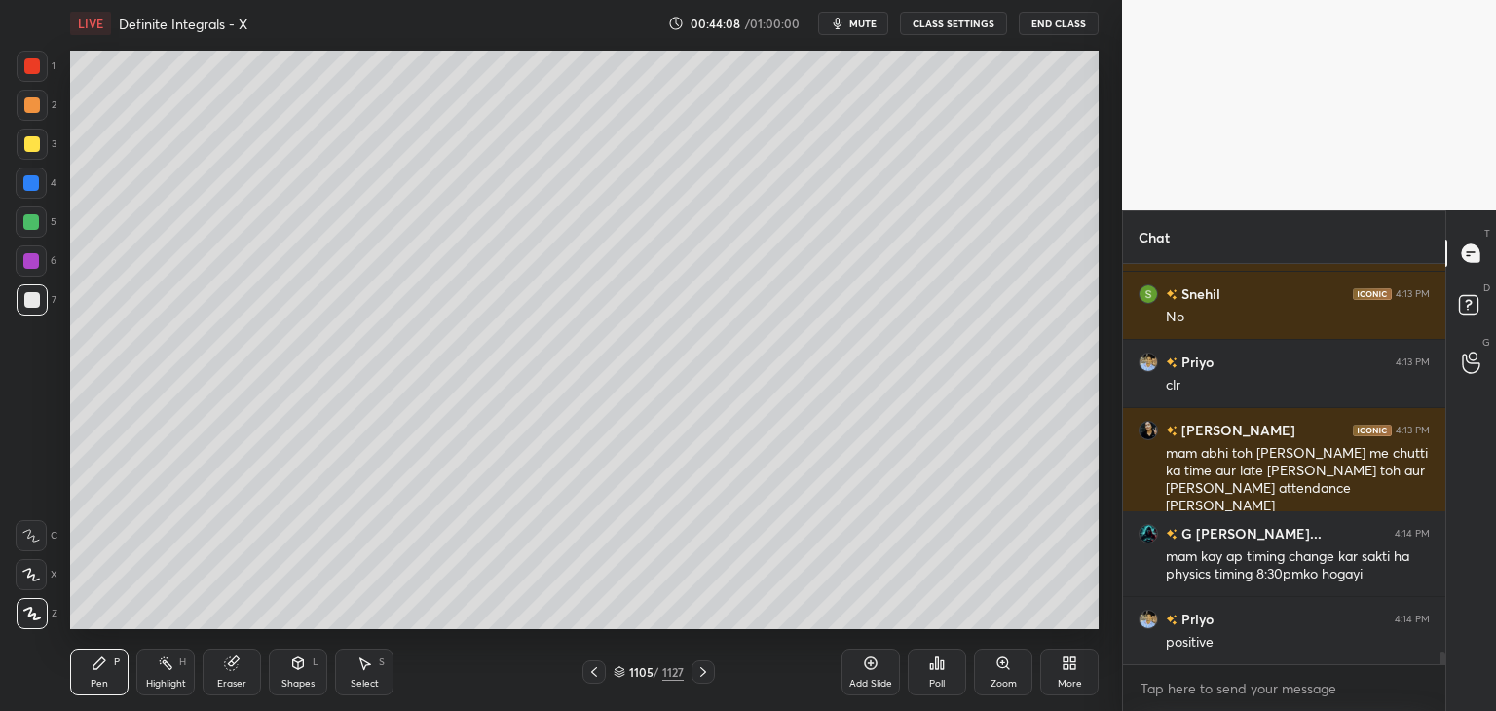
drag, startPoint x: 236, startPoint y: 683, endPoint x: 234, endPoint y: 670, distance: 12.8
click at [235, 680] on div "Eraser" at bounding box center [231, 684] width 29 height 10
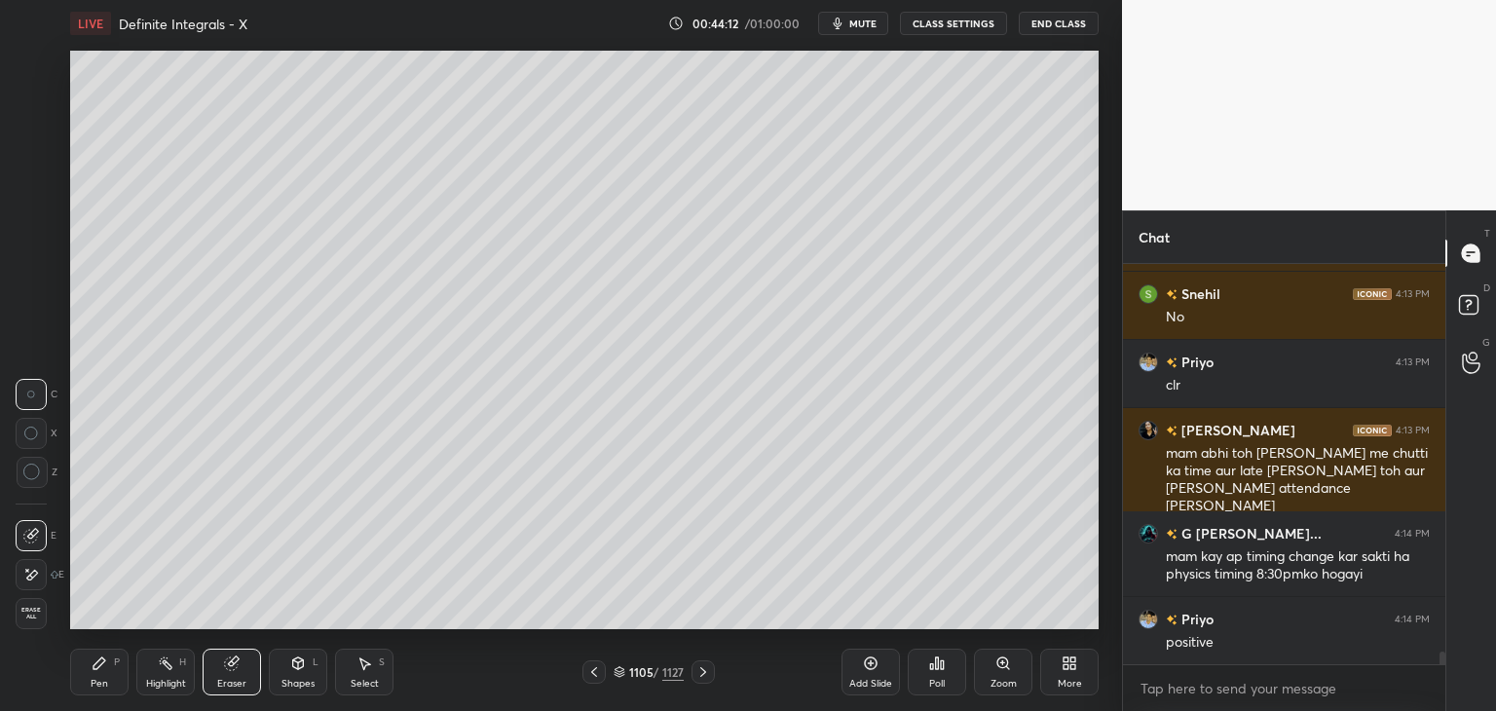
click at [103, 674] on div "Pen P" at bounding box center [99, 672] width 58 height 47
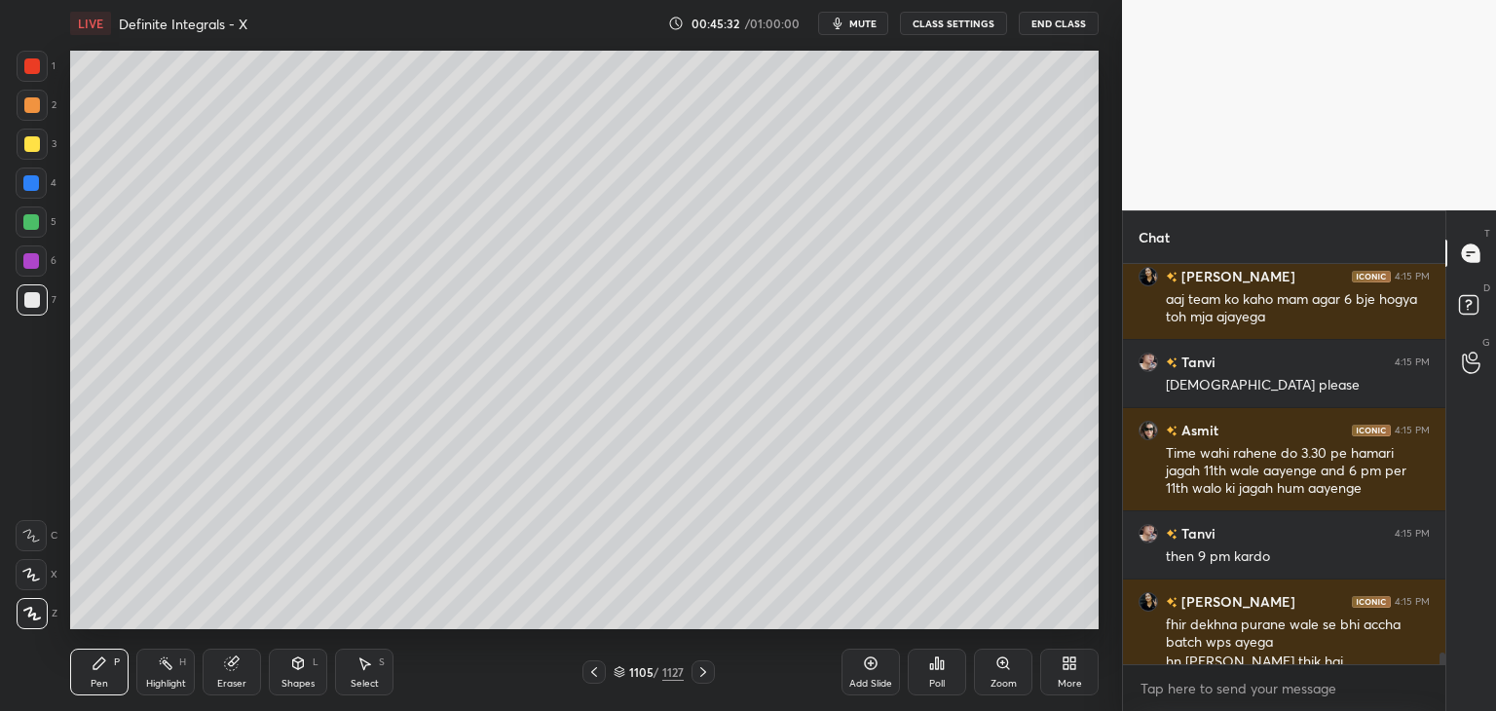
scroll to position [13513, 0]
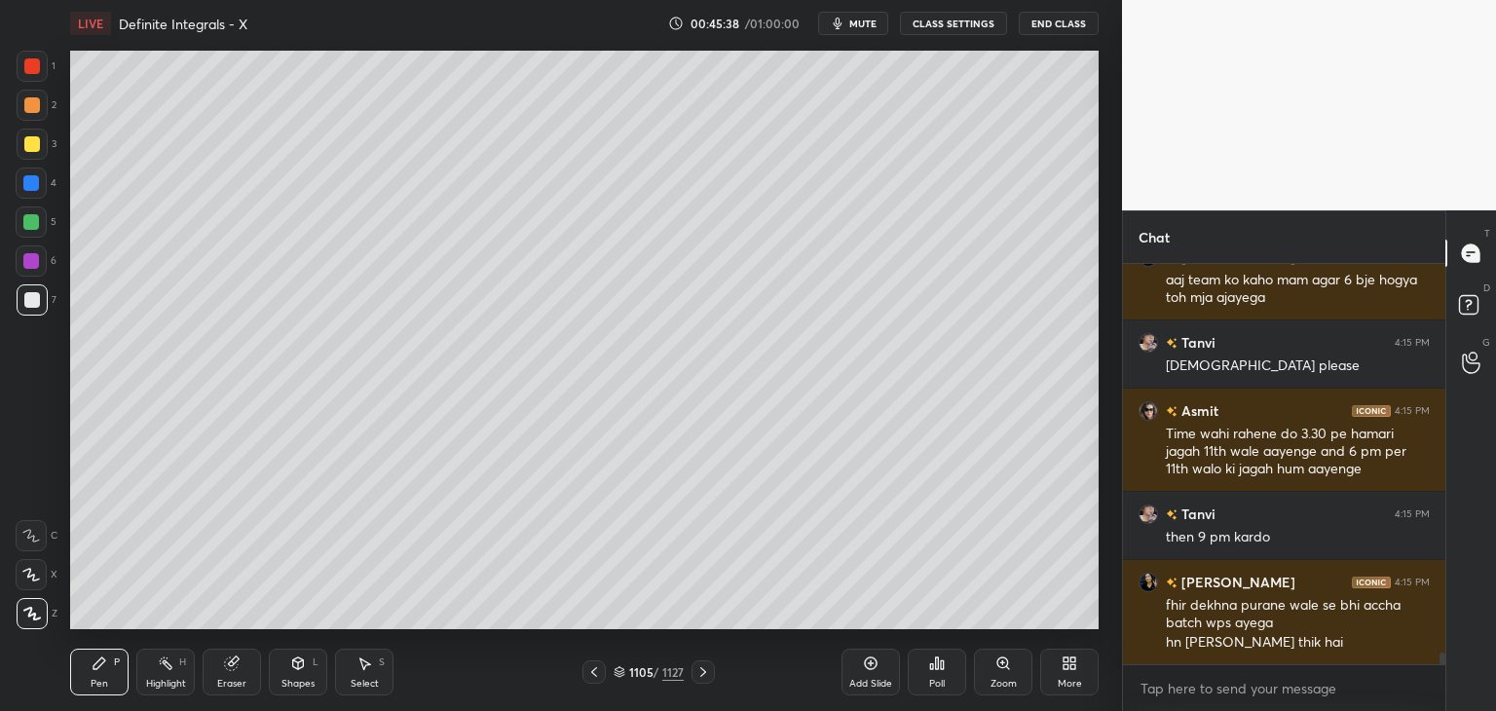
click at [374, 682] on div "Select" at bounding box center [365, 684] width 28 height 10
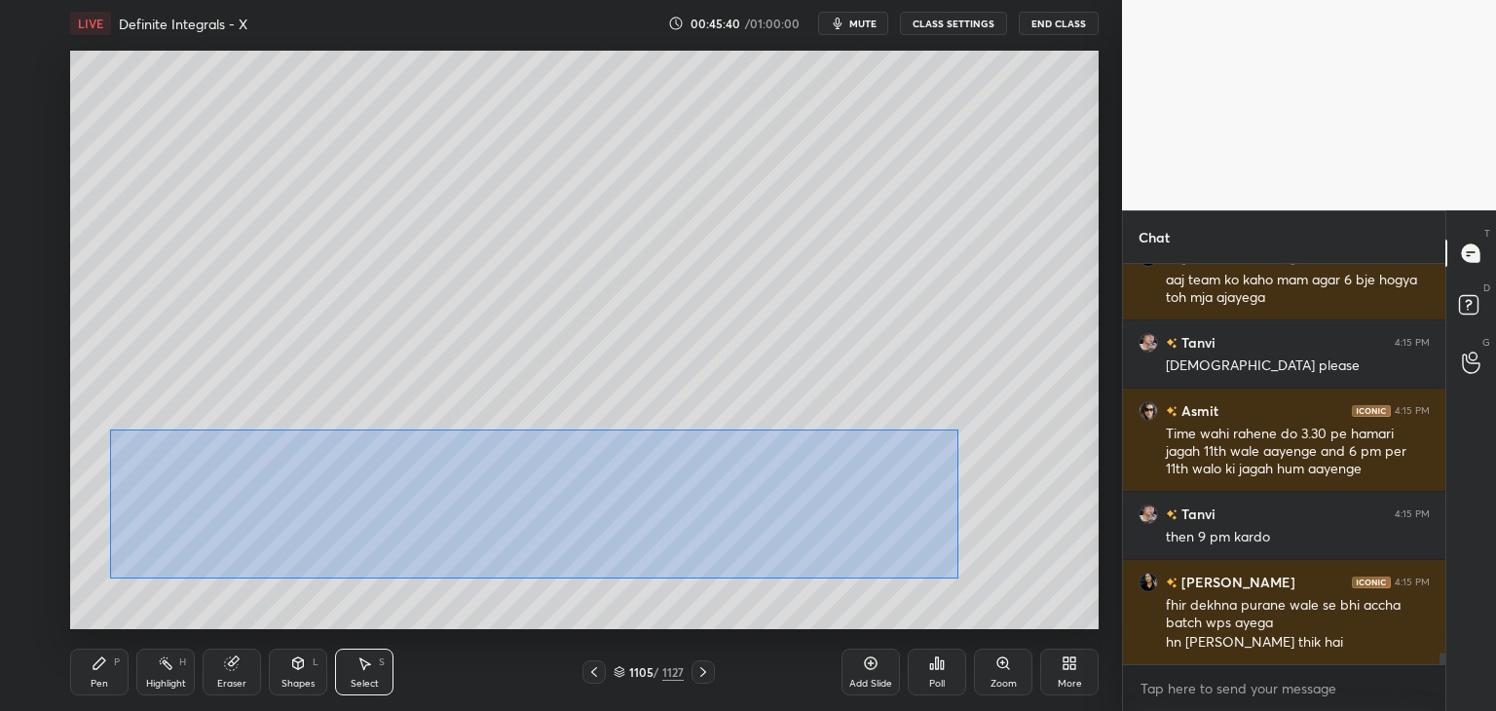
drag, startPoint x: 121, startPoint y: 442, endPoint x: 962, endPoint y: 585, distance: 853.6
click at [963, 586] on div "0 ° Undo Copy Paste here Duplicate Duplicate to new slide Delete" at bounding box center [584, 340] width 1029 height 579
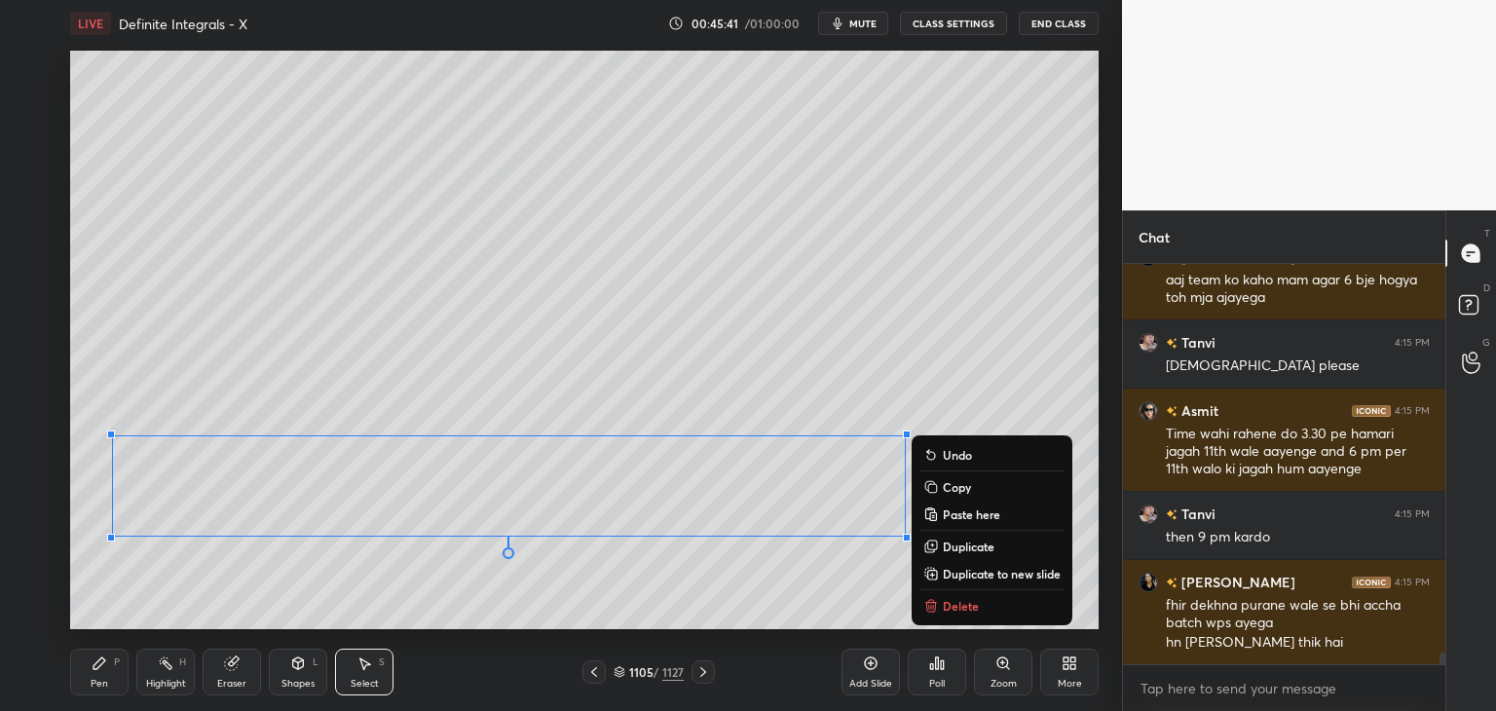
drag, startPoint x: 935, startPoint y: 487, endPoint x: 939, endPoint y: 514, distance: 27.5
click at [935, 484] on rect at bounding box center [932, 488] width 9 height 9
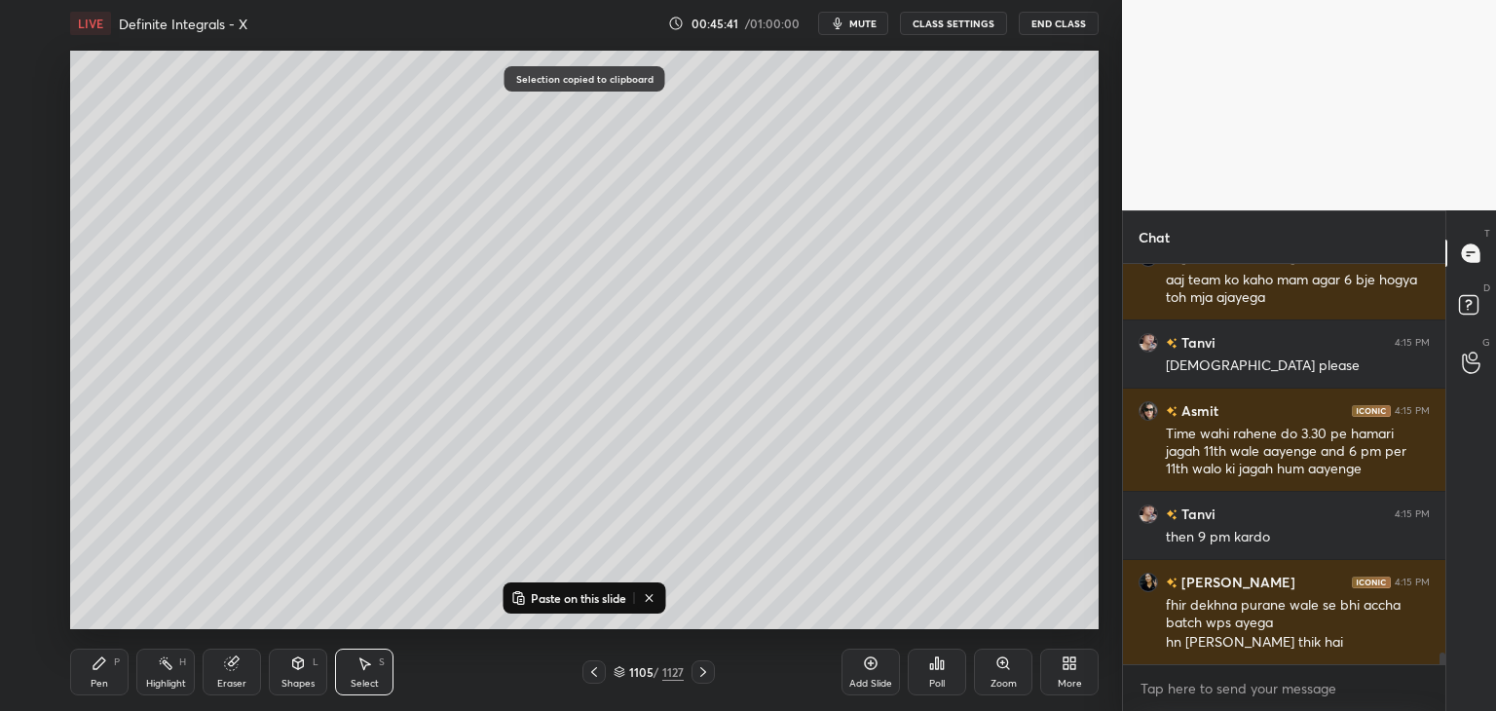
click at [873, 683] on div "Add Slide" at bounding box center [870, 684] width 43 height 10
click at [557, 590] on p "Paste on this slide" at bounding box center [578, 598] width 95 height 16
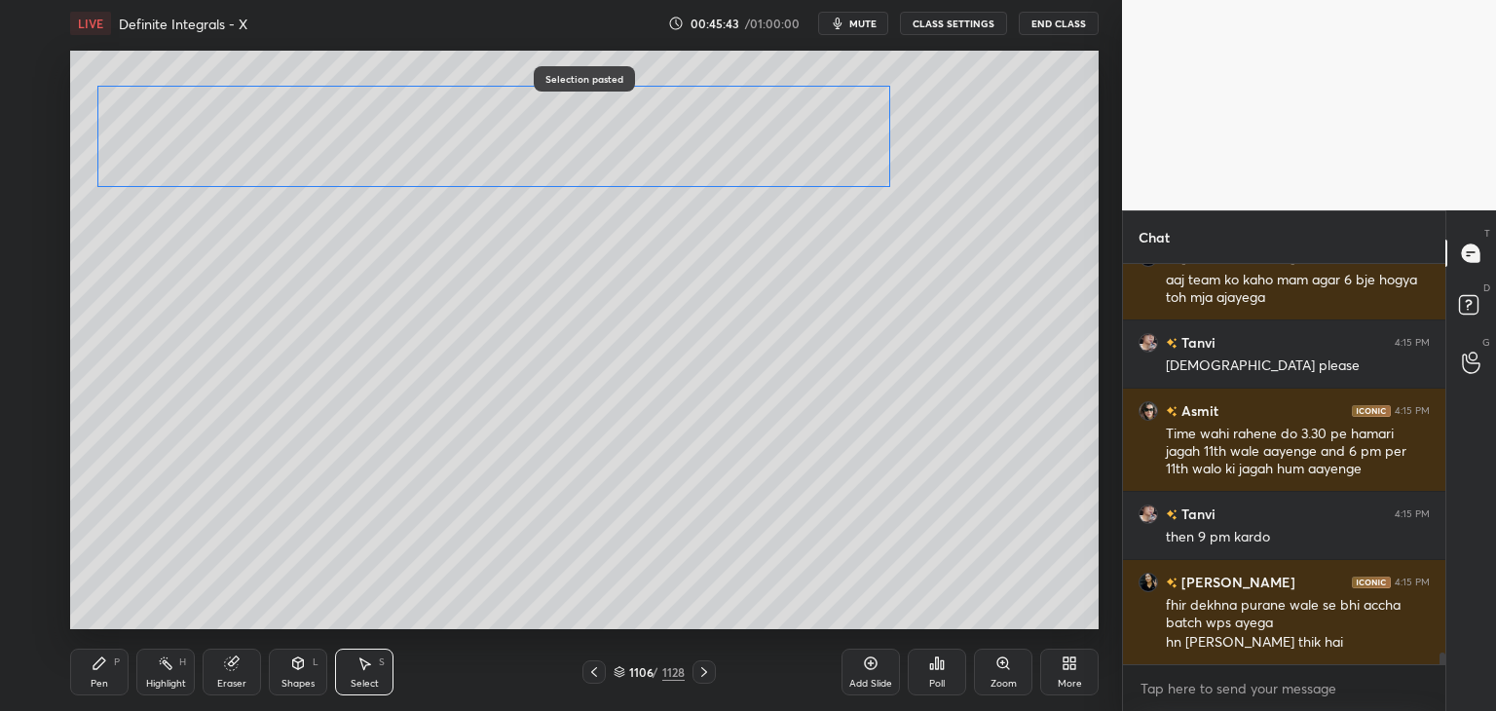
drag, startPoint x: 489, startPoint y: 457, endPoint x: 460, endPoint y: 230, distance: 228.8
click at [467, 166] on div "0 ° Undo Copy Paste here Duplicate Duplicate to new slide Delete" at bounding box center [584, 340] width 1029 height 579
click at [423, 323] on div "0 ° Undo Copy Paste here Duplicate Duplicate to new slide Delete" at bounding box center [584, 340] width 1029 height 579
click at [104, 683] on div "Pen" at bounding box center [100, 684] width 18 height 10
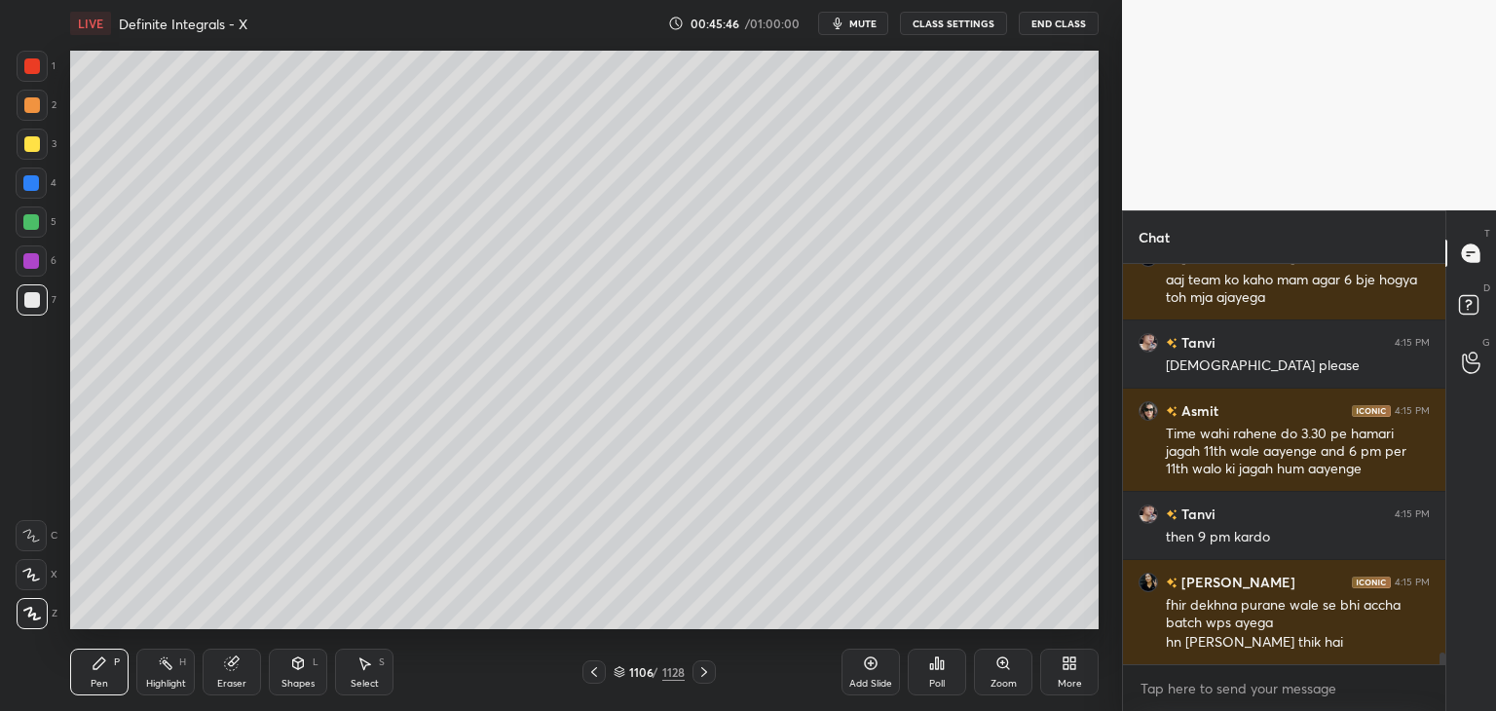
click at [27, 297] on div at bounding box center [32, 300] width 16 height 16
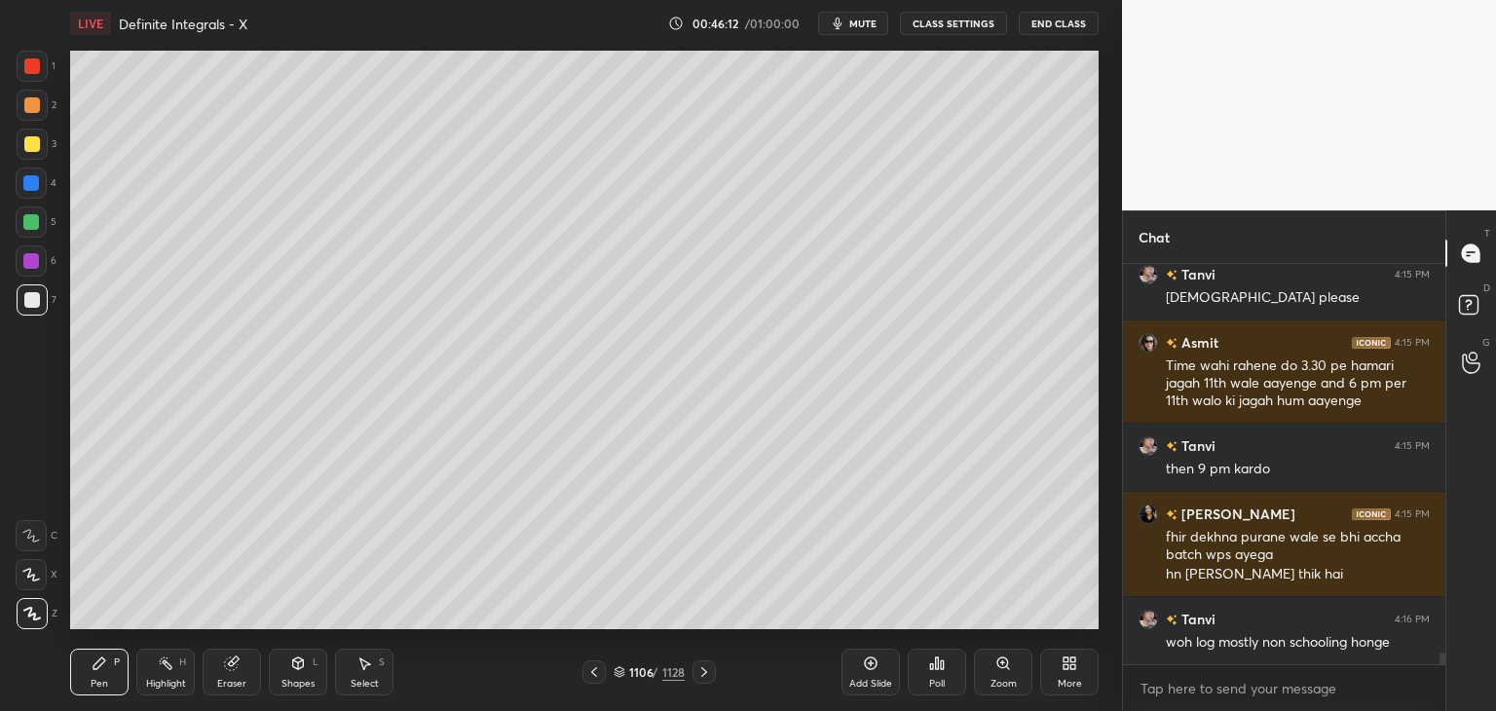
scroll to position [13649, 0]
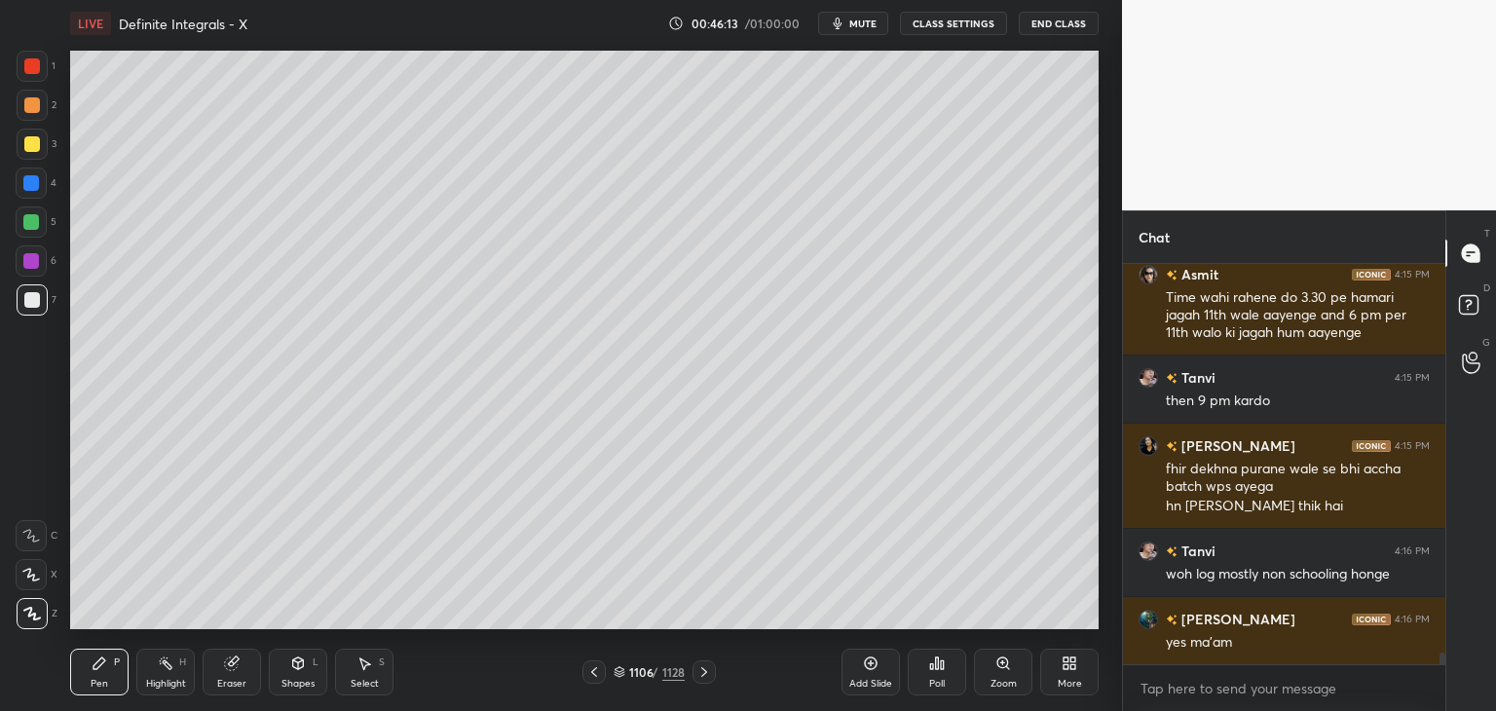
click at [597, 671] on icon at bounding box center [594, 672] width 16 height 16
click at [596, 671] on icon at bounding box center [594, 672] width 16 height 16
click at [597, 671] on icon at bounding box center [594, 672] width 16 height 16
click at [599, 670] on icon at bounding box center [594, 672] width 16 height 16
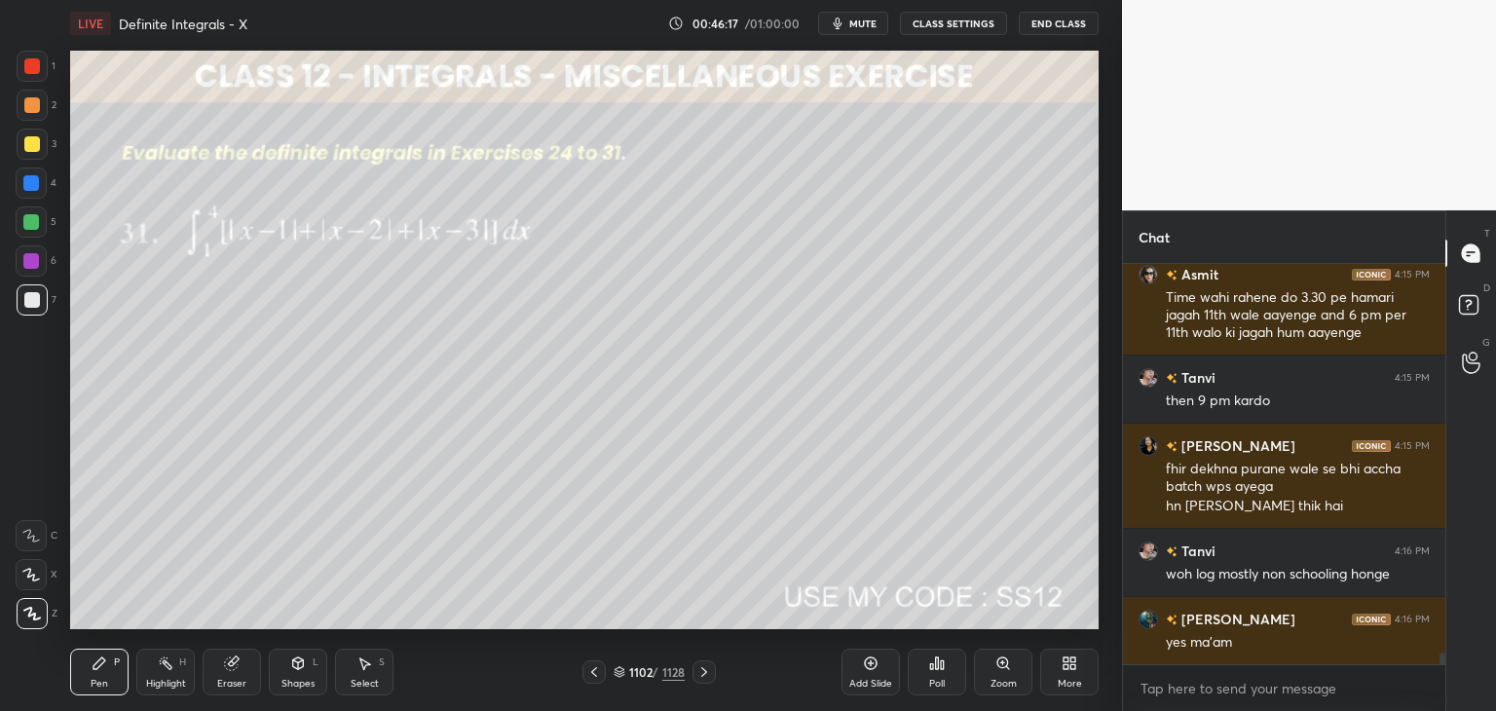
drag, startPoint x: 366, startPoint y: 689, endPoint x: 377, endPoint y: 684, distance: 11.8
click at [366, 689] on div "Select" at bounding box center [365, 684] width 28 height 10
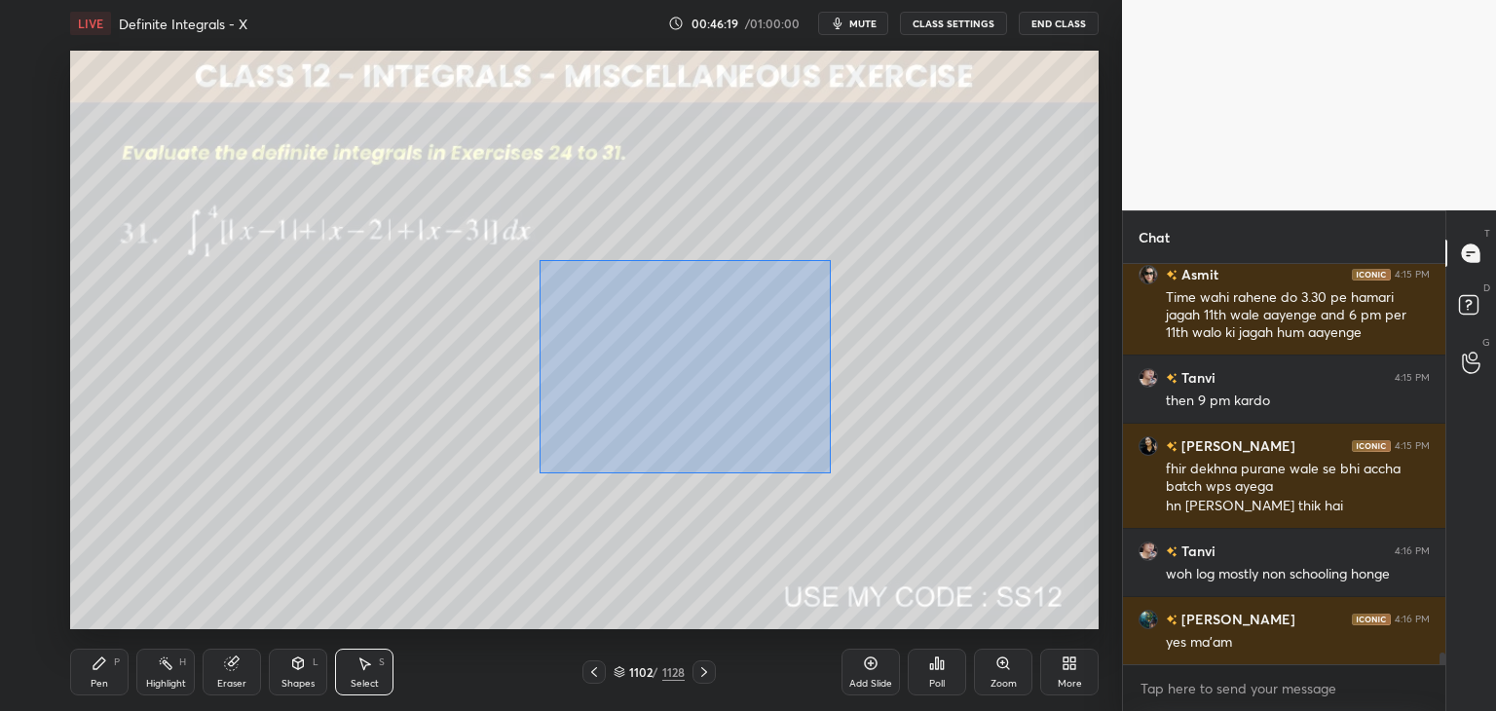
drag, startPoint x: 539, startPoint y: 260, endPoint x: 830, endPoint y: 472, distance: 360.4
click at [830, 472] on div "0 ° Undo Copy Paste here Duplicate Duplicate to new slide Delete" at bounding box center [584, 340] width 1029 height 579
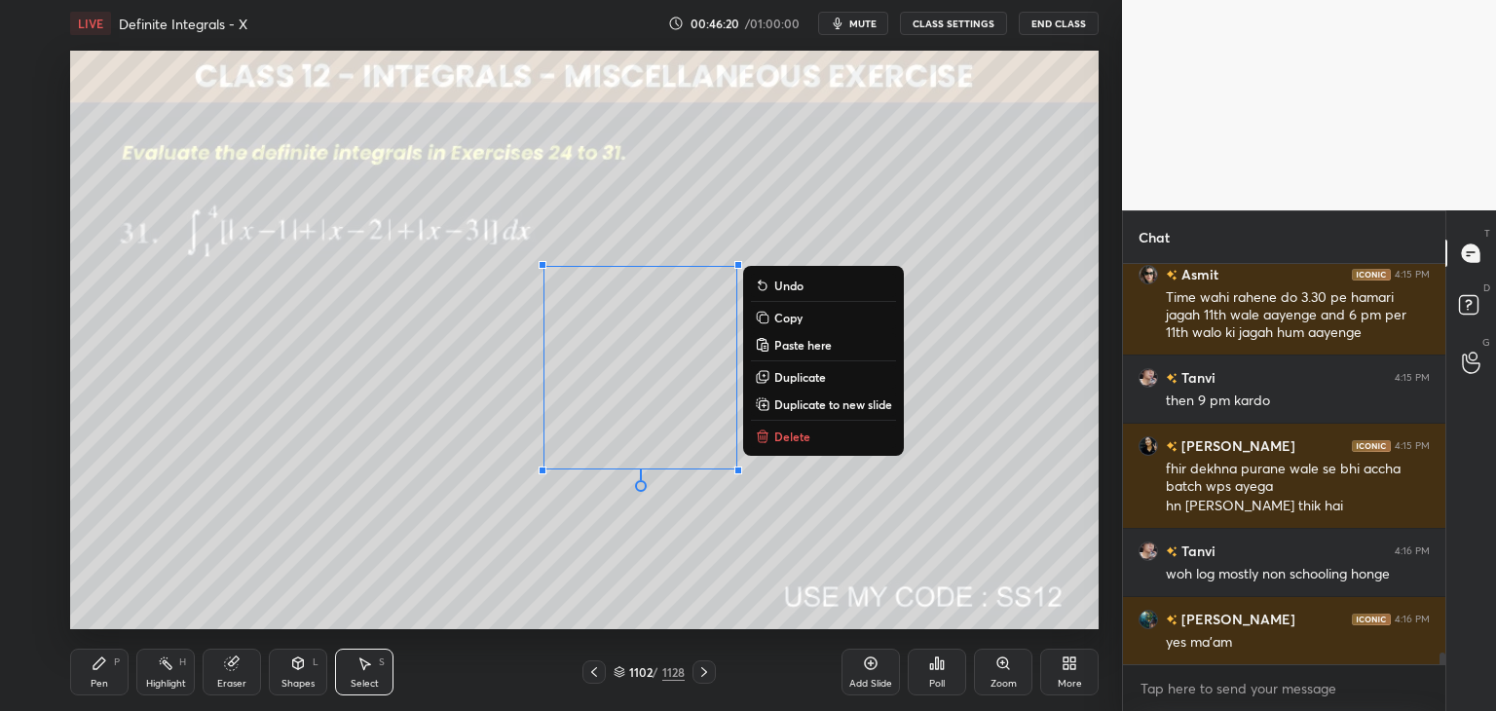
drag, startPoint x: 789, startPoint y: 315, endPoint x: 795, endPoint y: 341, distance: 26.9
click at [788, 316] on p "Copy" at bounding box center [788, 318] width 28 height 16
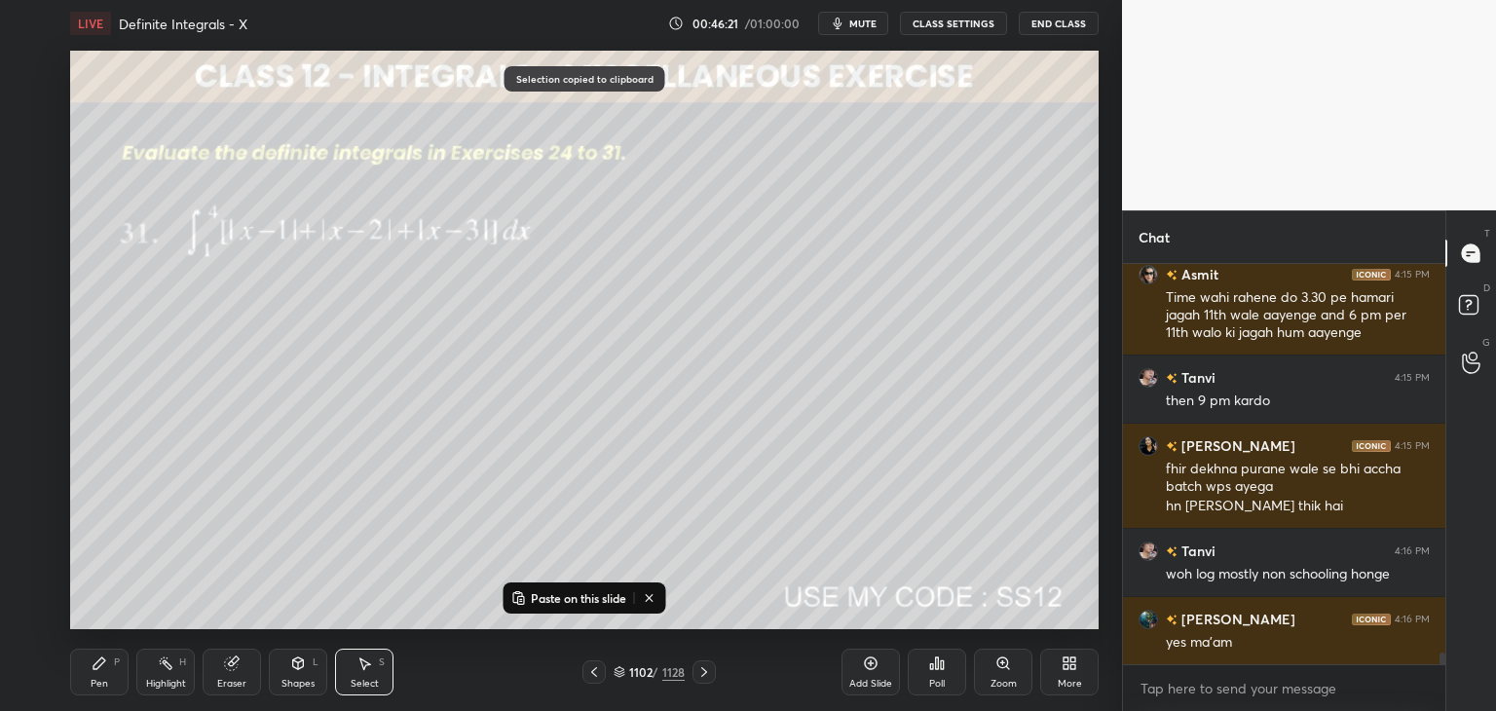
click at [697, 675] on icon at bounding box center [704, 672] width 16 height 16
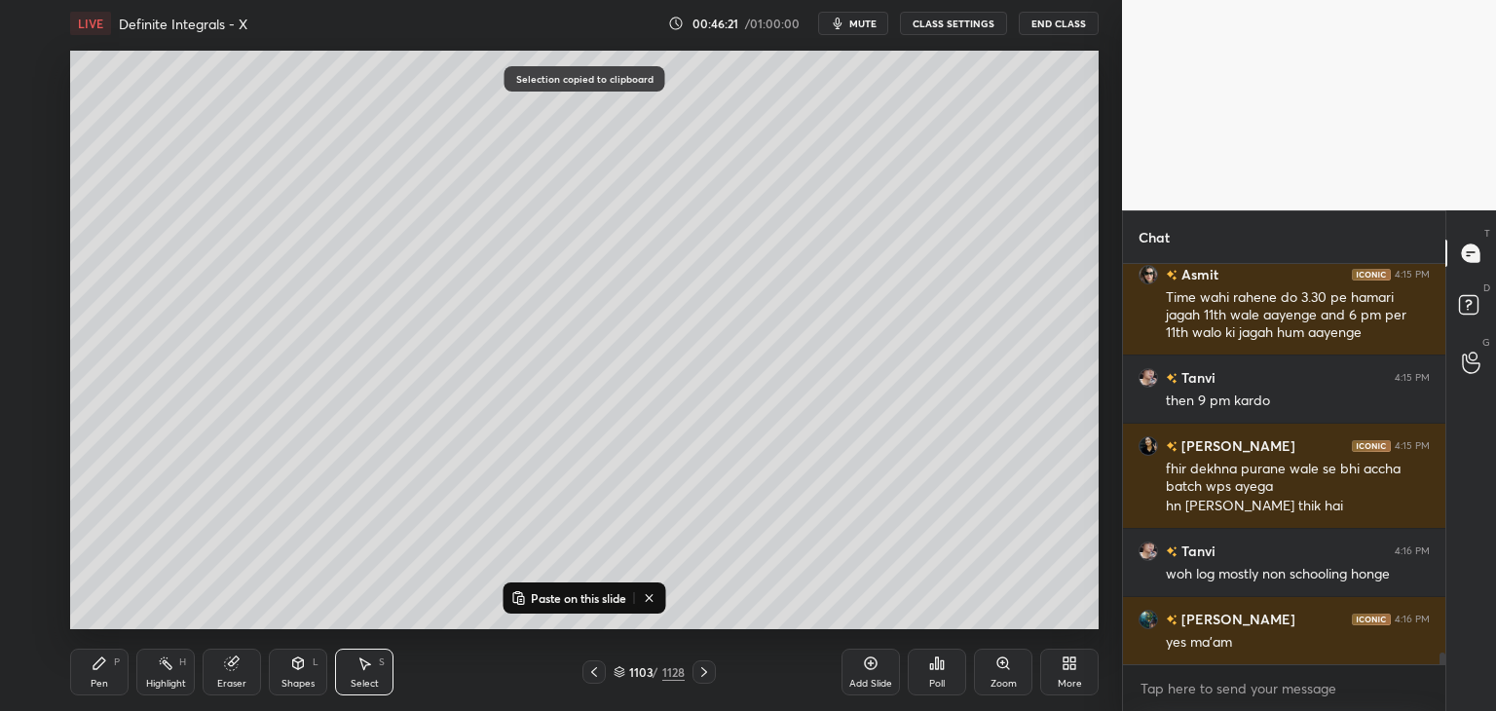
click at [700, 671] on icon at bounding box center [704, 672] width 16 height 16
click at [702, 671] on icon at bounding box center [704, 672] width 16 height 16
click at [704, 670] on icon at bounding box center [704, 672] width 16 height 16
click at [709, 674] on icon at bounding box center [704, 672] width 16 height 16
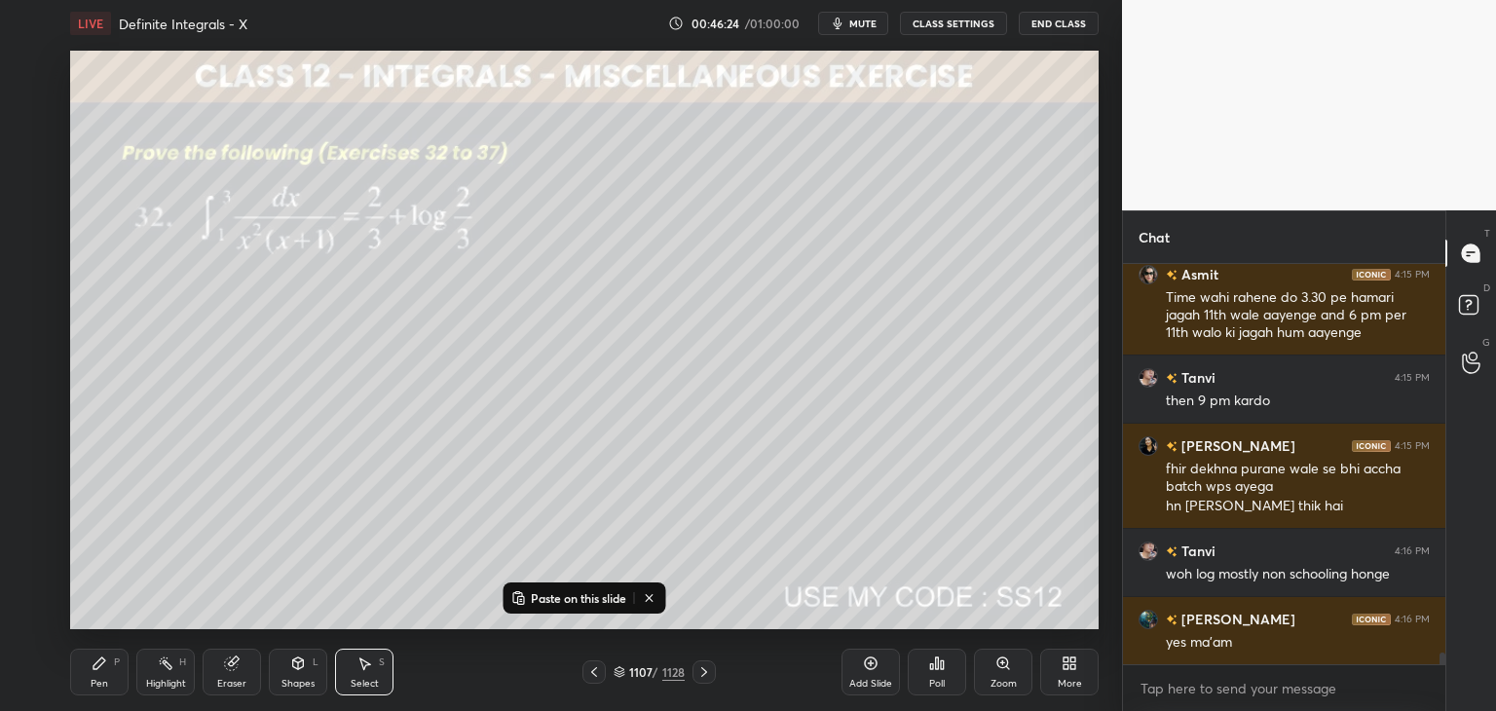
click at [588, 671] on icon at bounding box center [594, 672] width 16 height 16
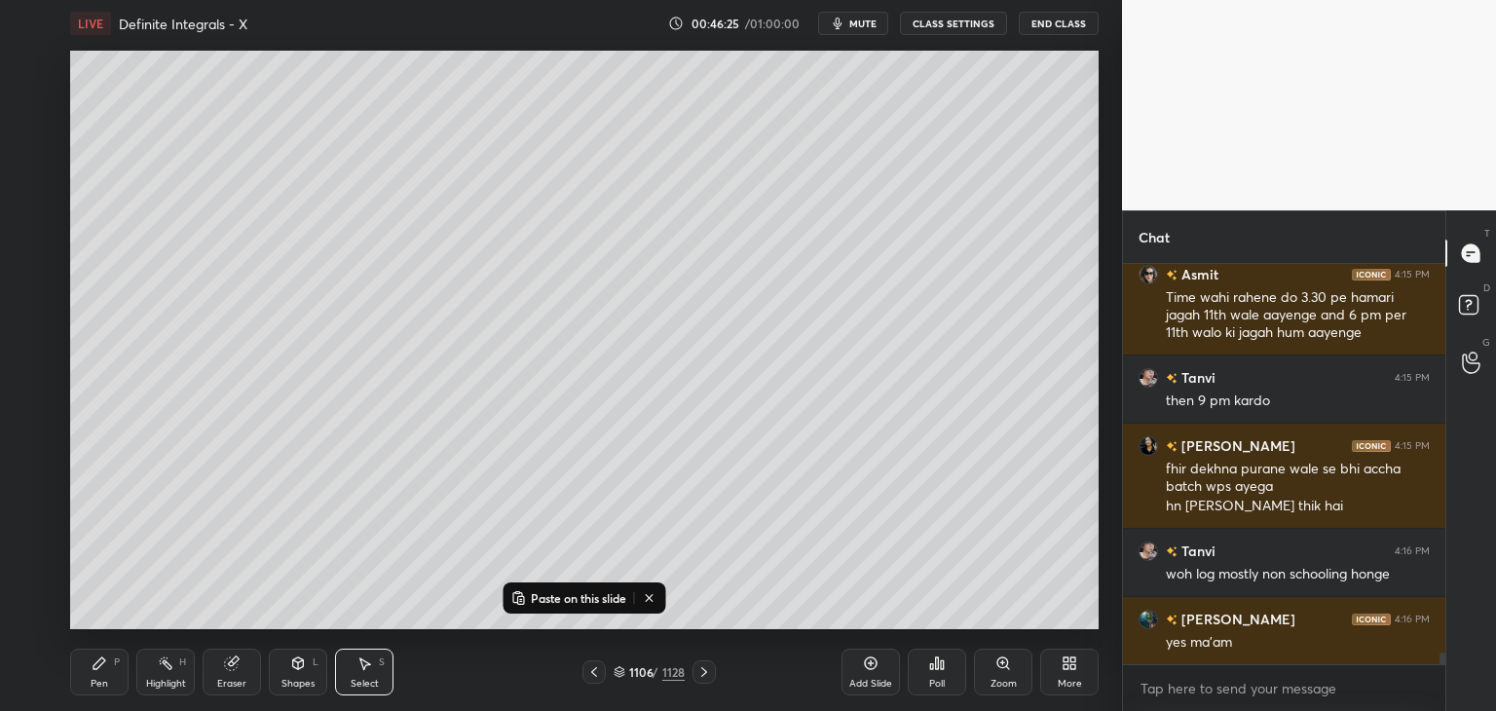
drag, startPoint x: 866, startPoint y: 682, endPoint x: 865, endPoint y: 645, distance: 37.0
click at [867, 683] on div "Add Slide" at bounding box center [870, 684] width 43 height 10
click at [518, 597] on rect at bounding box center [521, 600] width 6 height 8
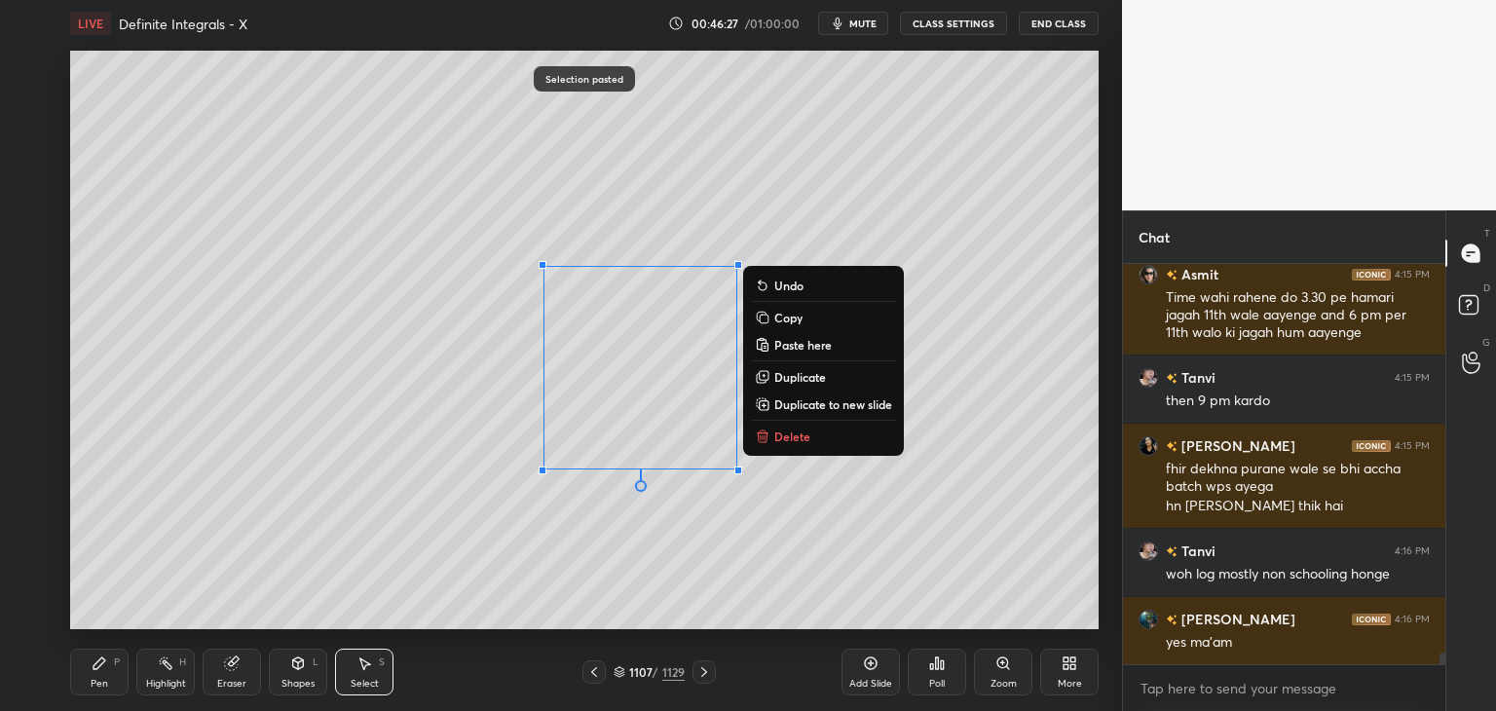
click at [563, 358] on div "0 ° Undo Copy Paste here Duplicate Duplicate to new slide Delete" at bounding box center [584, 340] width 1029 height 579
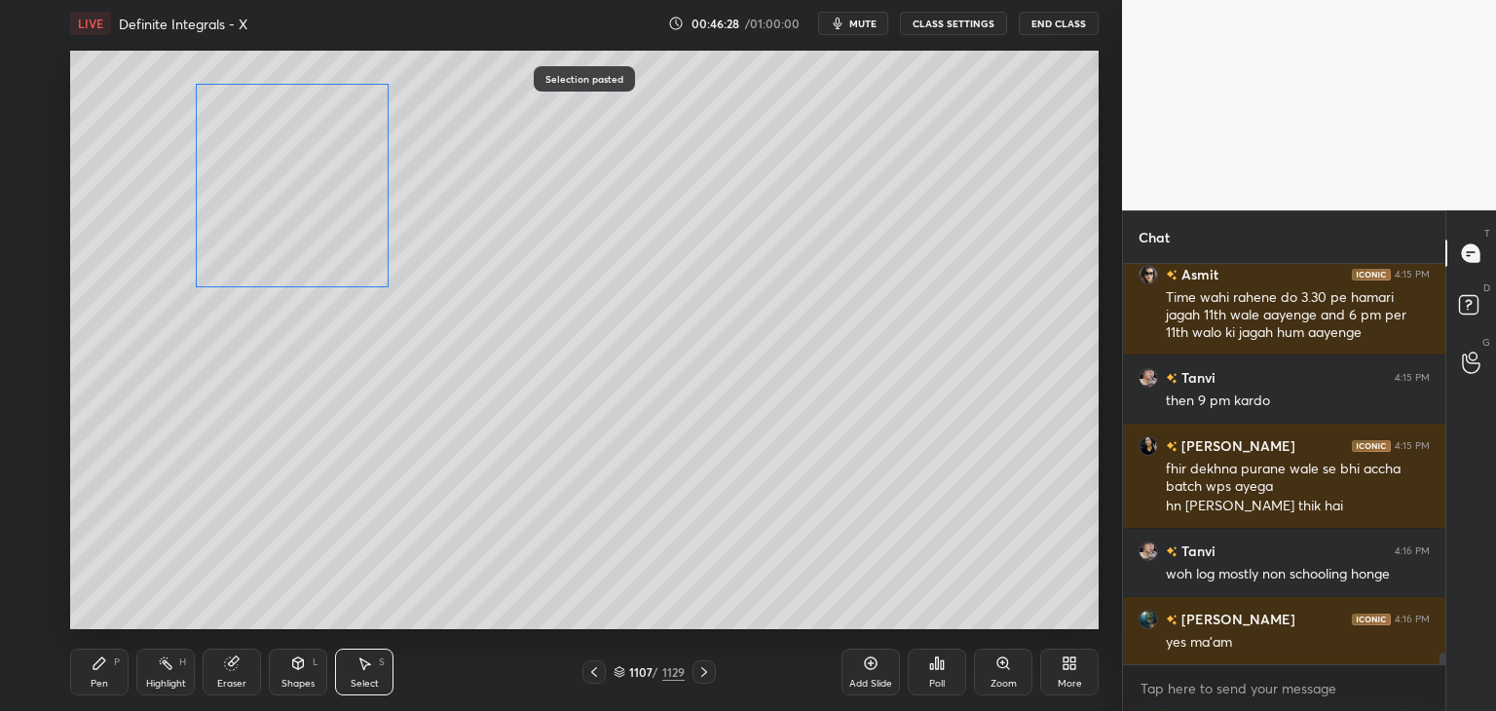
drag, startPoint x: 512, startPoint y: 355, endPoint x: 261, endPoint y: 207, distance: 291.2
click at [263, 188] on div "0 ° Undo Copy Paste here Duplicate Duplicate to new slide Delete" at bounding box center [584, 340] width 1029 height 579
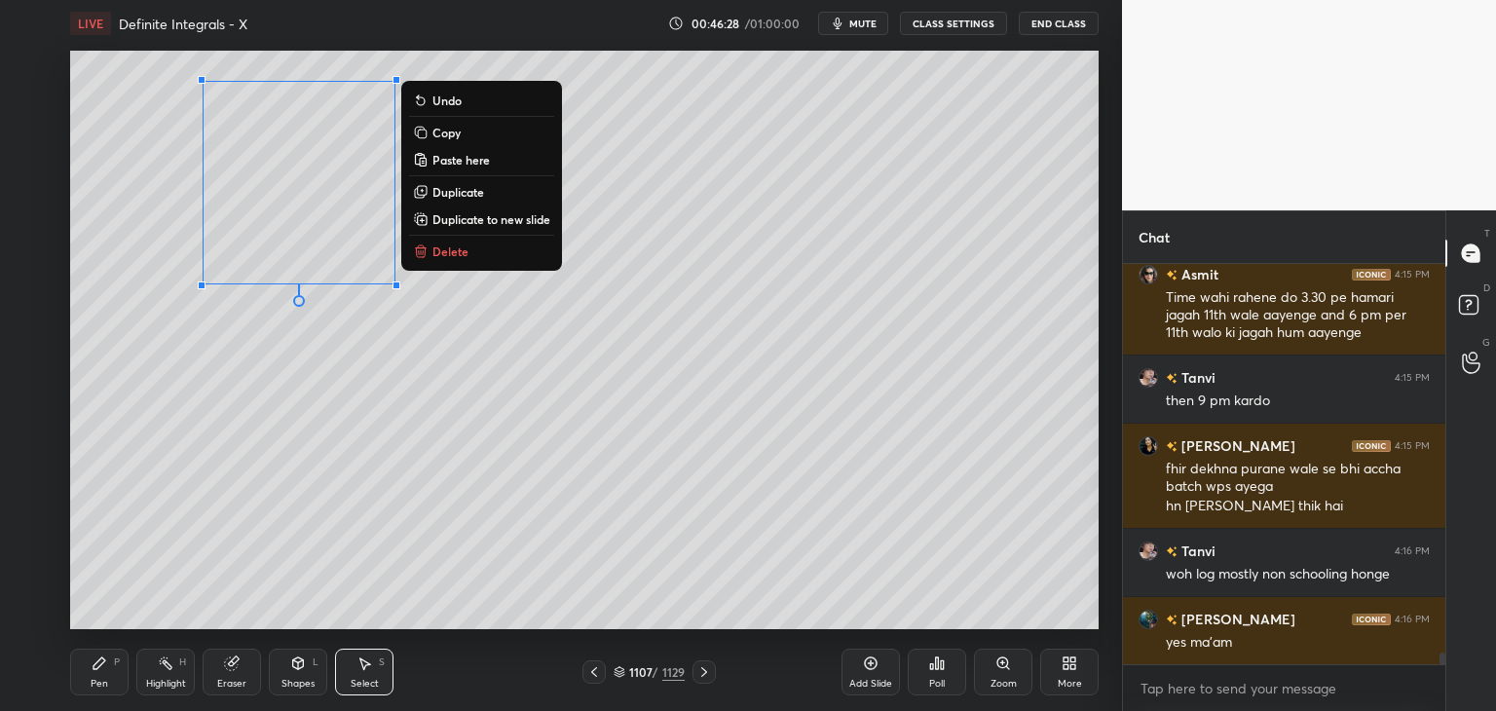
click at [244, 390] on div "0 ° Undo Copy Paste here Duplicate Duplicate to new slide Delete" at bounding box center [584, 340] width 1029 height 579
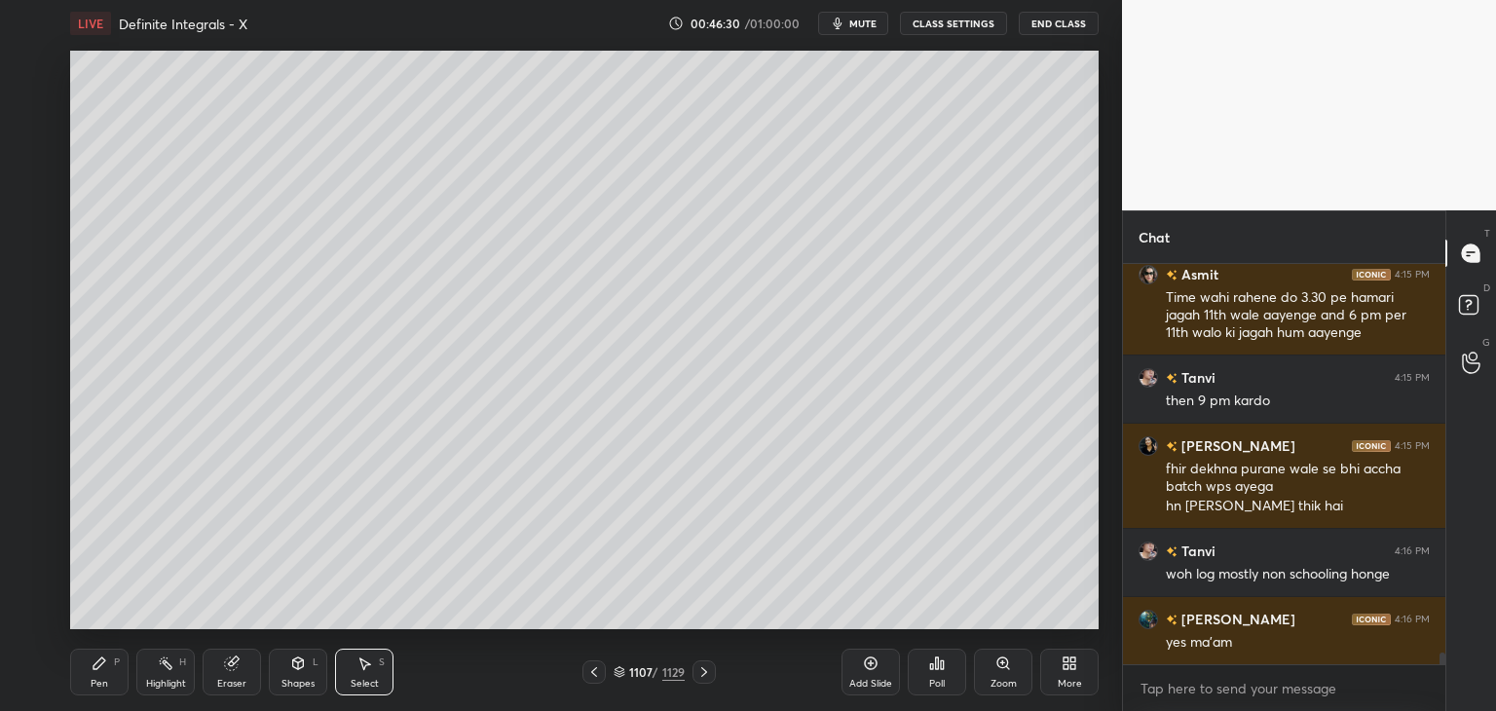
click at [240, 674] on div "Eraser" at bounding box center [232, 672] width 58 height 47
drag, startPoint x: 97, startPoint y: 672, endPoint x: 102, endPoint y: 662, distance: 10.9
click at [97, 673] on div "Pen P" at bounding box center [99, 672] width 58 height 47
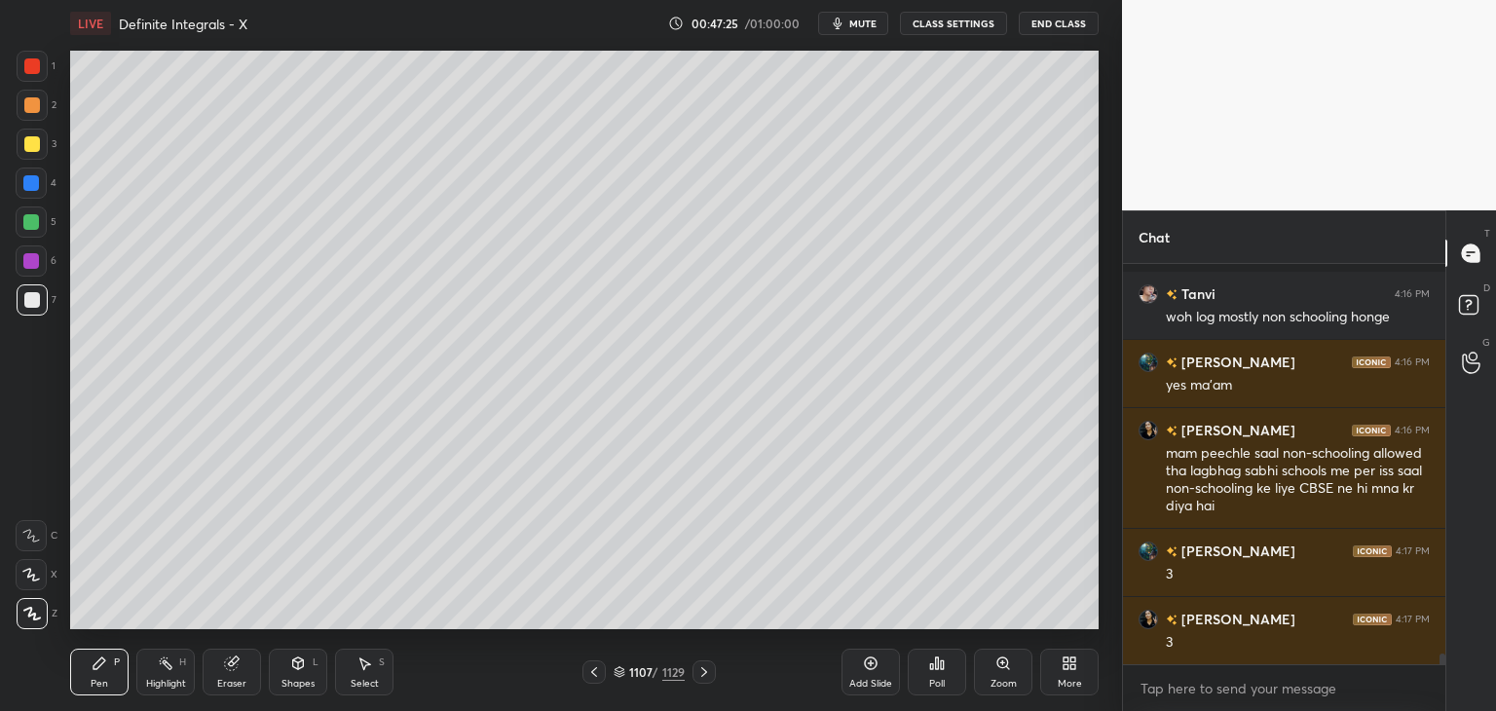
scroll to position [13992, 0]
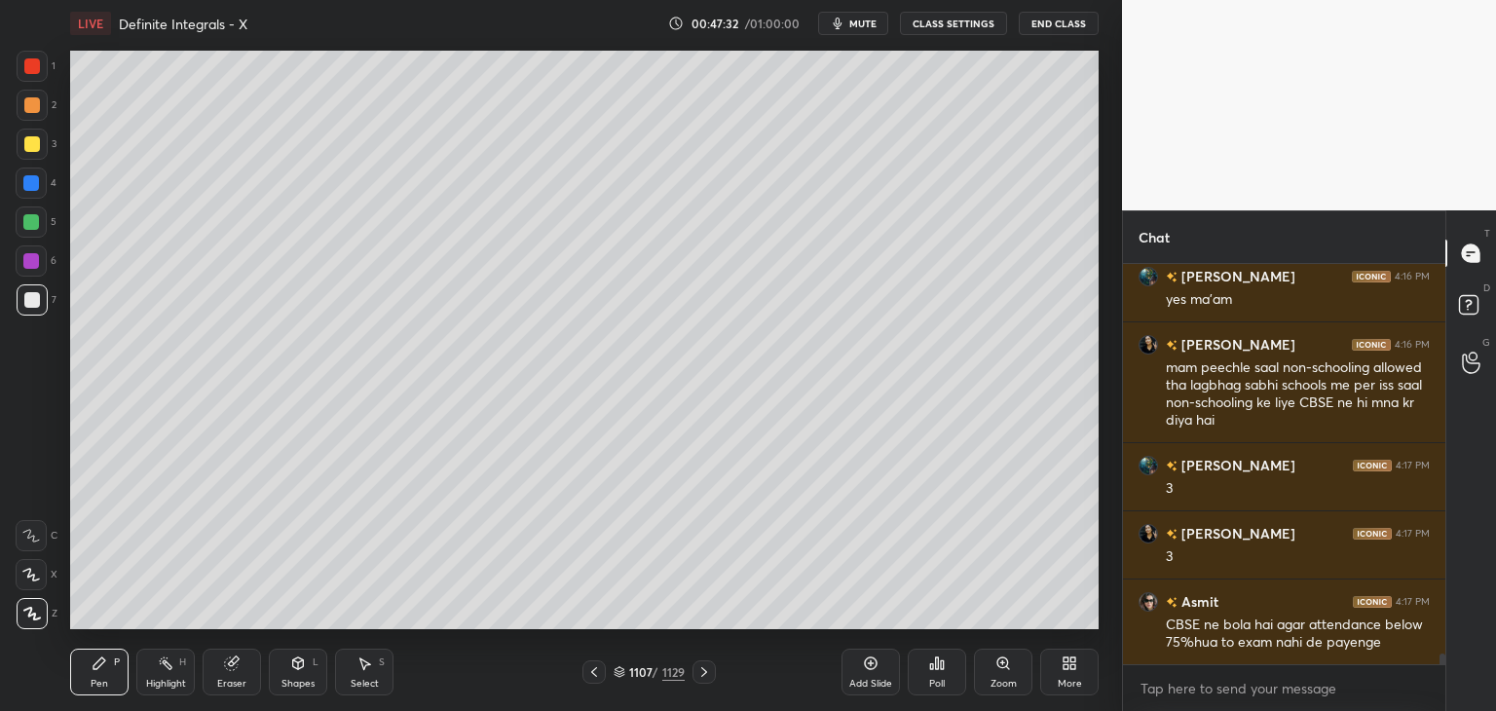
click at [370, 680] on div "Select" at bounding box center [365, 684] width 28 height 10
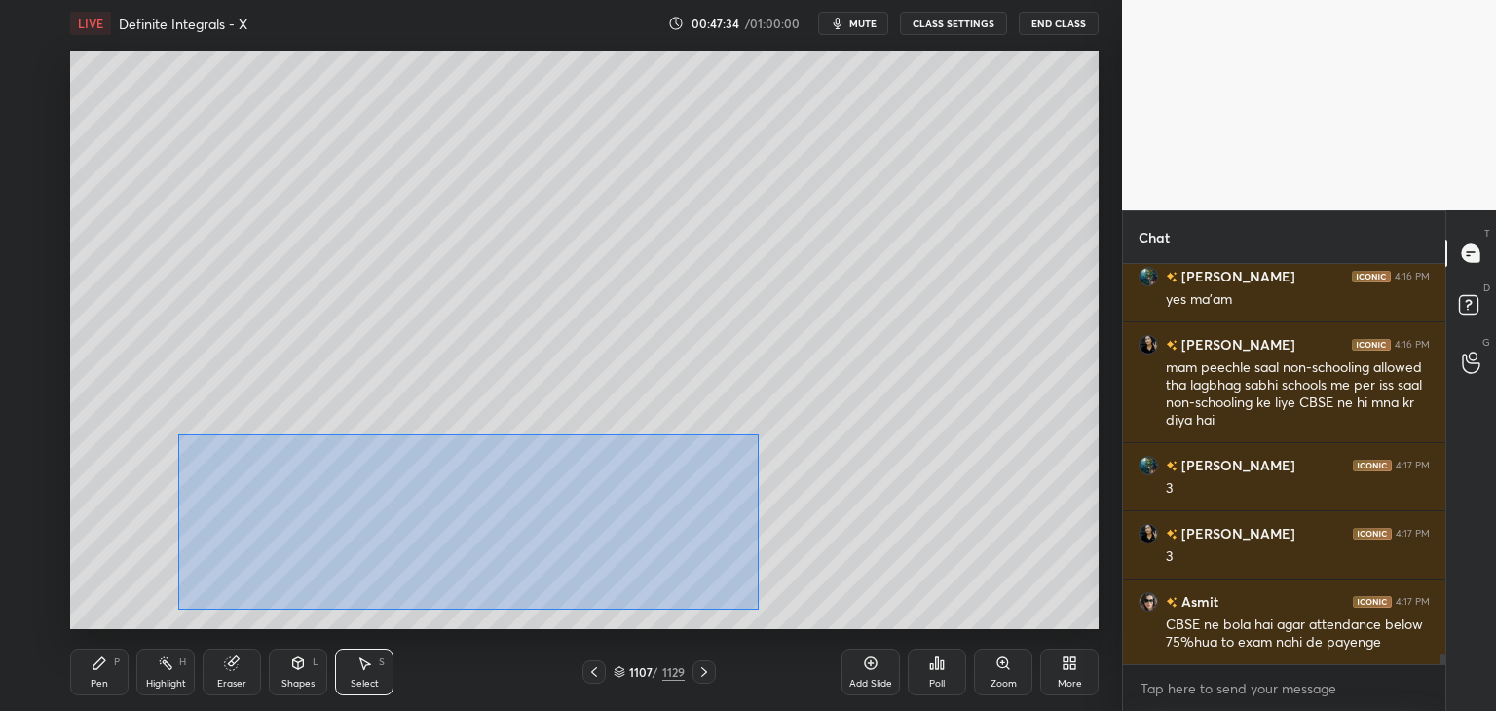
drag, startPoint x: 178, startPoint y: 434, endPoint x: 760, endPoint y: 602, distance: 605.1
click at [760, 605] on div "0 ° Undo Copy Paste here Duplicate Duplicate to new slide Delete" at bounding box center [584, 340] width 1029 height 579
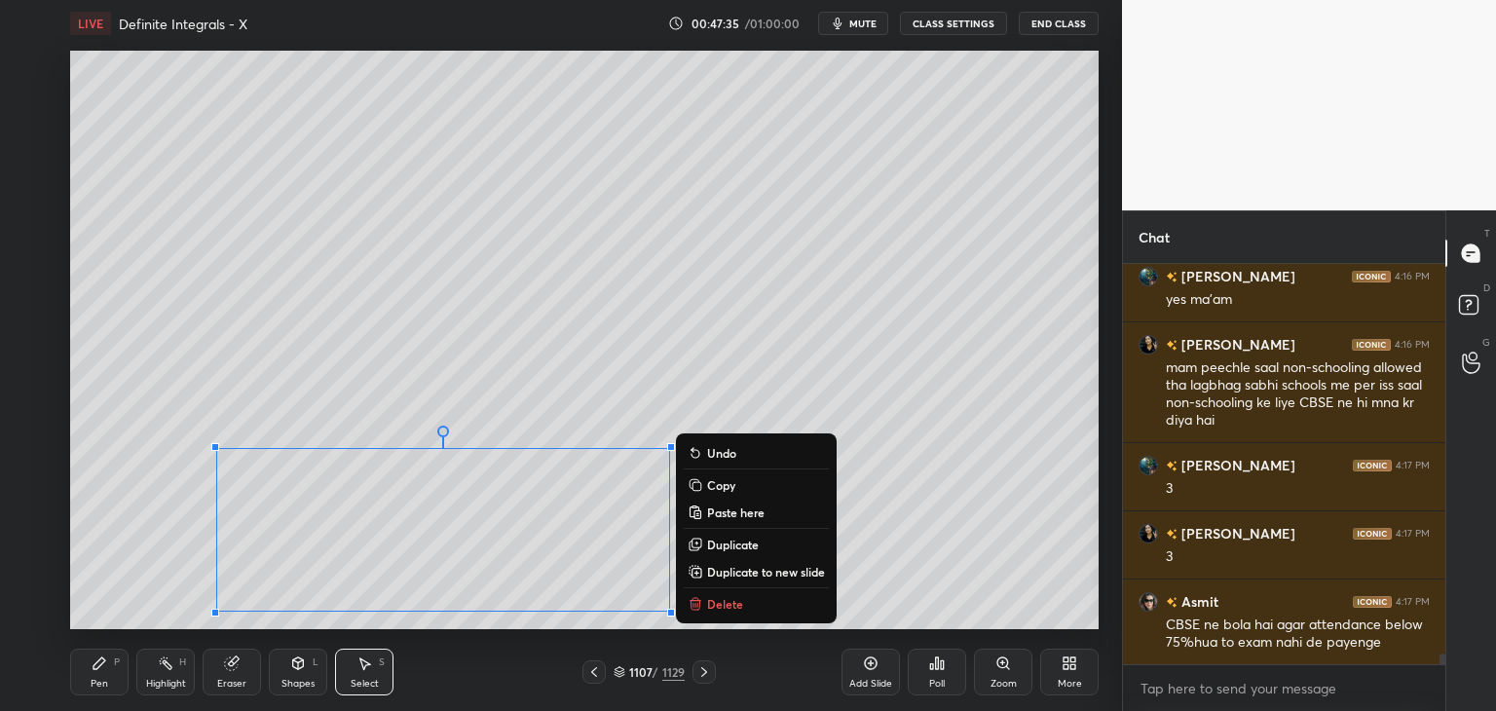
drag, startPoint x: 734, startPoint y: 486, endPoint x: 745, endPoint y: 534, distance: 48.9
click at [734, 488] on p "Copy" at bounding box center [721, 485] width 28 height 16
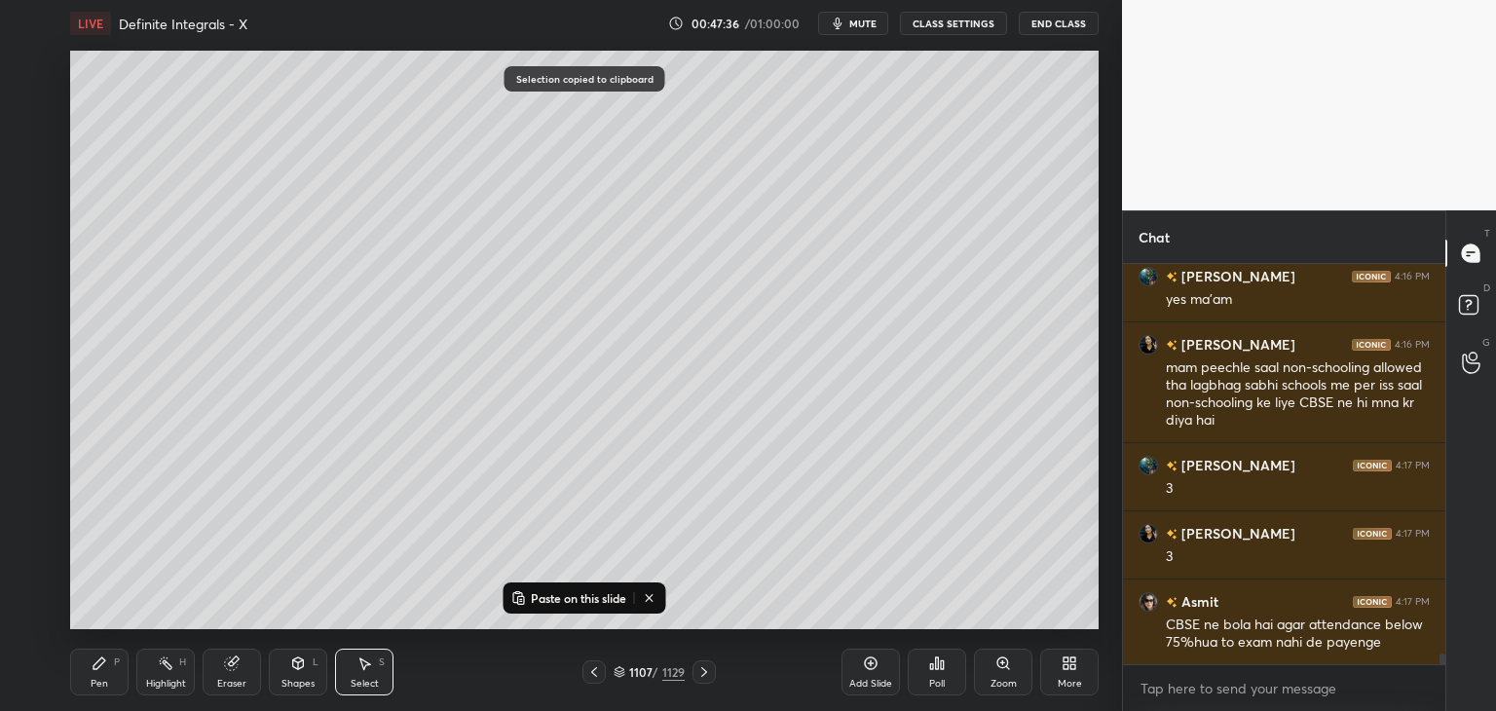
click at [880, 676] on div "Add Slide" at bounding box center [871, 672] width 58 height 47
click at [565, 603] on p "Paste on this slide" at bounding box center [578, 598] width 95 height 16
drag, startPoint x: 538, startPoint y: 554, endPoint x: 523, endPoint y: 247, distance: 307.1
click at [527, 222] on div "0 ° Undo Copy Paste here Duplicate Duplicate to new slide Delete" at bounding box center [584, 340] width 1029 height 579
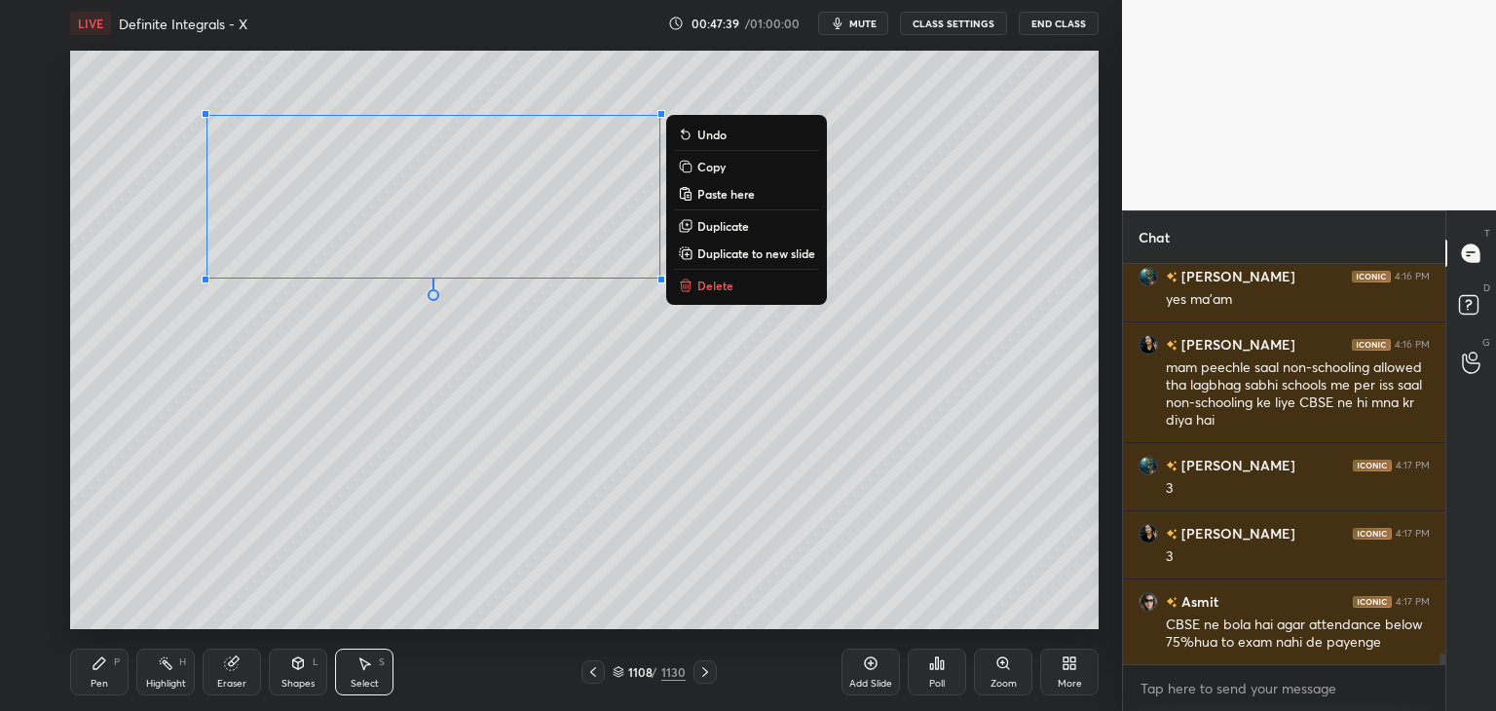
click at [410, 550] on div "0 ° Undo Copy Paste here Duplicate Duplicate to new slide Delete" at bounding box center [584, 340] width 1029 height 579
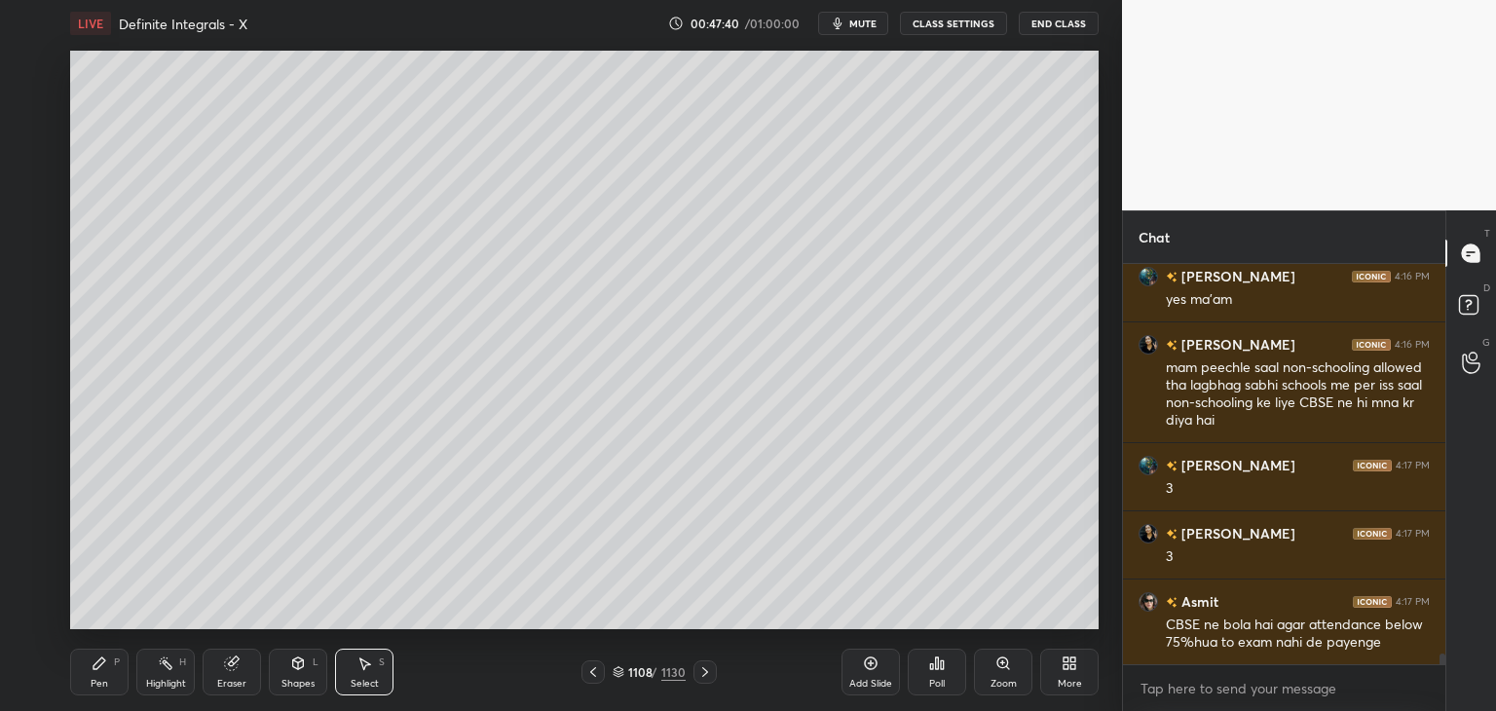
drag, startPoint x: 115, startPoint y: 675, endPoint x: 116, endPoint y: 648, distance: 27.3
click at [115, 675] on div "Pen P" at bounding box center [99, 672] width 58 height 47
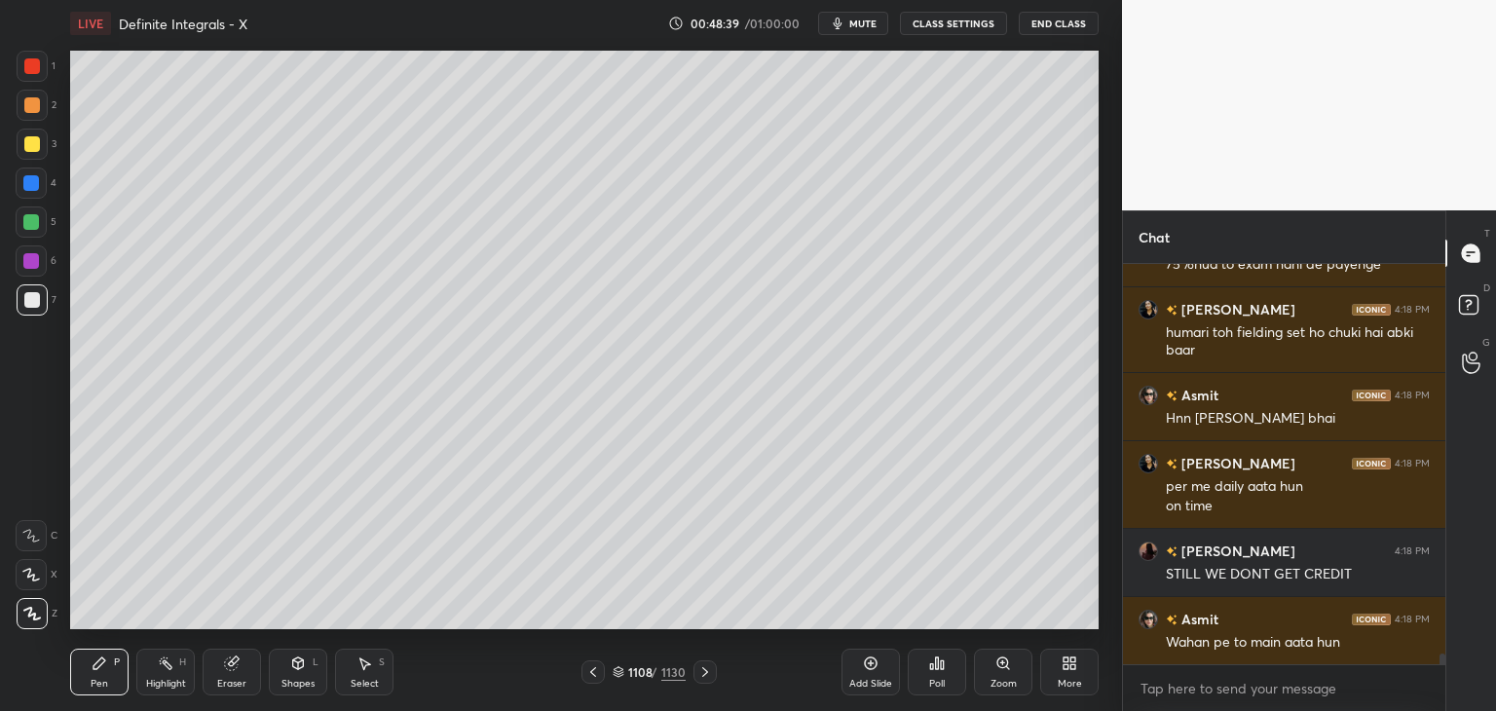
scroll to position [14456, 0]
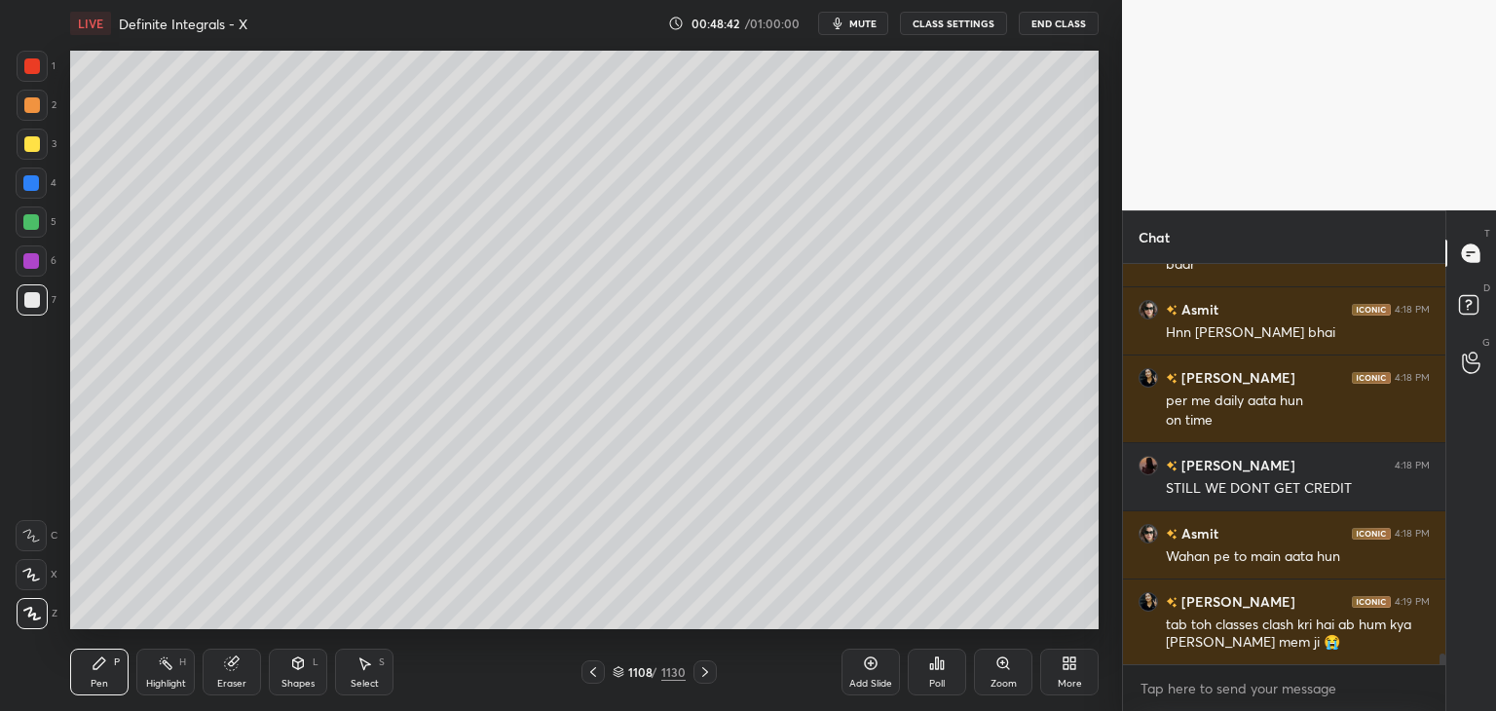
drag, startPoint x: 372, startPoint y: 679, endPoint x: 370, endPoint y: 640, distance: 39.0
click at [373, 679] on div "Select" at bounding box center [365, 684] width 28 height 10
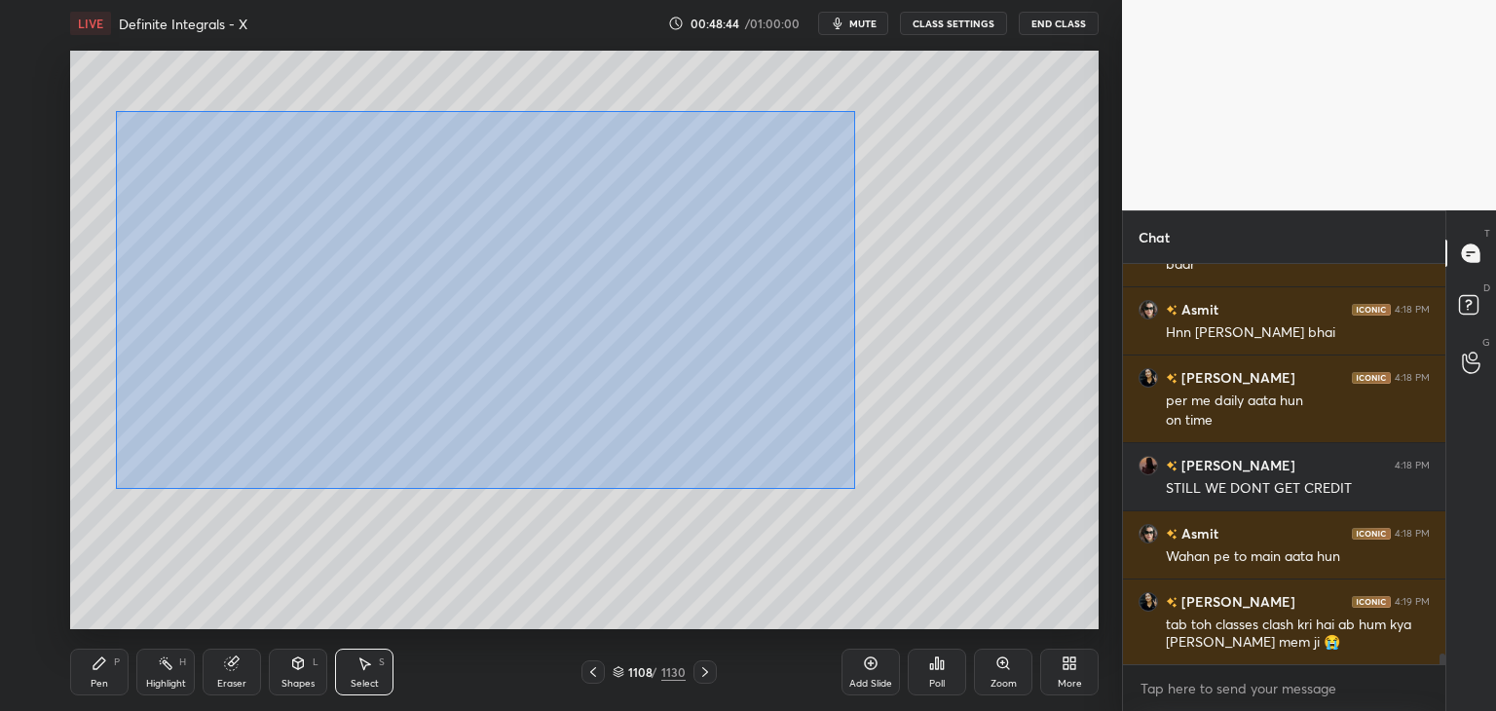
drag, startPoint x: 116, startPoint y: 111, endPoint x: 850, endPoint y: 483, distance: 823.2
click at [853, 490] on div "0 ° Undo Copy Paste here Duplicate Duplicate to new slide Delete" at bounding box center [584, 340] width 1029 height 579
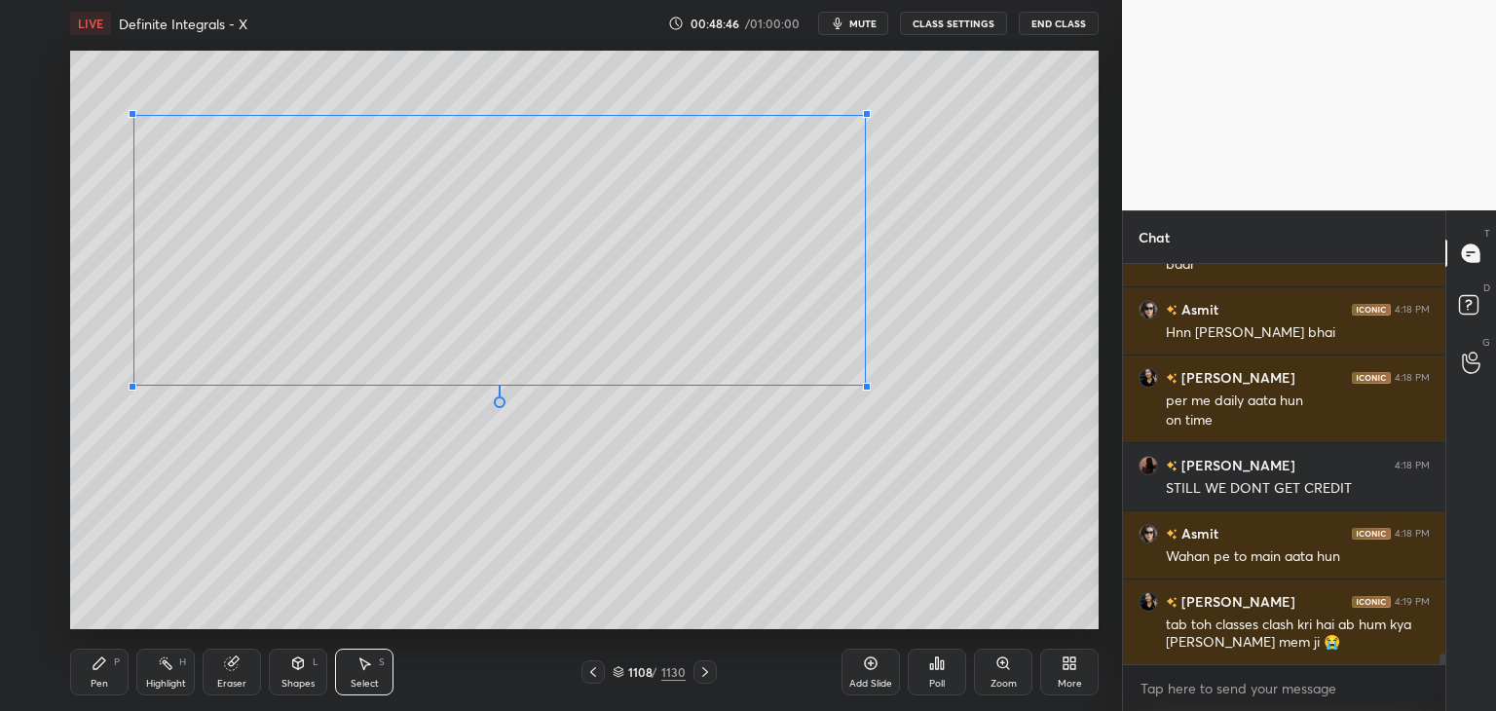
drag, startPoint x: 759, startPoint y: 456, endPoint x: 765, endPoint y: 409, distance: 47.1
click at [864, 386] on div at bounding box center [867, 387] width 8 height 8
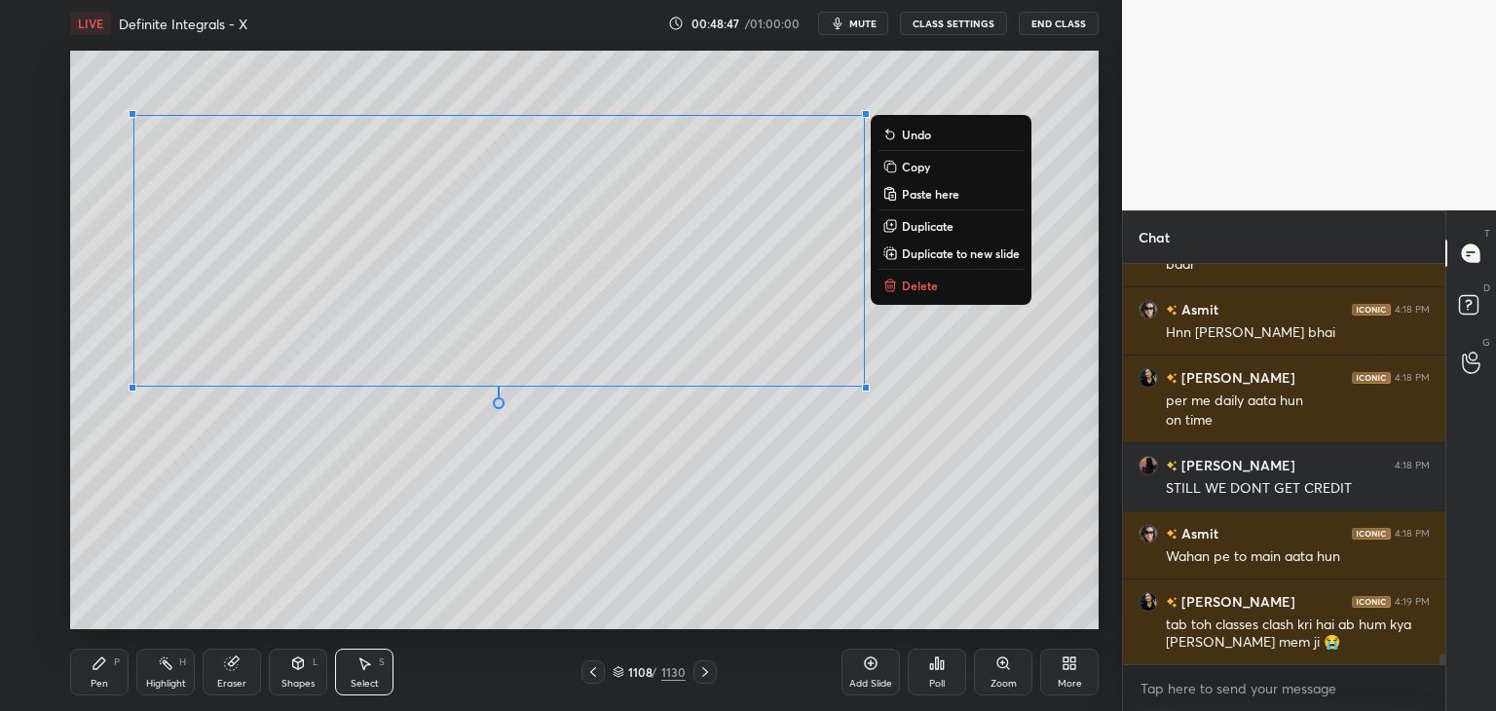
click at [491, 519] on div "0 ° Undo Copy Paste here Duplicate Duplicate to new slide Delete" at bounding box center [584, 340] width 1029 height 579
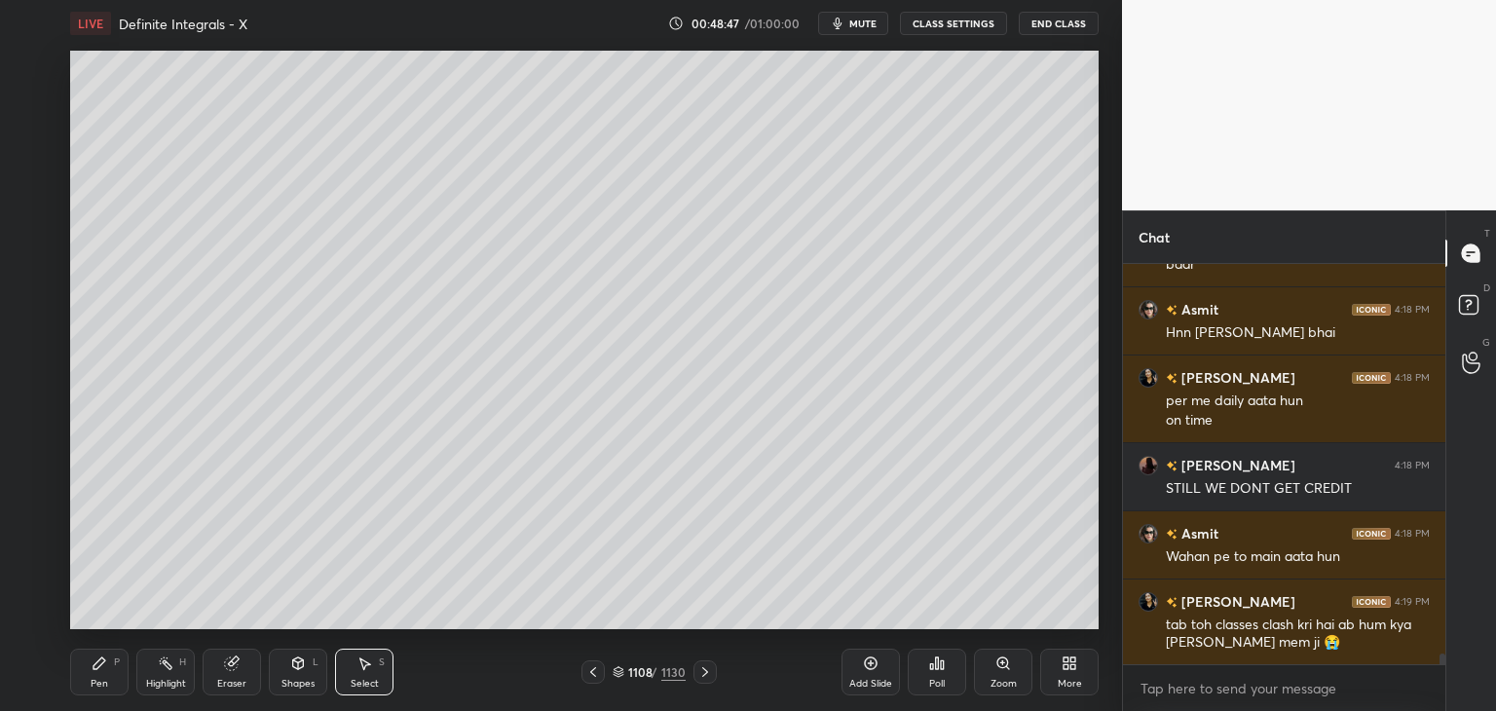
click at [94, 686] on div "Pen" at bounding box center [100, 684] width 18 height 10
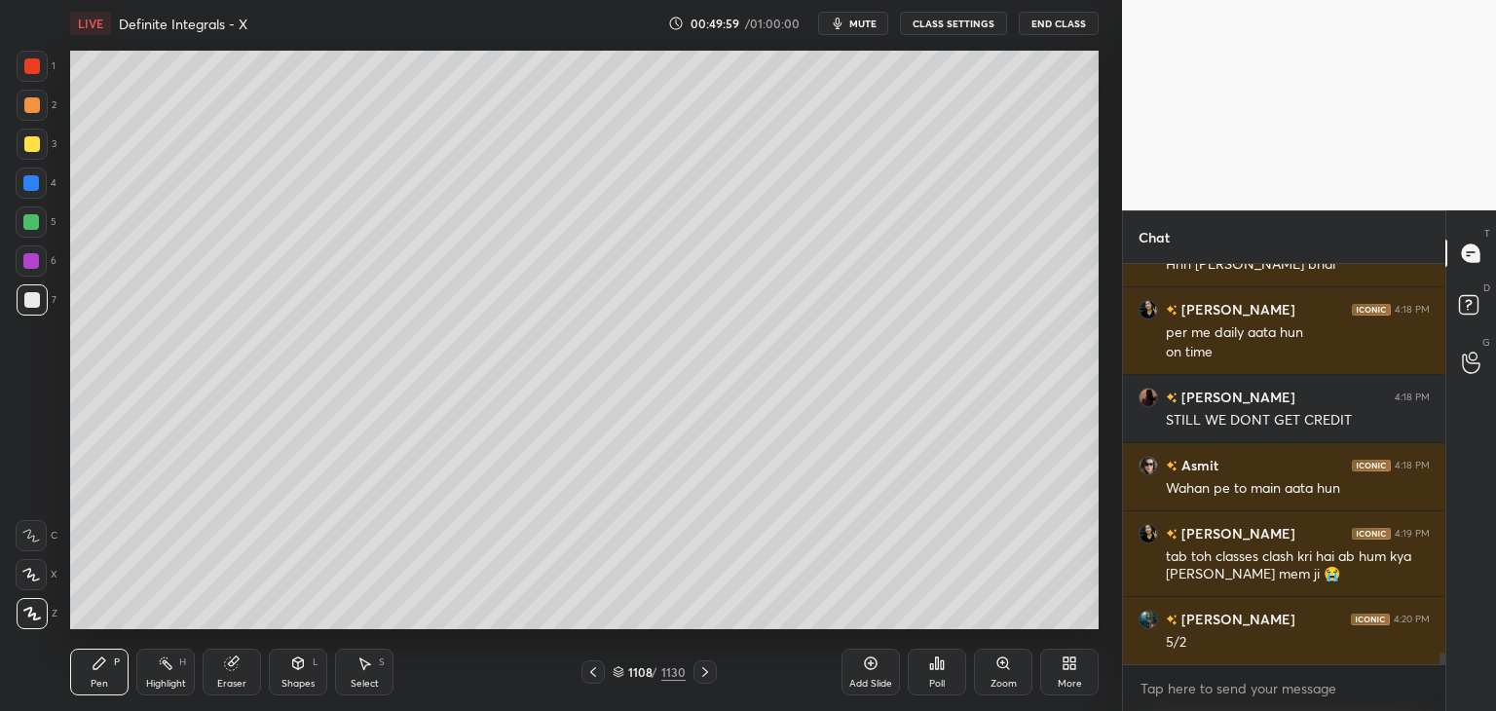
scroll to position [13682, 0]
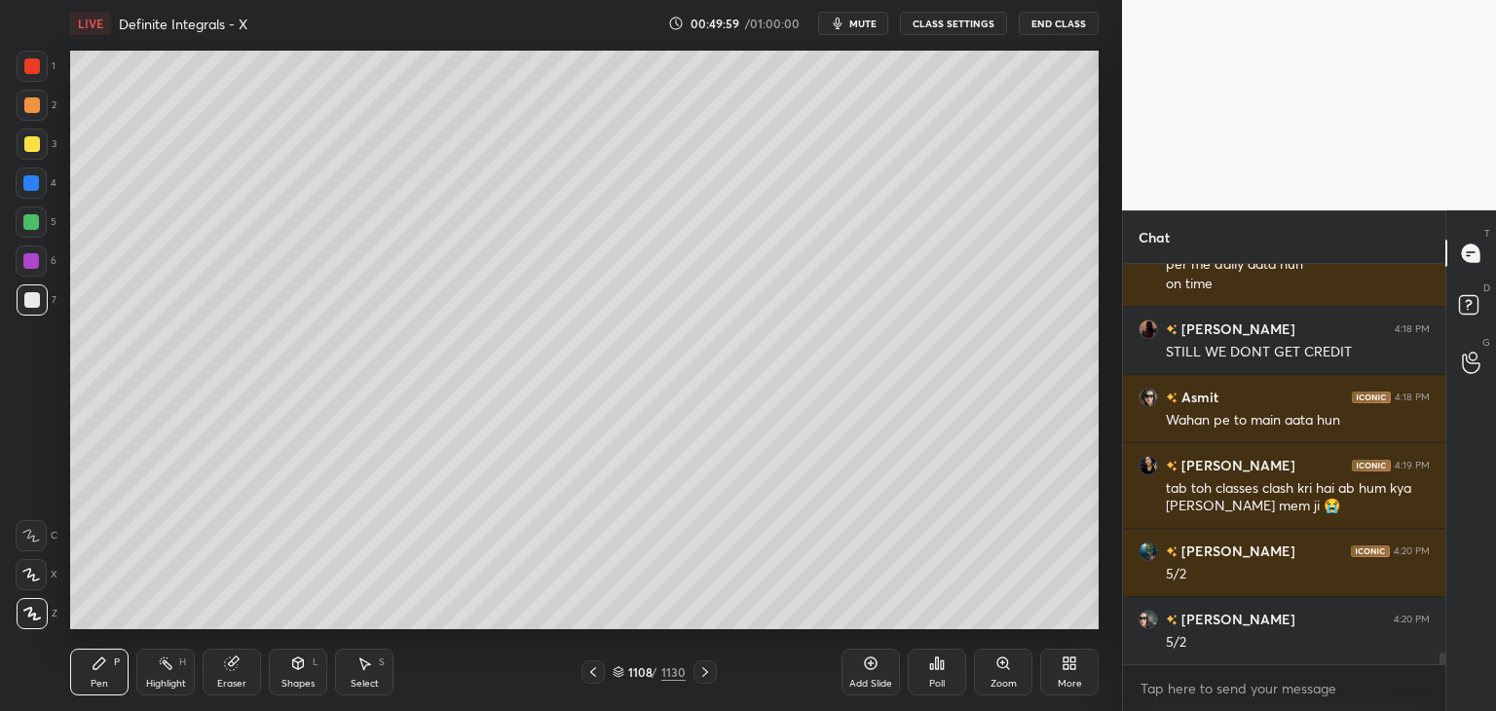
click at [884, 689] on div "Add Slide" at bounding box center [870, 684] width 43 height 10
click at [599, 675] on icon at bounding box center [594, 672] width 16 height 16
click at [593, 672] on icon at bounding box center [594, 672] width 16 height 16
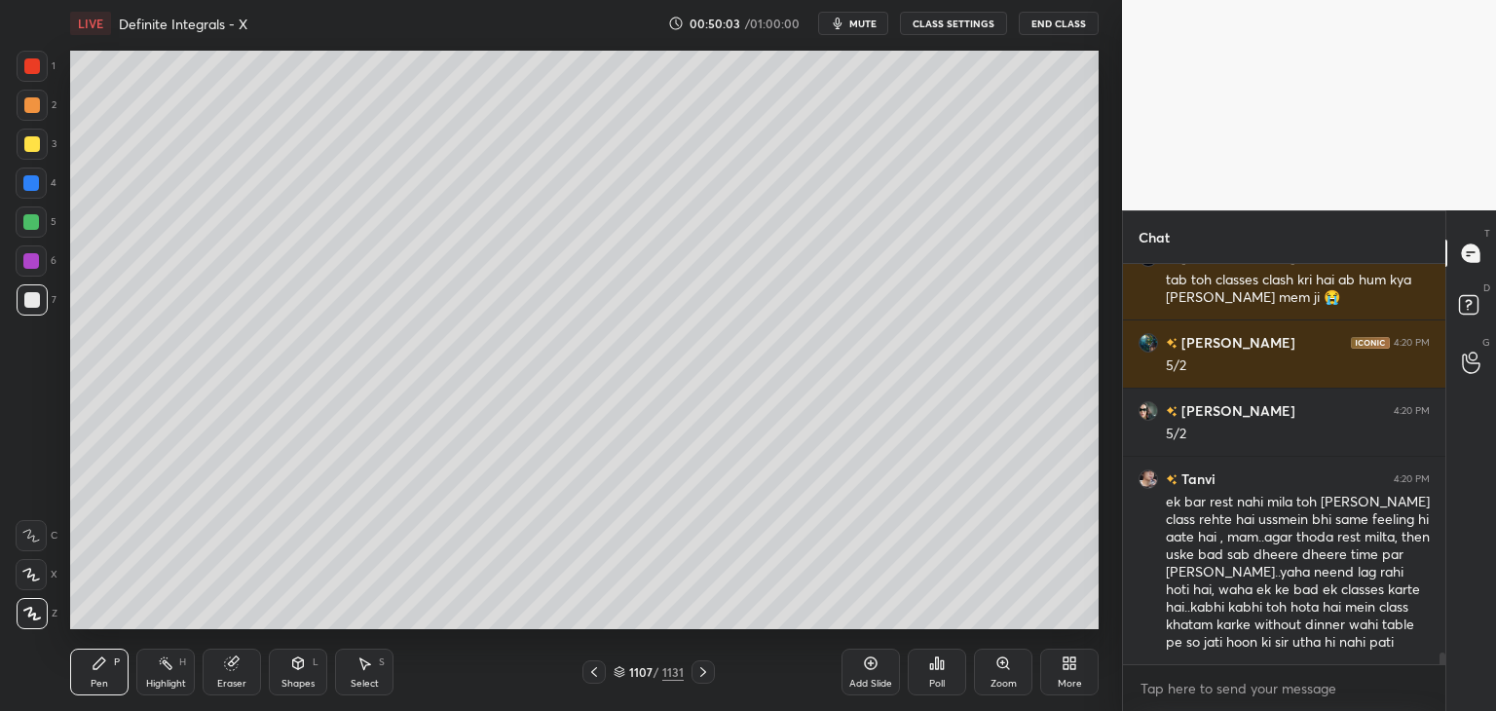
click at [588, 672] on icon at bounding box center [594, 672] width 16 height 16
click at [596, 683] on div at bounding box center [593, 671] width 23 height 23
click at [599, 684] on div "Pen P Highlight H Eraser Shapes L Select S 1105 / 1131 Add Slide Poll Zoom More" at bounding box center [584, 672] width 1029 height 78
click at [595, 673] on icon at bounding box center [594, 672] width 16 height 16
click at [600, 669] on icon at bounding box center [594, 672] width 16 height 16
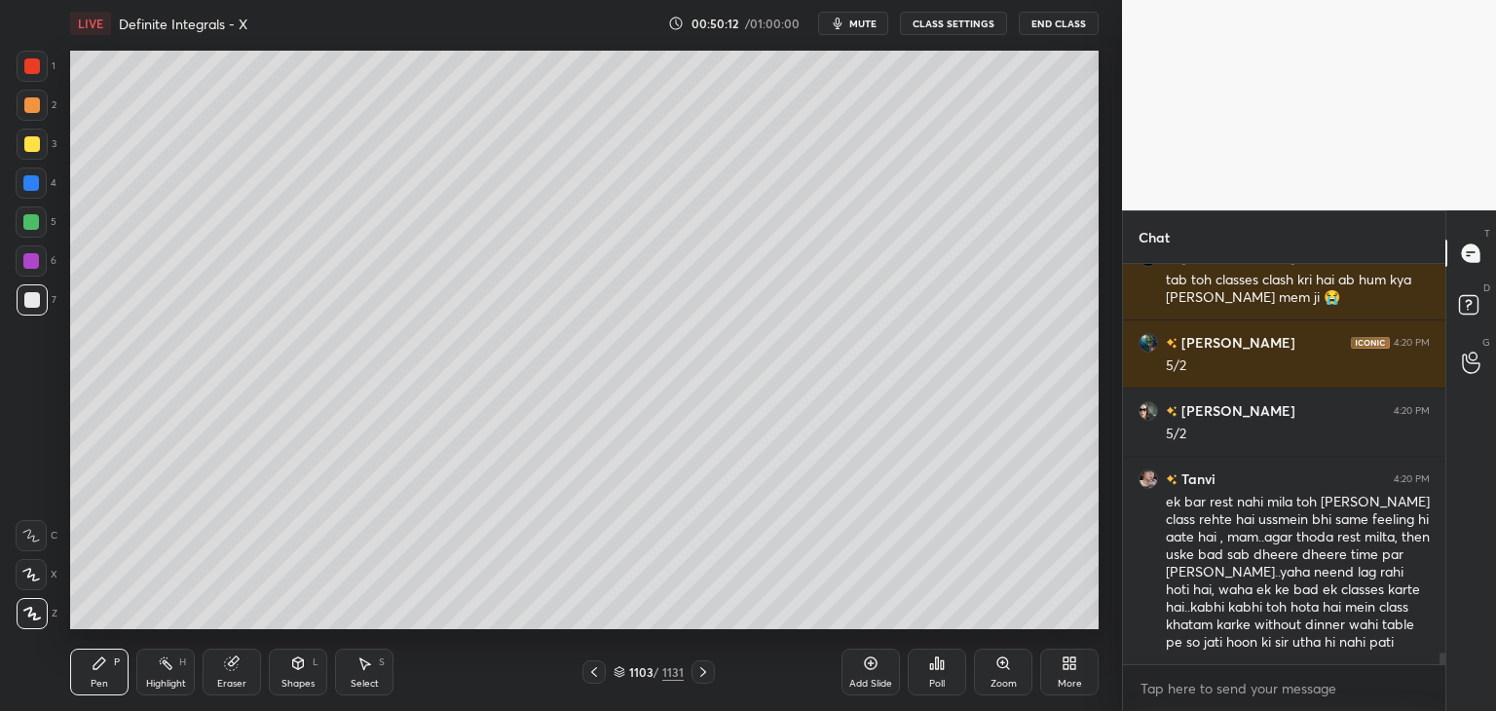
click at [704, 674] on icon at bounding box center [703, 672] width 16 height 16
click at [702, 674] on icon at bounding box center [703, 672] width 16 height 16
click at [706, 671] on icon at bounding box center [703, 672] width 16 height 16
click at [705, 669] on icon at bounding box center [703, 672] width 16 height 16
click at [704, 672] on icon at bounding box center [703, 672] width 6 height 10
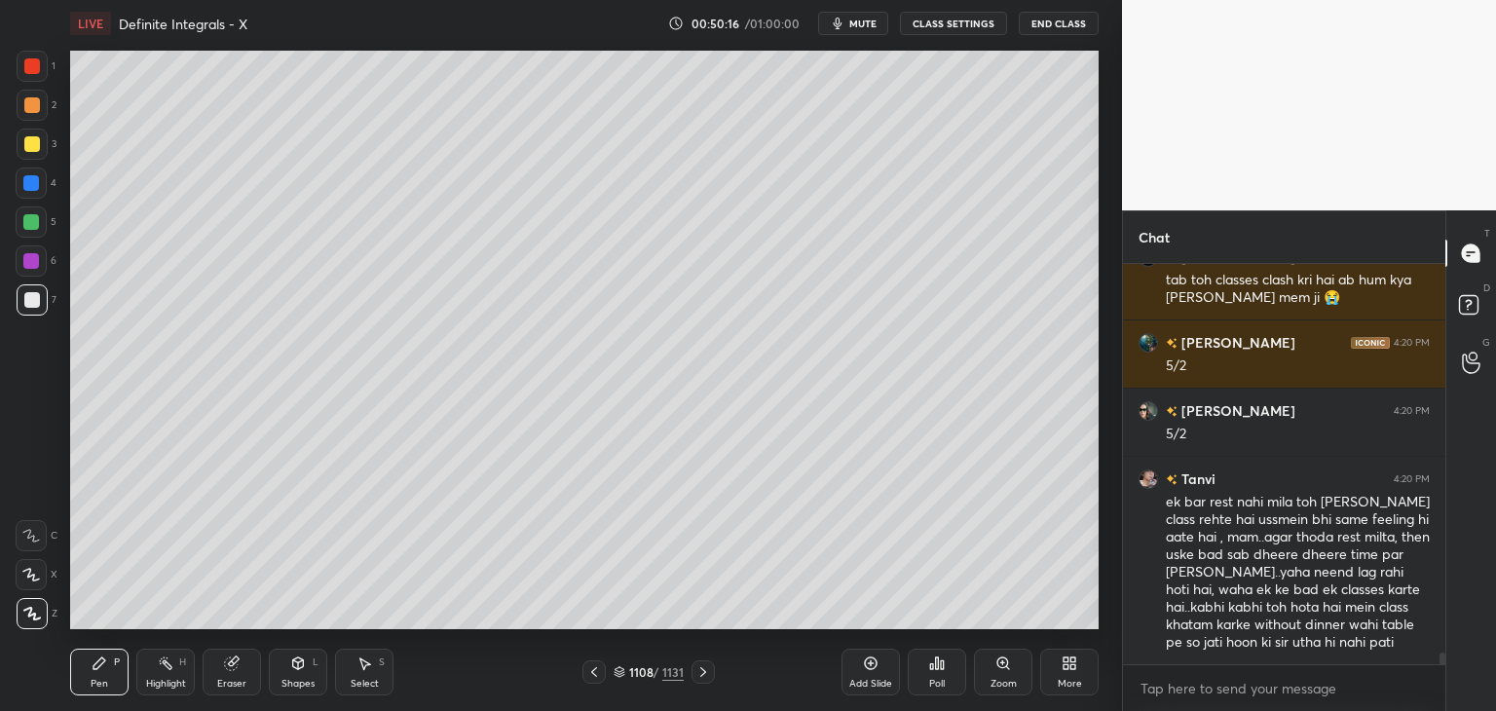
click at [703, 671] on icon at bounding box center [703, 672] width 6 height 10
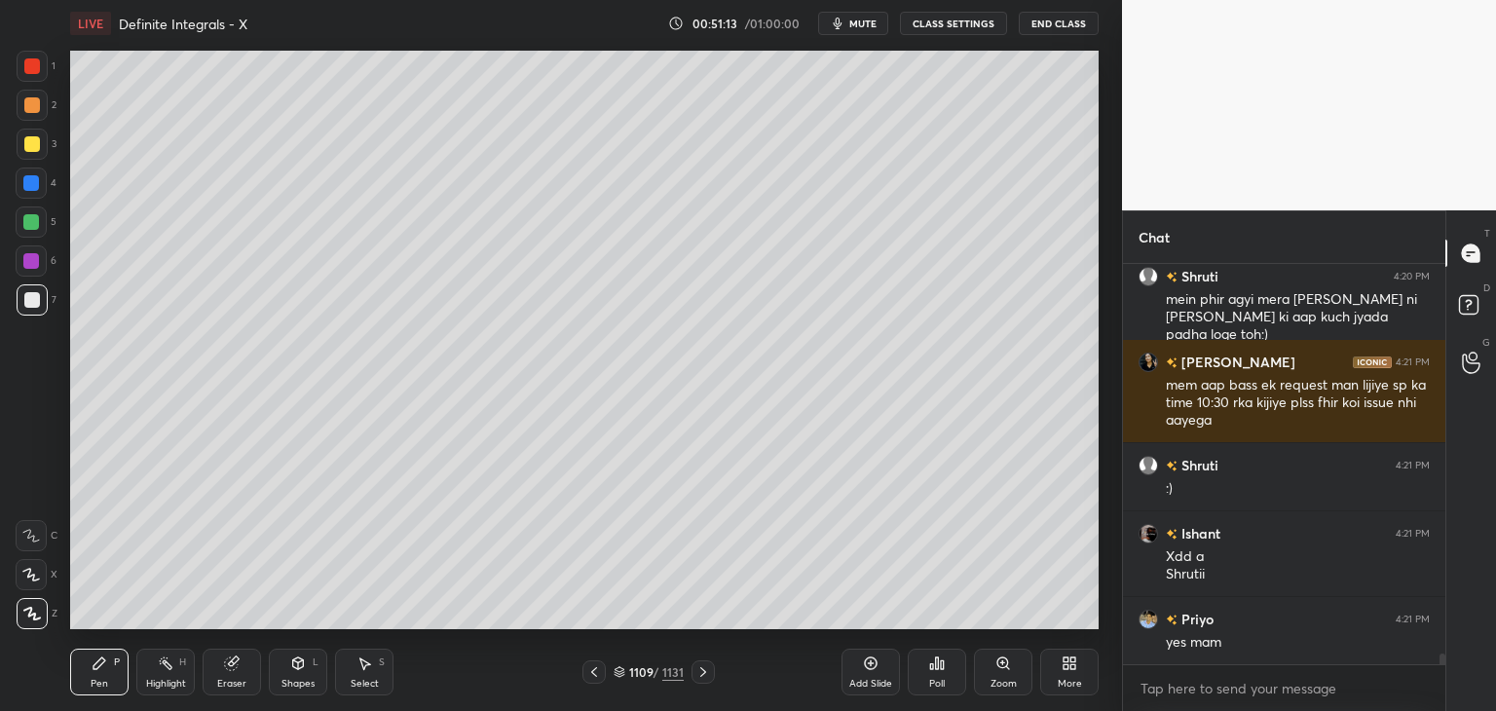
scroll to position [14370, 0]
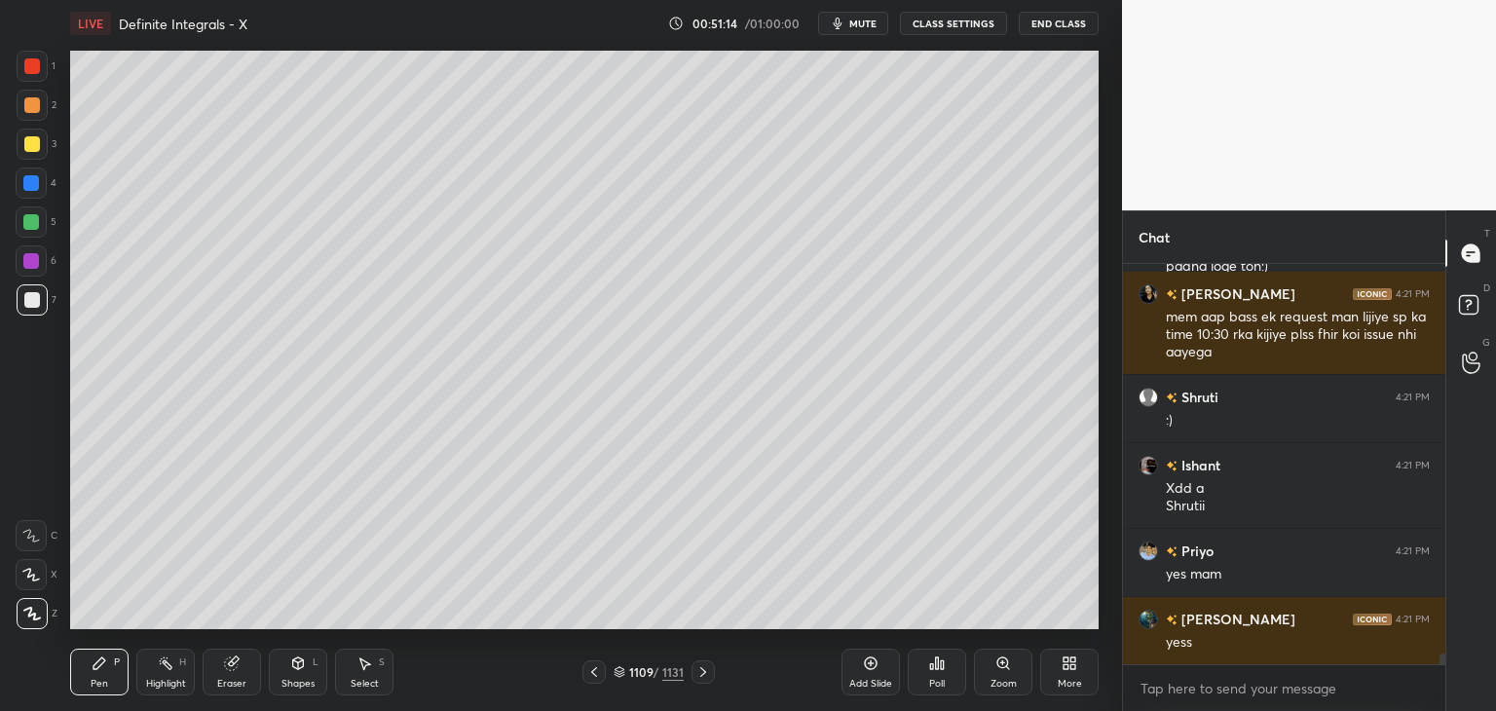
click at [586, 675] on icon at bounding box center [594, 672] width 16 height 16
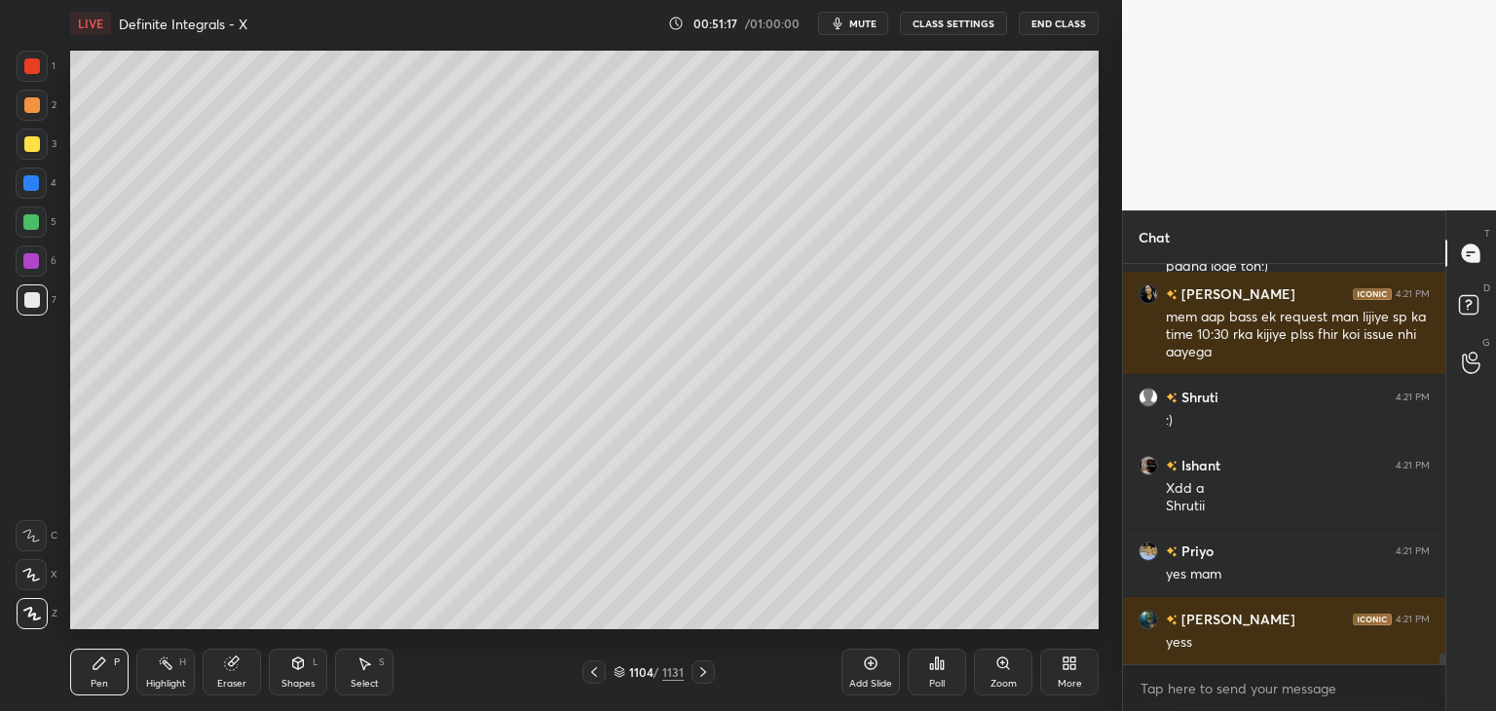
scroll to position [14438, 0]
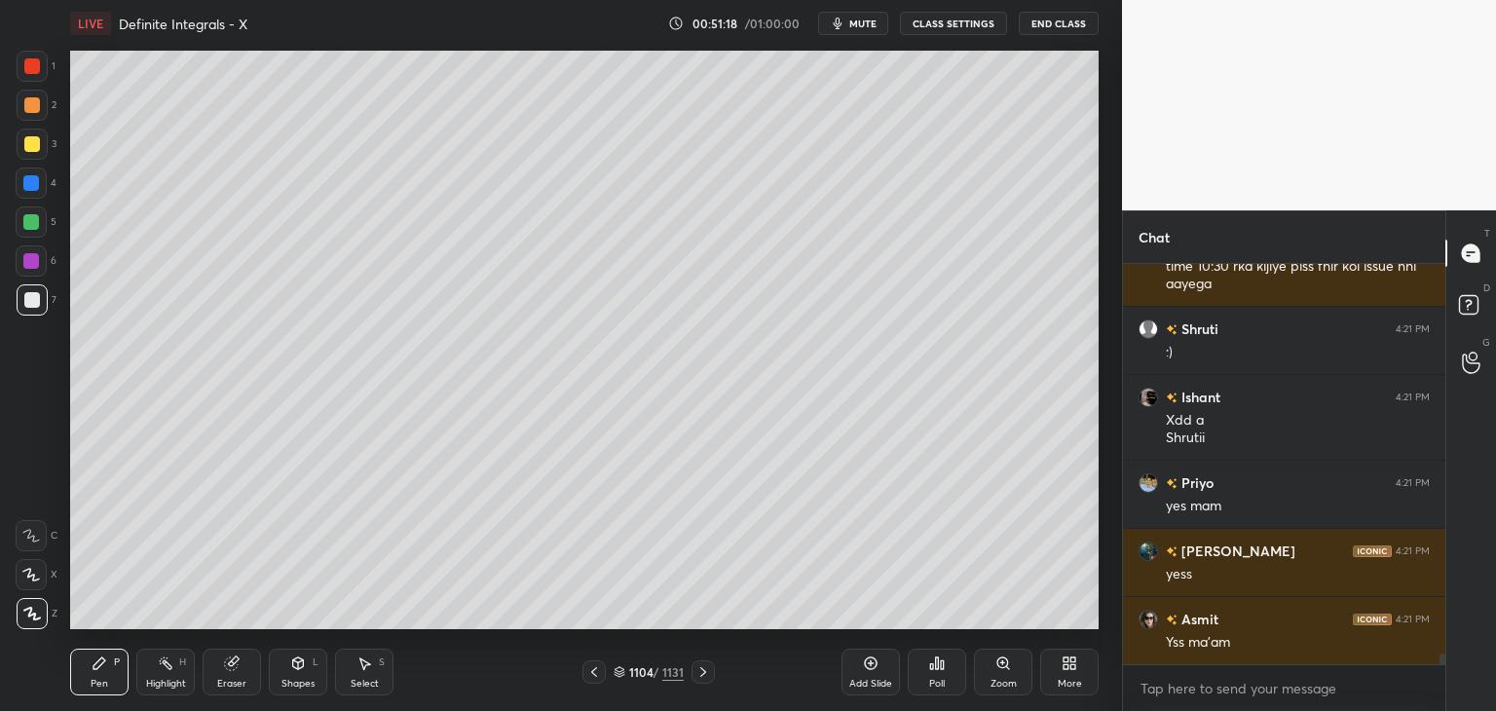
click at [586, 675] on icon at bounding box center [594, 672] width 16 height 16
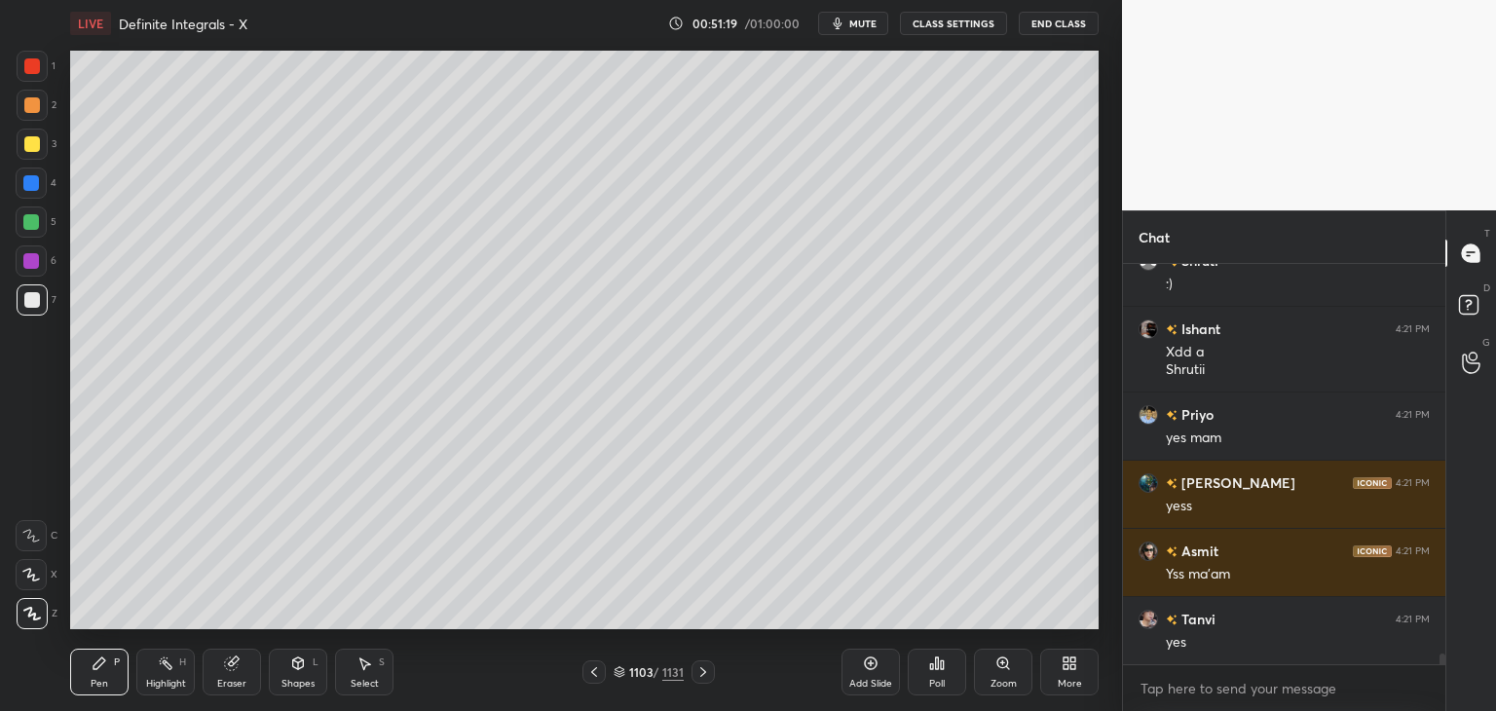
click at [586, 675] on icon at bounding box center [594, 672] width 16 height 16
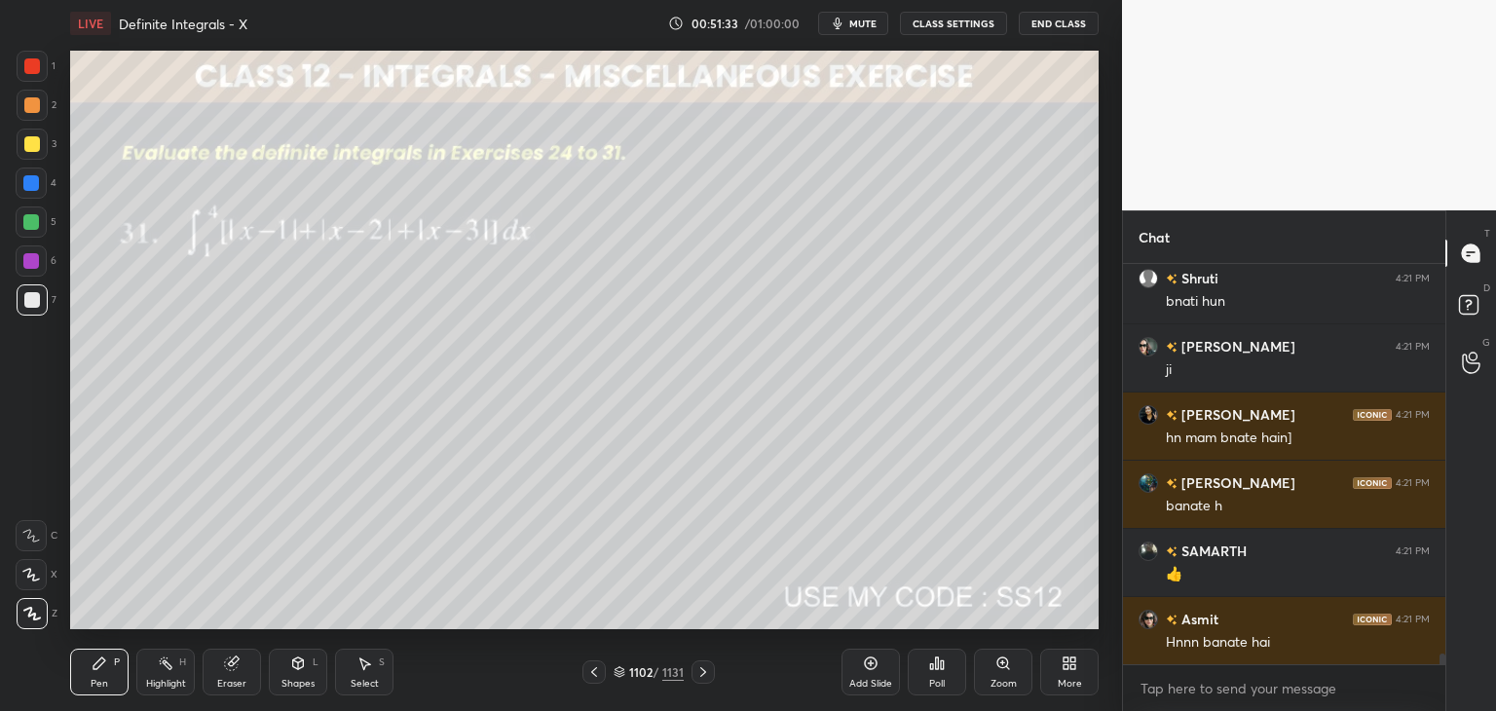
scroll to position [14984, 0]
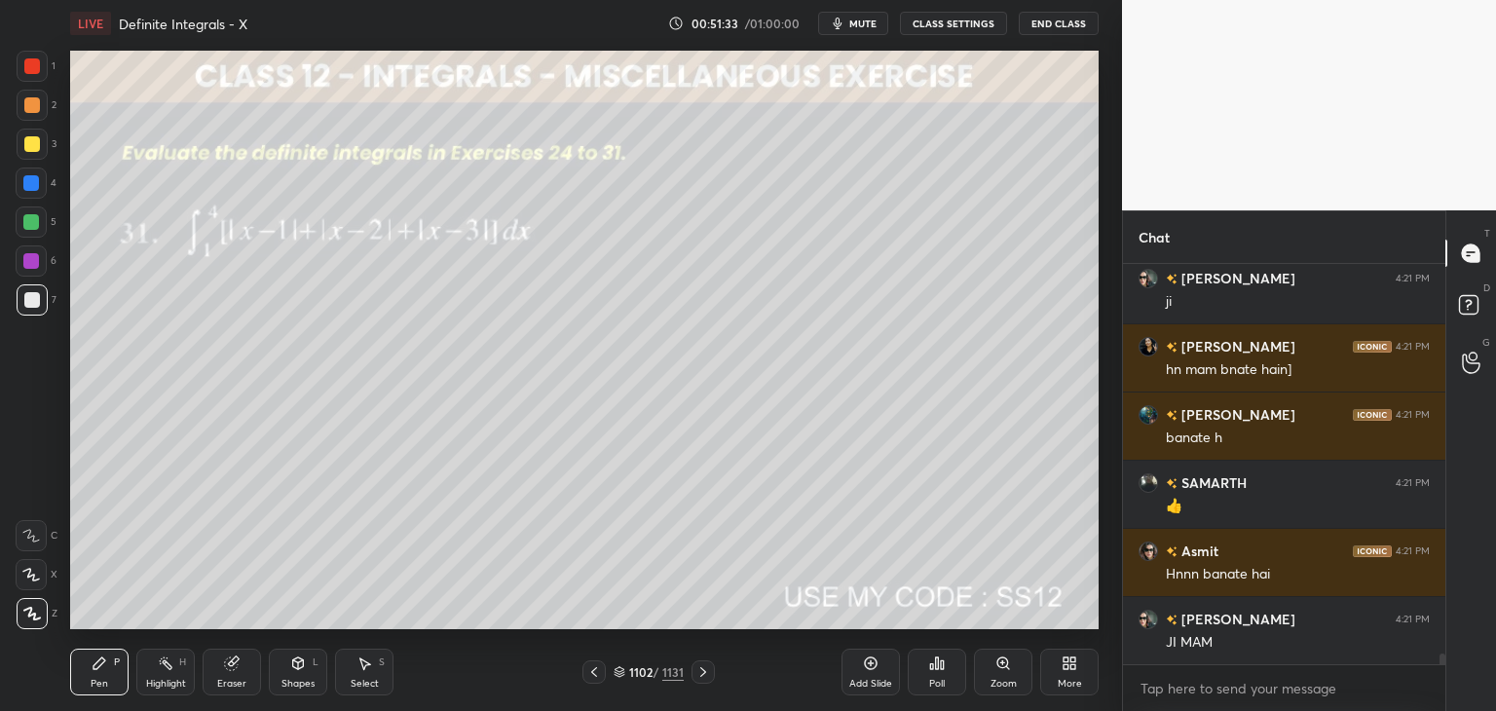
click at [701, 691] on div "Pen P Highlight H Eraser Shapes L Select S 1102 / 1131 Add Slide Poll Zoom More" at bounding box center [584, 672] width 1029 height 78
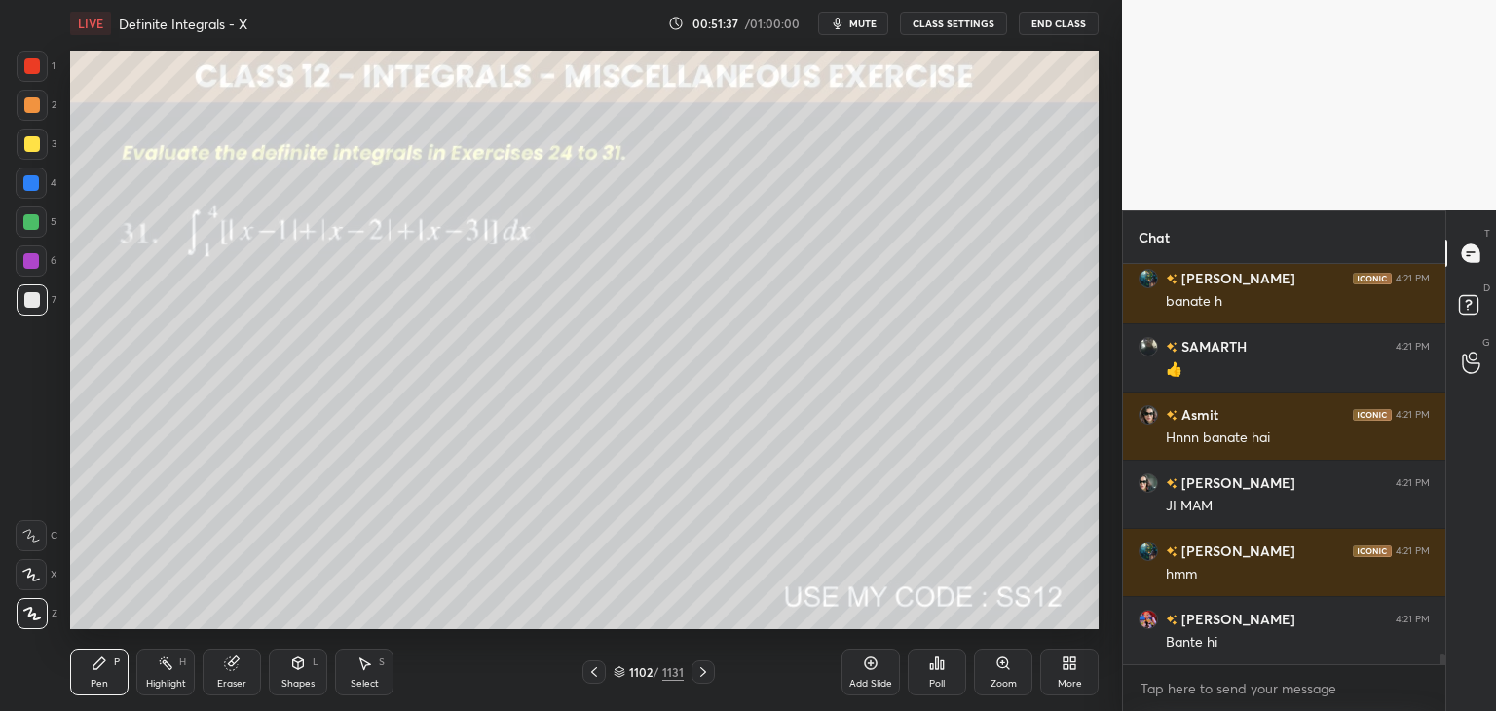
scroll to position [15188, 0]
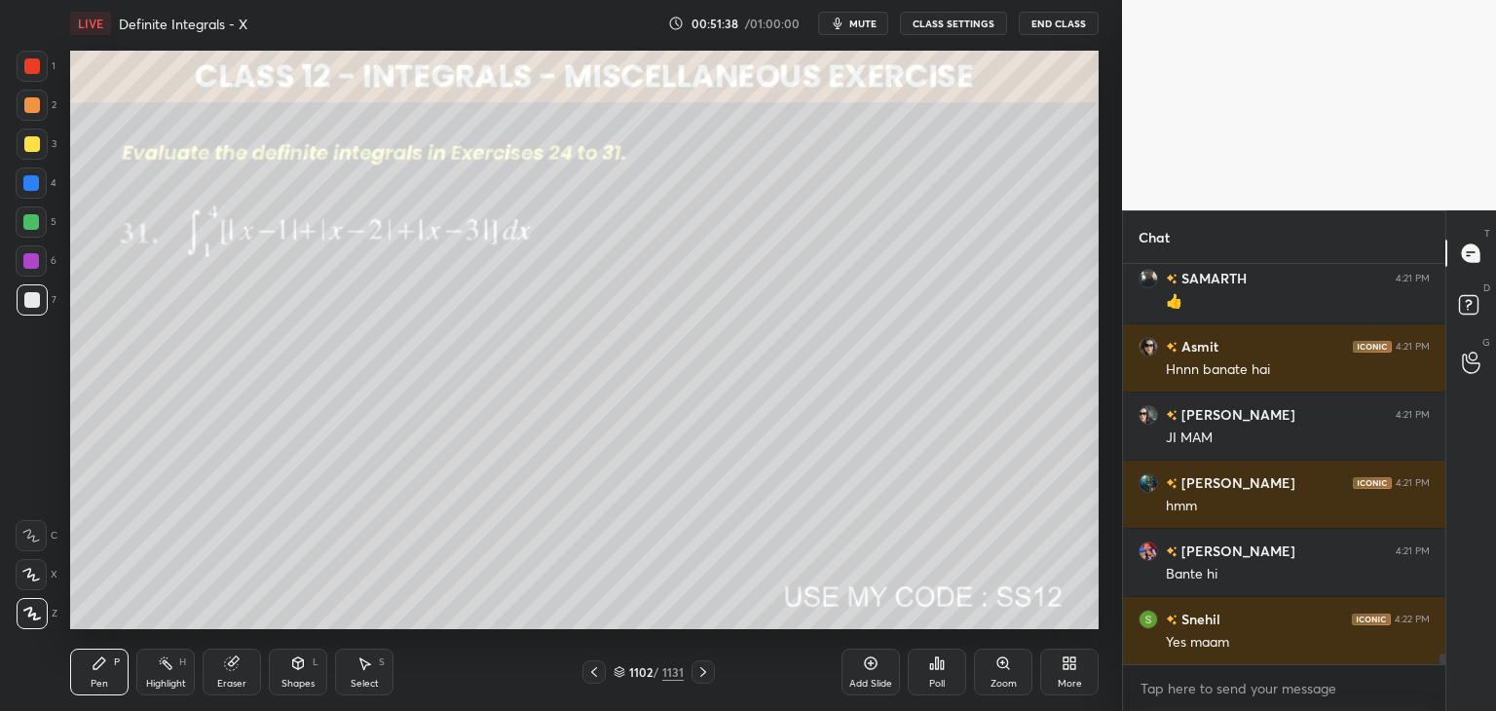
click at [703, 668] on icon at bounding box center [703, 672] width 16 height 16
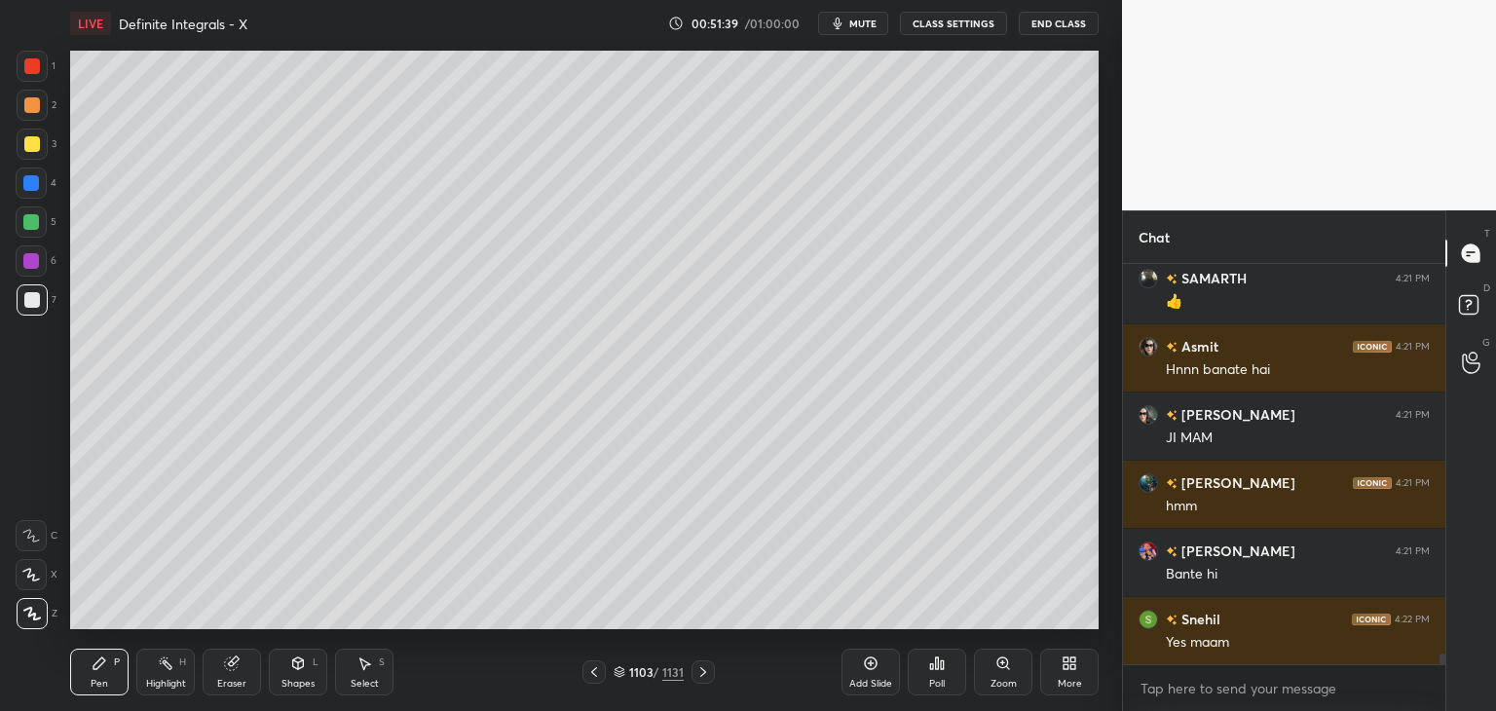
click at [703, 668] on icon at bounding box center [703, 672] width 16 height 16
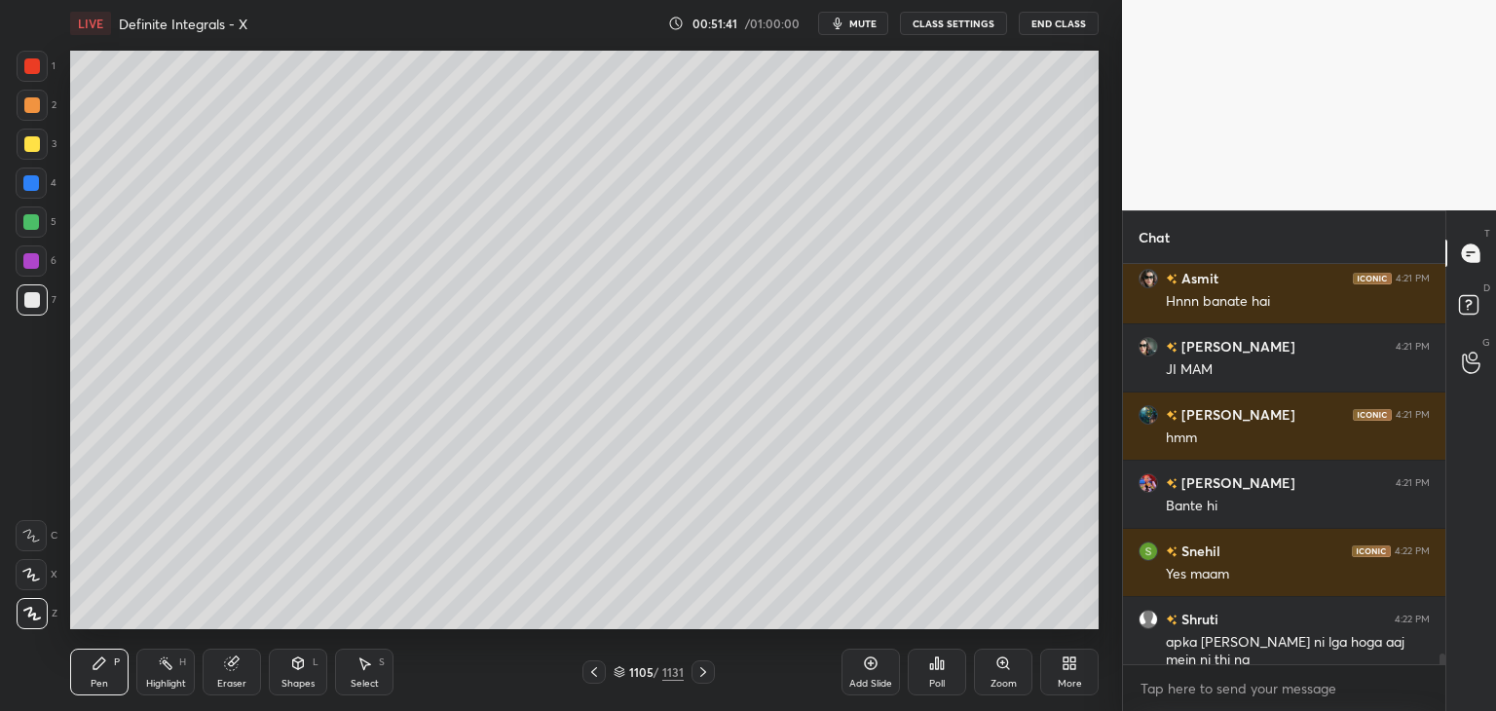
click at [703, 668] on icon at bounding box center [703, 672] width 16 height 16
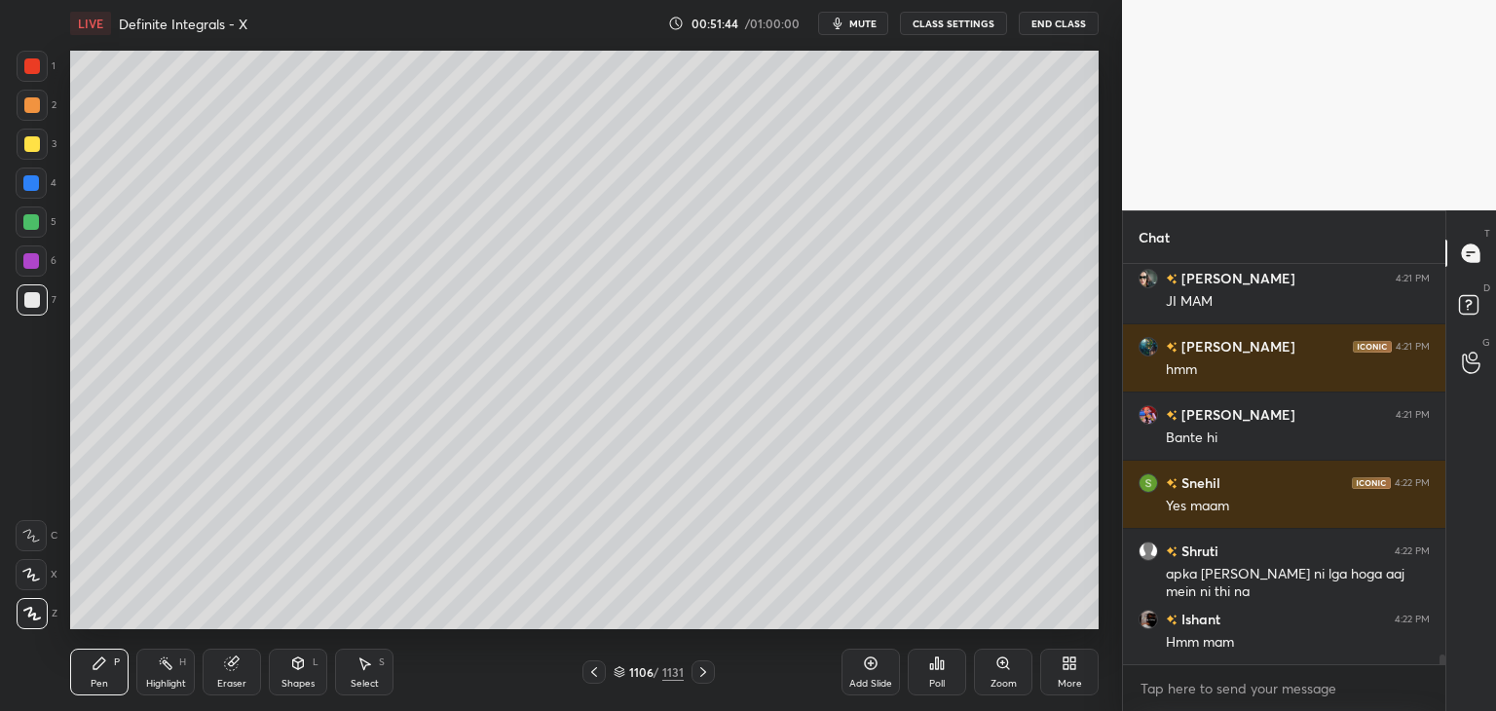
scroll to position [15393, 0]
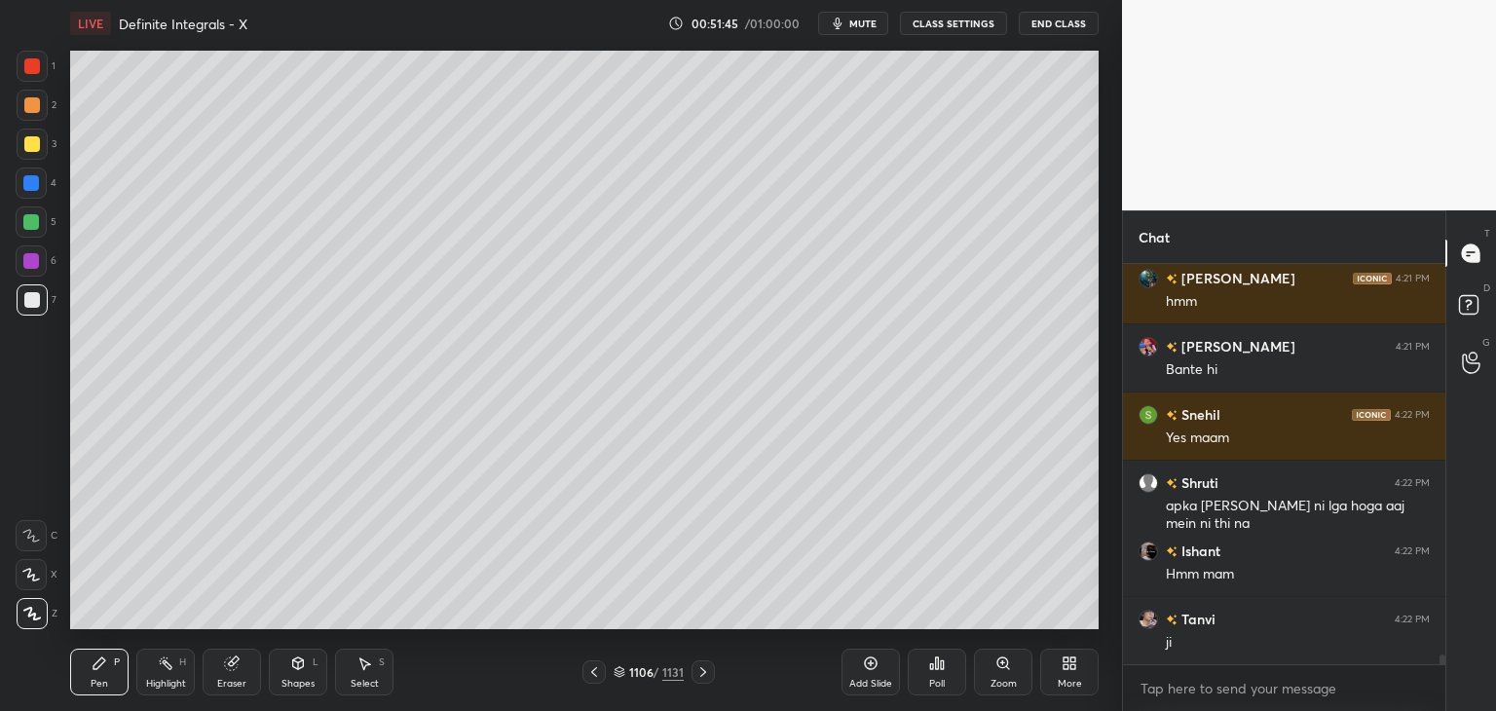
click at [703, 668] on icon at bounding box center [703, 672] width 16 height 16
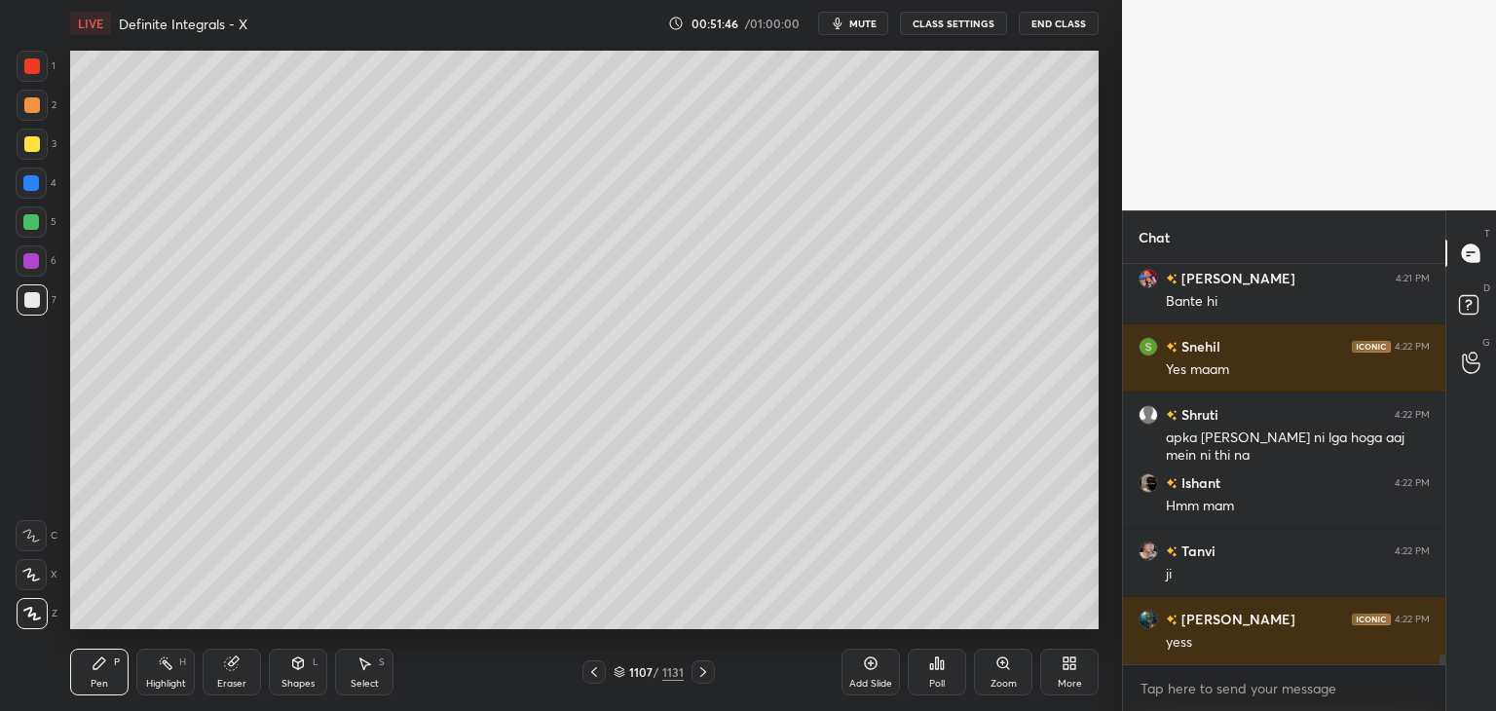
click at [703, 668] on icon at bounding box center [703, 672] width 16 height 16
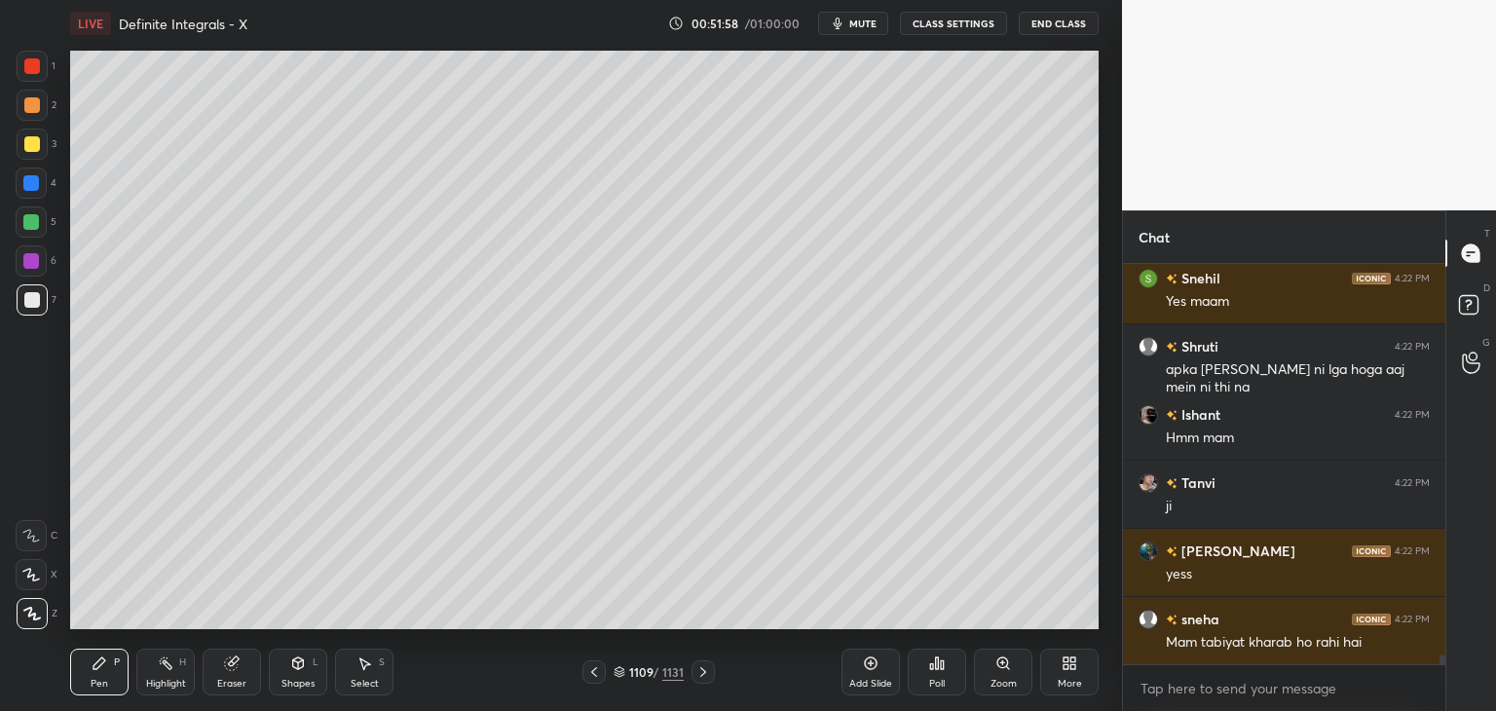
click at [703, 668] on icon at bounding box center [703, 672] width 16 height 16
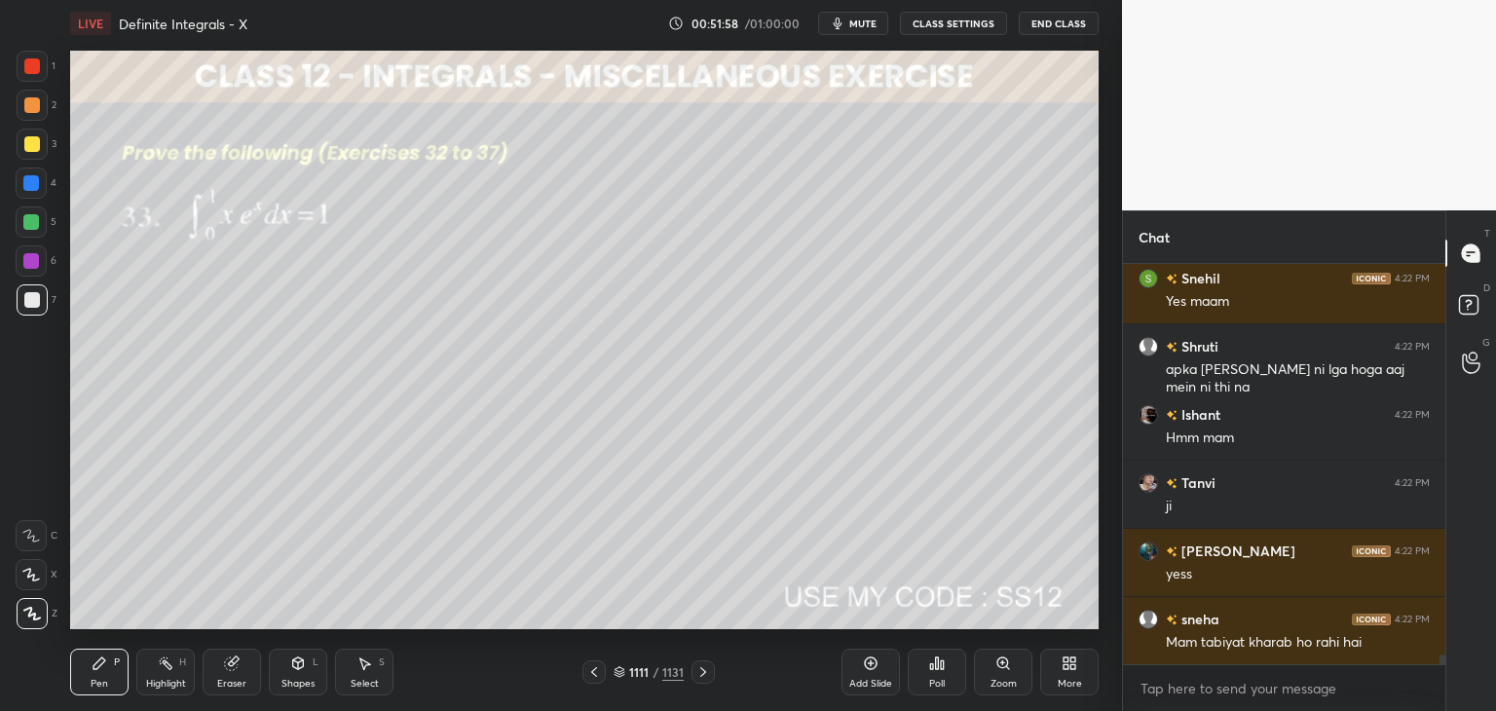
click at [703, 668] on icon at bounding box center [703, 672] width 16 height 16
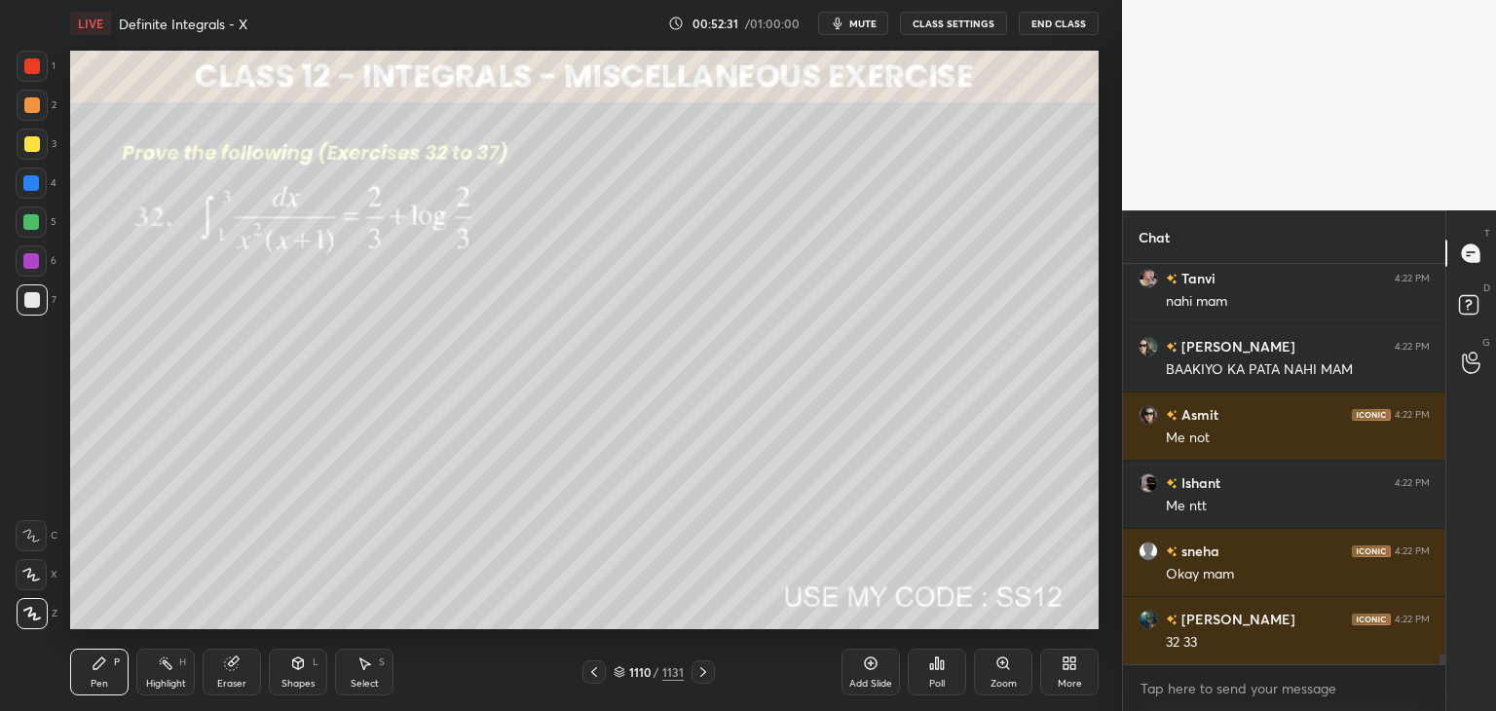
scroll to position [16178, 0]
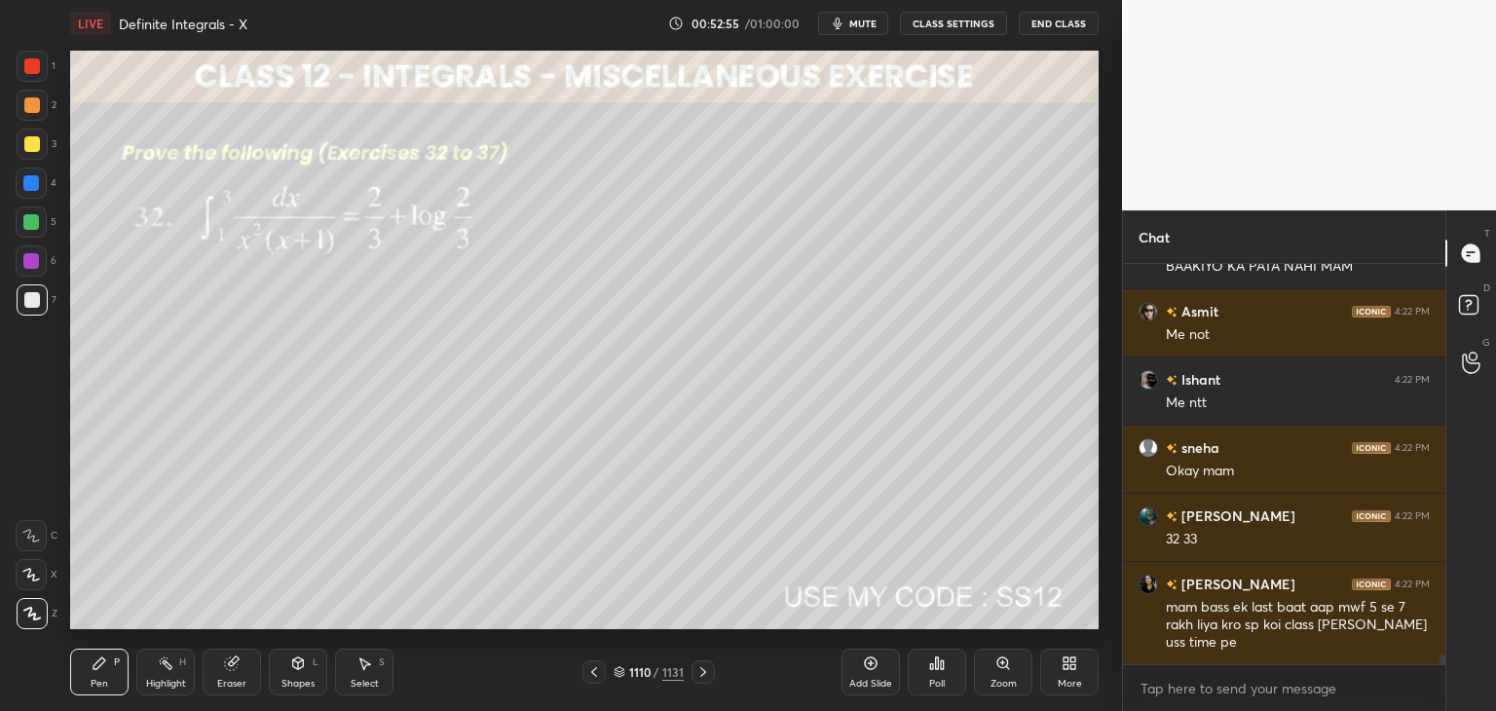
click at [937, 684] on div "Poll" at bounding box center [937, 684] width 16 height 10
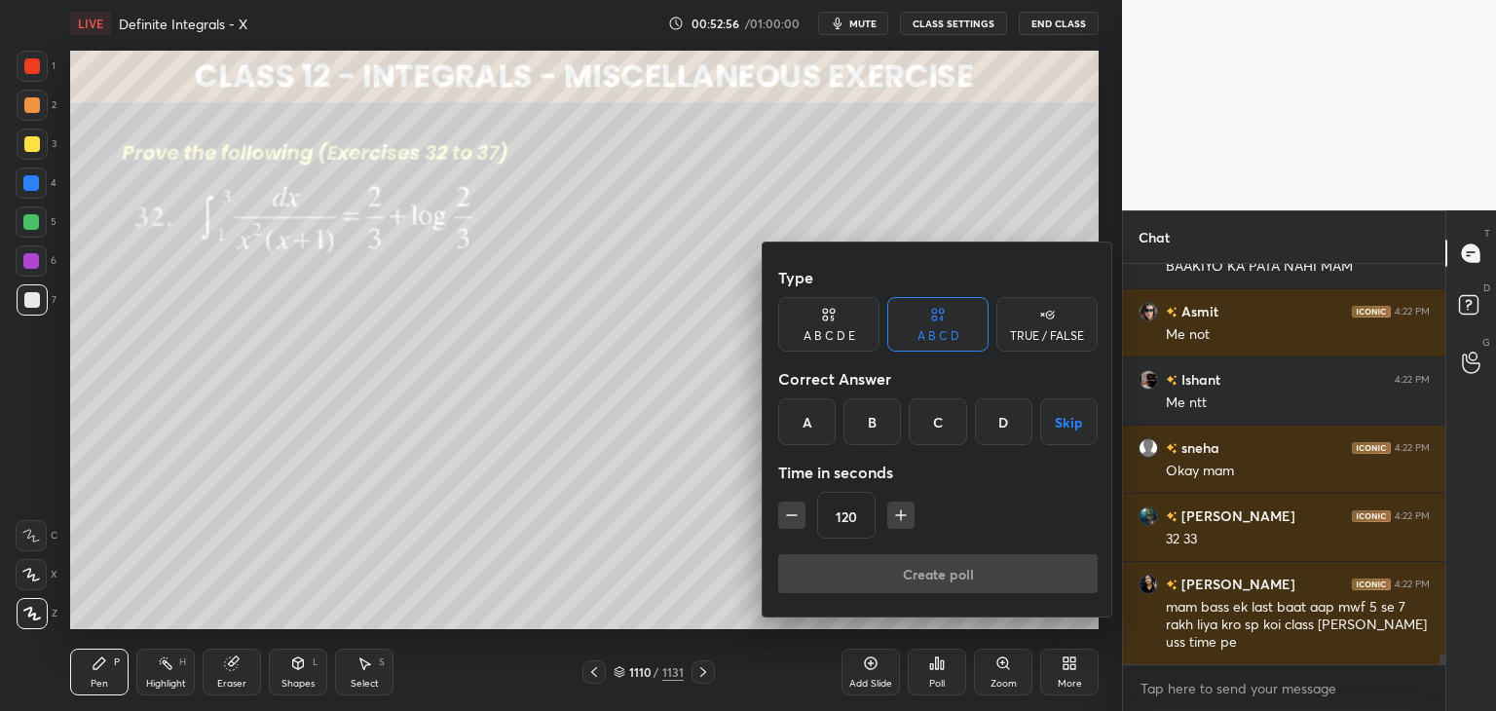
click at [1083, 427] on button "Skip" at bounding box center [1068, 421] width 57 height 47
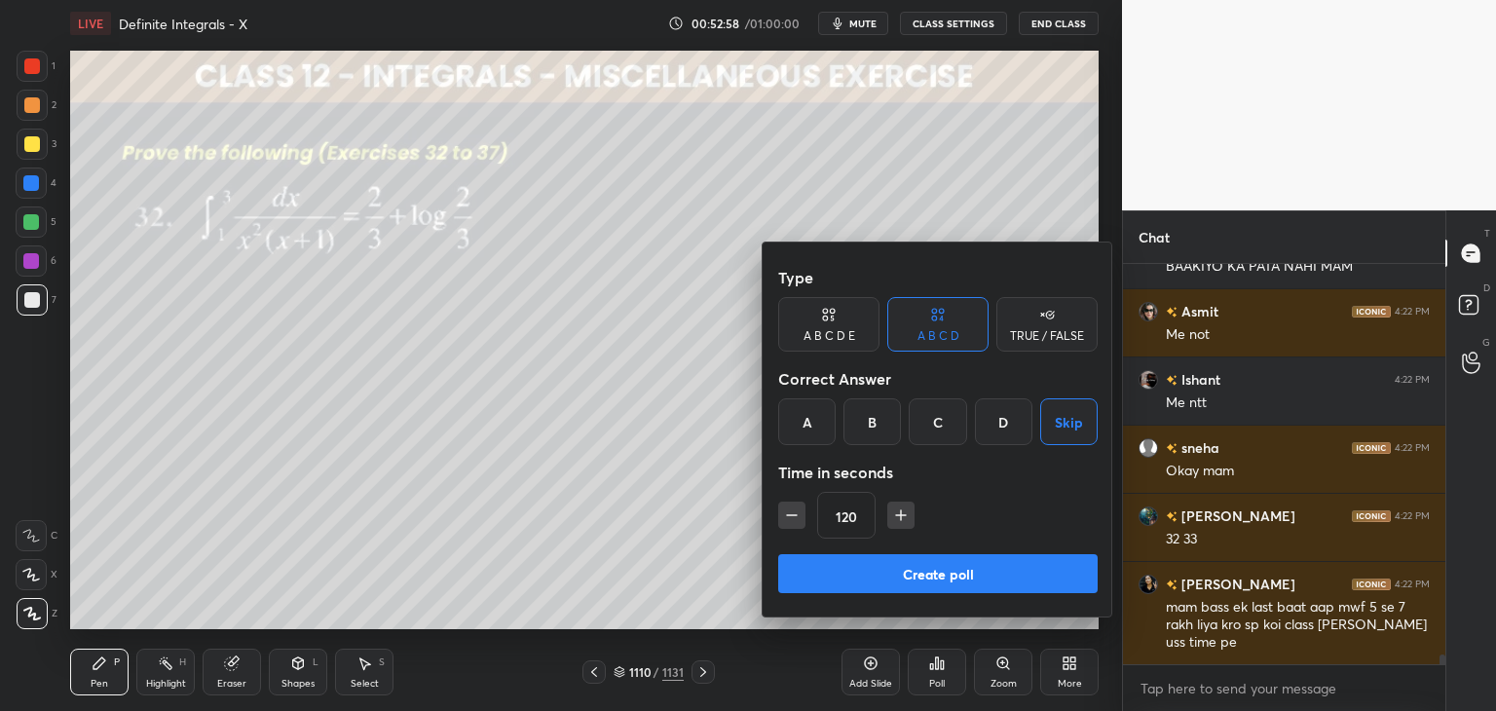
click at [982, 562] on button "Create poll" at bounding box center [937, 573] width 319 height 39
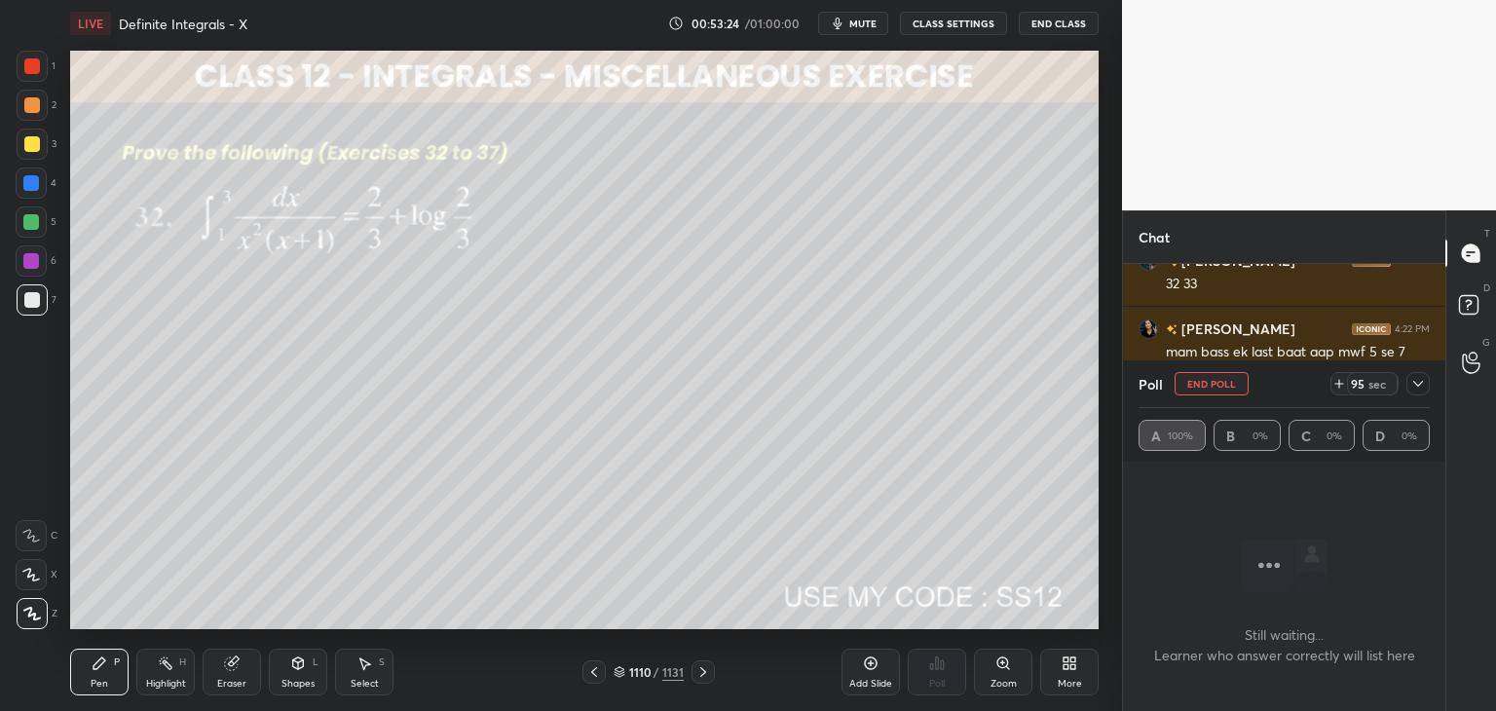
scroll to position [16501, 0]
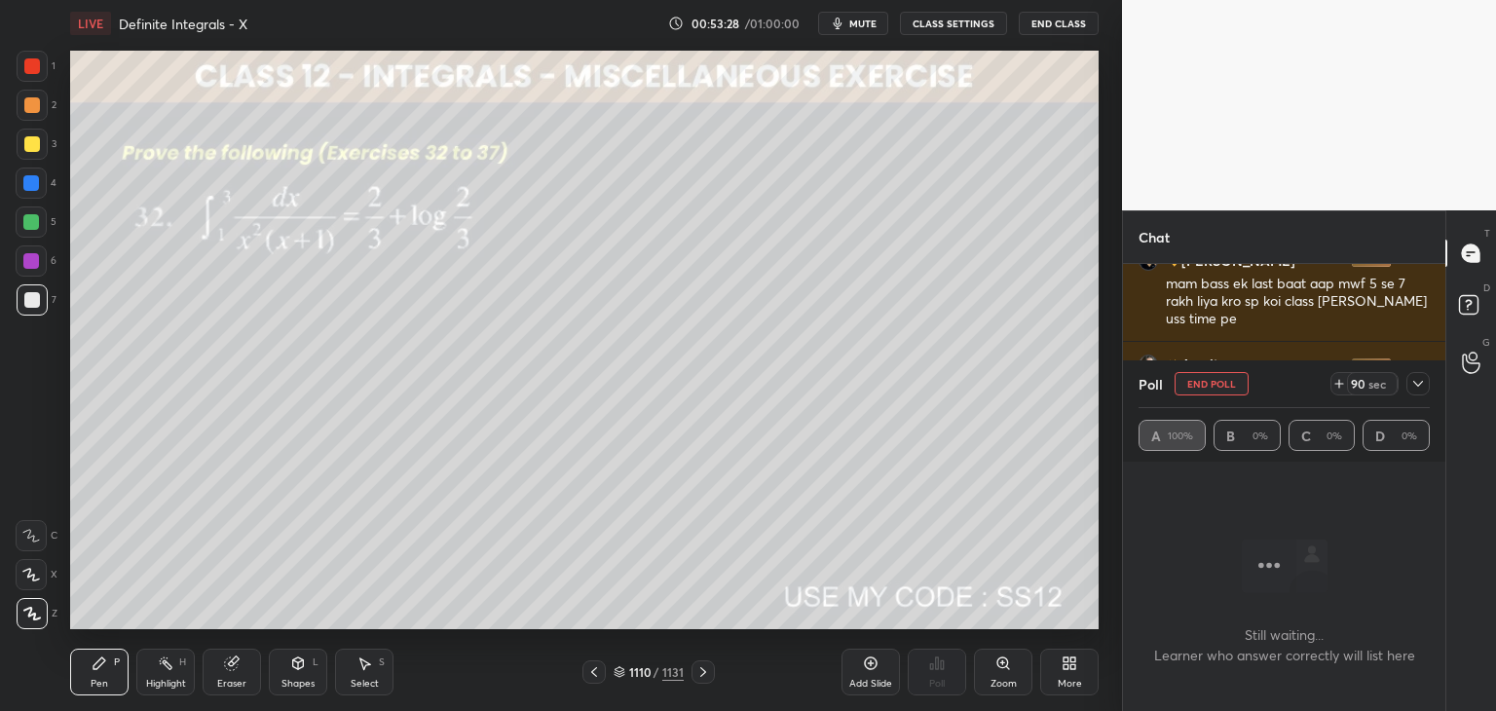
click at [1422, 390] on icon at bounding box center [1418, 384] width 16 height 16
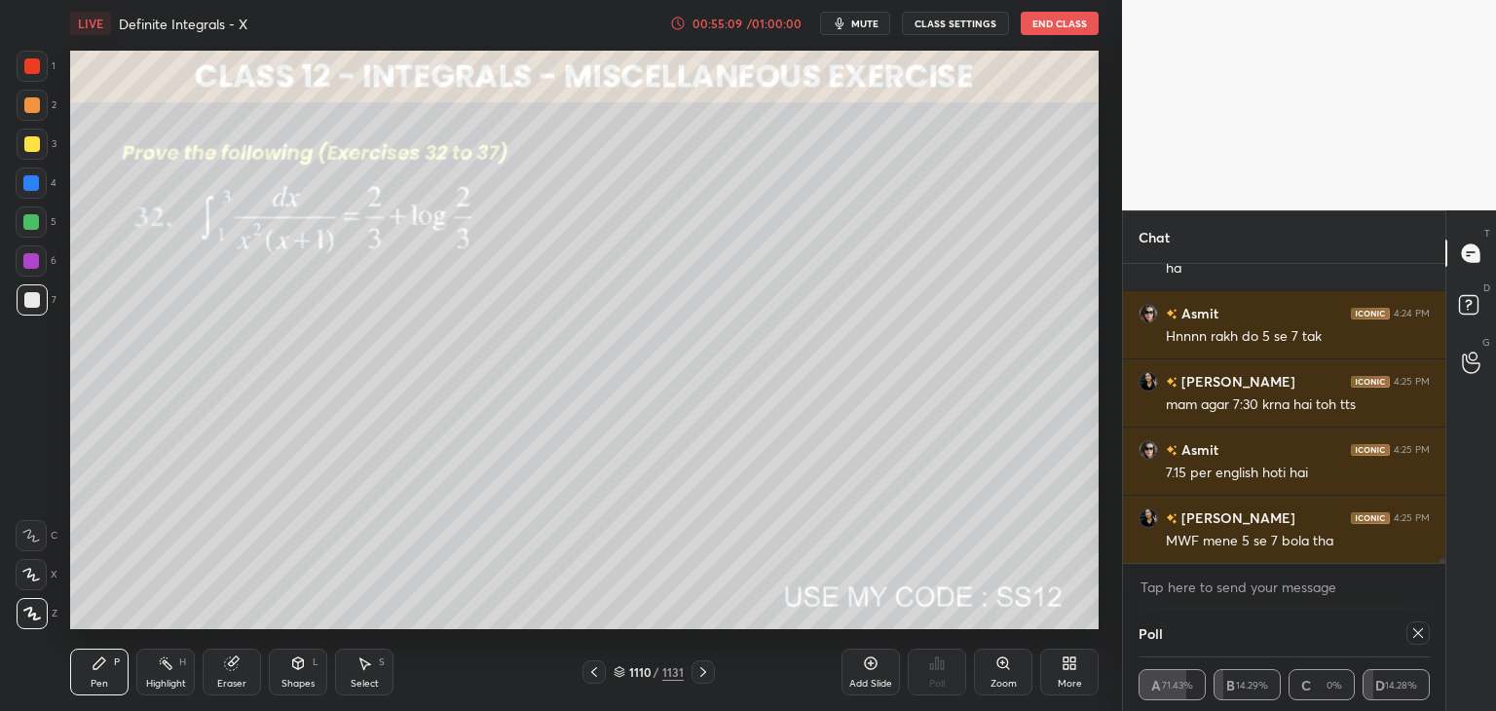
scroll to position [17508, 0]
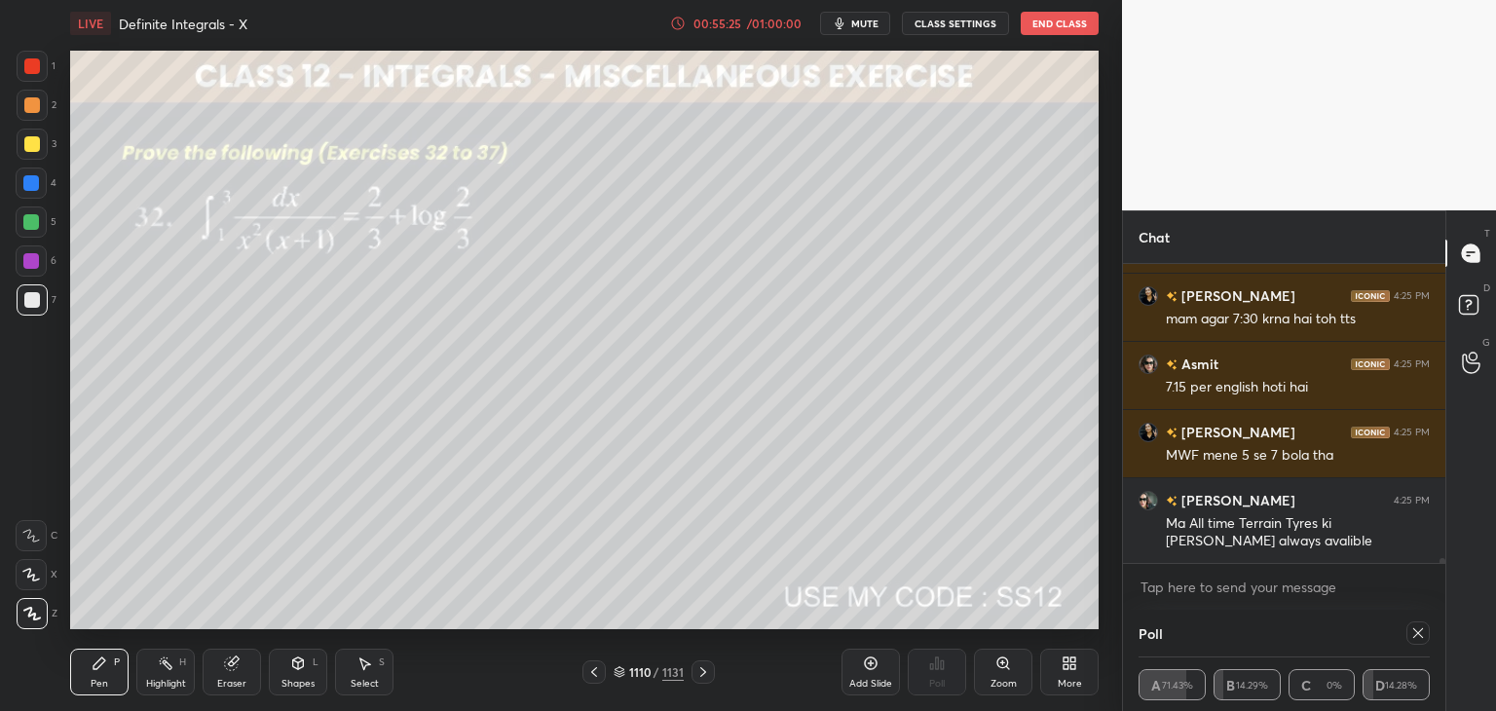
click at [31, 148] on div at bounding box center [32, 144] width 16 height 16
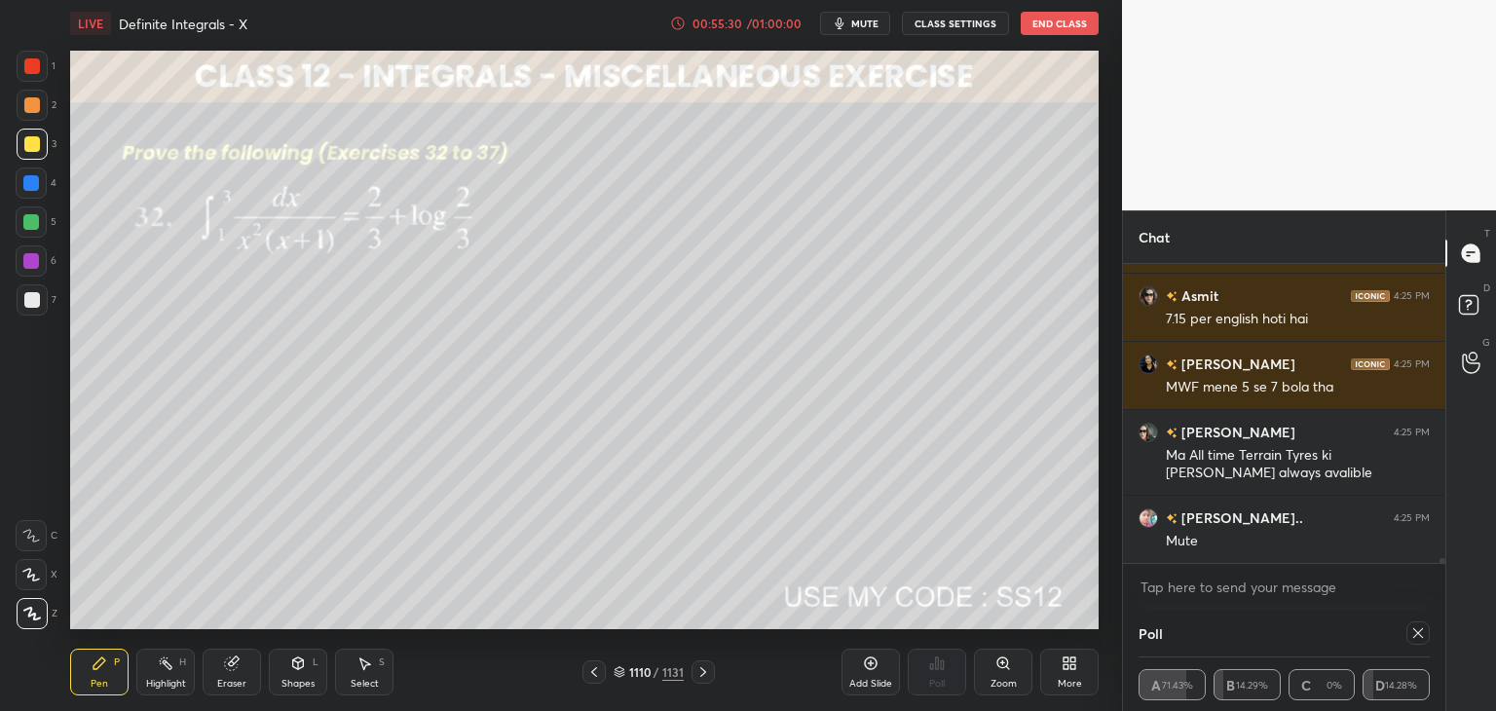
click at [1422, 635] on icon at bounding box center [1418, 633] width 16 height 16
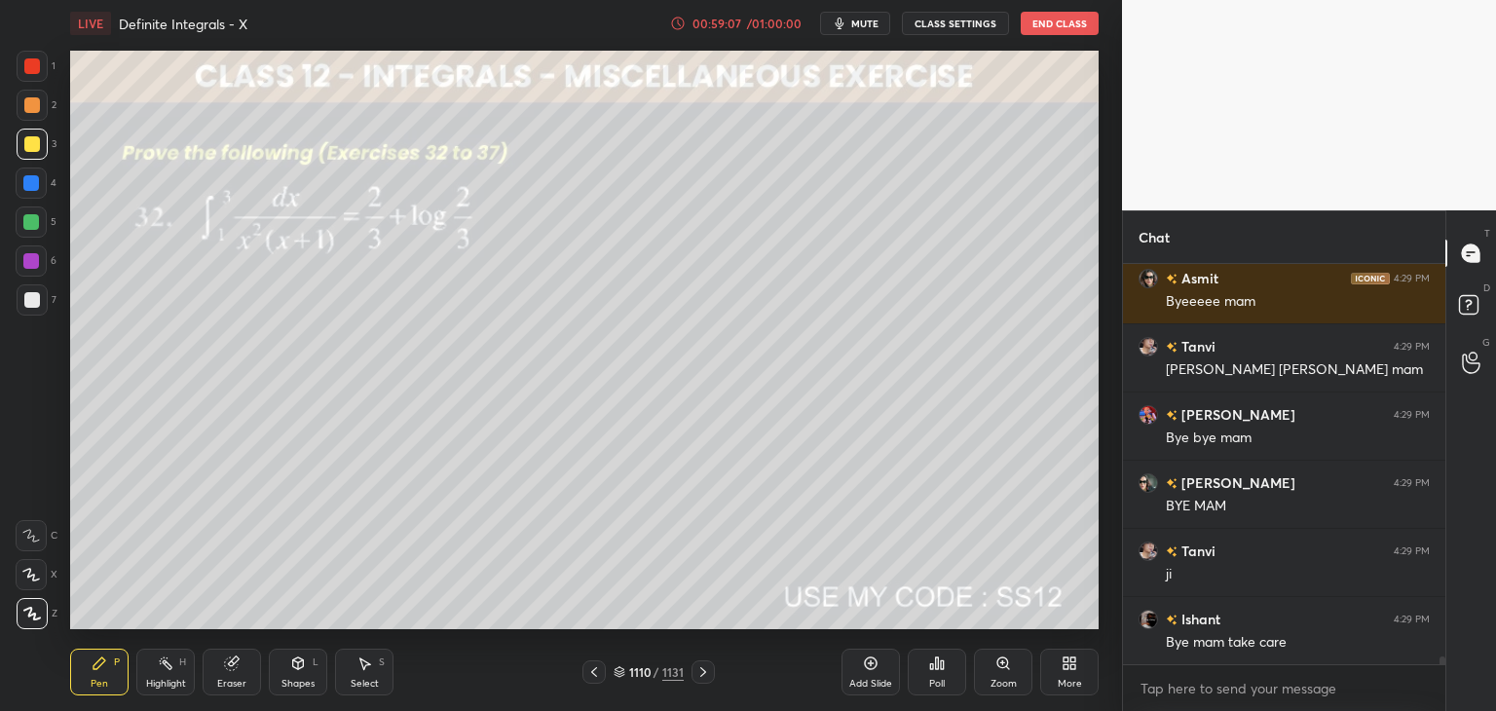
scroll to position [20019, 0]
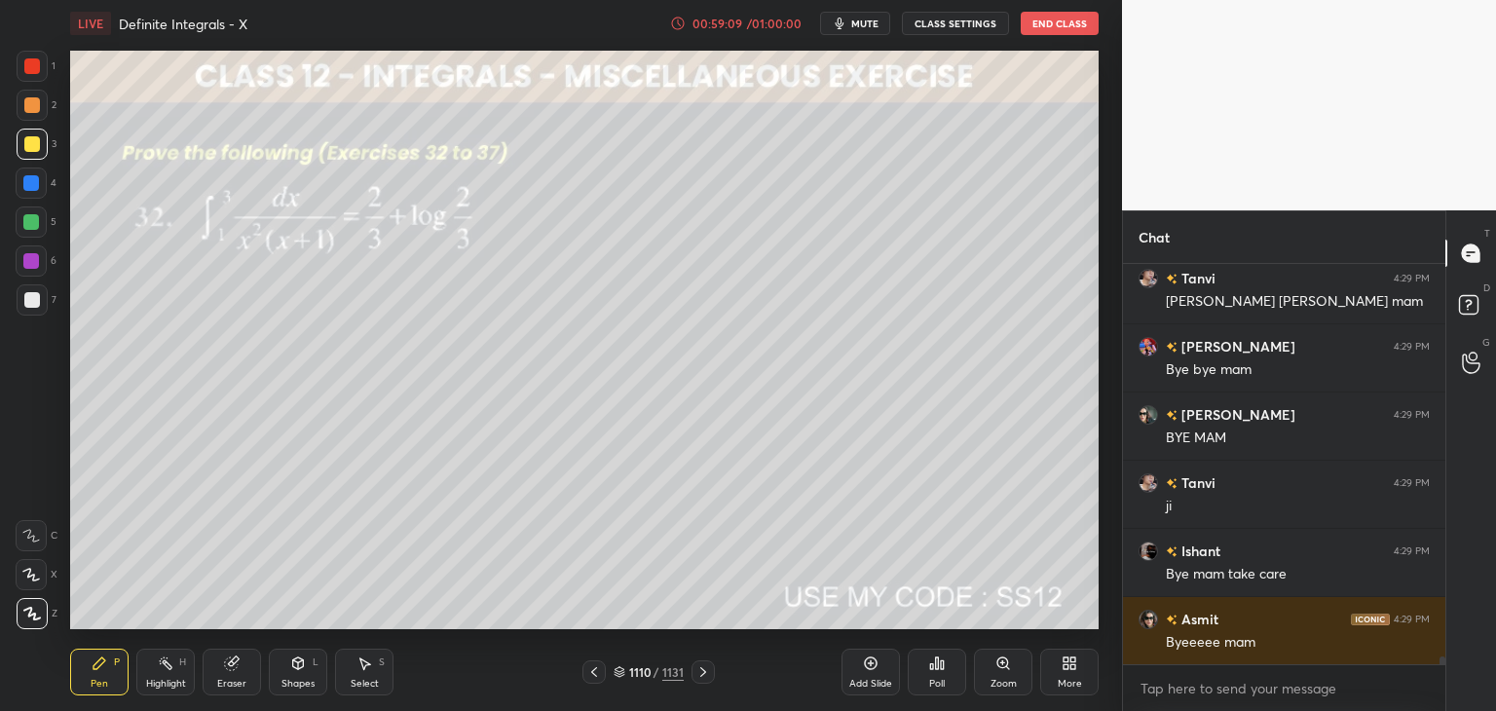
click at [701, 669] on icon at bounding box center [703, 672] width 6 height 10
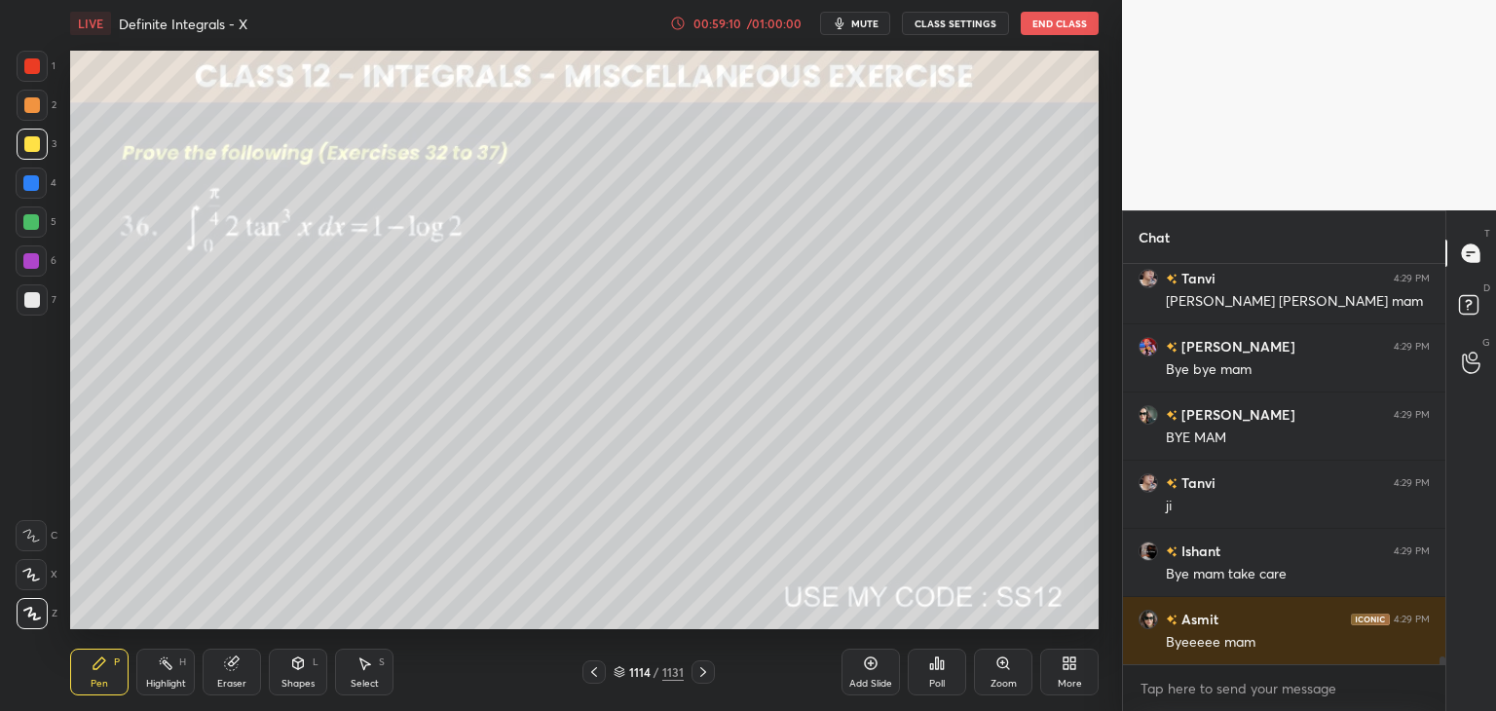
click at [701, 669] on icon at bounding box center [703, 672] width 6 height 10
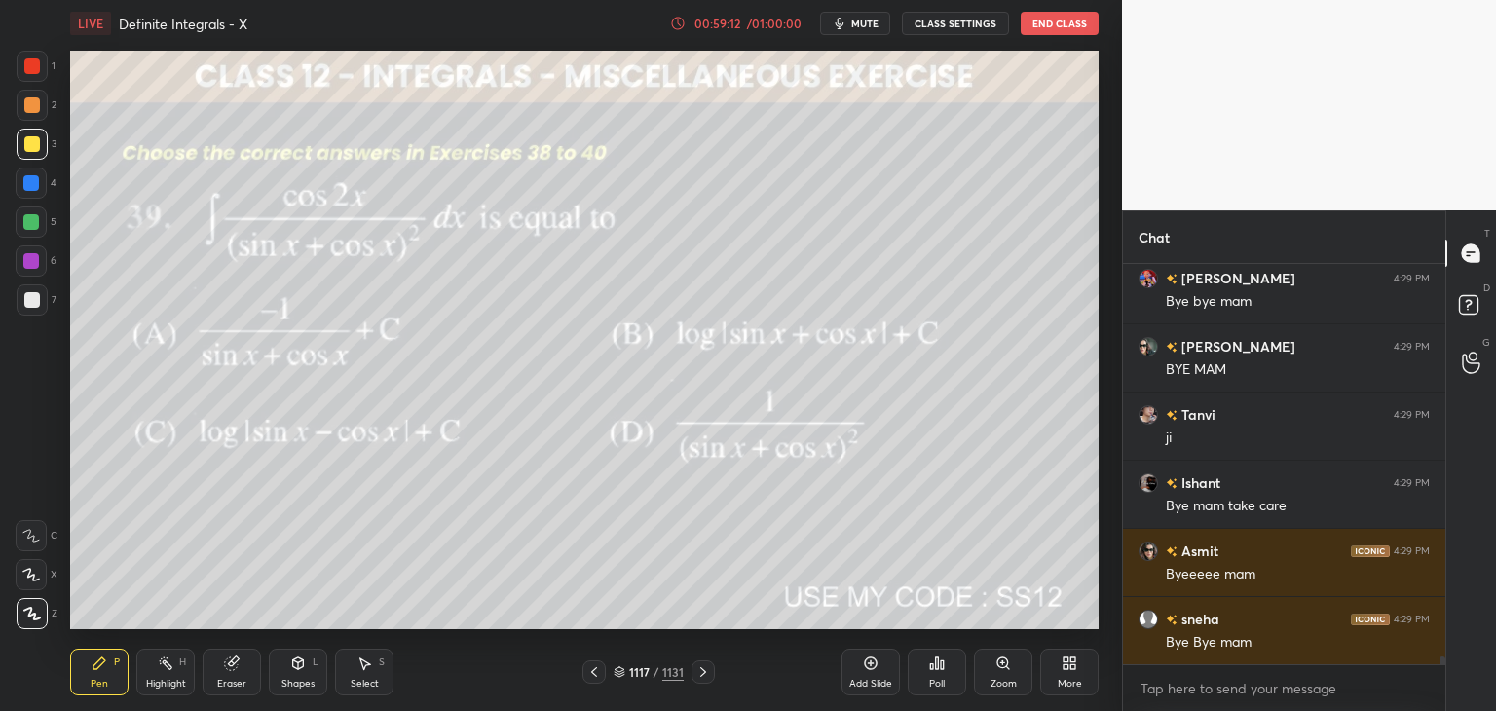
scroll to position [20155, 0]
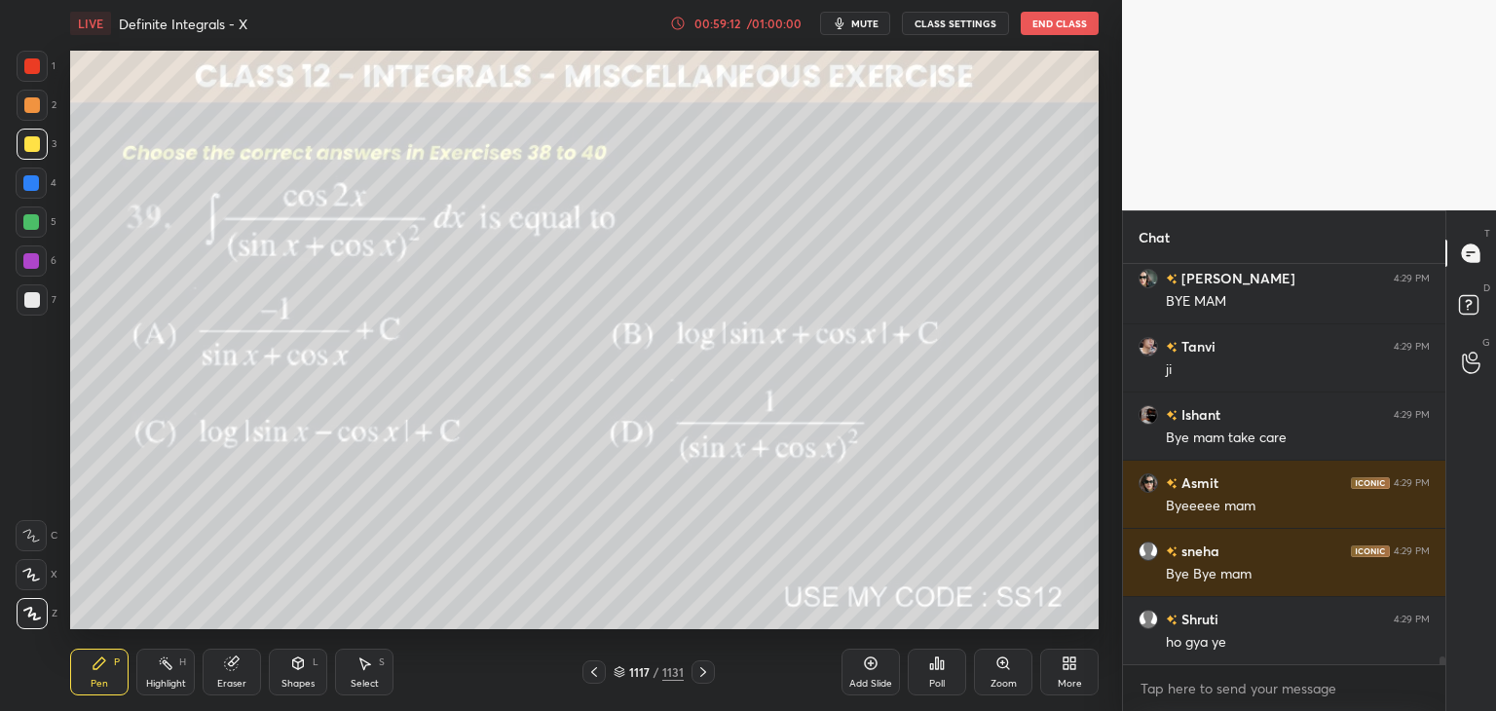
click at [701, 669] on icon at bounding box center [703, 672] width 6 height 10
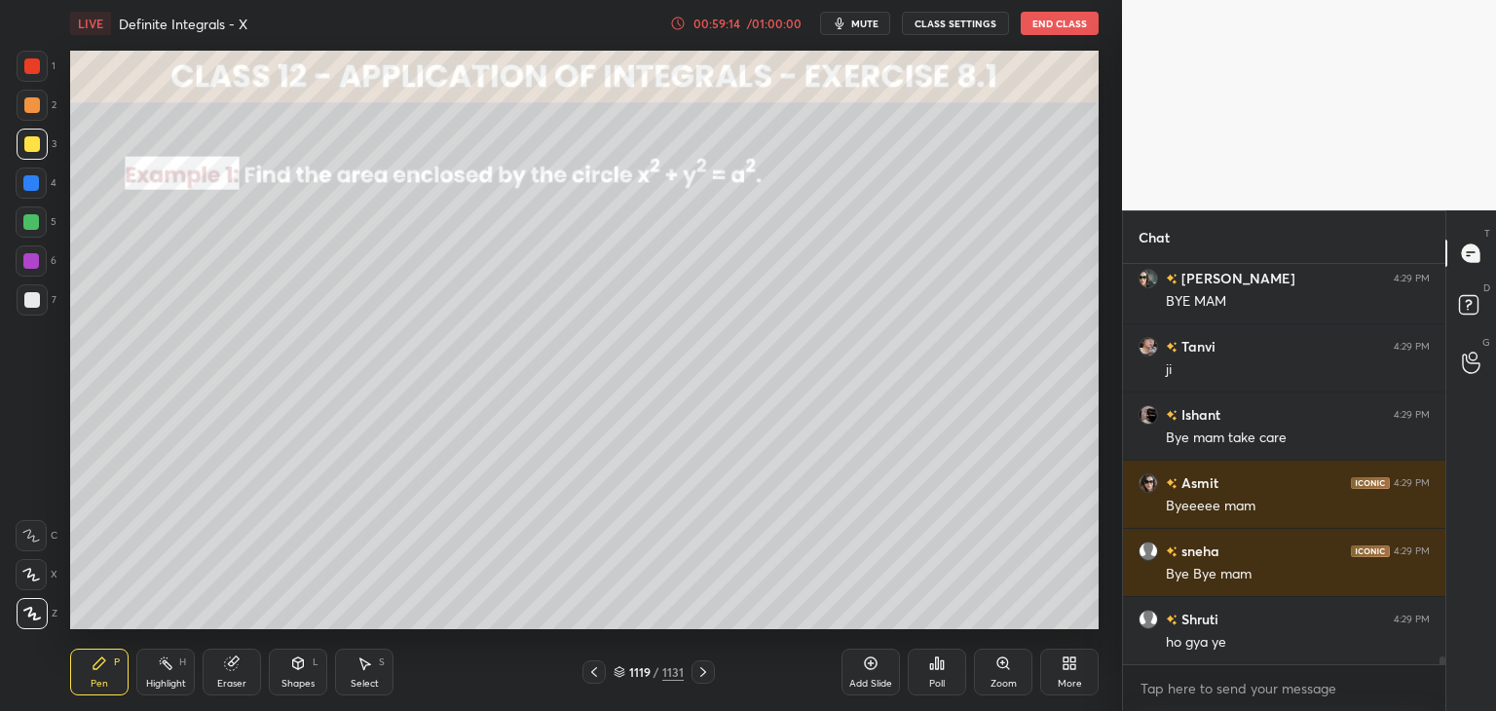
click at [701, 669] on icon at bounding box center [703, 672] width 6 height 10
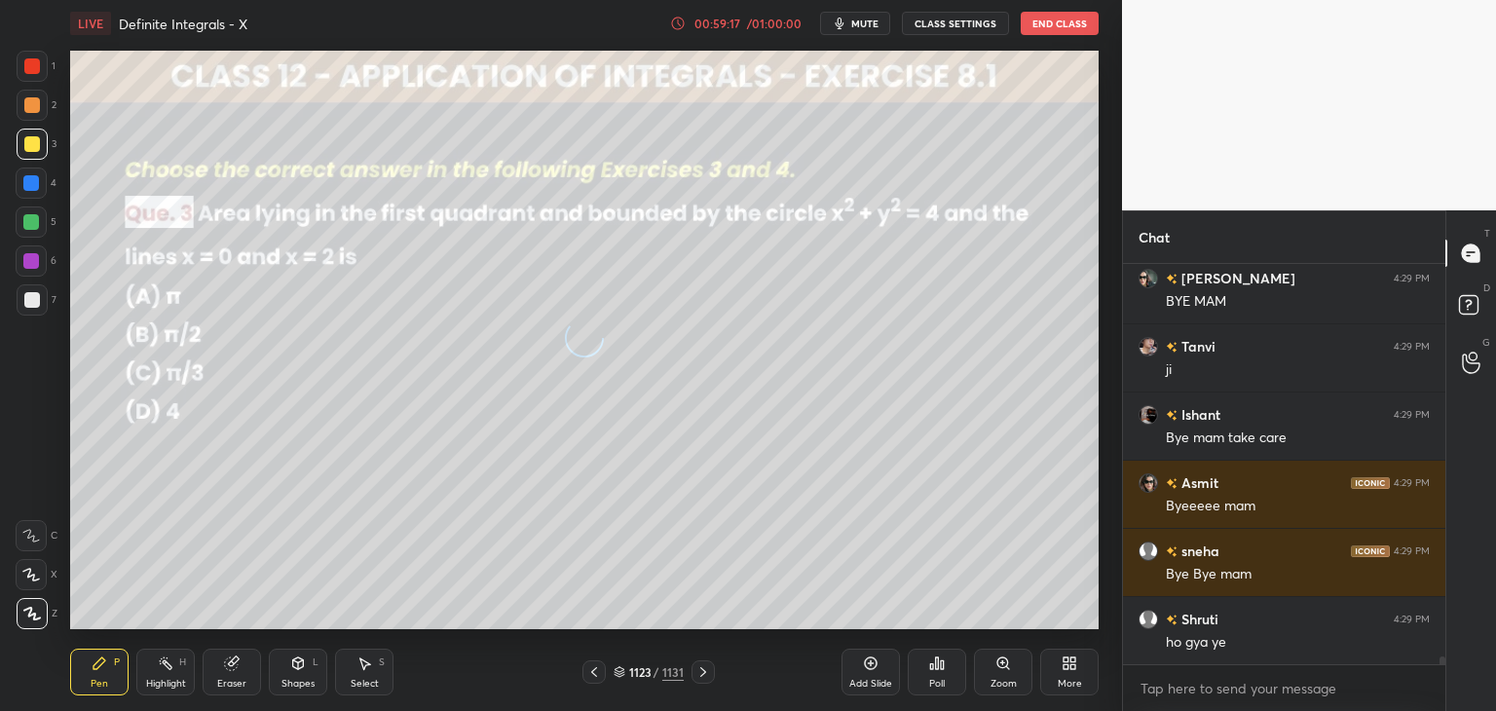
click at [701, 669] on icon at bounding box center [703, 672] width 6 height 10
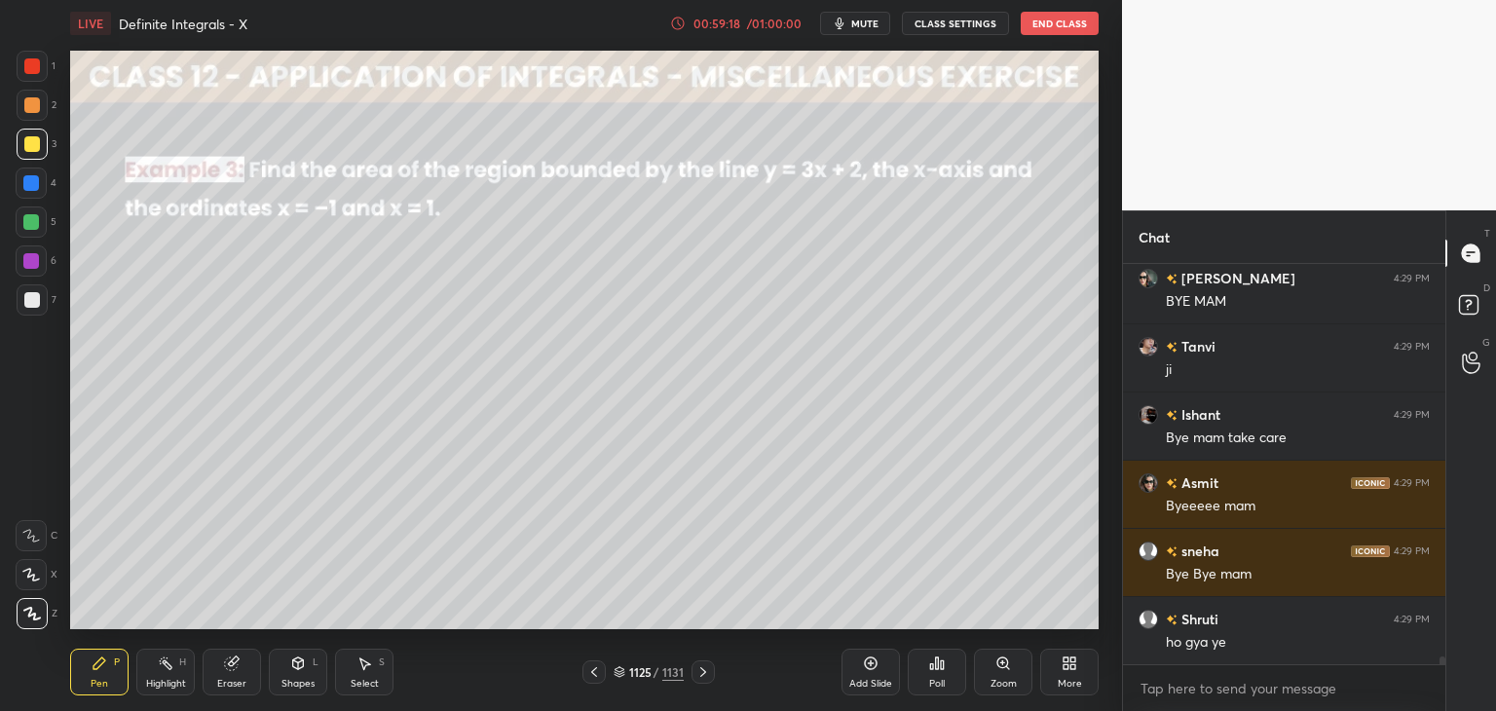
click at [701, 669] on icon at bounding box center [703, 672] width 6 height 10
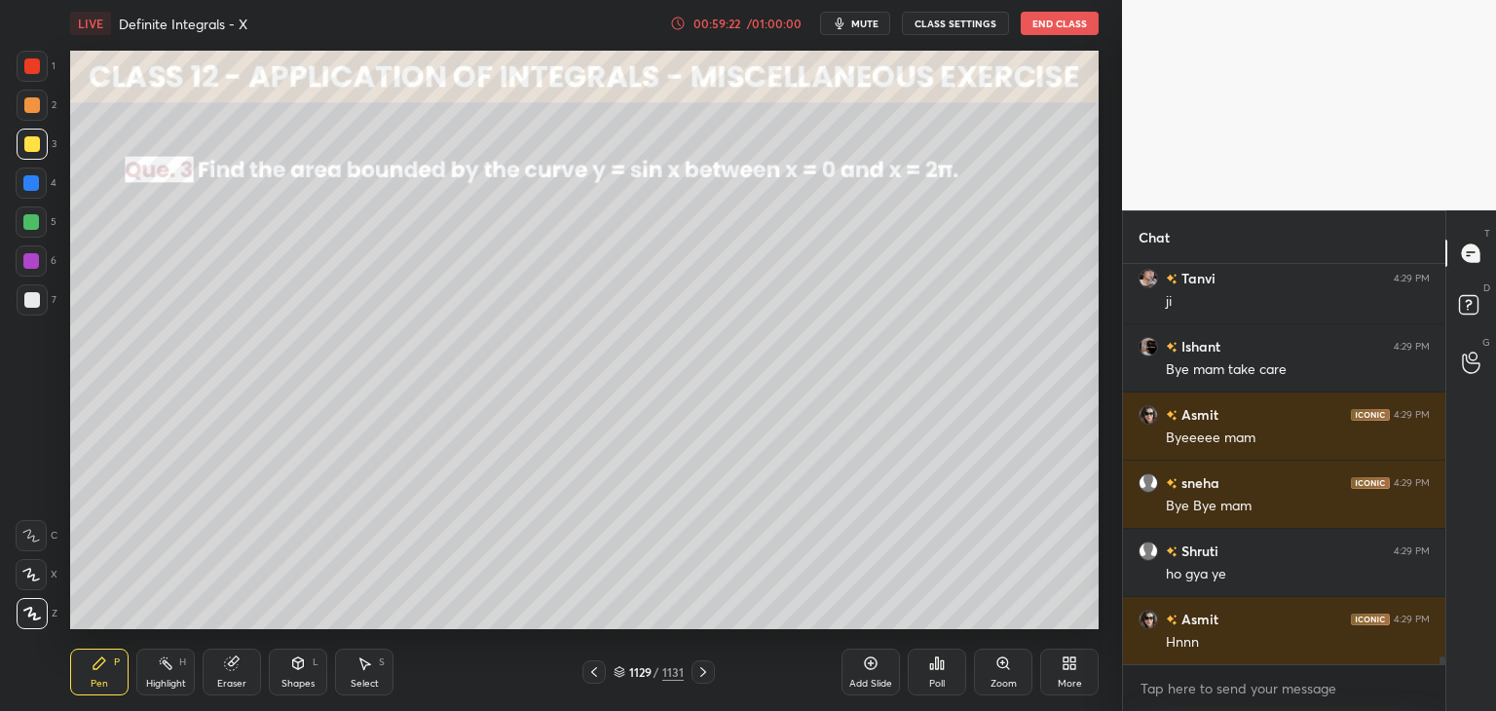
scroll to position [20292, 0]
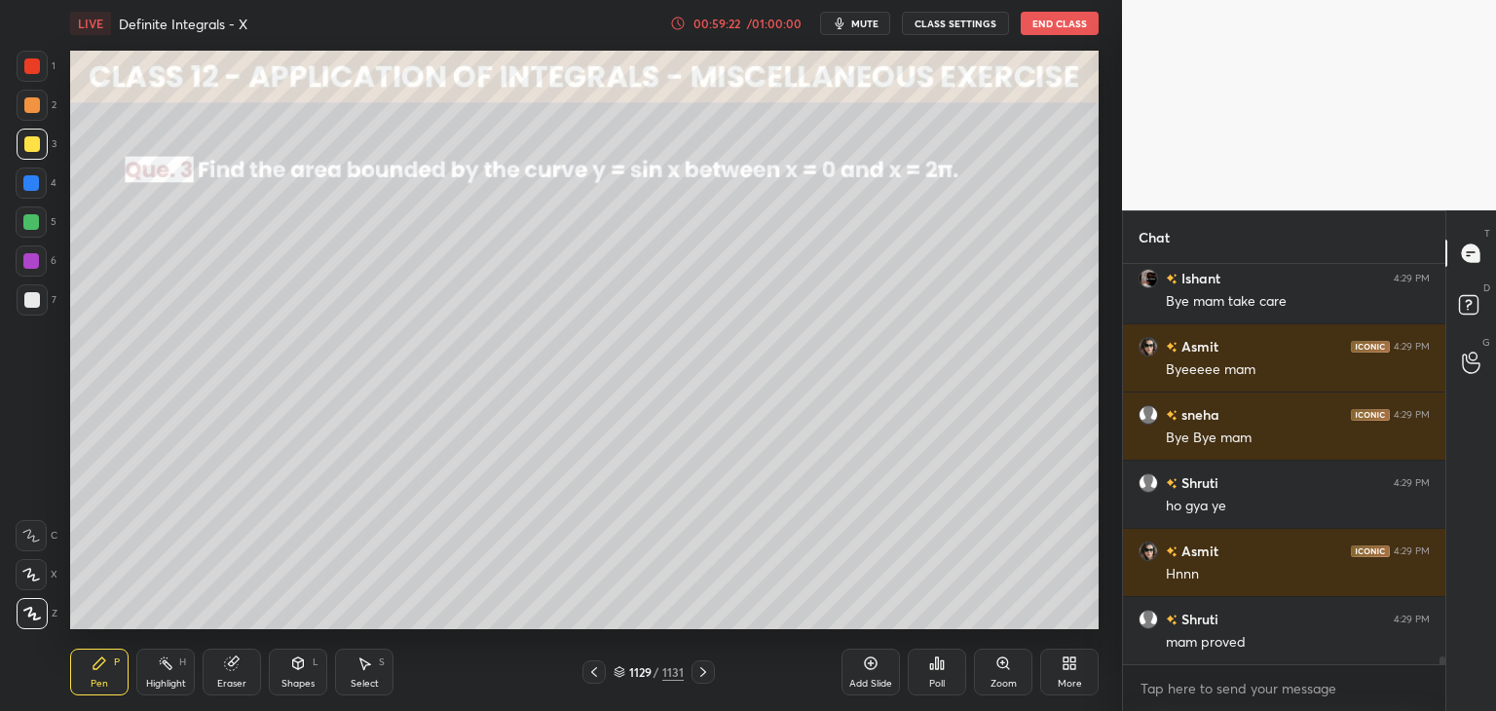
click at [701, 677] on icon at bounding box center [703, 672] width 16 height 16
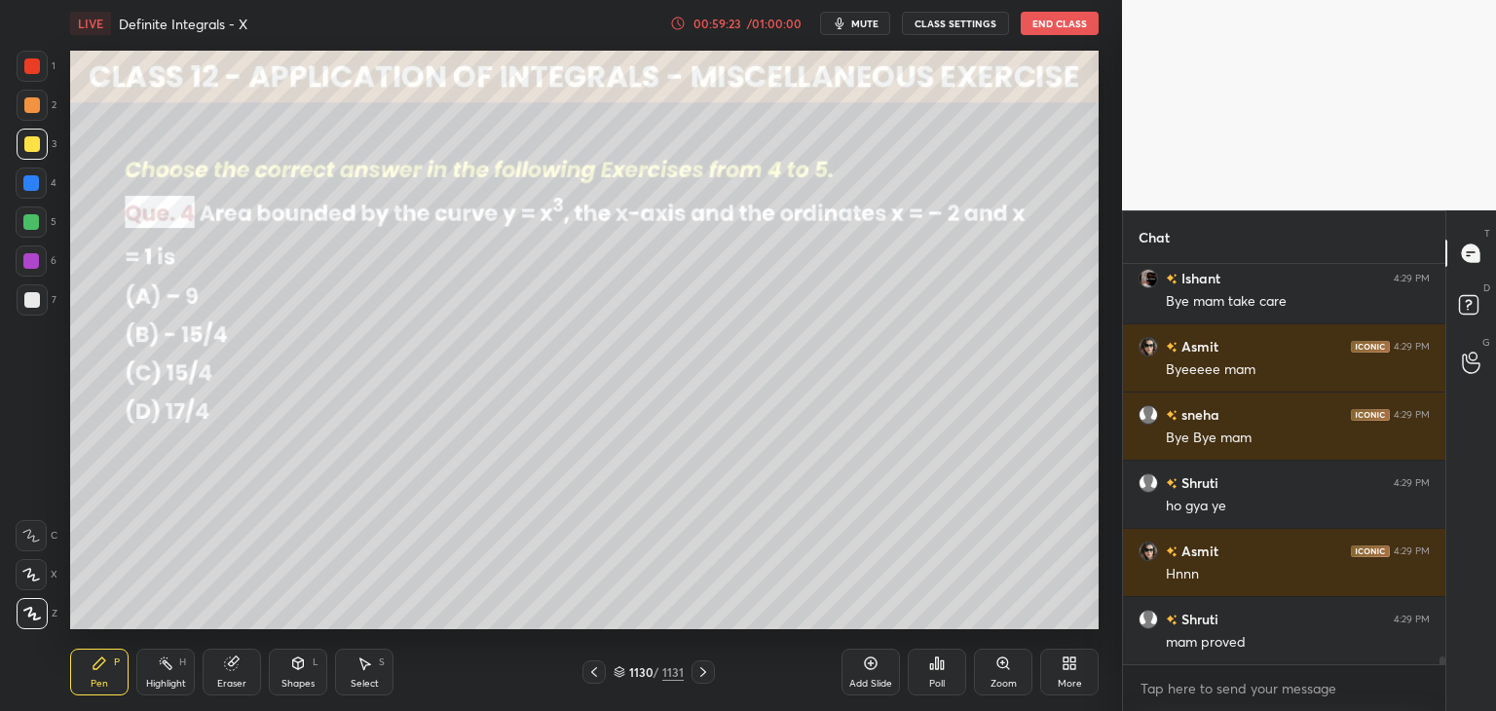
click at [701, 677] on icon at bounding box center [703, 672] width 16 height 16
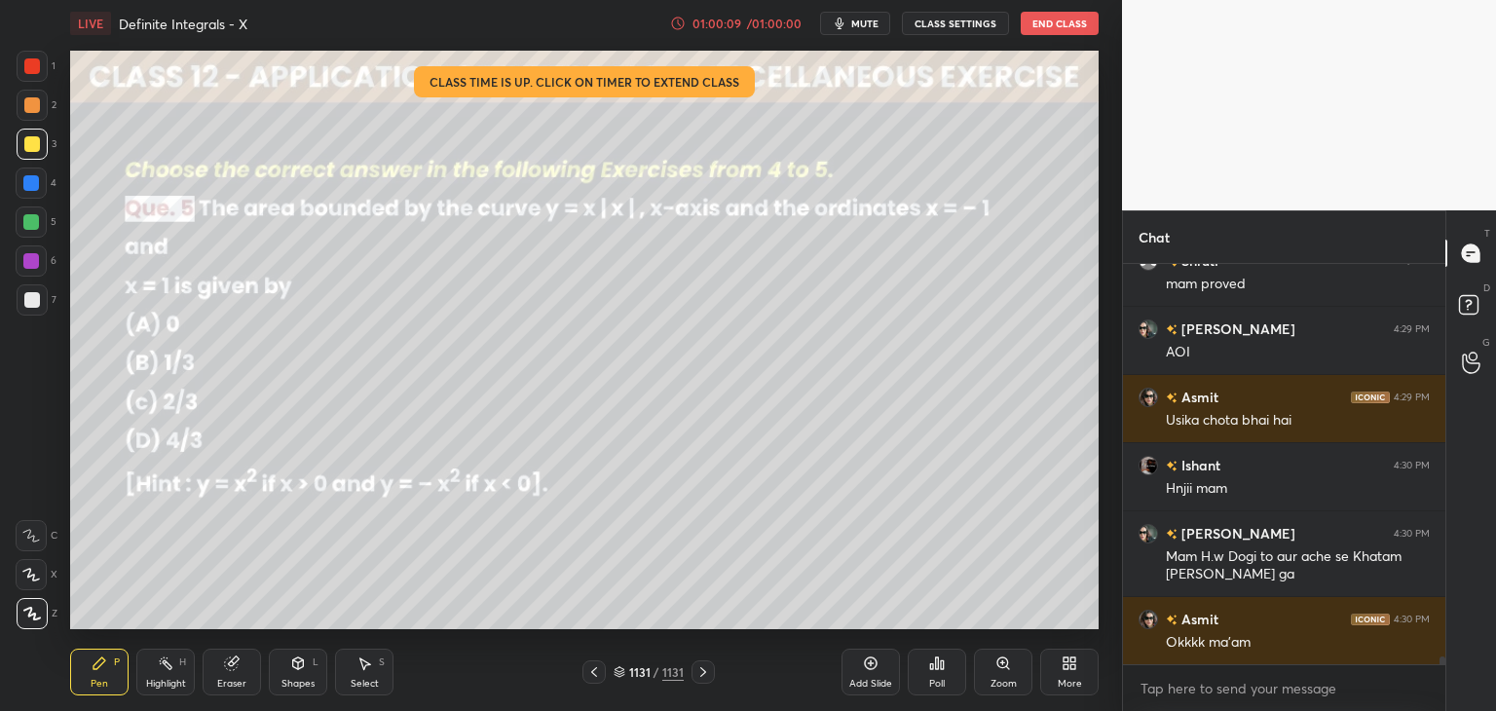
scroll to position [20718, 0]
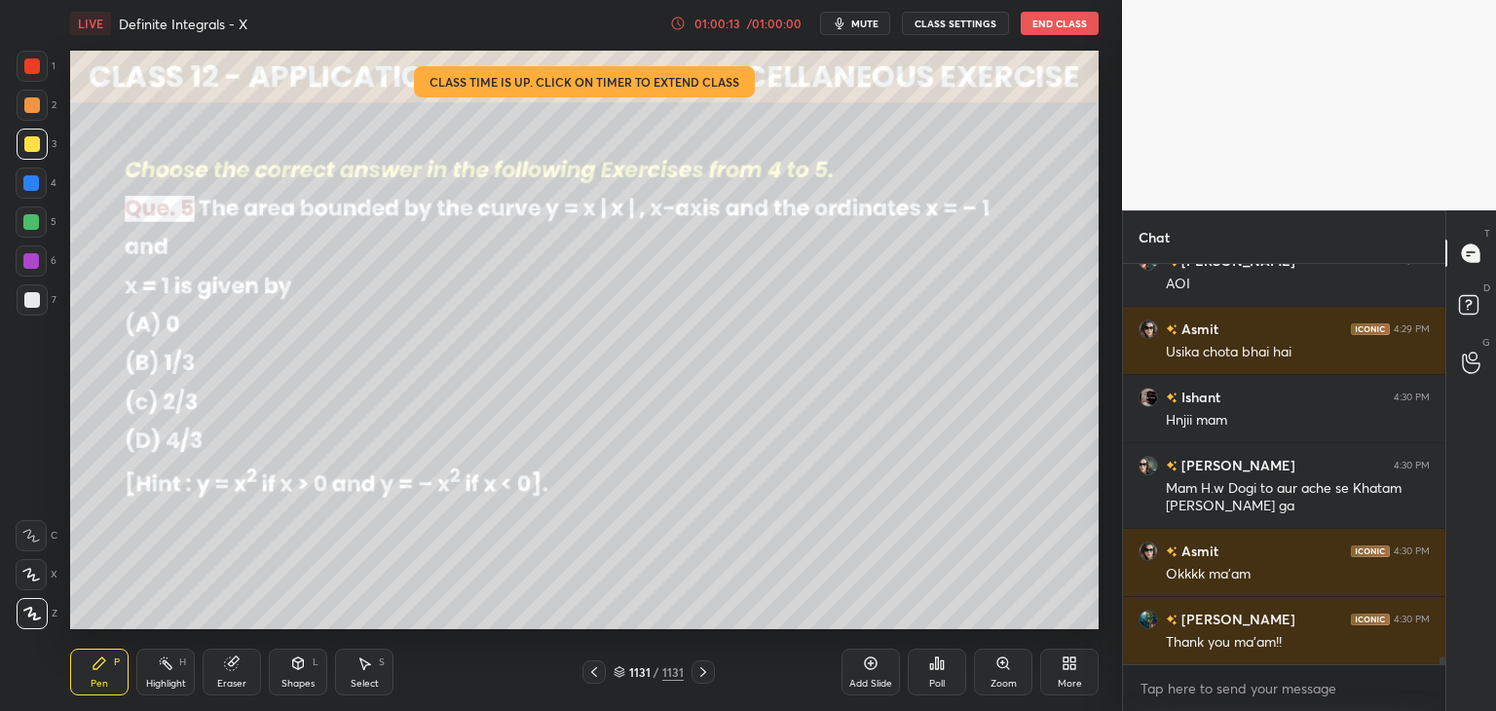
click at [1061, 24] on button "End Class" at bounding box center [1060, 23] width 78 height 23
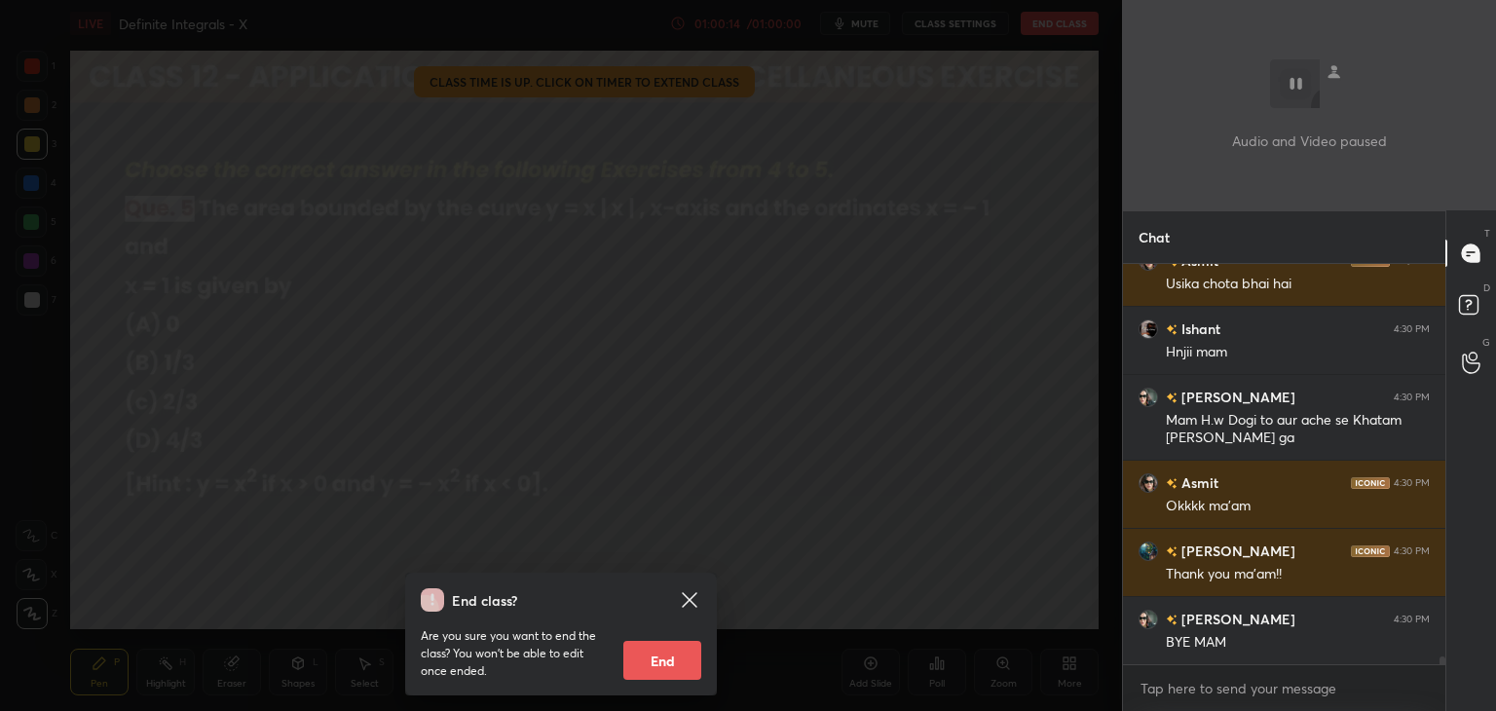
scroll to position [20855, 0]
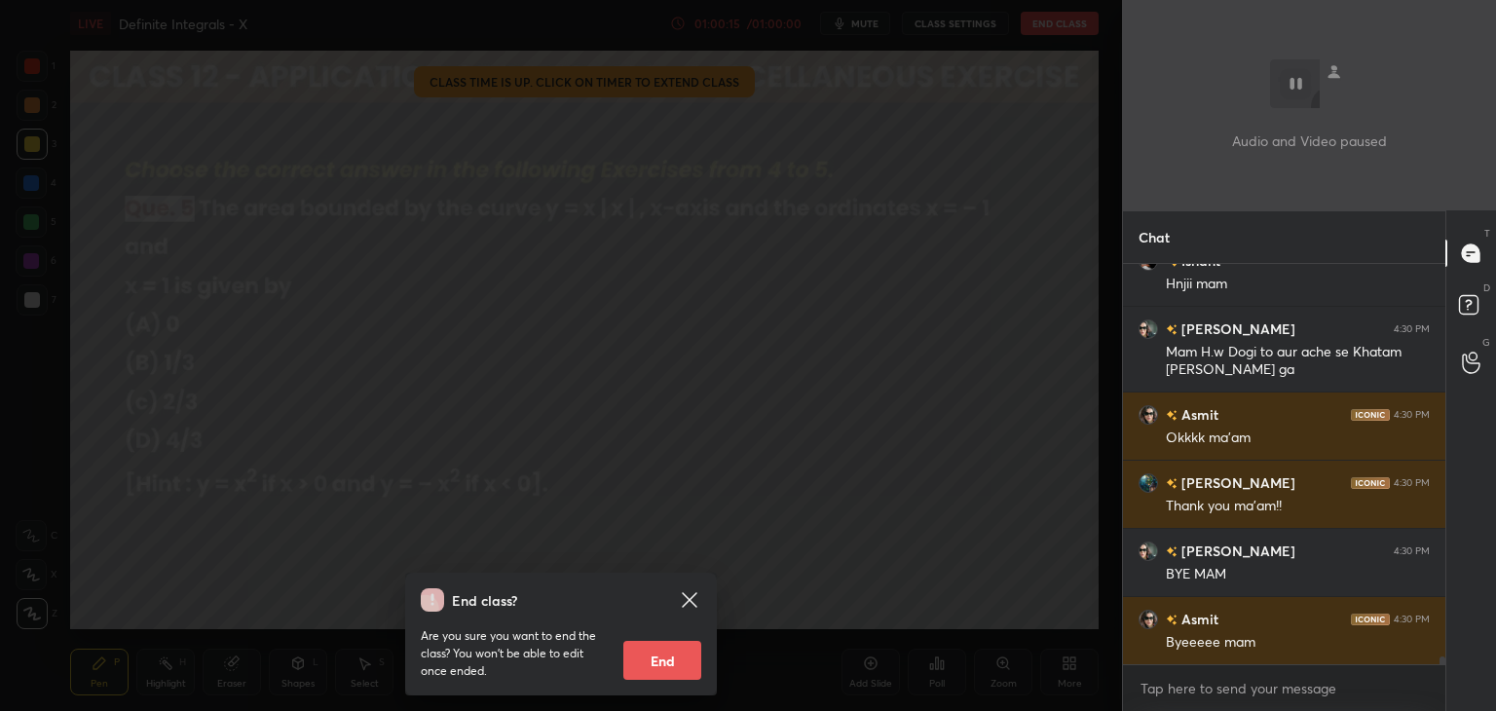
click at [665, 661] on button "End" at bounding box center [662, 660] width 78 height 39
type textarea "x"
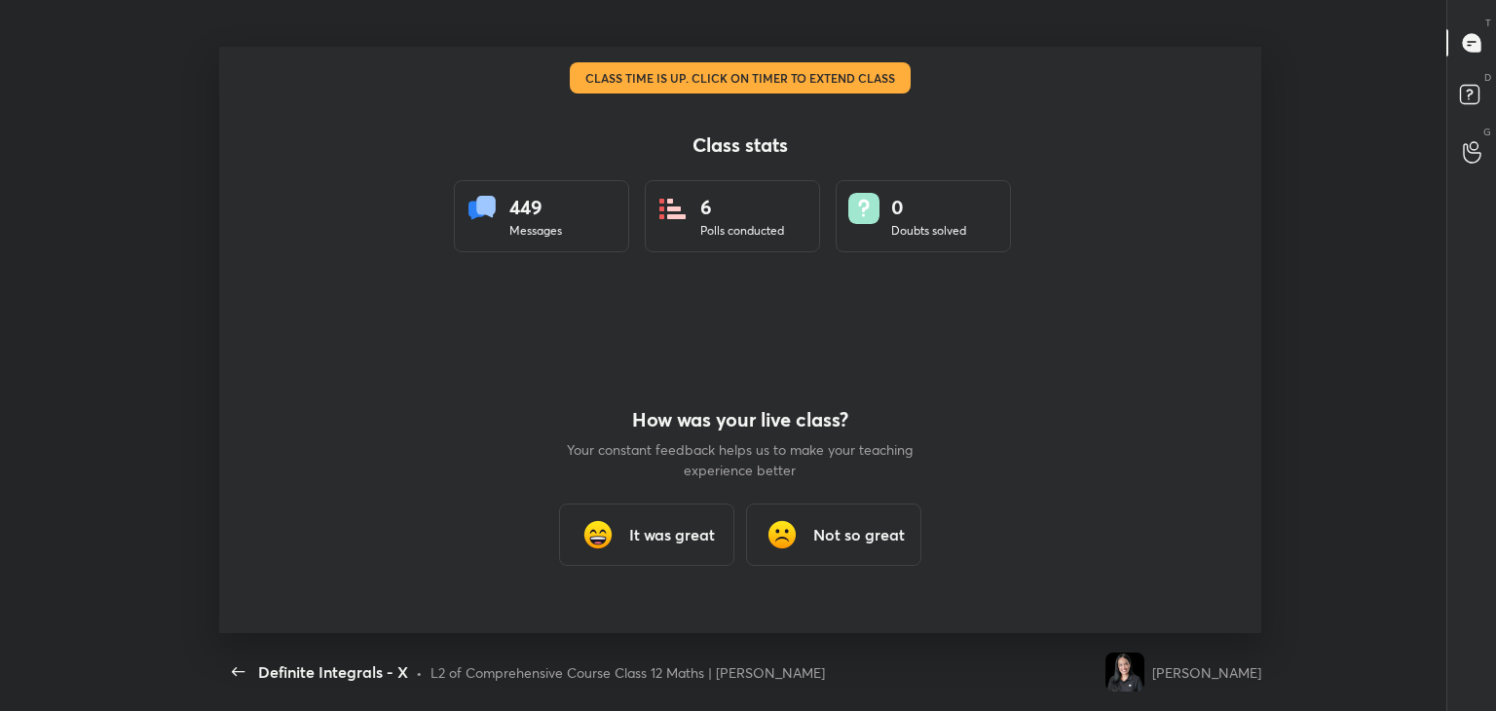
scroll to position [586, 1480]
click at [665, 508] on div "It was great" at bounding box center [646, 535] width 175 height 62
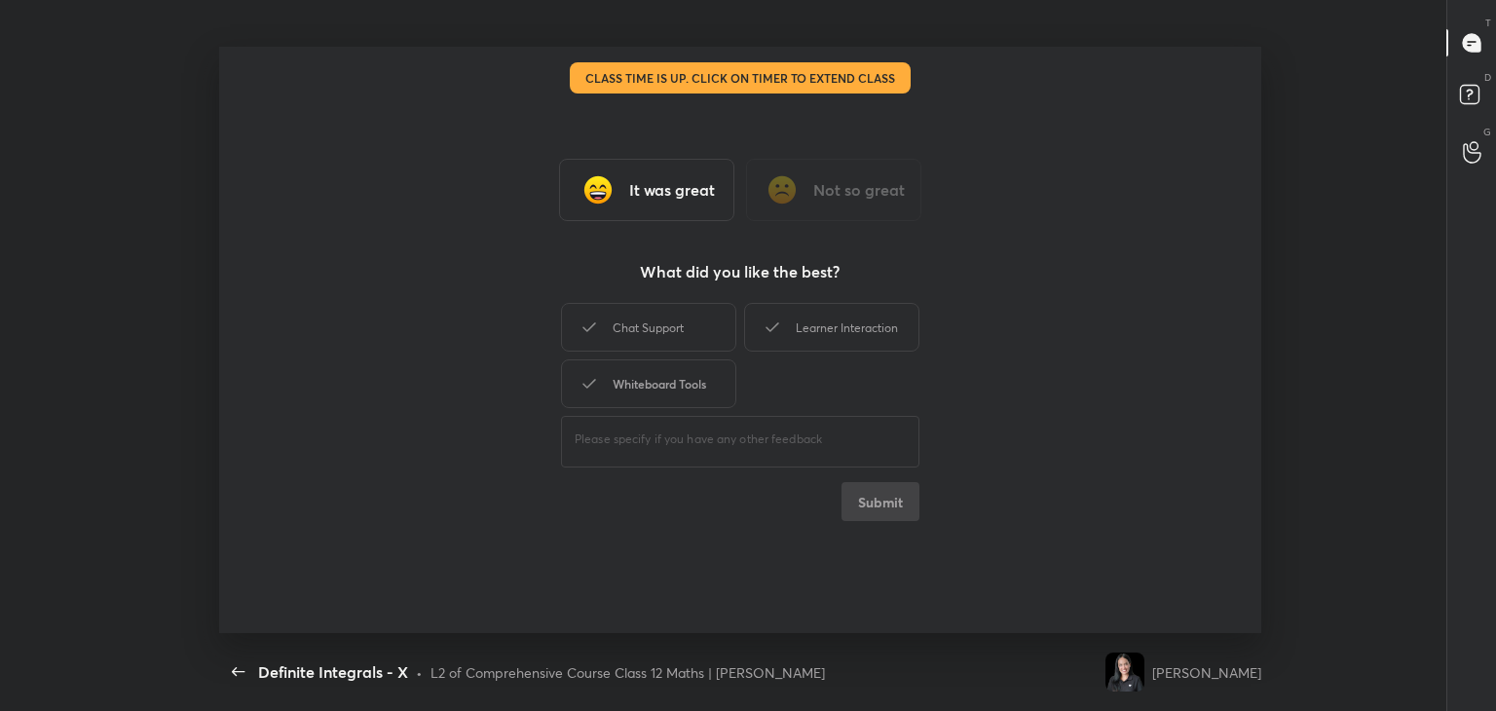
click at [662, 387] on div "Whiteboard Tools" at bounding box center [648, 383] width 175 height 49
click at [677, 315] on div "Chat Support" at bounding box center [648, 327] width 175 height 49
click at [814, 342] on div "Learner Interaction" at bounding box center [831, 327] width 175 height 49
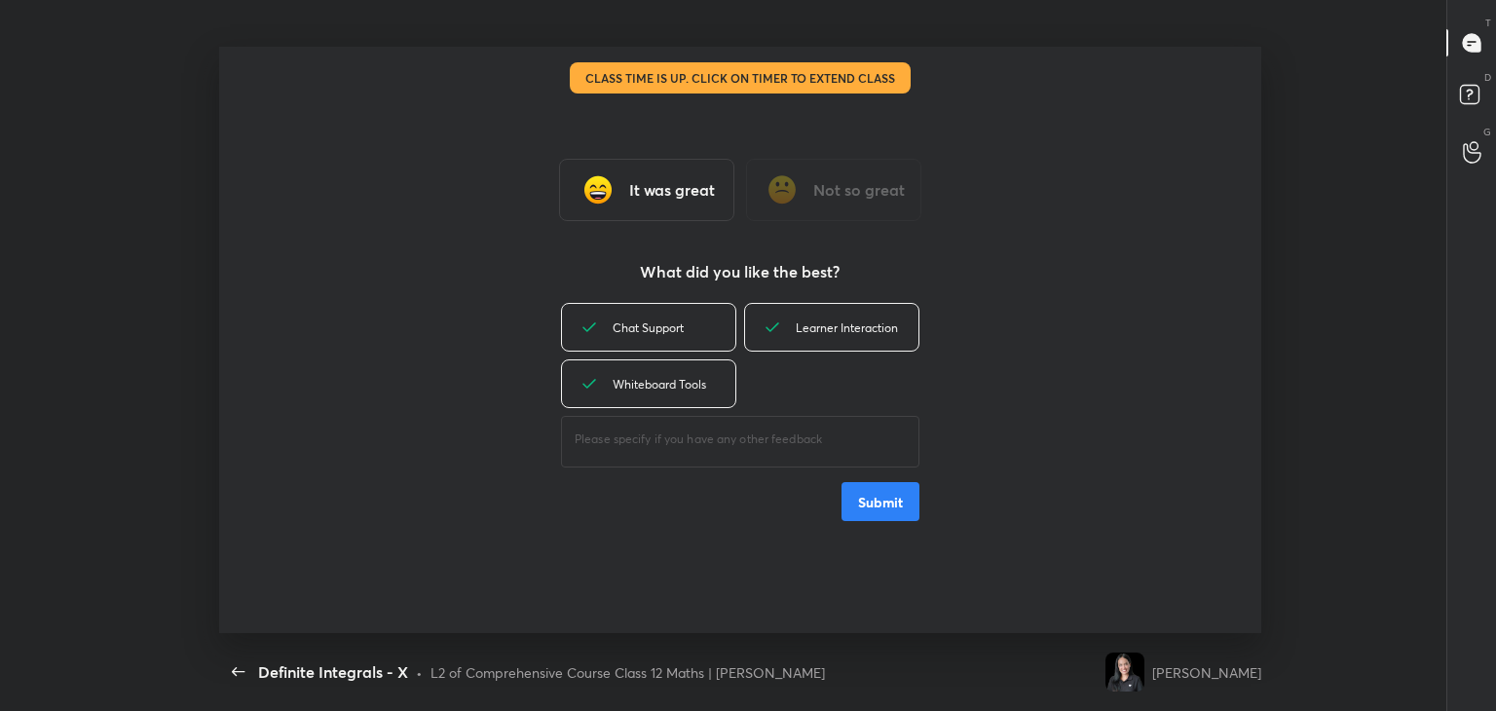
click at [889, 514] on button "Submit" at bounding box center [881, 501] width 78 height 39
